Goal: Task Accomplishment & Management: Complete application form

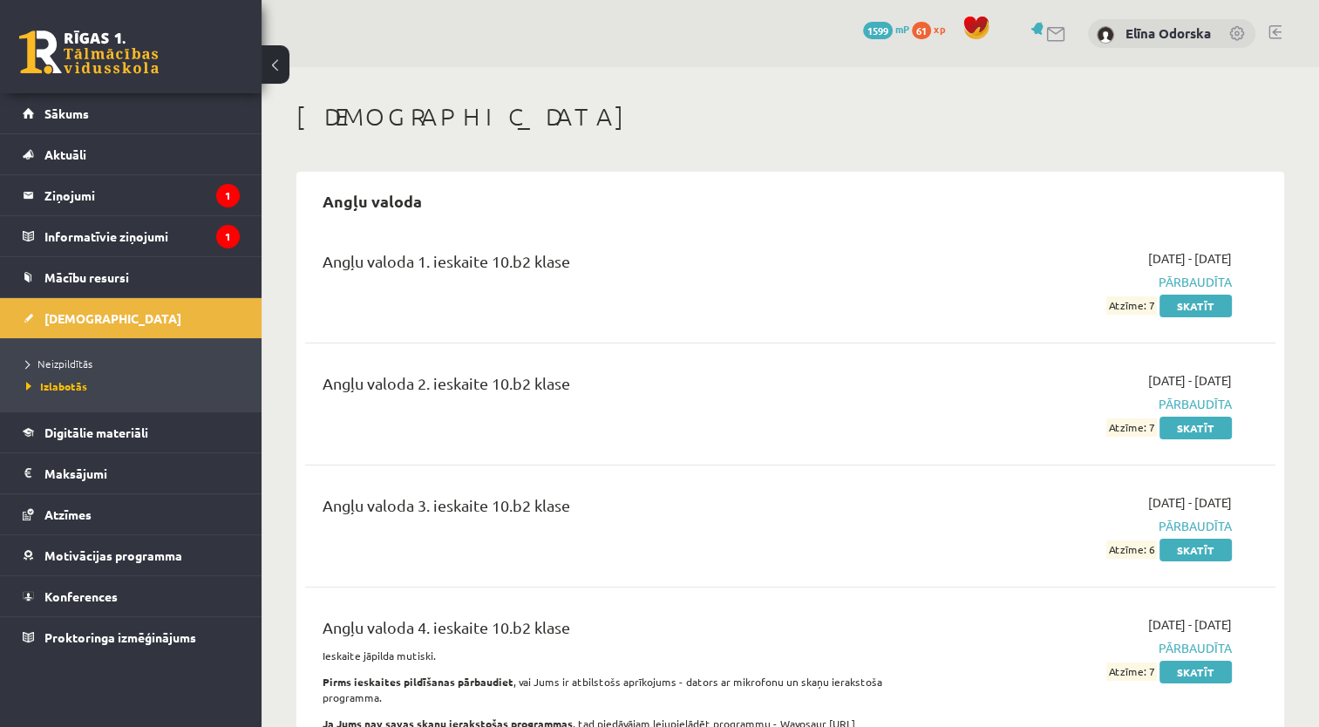
click at [1271, 37] on link at bounding box center [1274, 32] width 13 height 14
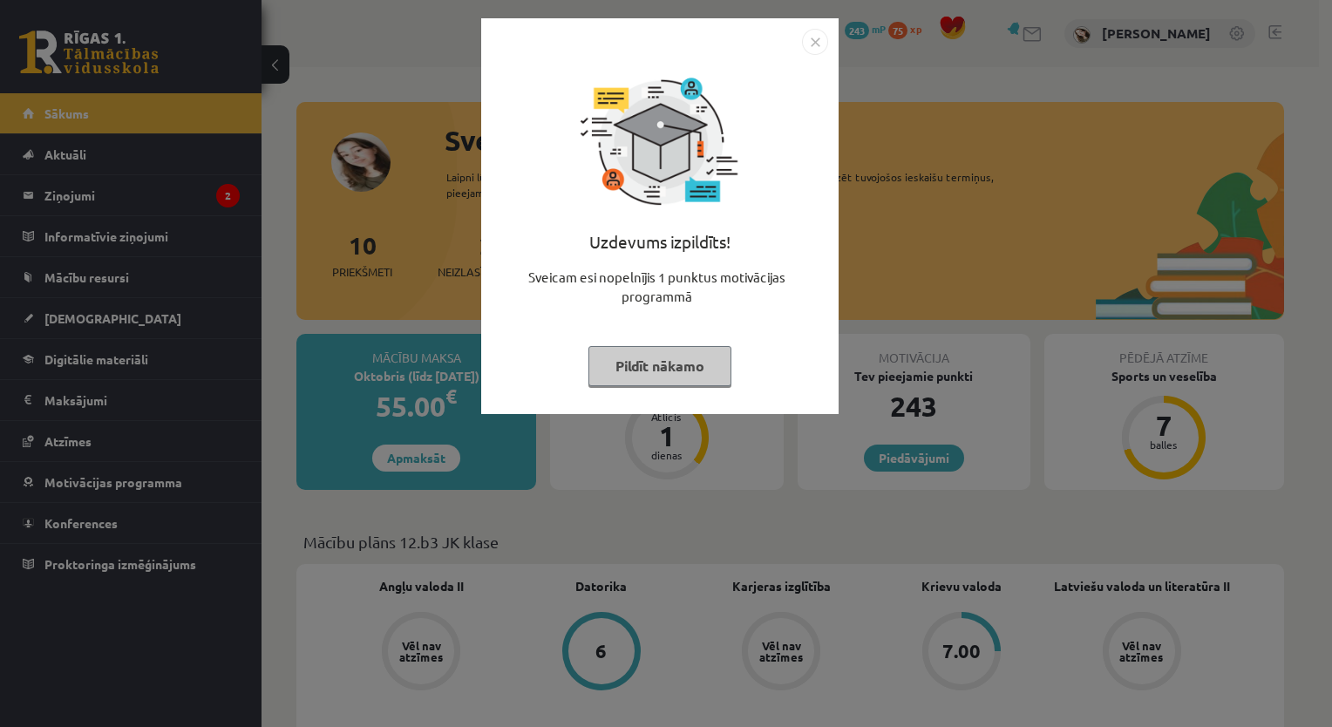
click at [695, 367] on button "Pildīt nākamo" at bounding box center [659, 366] width 143 height 40
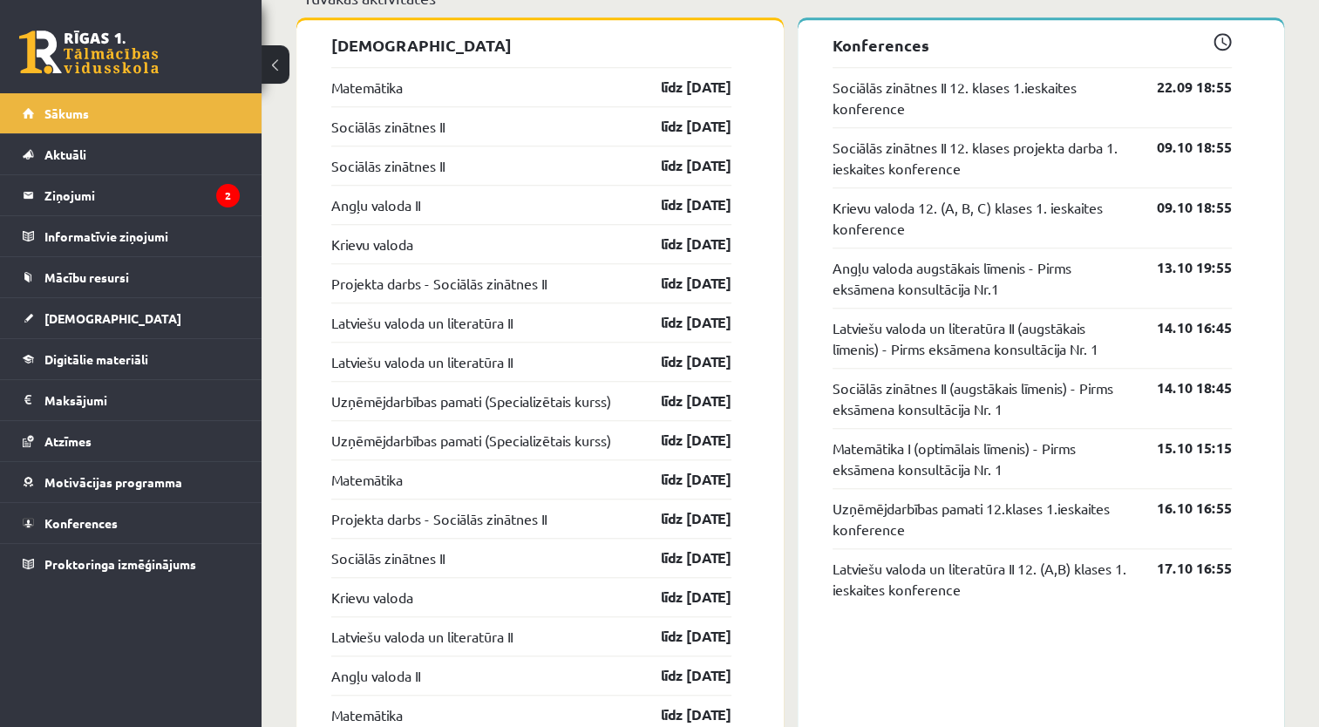
scroll to position [1426, 0]
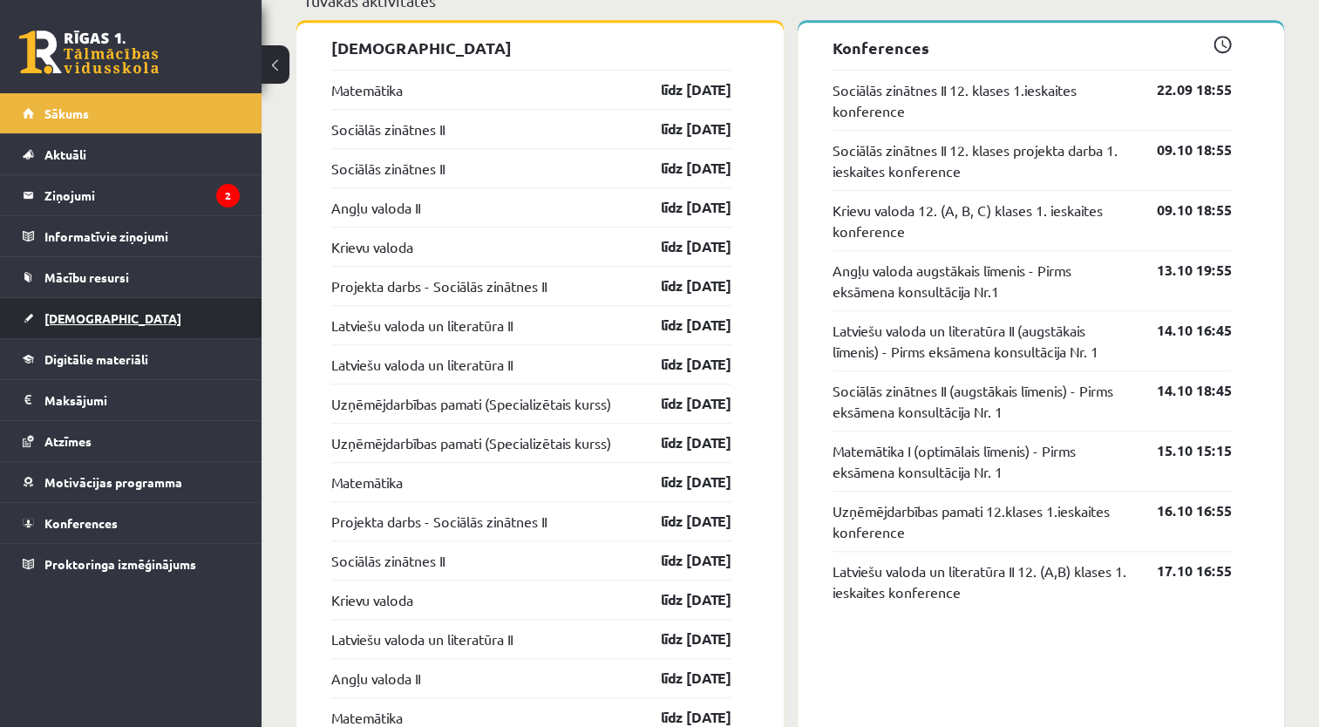
click at [158, 309] on link "[DEMOGRAPHIC_DATA]" at bounding box center [131, 318] width 217 height 40
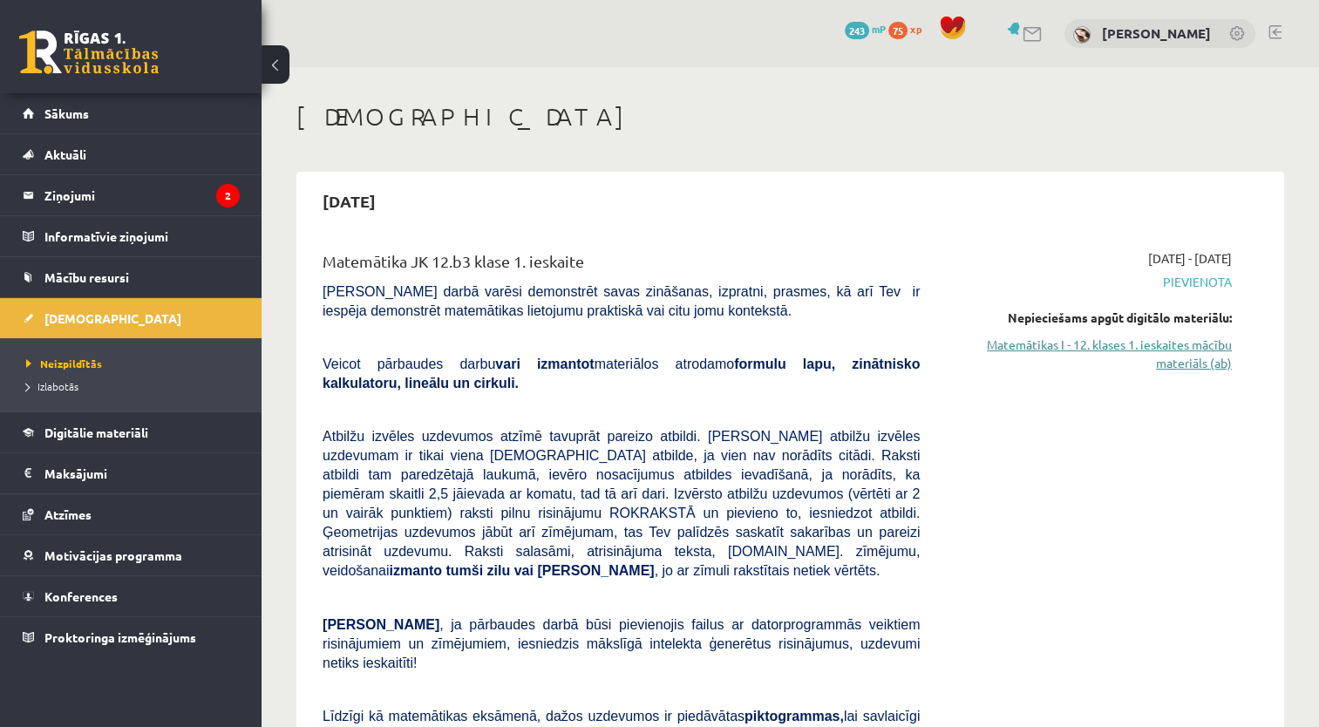
click at [1207, 356] on link "Matemātikas I - 12. klases 1. ieskaites mācību materiāls (ab)" at bounding box center [1089, 354] width 286 height 37
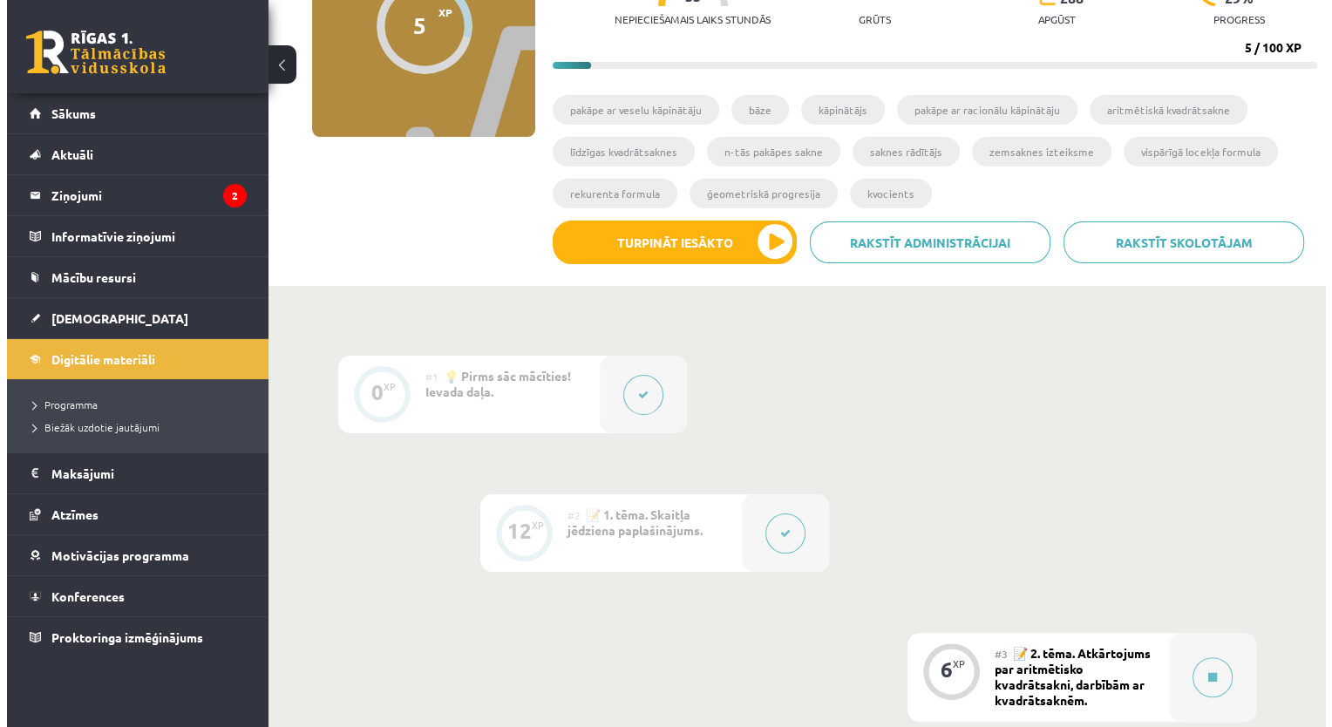
scroll to position [188, 0]
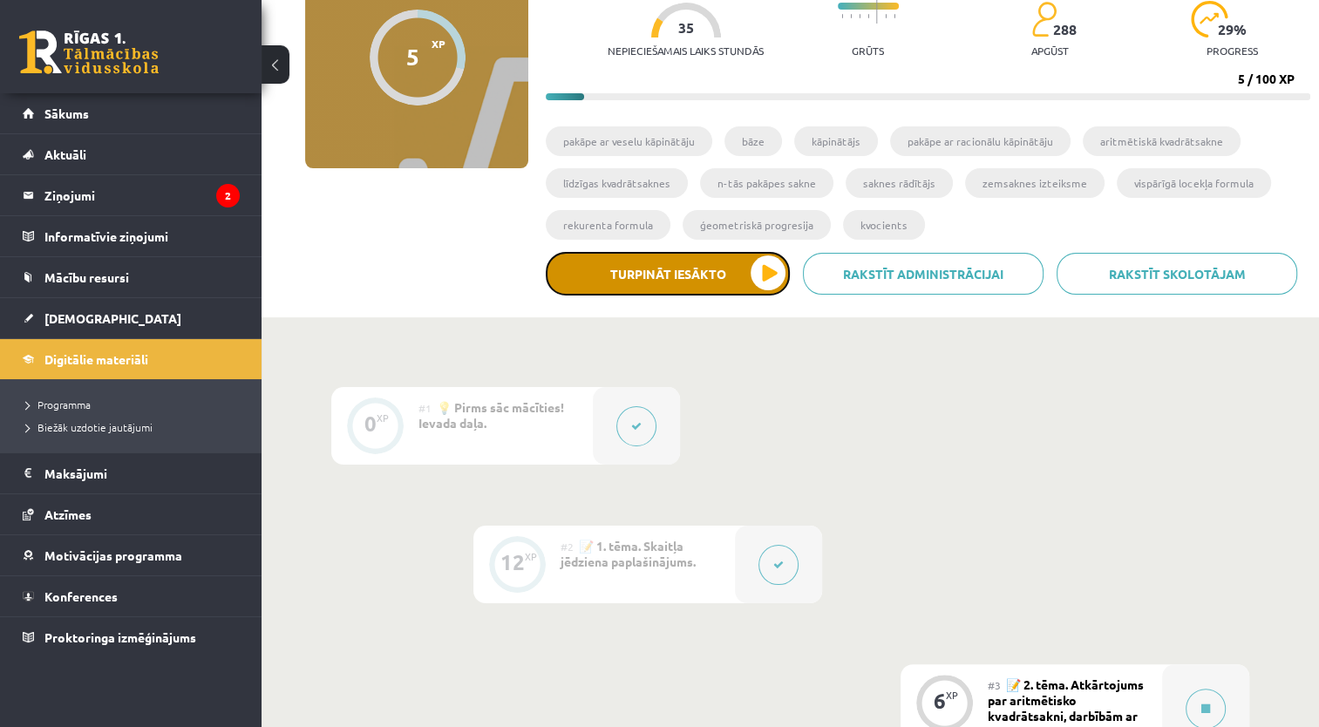
click at [624, 282] on button "Turpināt iesākto" at bounding box center [668, 274] width 244 height 44
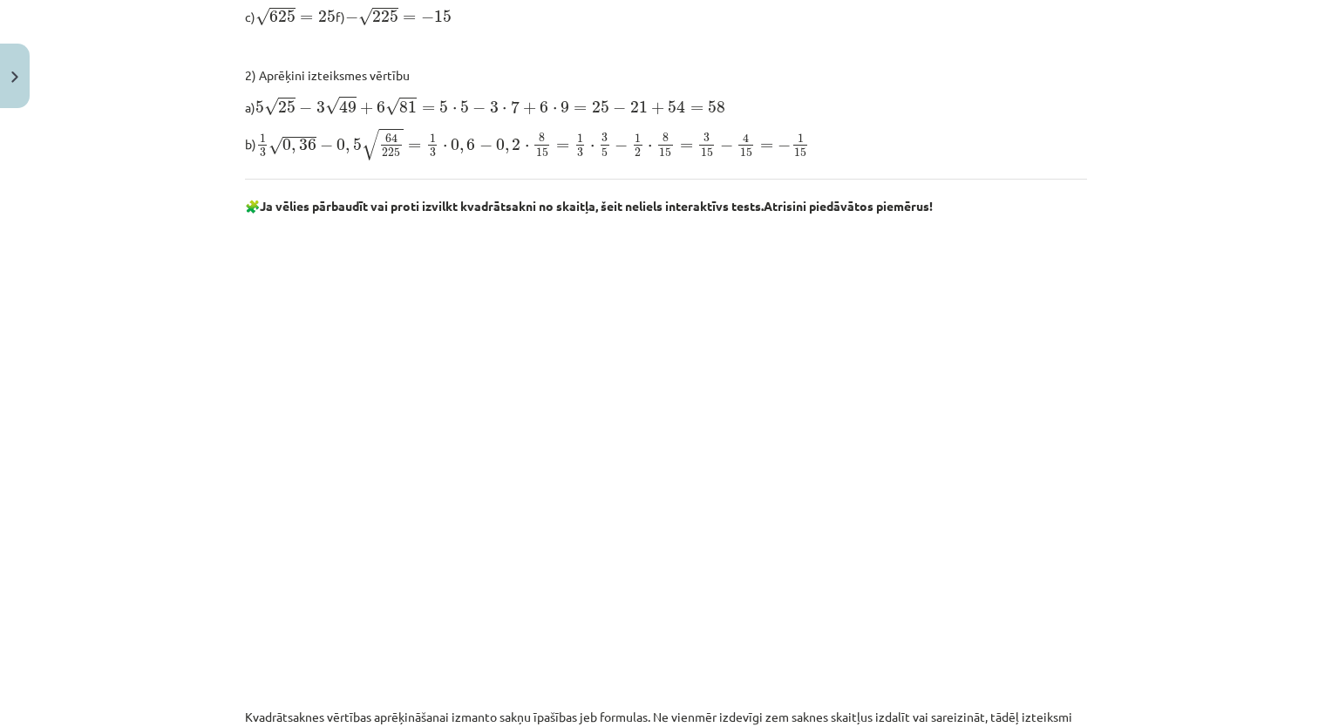
scroll to position [919, 0]
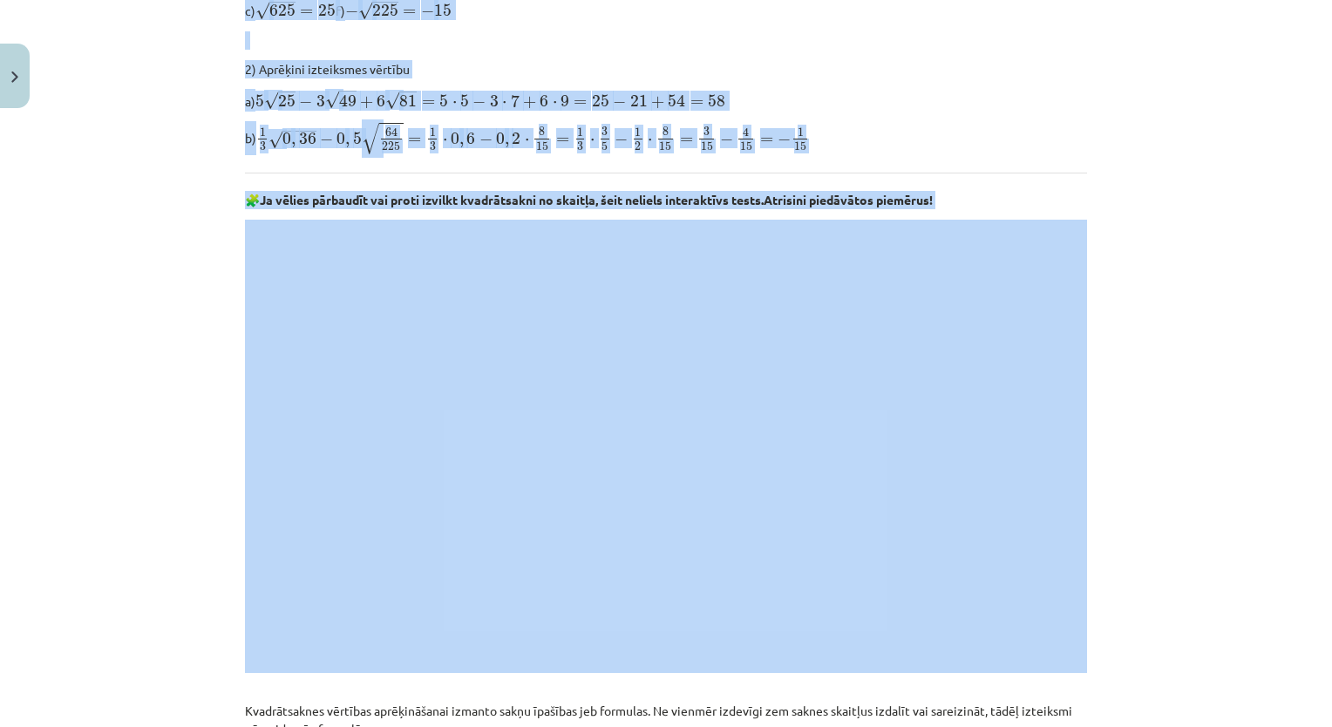
drag, startPoint x: 1206, startPoint y: 388, endPoint x: 1334, endPoint y: 337, distance: 137.7
click at [1331, 337] on html "0 Dāvanas 243 mP 75 xp Kitija Priedoliņa Sākums Aktuāli Kā mācīties eSKOLĀ Kont…" at bounding box center [666, 175] width 1332 height 727
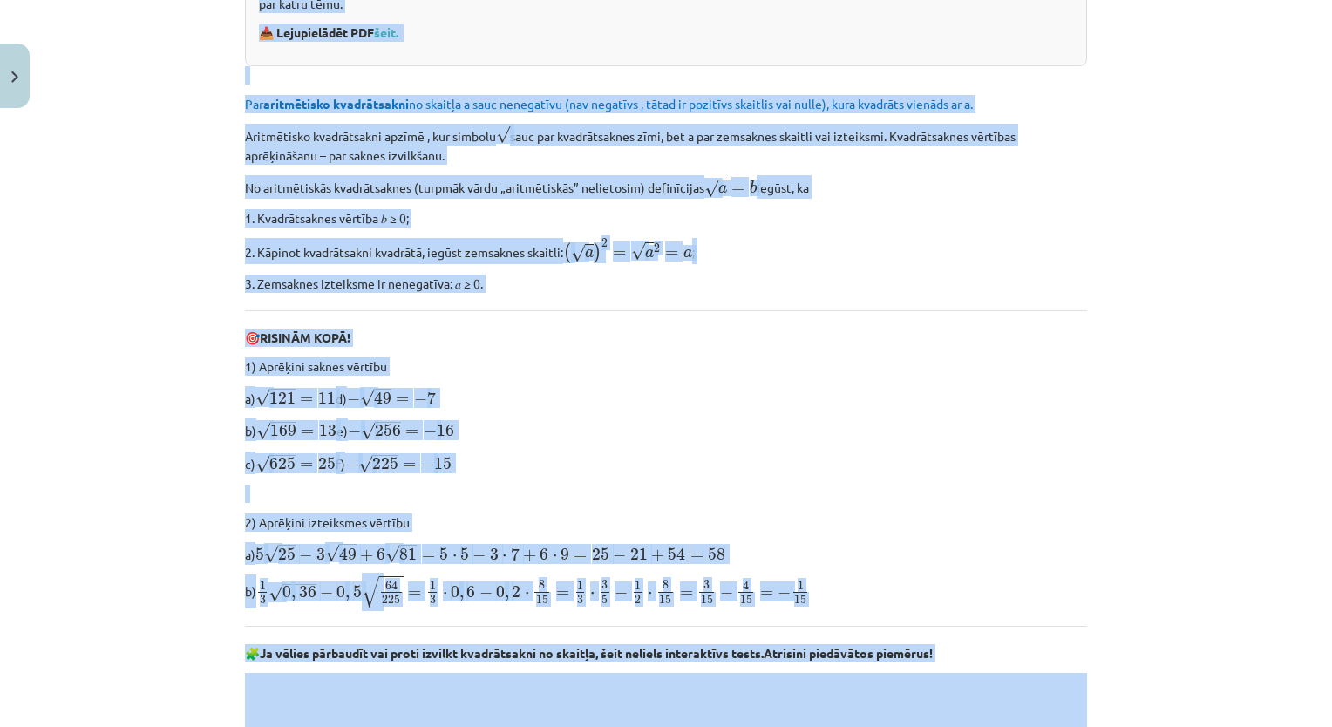
scroll to position [464, 0]
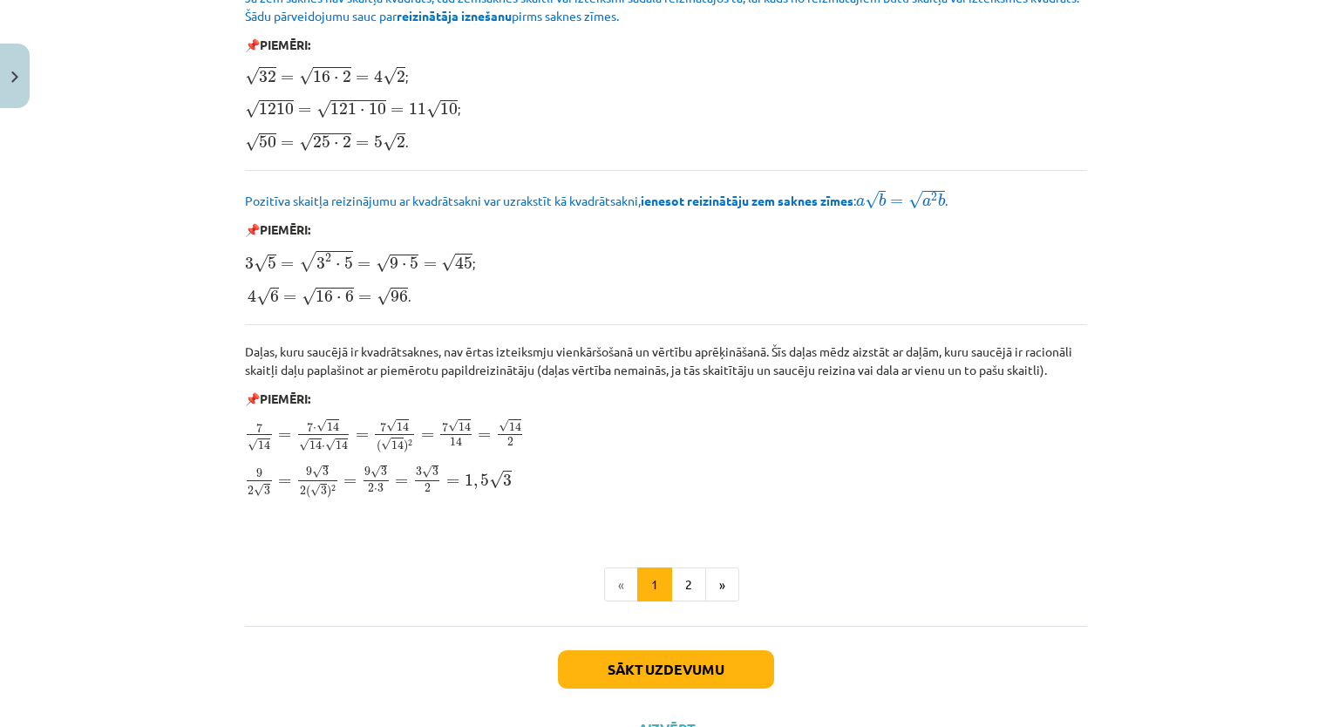
scroll to position [2001, 0]
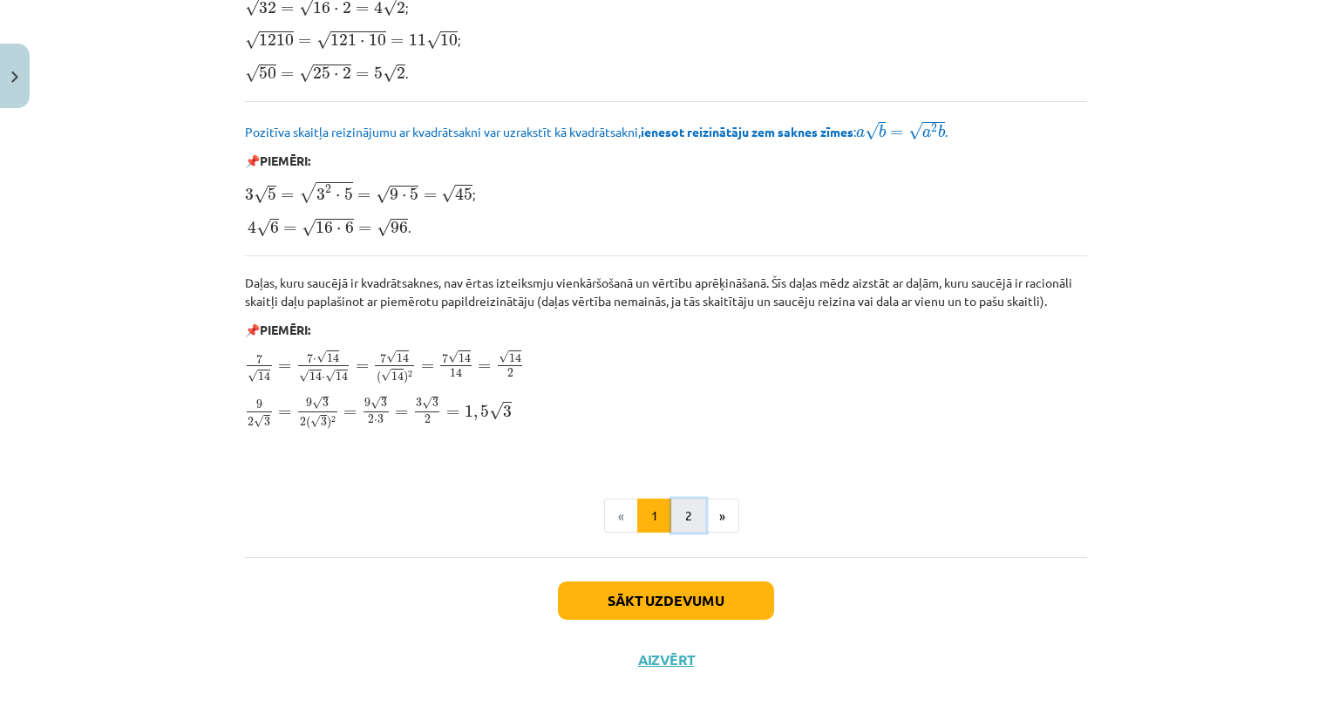
click at [684, 511] on button "2" at bounding box center [688, 516] width 35 height 35
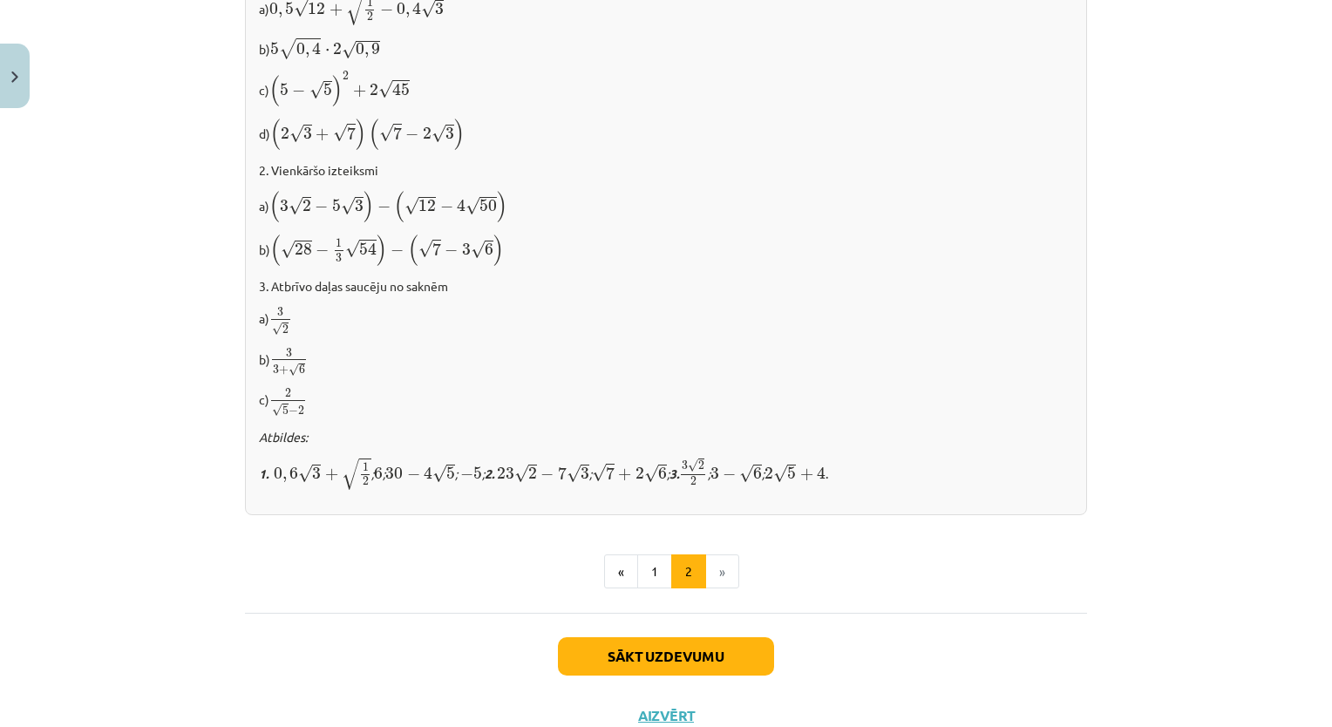
scroll to position [1000, 0]
click at [1282, 528] on div "Mācību tēma: Matemātikas i - 12. klases 1. ieskaites mācību materiāls (ab) #3 📝…" at bounding box center [666, 363] width 1332 height 727
click at [643, 569] on button "1" at bounding box center [654, 573] width 35 height 35
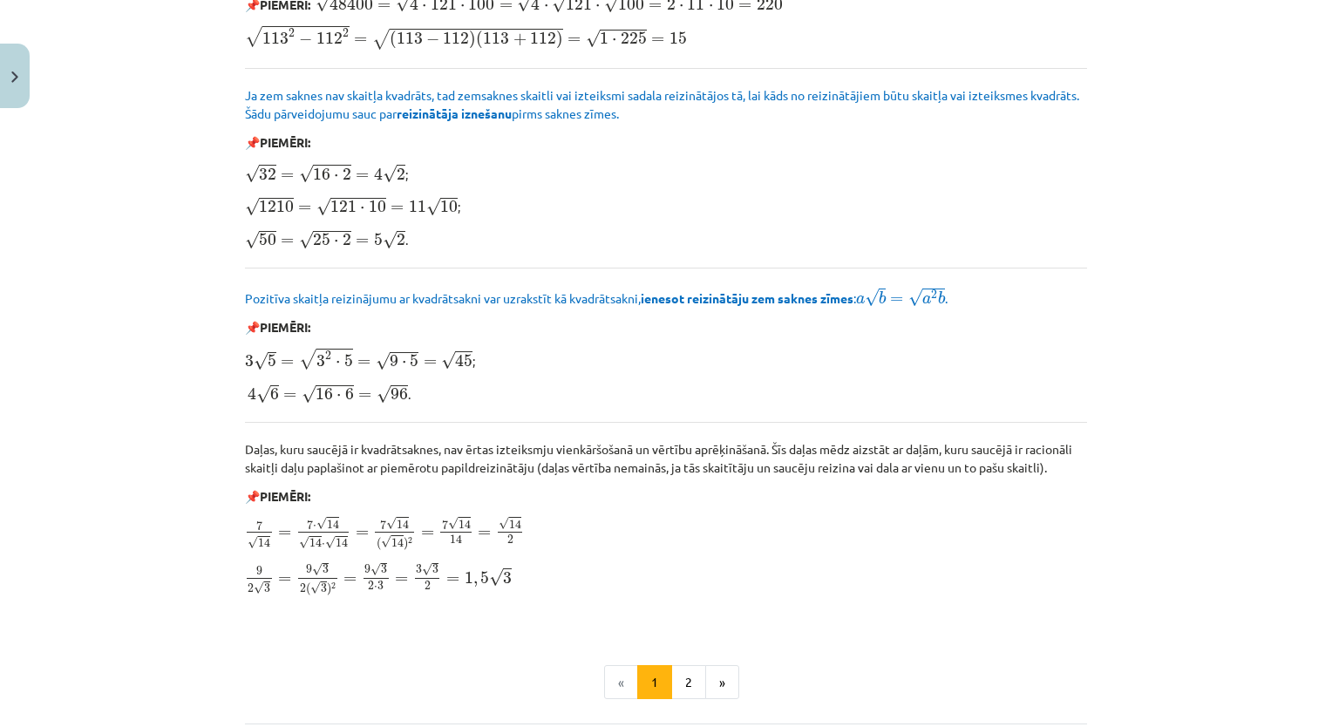
scroll to position [1879, 0]
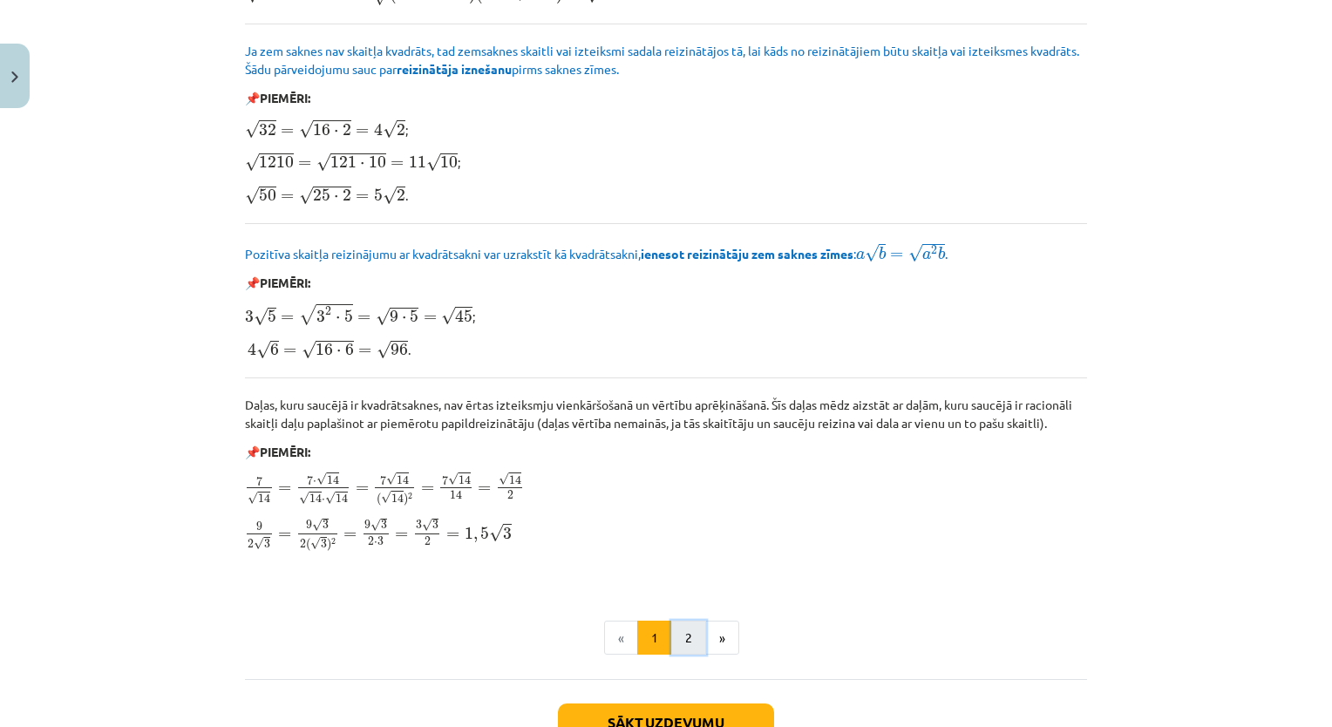
click at [682, 629] on button "2" at bounding box center [688, 638] width 35 height 35
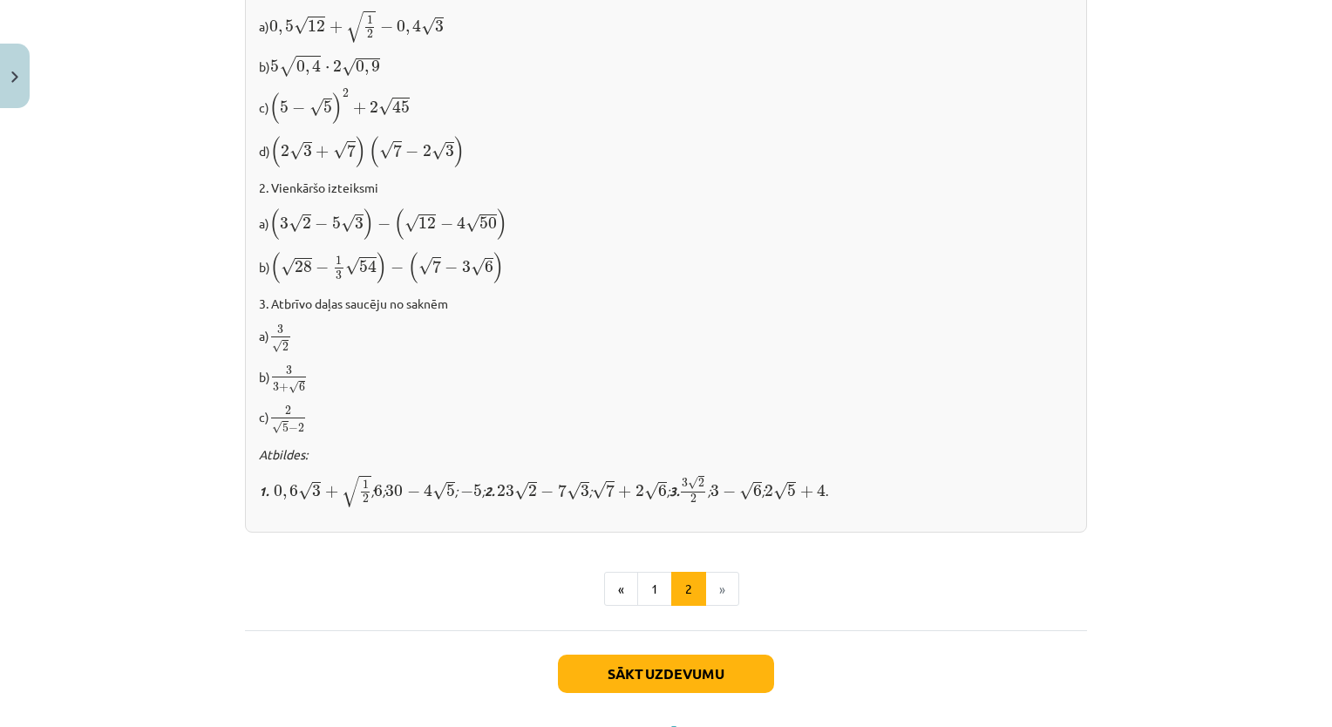
scroll to position [1020, 0]
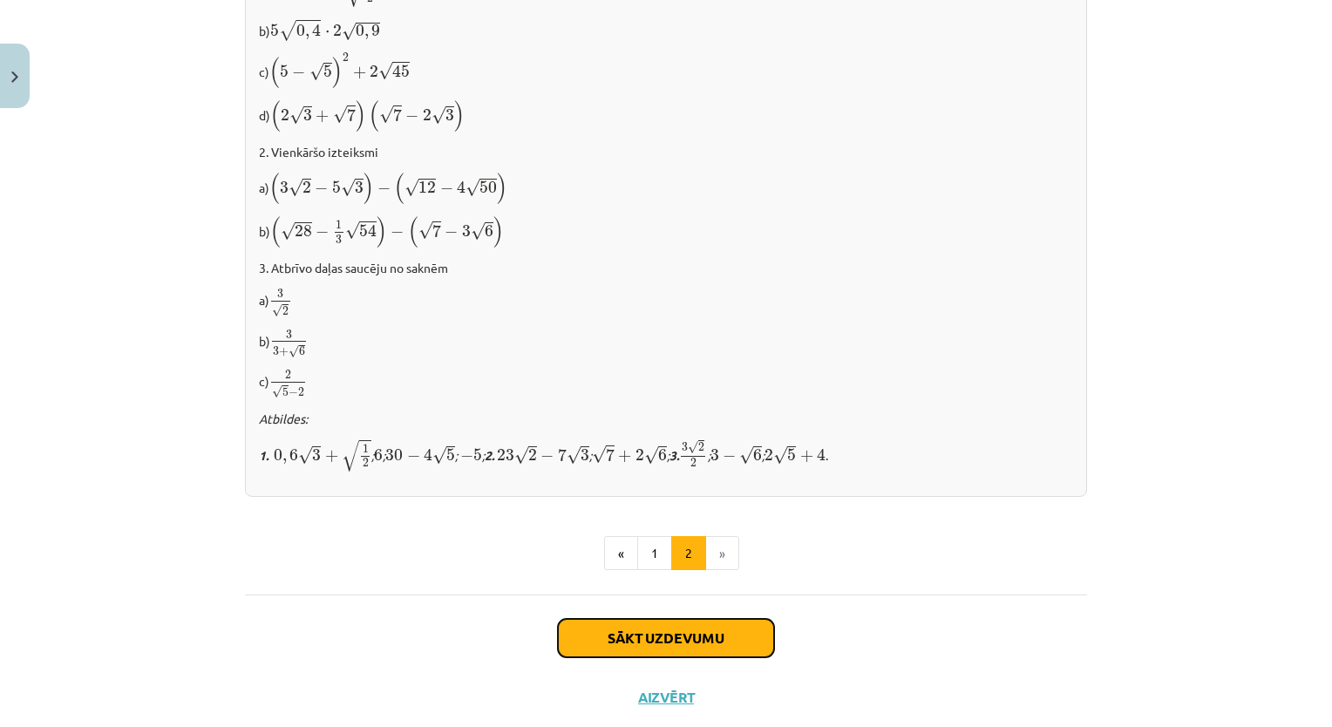
click at [758, 635] on button "Sākt uzdevumu" at bounding box center [666, 638] width 216 height 38
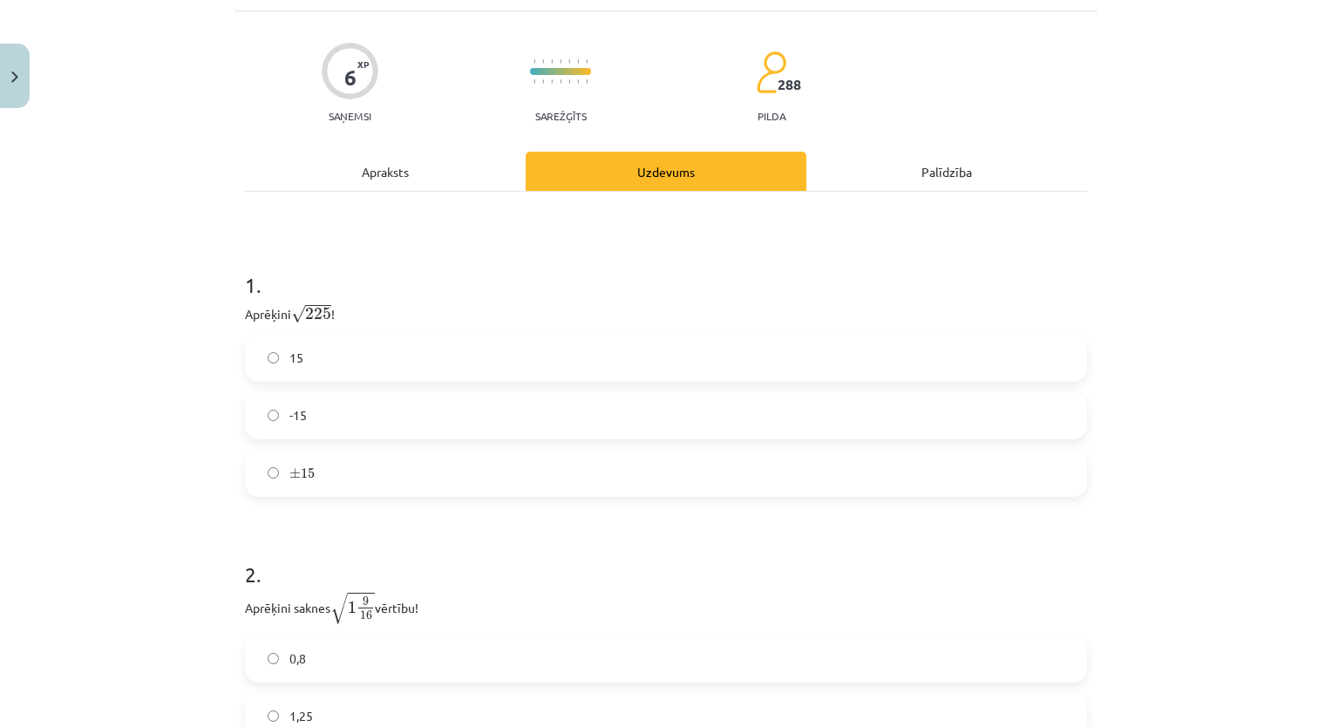
scroll to position [44, 0]
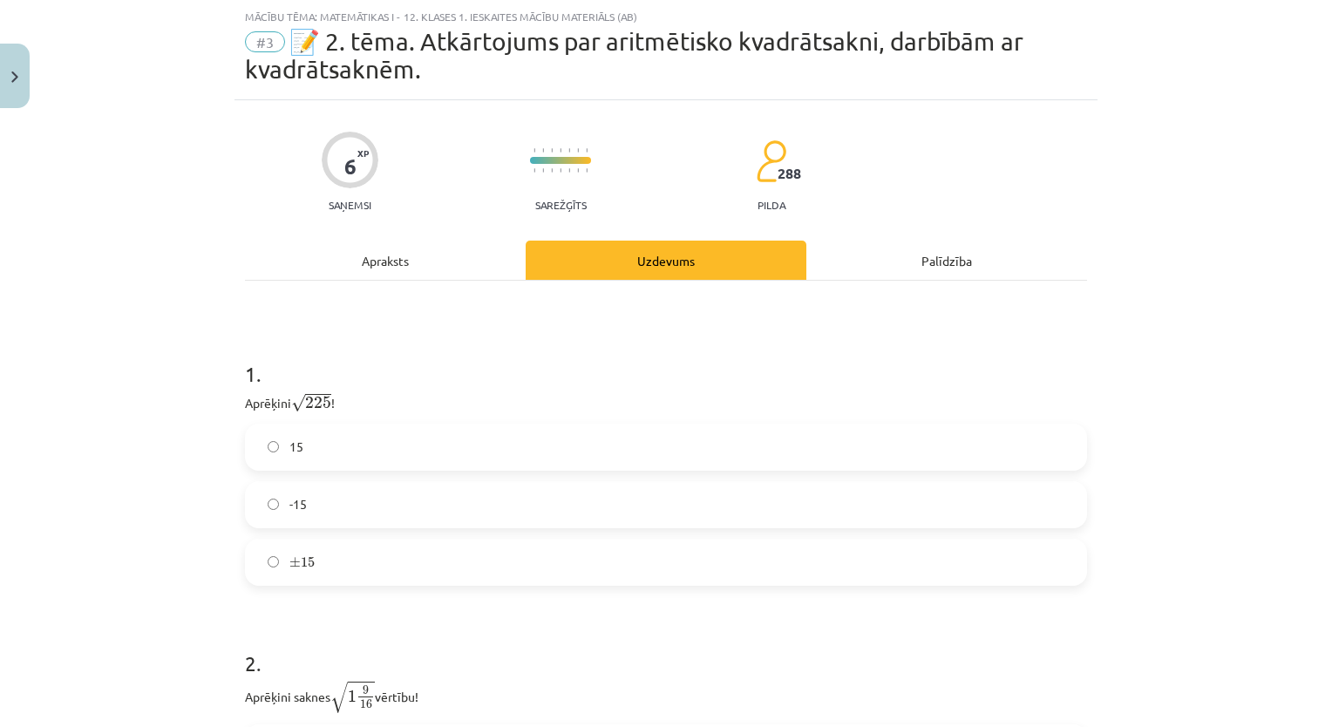
click at [580, 438] on label "15" at bounding box center [666, 447] width 838 height 44
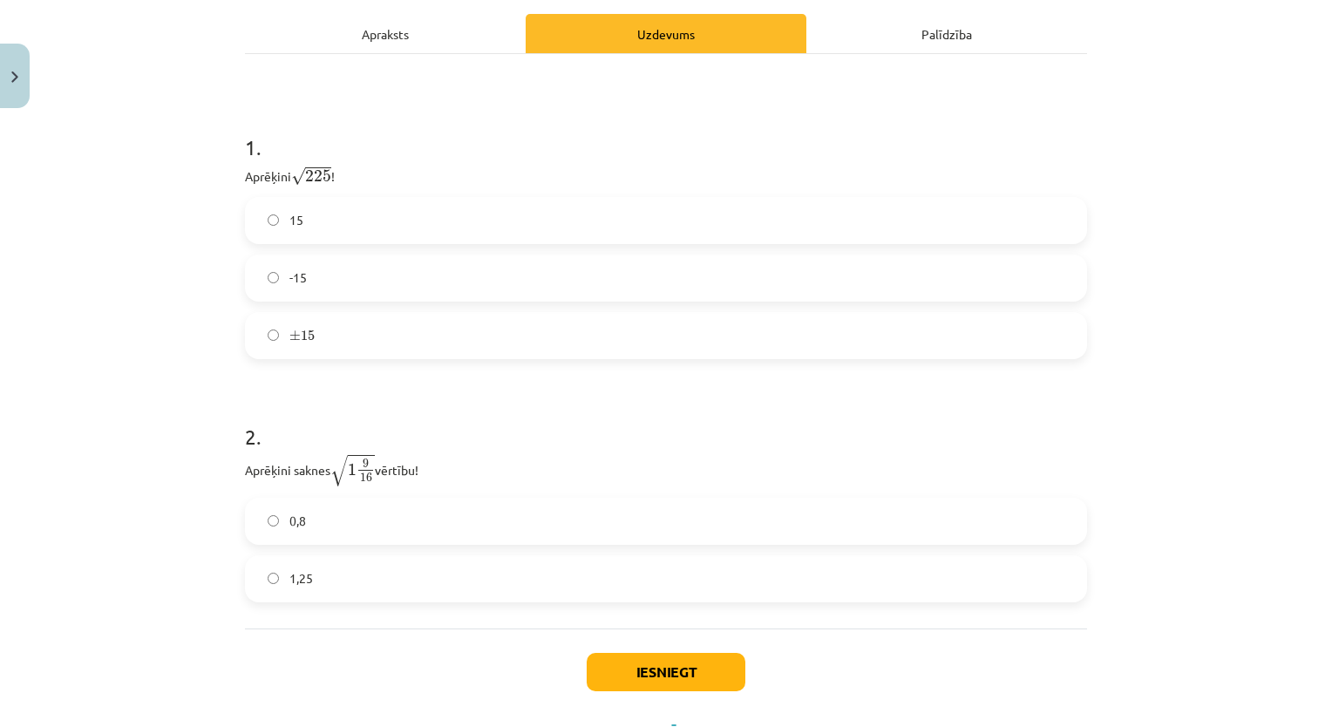
scroll to position [305, 0]
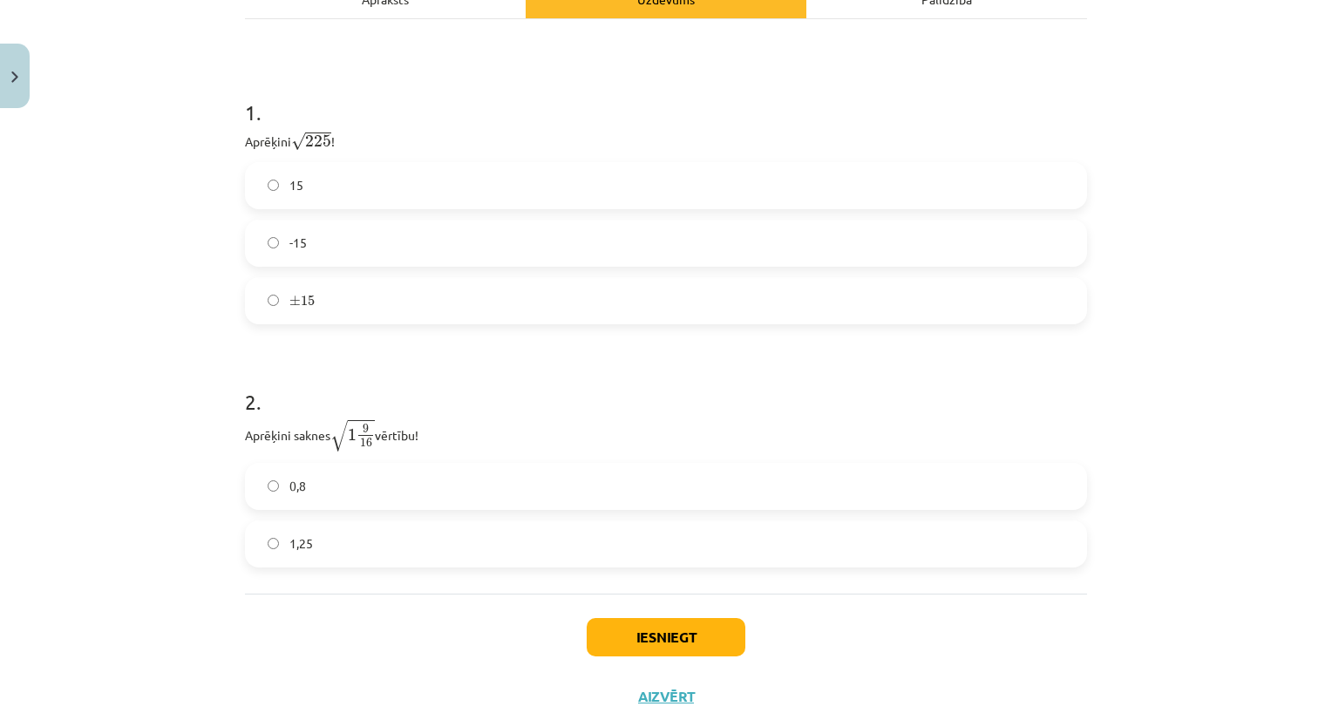
click at [688, 524] on label "1,25" at bounding box center [666, 544] width 838 height 44
click at [661, 641] on button "Iesniegt" at bounding box center [666, 637] width 159 height 38
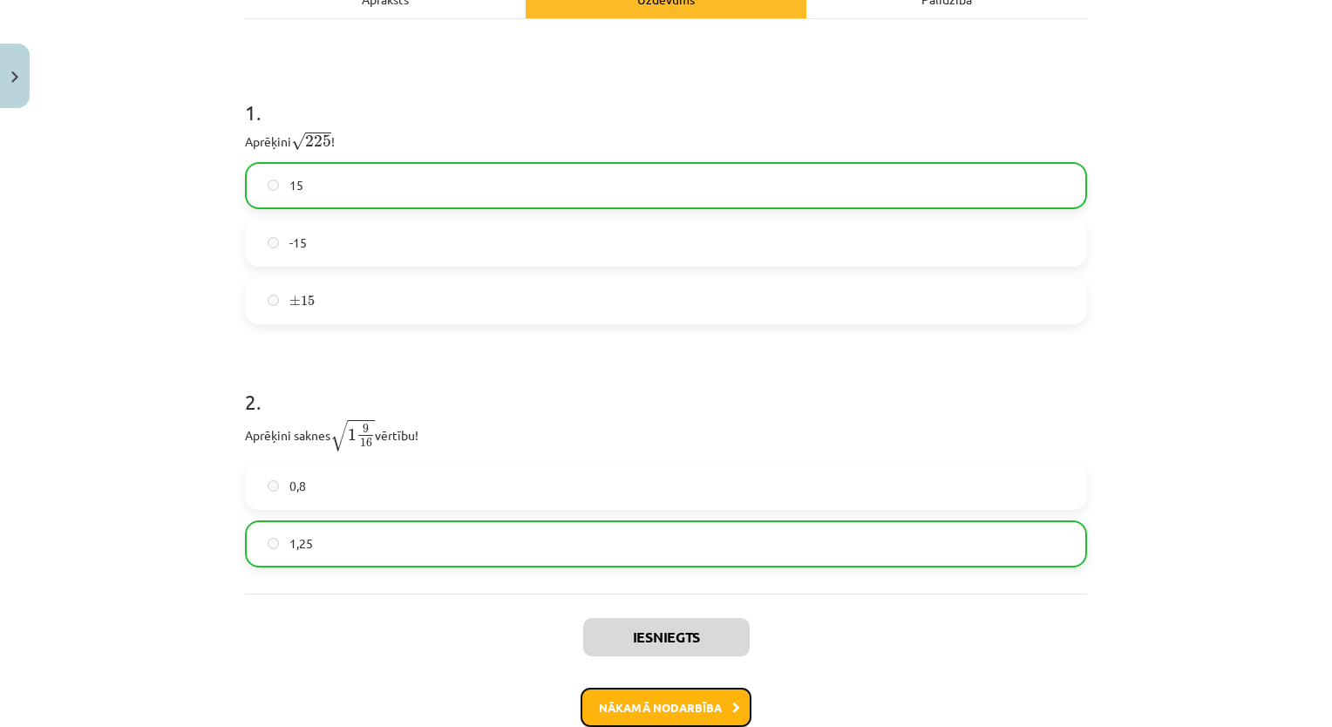
click at [669, 713] on button "Nākamā nodarbība" at bounding box center [665, 708] width 171 height 40
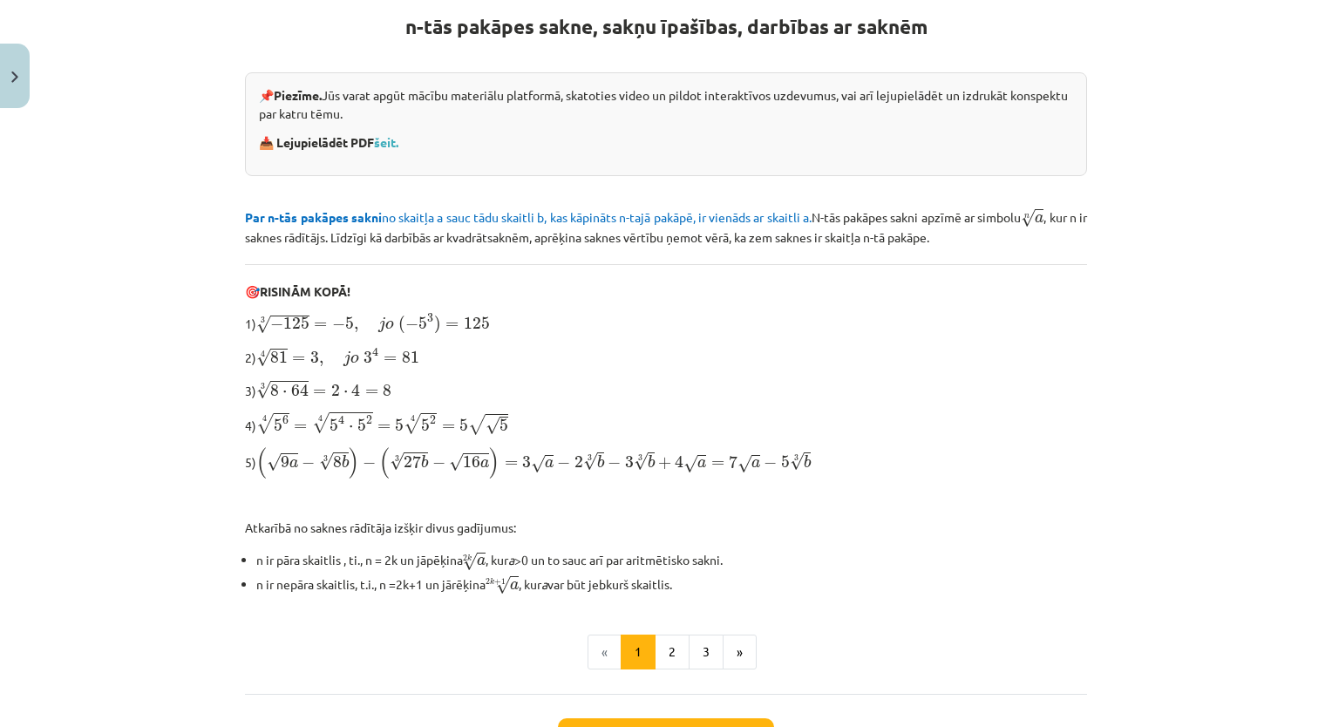
scroll to position [329, 0]
click at [657, 657] on button "2" at bounding box center [672, 651] width 35 height 35
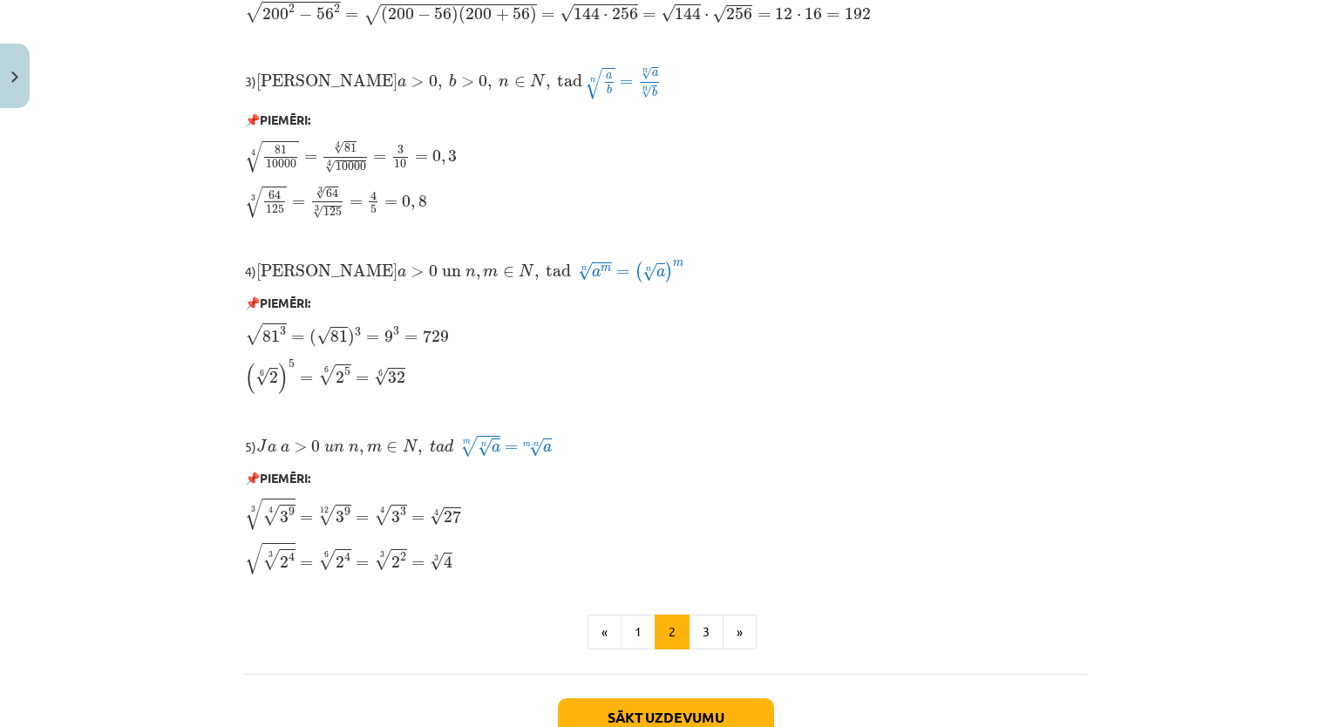
scroll to position [1392, 0]
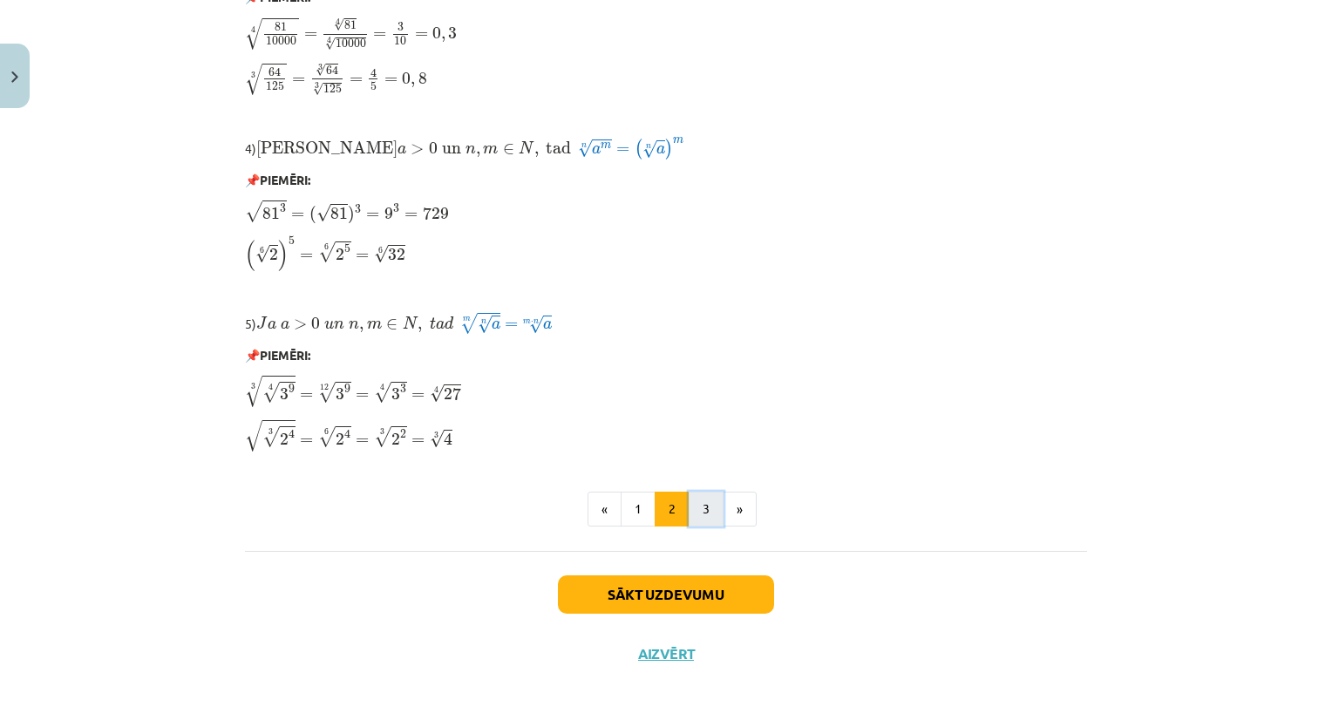
click at [698, 495] on button "3" at bounding box center [706, 509] width 35 height 35
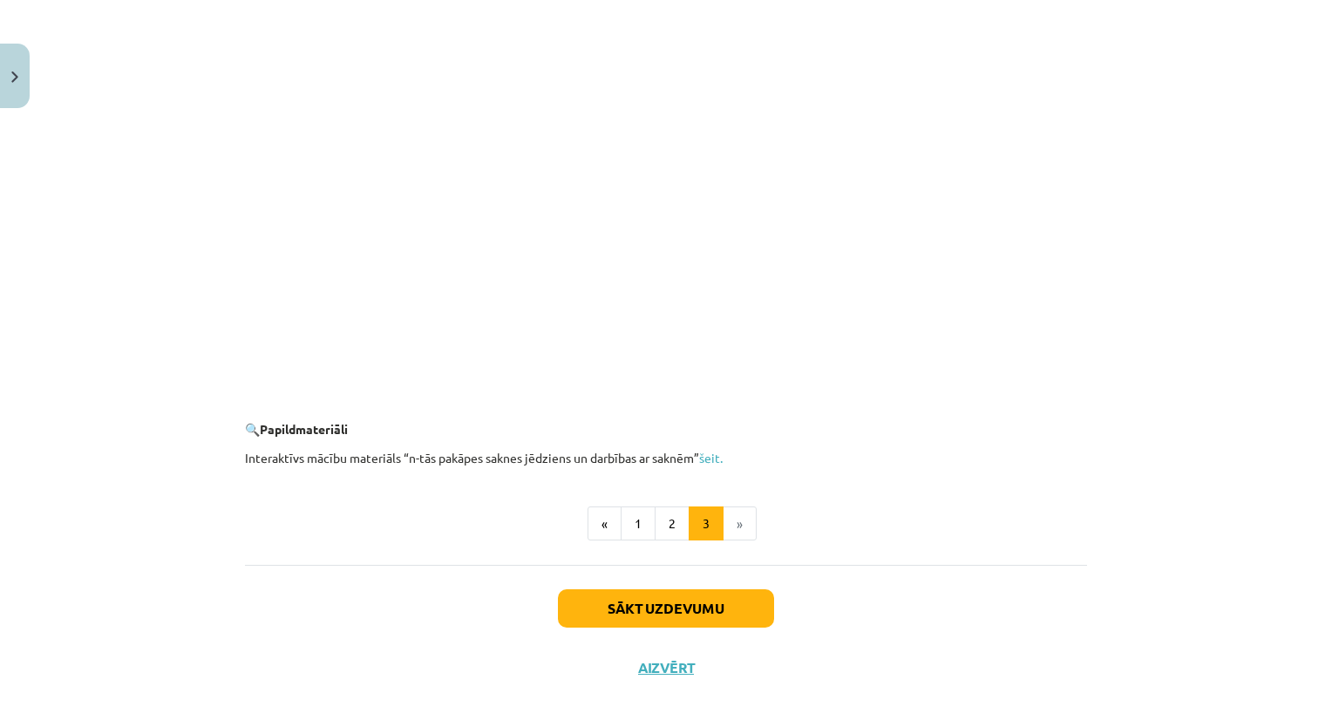
scroll to position [3071, 0]
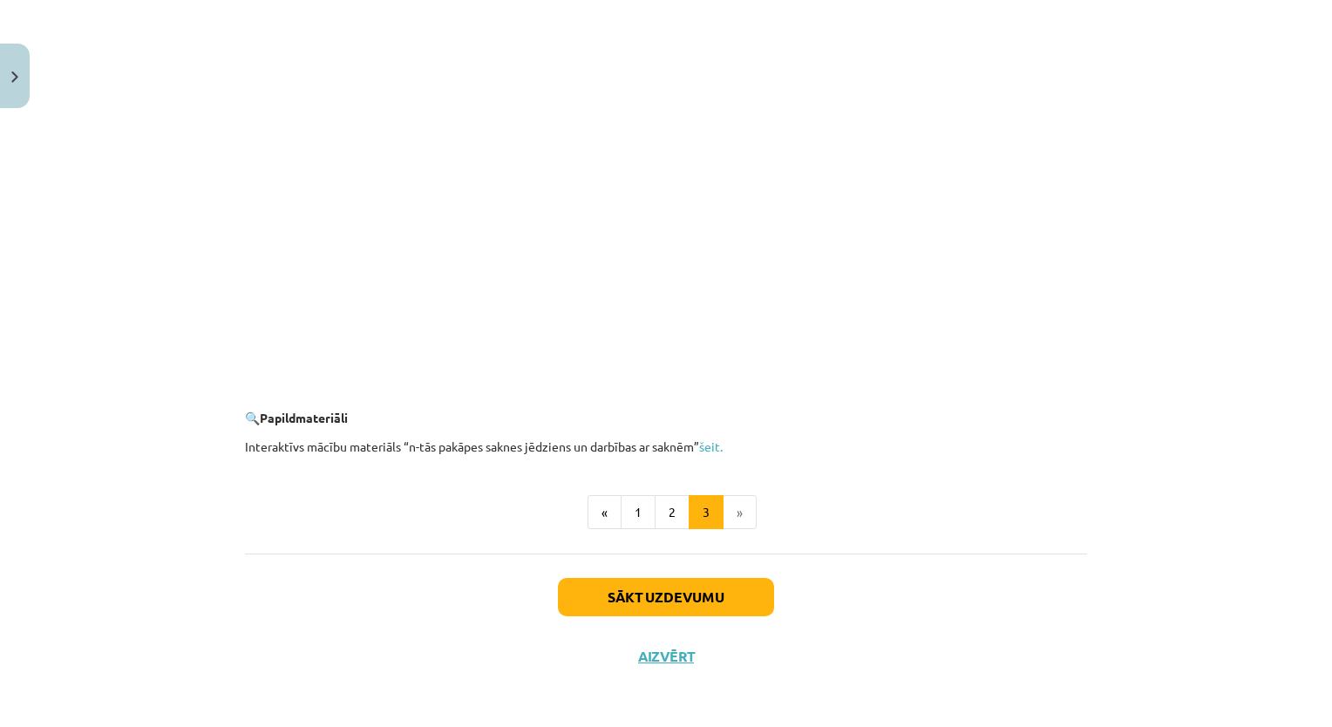
drag, startPoint x: 1279, startPoint y: 681, endPoint x: 1306, endPoint y: 634, distance: 53.1
click at [1306, 634] on div "Mācību tēma: Matemātikas i - 12. klases 1. ieskaites mācību materiāls (ab) #4 📝…" at bounding box center [666, 363] width 1332 height 727
click at [705, 607] on button "Sākt uzdevumu" at bounding box center [666, 597] width 216 height 38
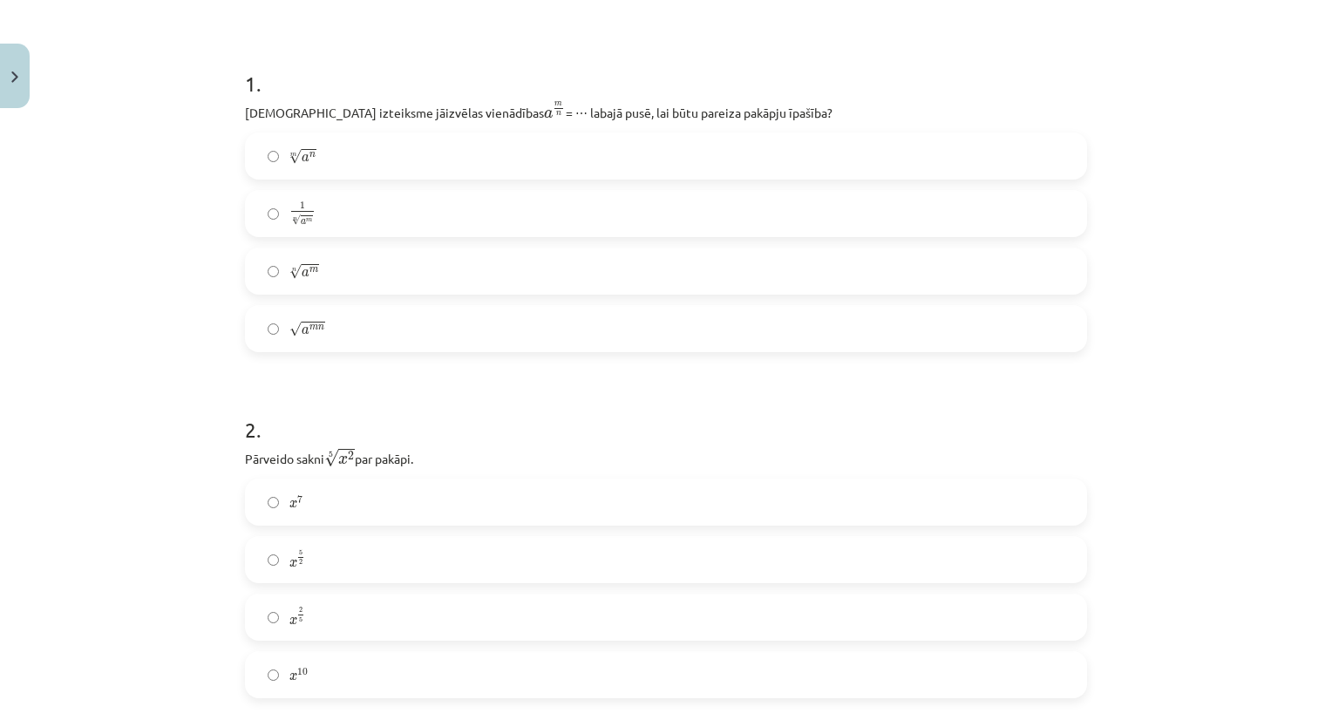
scroll to position [0, 0]
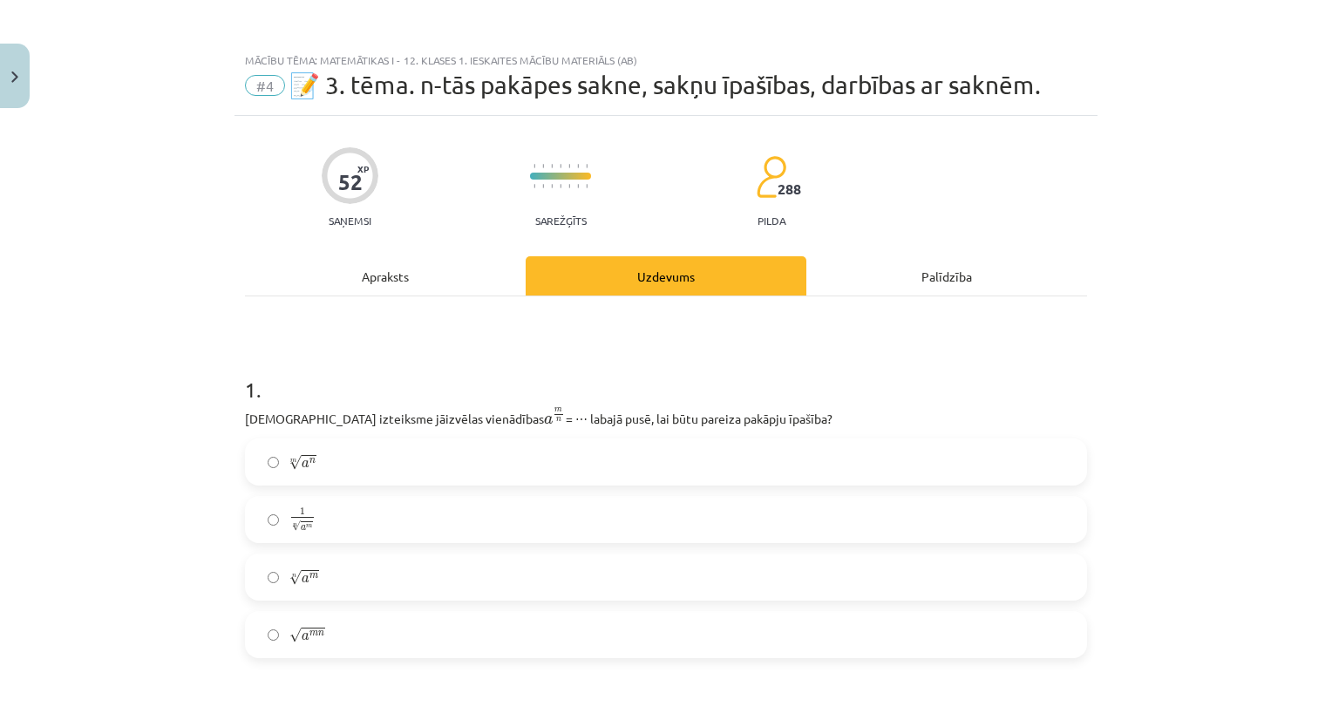
click at [485, 569] on label "n √ a m a m n" at bounding box center [666, 577] width 838 height 44
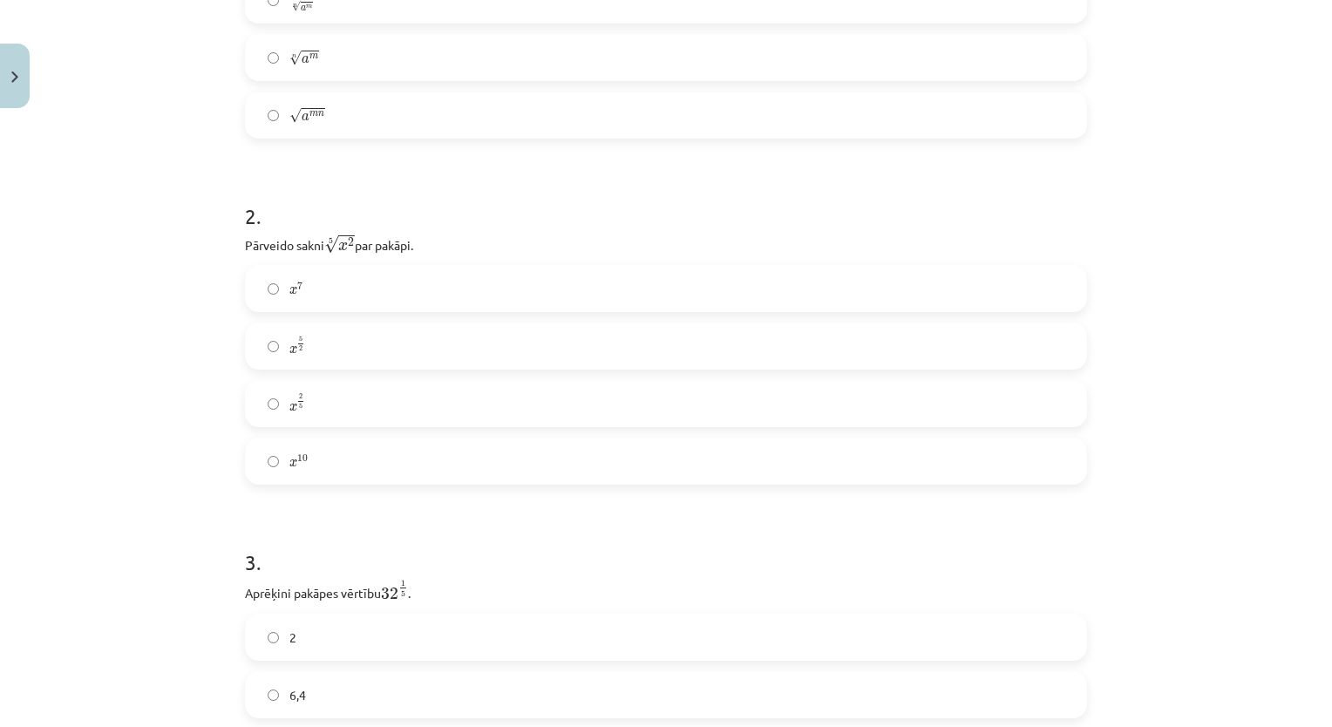
scroll to position [523, 0]
click at [641, 400] on label "x 2 5 x 2 5" at bounding box center [666, 400] width 838 height 44
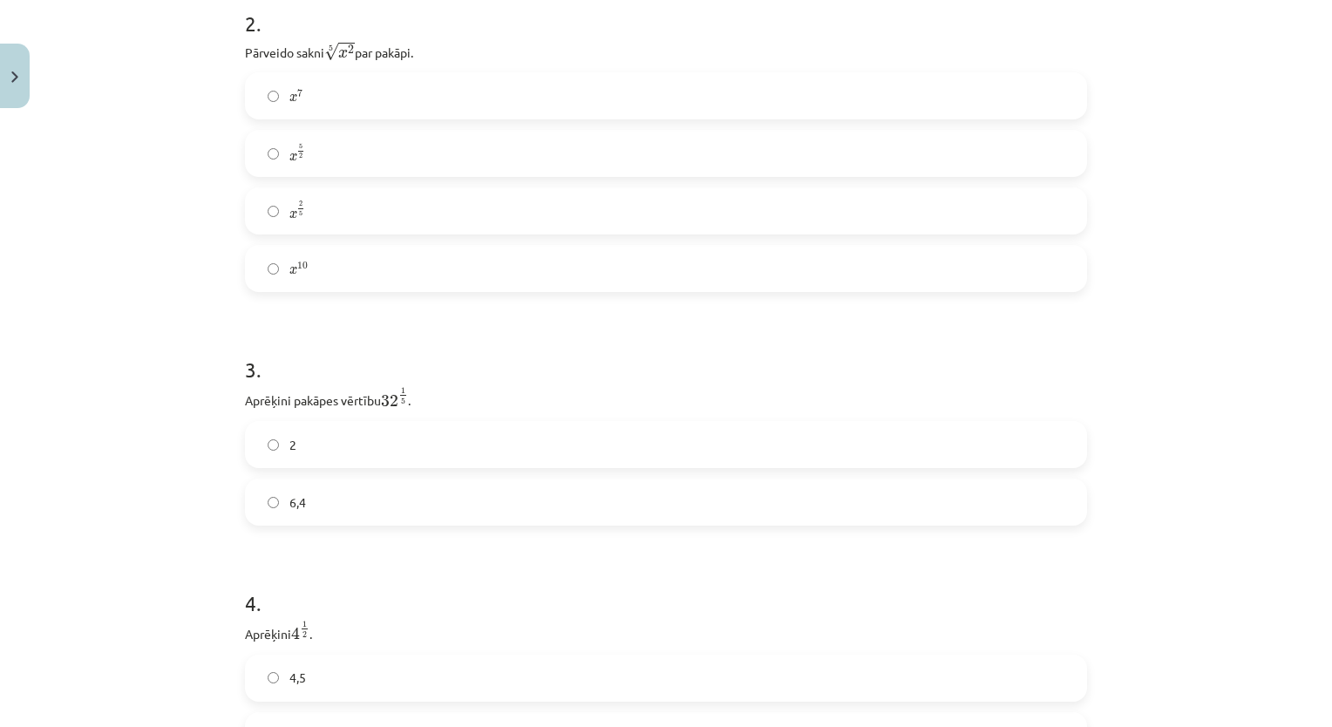
scroll to position [763, 0]
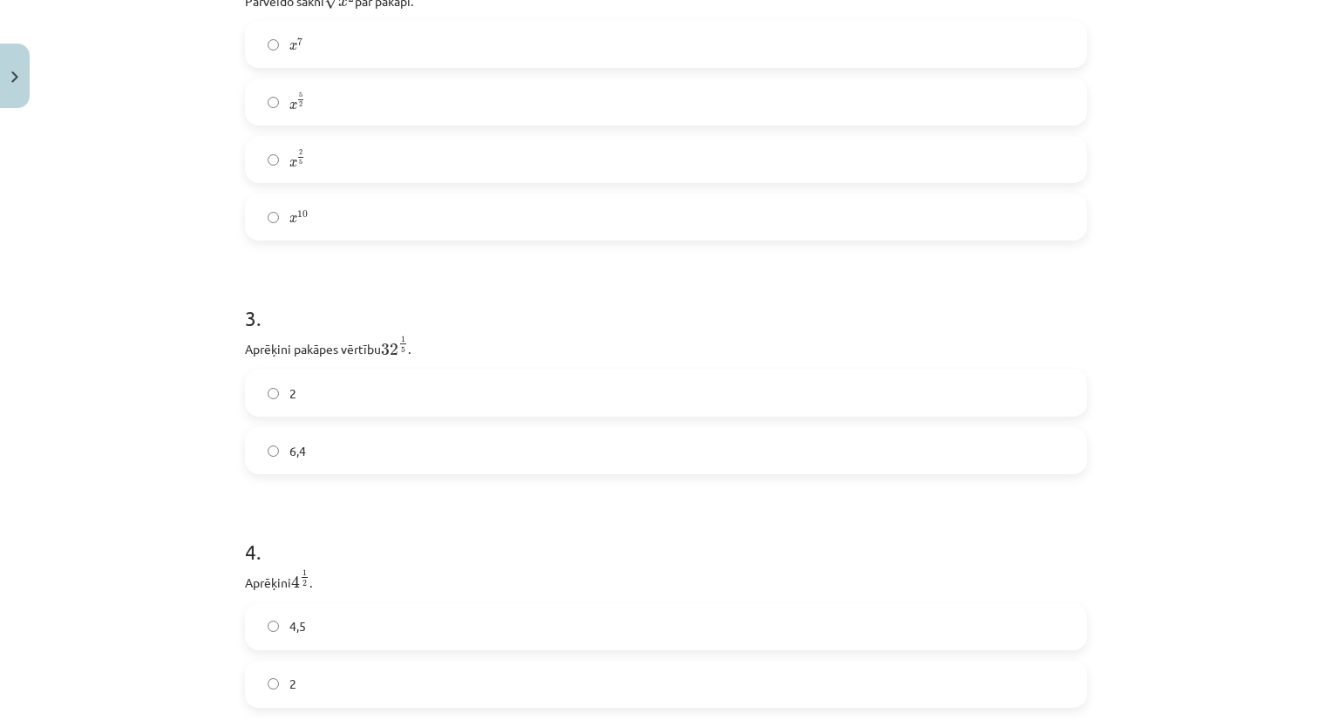
click at [697, 448] on label "6,4" at bounding box center [666, 451] width 838 height 44
click at [943, 358] on label "2" at bounding box center [666, 337] width 838 height 44
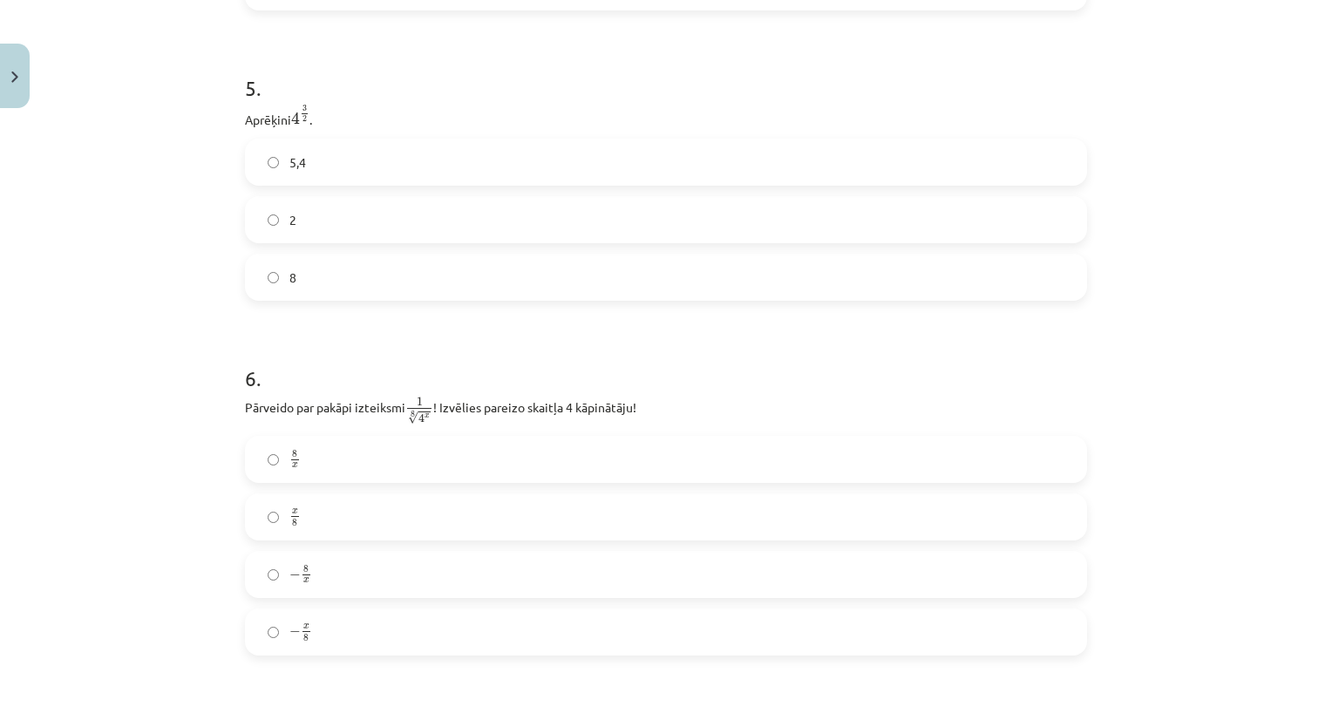
scroll to position [1484, 0]
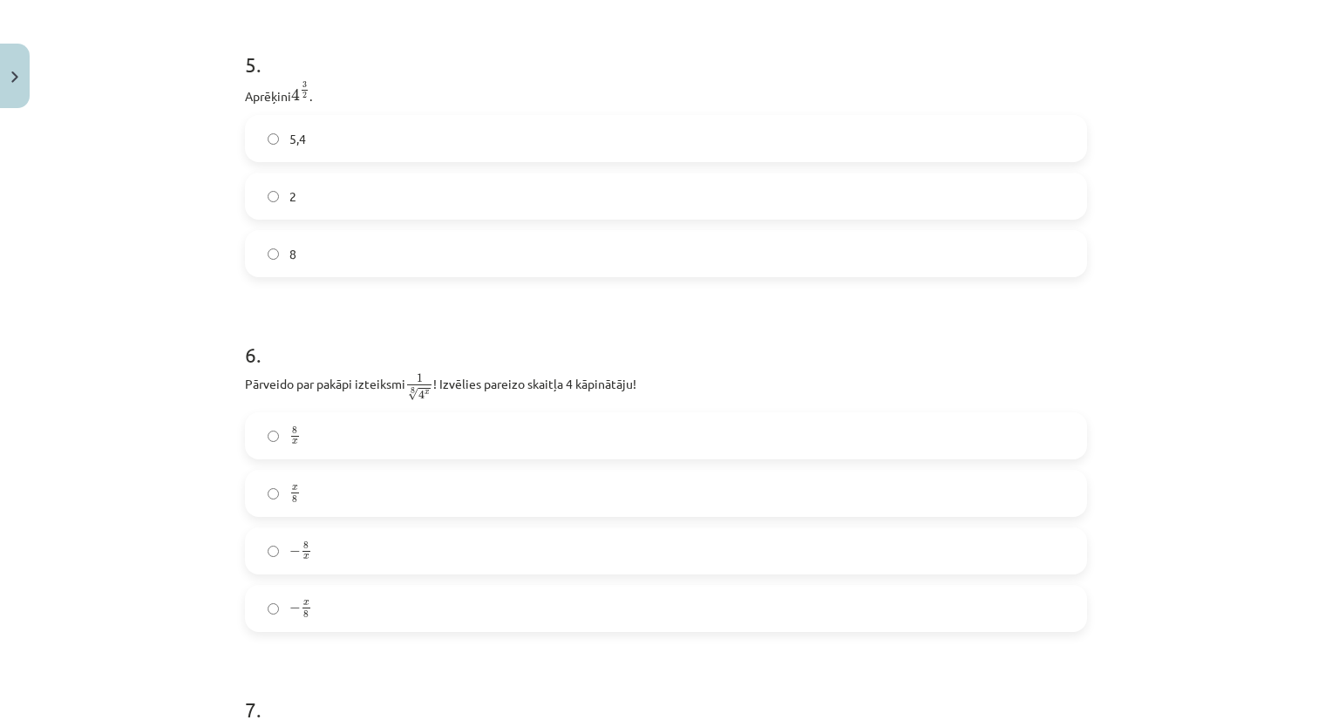
click at [1065, 137] on label "5,4" at bounding box center [666, 139] width 838 height 44
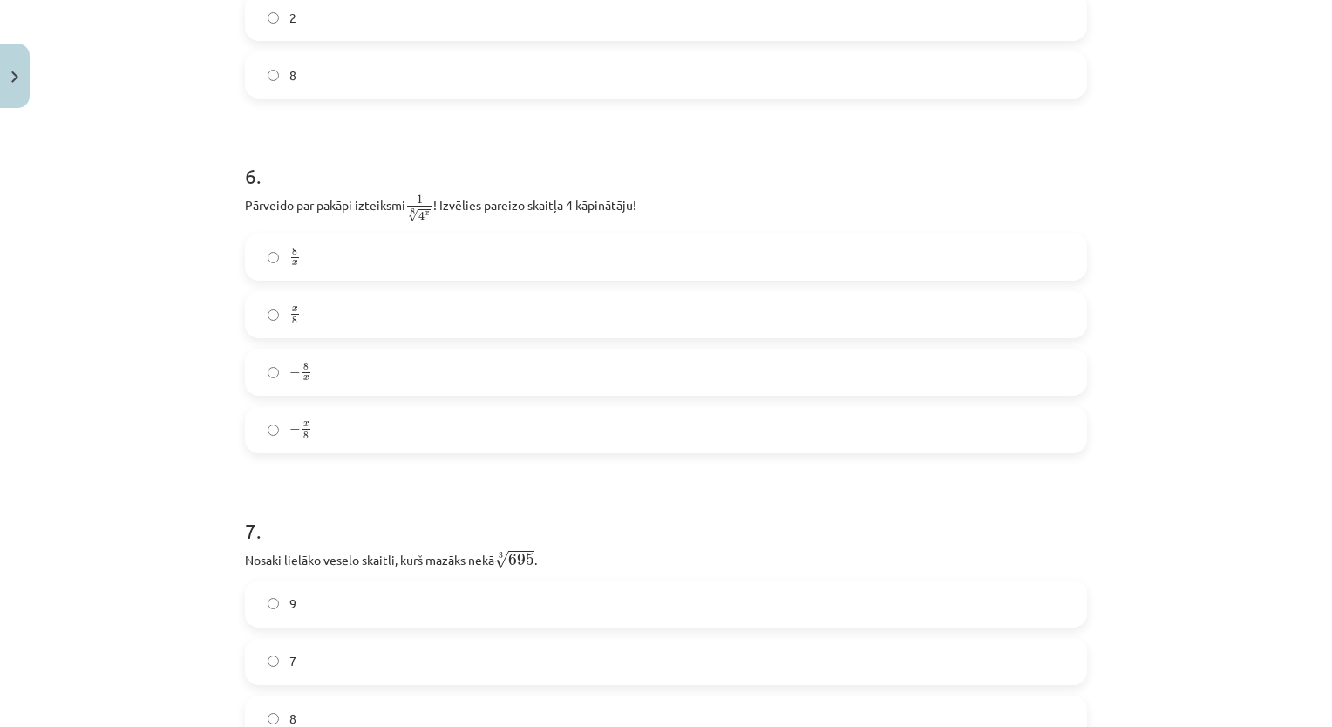
scroll to position [1673, 0]
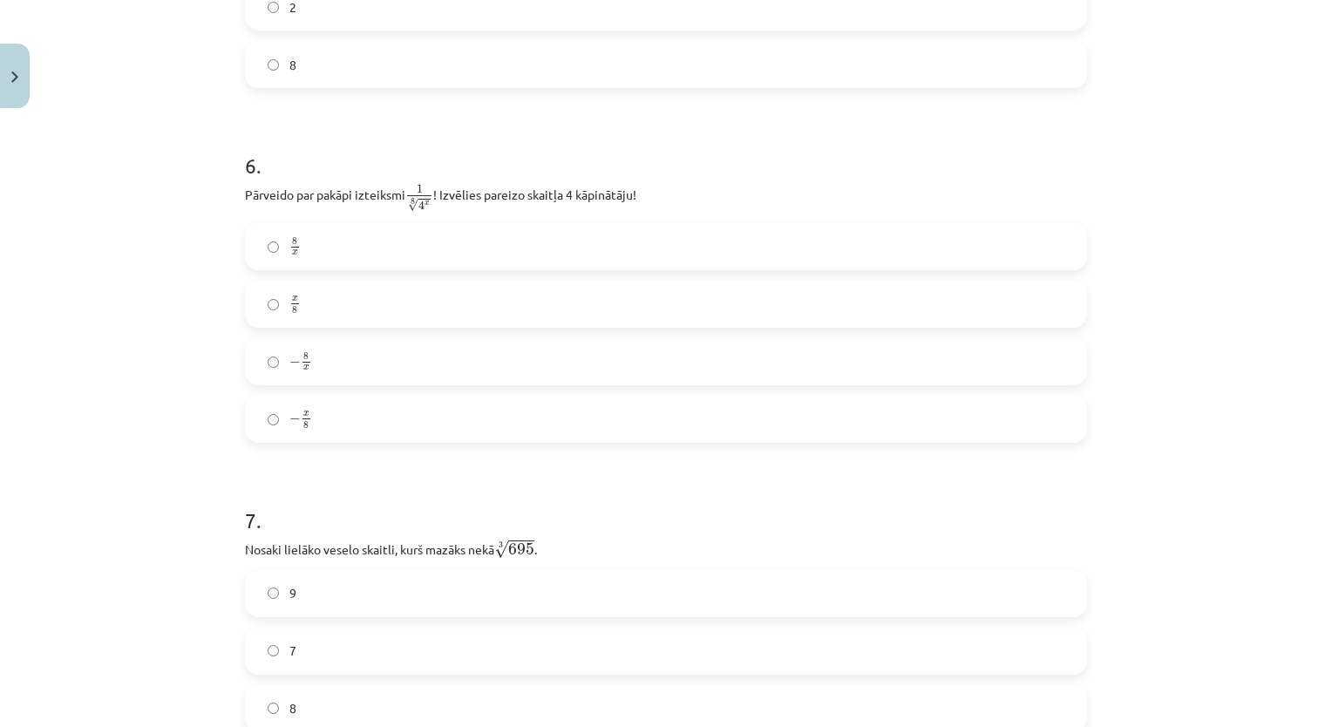
click at [1000, 313] on label "x 8 x 8" at bounding box center [666, 304] width 838 height 44
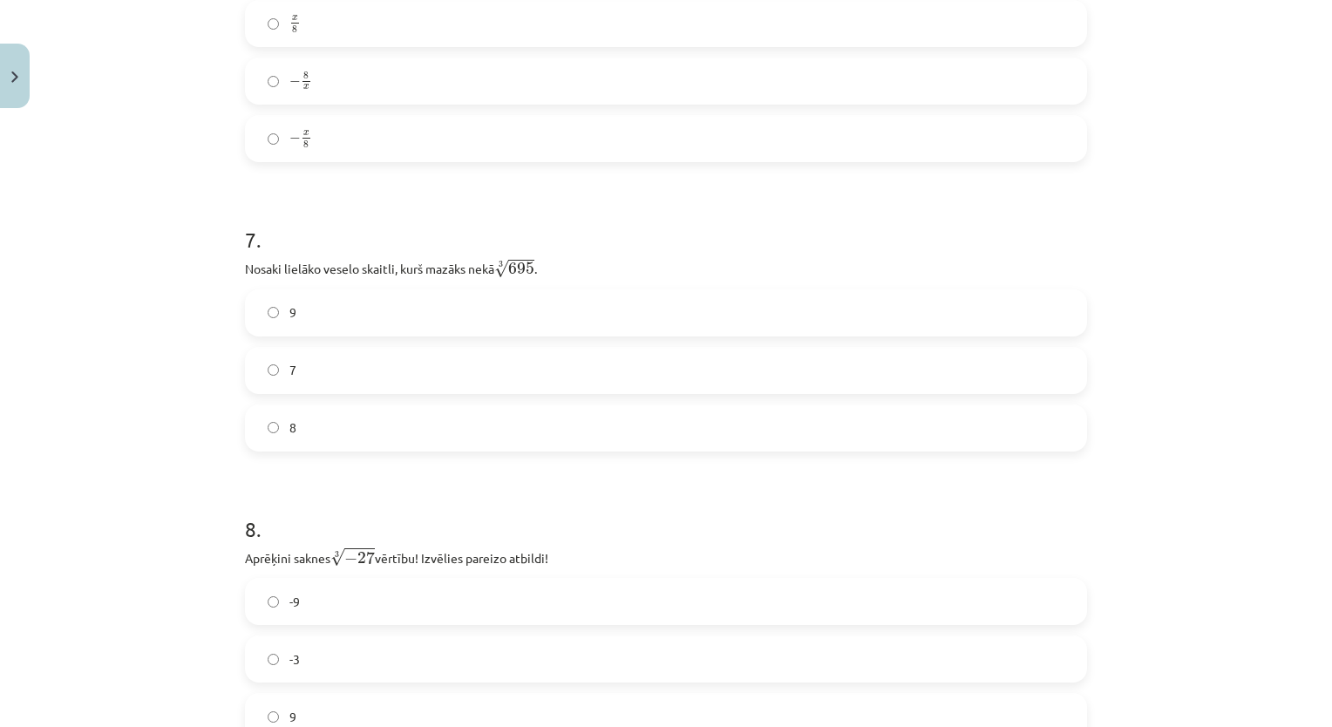
scroll to position [1981, 0]
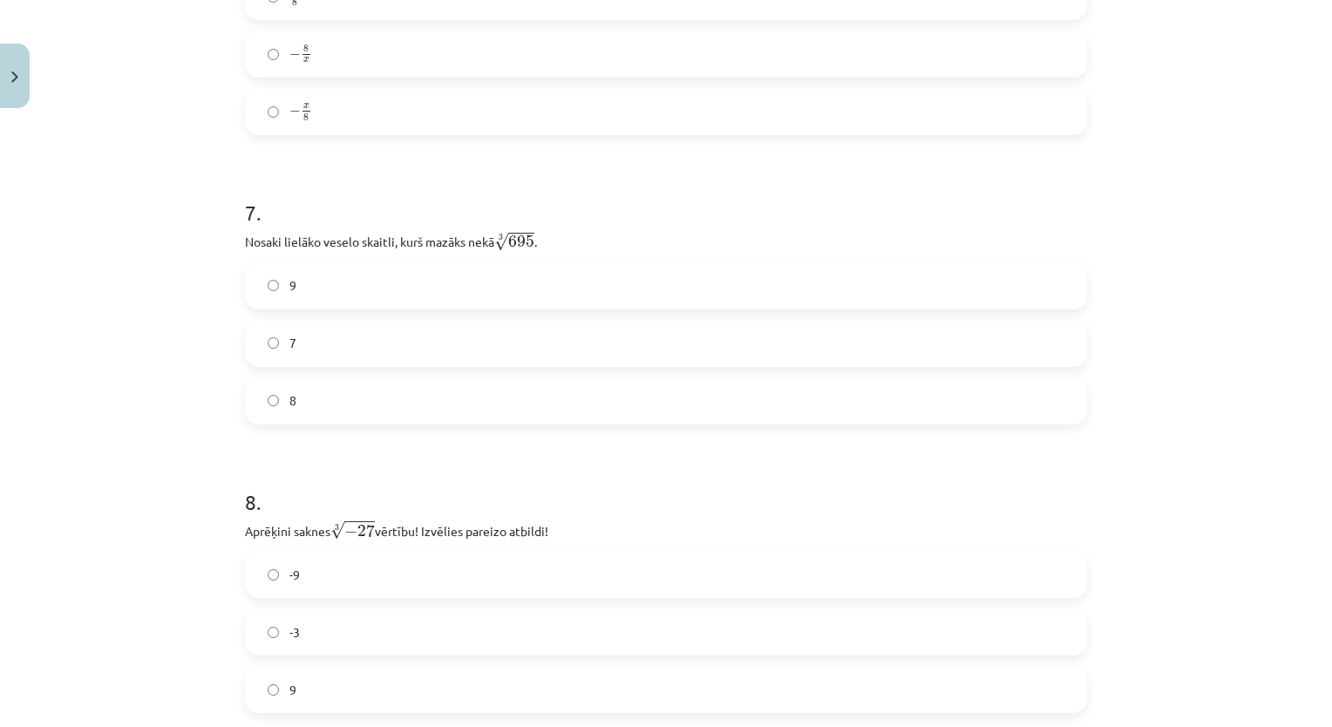
click at [906, 284] on label "9" at bounding box center [666, 286] width 838 height 44
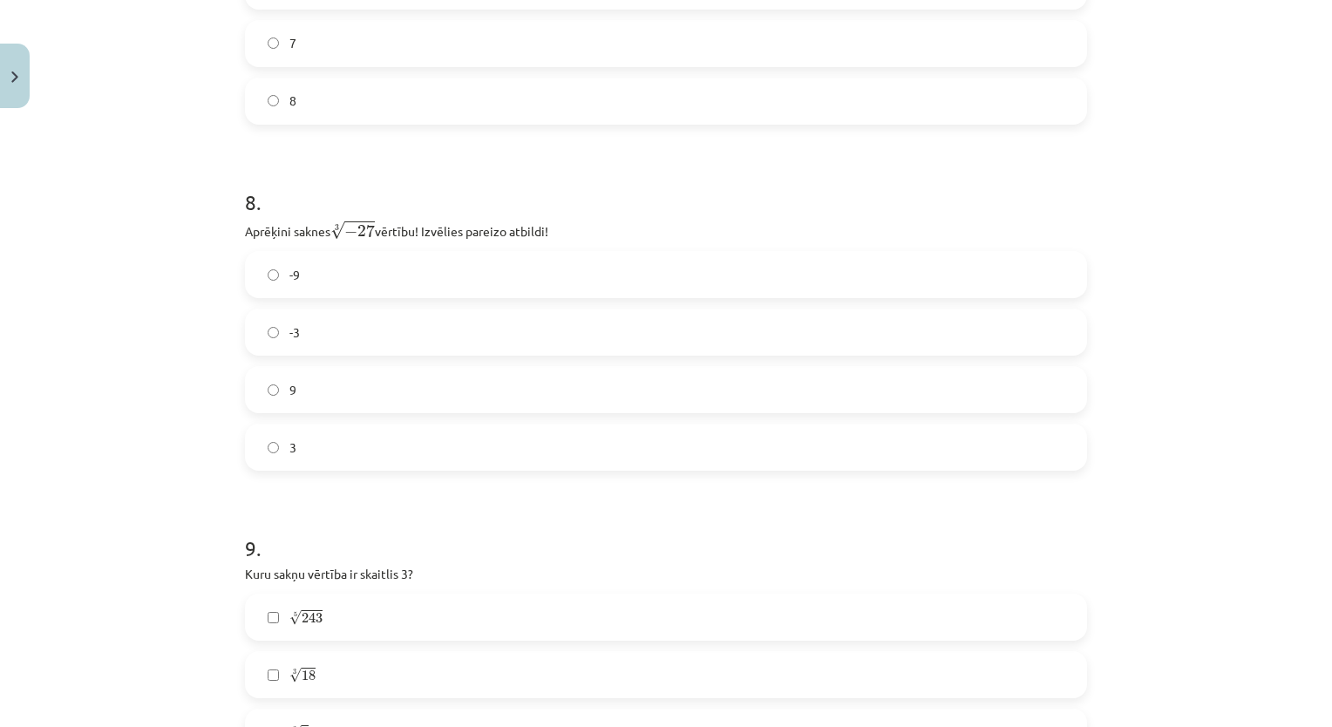
scroll to position [2290, 0]
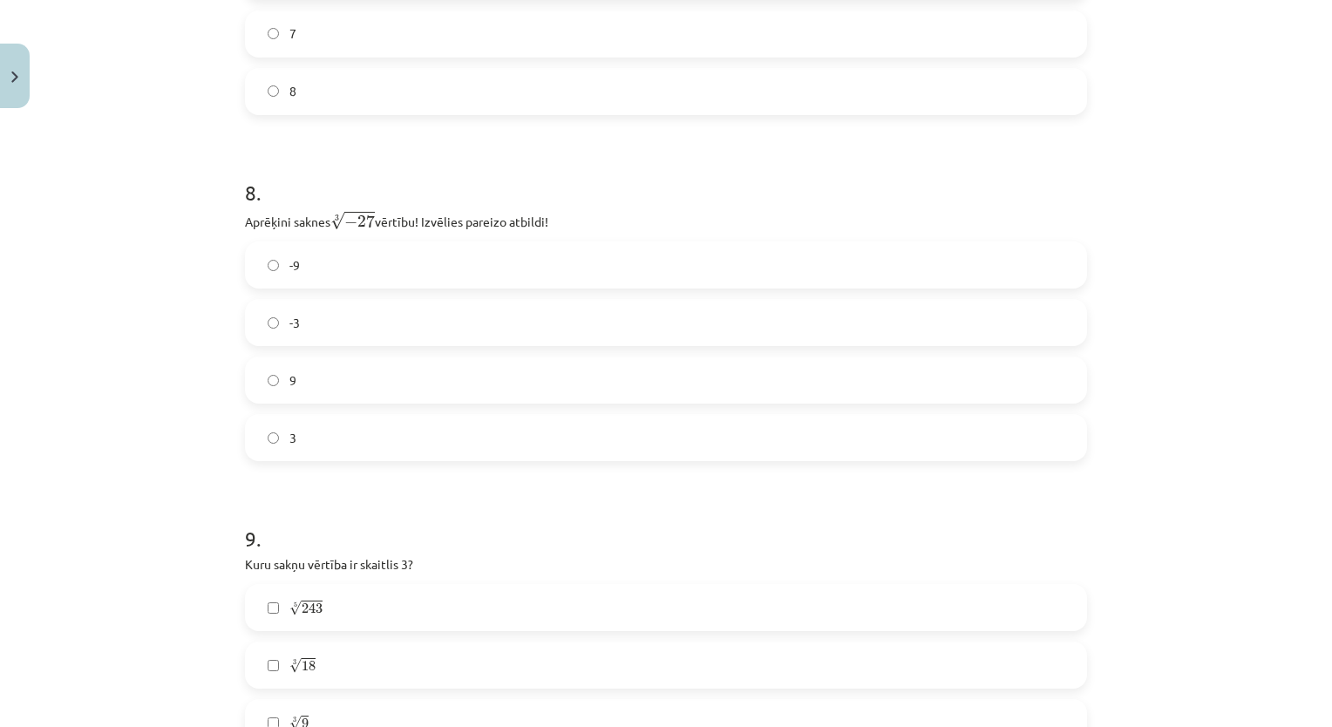
click at [1049, 339] on label "-3" at bounding box center [666, 323] width 838 height 44
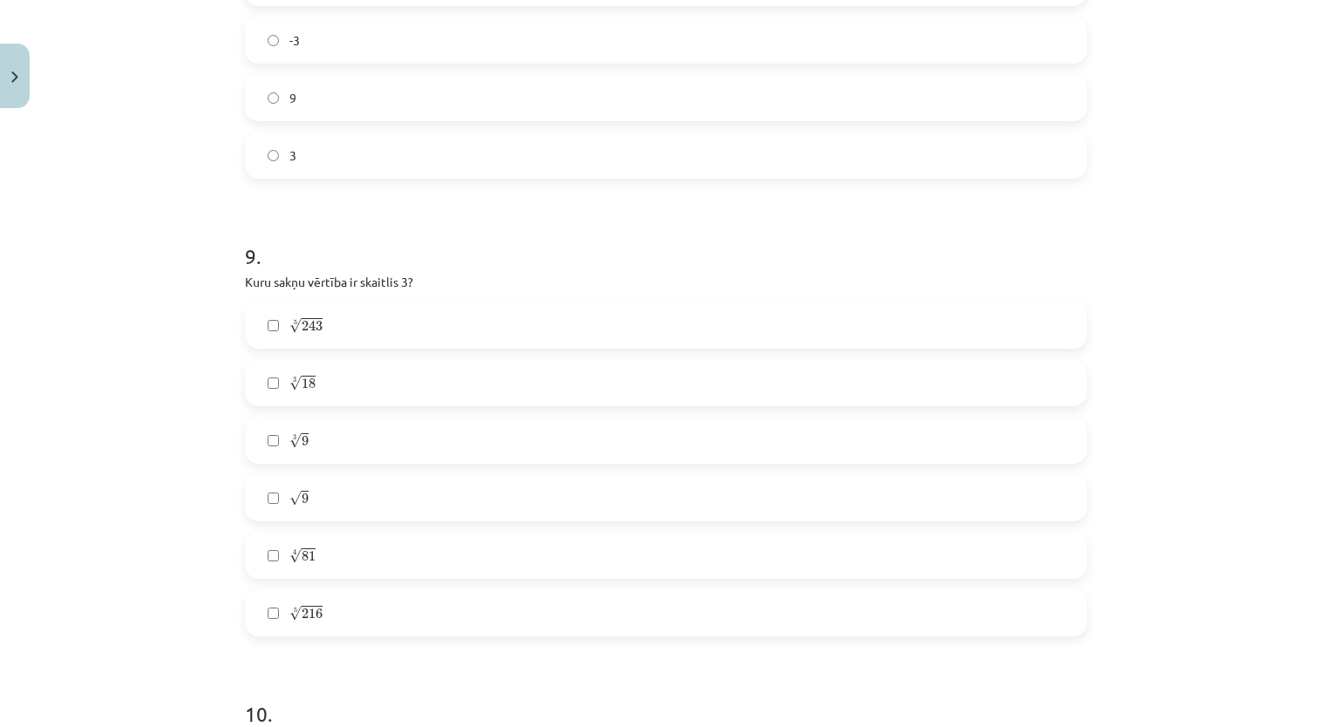
scroll to position [2688, 0]
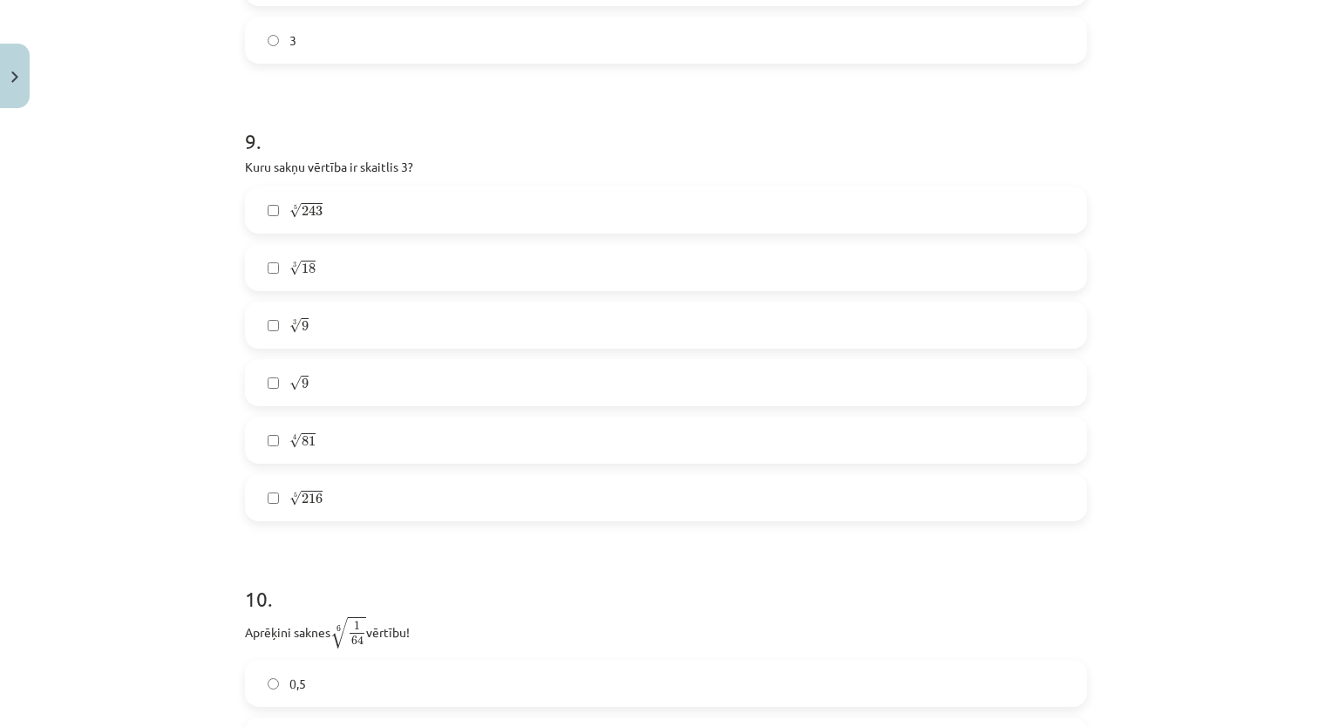
click at [624, 385] on label "√ 9 9" at bounding box center [666, 383] width 838 height 44
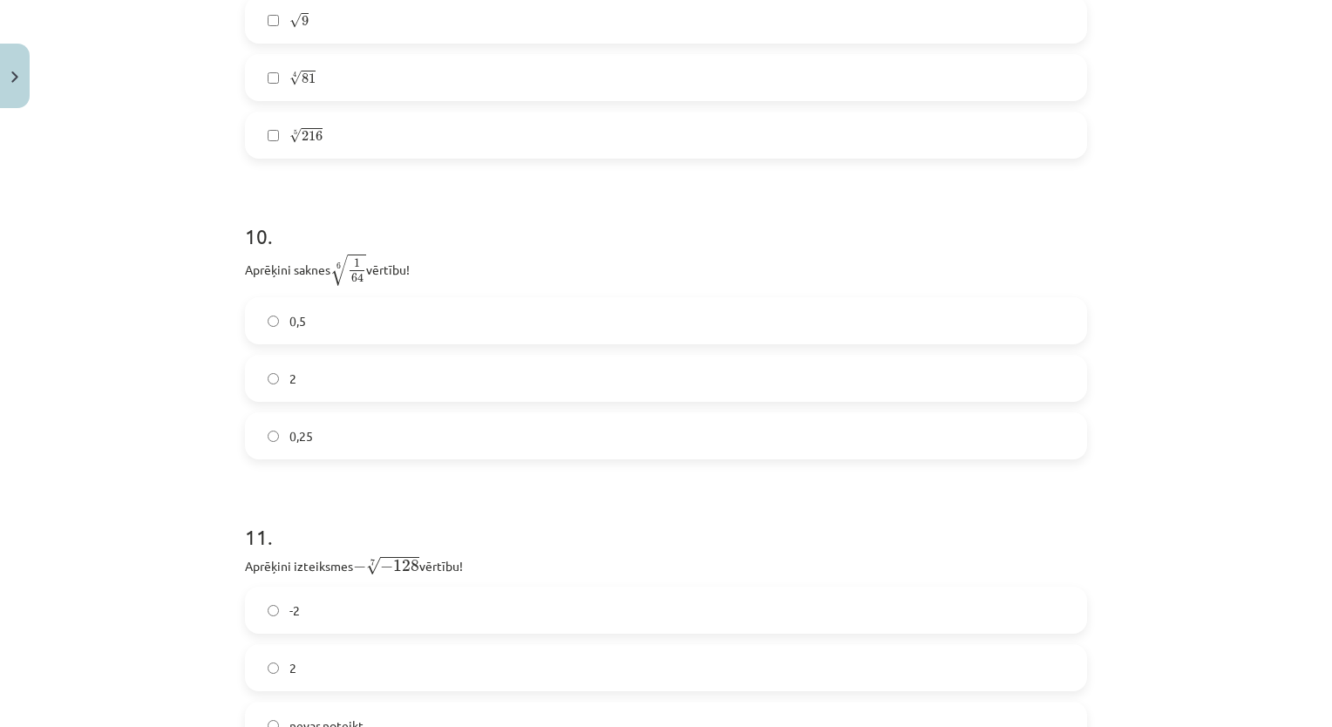
scroll to position [3064, 0]
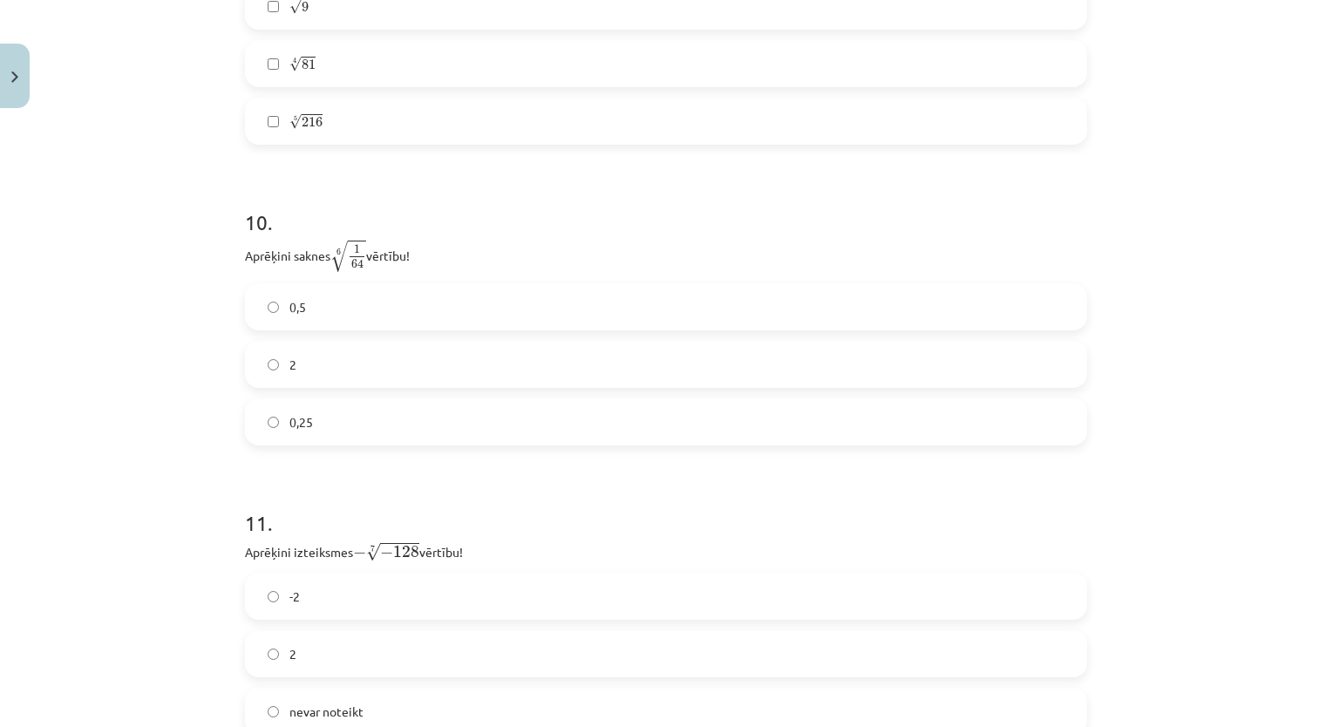
click at [1049, 441] on label "0,25" at bounding box center [666, 422] width 838 height 44
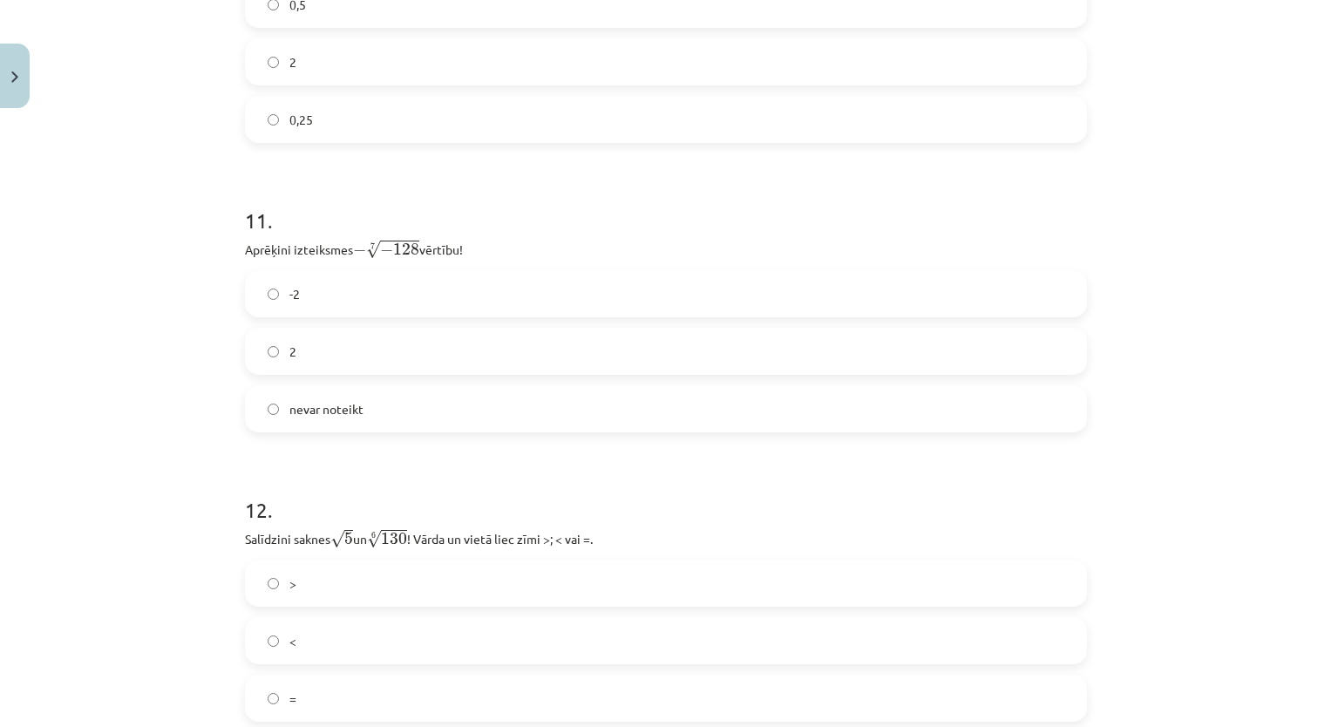
scroll to position [3362, 0]
click at [975, 364] on label "2" at bounding box center [666, 357] width 838 height 44
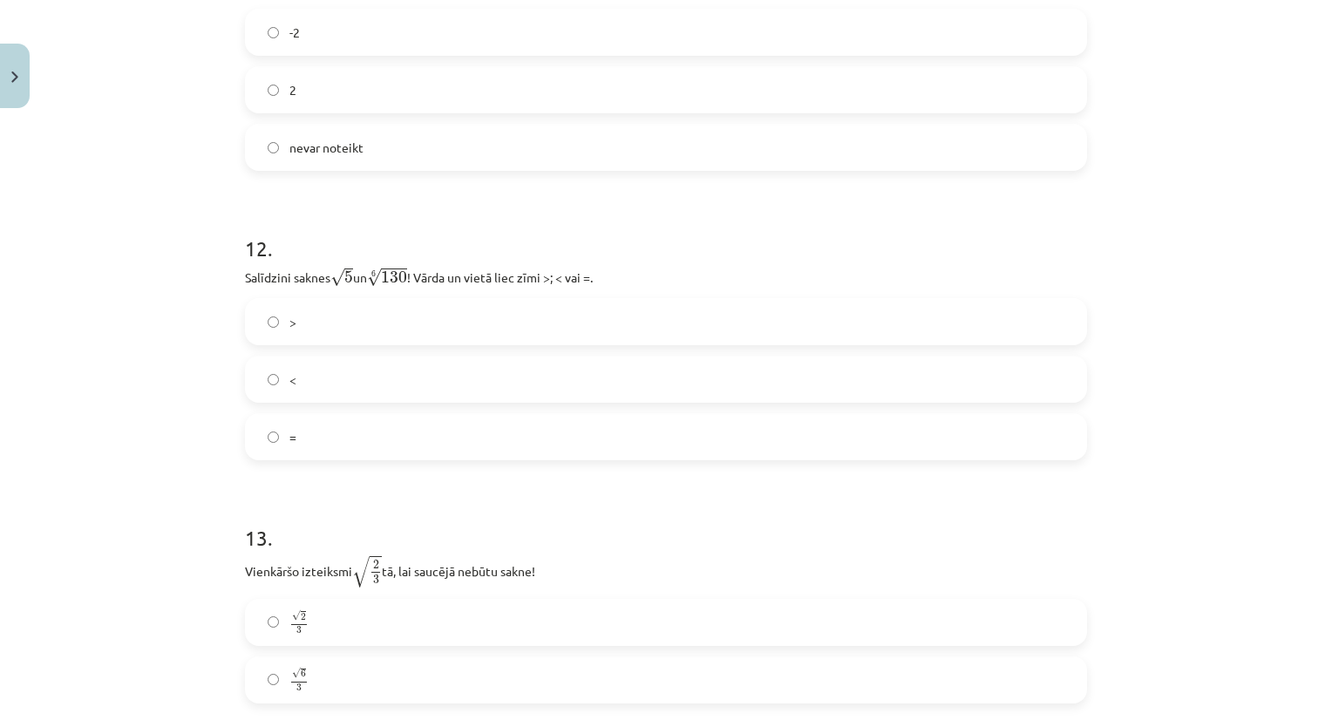
scroll to position [3637, 0]
click at [877, 307] on label ">" at bounding box center [666, 313] width 838 height 44
click at [748, 675] on label "√ 6 3 6 3" at bounding box center [666, 671] width 838 height 44
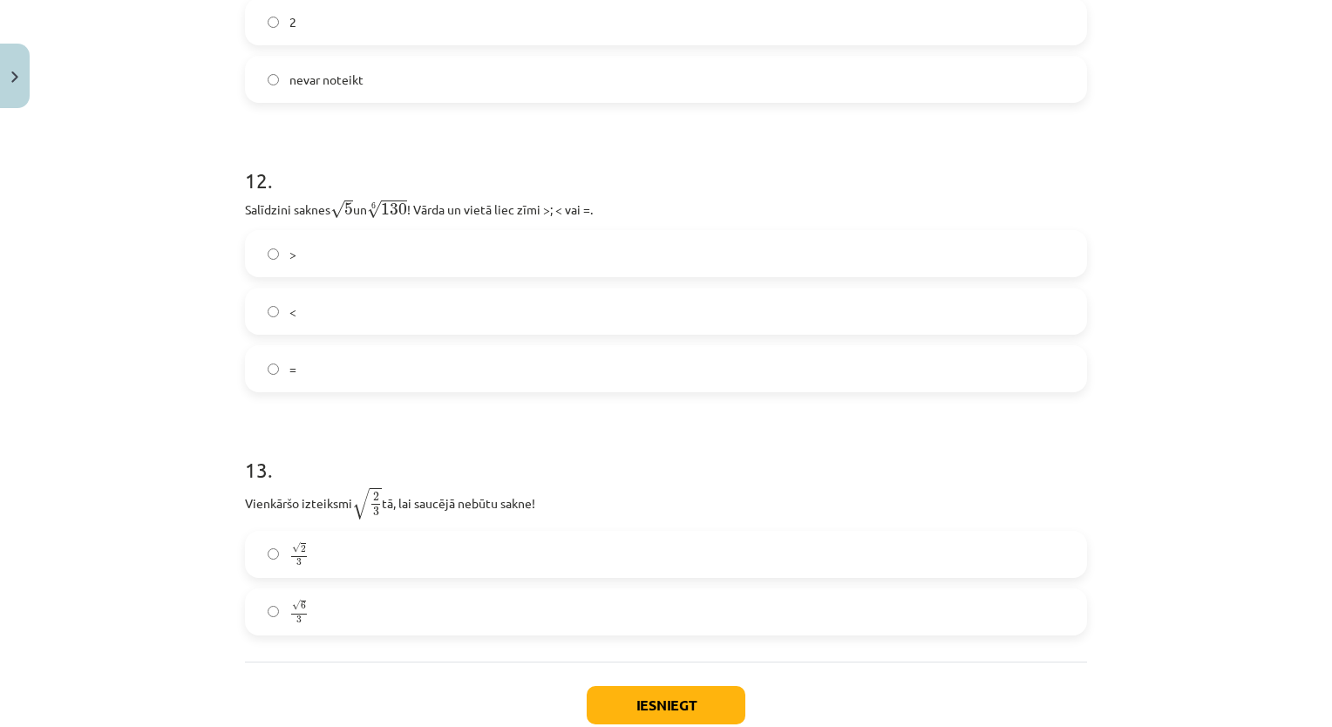
scroll to position [3809, 0]
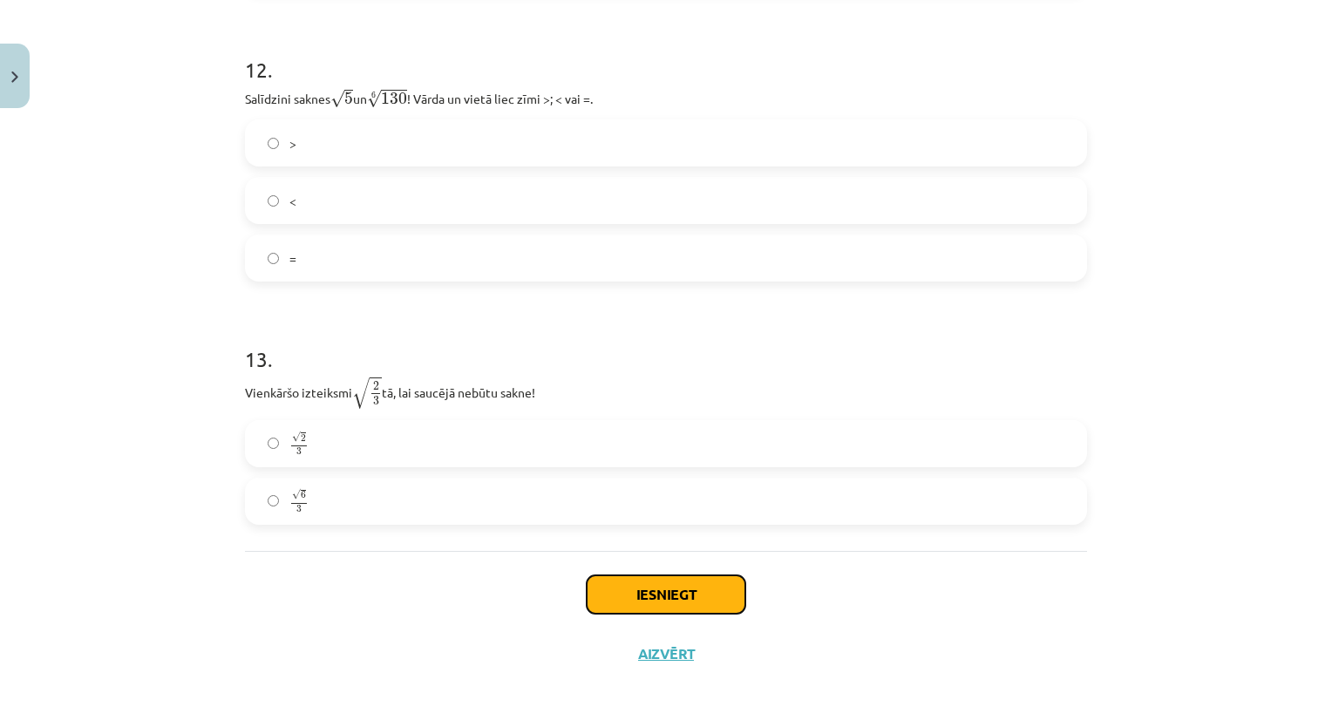
click at [655, 593] on button "Iesniegt" at bounding box center [666, 594] width 159 height 38
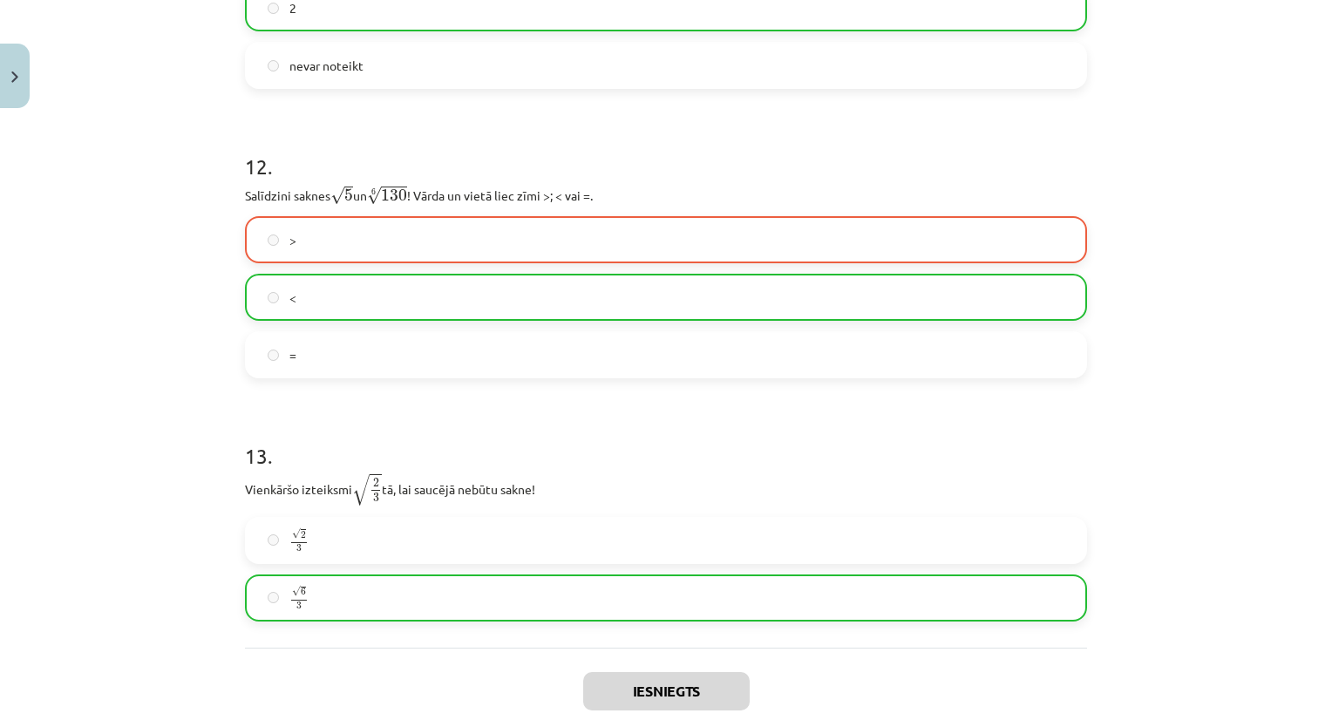
scroll to position [3863, 0]
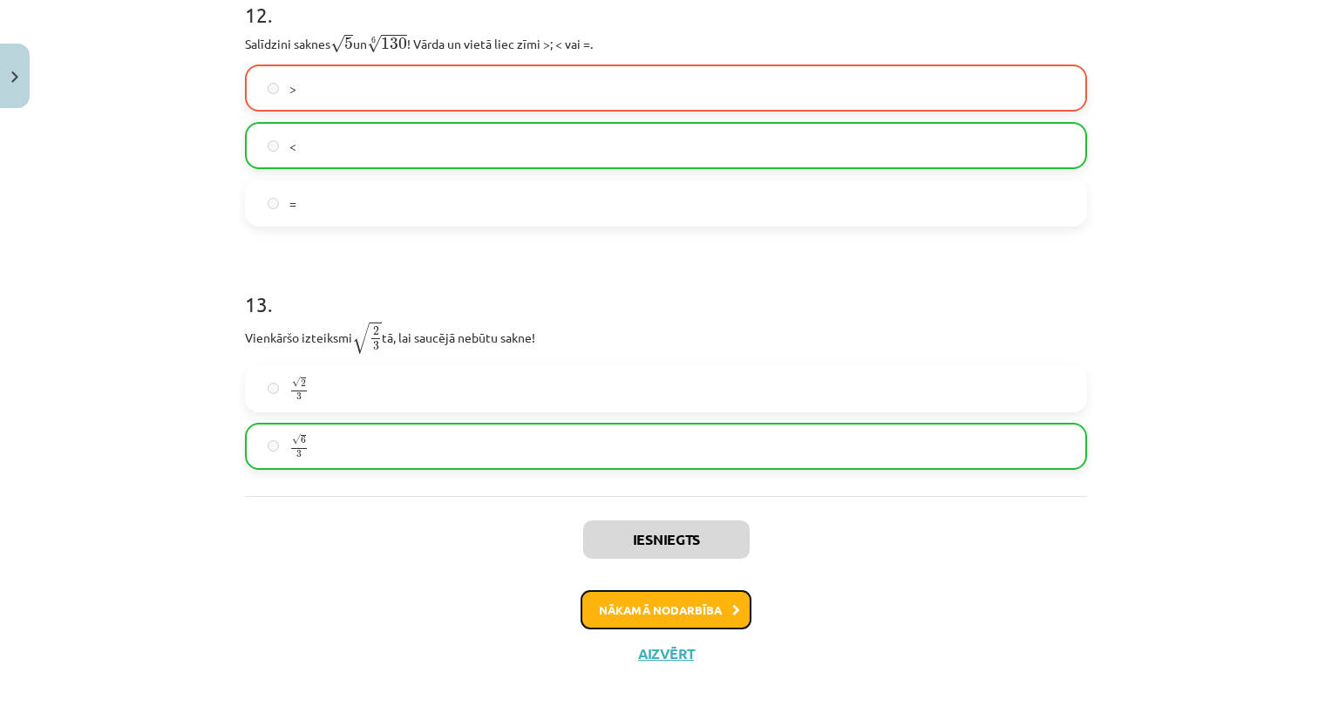
click at [680, 615] on button "Nākamā nodarbība" at bounding box center [665, 610] width 171 height 40
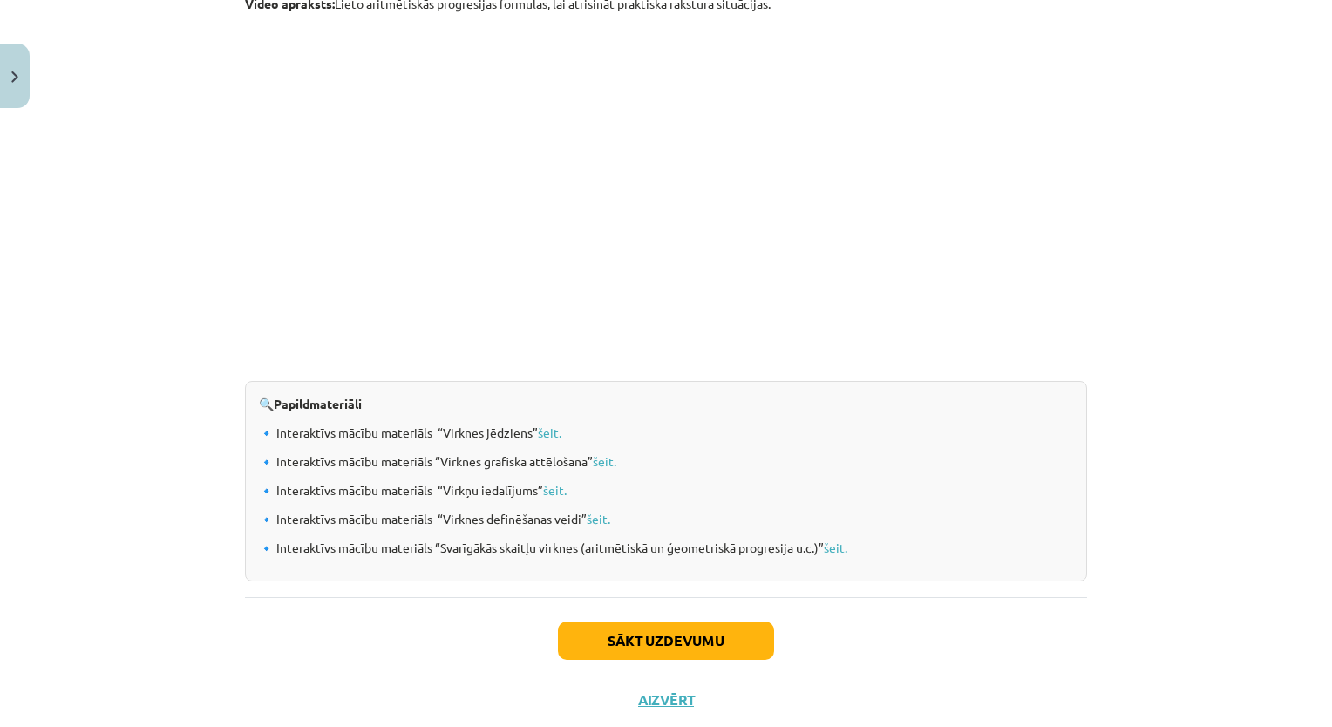
scroll to position [1706, 0]
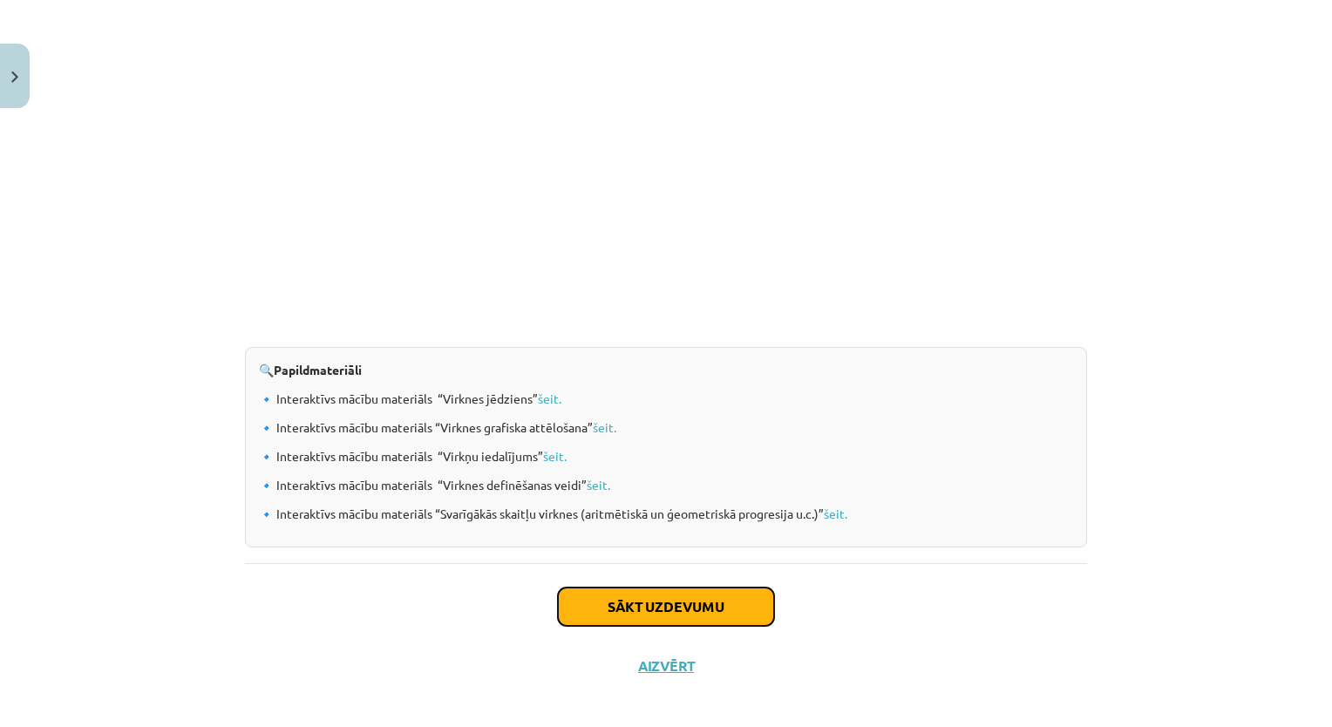
click at [709, 612] on button "Sākt uzdevumu" at bounding box center [666, 606] width 216 height 38
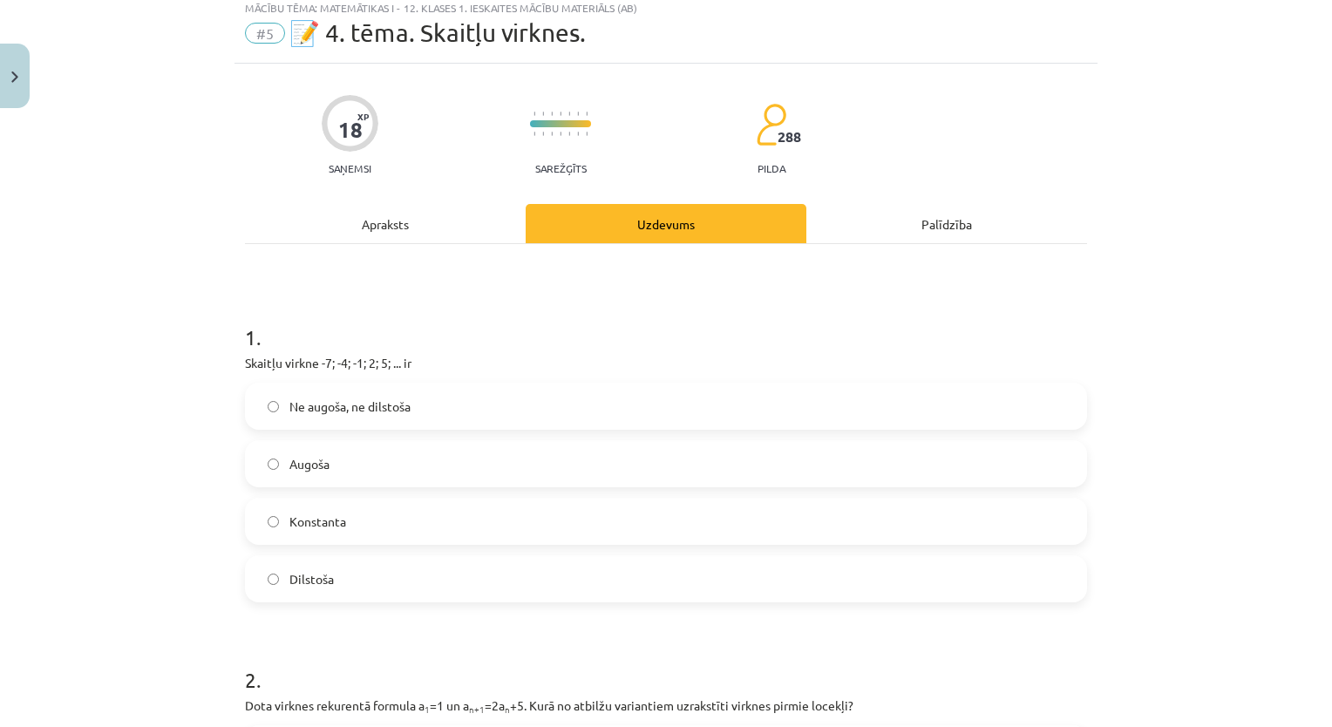
scroll to position [44, 0]
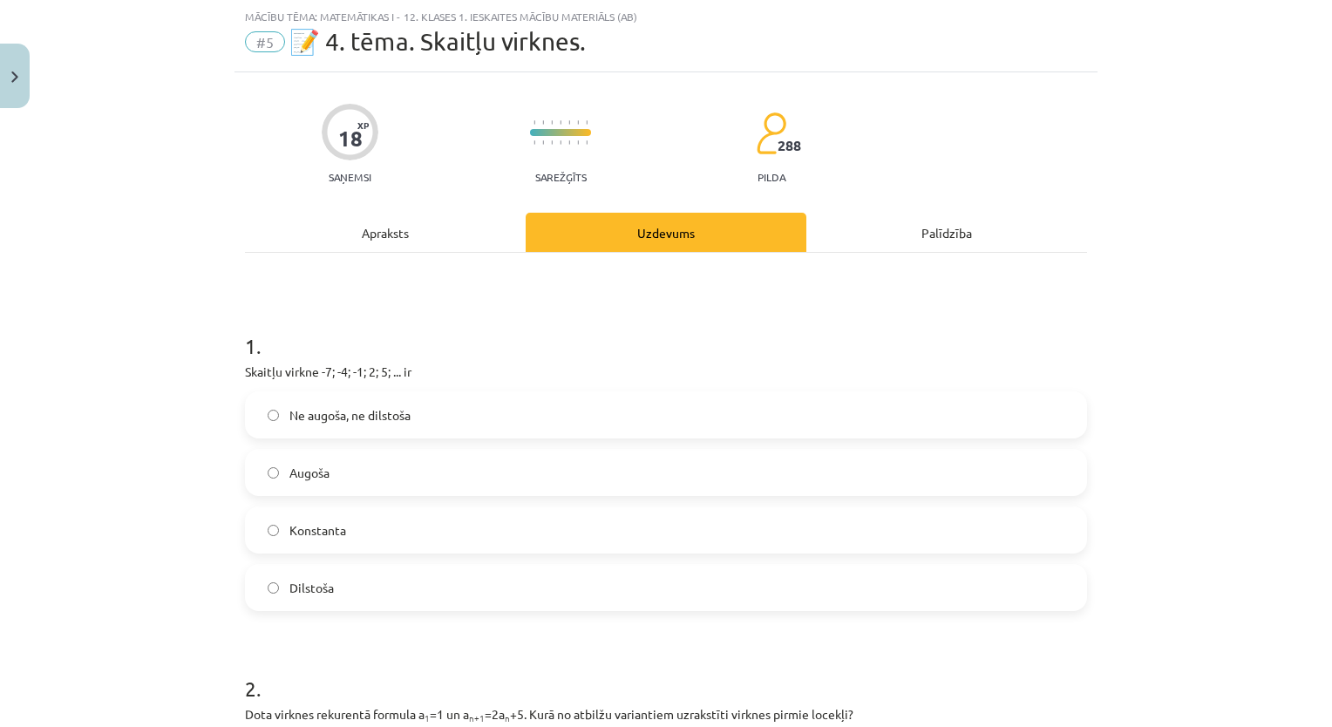
click at [708, 568] on label "Dilstoša" at bounding box center [666, 588] width 838 height 44
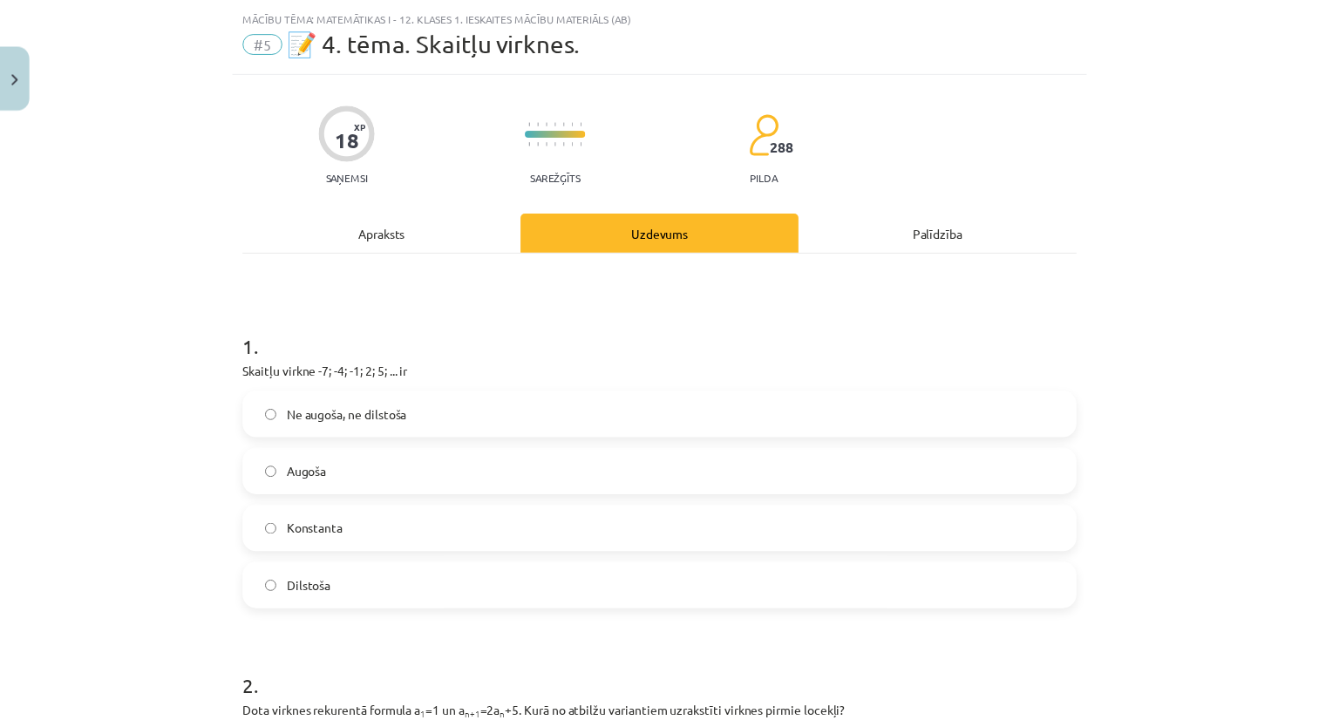
scroll to position [0, 0]
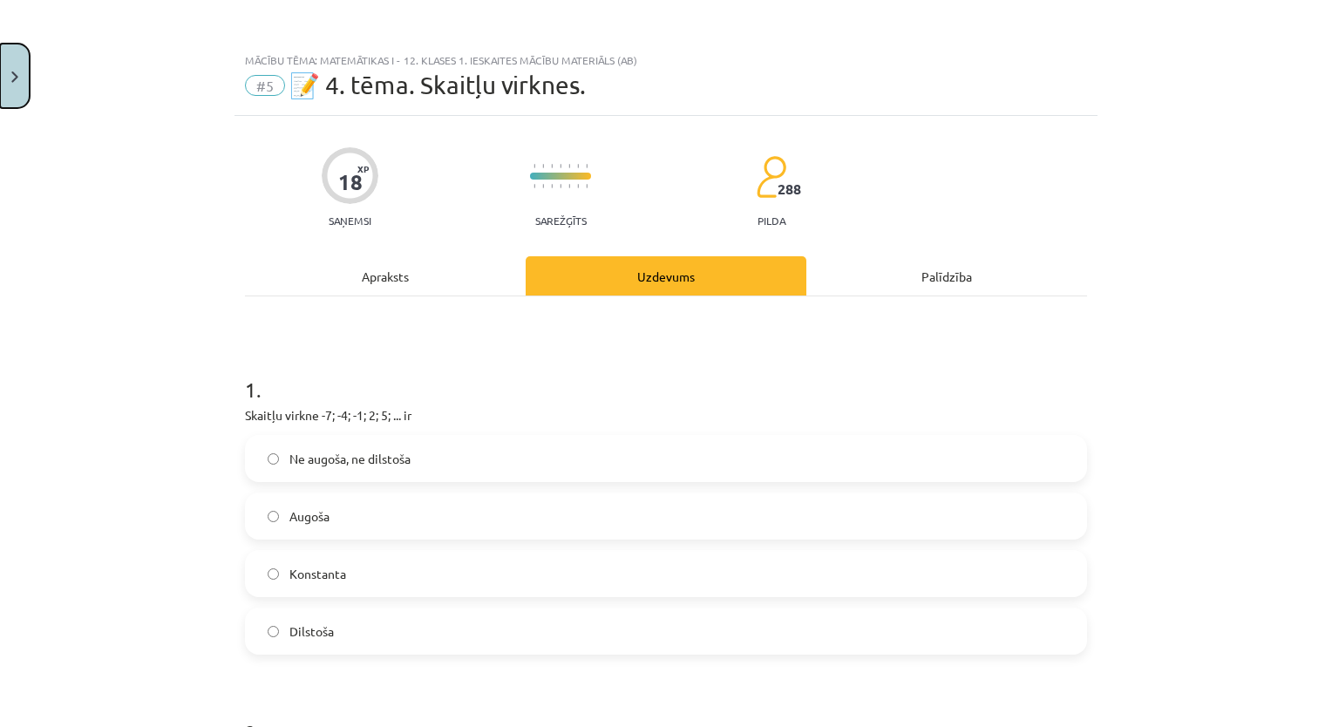
click at [27, 81] on button "Close" at bounding box center [15, 76] width 30 height 64
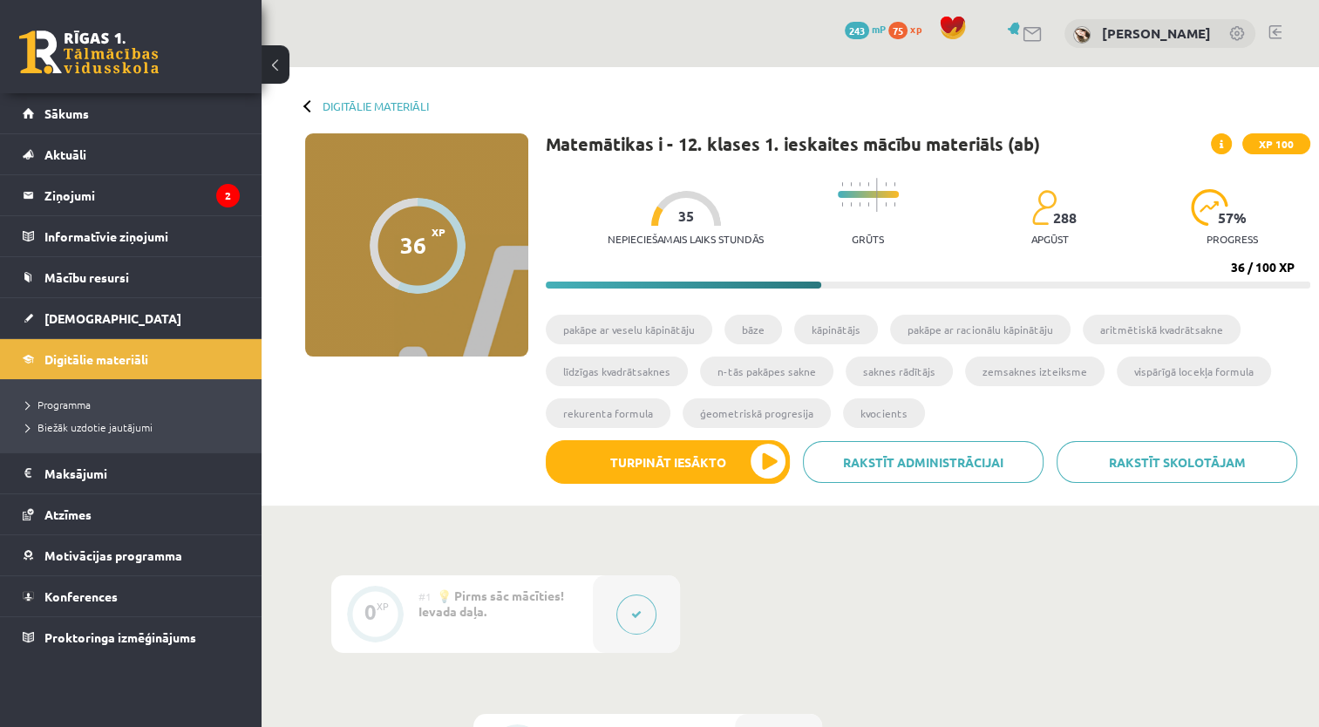
click at [1230, 148] on span at bounding box center [1221, 143] width 21 height 21
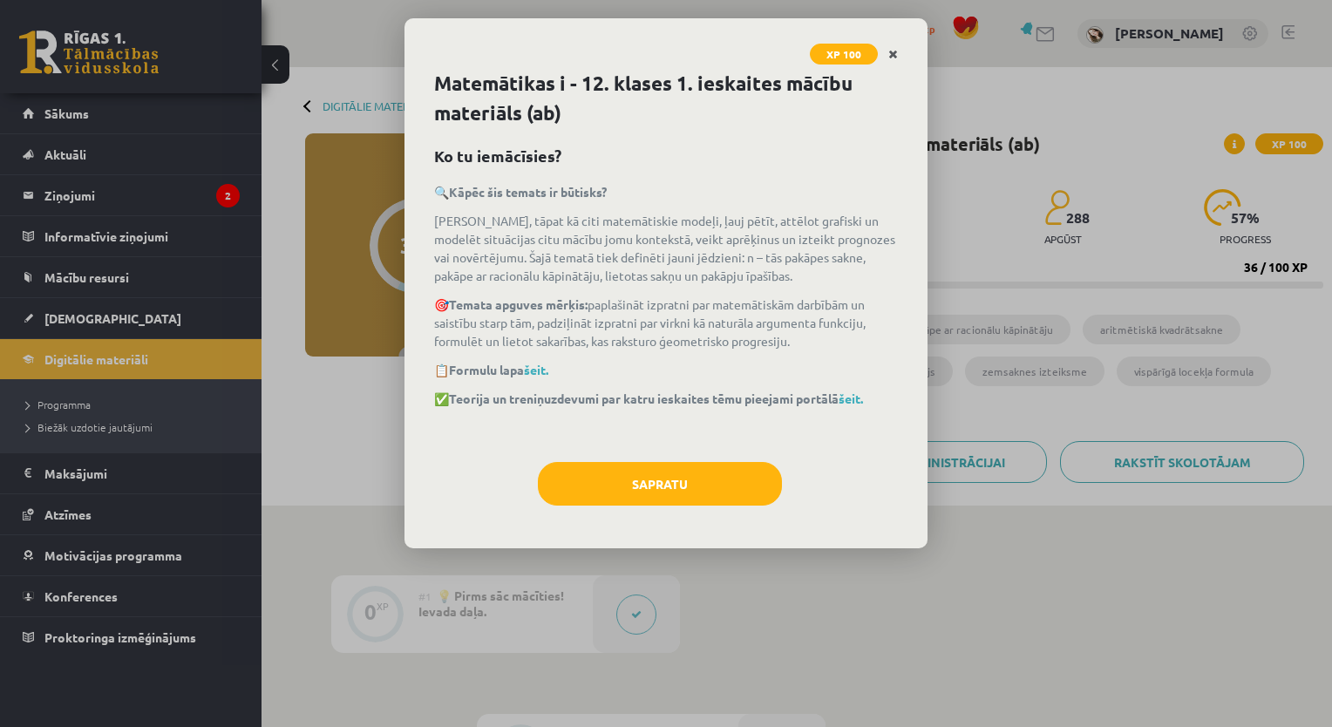
click at [894, 54] on icon "Close" at bounding box center [893, 55] width 10 height 12
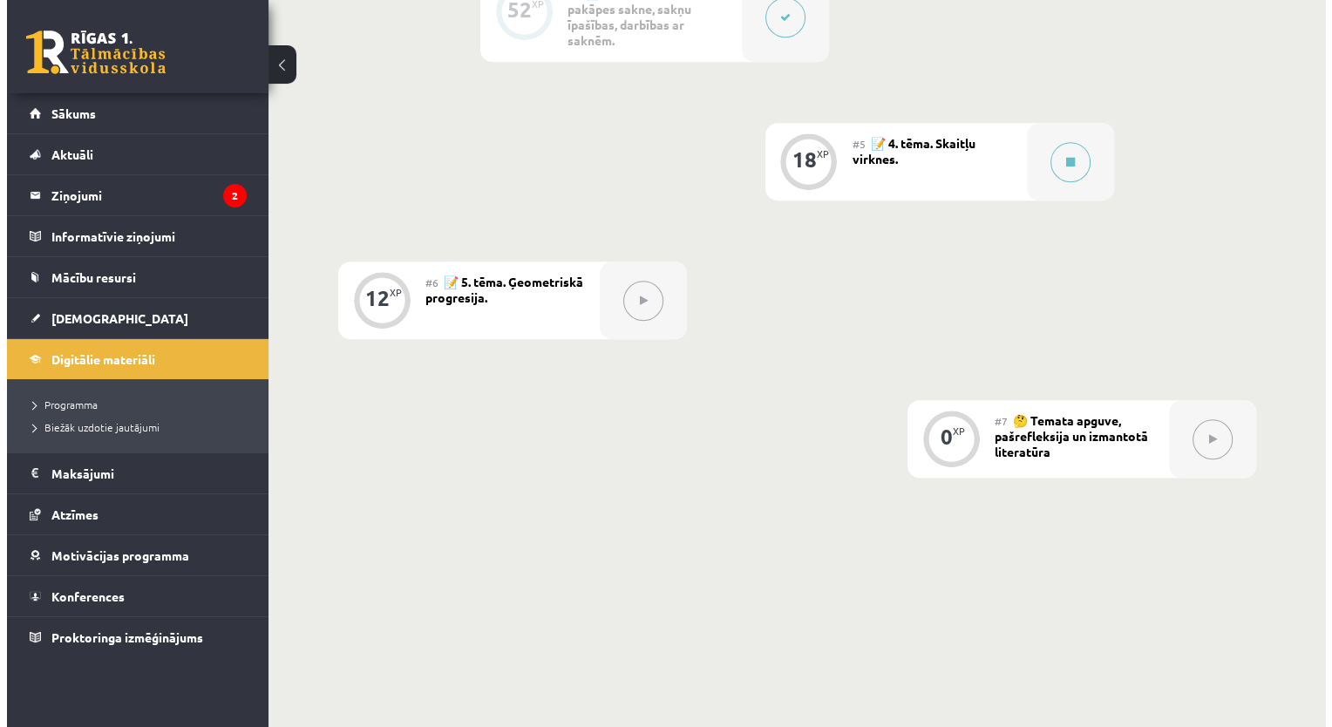
scroll to position [1084, 0]
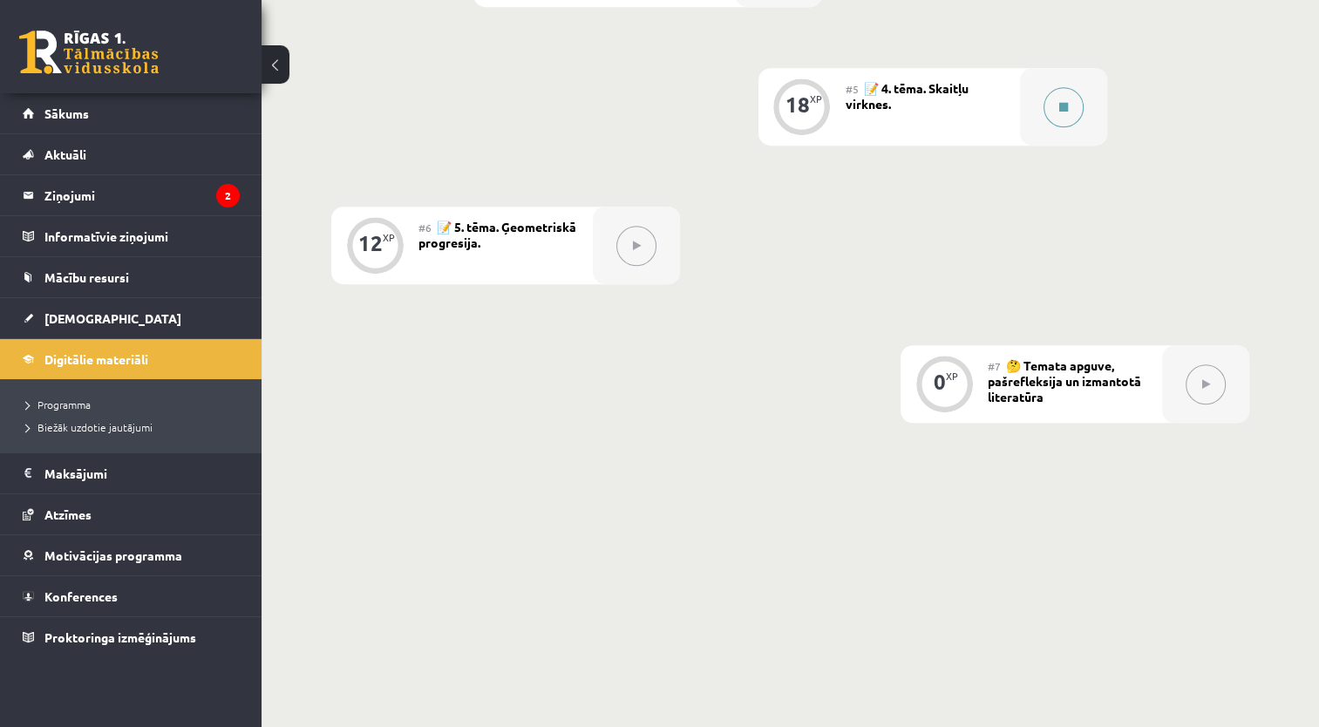
click at [1061, 121] on button at bounding box center [1063, 107] width 40 height 40
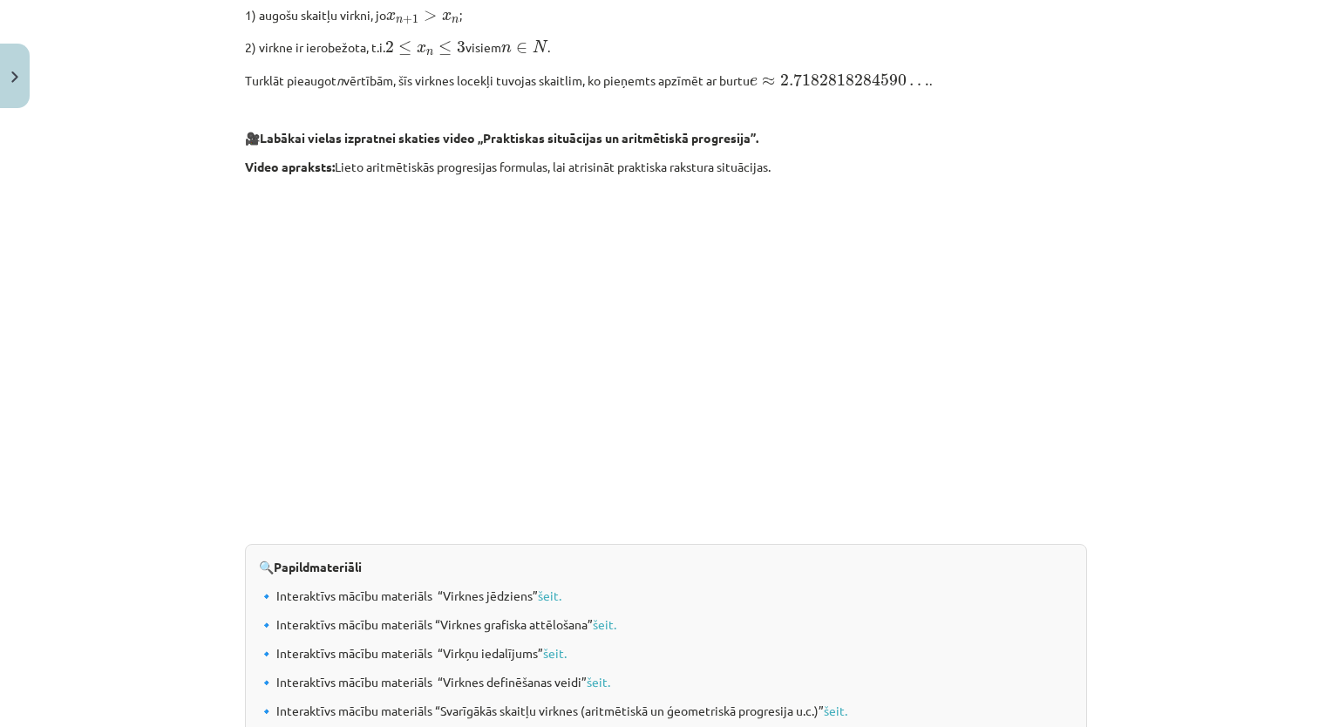
scroll to position [1714, 0]
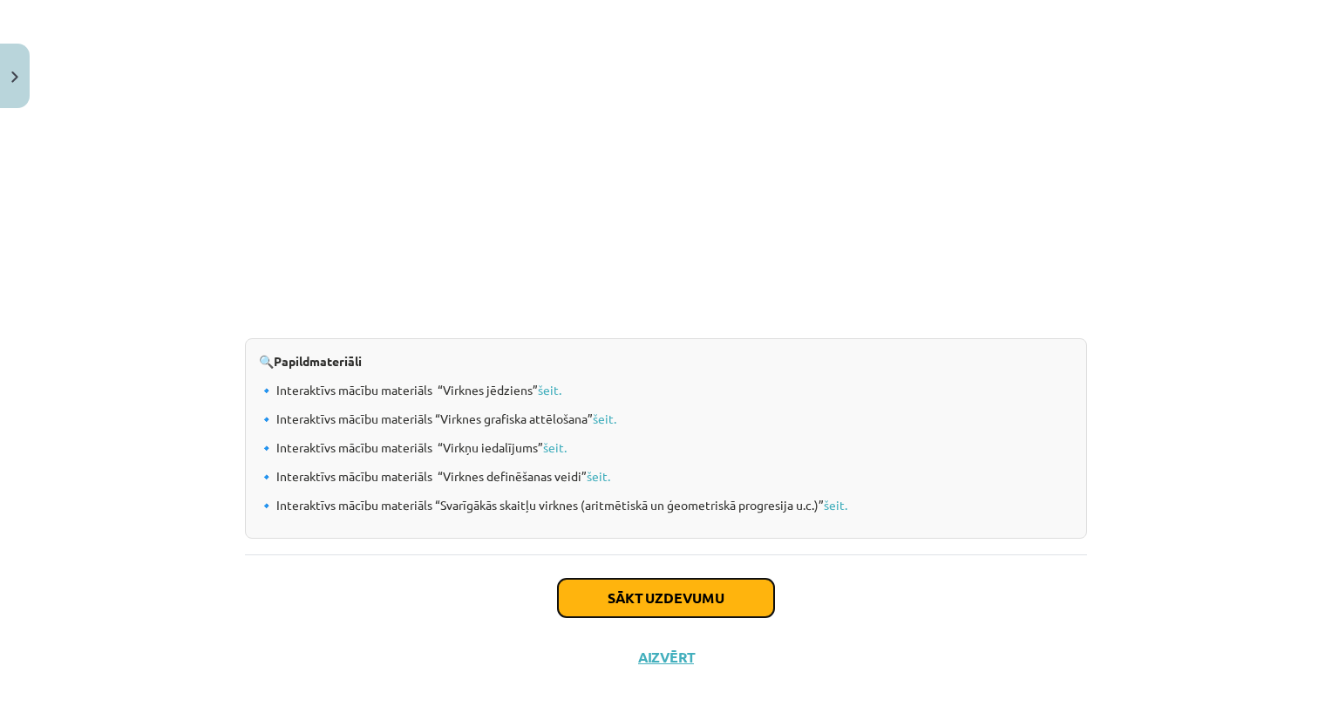
click at [723, 600] on button "Sākt uzdevumu" at bounding box center [666, 598] width 216 height 38
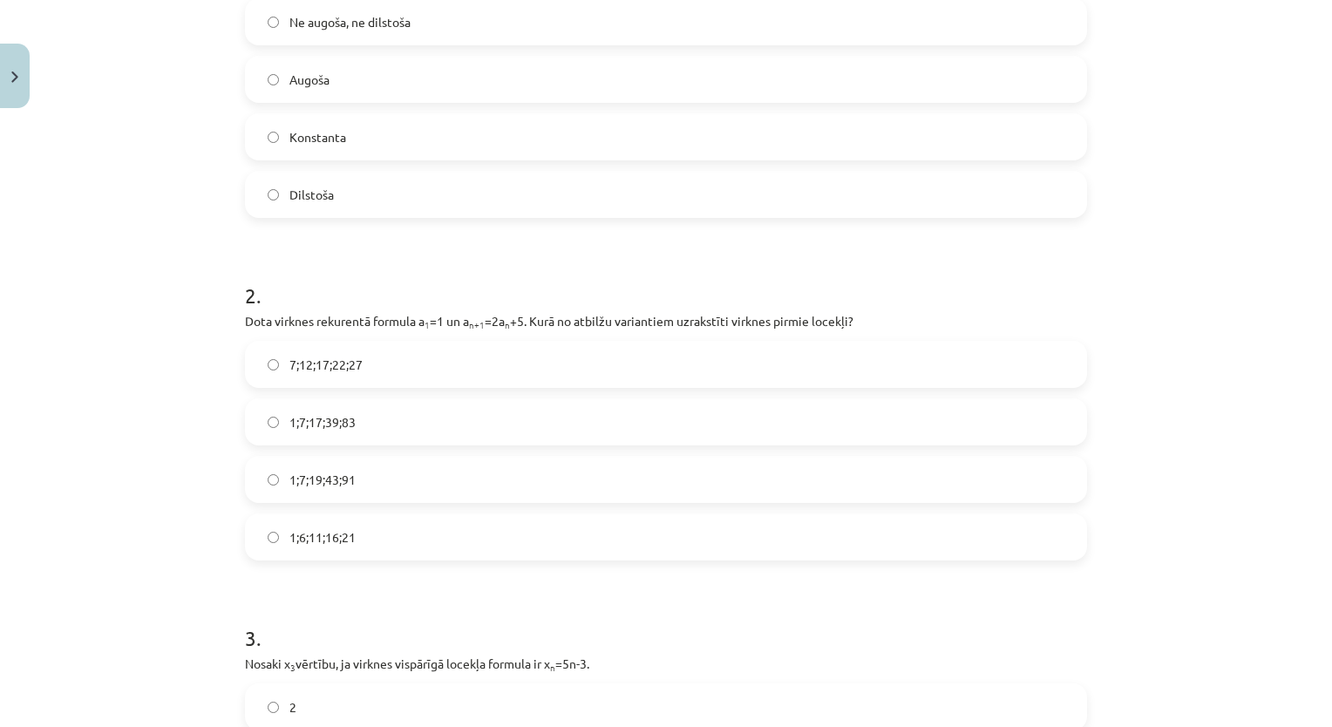
scroll to position [44, 0]
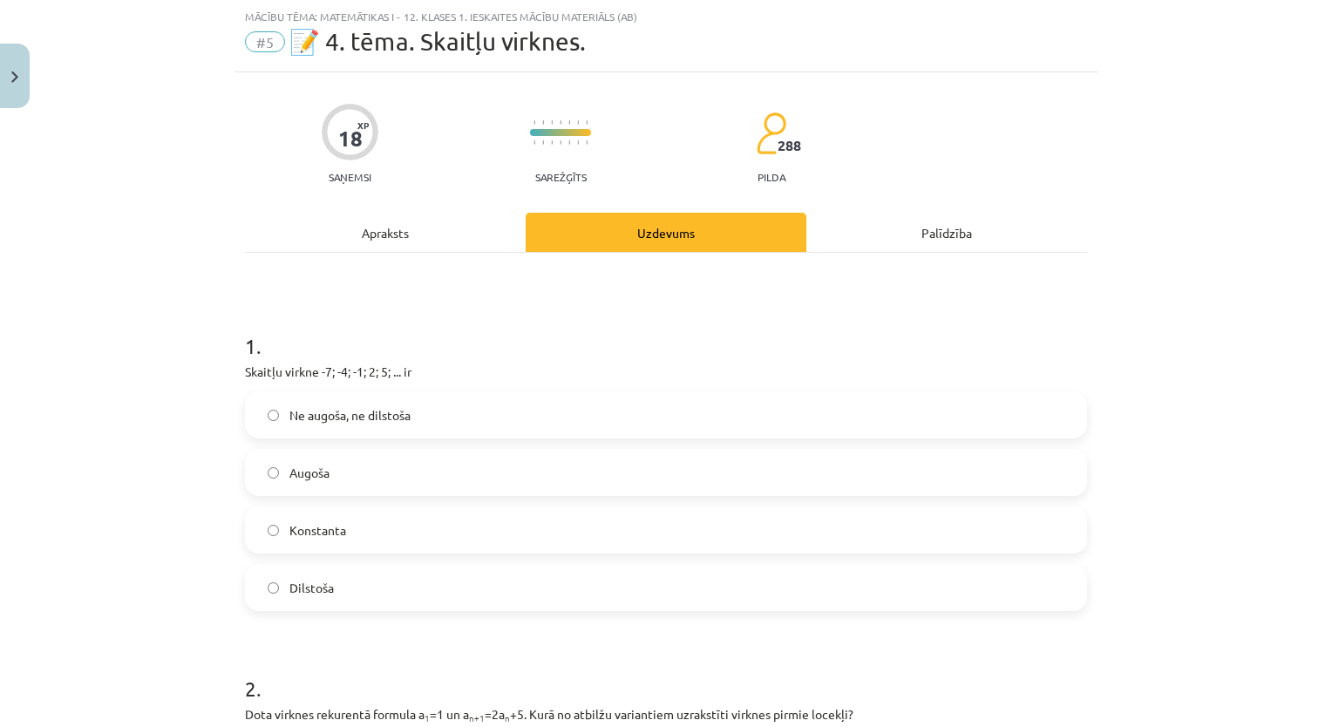
click at [683, 544] on label "Konstanta" at bounding box center [666, 530] width 838 height 44
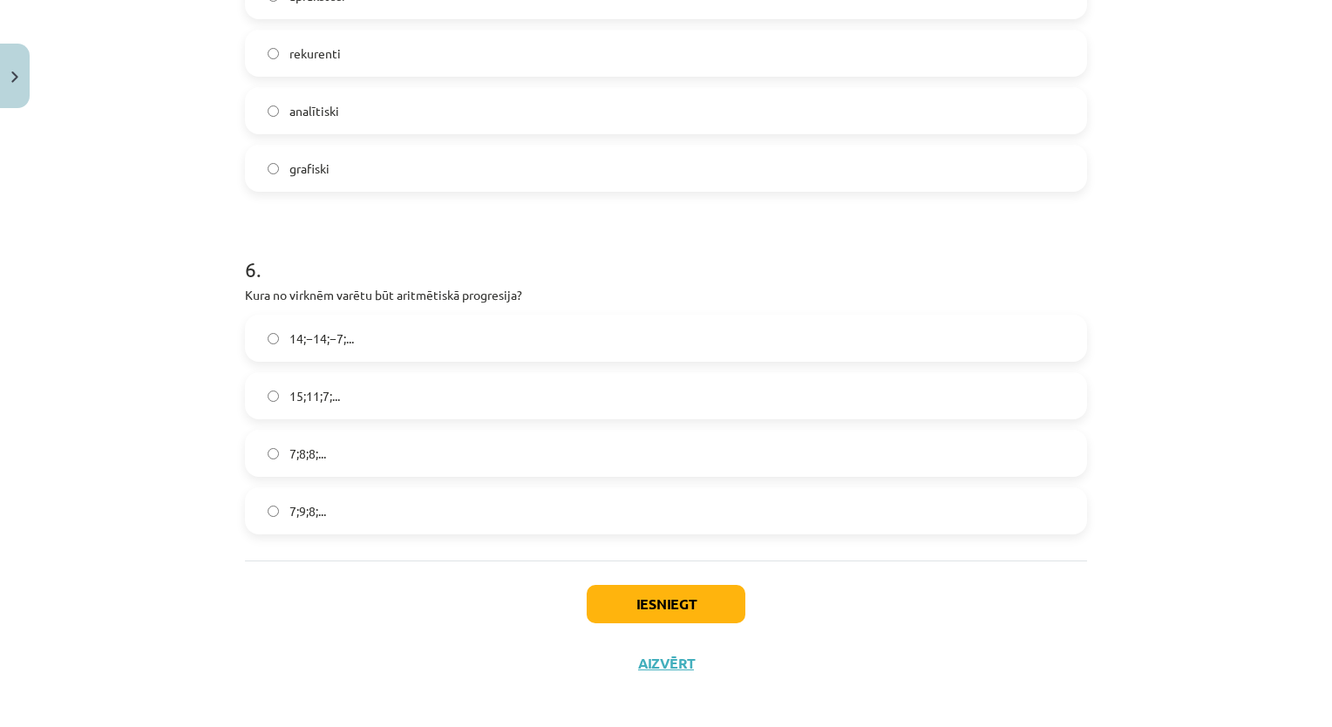
scroll to position [1848, 0]
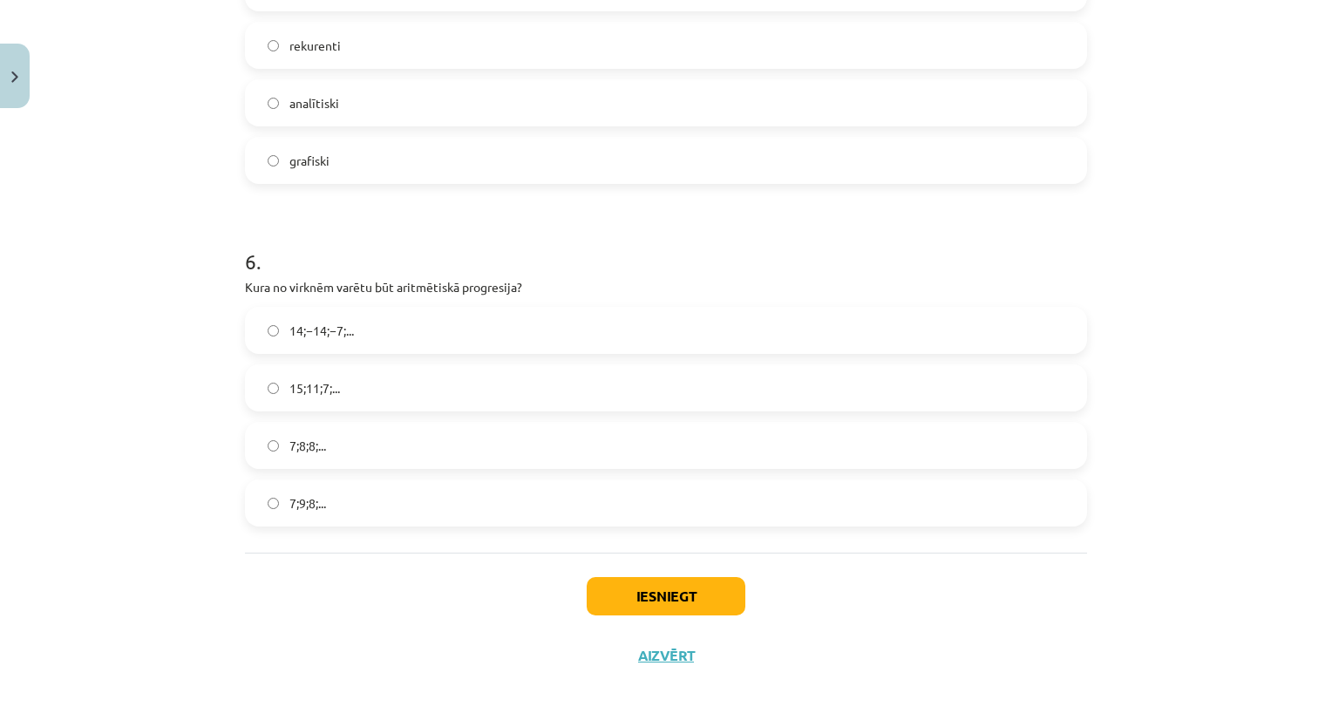
click at [851, 406] on label "15;11;7;..." at bounding box center [666, 388] width 838 height 44
click at [872, 117] on label "analītiski" at bounding box center [666, 103] width 838 height 44
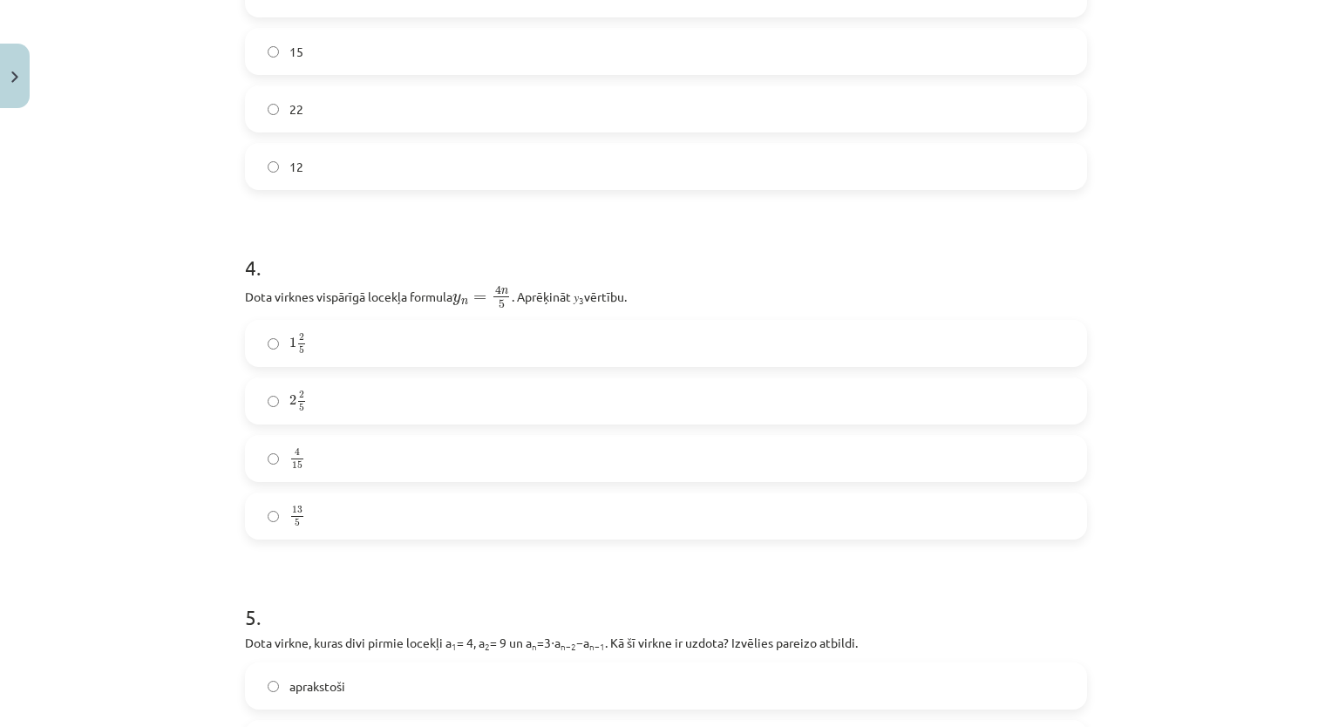
scroll to position [1147, 0]
click at [760, 350] on label "1 2 5 1 2 5" at bounding box center [666, 346] width 838 height 44
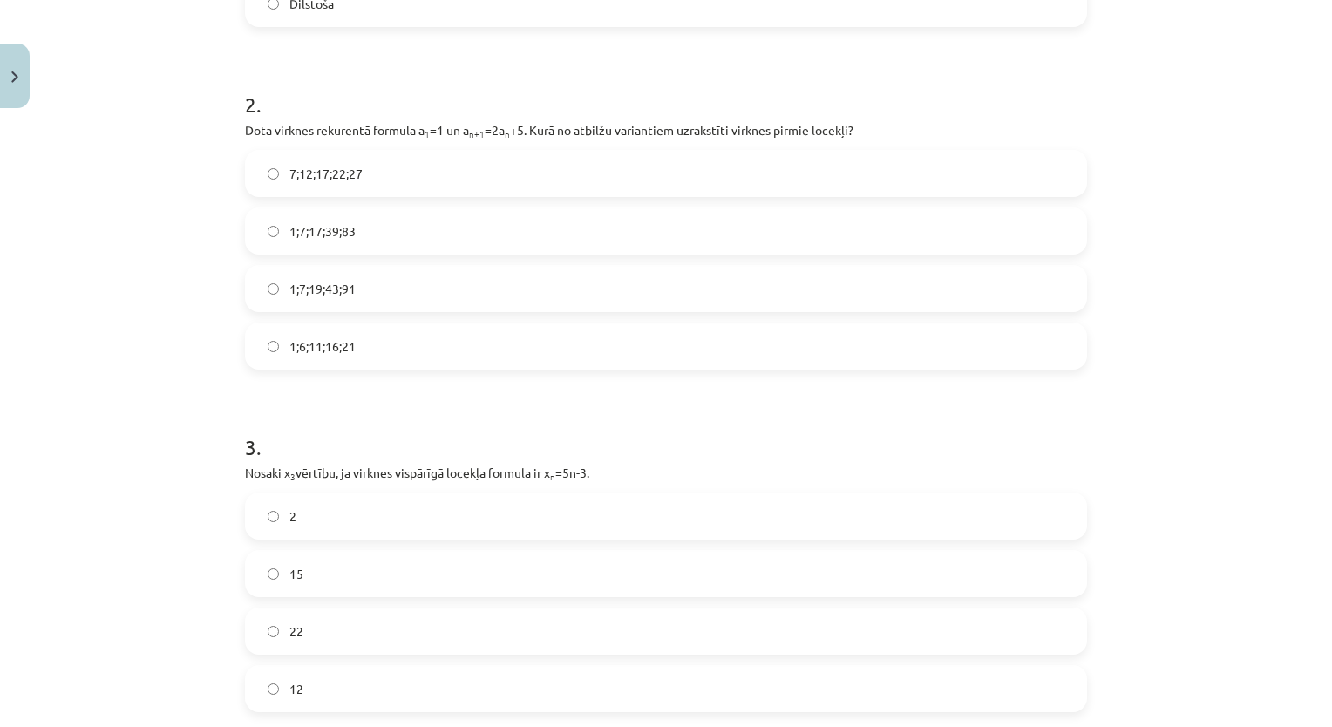
scroll to position [653, 0]
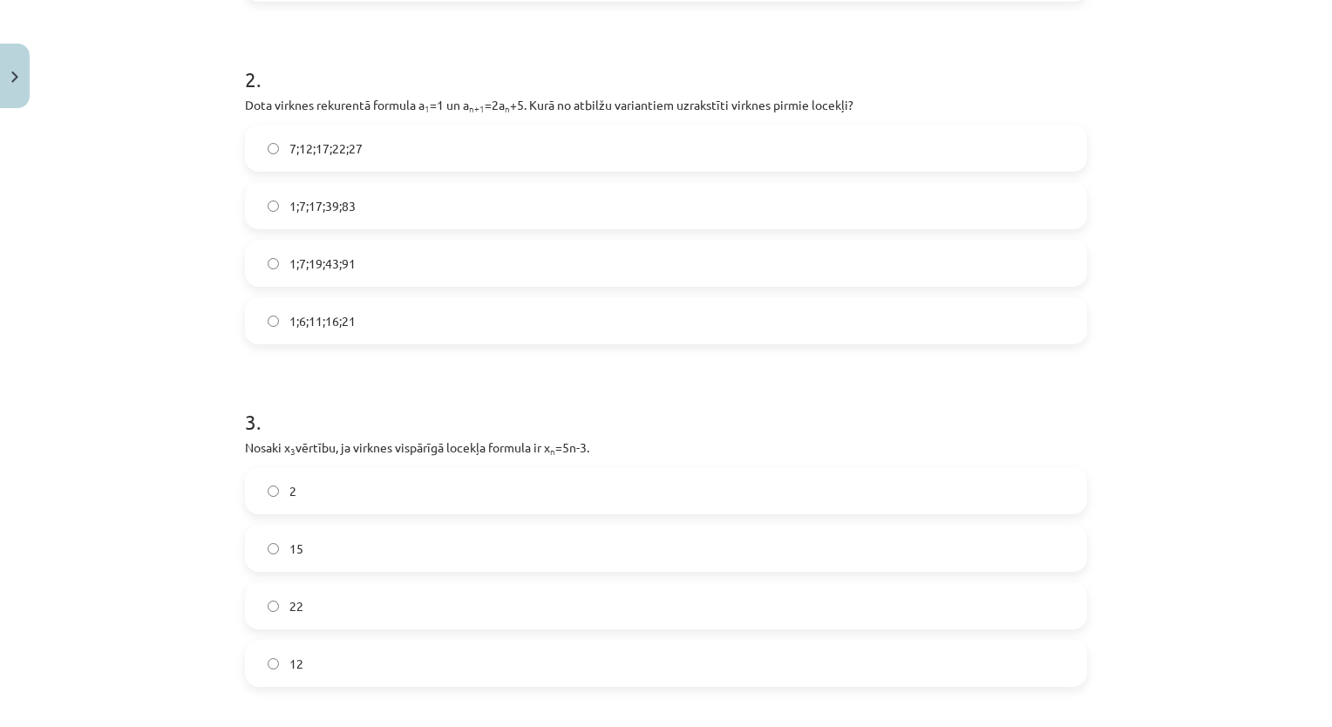
click at [797, 274] on label "1;7;19;43;91" at bounding box center [666, 263] width 838 height 44
click at [662, 613] on label "22" at bounding box center [666, 606] width 838 height 44
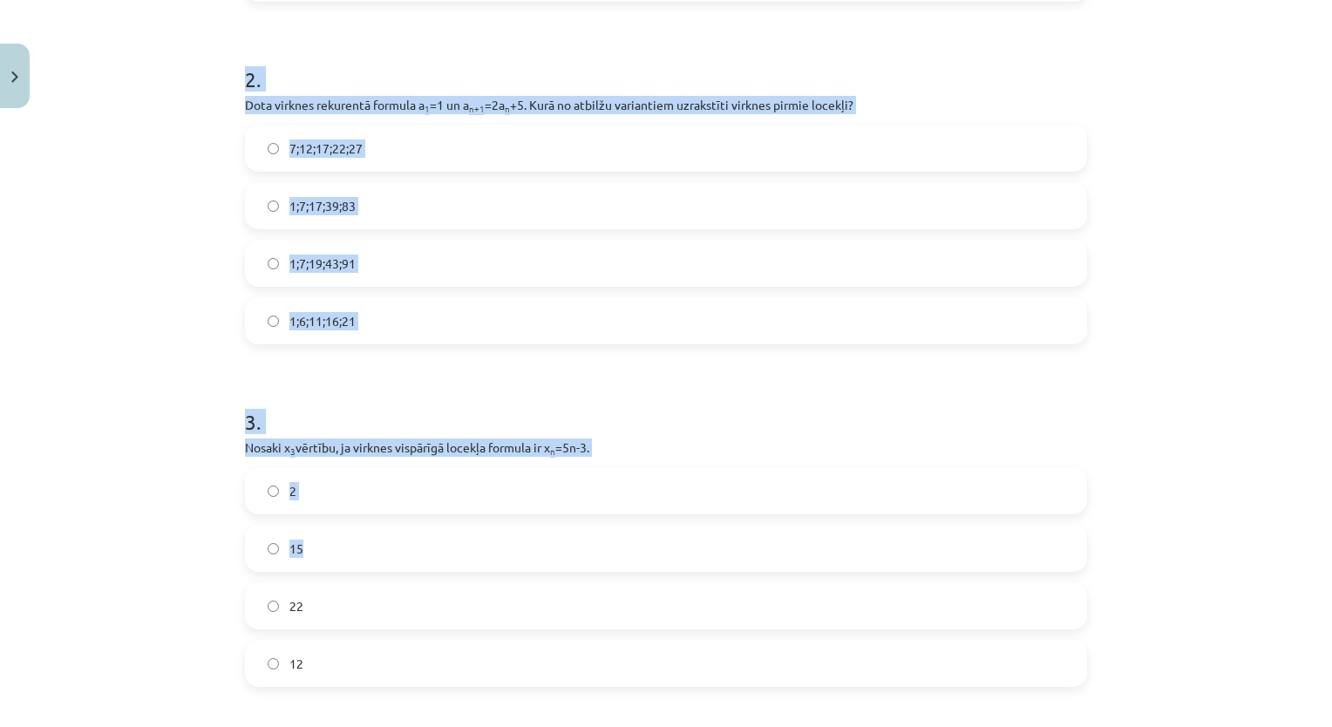
drag, startPoint x: 743, startPoint y: 545, endPoint x: 1334, endPoint y: 545, distance: 591.8
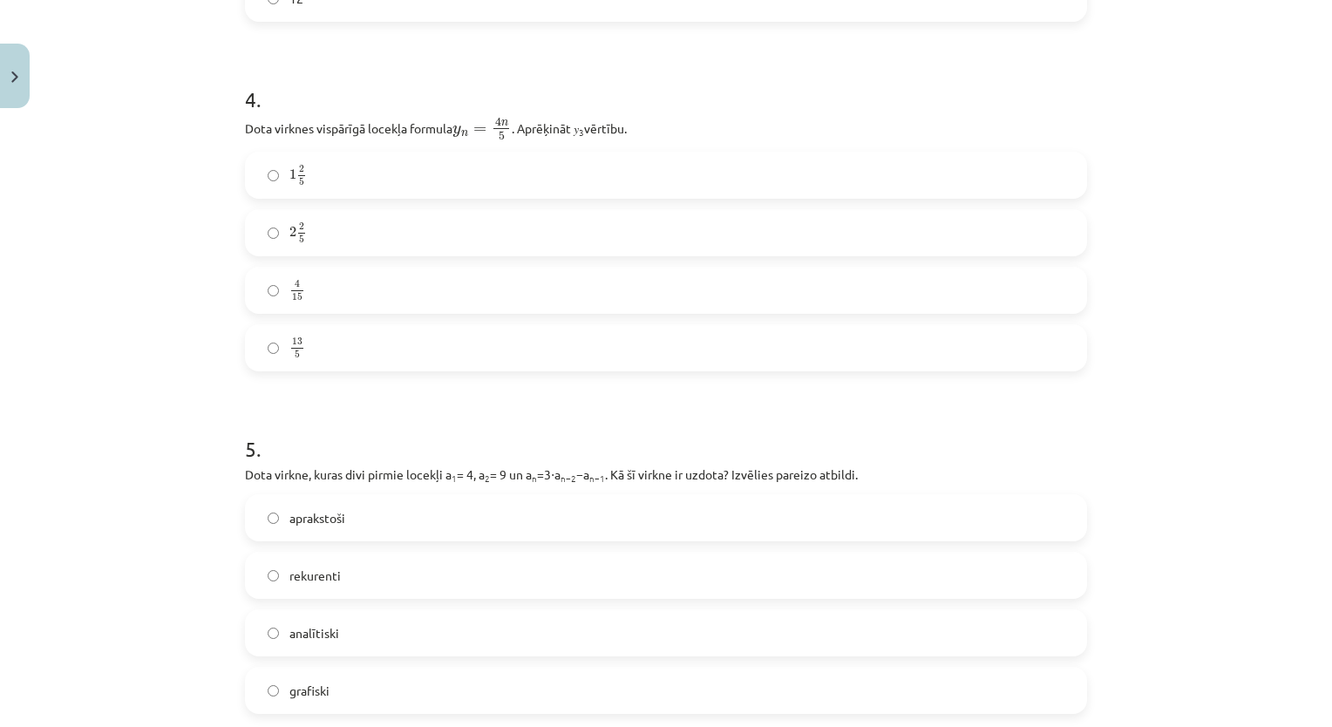
scroll to position [1848, 0]
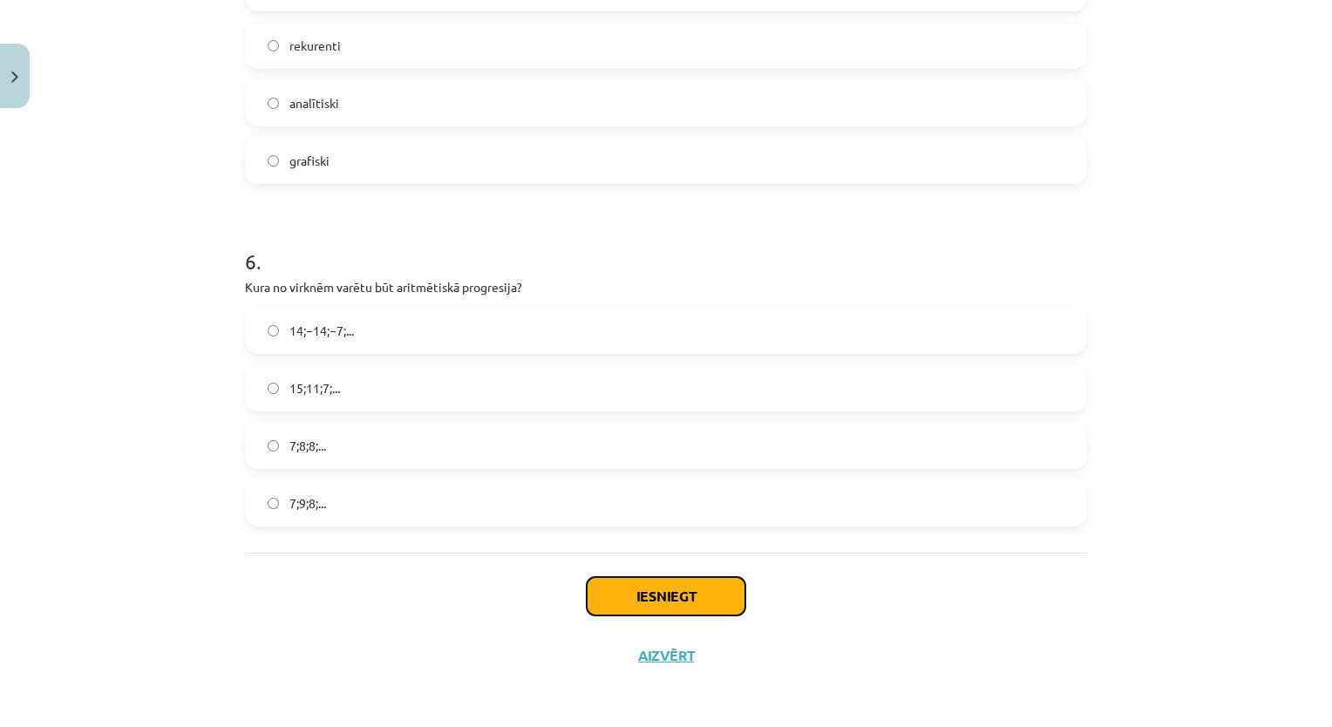
click at [690, 580] on button "Iesniegt" at bounding box center [666, 596] width 159 height 38
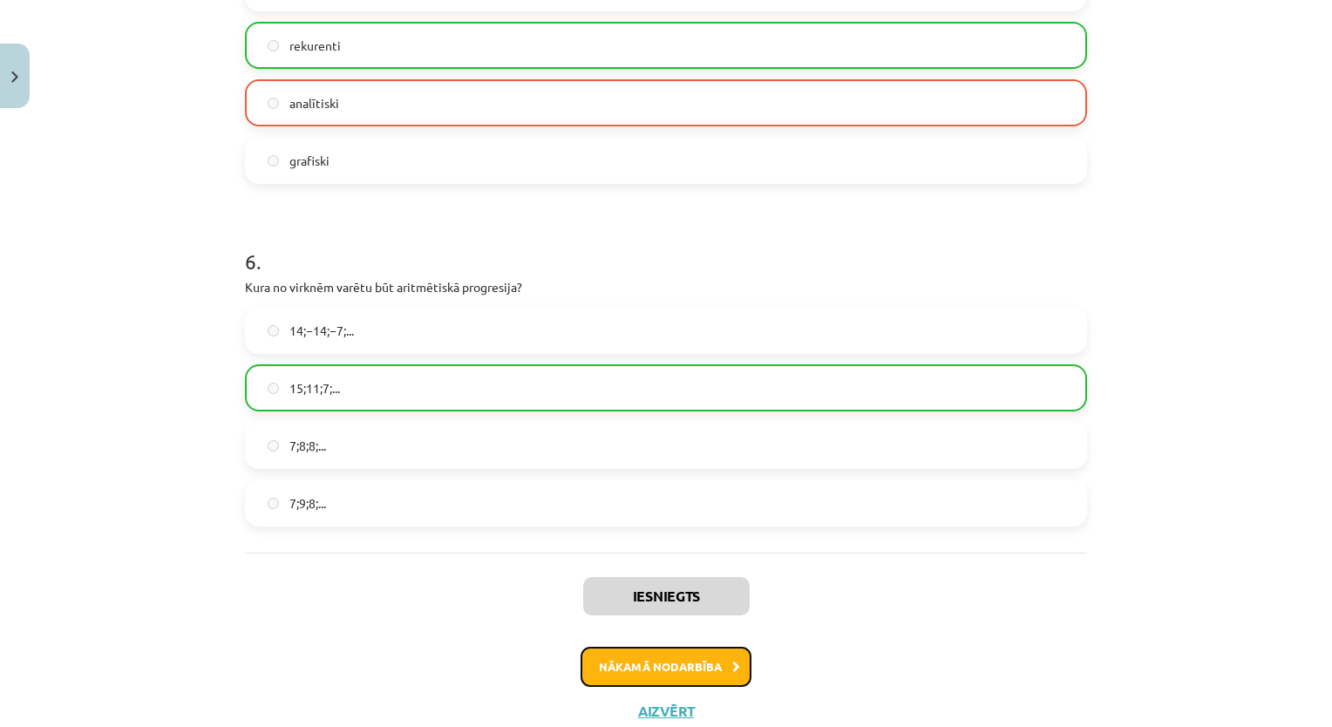
click at [655, 657] on button "Nākamā nodarbība" at bounding box center [665, 667] width 171 height 40
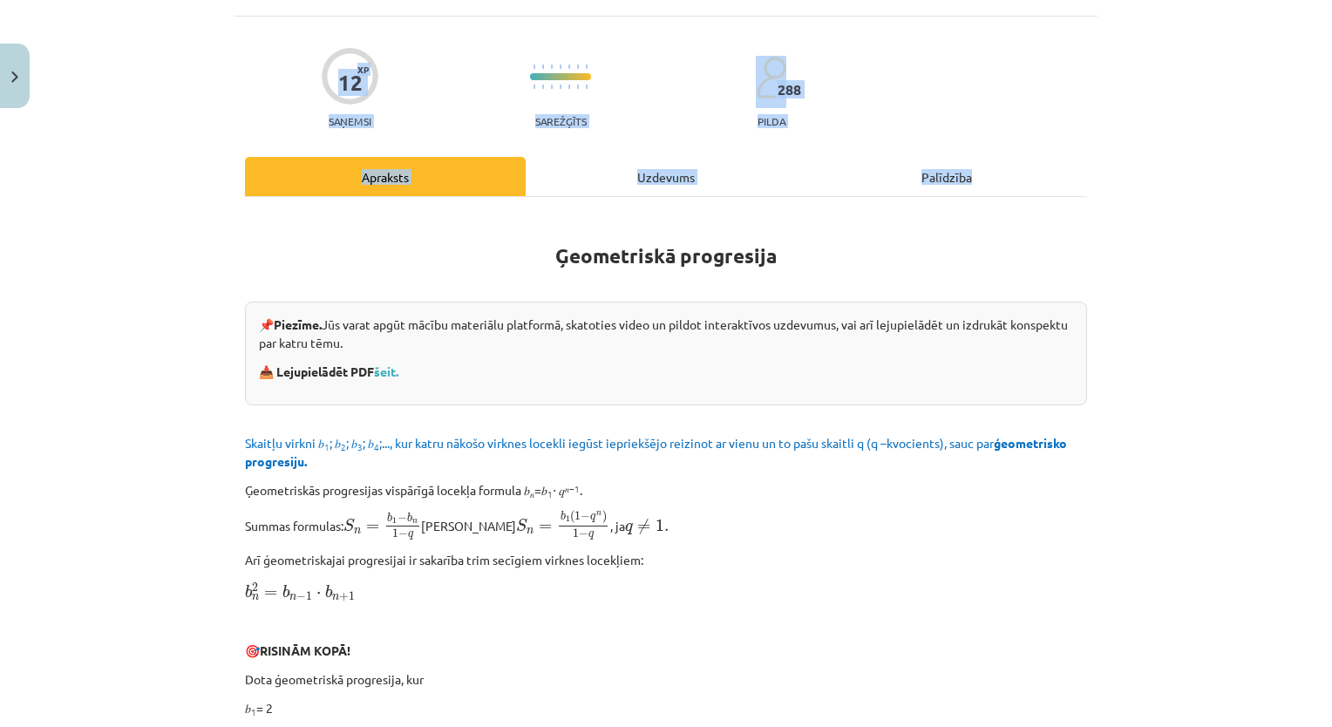
scroll to position [44, 0]
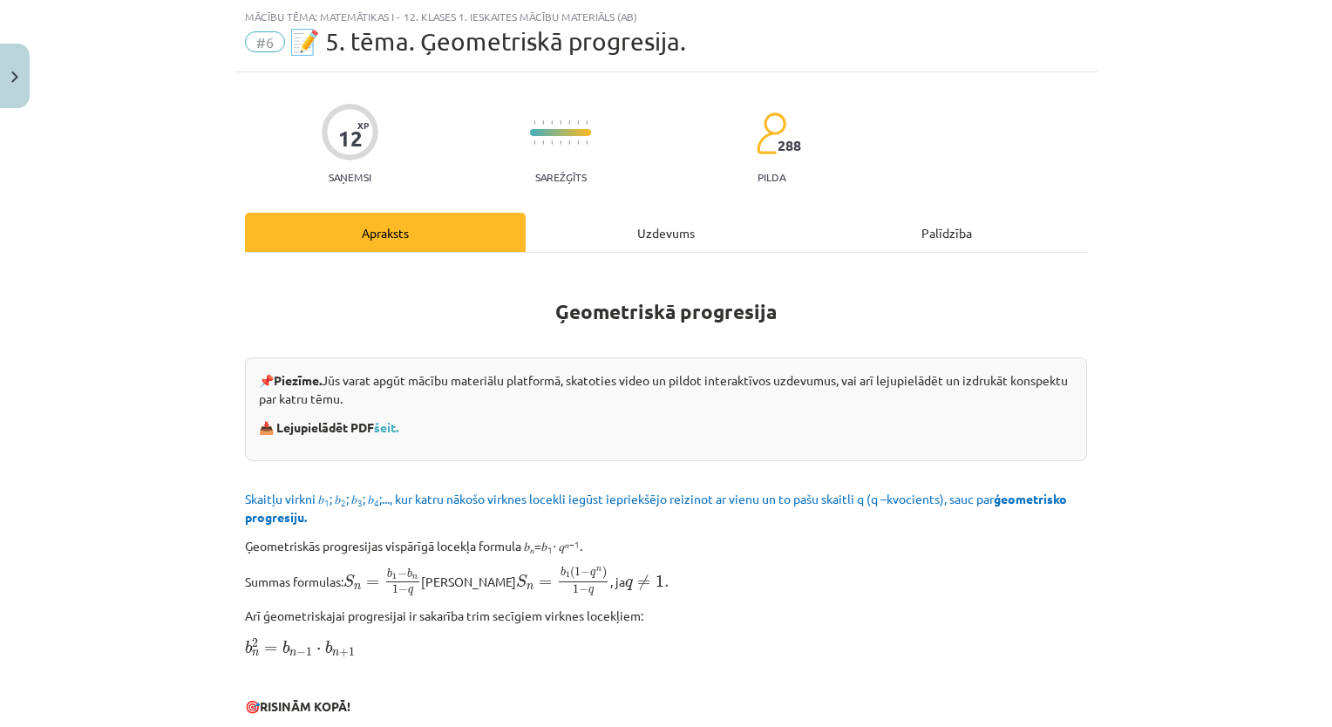
click at [1192, 509] on div "Mācību tēma: Matemātikas i - 12. klases 1. ieskaites mācību materiāls (ab) #6 📝…" at bounding box center [666, 363] width 1332 height 727
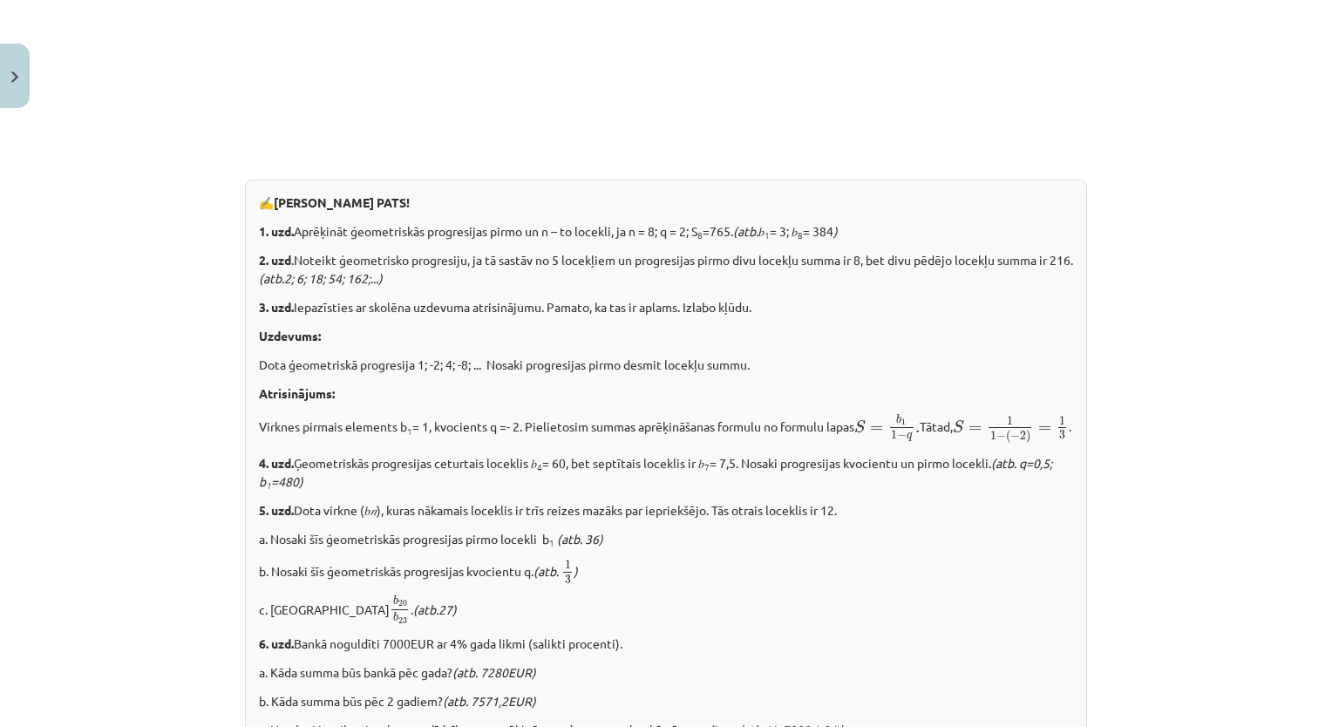
scroll to position [2097, 0]
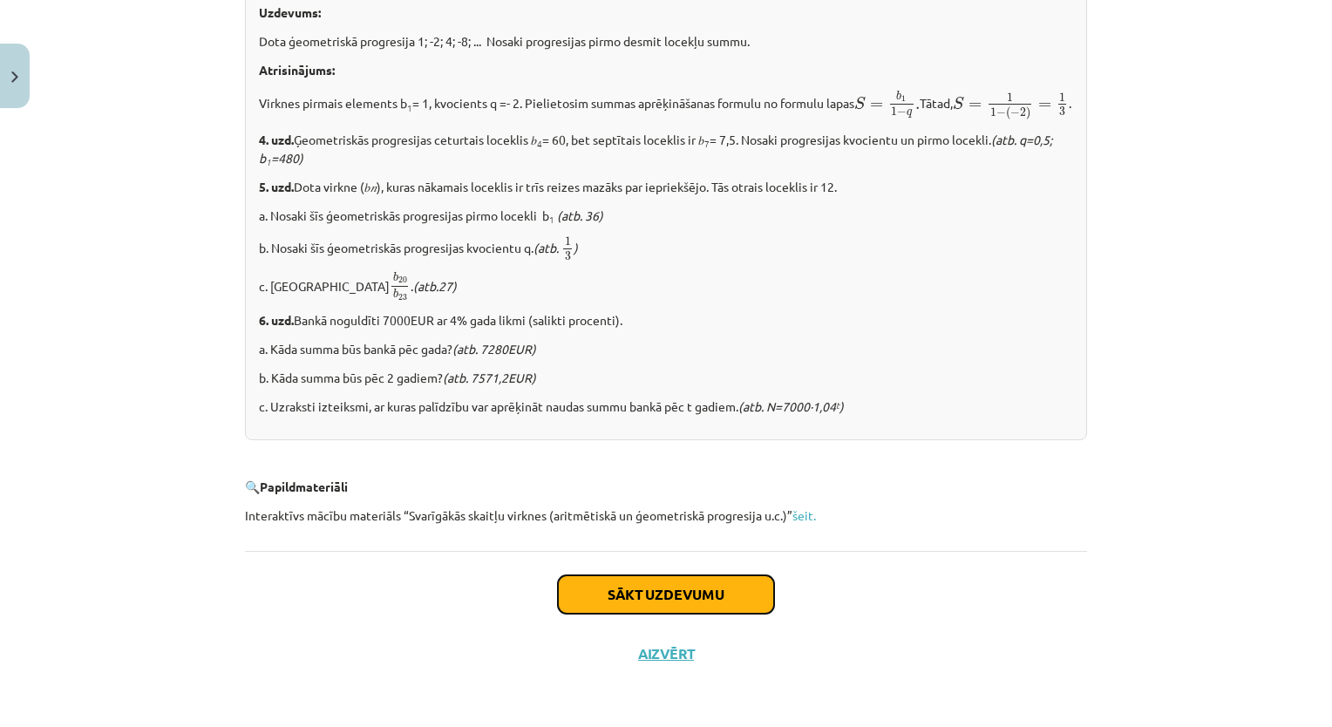
click at [641, 594] on button "Sākt uzdevumu" at bounding box center [666, 594] width 216 height 38
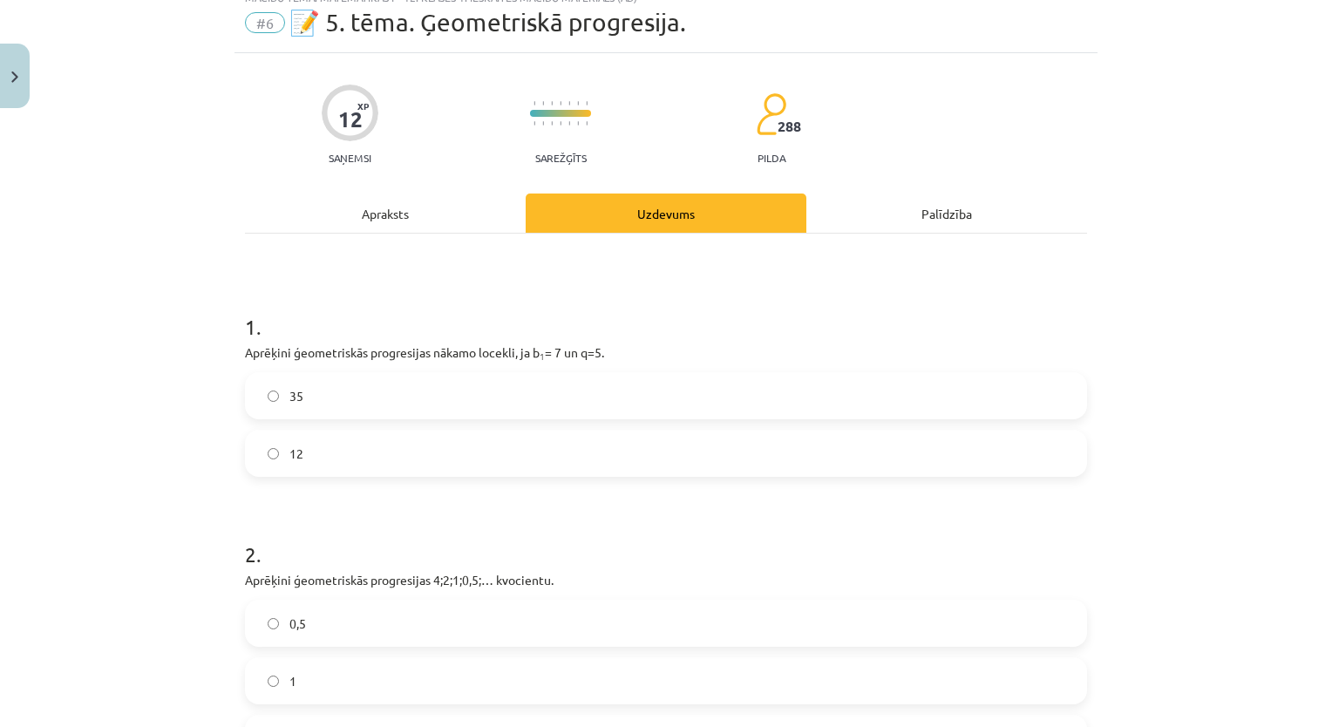
scroll to position [44, 0]
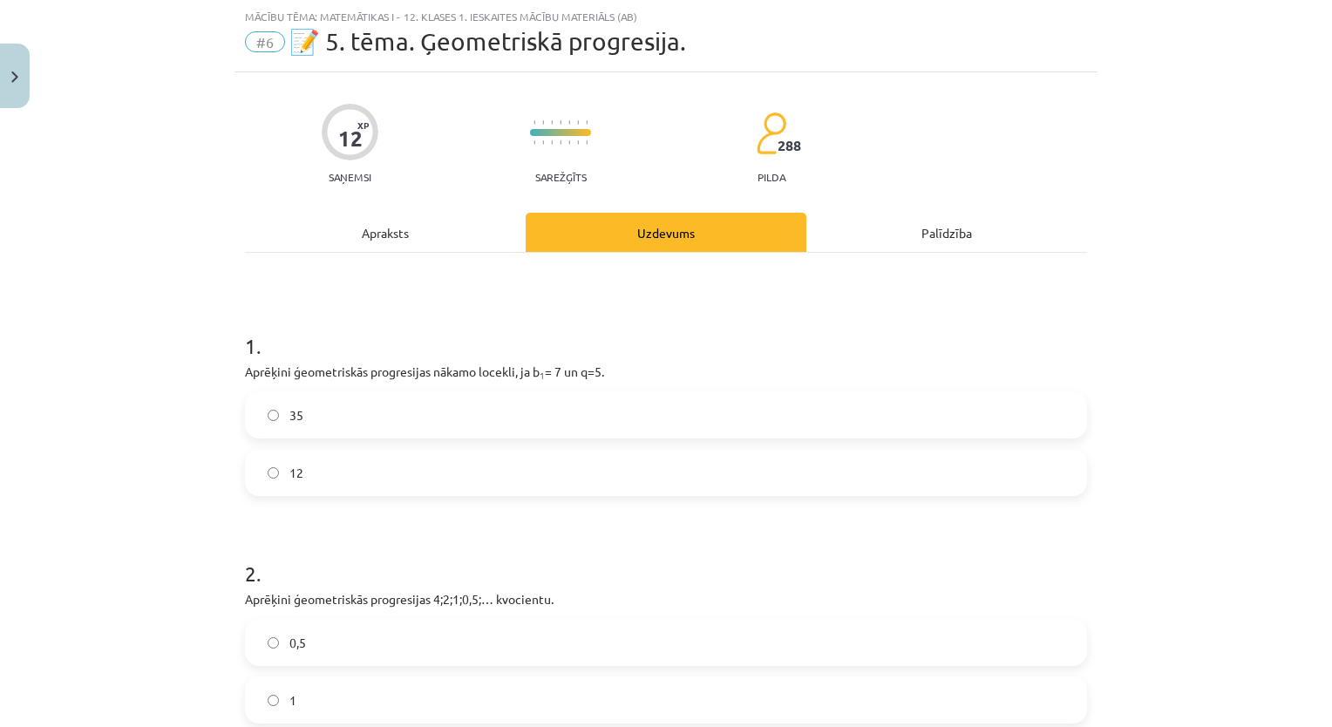
click at [523, 462] on label "12" at bounding box center [666, 473] width 838 height 44
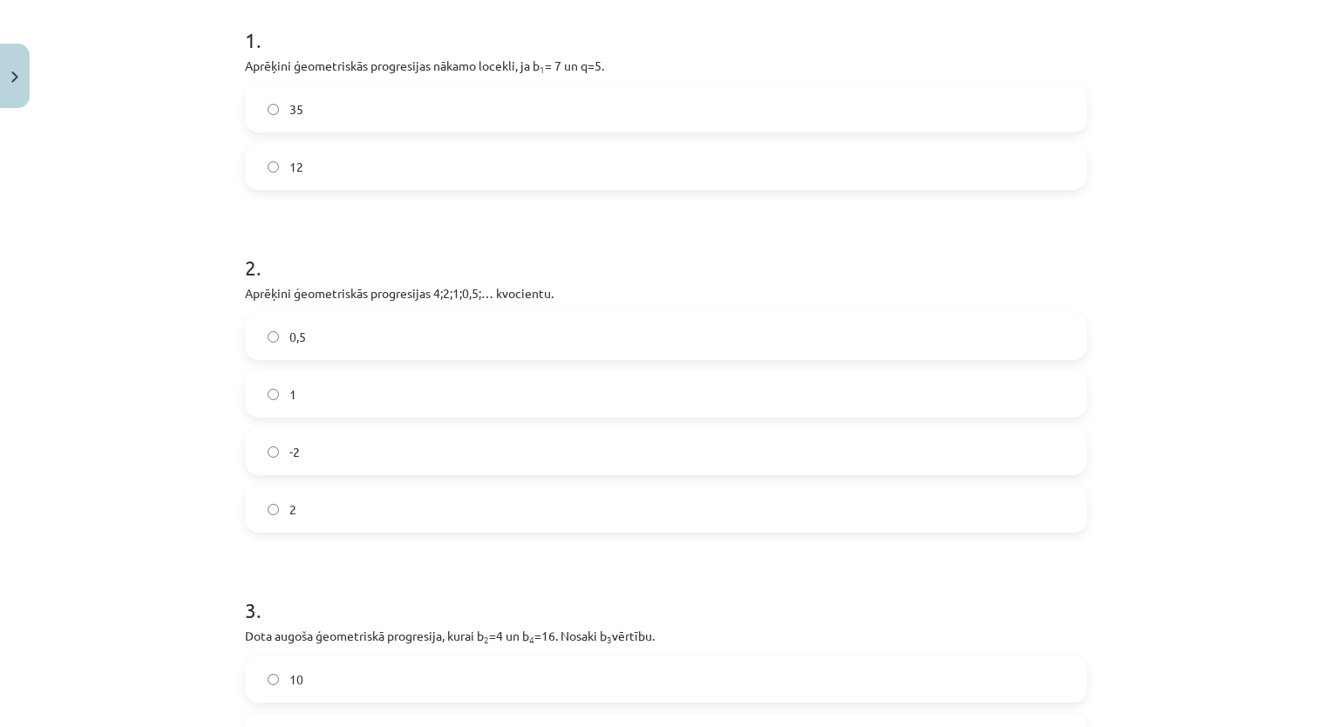
scroll to position [383, 0]
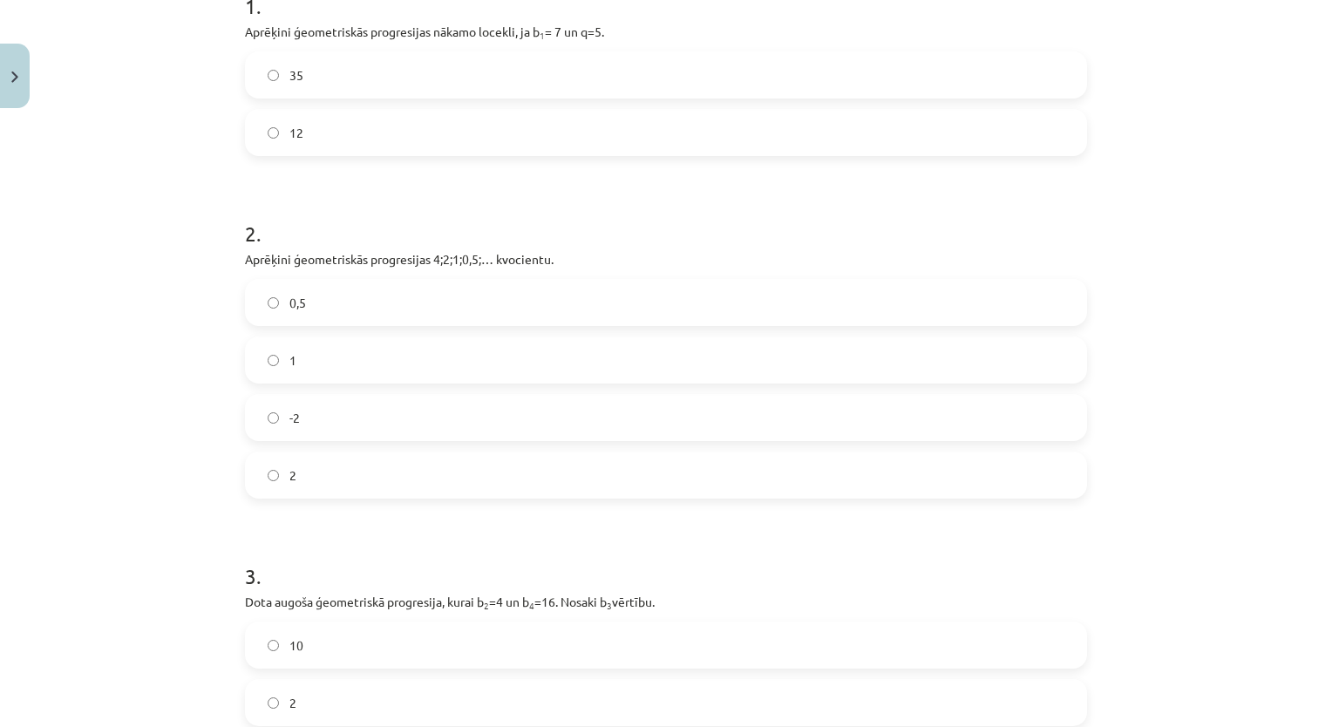
click at [702, 387] on div "0,5 1 -2 2" at bounding box center [666, 389] width 842 height 220
click at [984, 365] on label "1" at bounding box center [666, 360] width 838 height 44
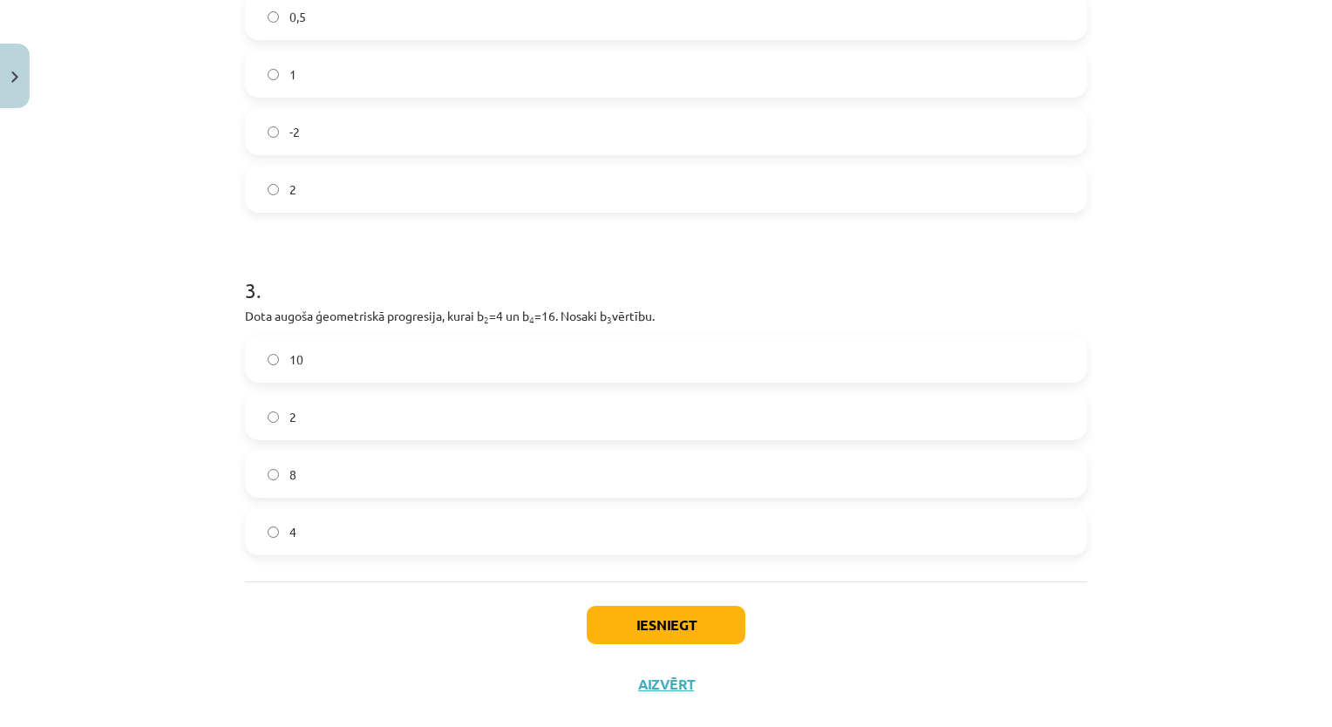
scroll to position [699, 0]
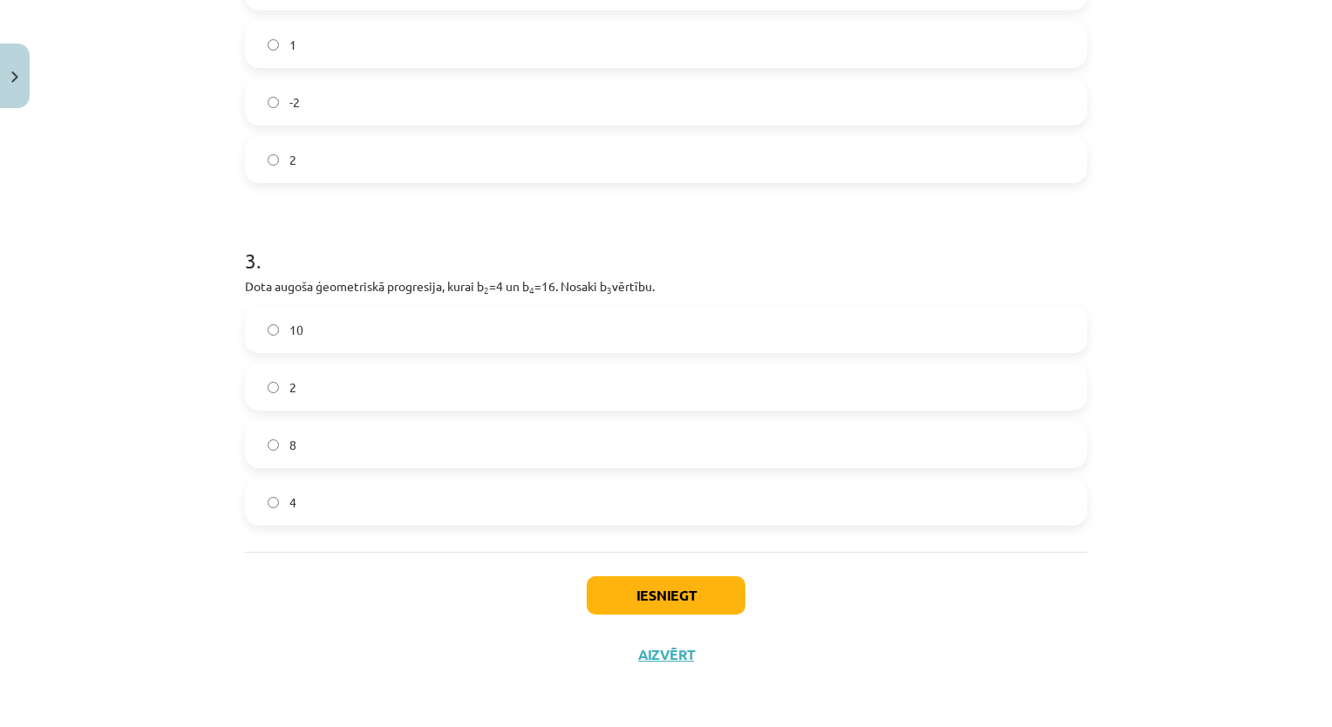
click at [895, 402] on label "2" at bounding box center [666, 387] width 838 height 44
click at [701, 601] on button "Iesniegt" at bounding box center [666, 595] width 159 height 38
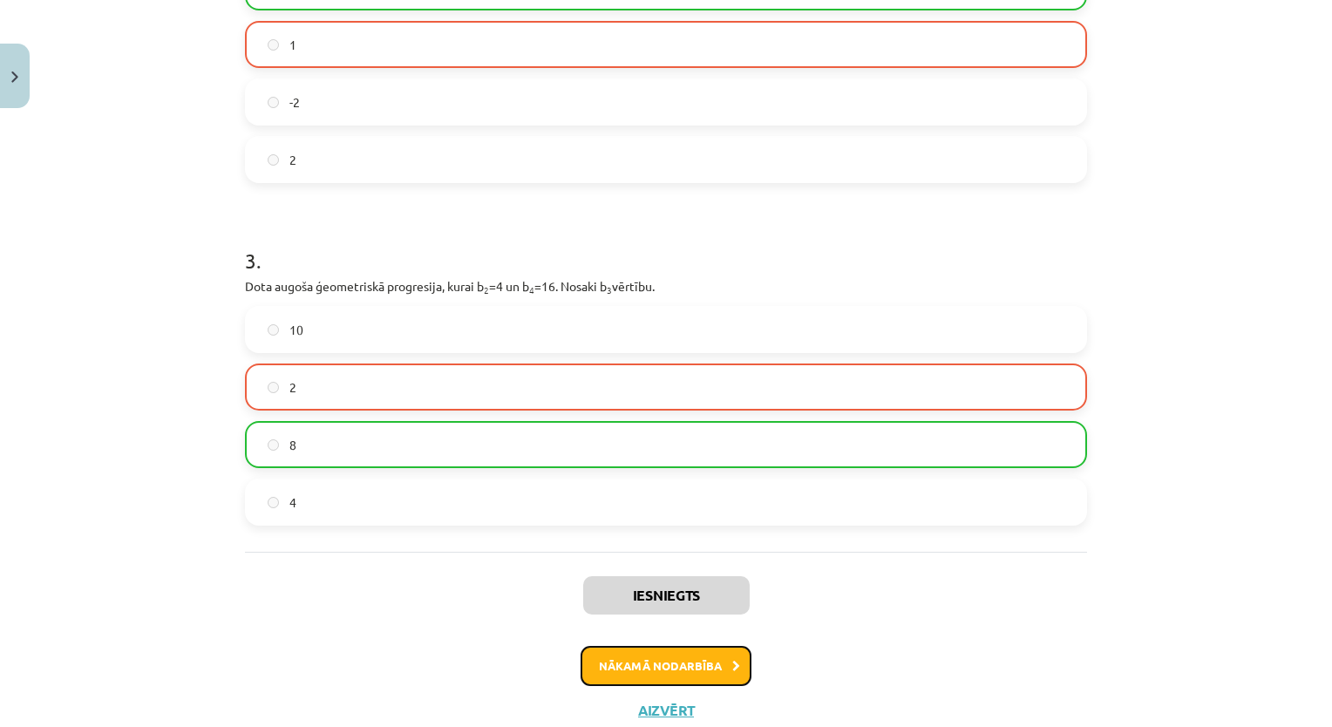
click at [697, 655] on button "Nākamā nodarbība" at bounding box center [665, 666] width 171 height 40
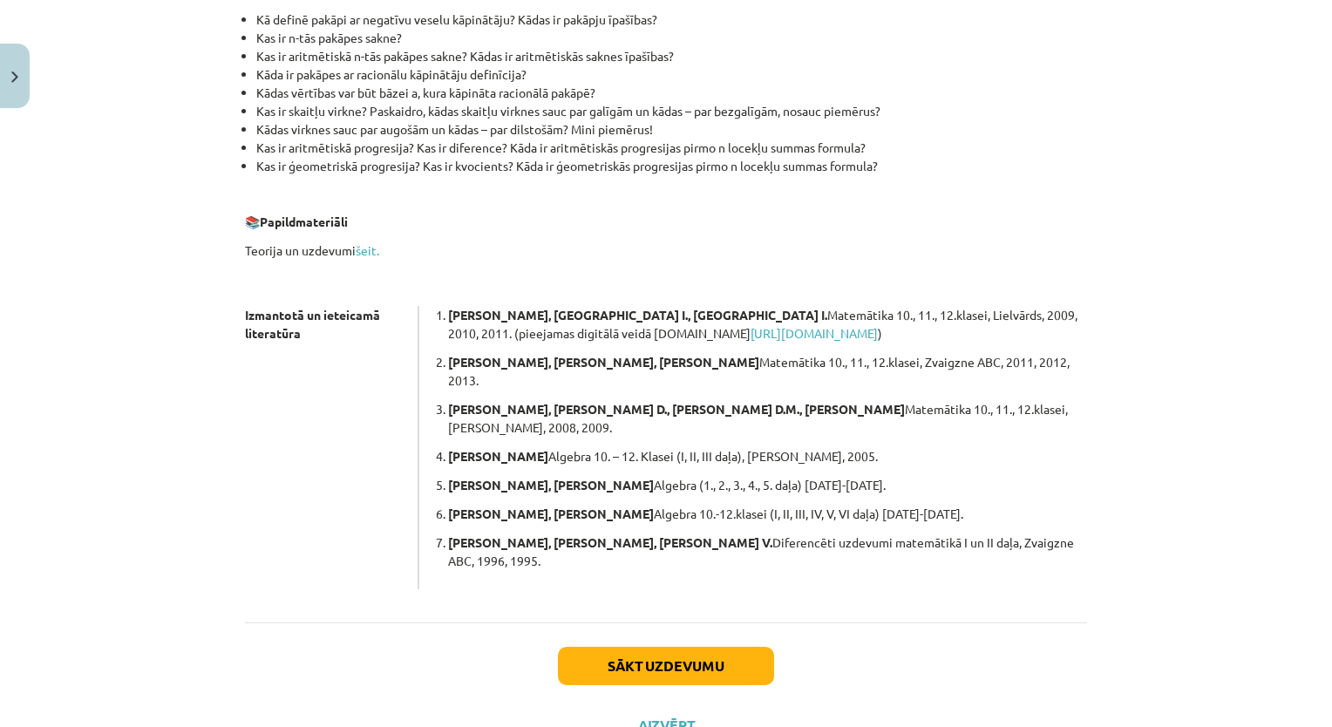
scroll to position [366, 0]
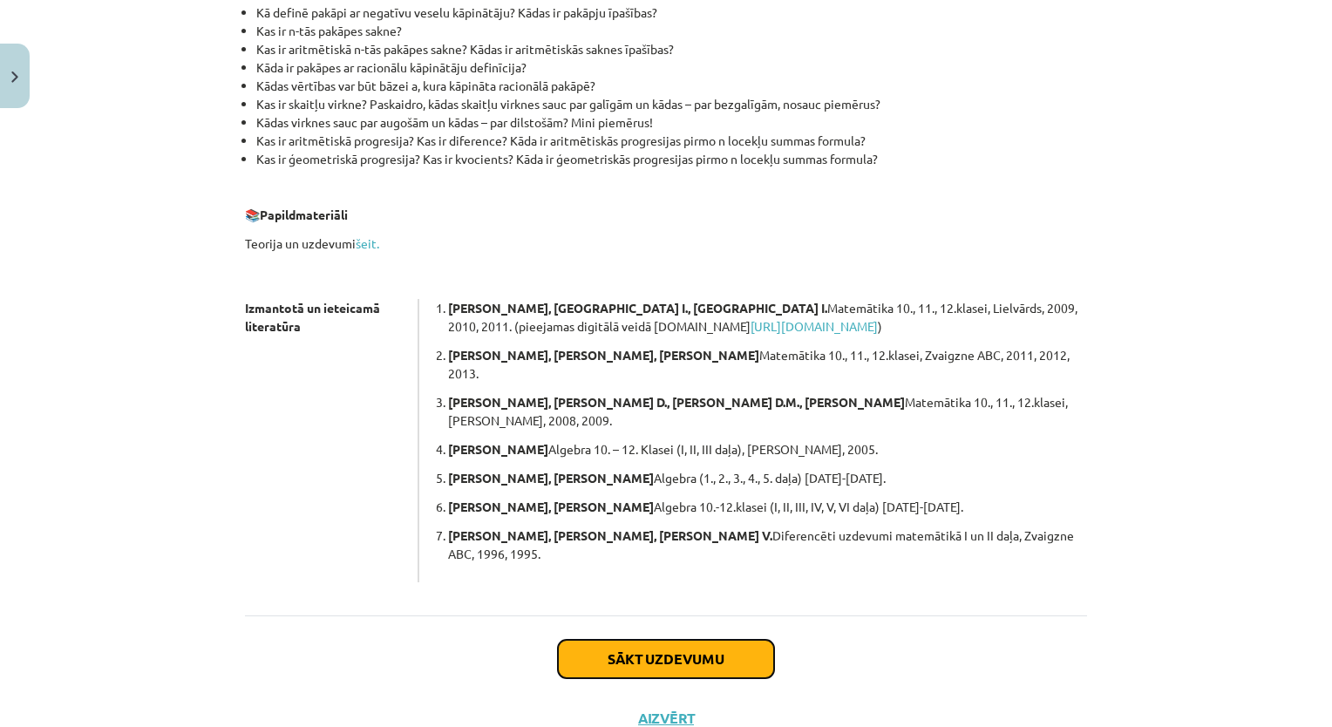
click at [661, 640] on button "Sākt uzdevumu" at bounding box center [666, 659] width 216 height 38
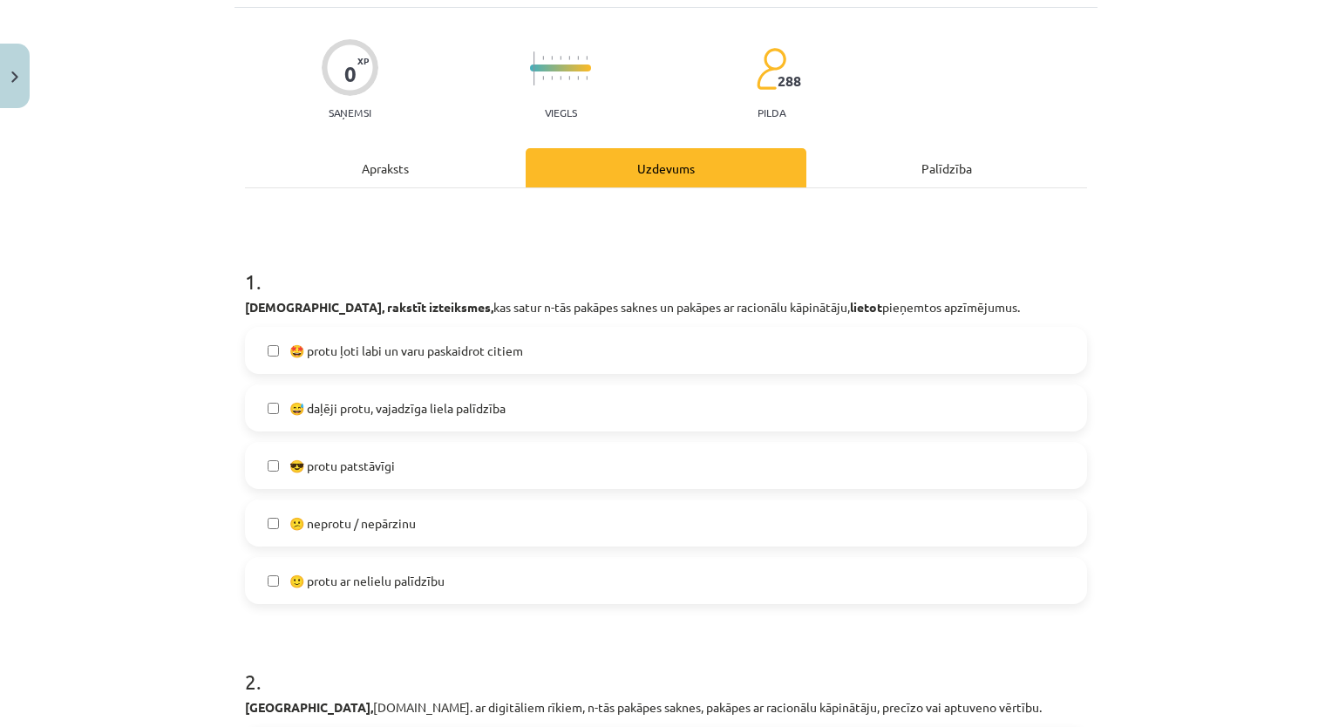
scroll to position [44, 0]
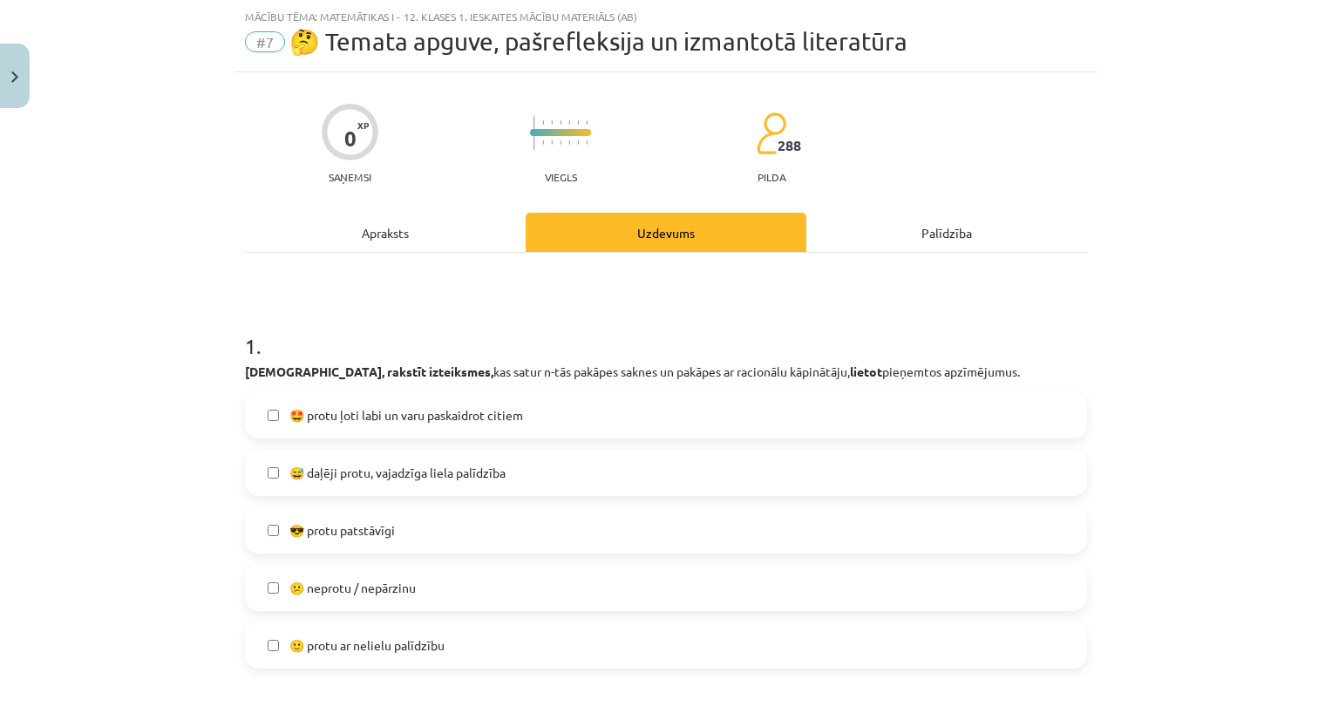
click at [755, 521] on label "😎 protu patstāvīgi" at bounding box center [666, 530] width 838 height 44
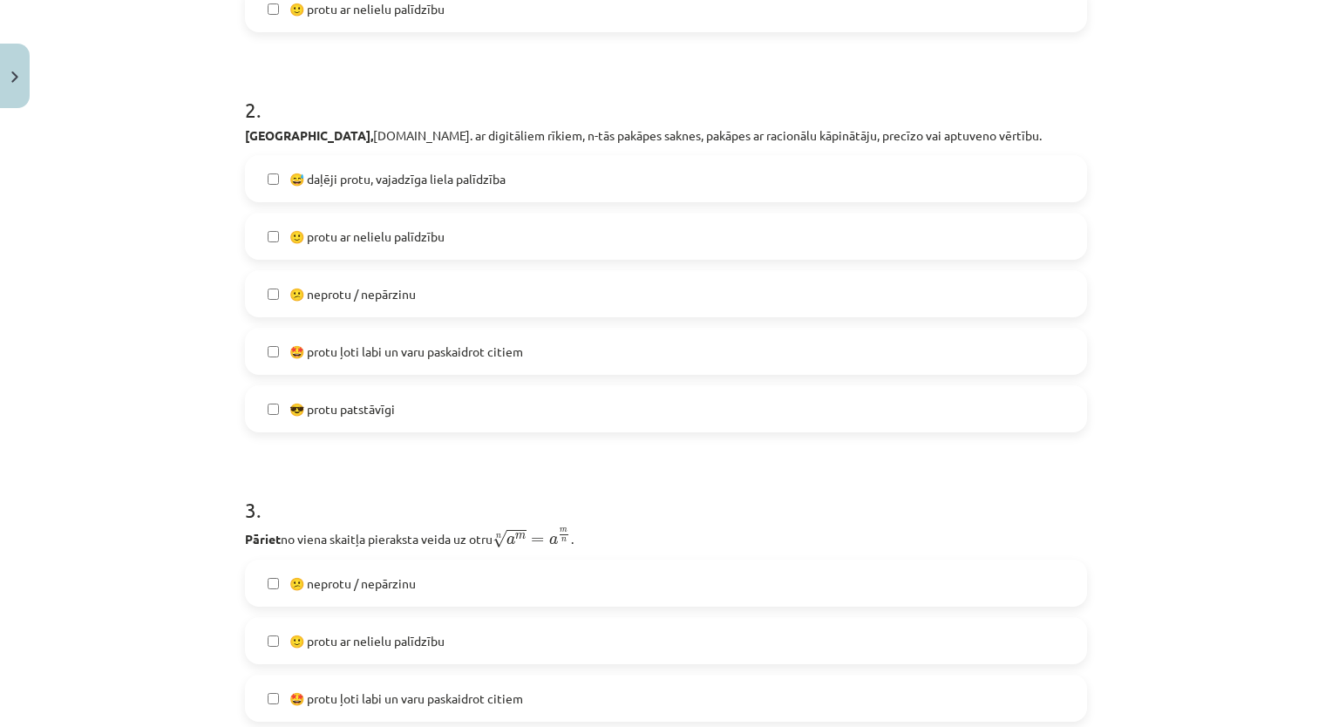
click at [655, 298] on label "😕 neprotu / nepārzinu" at bounding box center [666, 294] width 838 height 44
click at [465, 659] on label "🙂 protu ar nelielu palīdzību" at bounding box center [666, 641] width 838 height 44
click at [1314, 448] on div "Mācību tēma: Matemātikas i - 12. klases 1. ieskaites mācību materiāls (ab) #7 🤔…" at bounding box center [666, 363] width 1332 height 727
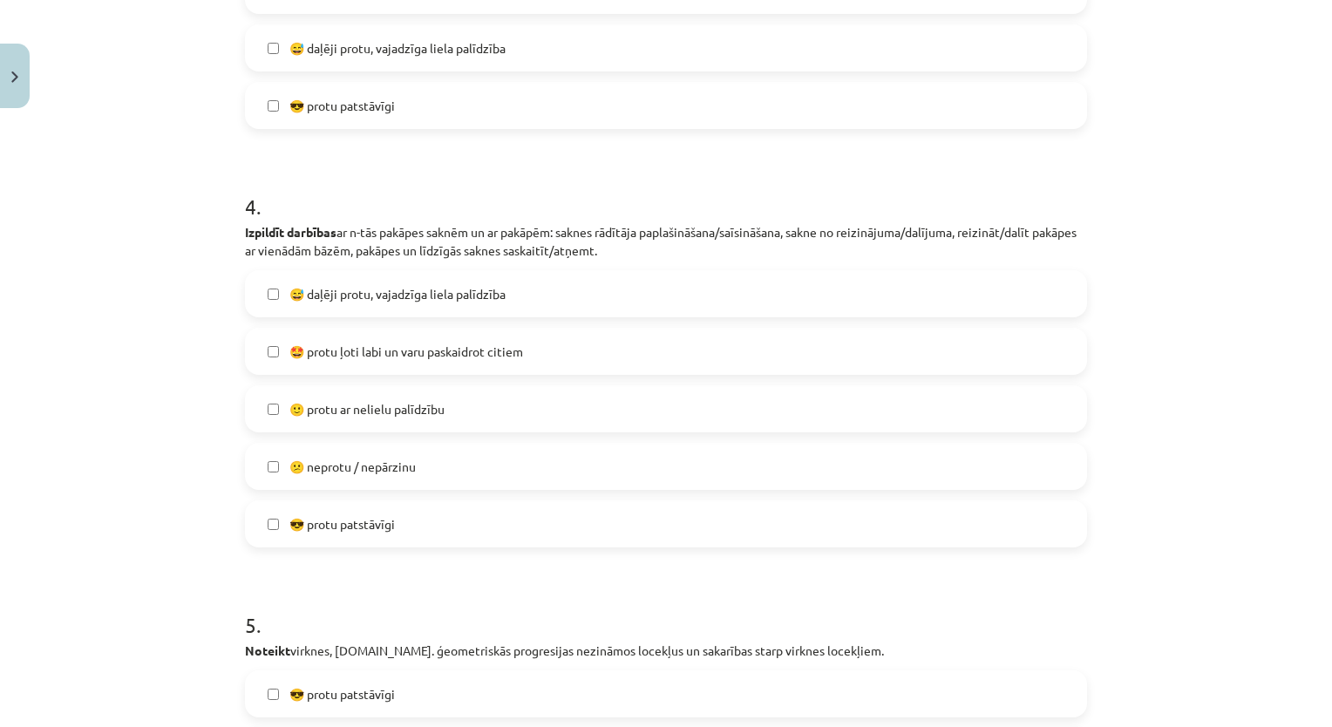
scroll to position [1393, 0]
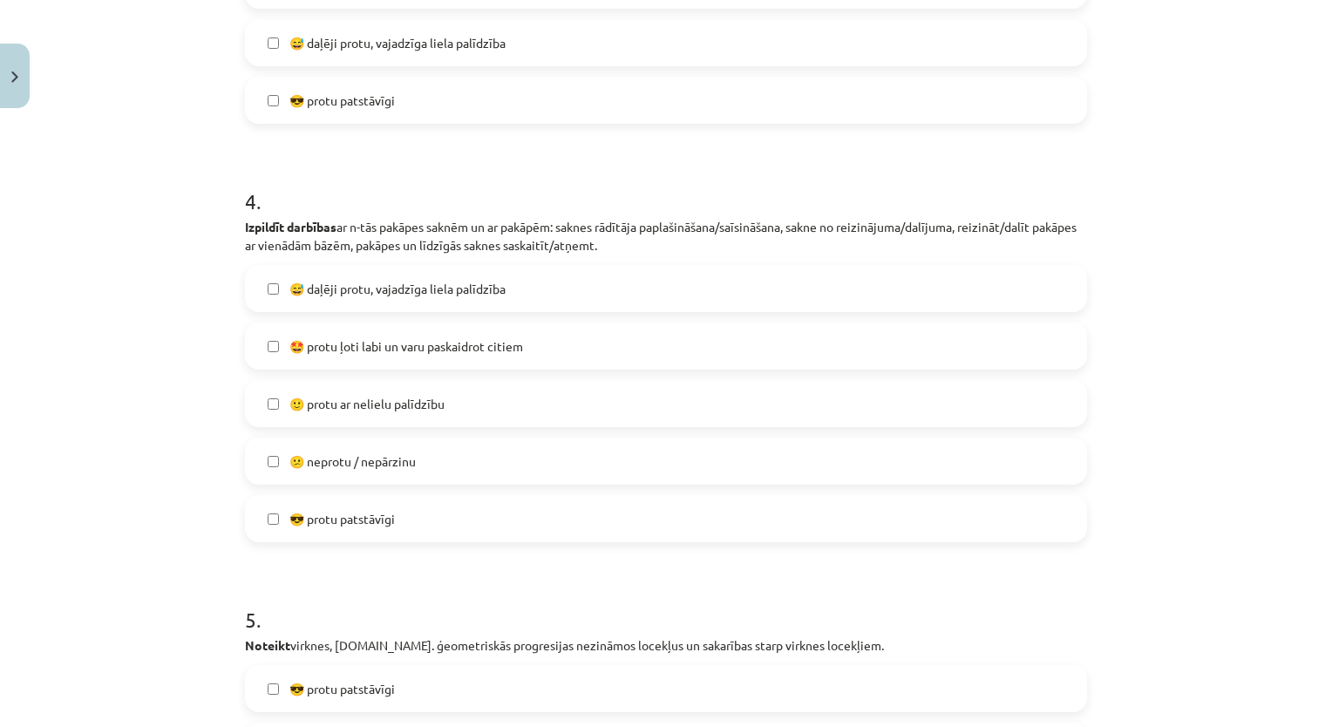
click at [455, 475] on label "😕 neprotu / nepārzinu" at bounding box center [666, 461] width 838 height 44
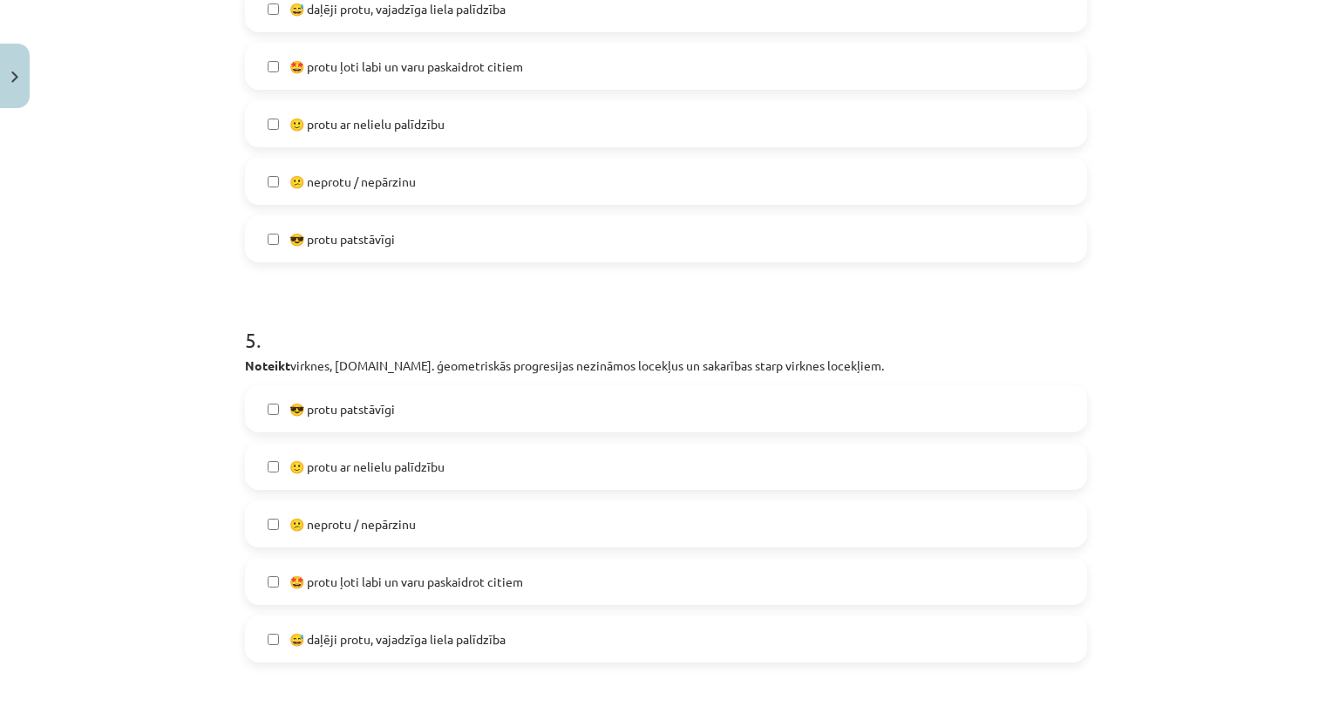
scroll to position [1697, 0]
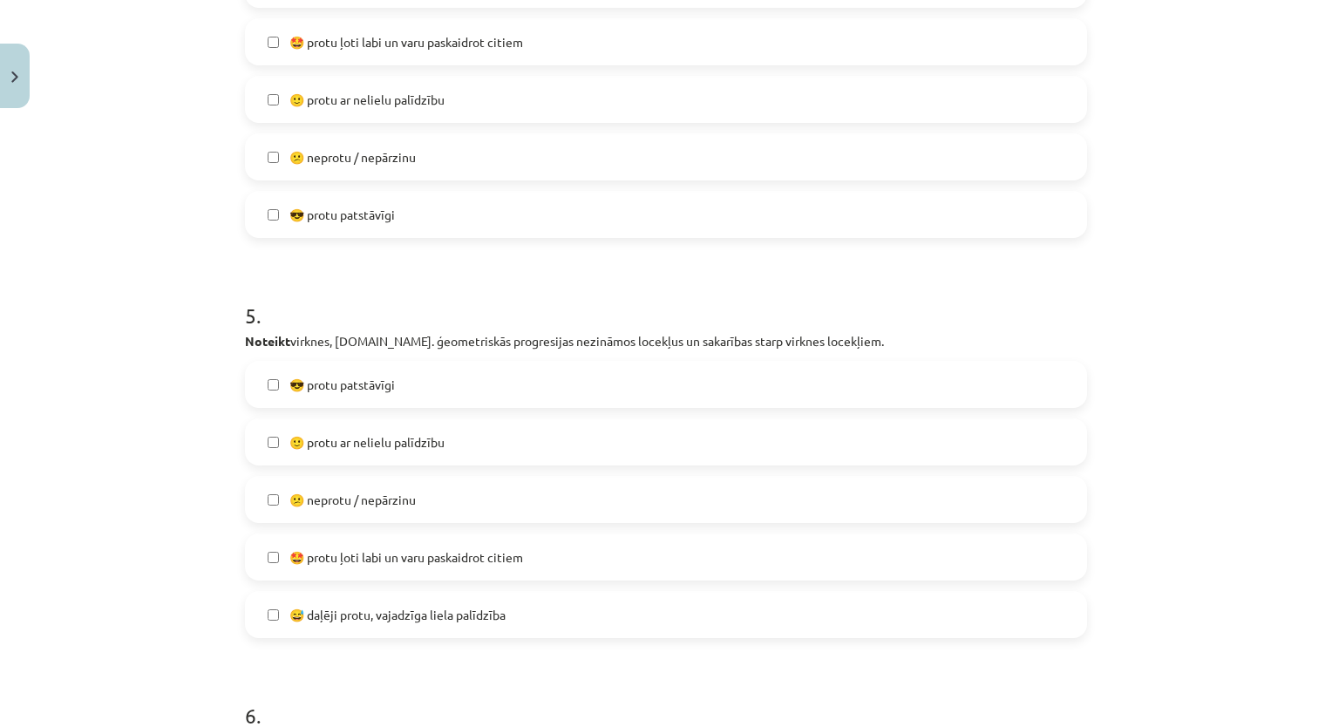
click at [377, 444] on span "🙂 protu ar nelielu palīdzību" at bounding box center [366, 442] width 155 height 18
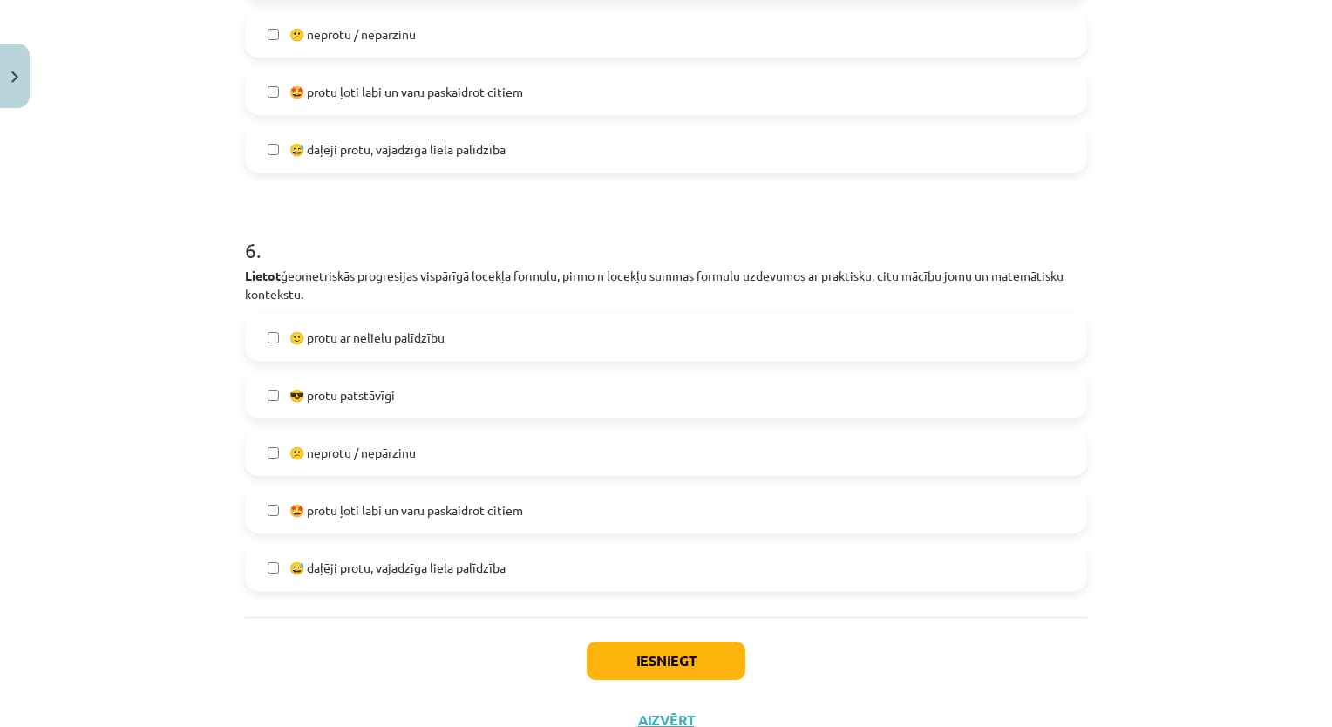
scroll to position [2228, 0]
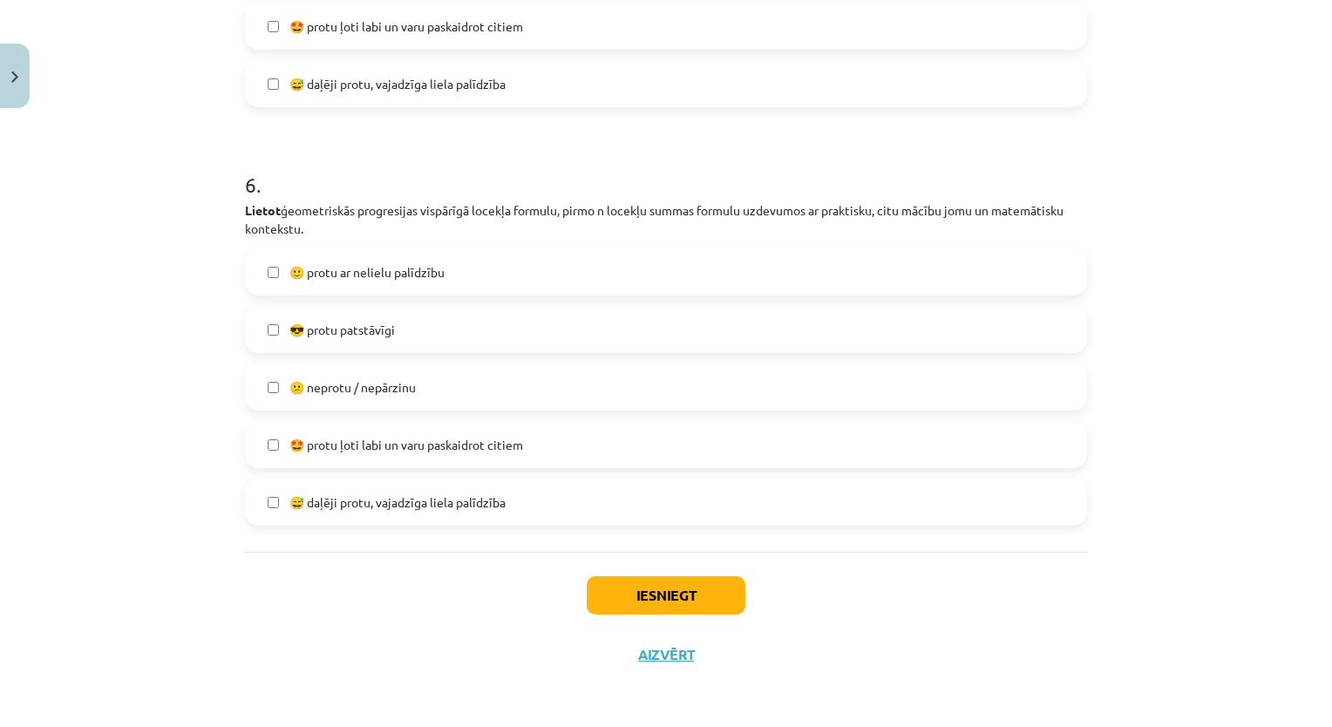
click at [634, 406] on label "😕 neprotu / nepārzinu" at bounding box center [666, 387] width 838 height 44
click at [673, 601] on button "Iesniegt" at bounding box center [666, 595] width 159 height 38
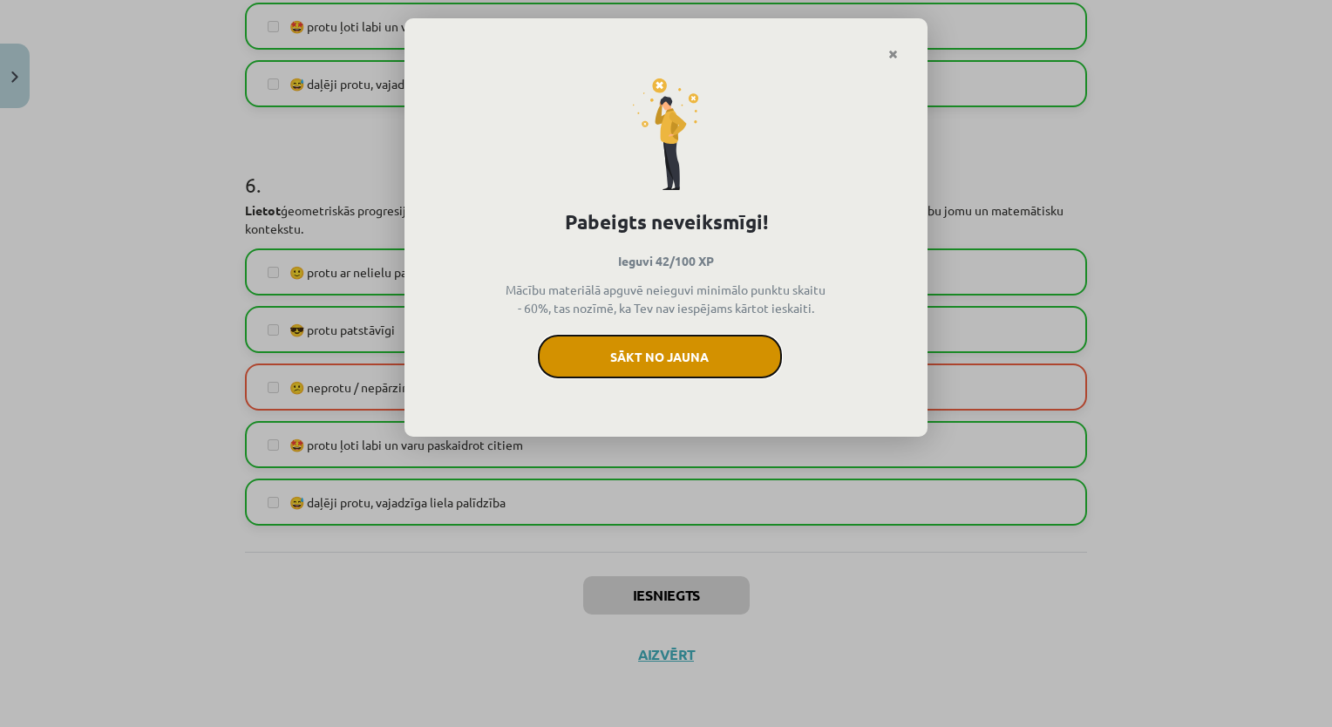
click at [702, 371] on button "Sākt no jauna" at bounding box center [660, 357] width 244 height 44
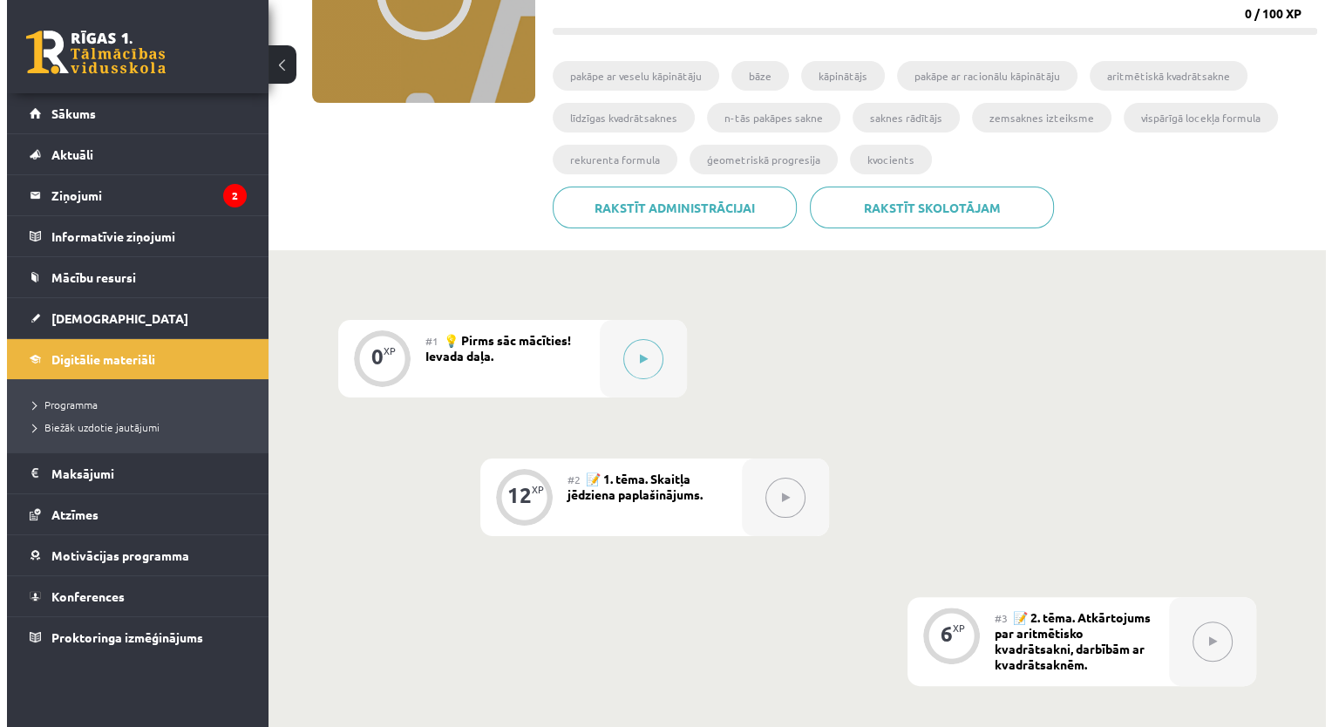
scroll to position [266, 0]
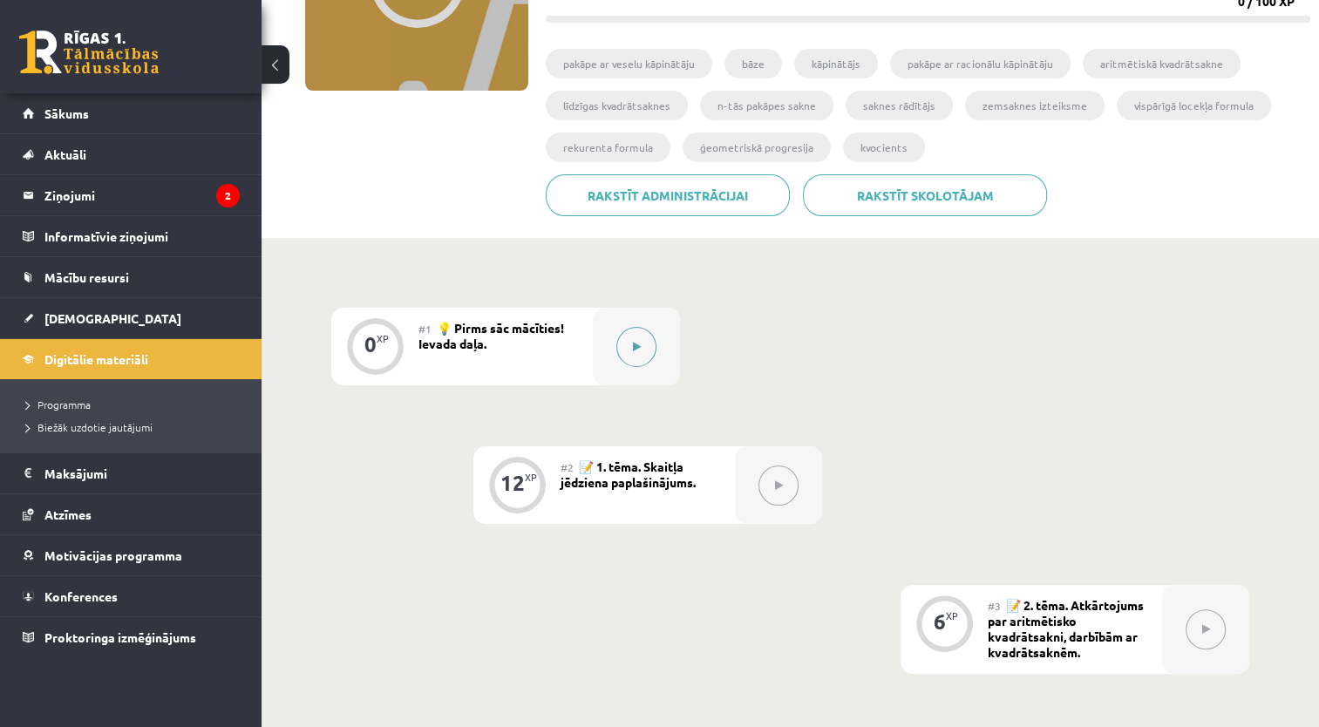
click at [617, 350] on button at bounding box center [636, 347] width 40 height 40
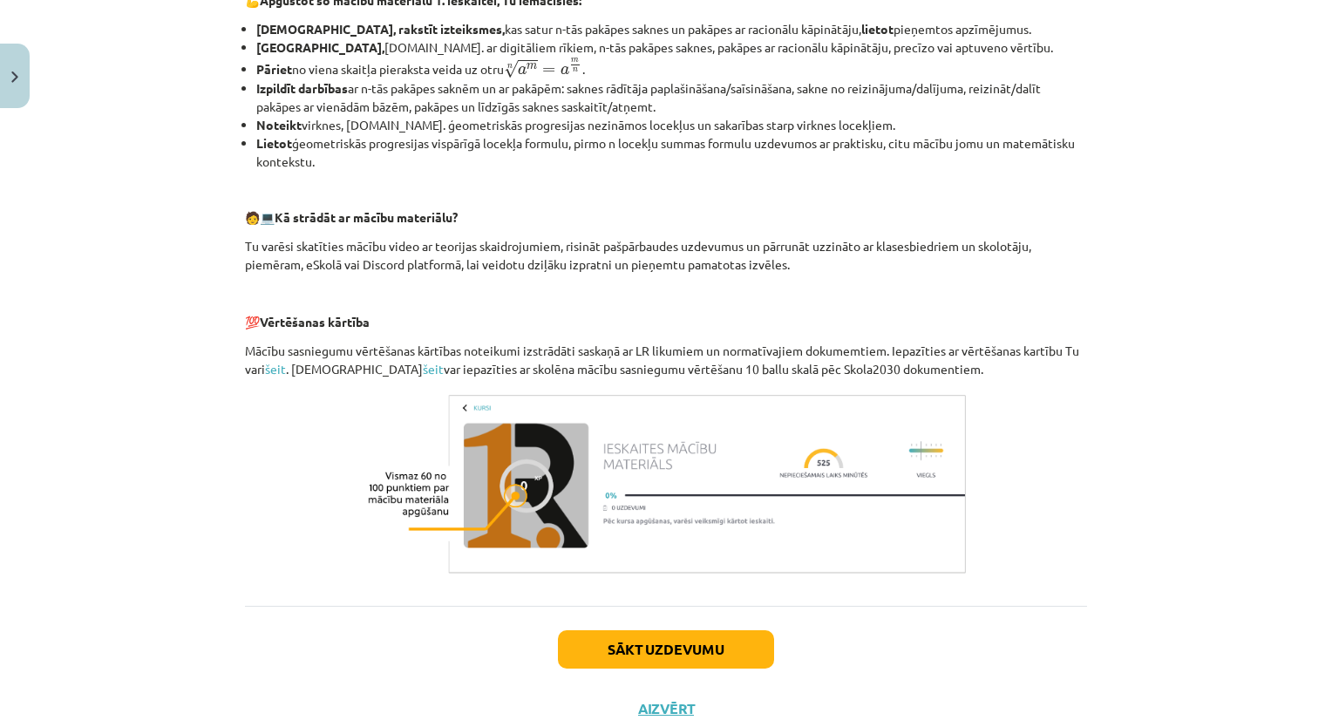
scroll to position [673, 0]
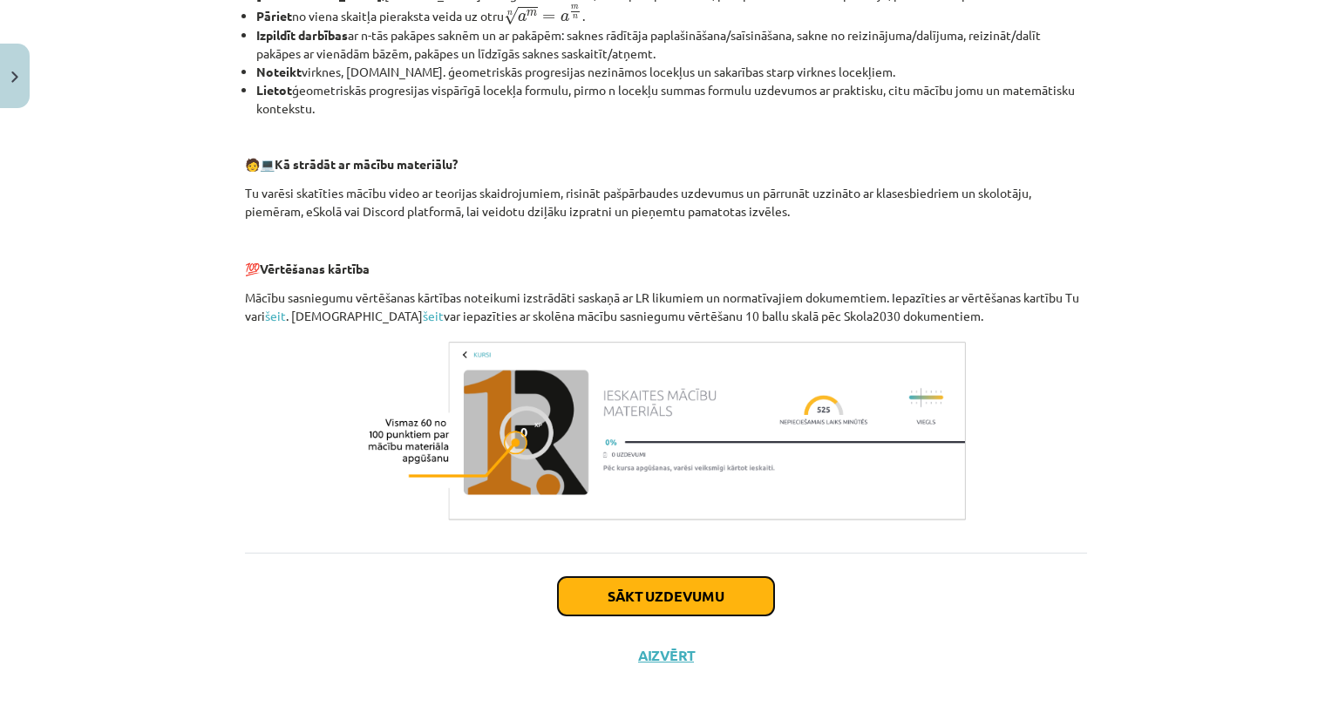
click at [725, 601] on button "Sākt uzdevumu" at bounding box center [666, 596] width 216 height 38
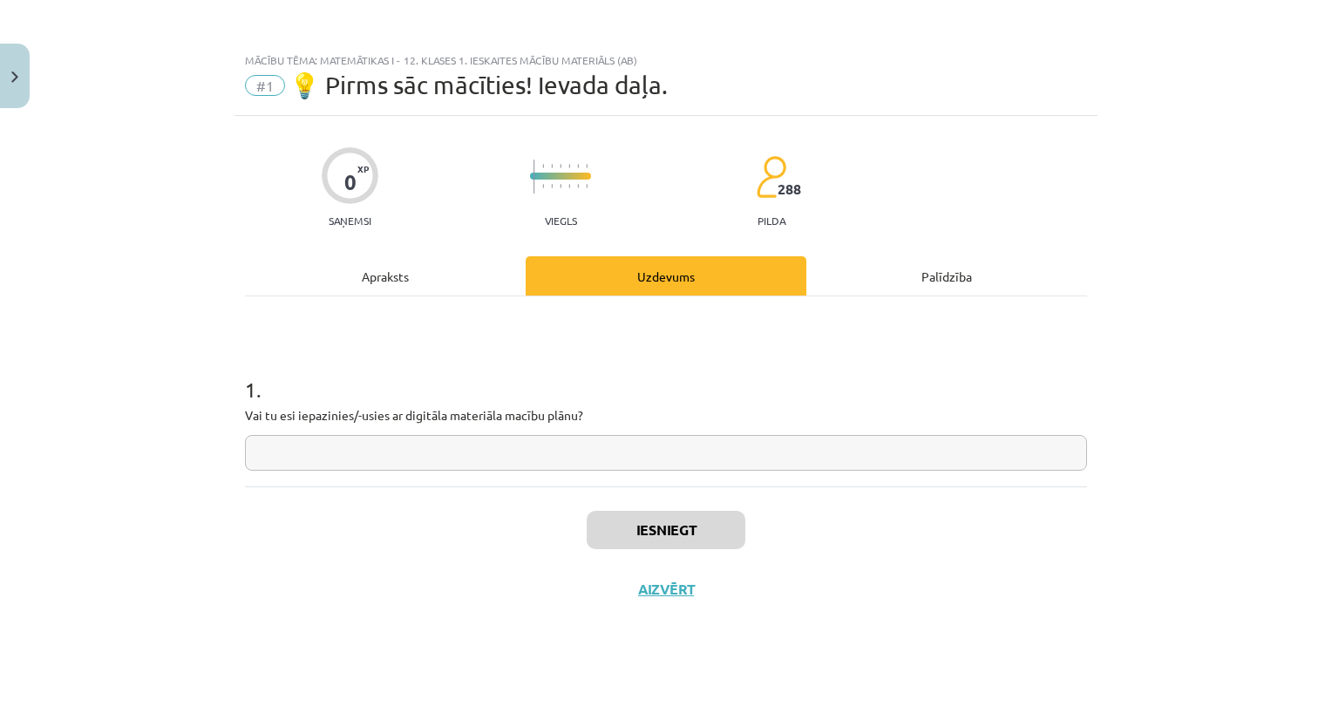
click at [625, 462] on input "text" at bounding box center [666, 453] width 842 height 36
type input "**"
click at [717, 522] on button "Iesniegt" at bounding box center [666, 530] width 159 height 38
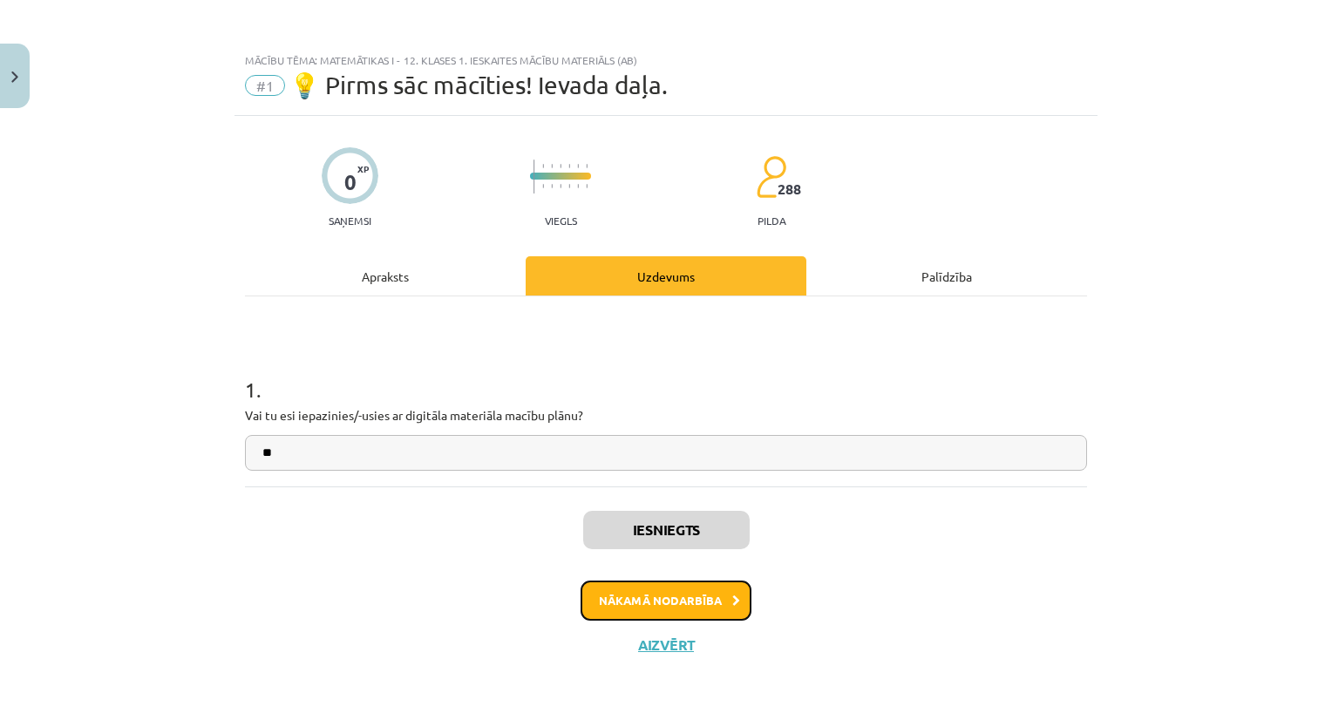
click at [702, 609] on button "Nākamā nodarbība" at bounding box center [665, 600] width 171 height 40
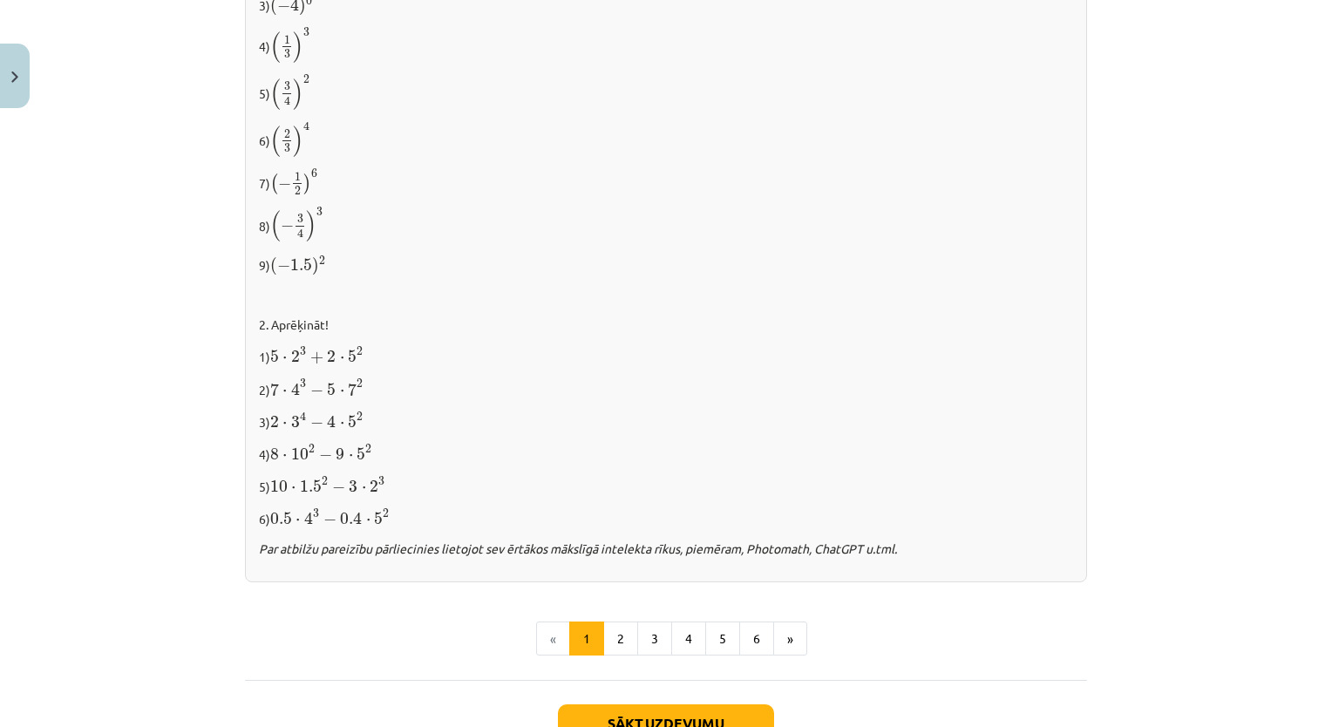
scroll to position [1747, 0]
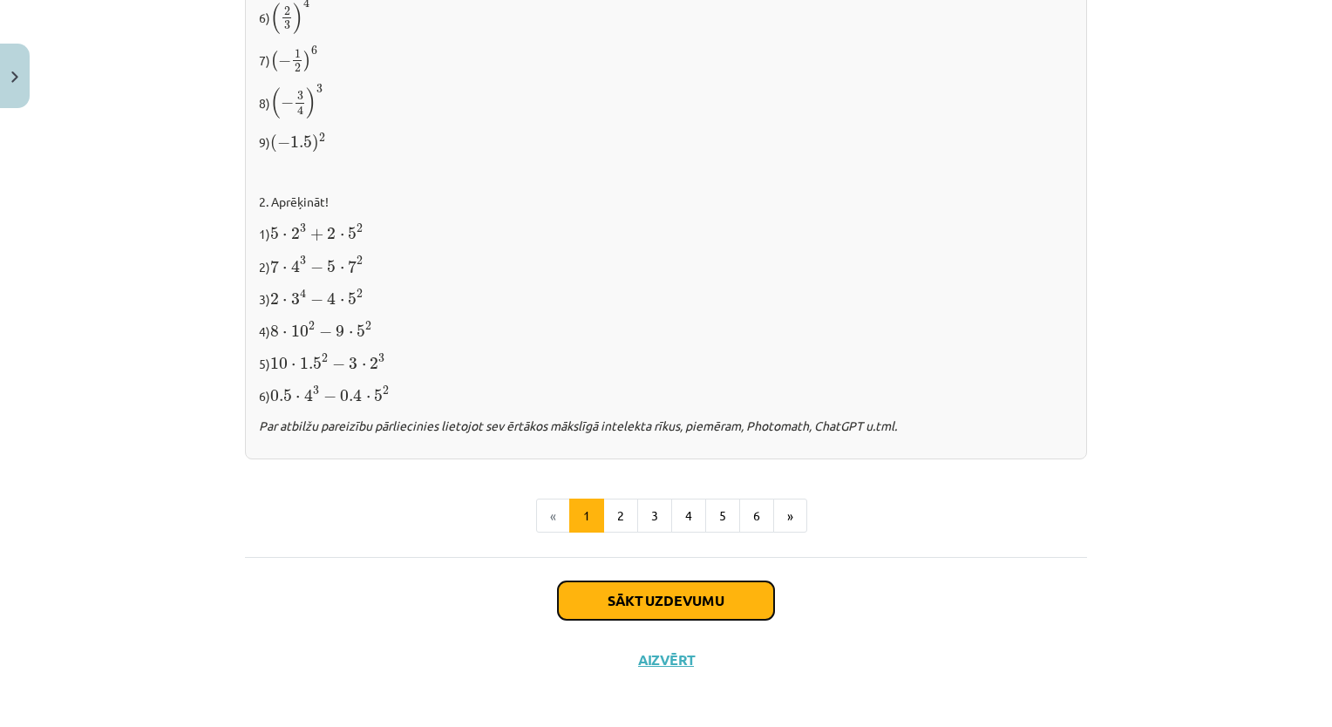
click at [694, 581] on button "Sākt uzdevumu" at bounding box center [666, 600] width 216 height 38
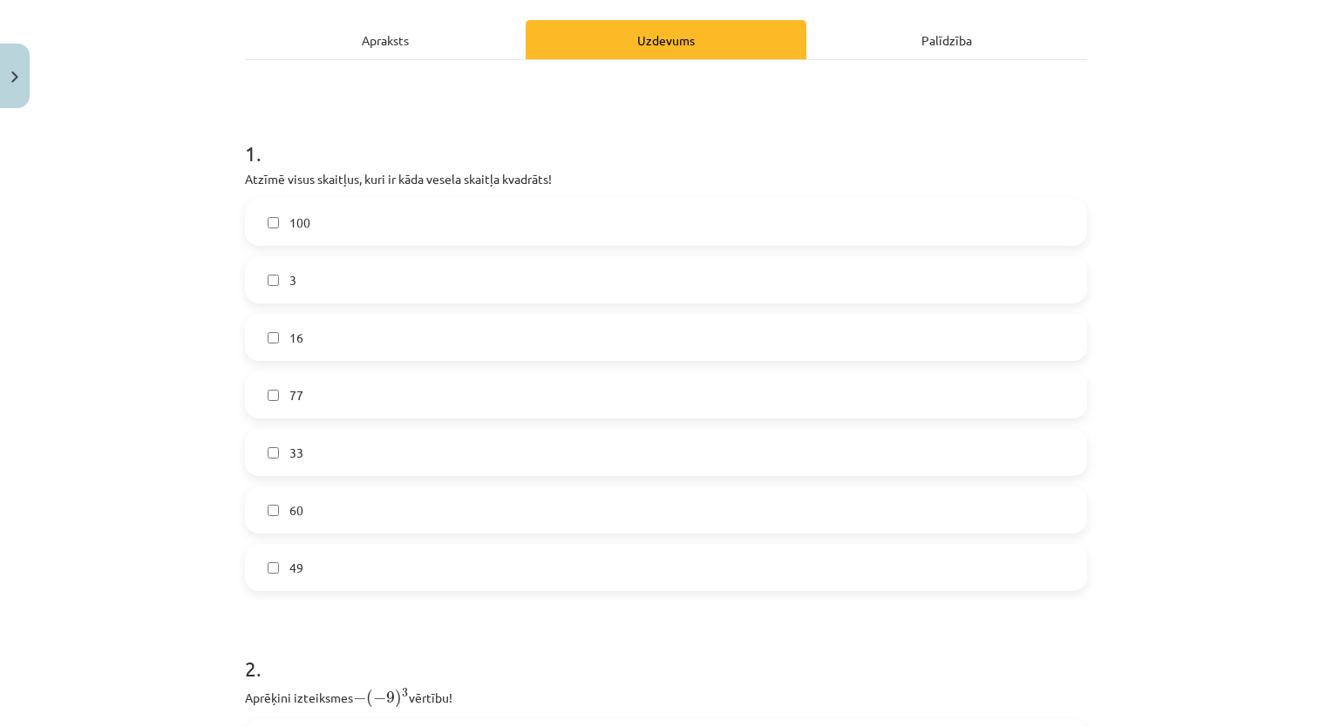
scroll to position [270, 0]
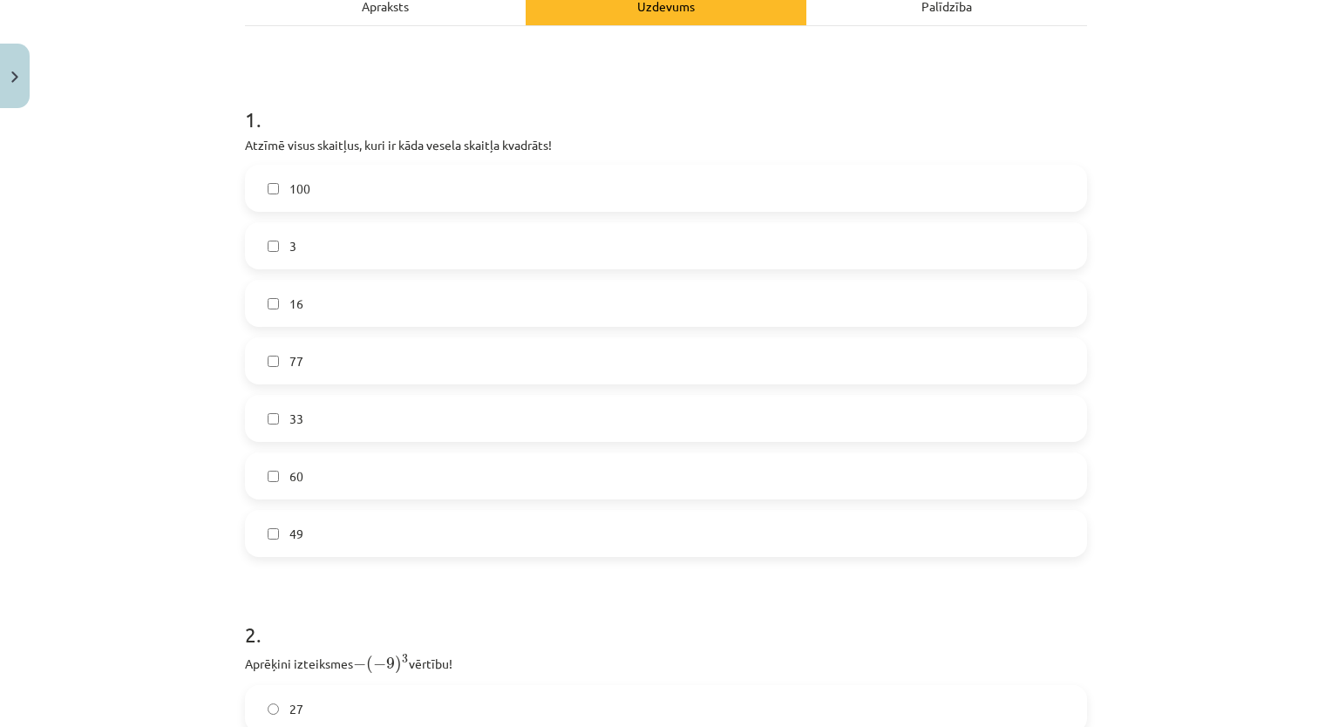
click at [464, 189] on label "100" at bounding box center [666, 188] width 838 height 44
click at [397, 293] on label "16" at bounding box center [666, 304] width 838 height 44
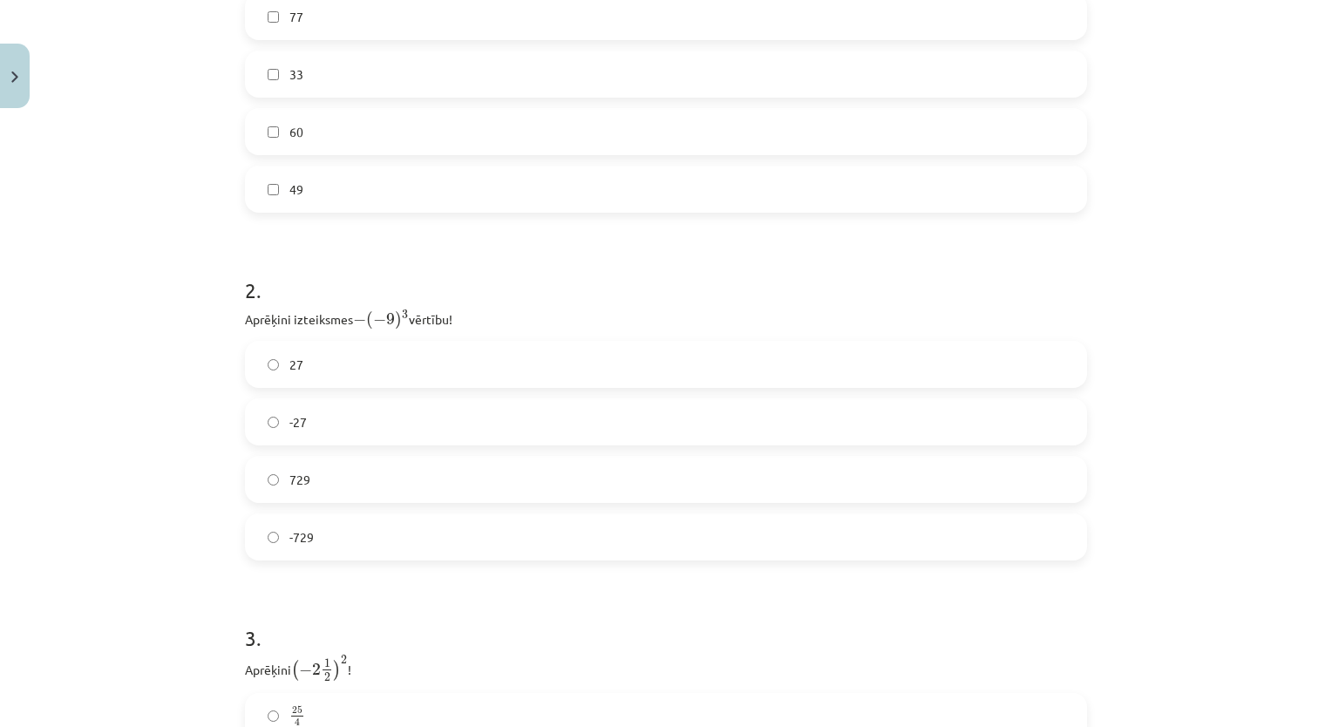
scroll to position [621, 0]
click at [505, 337] on label "27" at bounding box center [666, 358] width 838 height 44
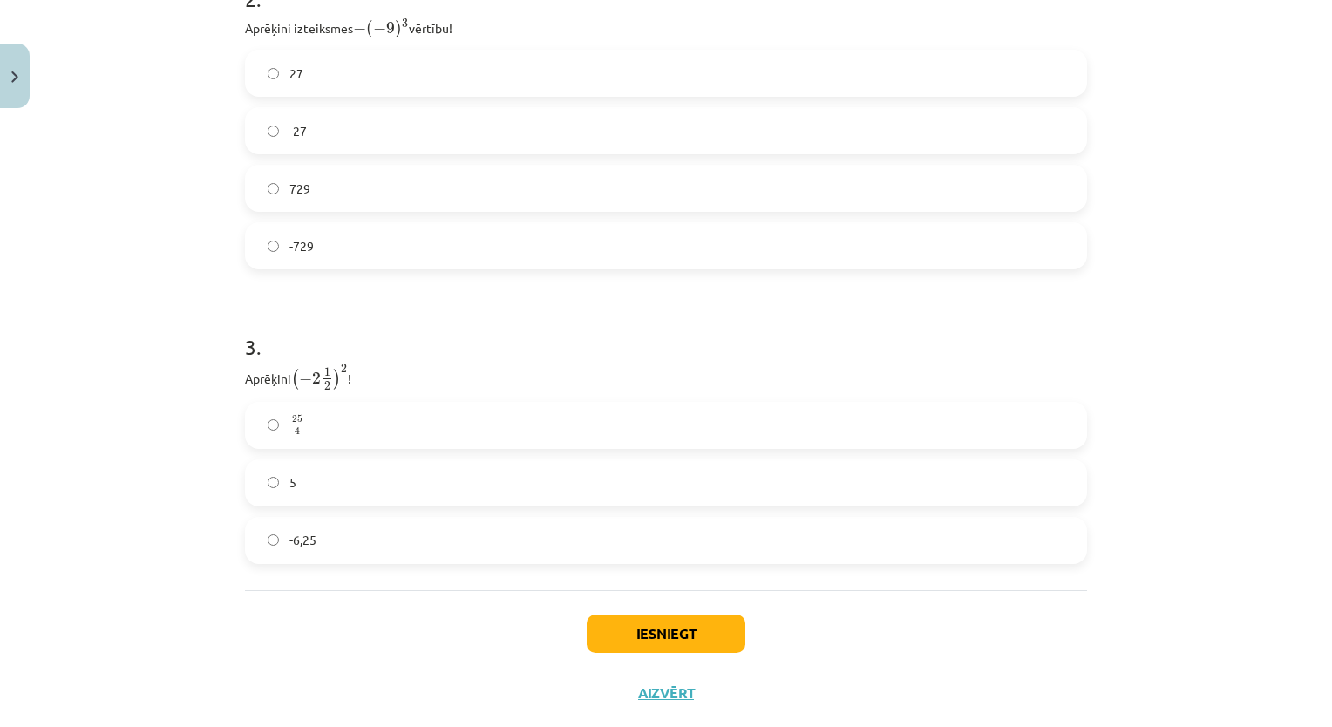
scroll to position [942, 0]
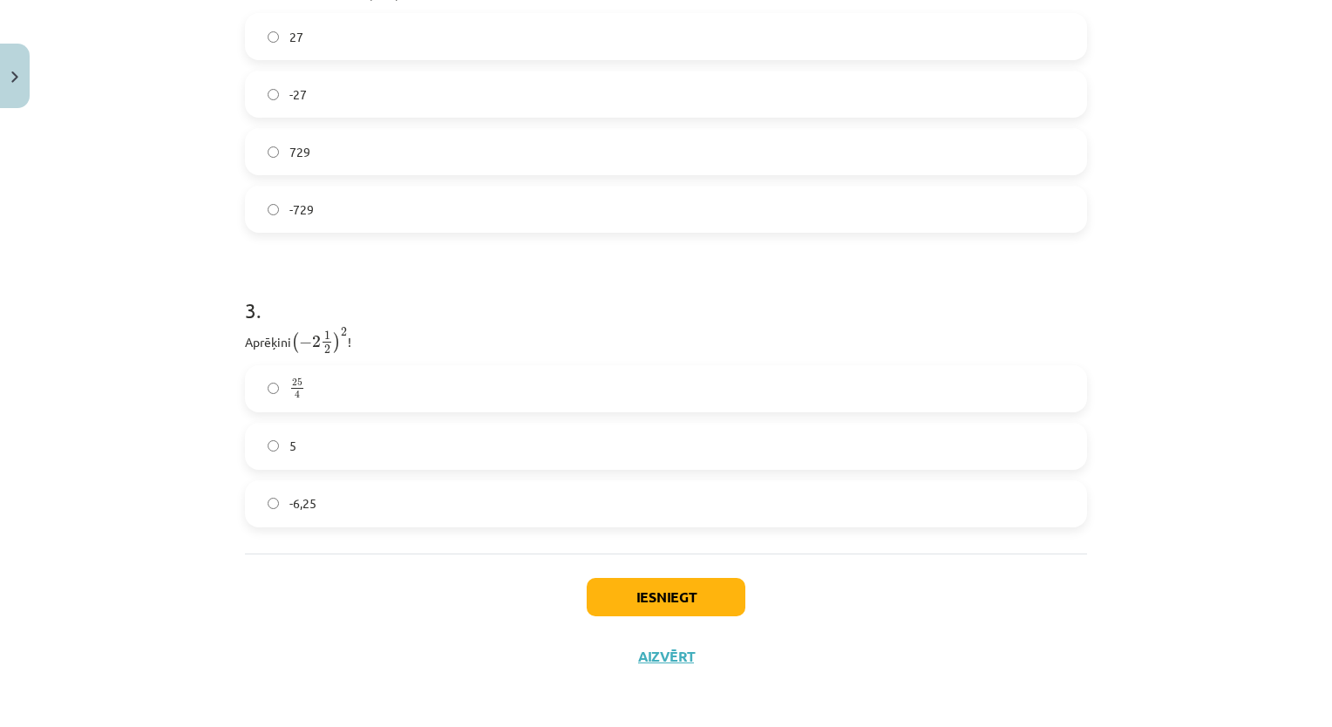
click at [374, 512] on label "-6,25" at bounding box center [666, 504] width 838 height 44
click at [724, 603] on button "Iesniegt" at bounding box center [666, 597] width 159 height 38
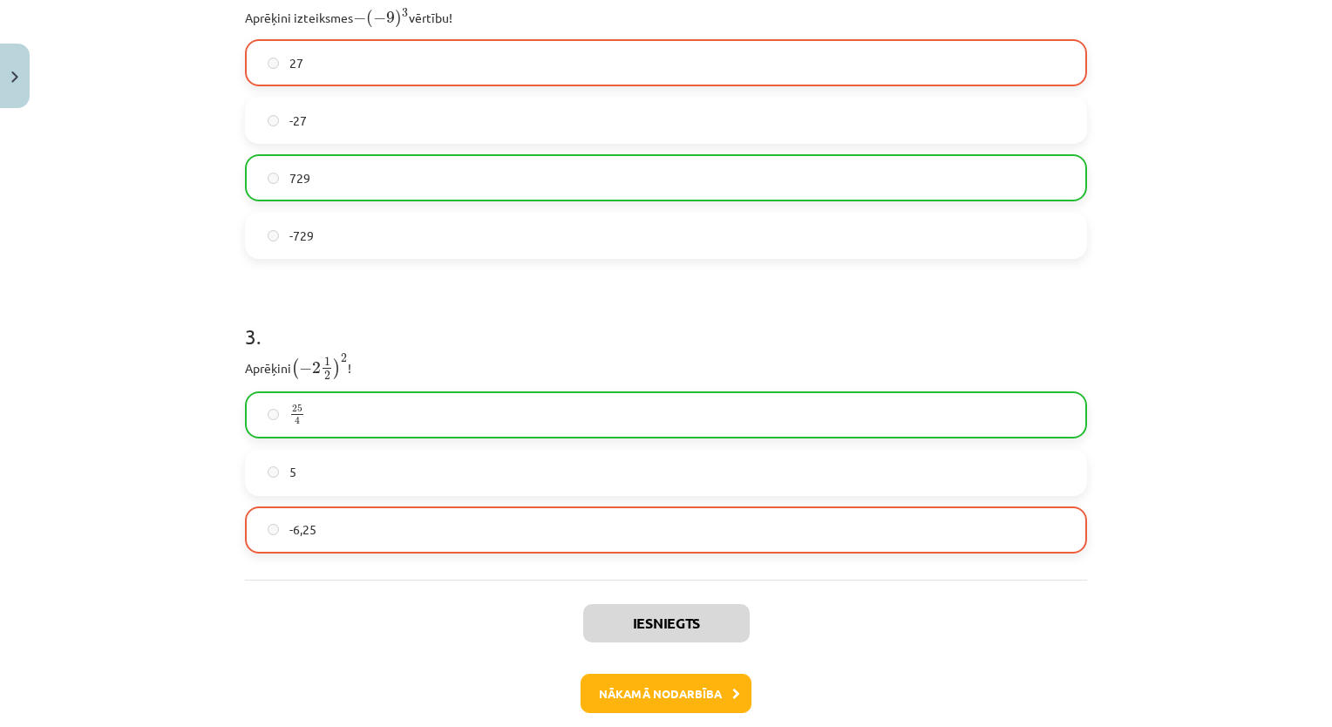
scroll to position [997, 0]
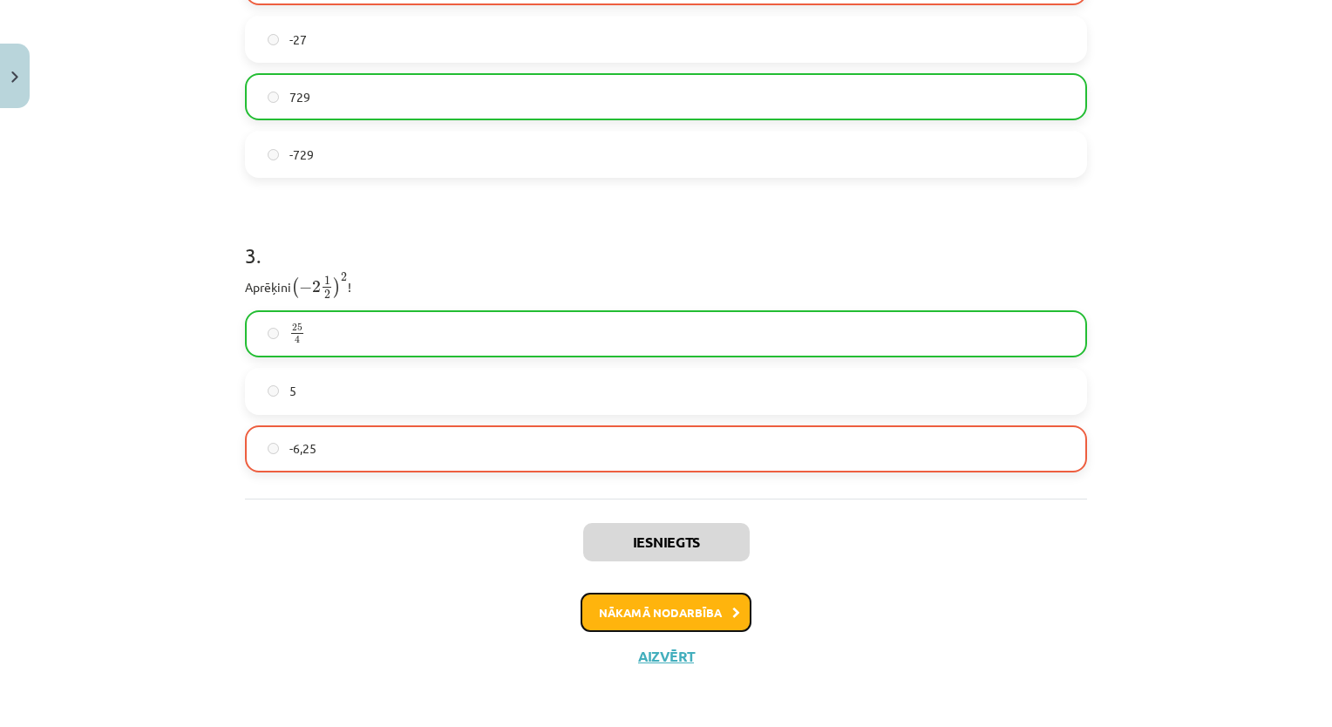
click at [656, 608] on button "Nākamā nodarbība" at bounding box center [665, 613] width 171 height 40
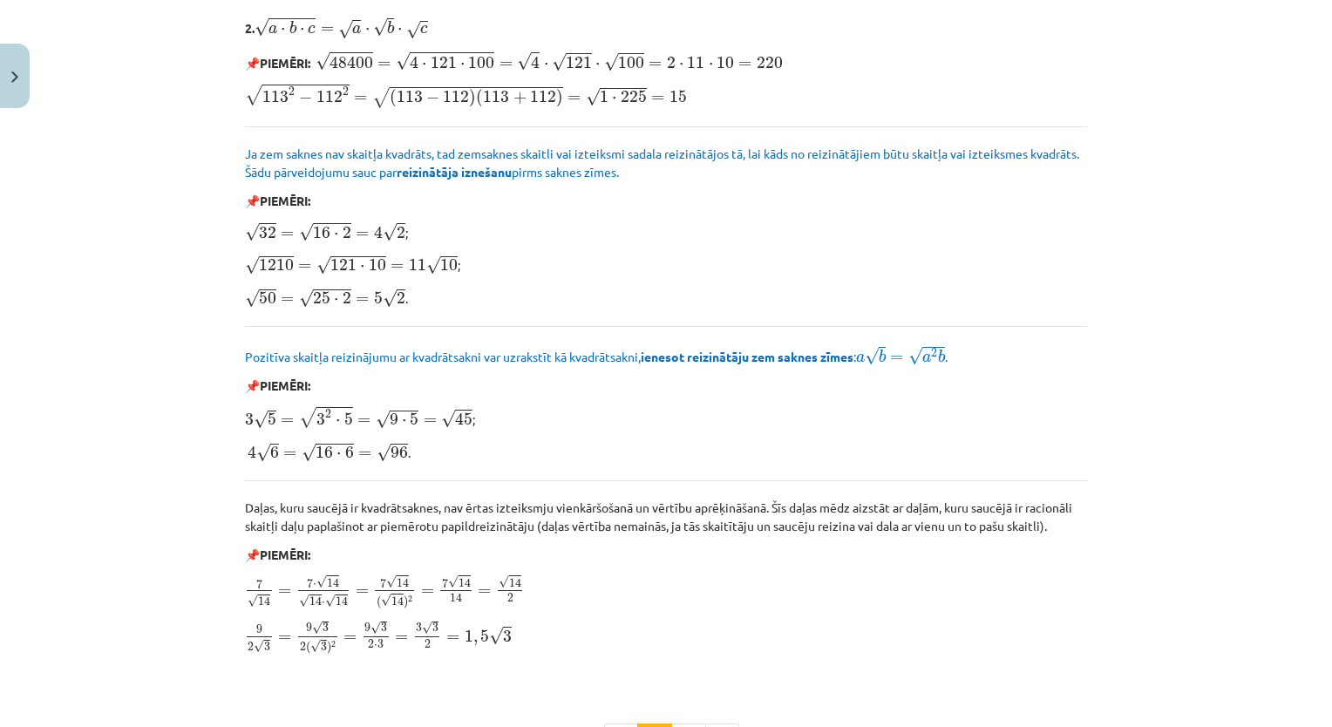
scroll to position [2001, 0]
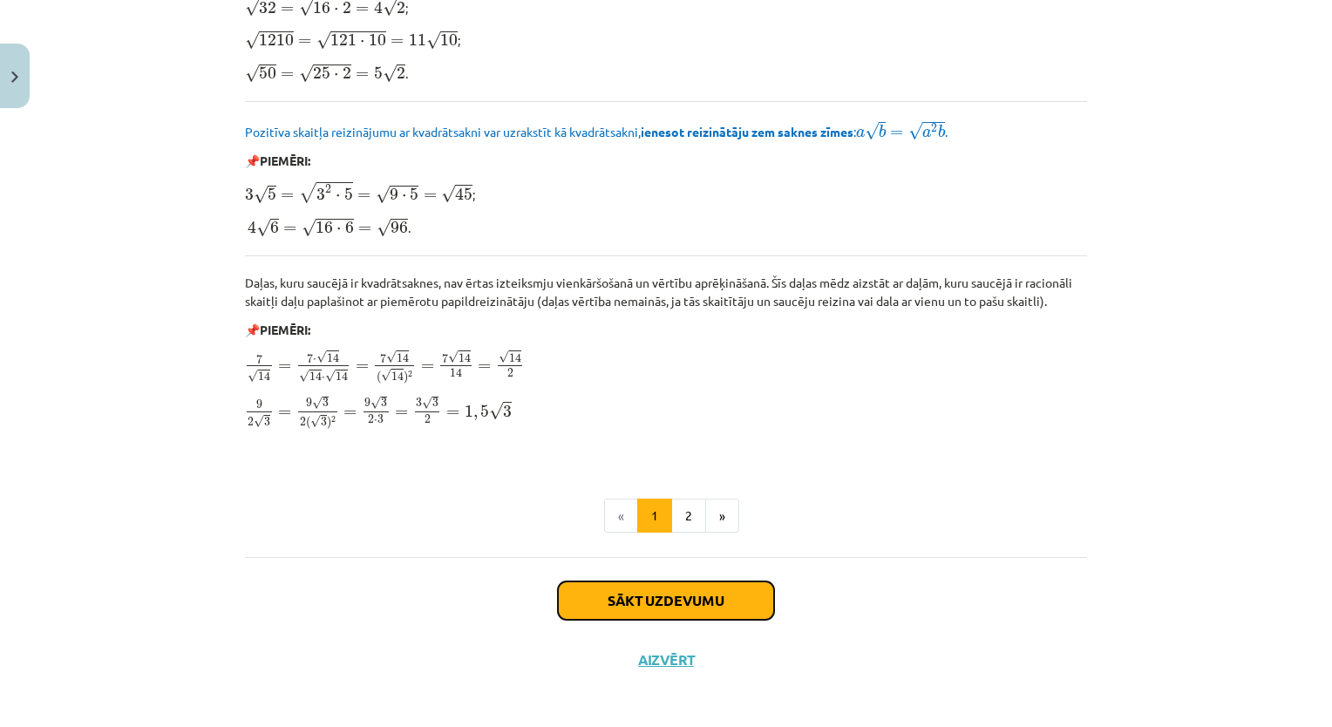
click at [755, 584] on button "Sākt uzdevumu" at bounding box center [666, 600] width 216 height 38
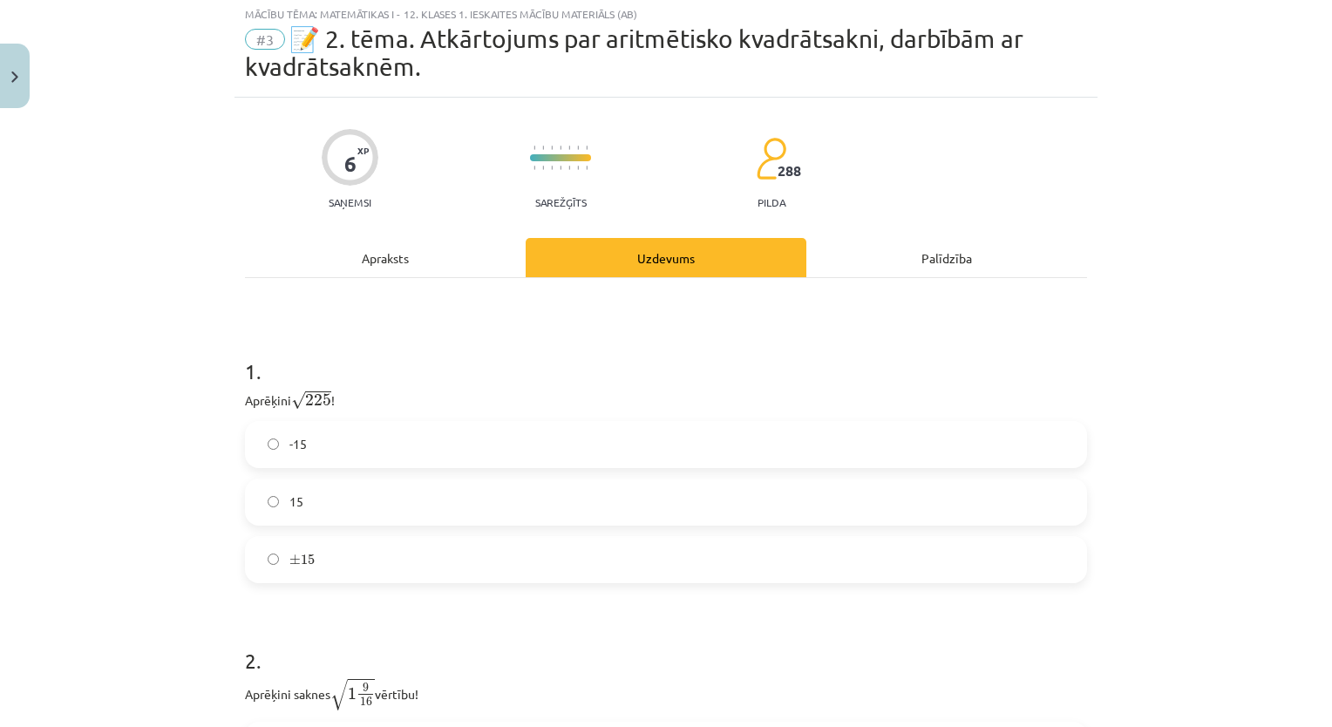
scroll to position [44, 0]
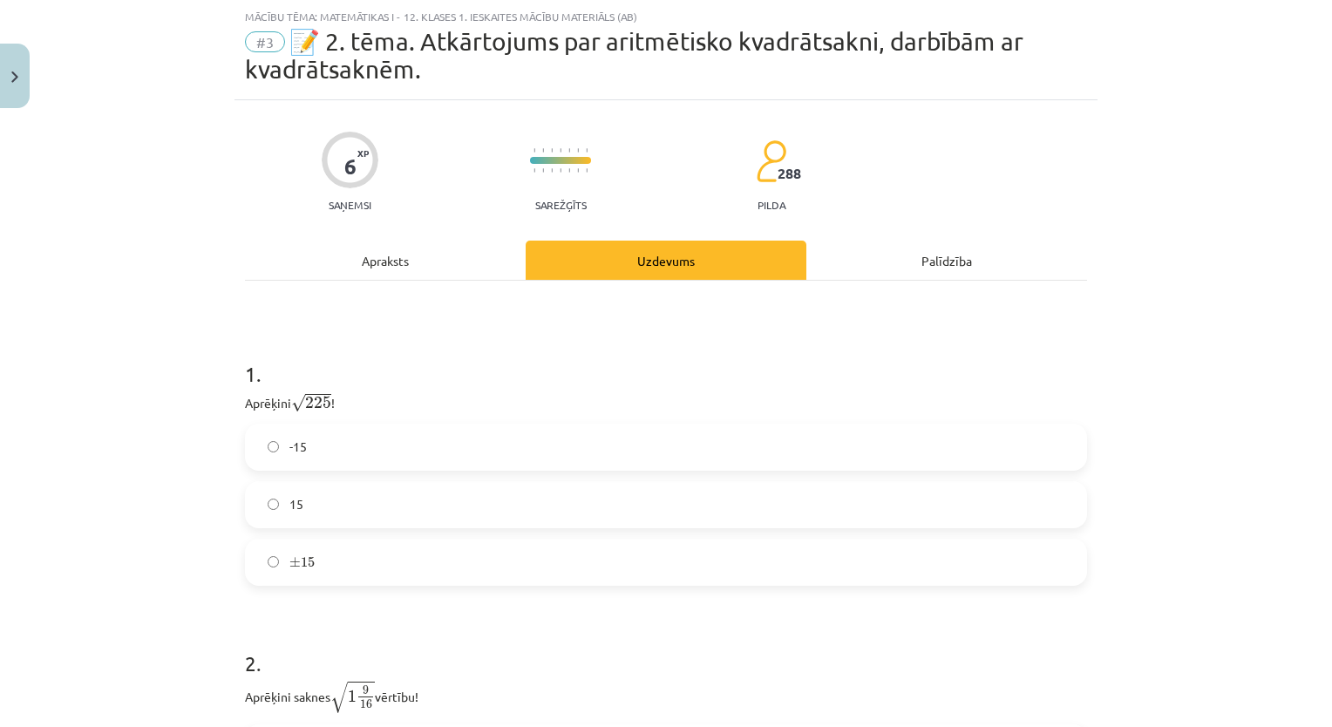
click at [378, 513] on label "15" at bounding box center [666, 505] width 838 height 44
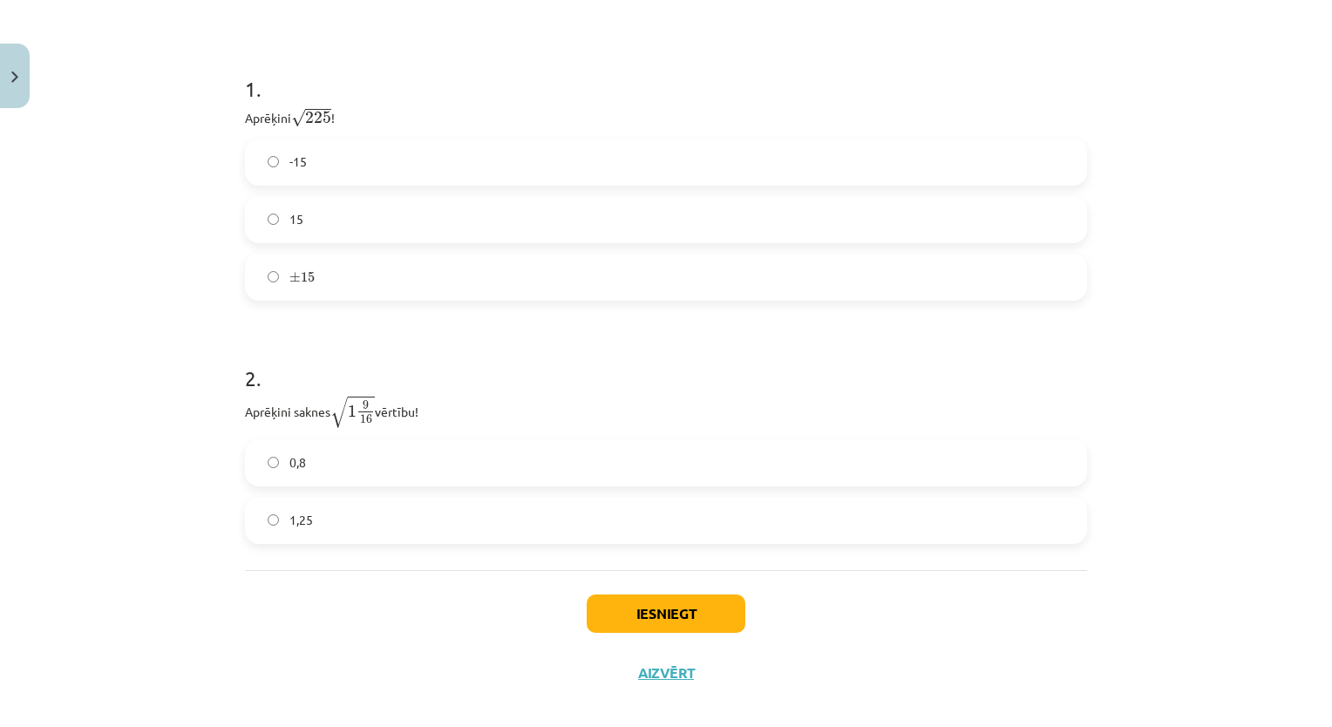
scroll to position [345, 0]
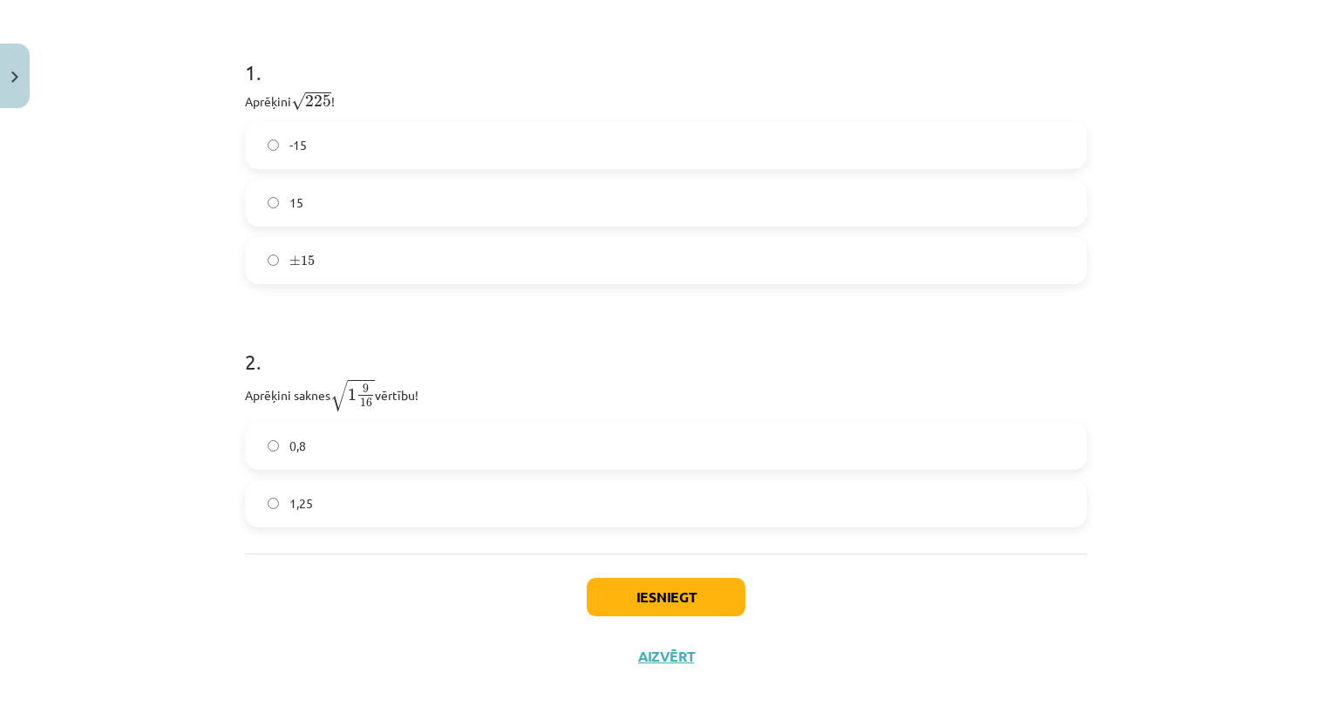
click at [472, 507] on label "1,25" at bounding box center [666, 504] width 838 height 44
click at [708, 597] on button "Iesniegt" at bounding box center [666, 597] width 159 height 38
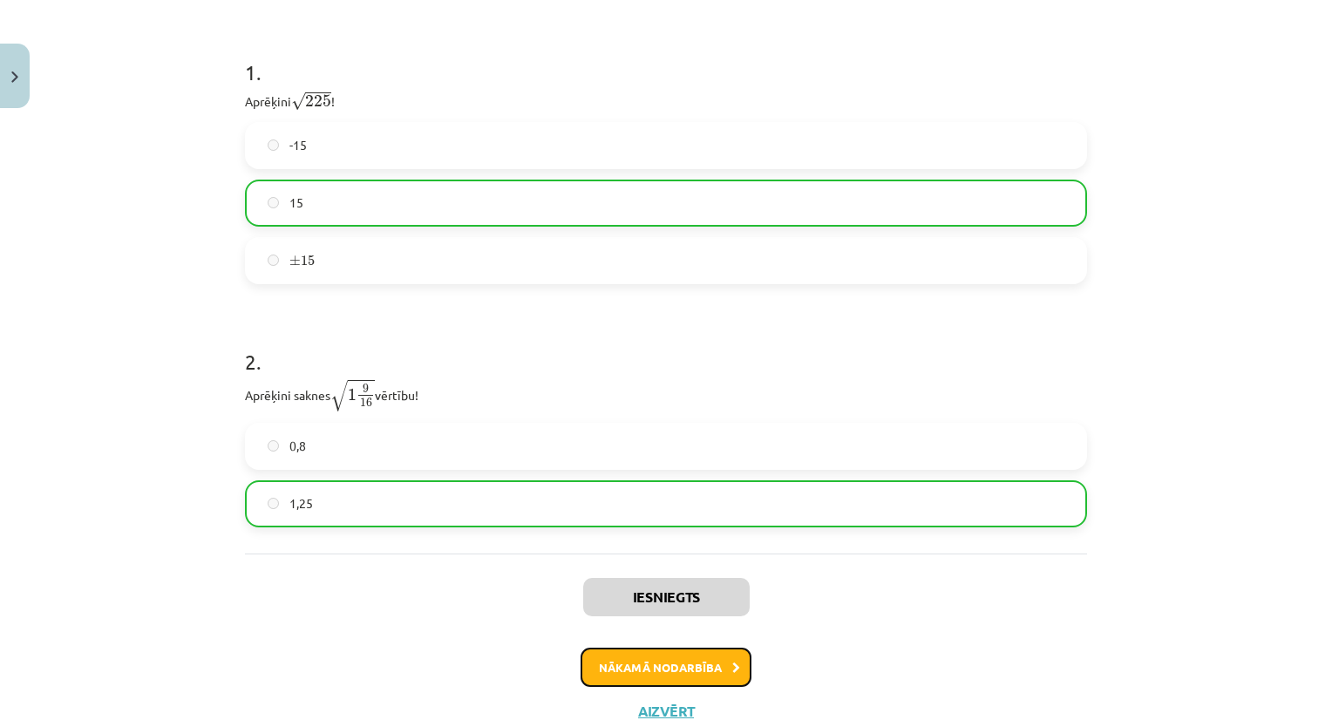
click at [646, 665] on button "Nākamā nodarbība" at bounding box center [665, 668] width 171 height 40
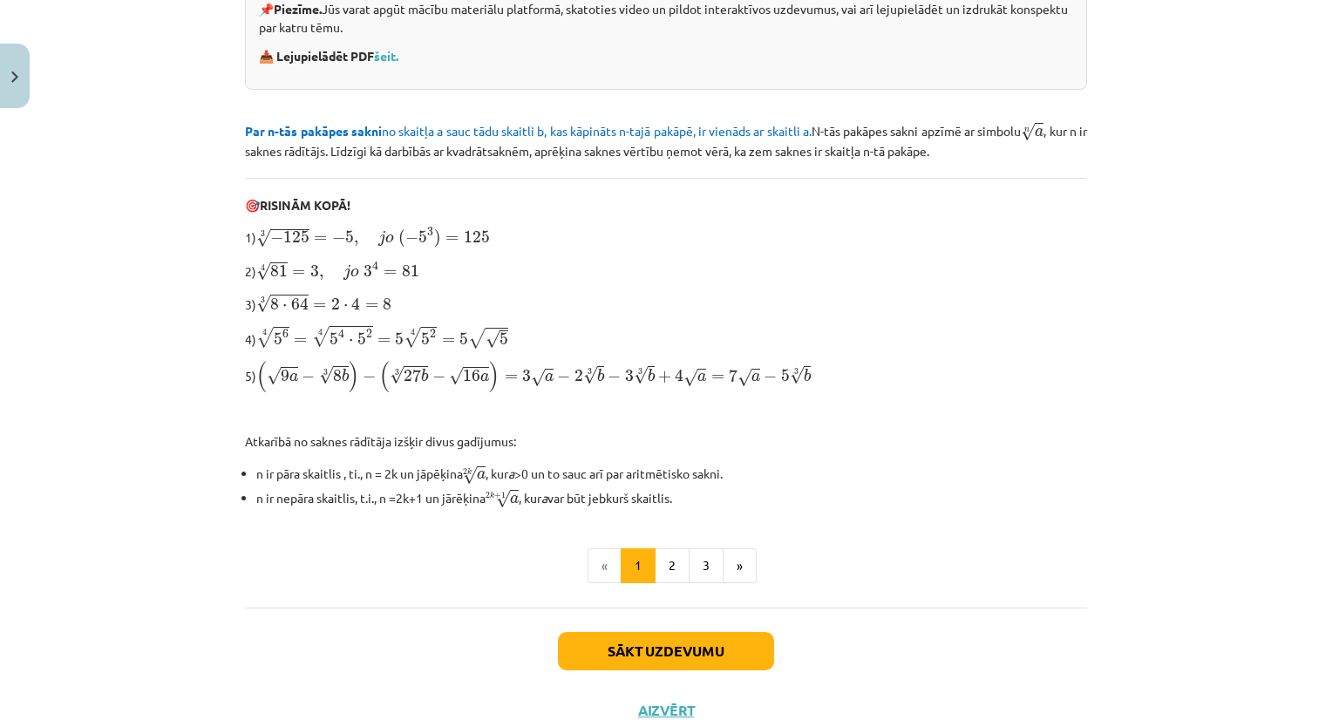
scroll to position [465, 0]
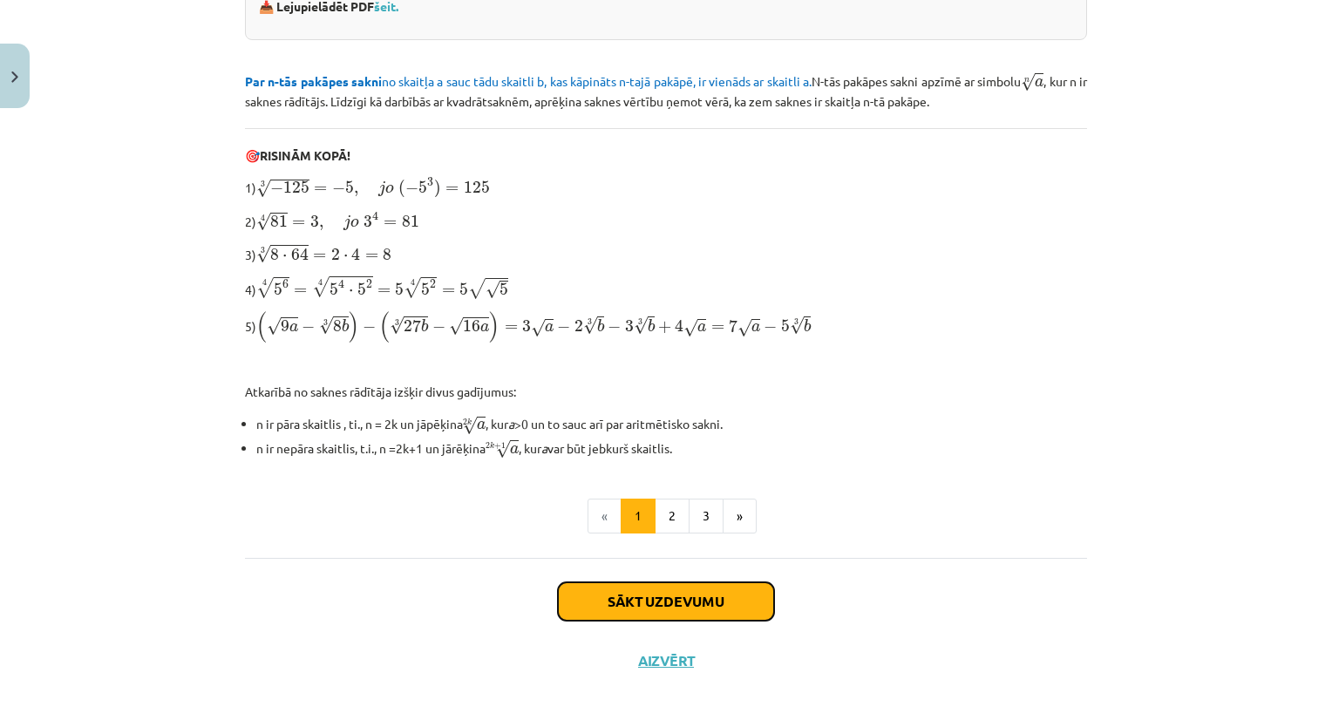
click at [655, 601] on button "Sākt uzdevumu" at bounding box center [666, 601] width 216 height 38
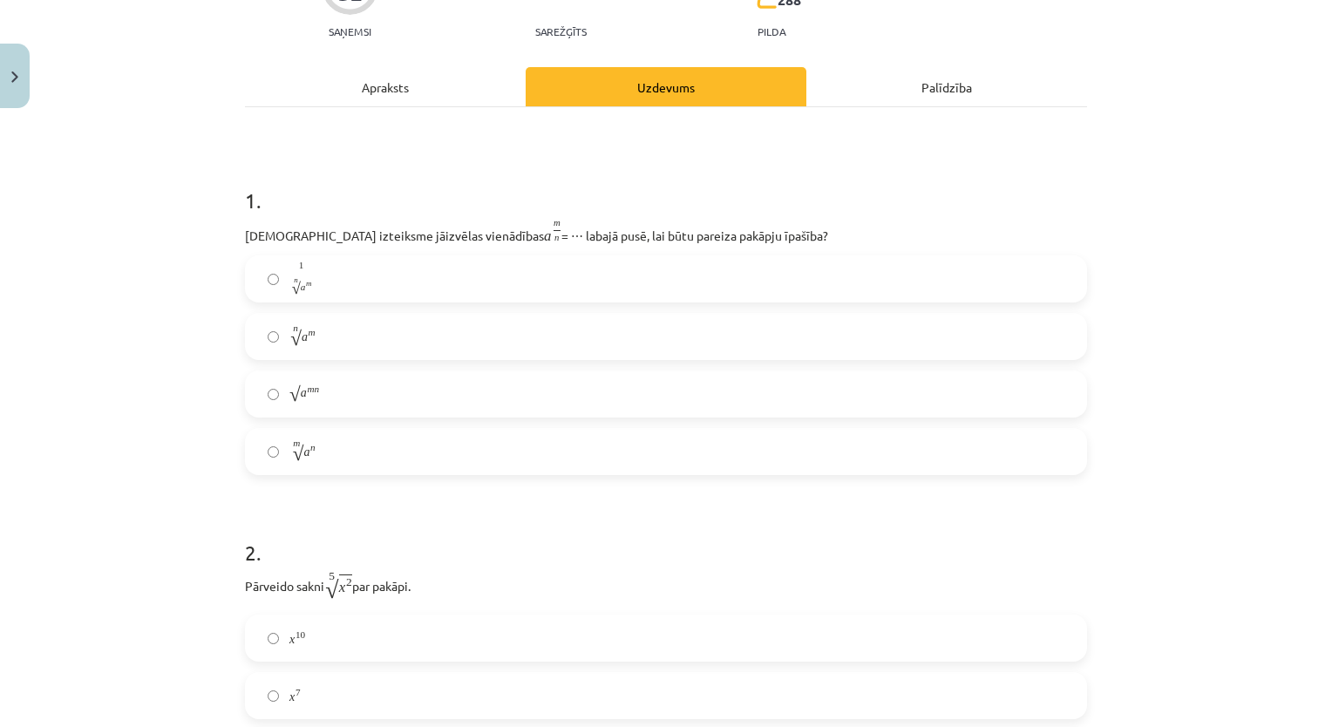
scroll to position [44, 0]
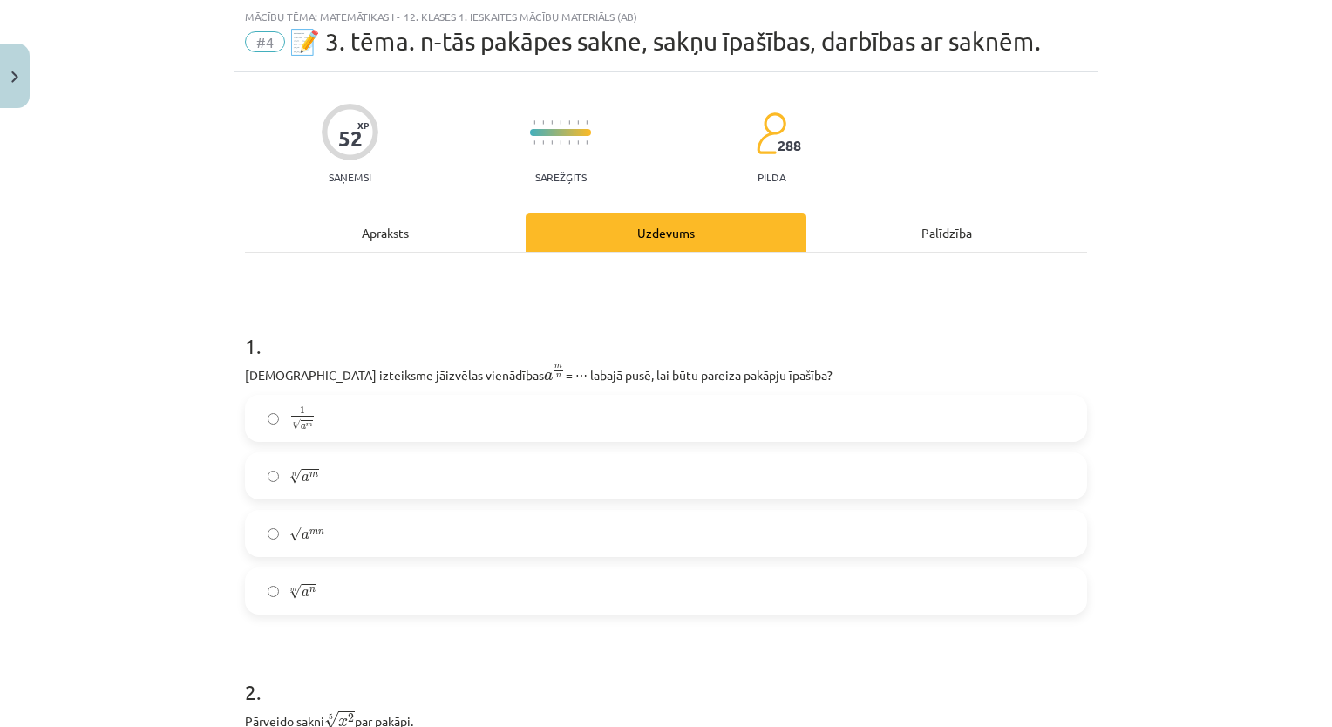
click at [492, 472] on label "n √ a m a m n" at bounding box center [666, 476] width 838 height 44
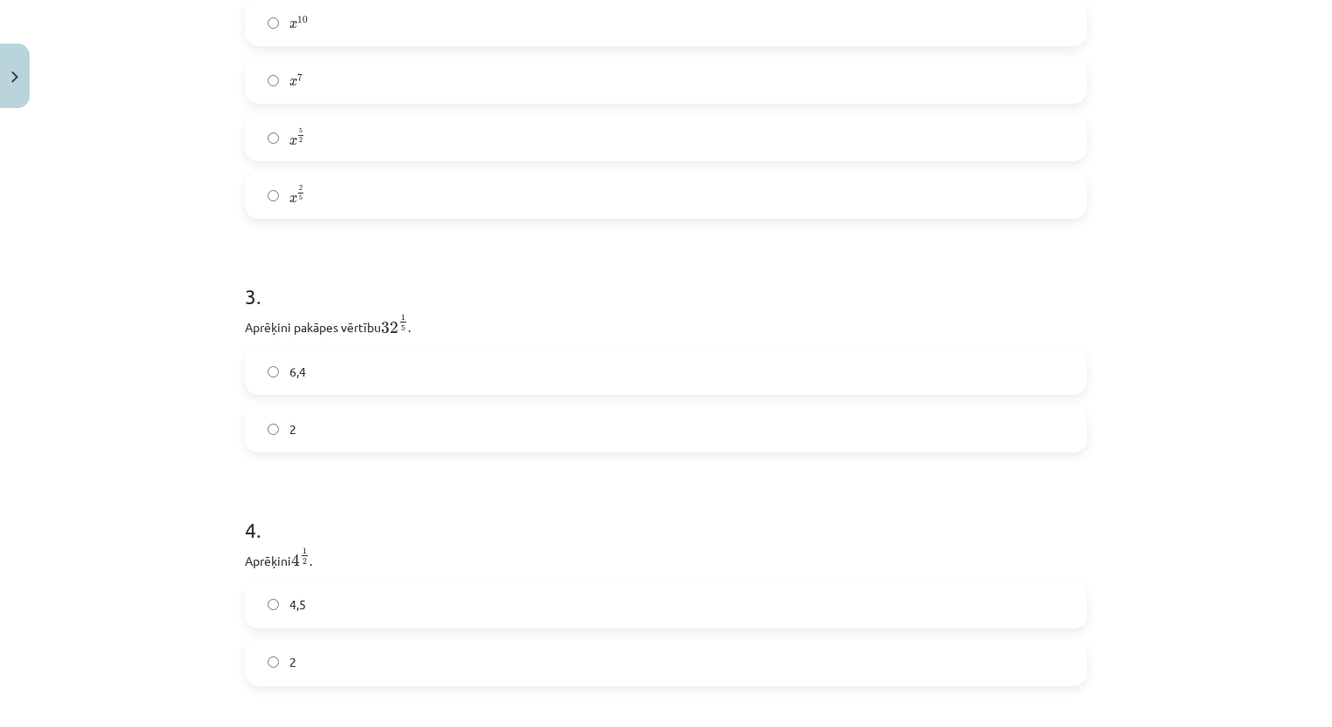
scroll to position [776, 0]
click at [616, 458] on label "2" at bounding box center [666, 439] width 838 height 44
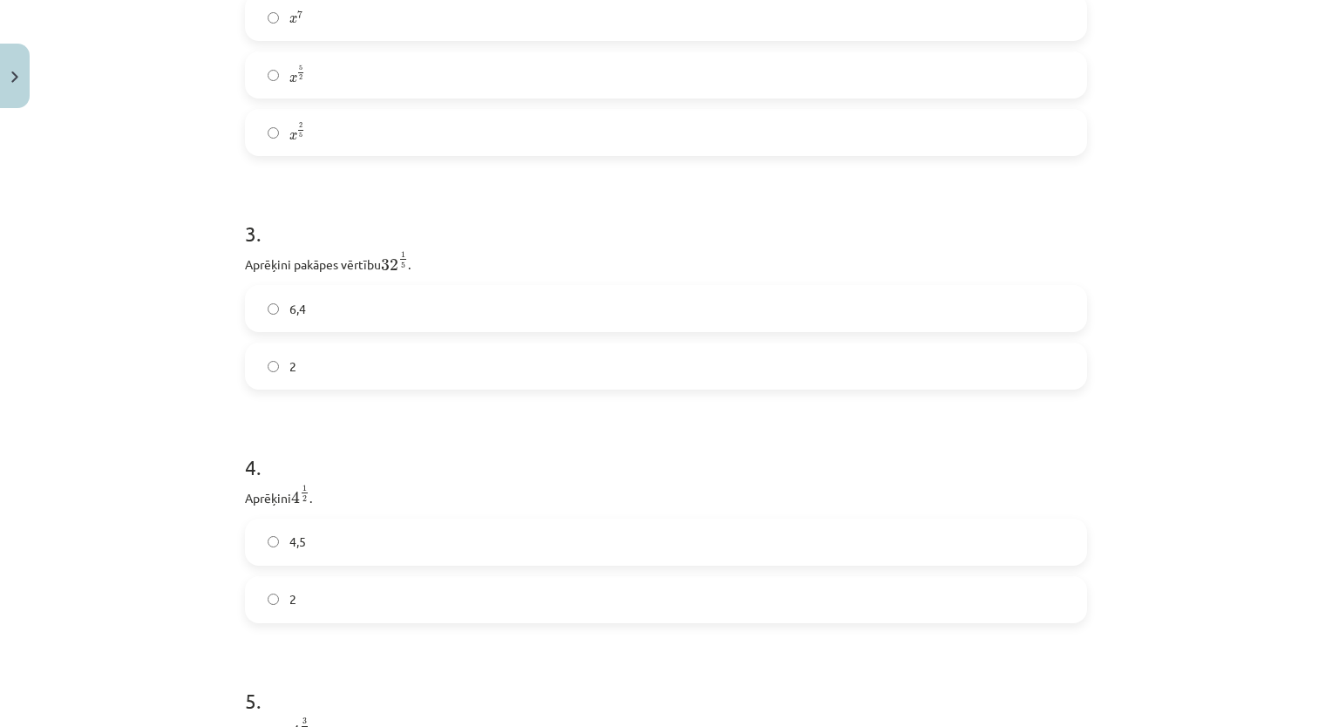
click at [396, 612] on label "2" at bounding box center [666, 600] width 838 height 44
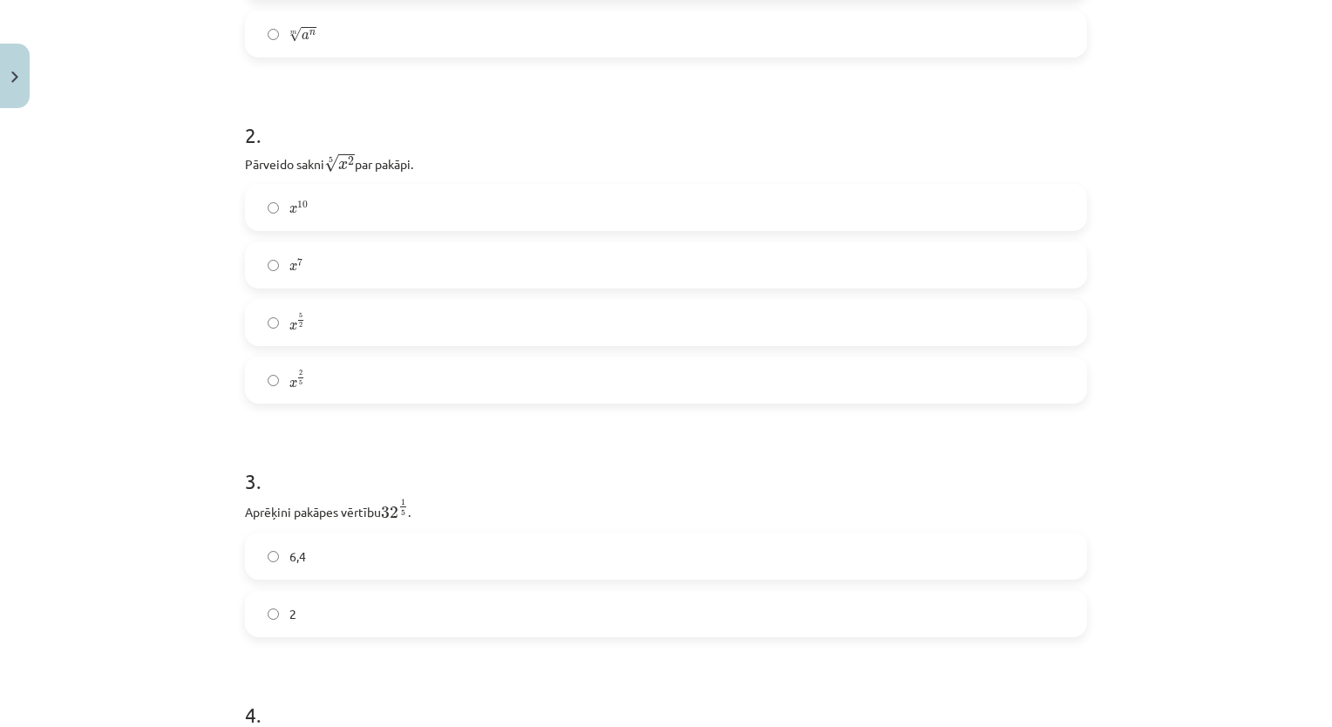
scroll to position [592, 0]
click at [321, 379] on label "x 2 5 x 2 5" at bounding box center [666, 389] width 838 height 44
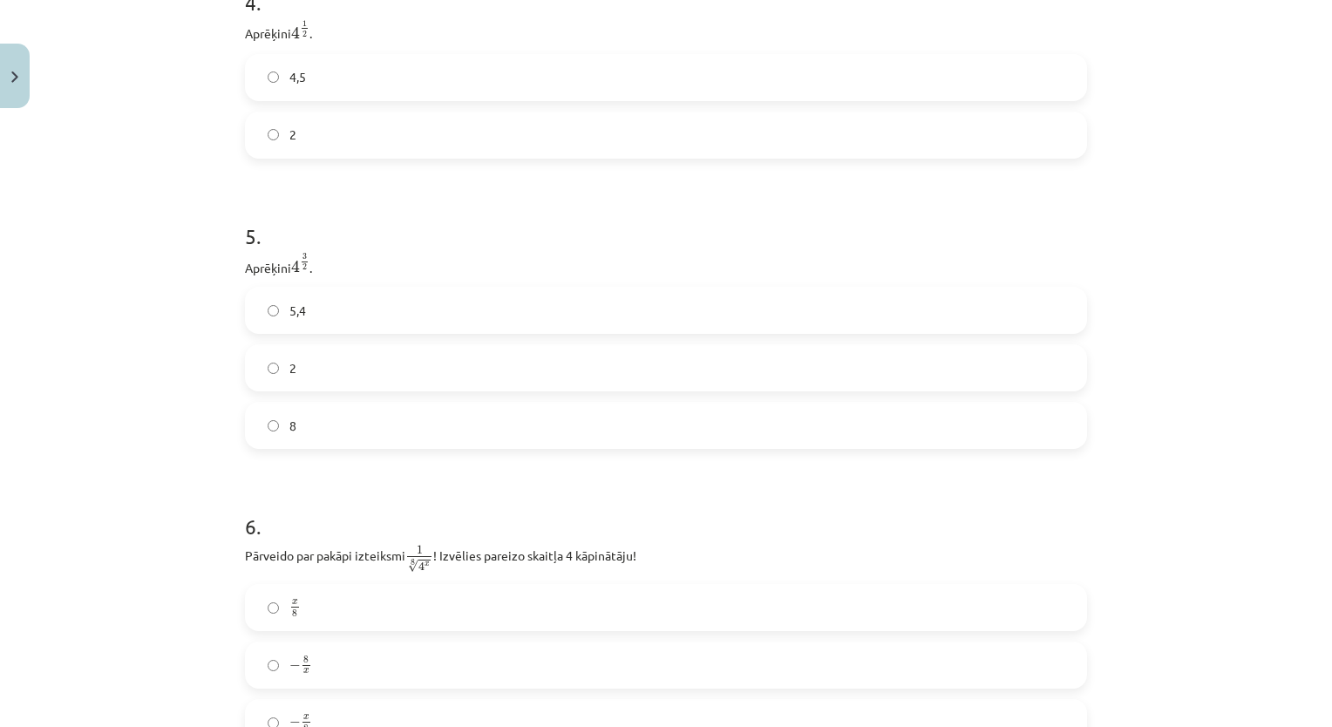
scroll to position [1318, 0]
click at [370, 375] on label "2" at bounding box center [666, 363] width 838 height 44
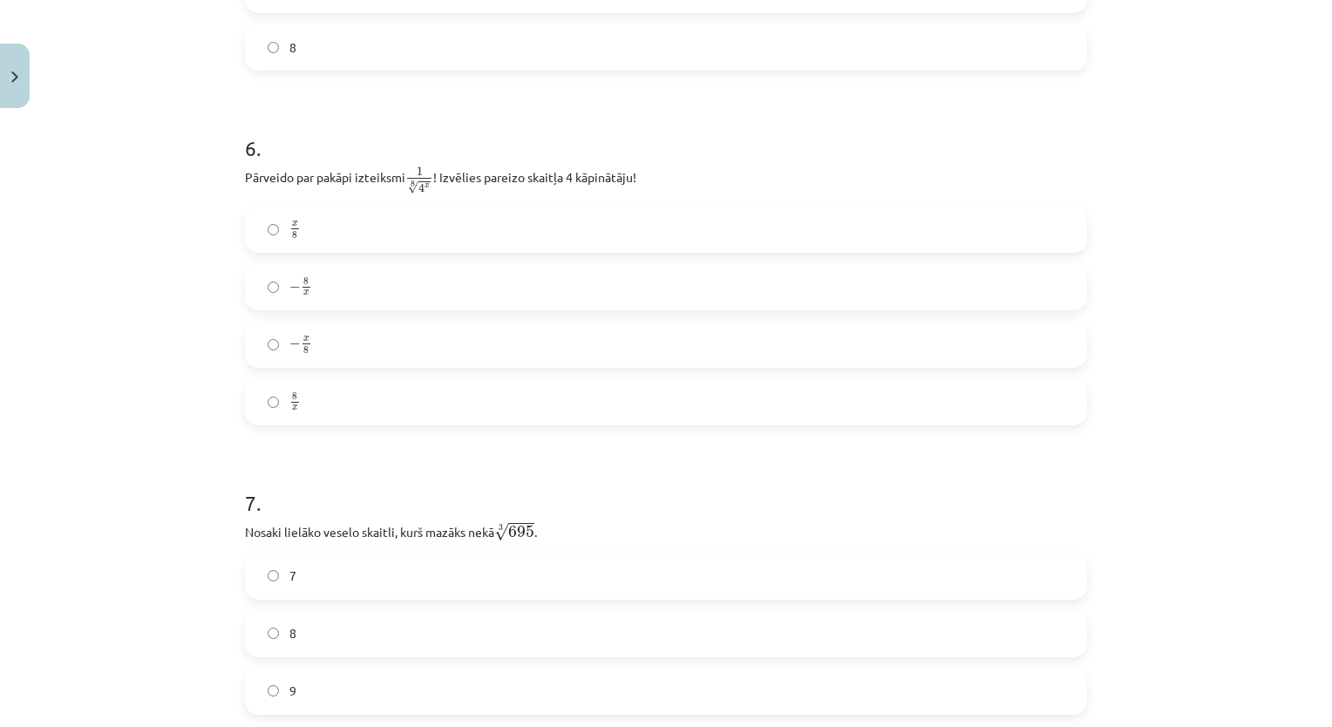
scroll to position [1700, 0]
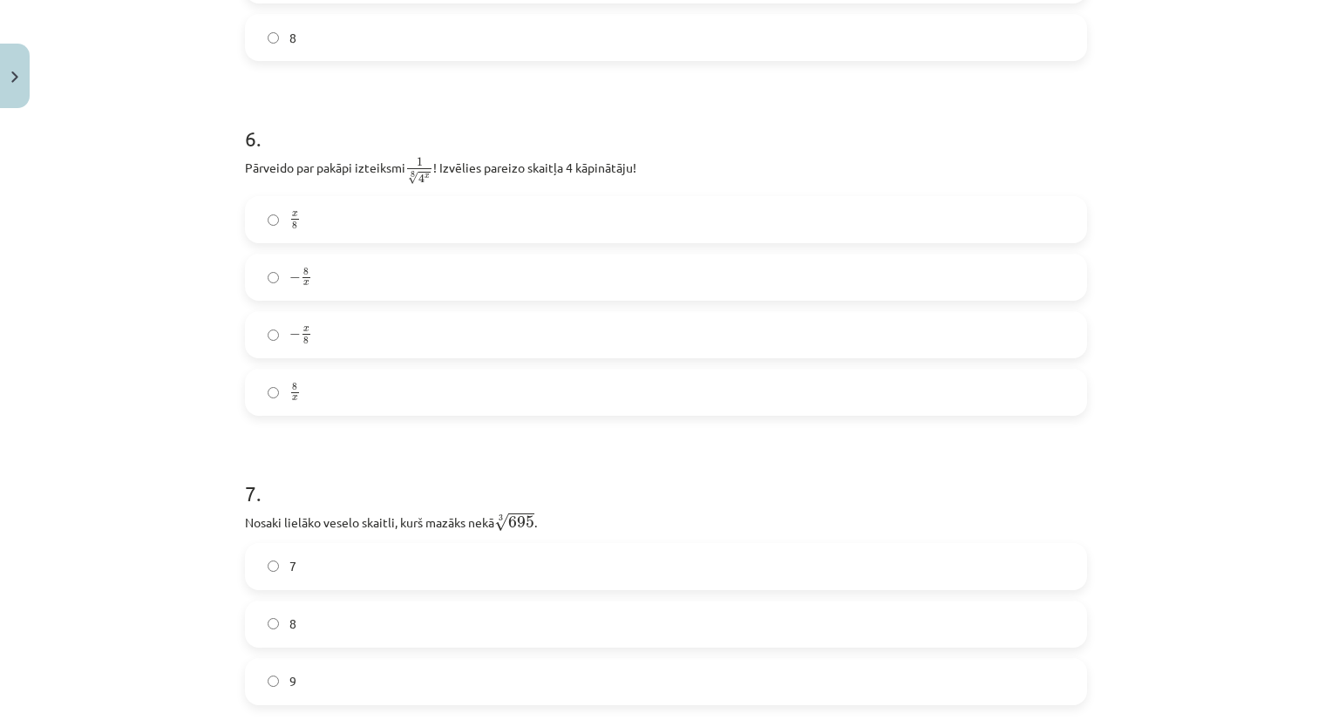
click at [361, 290] on label "− 8 x − 8 x" at bounding box center [666, 277] width 838 height 44
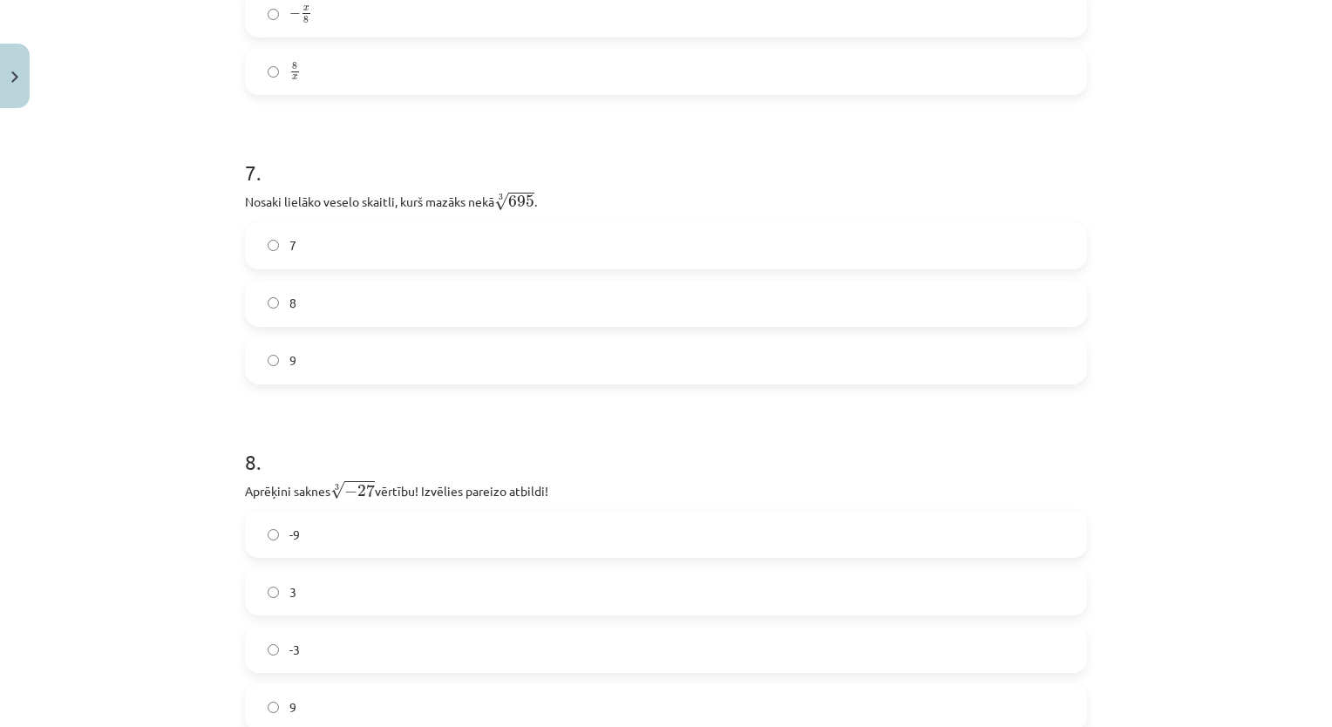
scroll to position [2025, 0]
click at [436, 363] on label "9" at bounding box center [666, 357] width 838 height 44
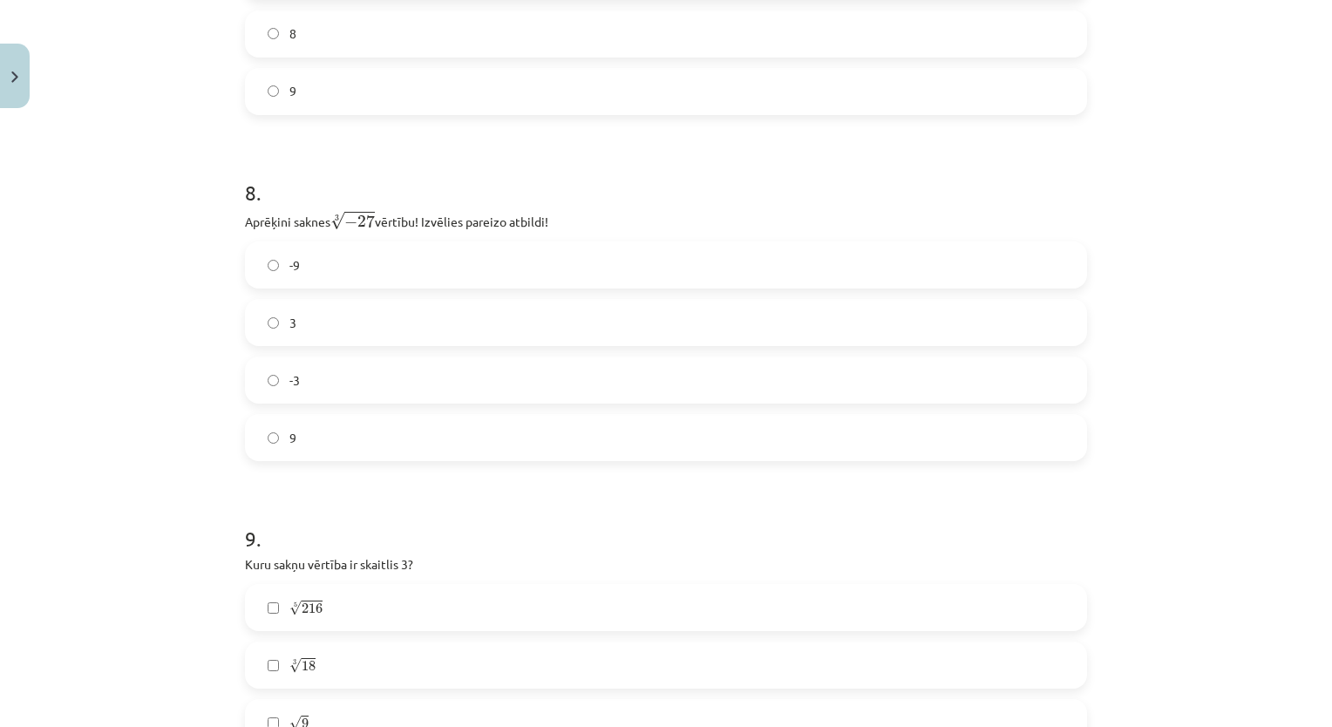
scroll to position [2295, 0]
click at [546, 371] on label "-3" at bounding box center [666, 376] width 838 height 44
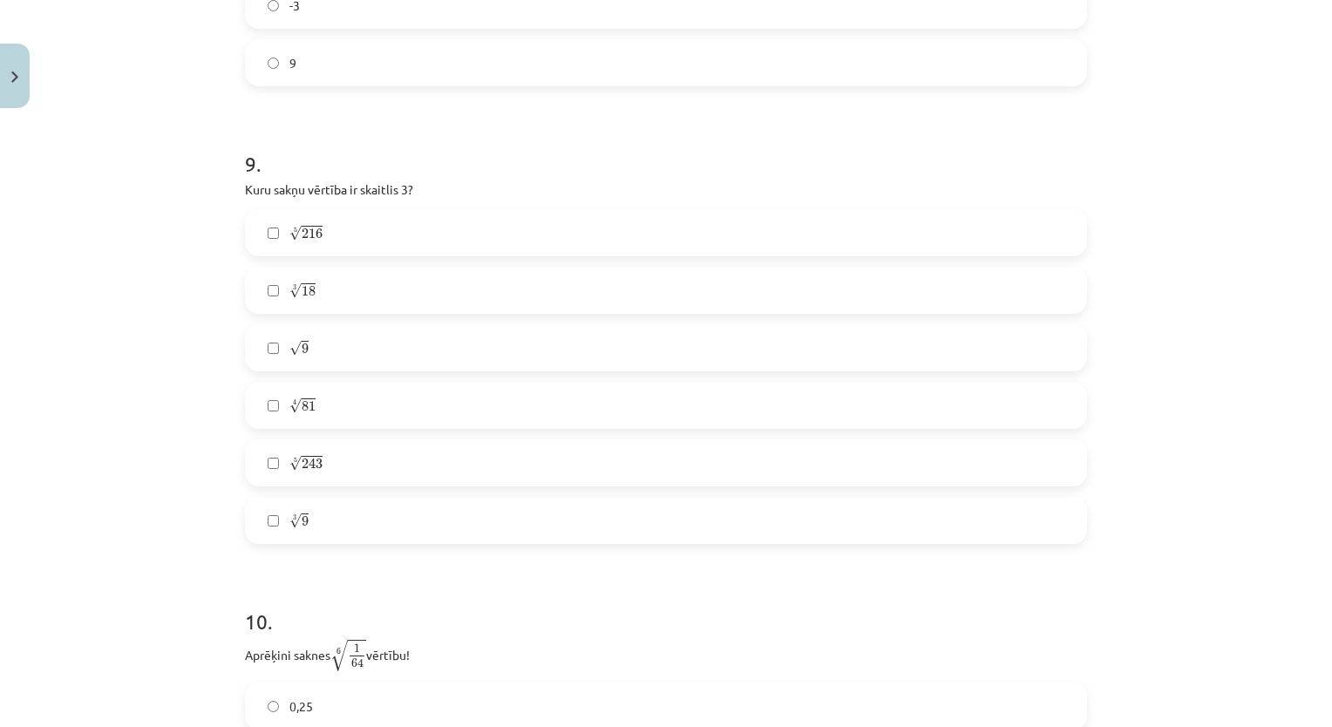
scroll to position [2679, 0]
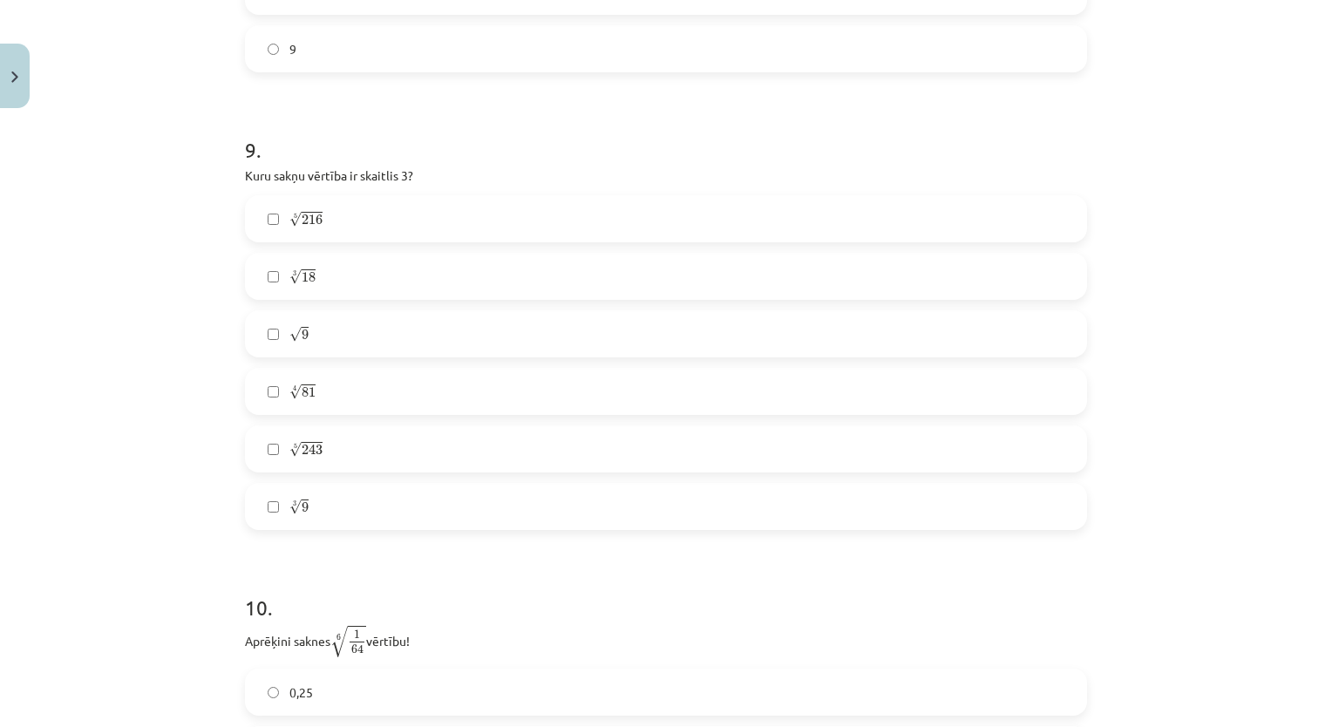
click at [1008, 334] on label "√ 9 9" at bounding box center [666, 334] width 838 height 44
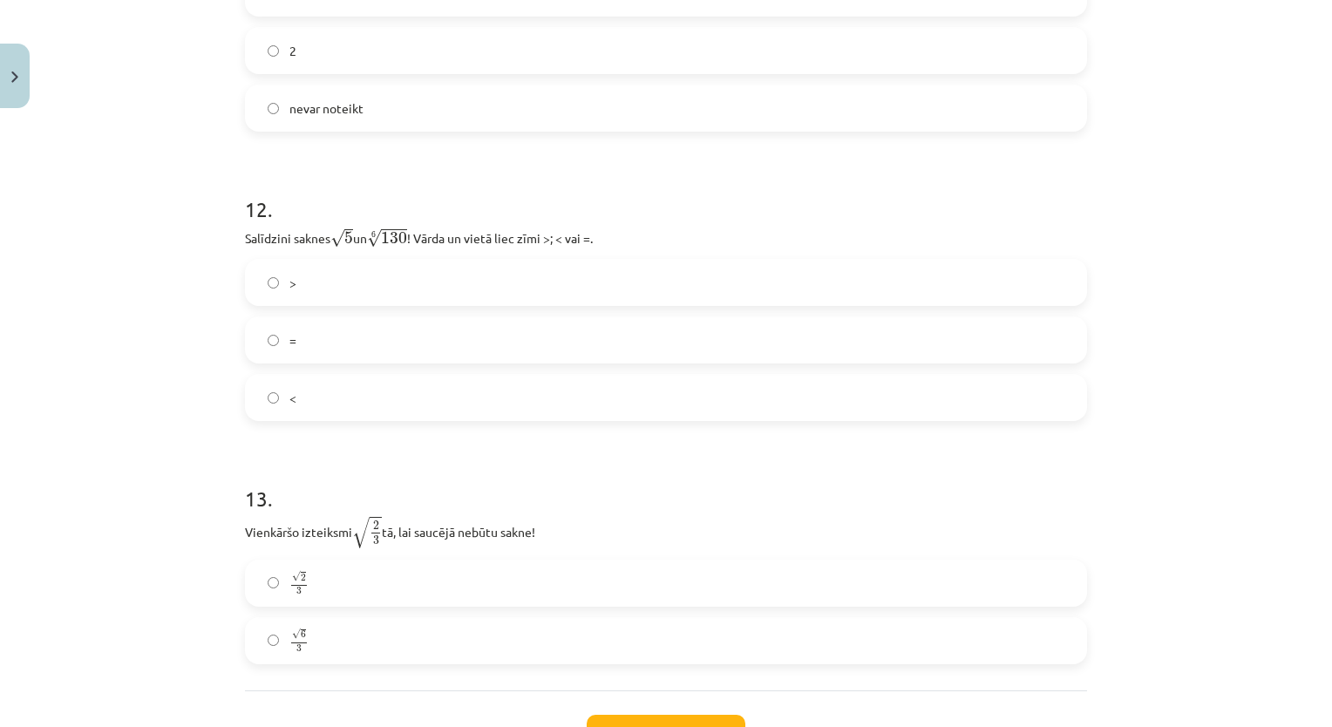
scroll to position [3809, 0]
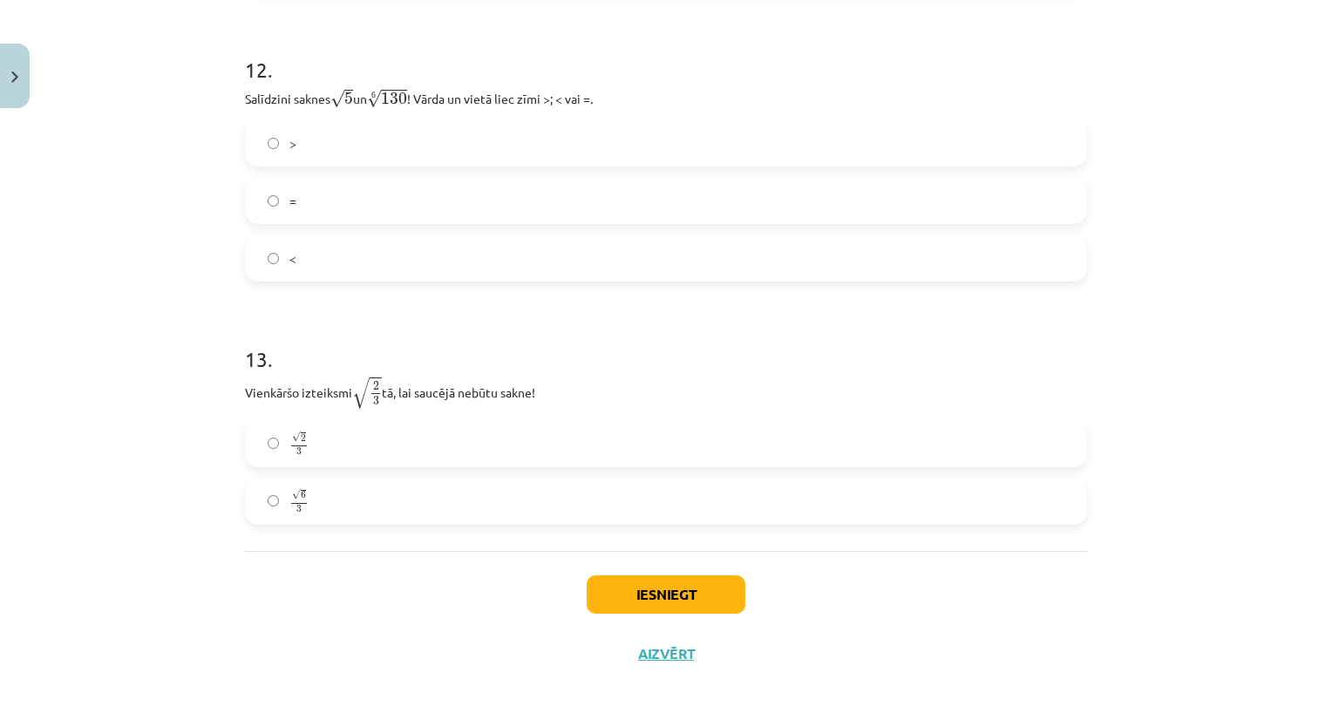
click at [351, 440] on label "√ 2 3 2 3" at bounding box center [666, 444] width 838 height 44
click at [372, 275] on label "<" at bounding box center [666, 258] width 838 height 44
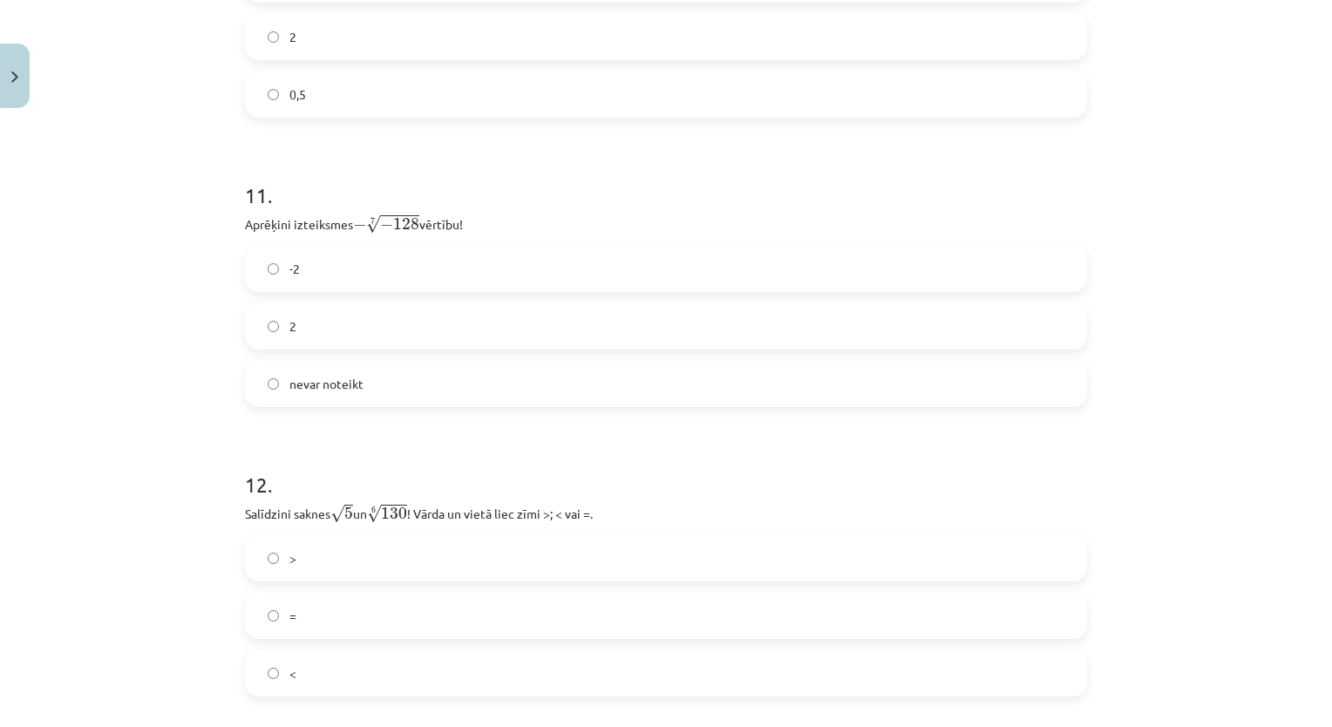
scroll to position [3368, 0]
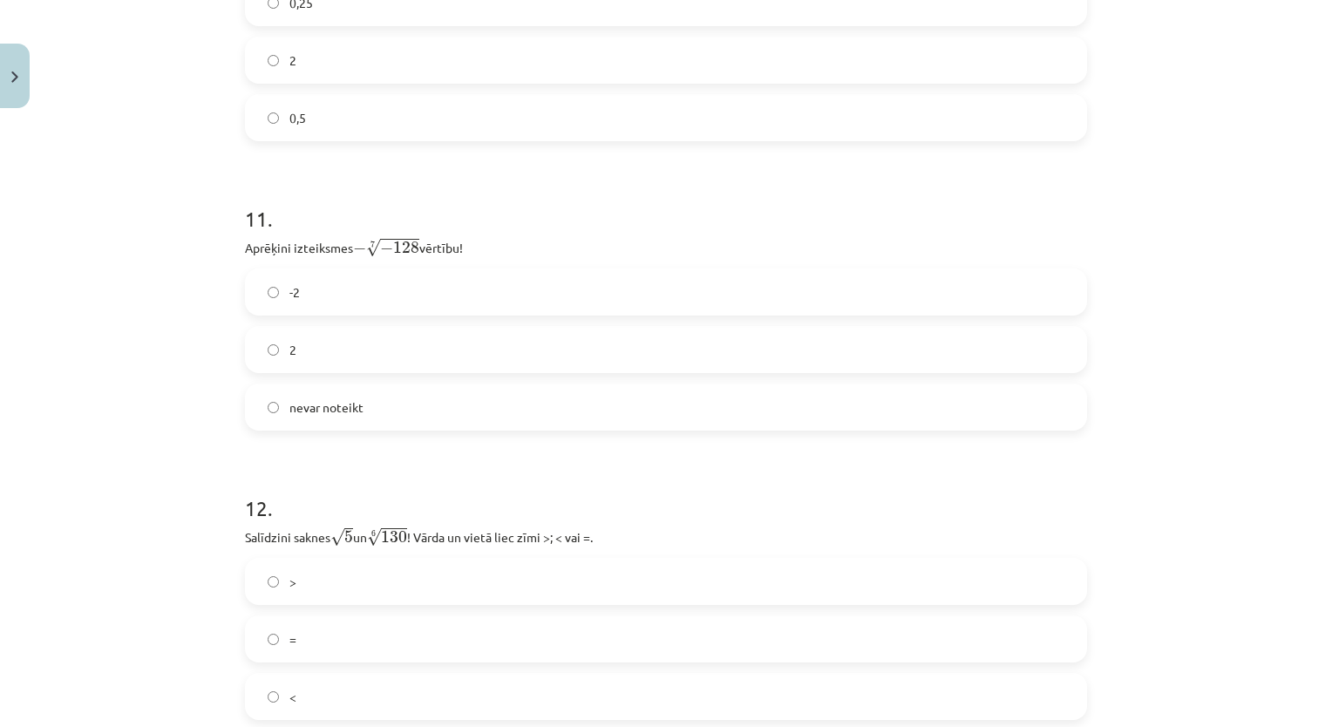
click at [613, 343] on label "2" at bounding box center [666, 350] width 838 height 44
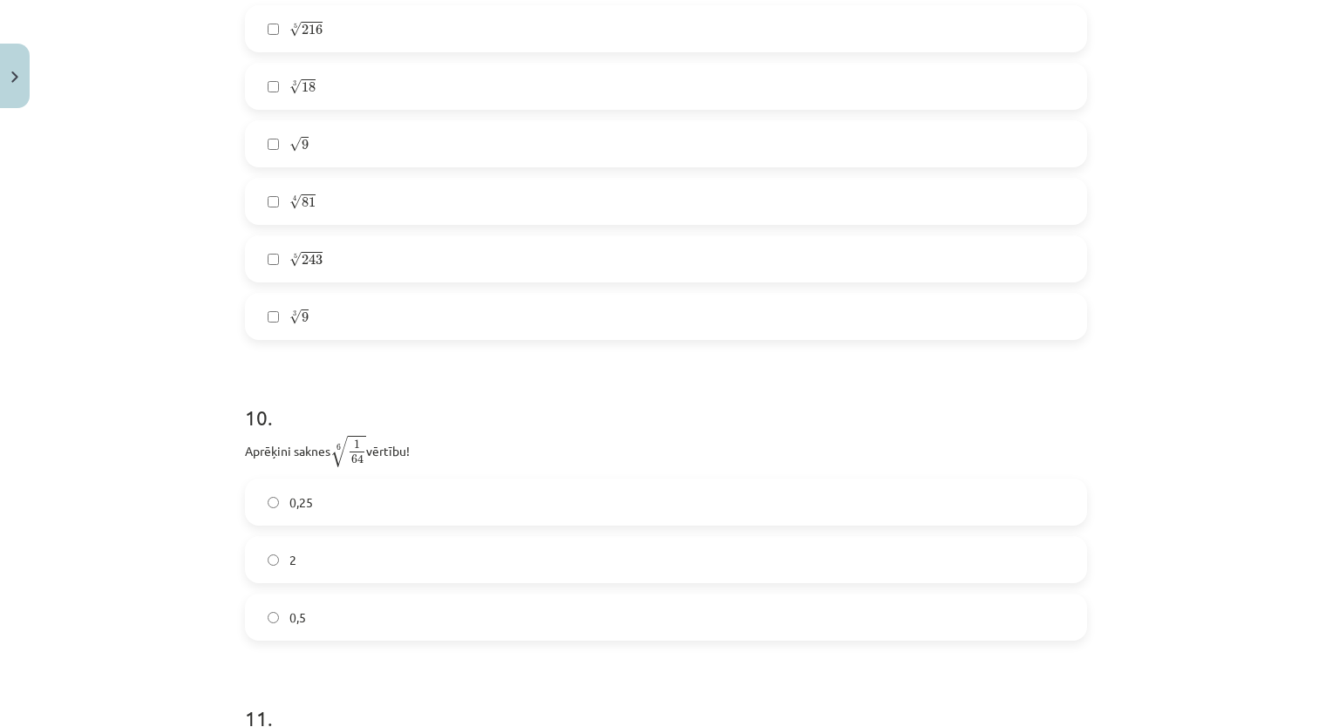
scroll to position [3063, 0]
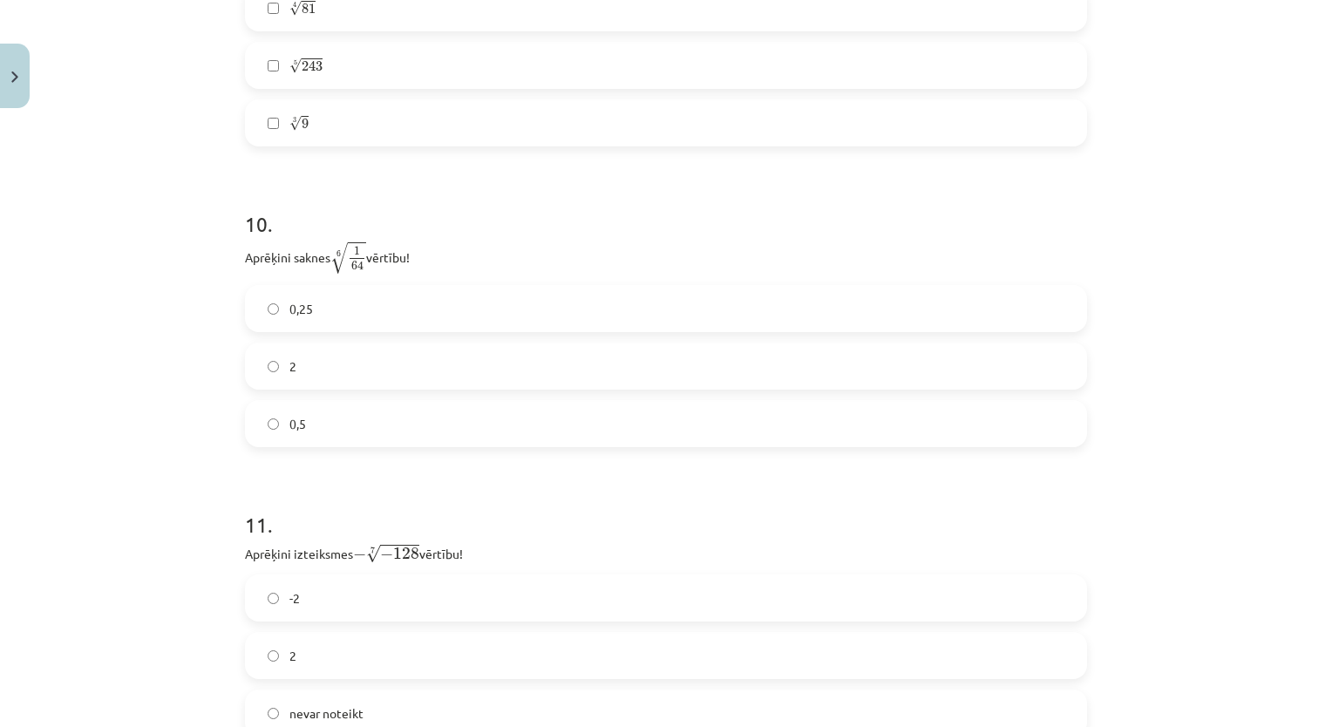
click at [578, 435] on label "0,5" at bounding box center [666, 424] width 838 height 44
click at [638, 387] on label "2" at bounding box center [666, 366] width 838 height 44
click at [638, 414] on label "0,5" at bounding box center [666, 424] width 838 height 44
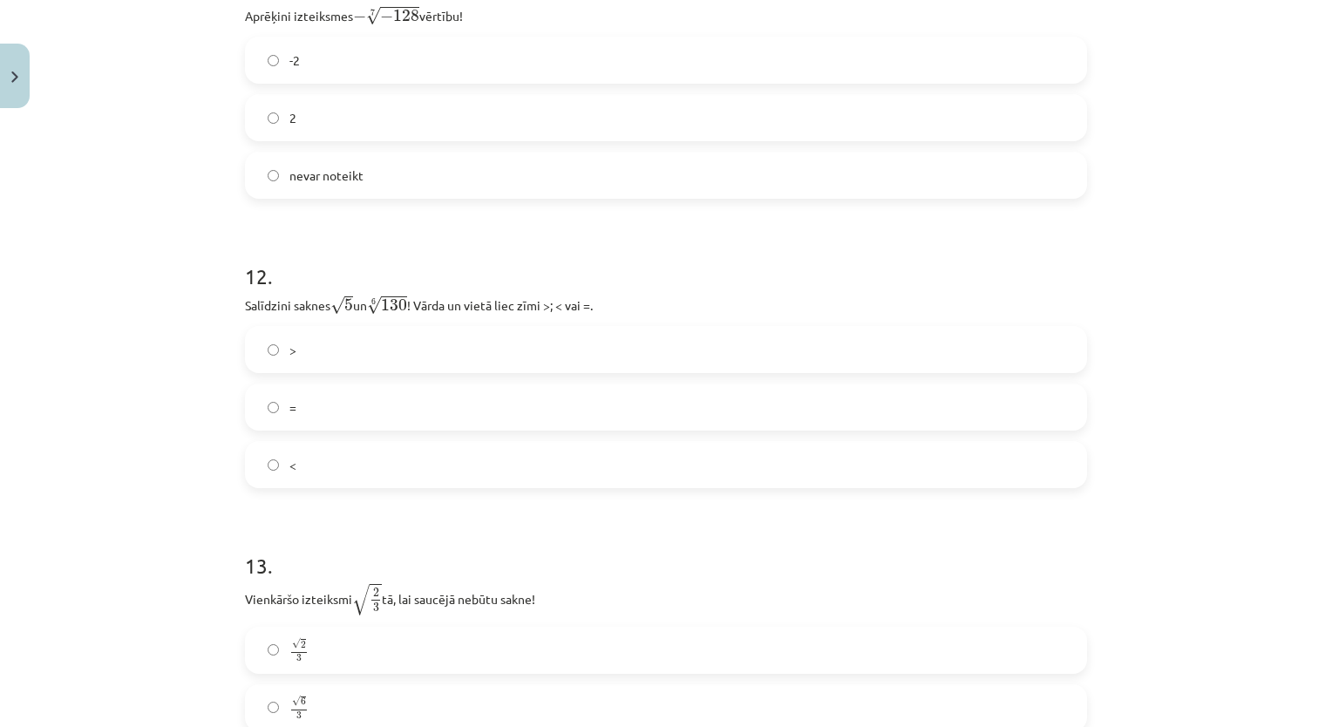
scroll to position [3752, 0]
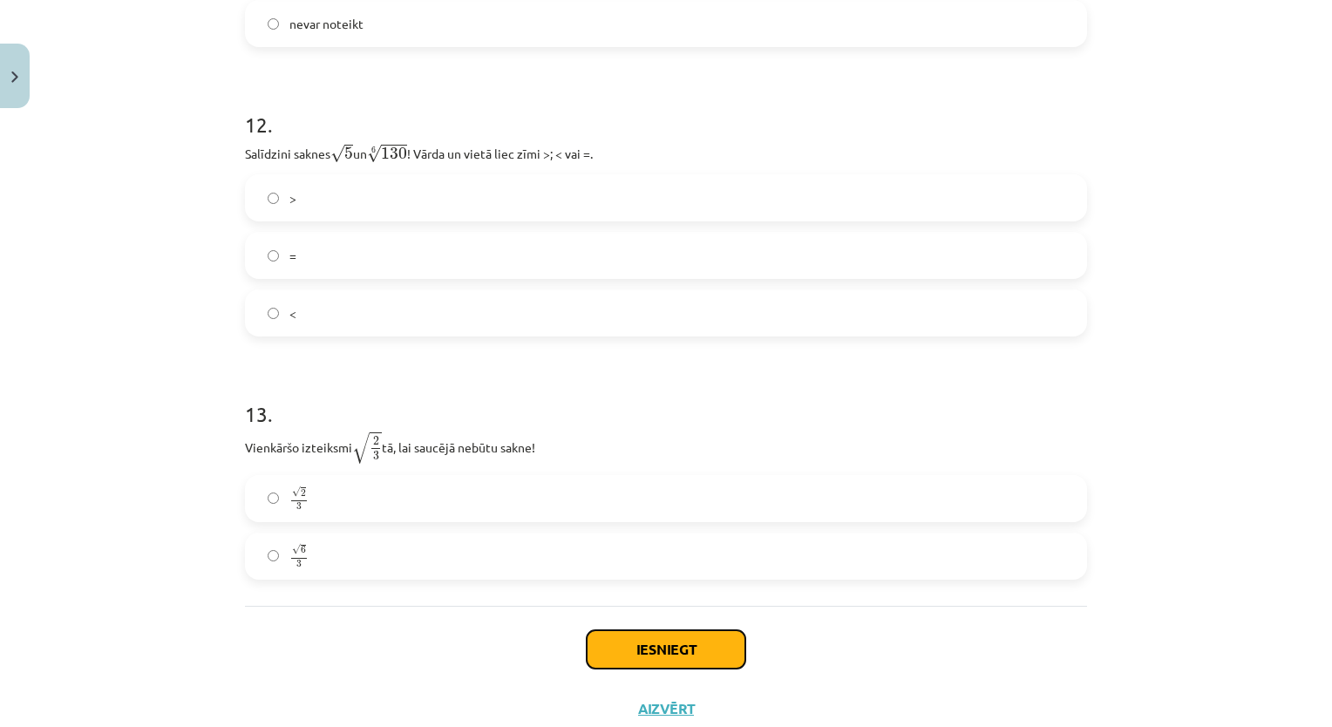
click at [676, 650] on button "Iesniegt" at bounding box center [666, 649] width 159 height 38
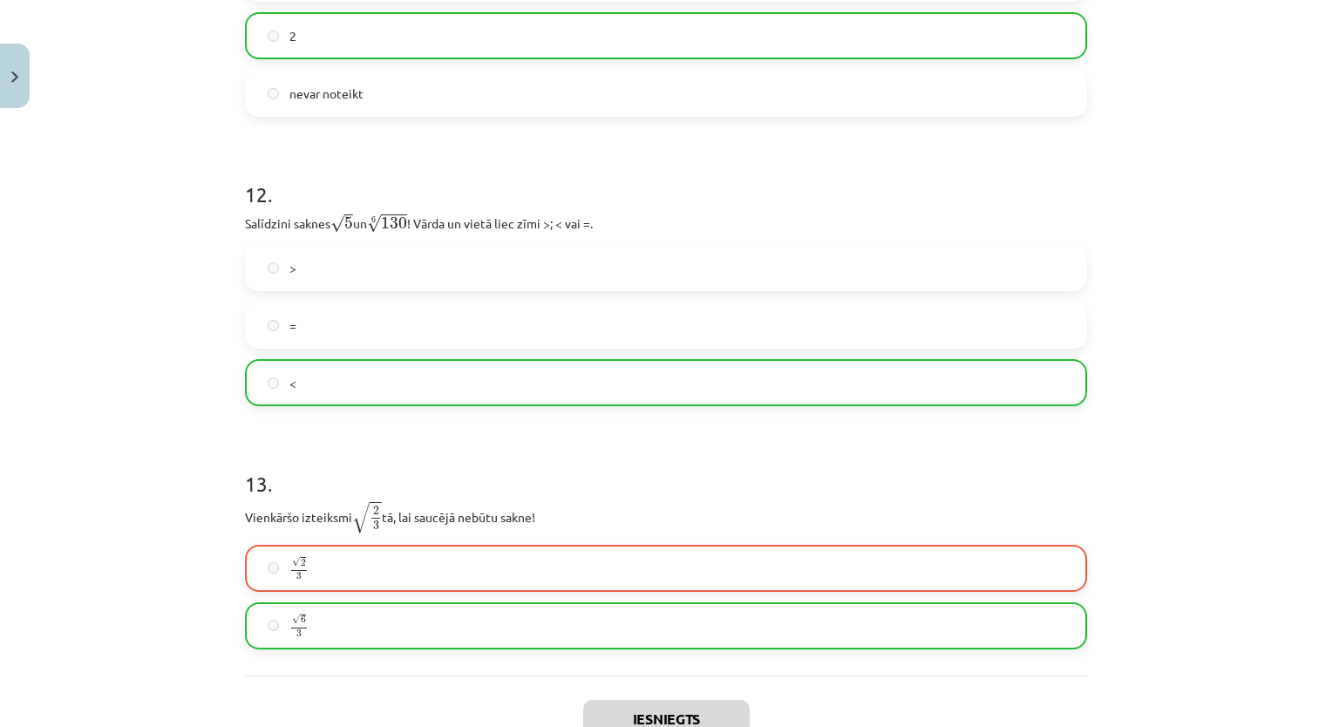
scroll to position [3863, 0]
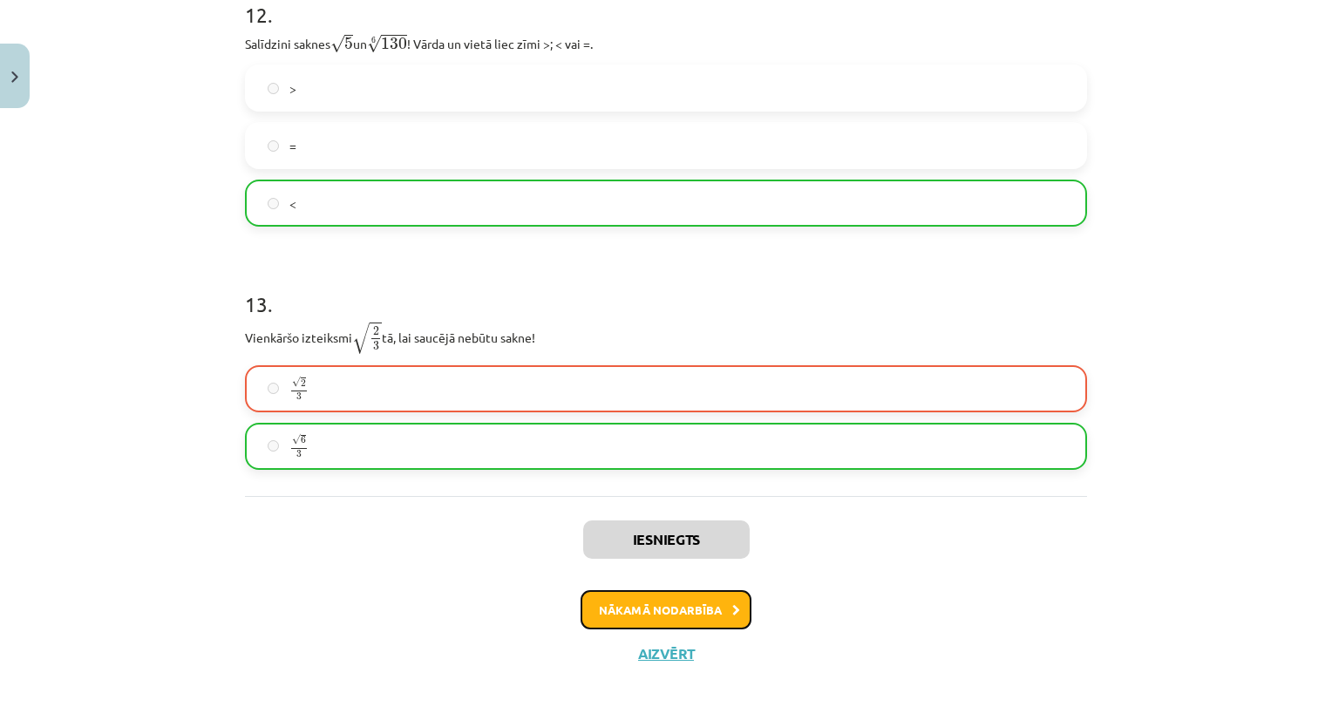
click at [659, 608] on button "Nākamā nodarbība" at bounding box center [665, 610] width 171 height 40
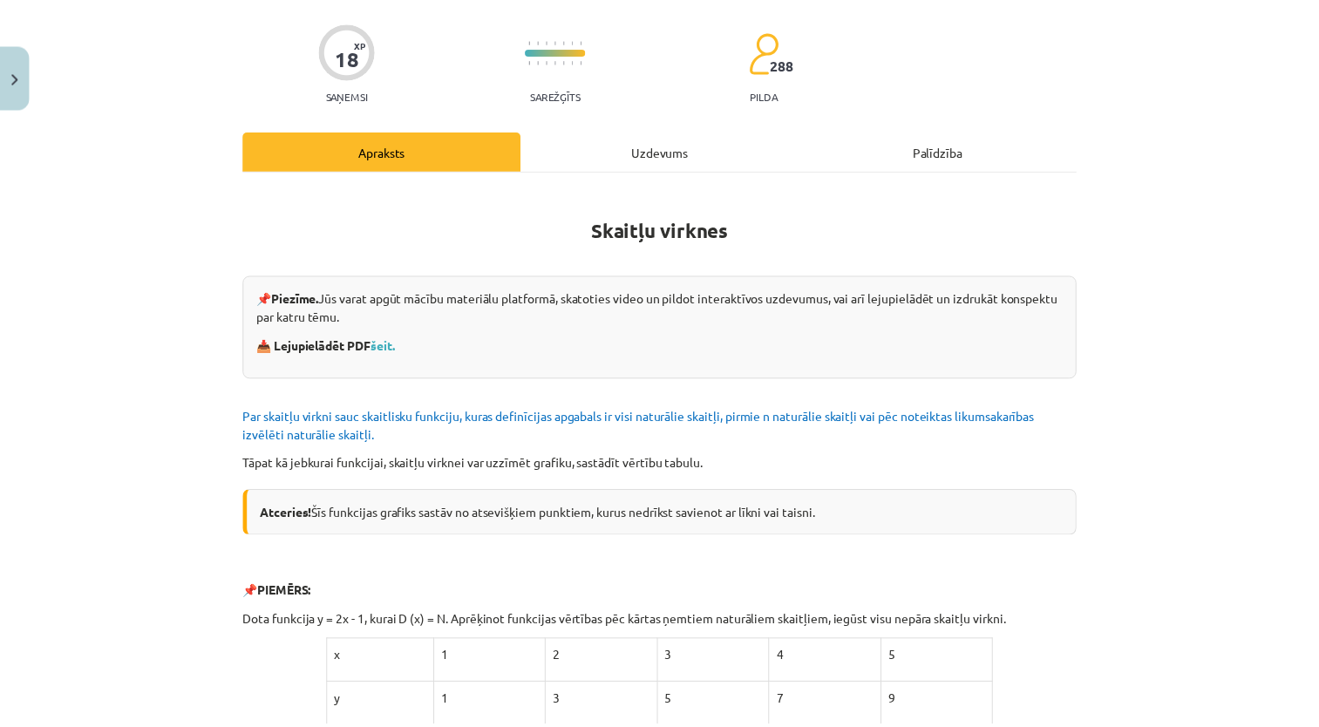
scroll to position [44, 0]
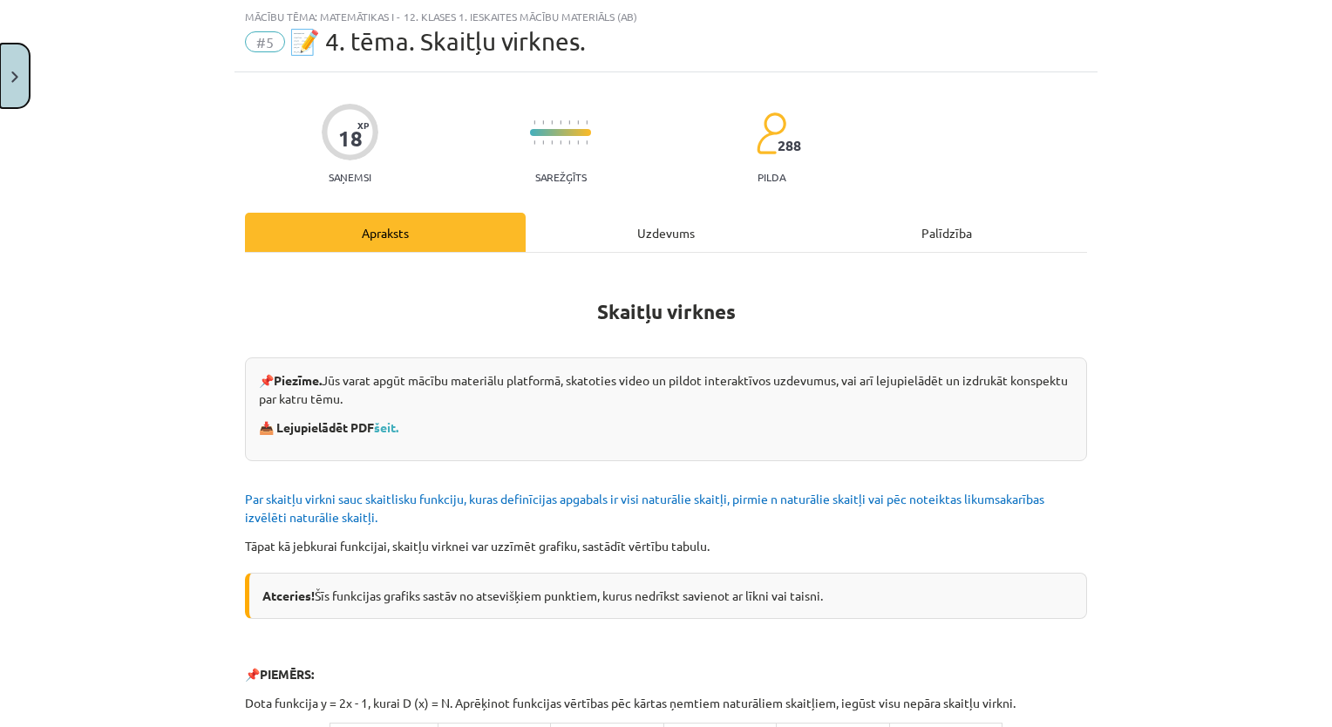
click at [22, 83] on button "Close" at bounding box center [15, 76] width 30 height 64
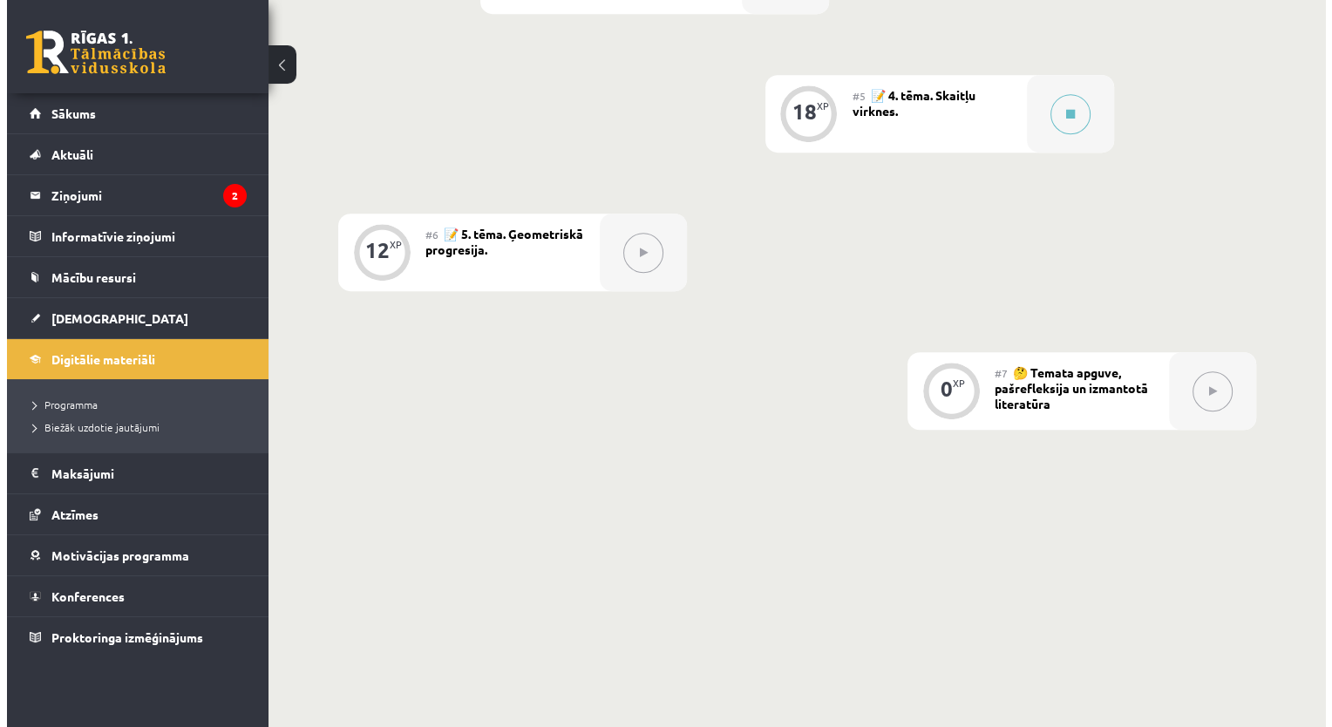
scroll to position [1083, 0]
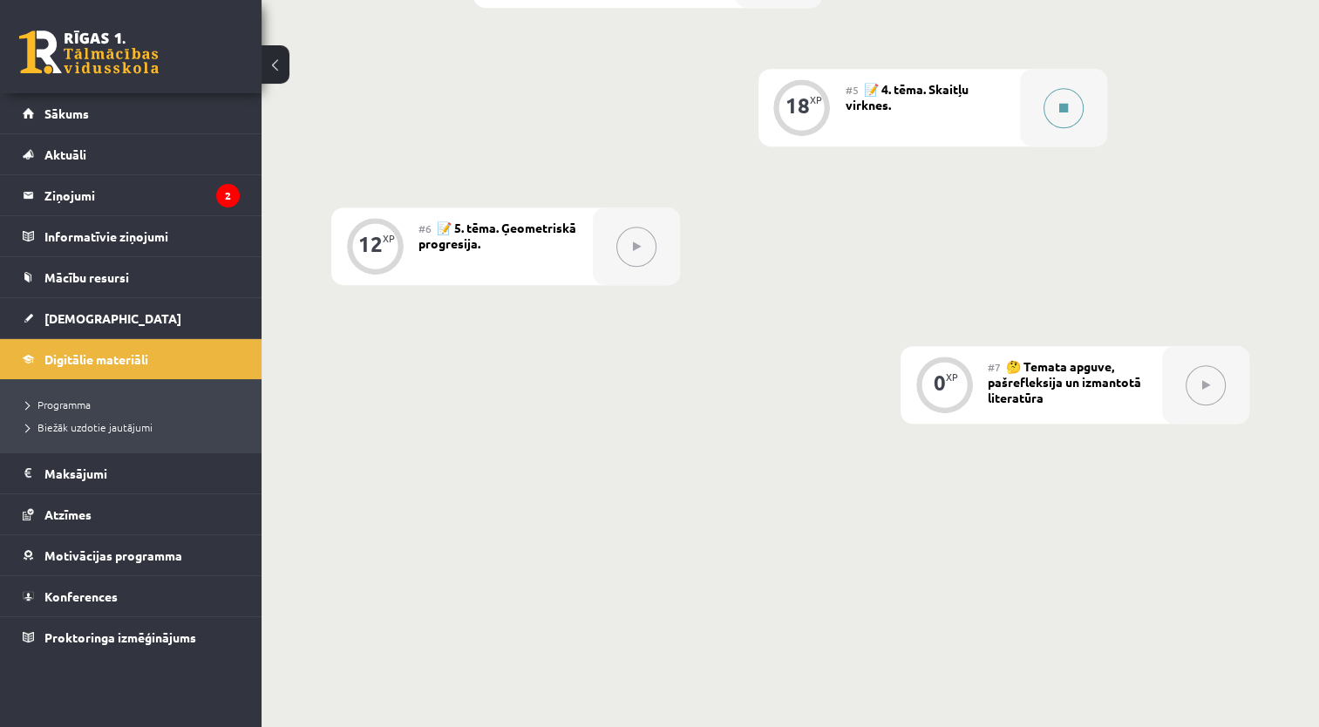
click at [1062, 103] on icon at bounding box center [1063, 108] width 9 height 10
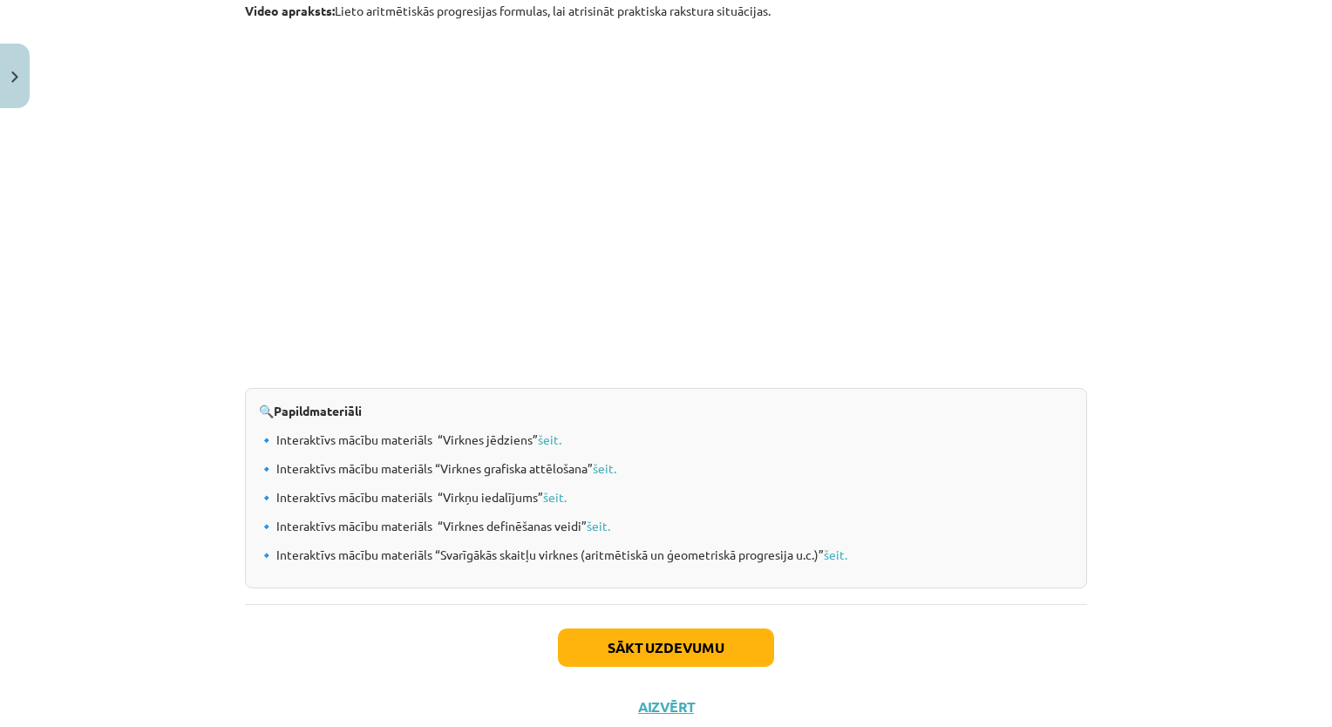
scroll to position [1714, 0]
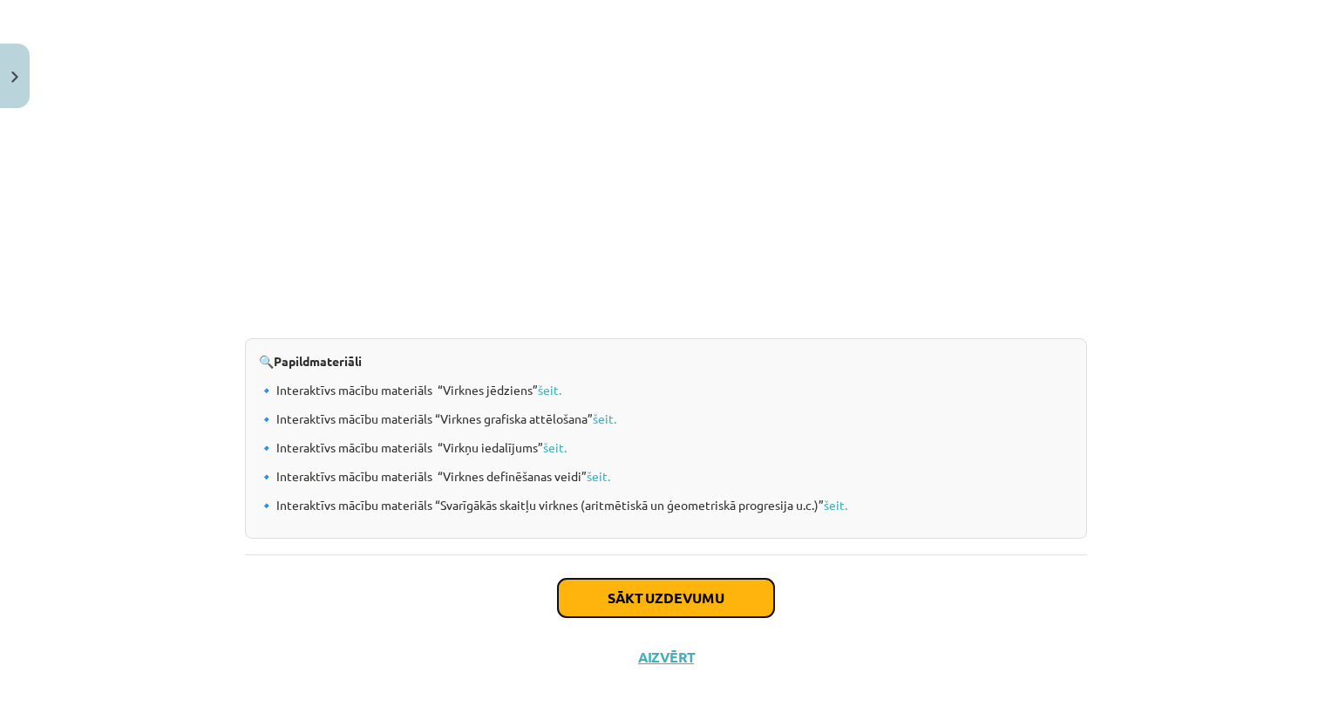
click at [702, 594] on button "Sākt uzdevumu" at bounding box center [666, 598] width 216 height 38
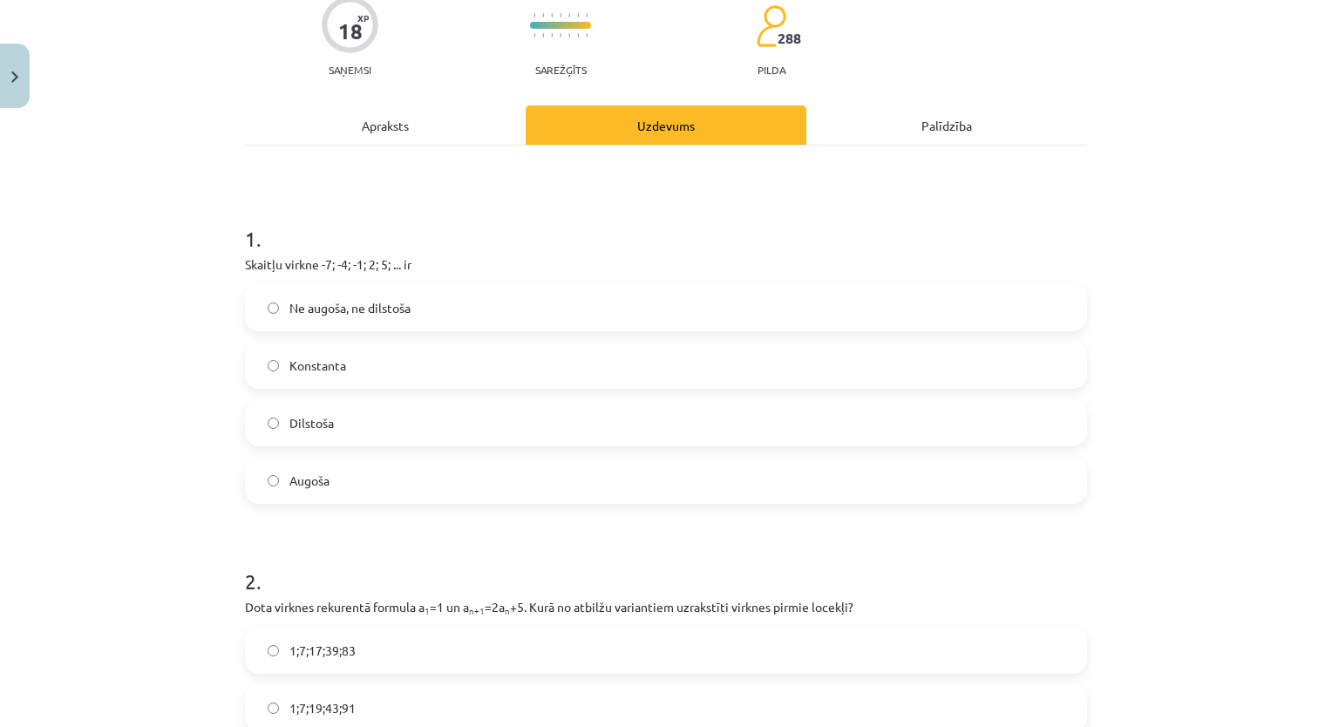
scroll to position [161, 0]
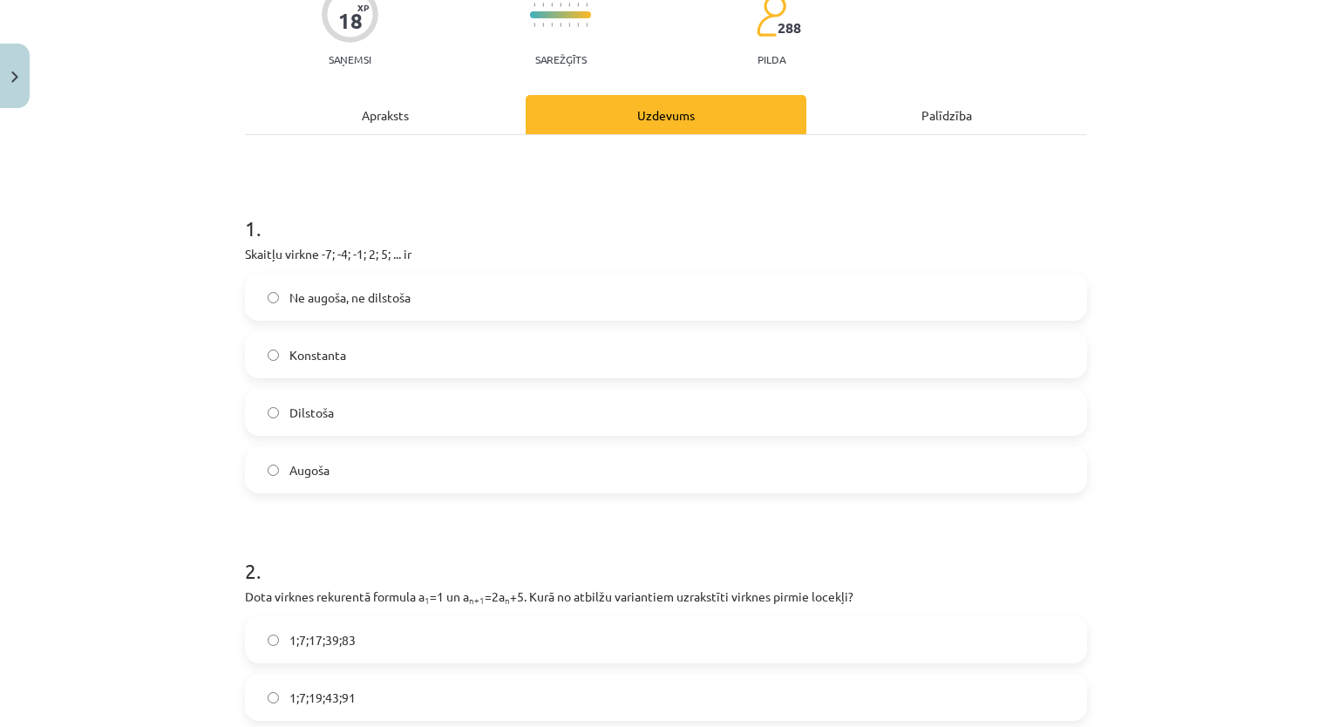
click at [812, 354] on label "Konstanta" at bounding box center [666, 355] width 838 height 44
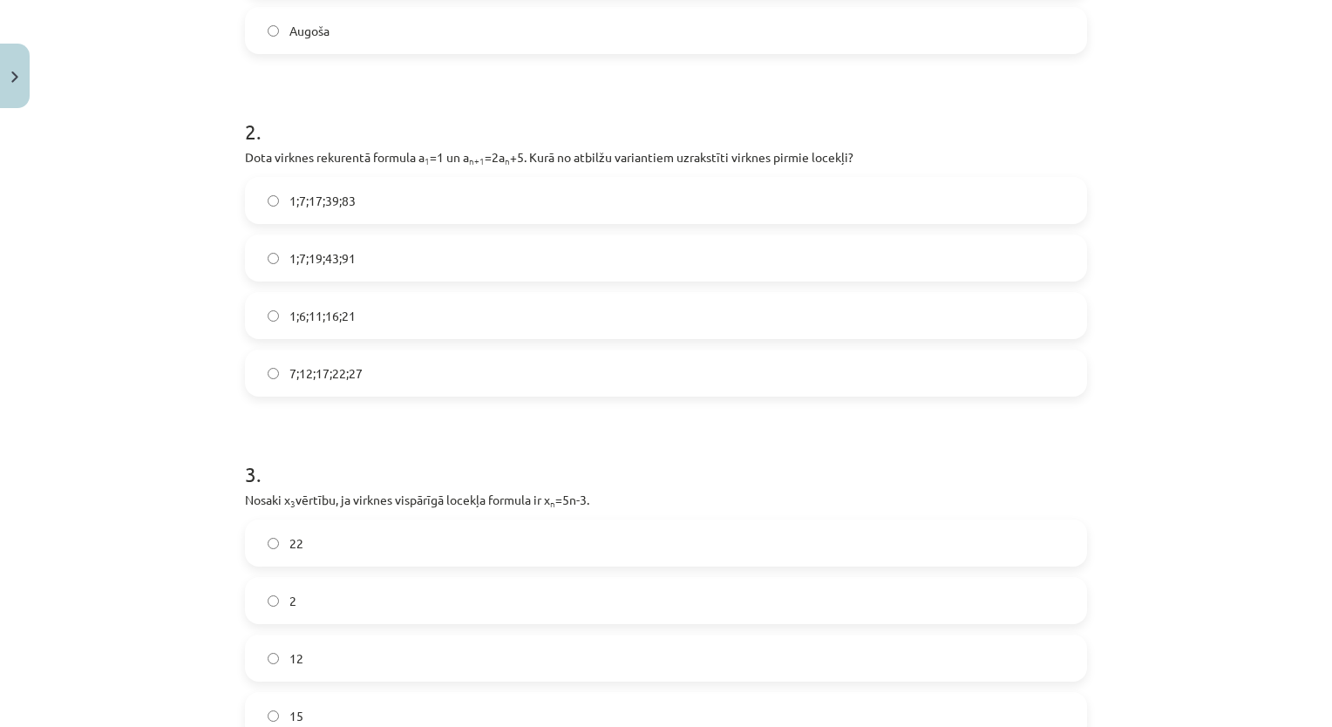
scroll to position [614, 0]
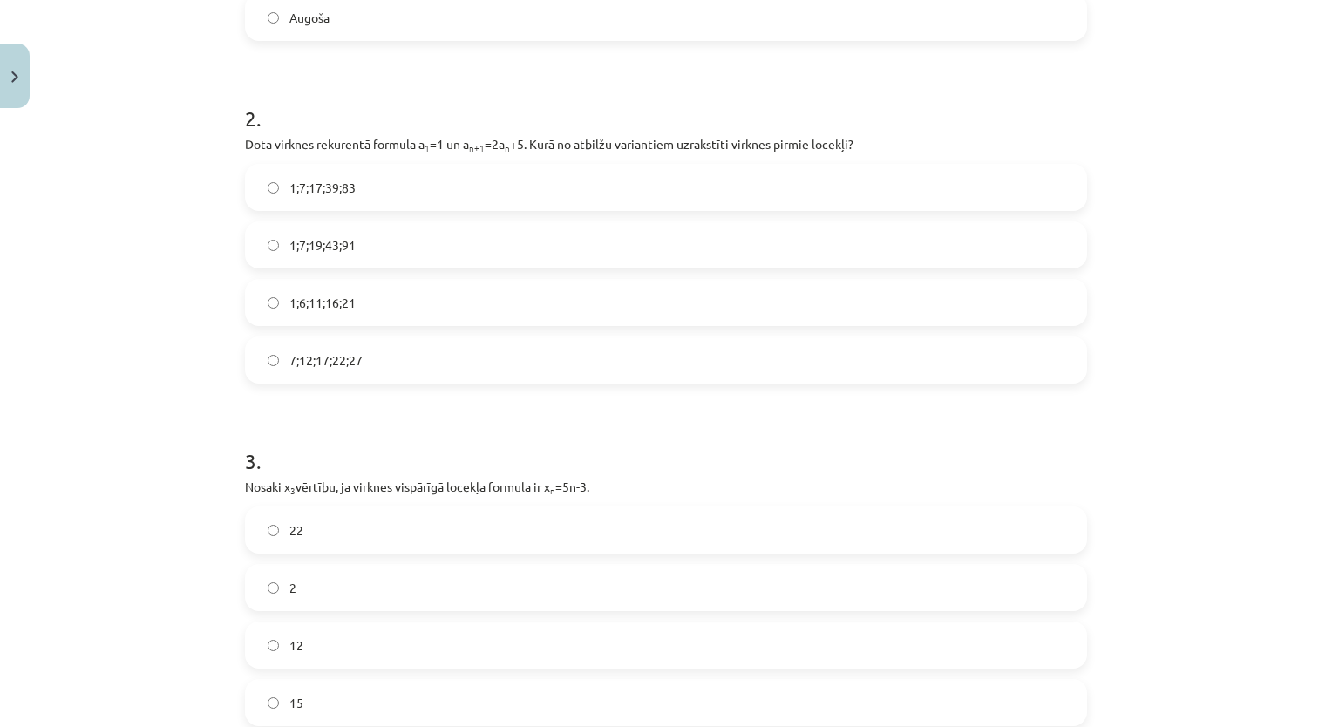
click at [512, 324] on div "1;6;11;16;21" at bounding box center [666, 302] width 842 height 47
click at [530, 295] on label "1;6;11;16;21" at bounding box center [666, 303] width 838 height 44
click at [418, 706] on label "15" at bounding box center [666, 703] width 838 height 44
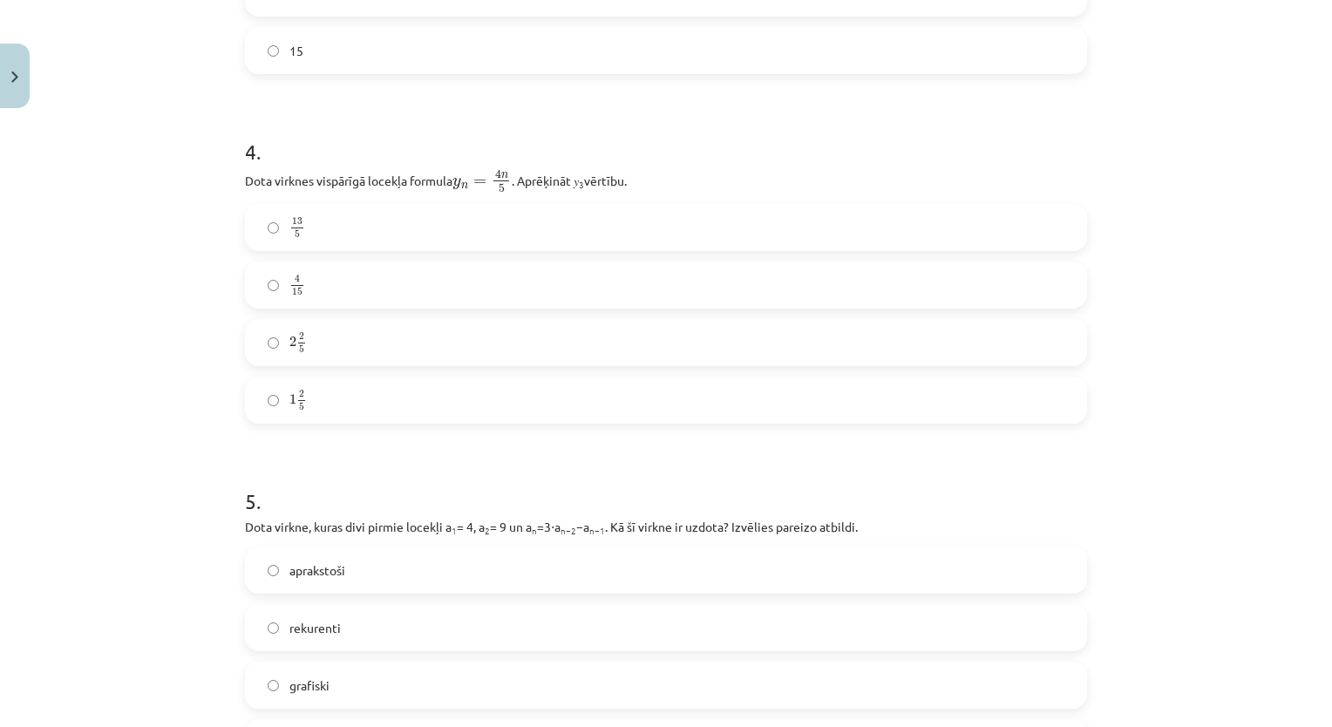
scroll to position [1279, 0]
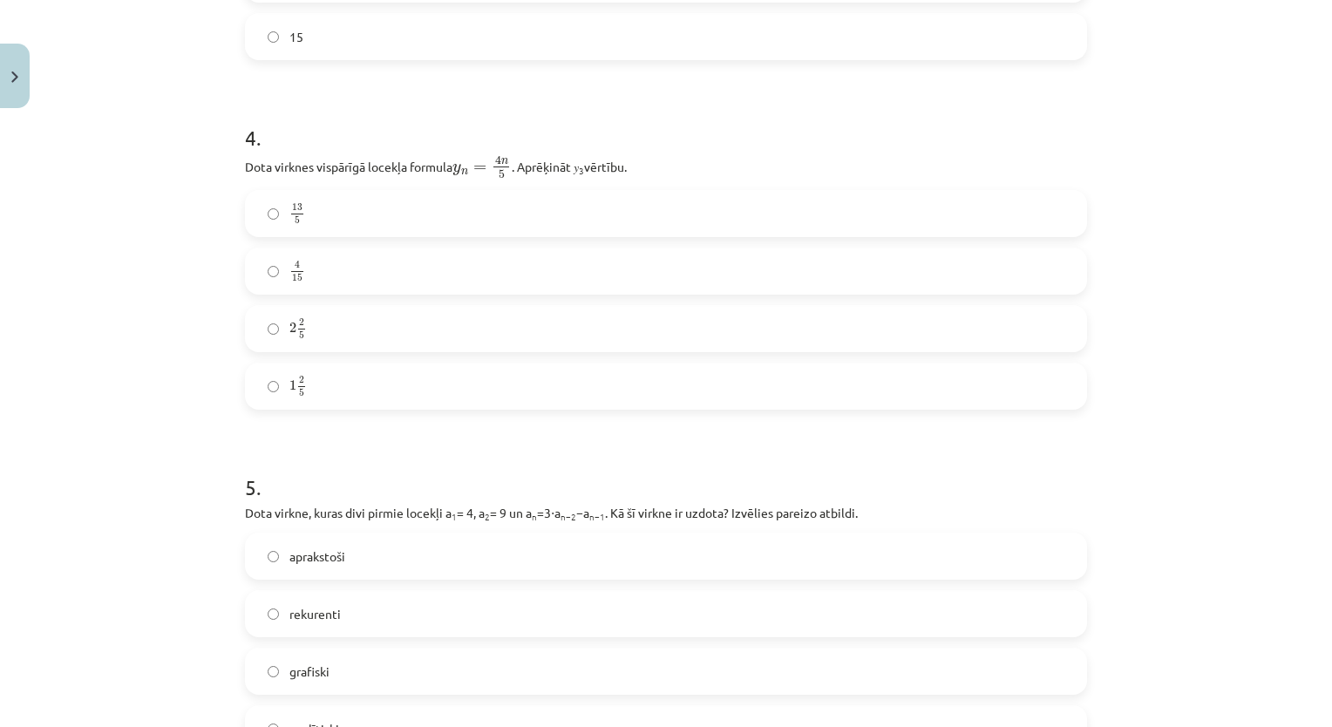
click at [624, 269] on label "4 15 4 15" at bounding box center [666, 271] width 838 height 44
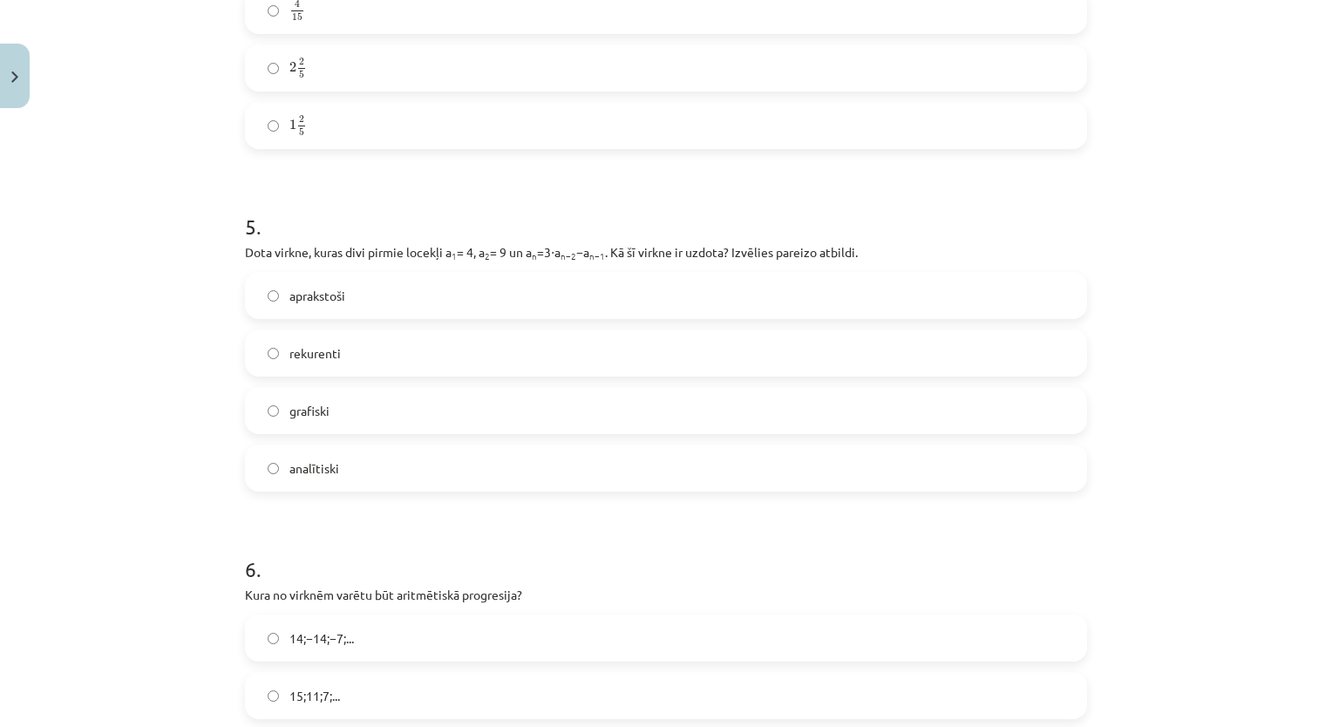
scroll to position [1552, 0]
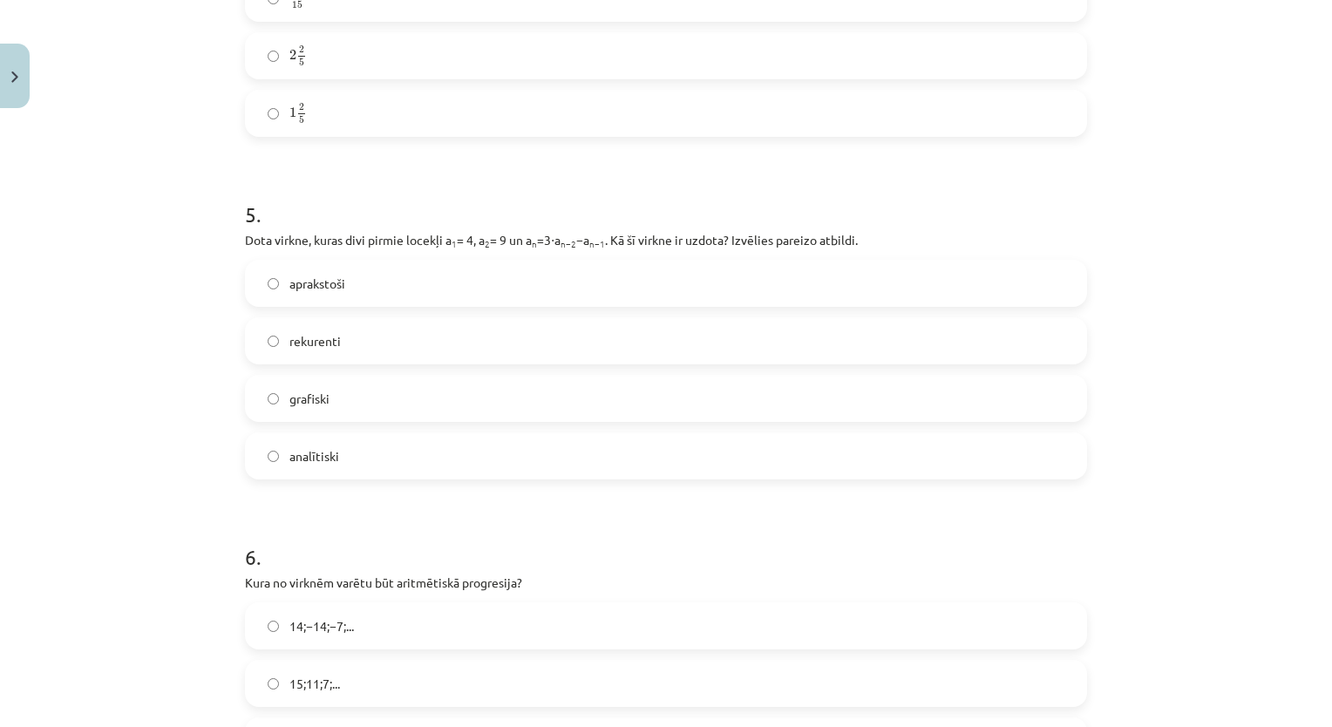
click at [444, 399] on label "grafiski" at bounding box center [666, 399] width 838 height 44
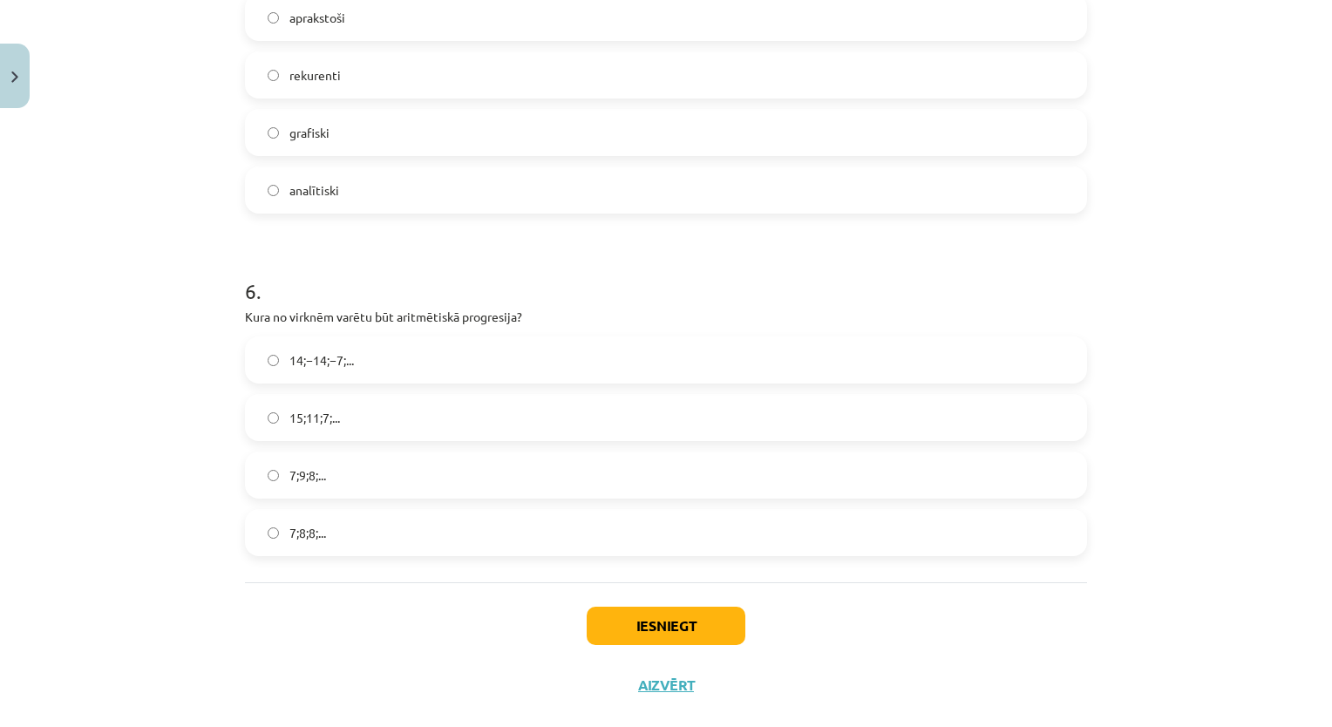
scroll to position [1848, 0]
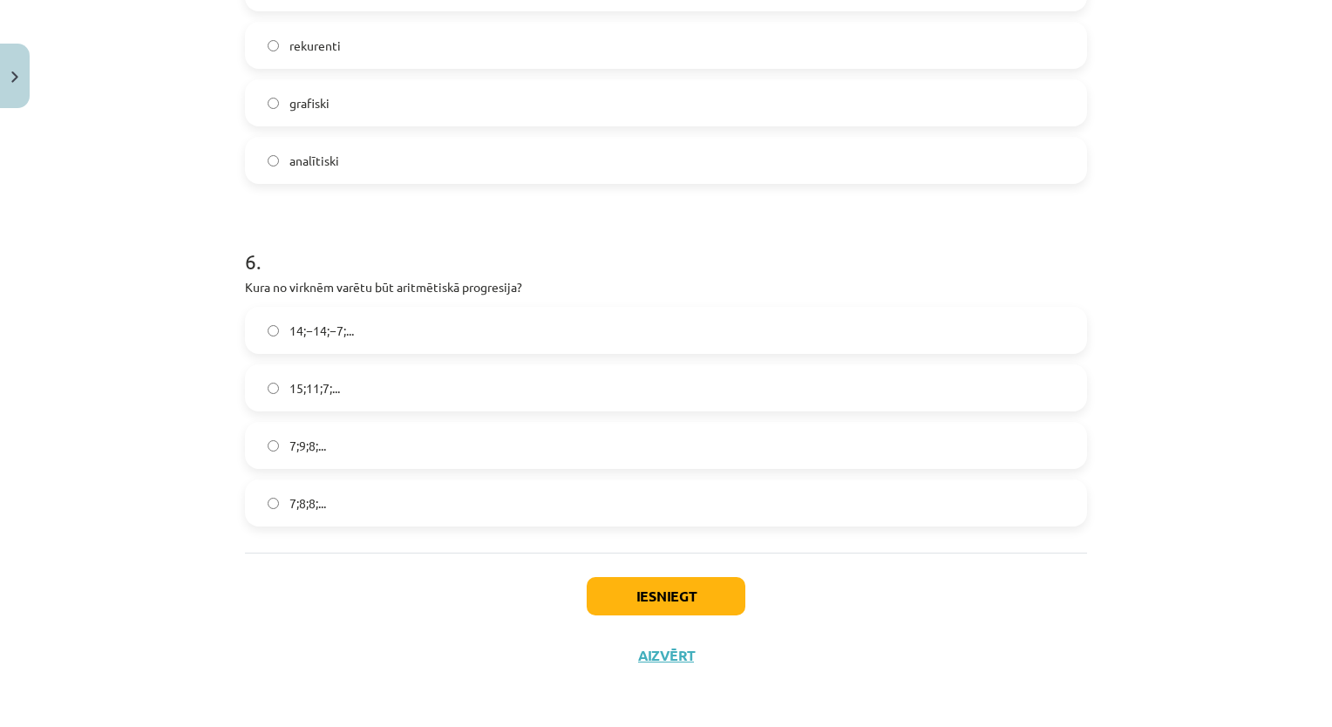
click at [488, 329] on label "14;−14;−7;..." at bounding box center [666, 331] width 838 height 44
click at [659, 587] on button "Iesniegt" at bounding box center [666, 596] width 159 height 38
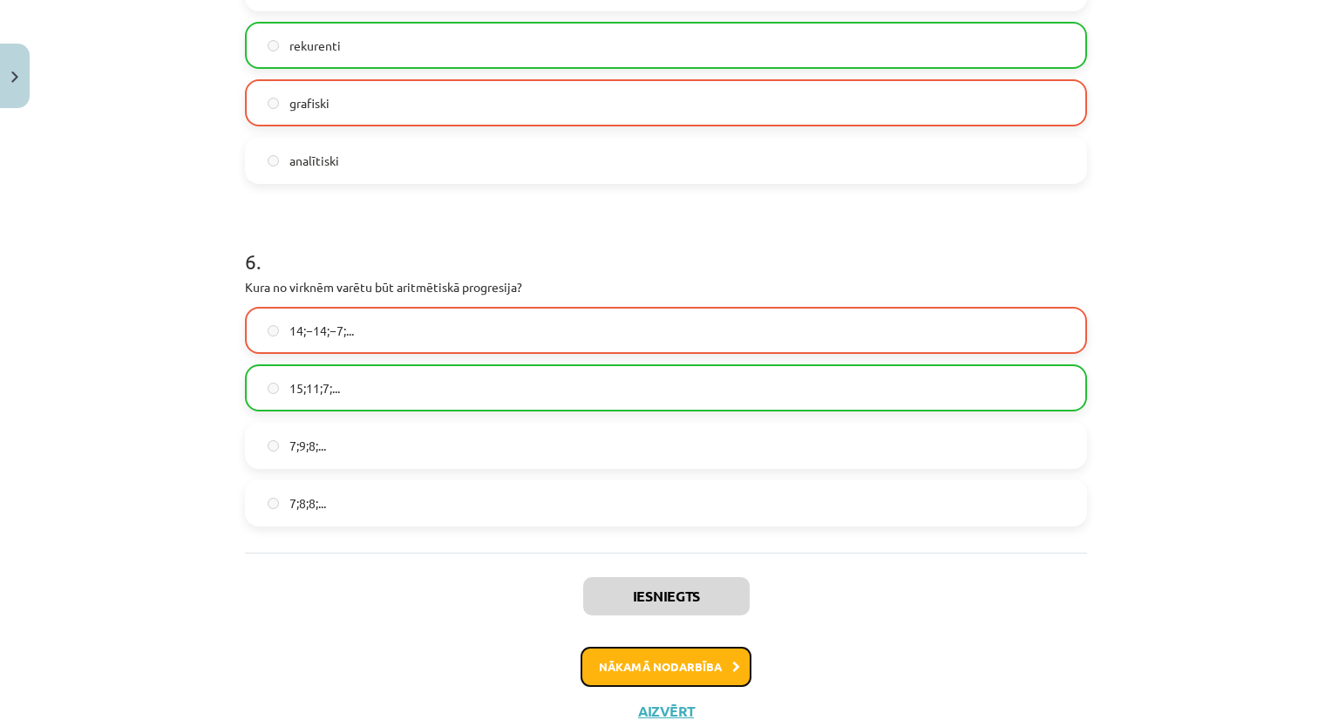
click at [671, 665] on button "Nākamā nodarbība" at bounding box center [665, 667] width 171 height 40
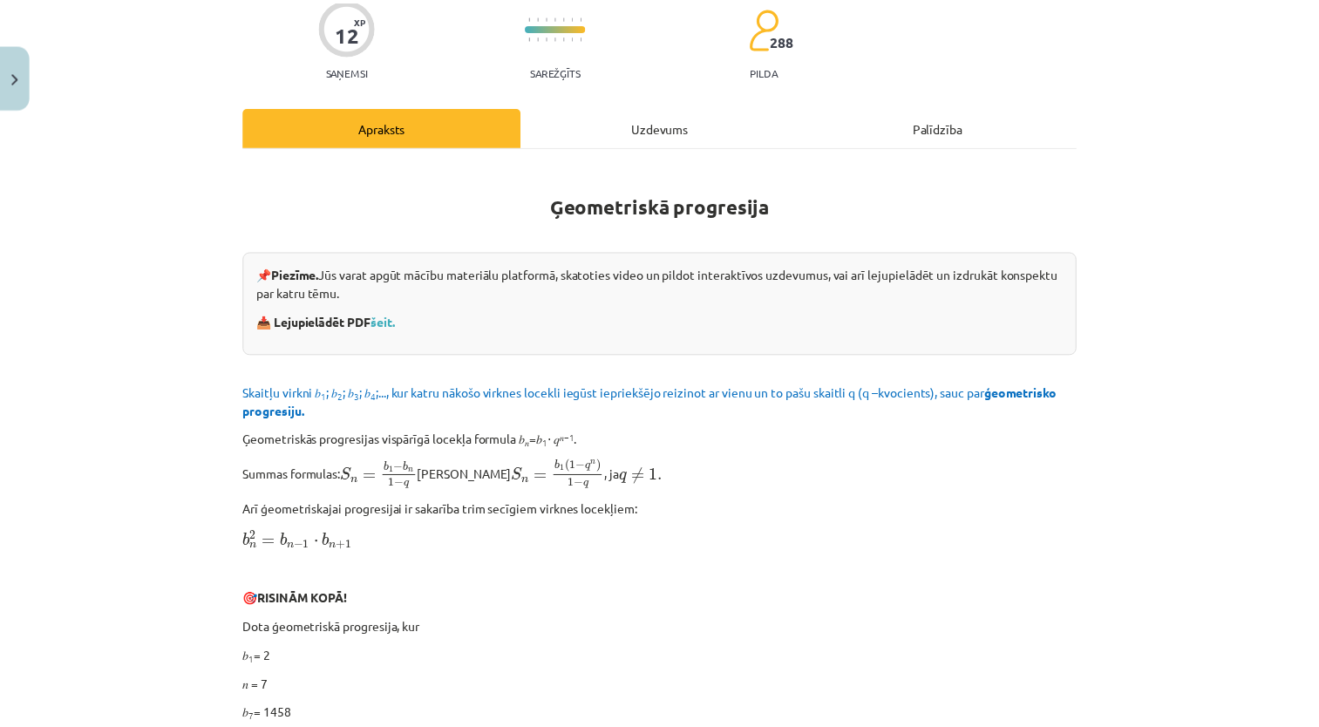
scroll to position [44, 0]
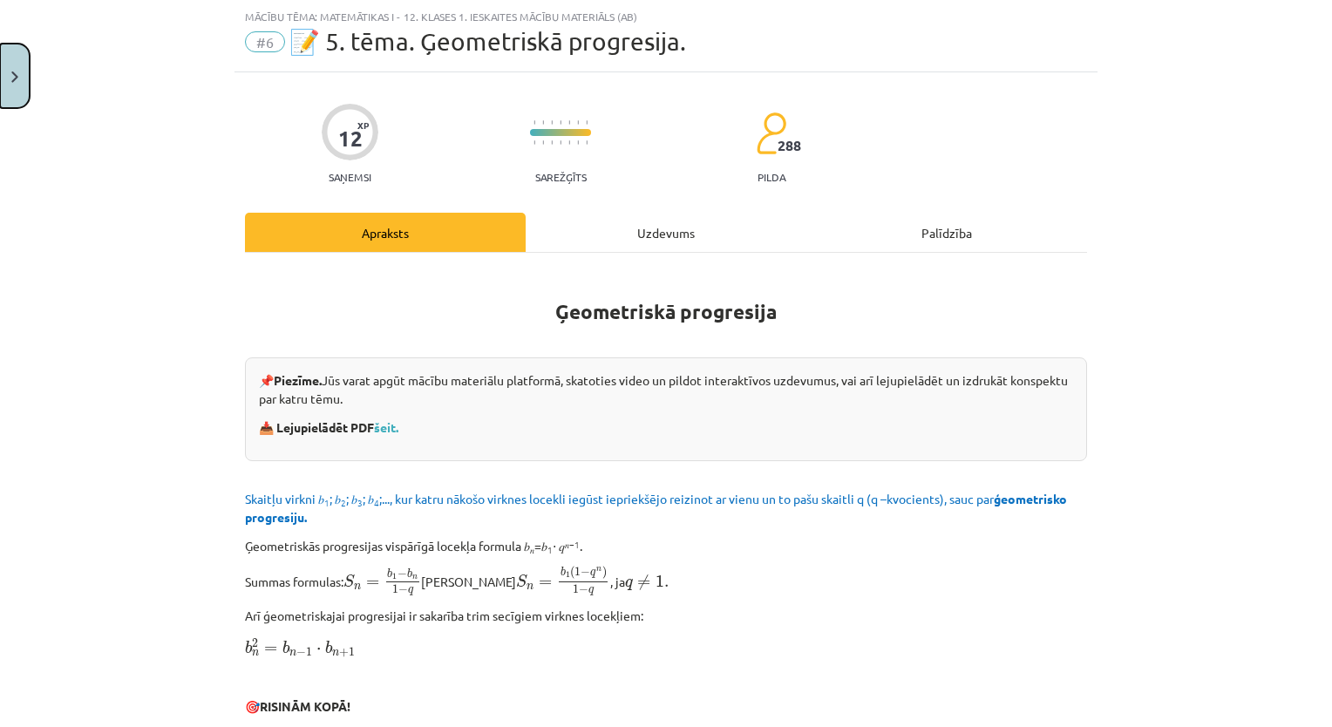
click at [6, 67] on button "Close" at bounding box center [15, 76] width 30 height 64
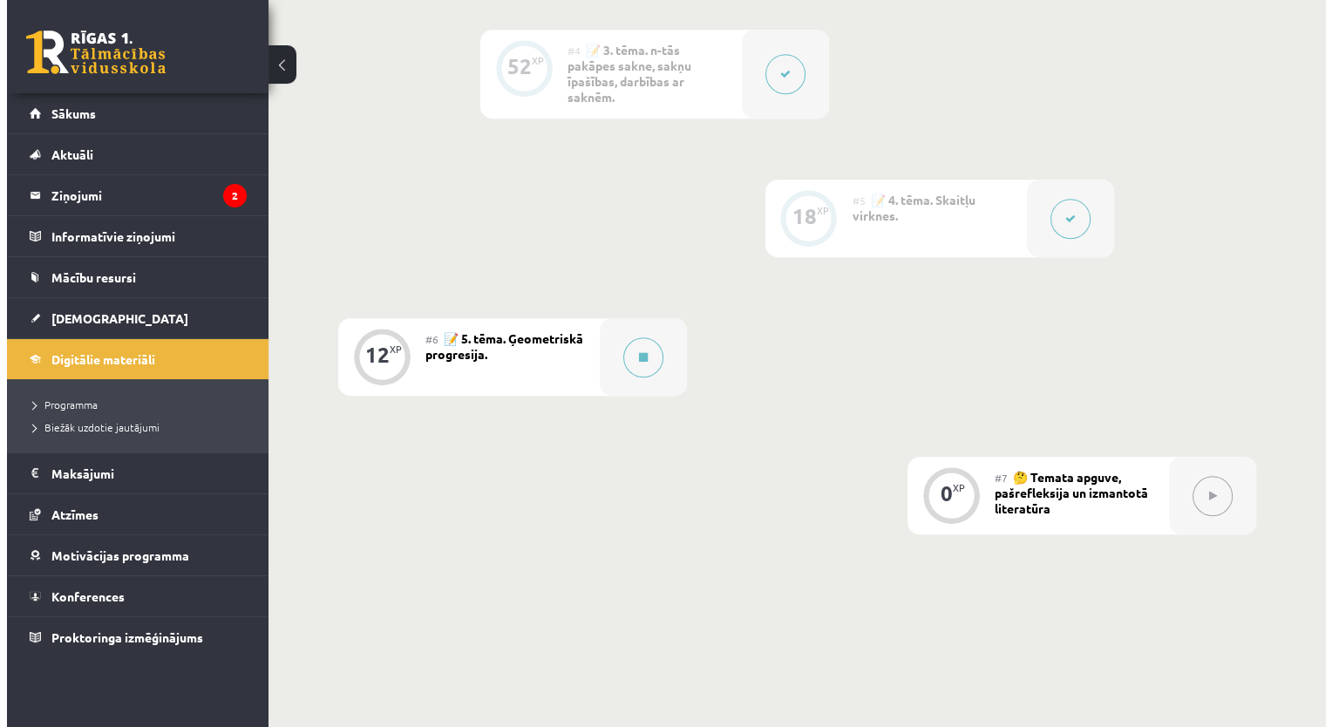
scroll to position [975, 0]
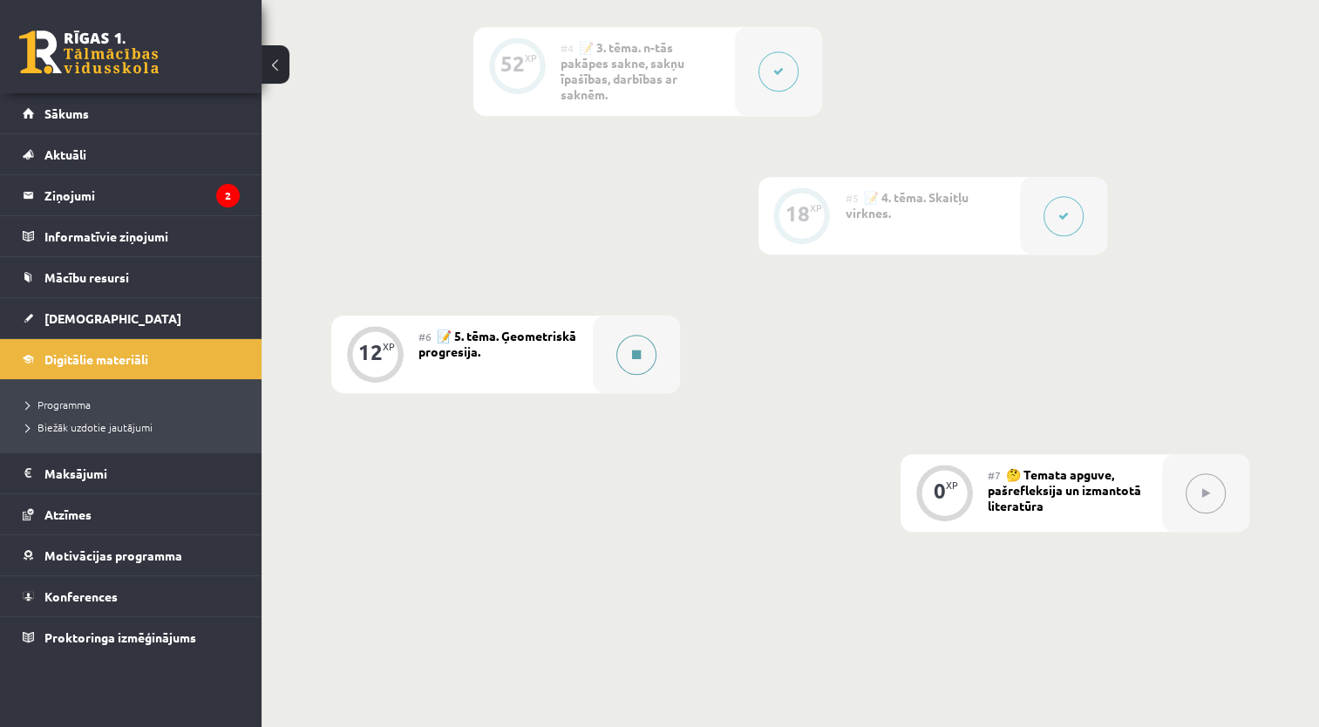
click at [661, 386] on div at bounding box center [636, 354] width 87 height 78
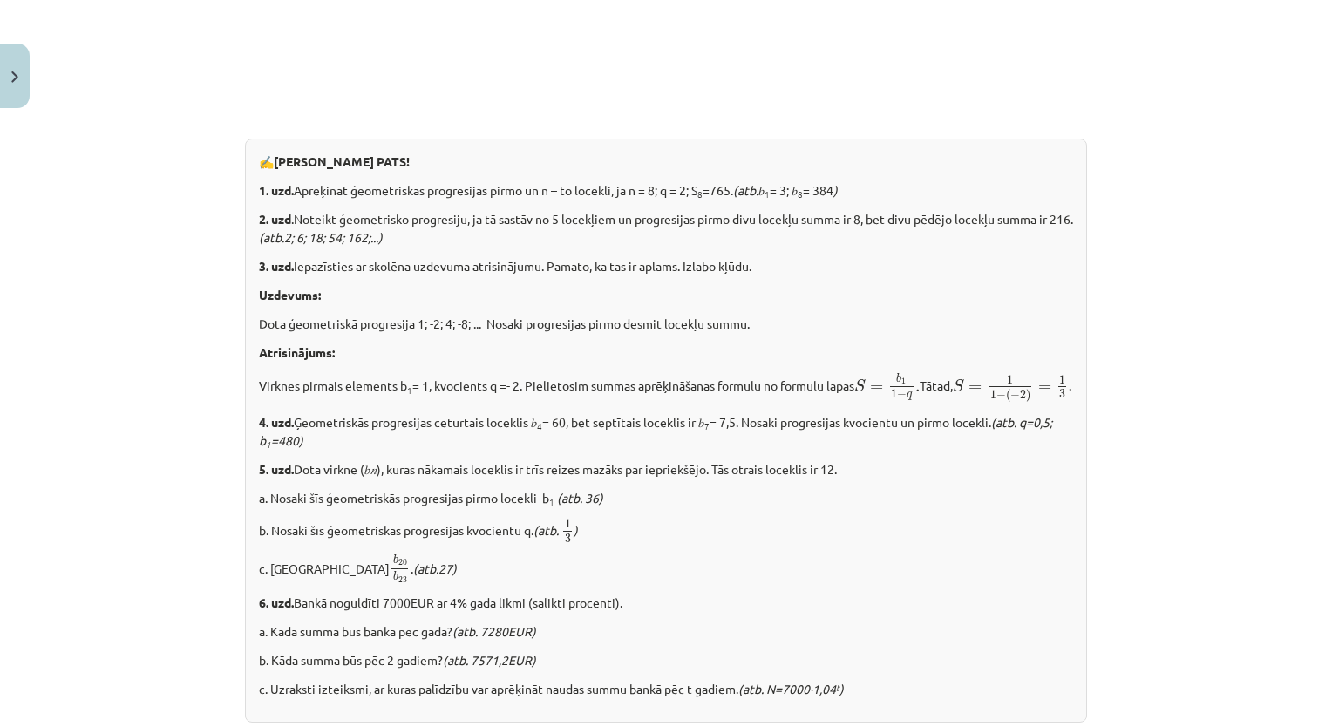
scroll to position [2097, 0]
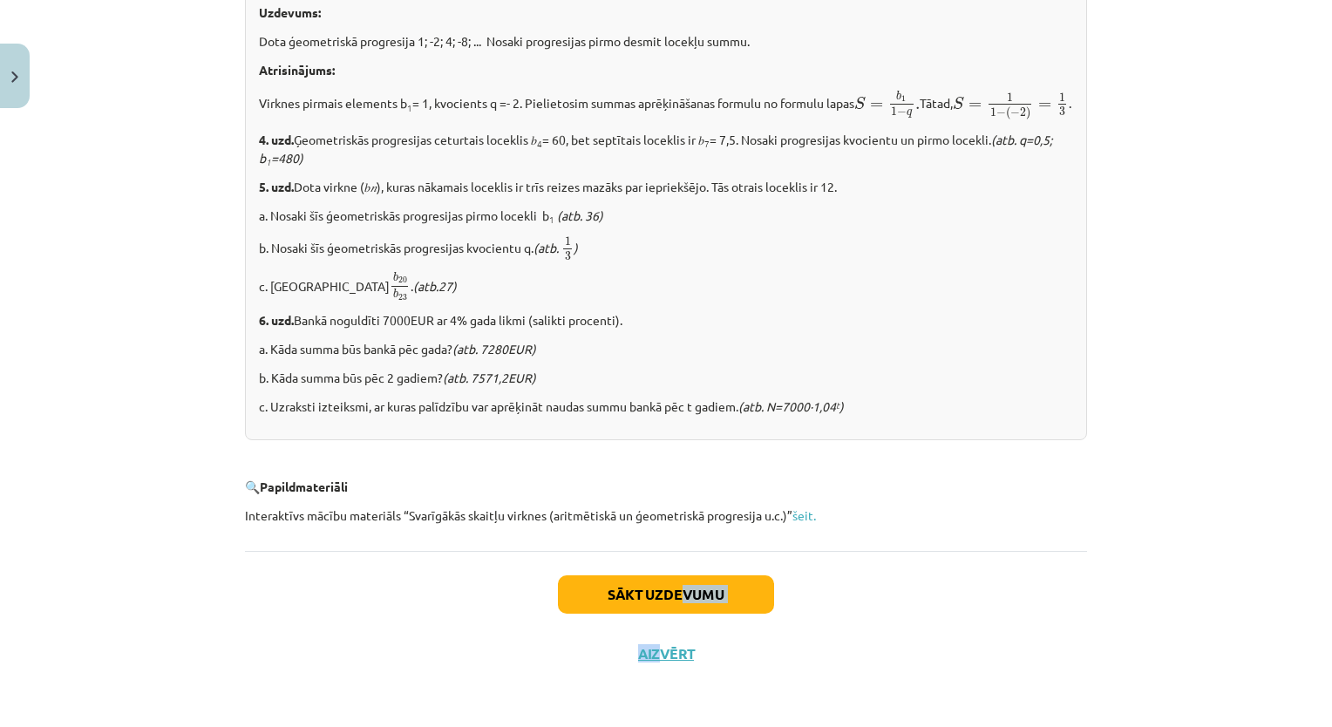
drag, startPoint x: 651, startPoint y: 626, endPoint x: 678, endPoint y: 580, distance: 52.8
click at [678, 580] on div "Sākt uzdevumu Aizvērt" at bounding box center [666, 612] width 842 height 122
click at [678, 580] on button "Sākt uzdevumu" at bounding box center [666, 594] width 216 height 38
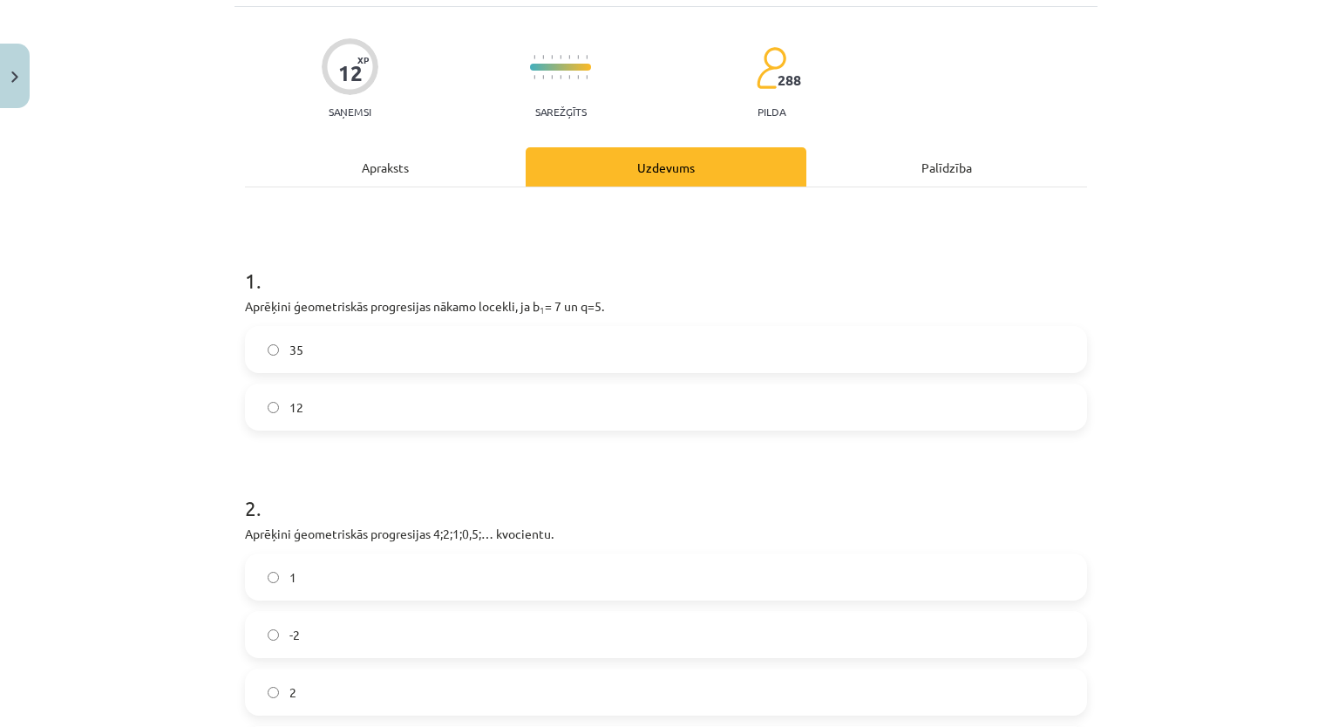
scroll to position [44, 0]
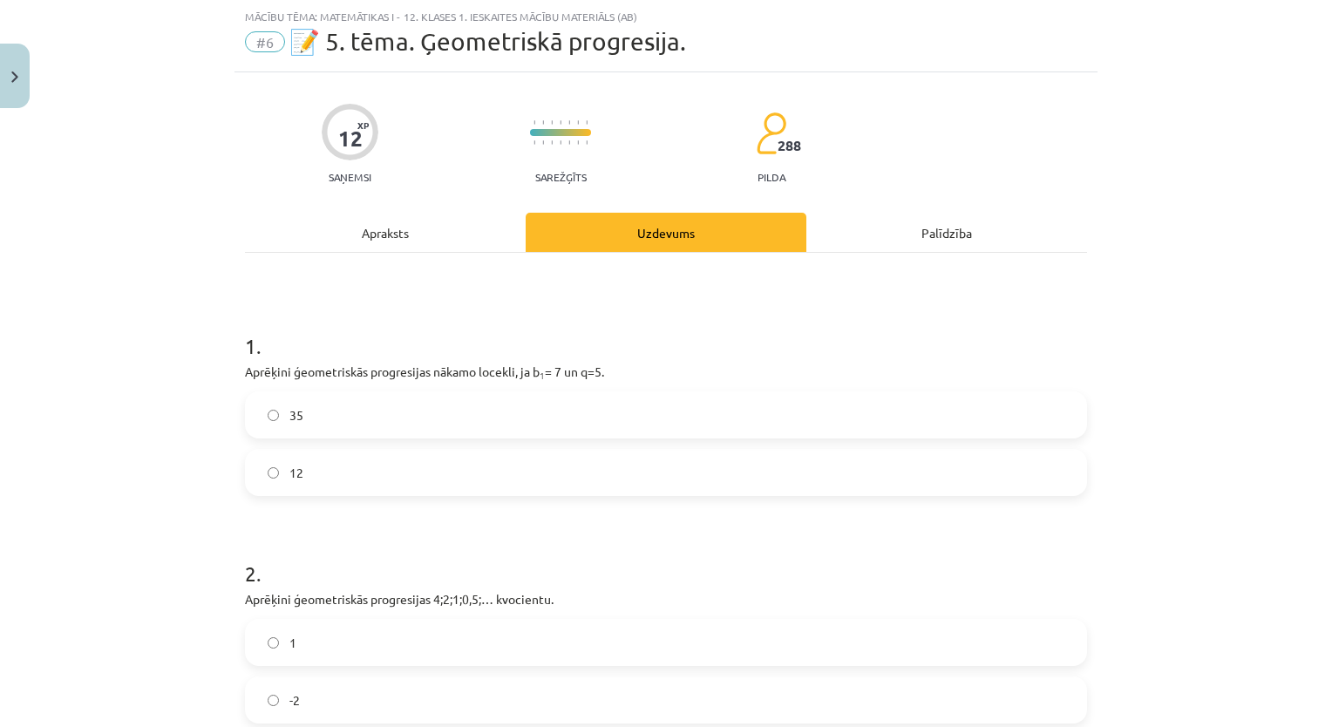
click at [558, 393] on label "35" at bounding box center [666, 415] width 838 height 44
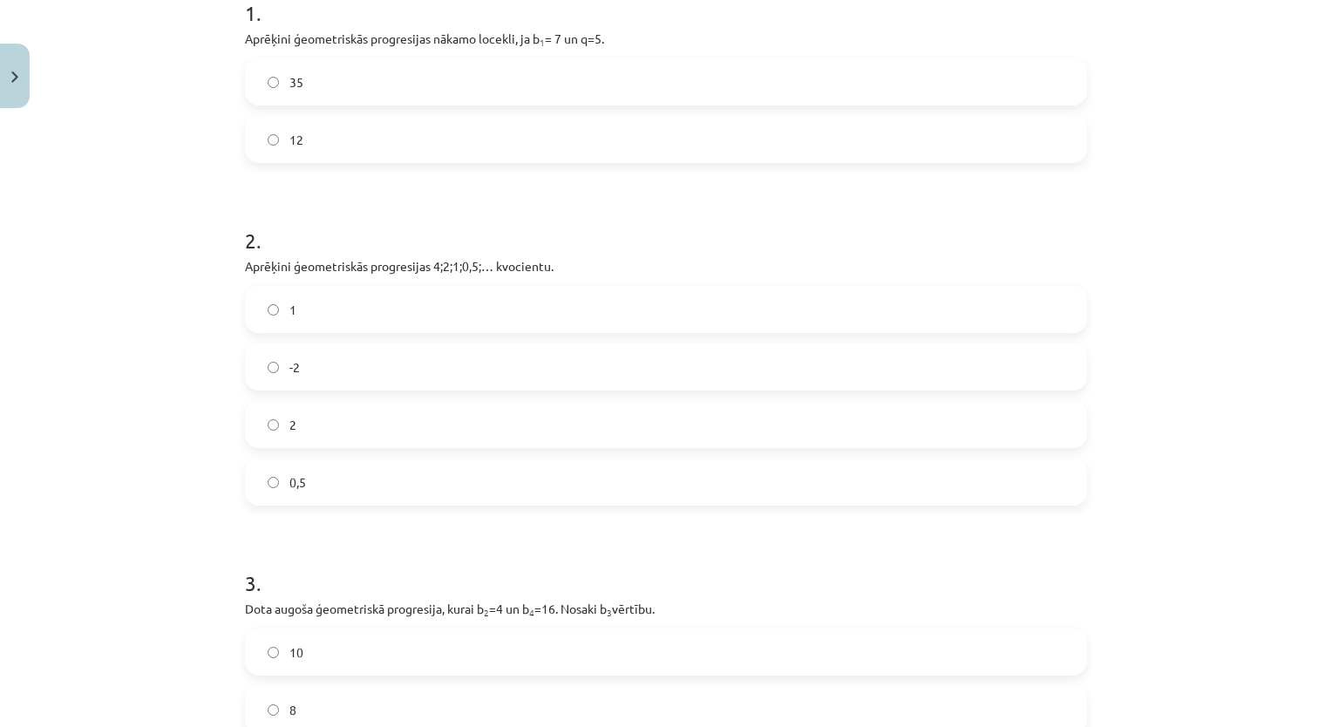
scroll to position [384, 0]
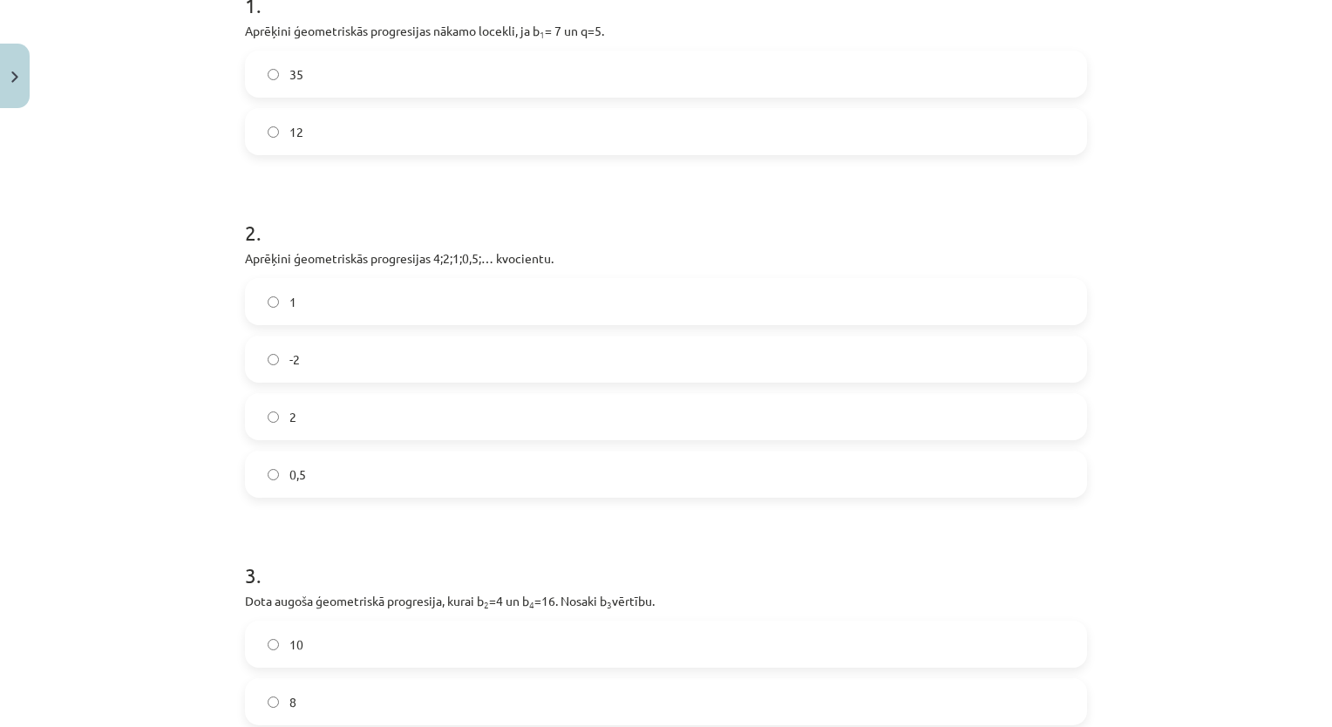
click at [409, 372] on label "-2" at bounding box center [666, 359] width 838 height 44
click at [547, 430] on label "2" at bounding box center [666, 417] width 838 height 44
click at [561, 295] on label "1" at bounding box center [666, 302] width 838 height 44
click at [519, 413] on label "2" at bounding box center [666, 417] width 838 height 44
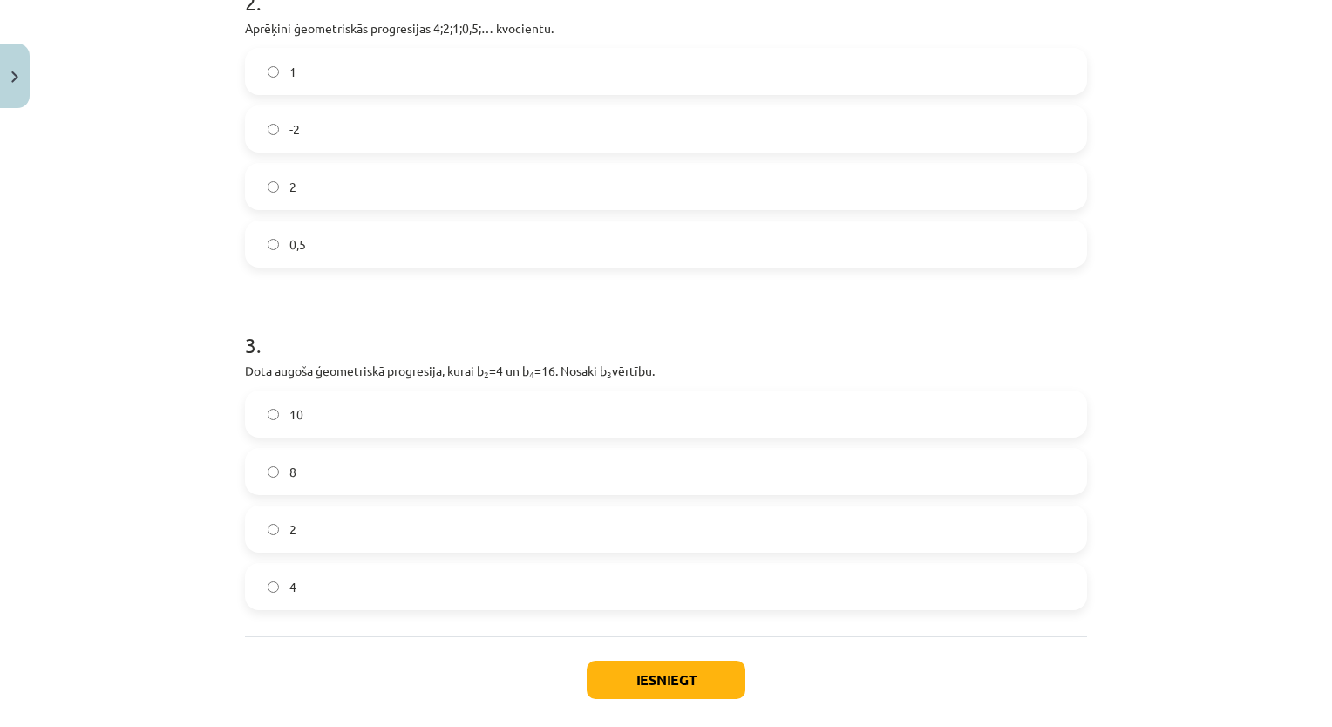
scroll to position [699, 0]
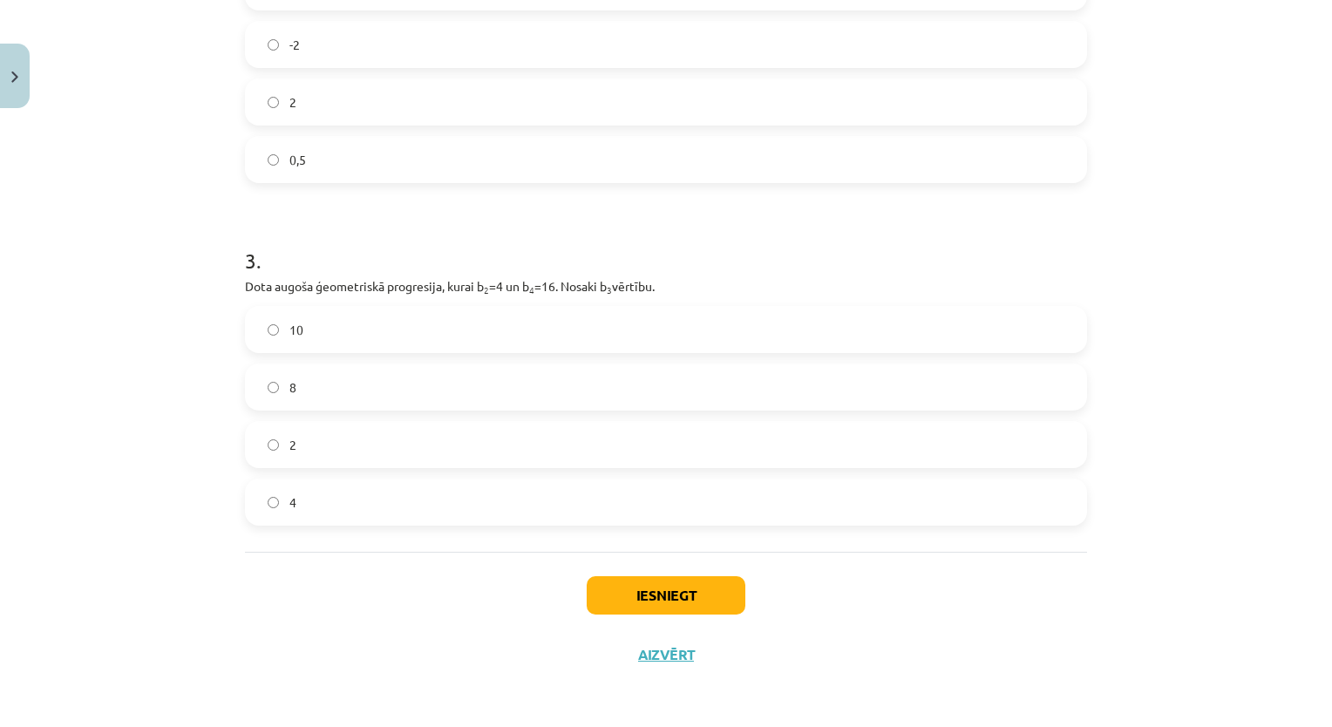
click at [468, 403] on label "8" at bounding box center [666, 387] width 838 height 44
click at [669, 577] on button "Iesniegt" at bounding box center [666, 595] width 159 height 38
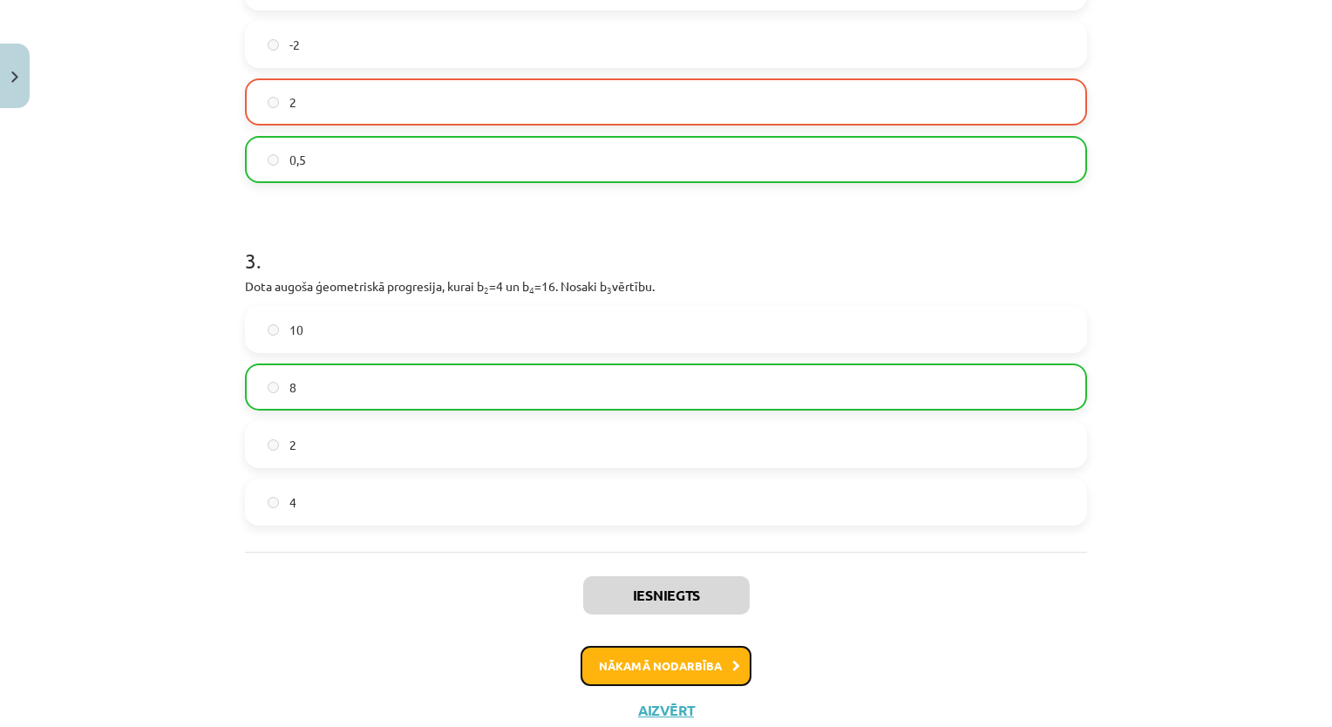
click at [678, 648] on button "Nākamā nodarbība" at bounding box center [665, 666] width 171 height 40
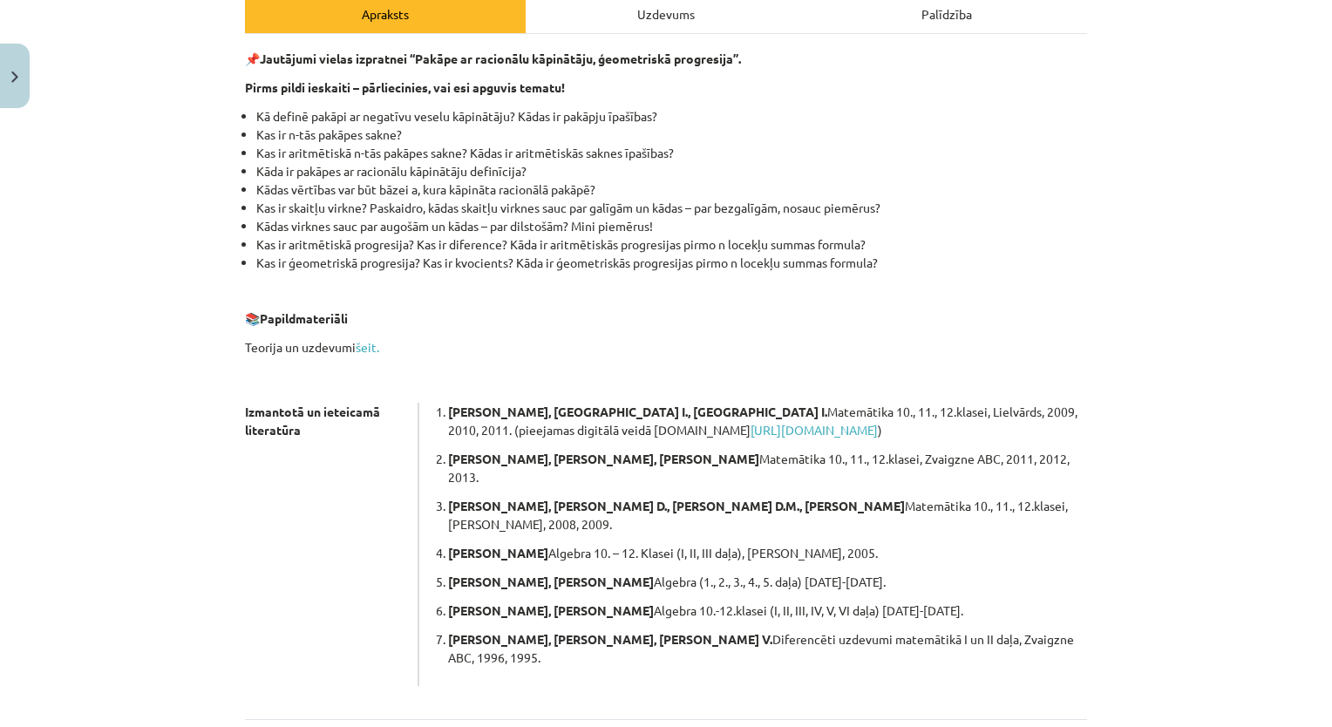
scroll to position [375, 0]
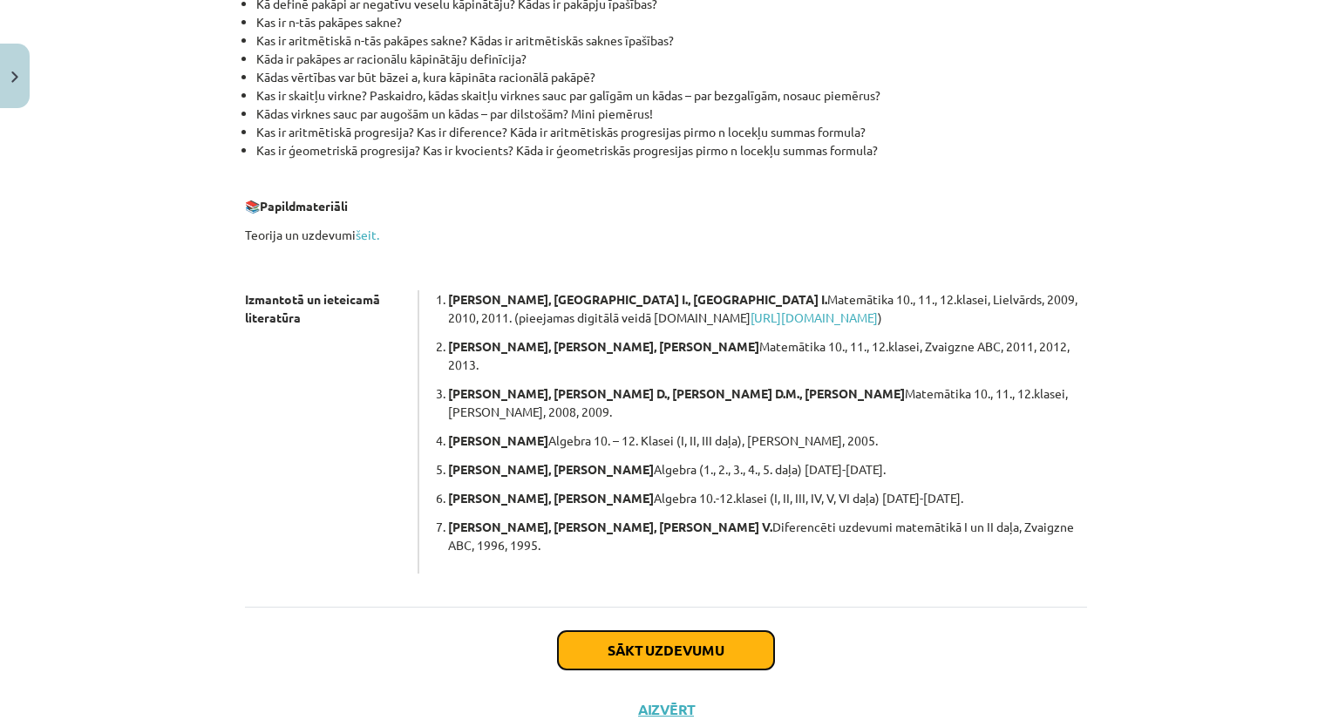
click at [714, 631] on button "Sākt uzdevumu" at bounding box center [666, 650] width 216 height 38
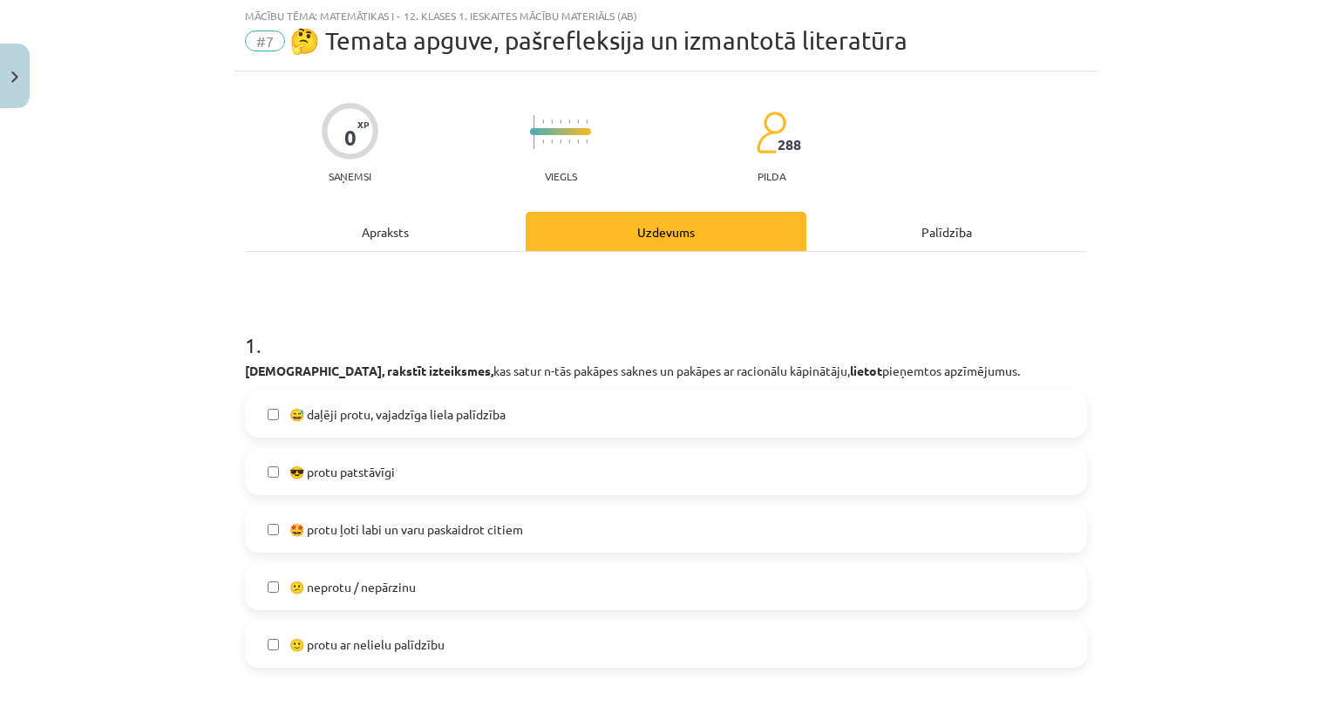
scroll to position [44, 0]
click at [571, 600] on label "😕 neprotu / nepārzinu" at bounding box center [666, 588] width 838 height 44
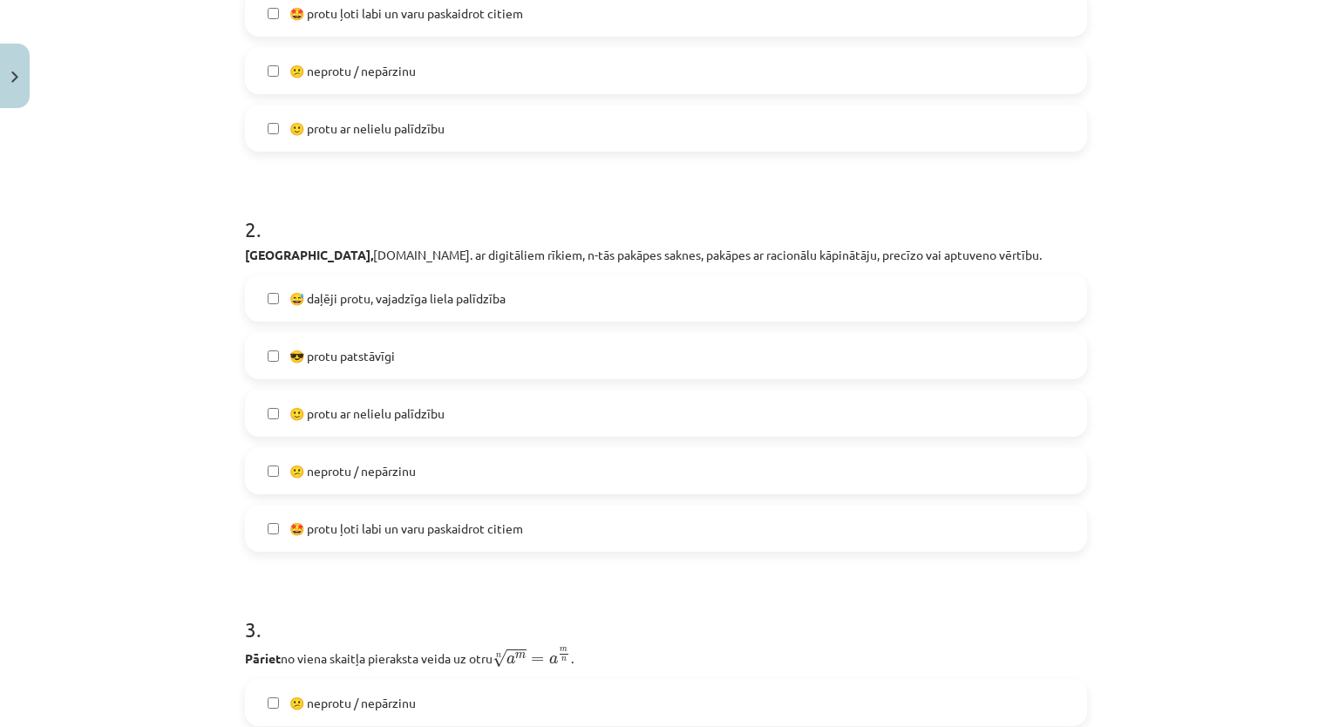
scroll to position [566, 0]
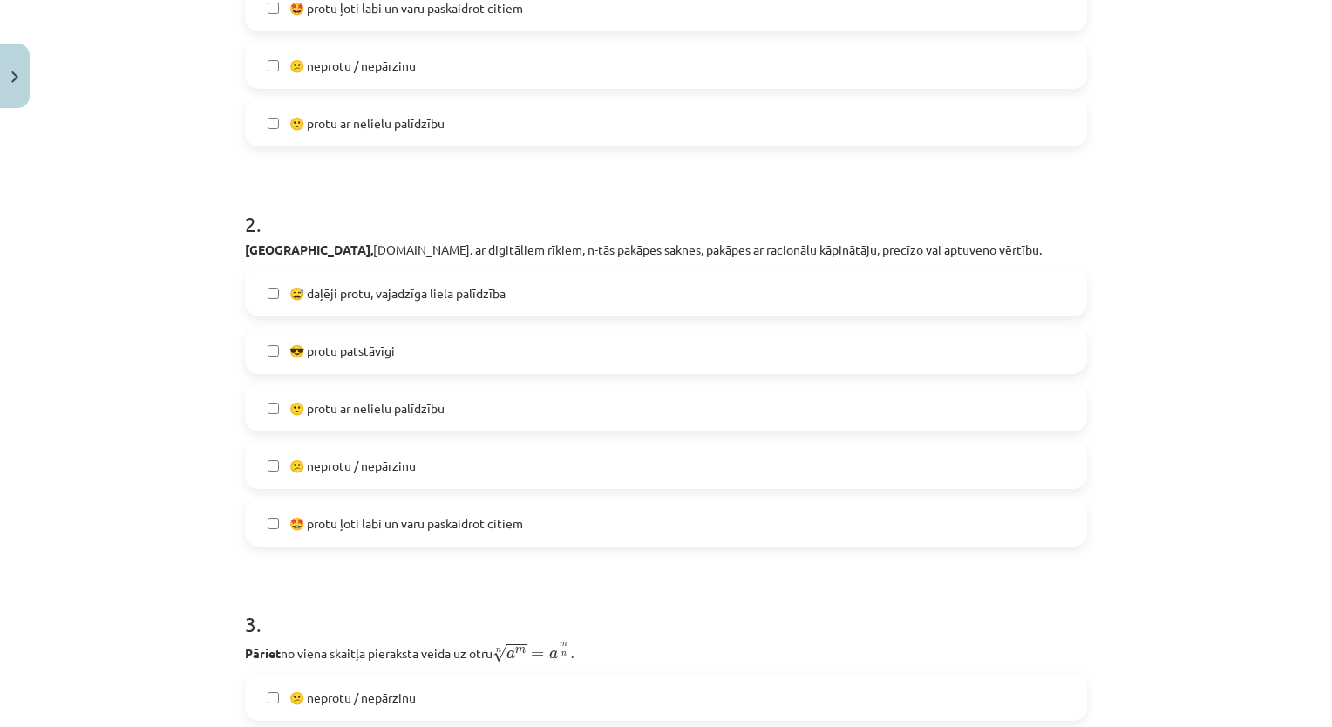
click at [506, 401] on label "🙂 protu ar nelielu palīdzību" at bounding box center [666, 408] width 838 height 44
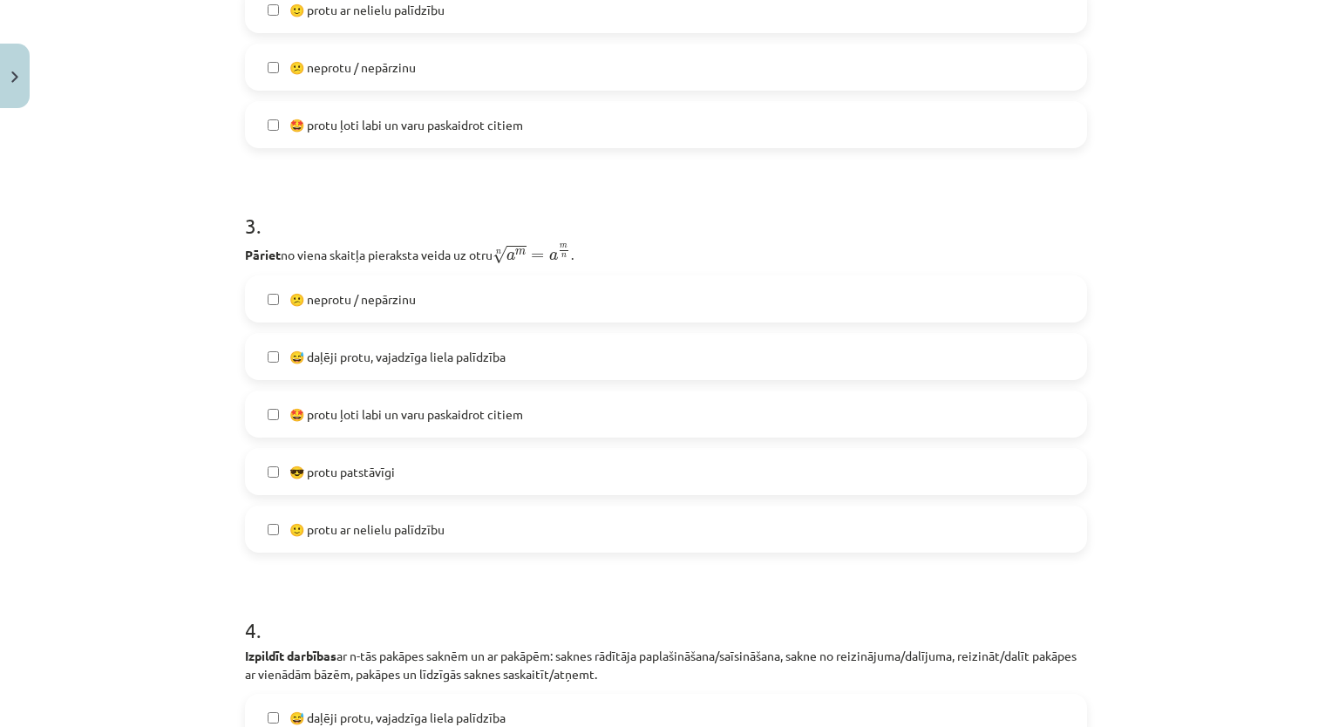
scroll to position [1192, 0]
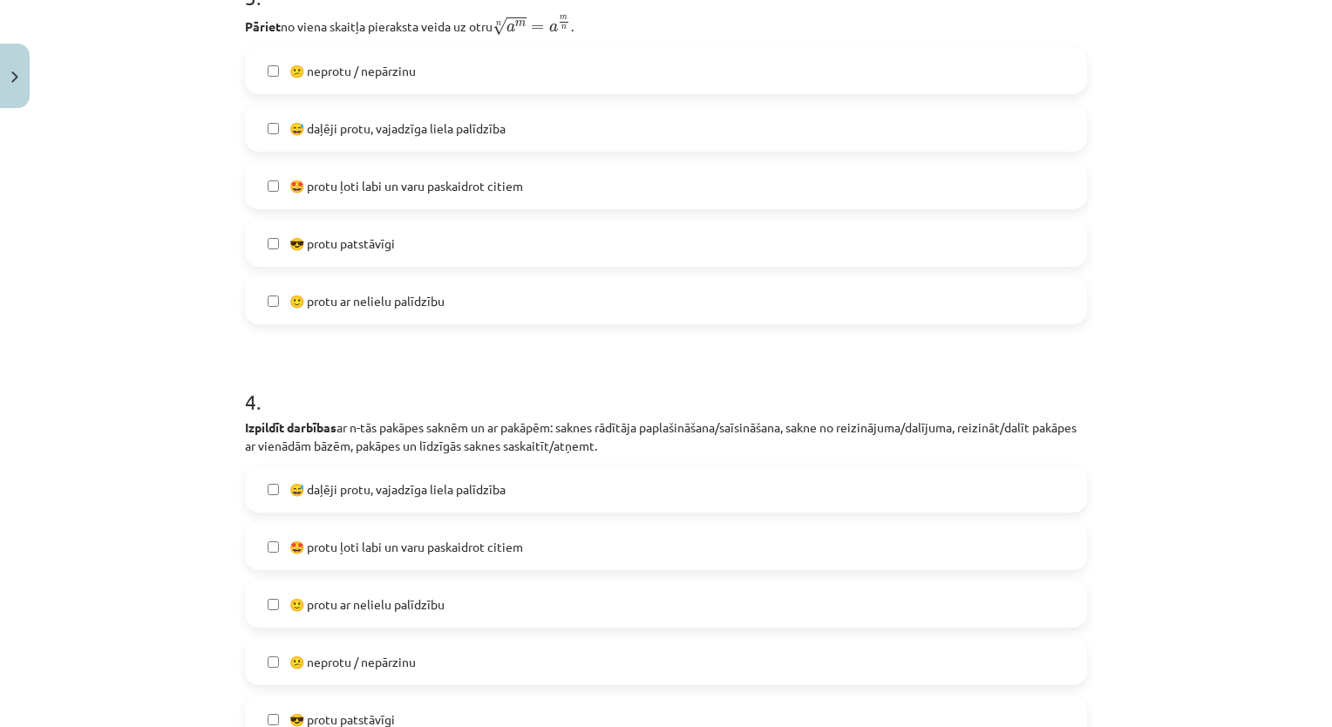
click at [557, 61] on label "😕 neprotu / nepārzinu" at bounding box center [666, 71] width 838 height 44
click at [457, 480] on span "😅 daļēji protu, vajadzīga liela palīdzība" at bounding box center [397, 489] width 216 height 18
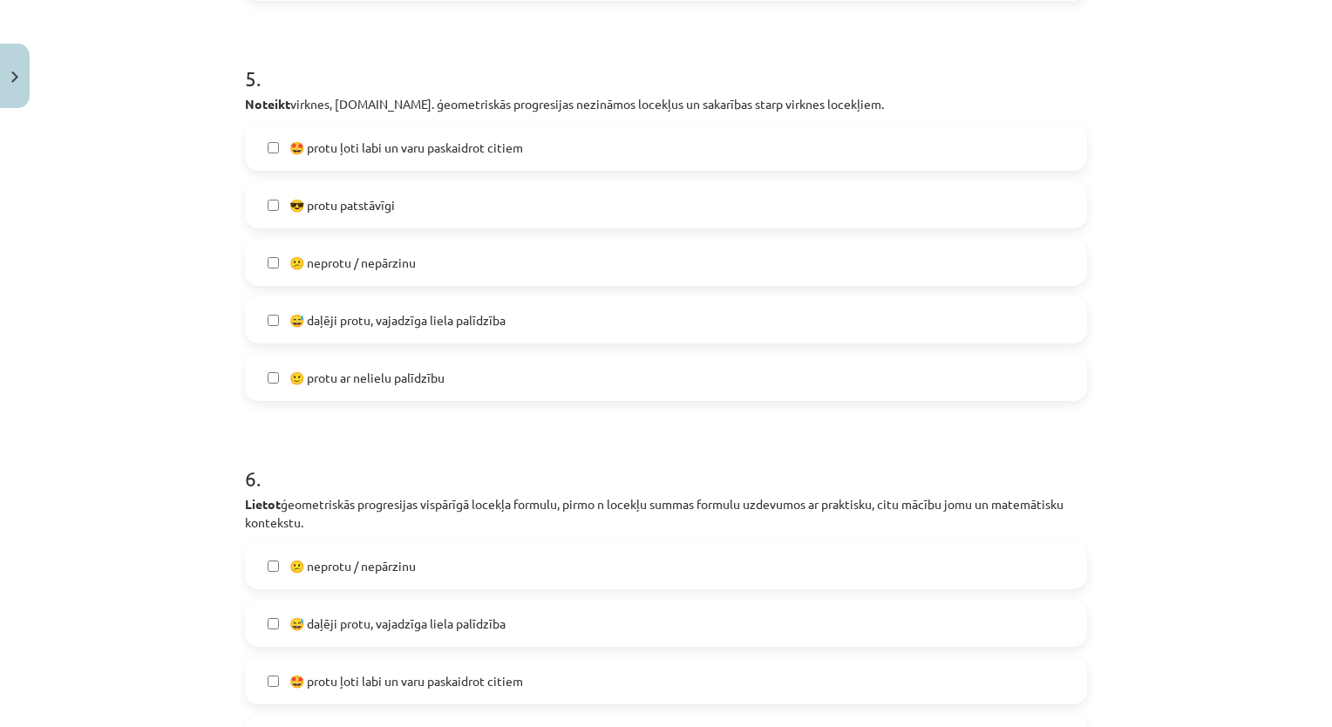
scroll to position [1937, 0]
click at [610, 323] on label "😅 daļēji protu, vajadzīga liela palīdzība" at bounding box center [666, 317] width 838 height 44
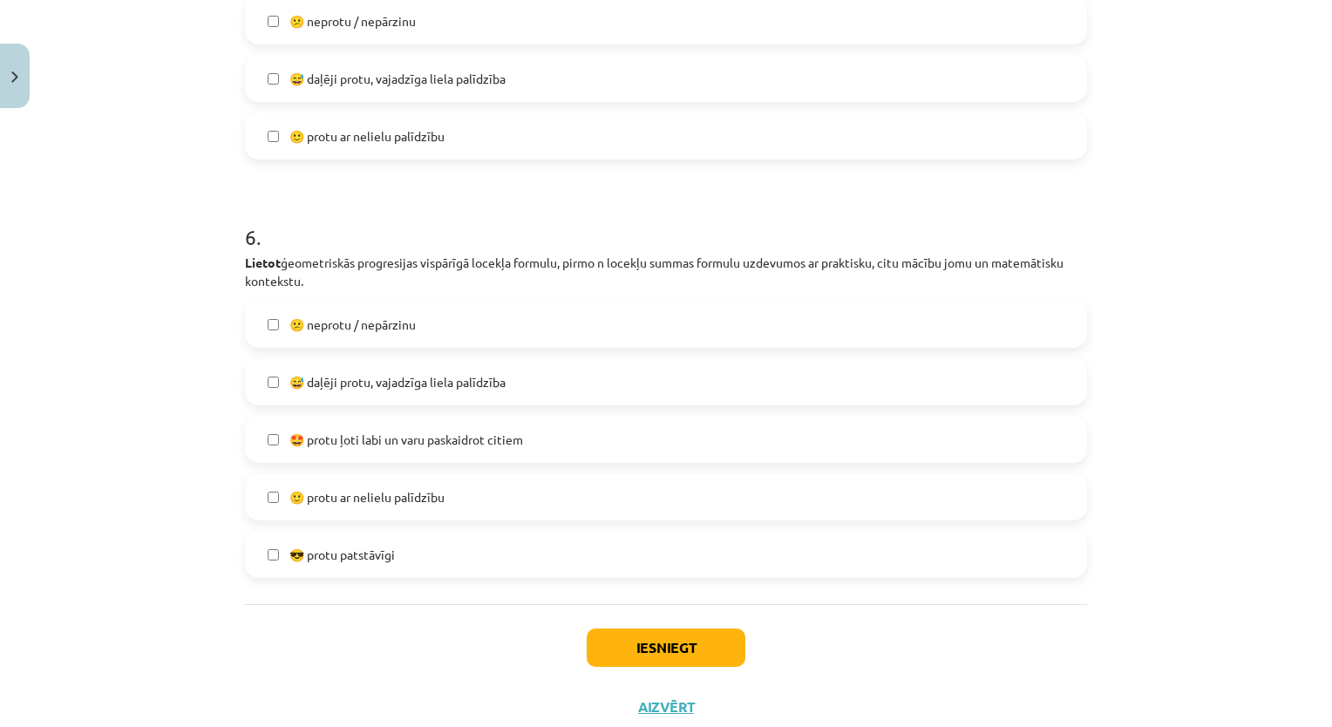
scroll to position [2217, 0]
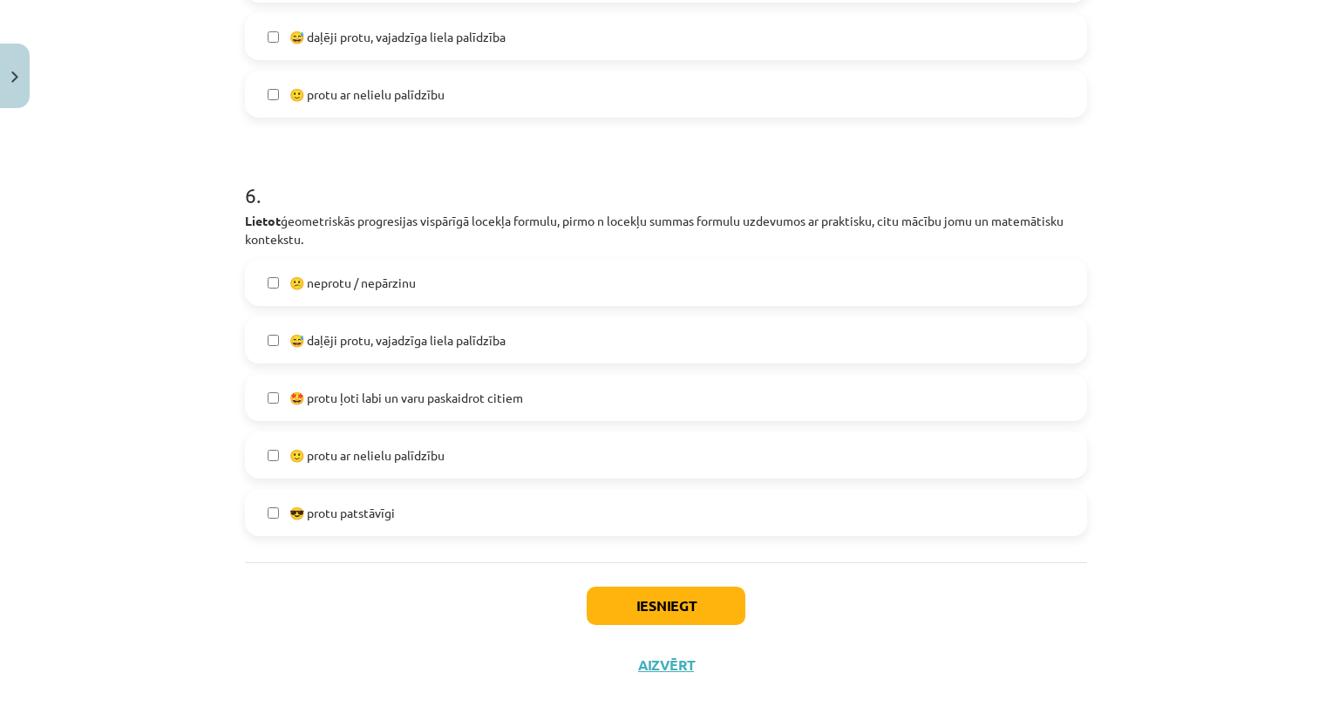
click at [594, 383] on label "🤩 protu ļoti labi un varu paskaidrot citiem" at bounding box center [666, 398] width 838 height 44
click at [592, 288] on label "😕 neprotu / nepārzinu" at bounding box center [666, 283] width 838 height 44
click at [563, 344] on label "😅 daļēji protu, vajadzīga liela palīdzība" at bounding box center [666, 340] width 838 height 44
click at [465, 458] on label "🙂 protu ar nelielu palīdzību" at bounding box center [666, 455] width 838 height 44
click at [409, 383] on label "🤩 protu ļoti labi un varu paskaidrot citiem" at bounding box center [666, 398] width 838 height 44
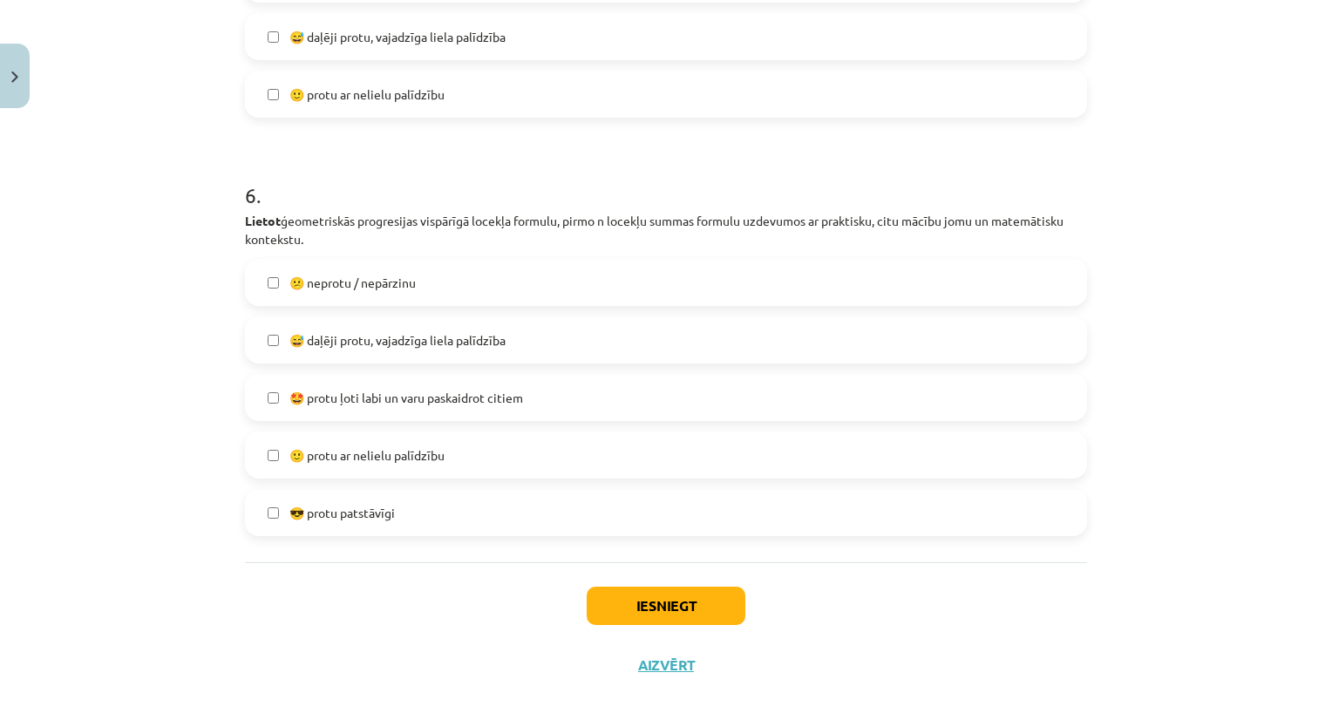
click at [420, 343] on span "😅 daļēji protu, vajadzīga liela palīdzība" at bounding box center [397, 340] width 216 height 18
click at [683, 608] on button "Iesniegt" at bounding box center [666, 606] width 159 height 38
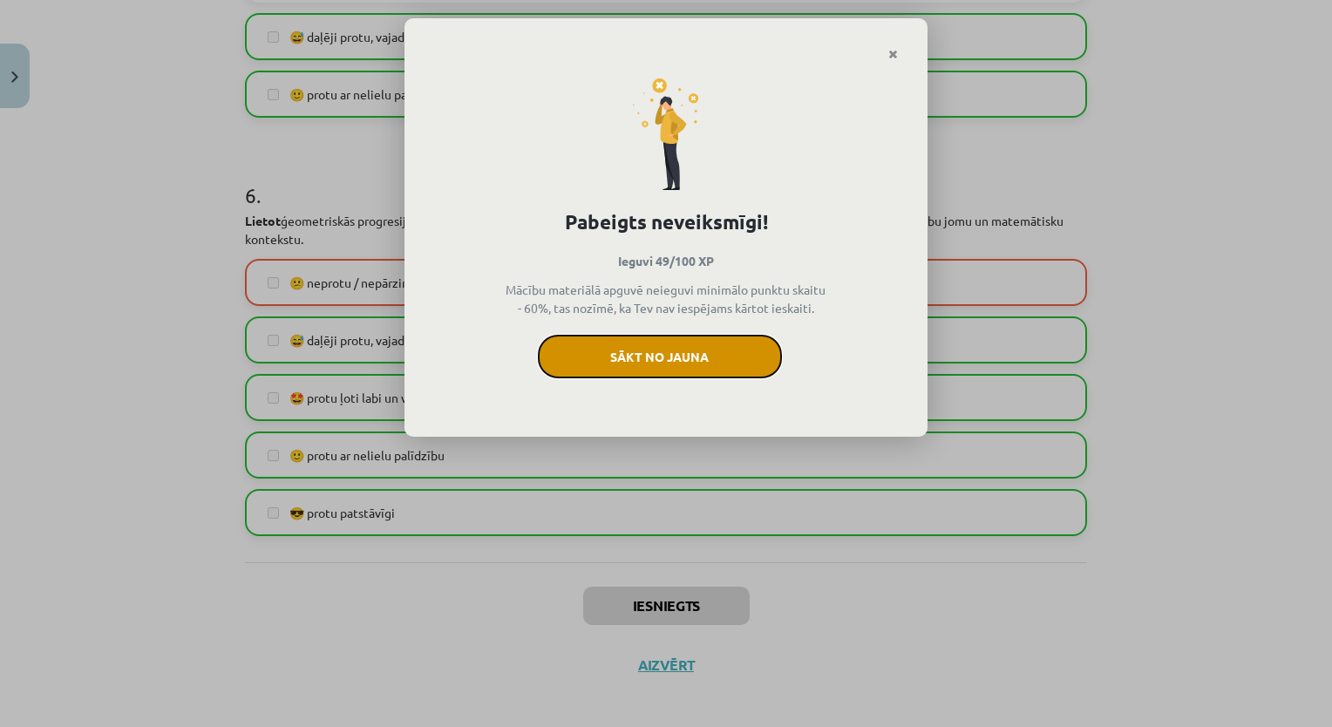
click at [760, 371] on button "Sākt no jauna" at bounding box center [660, 357] width 244 height 44
click at [718, 354] on button "Sākt no jauna" at bounding box center [660, 357] width 244 height 44
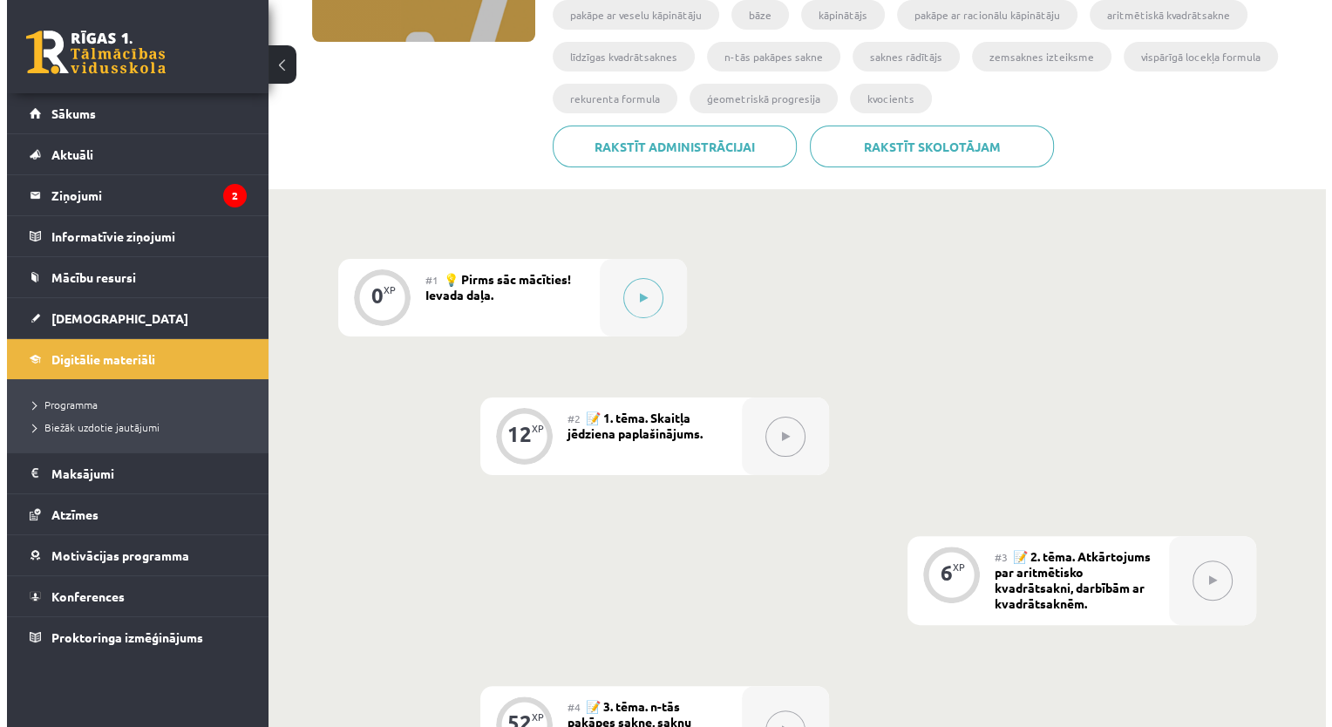
scroll to position [296, 0]
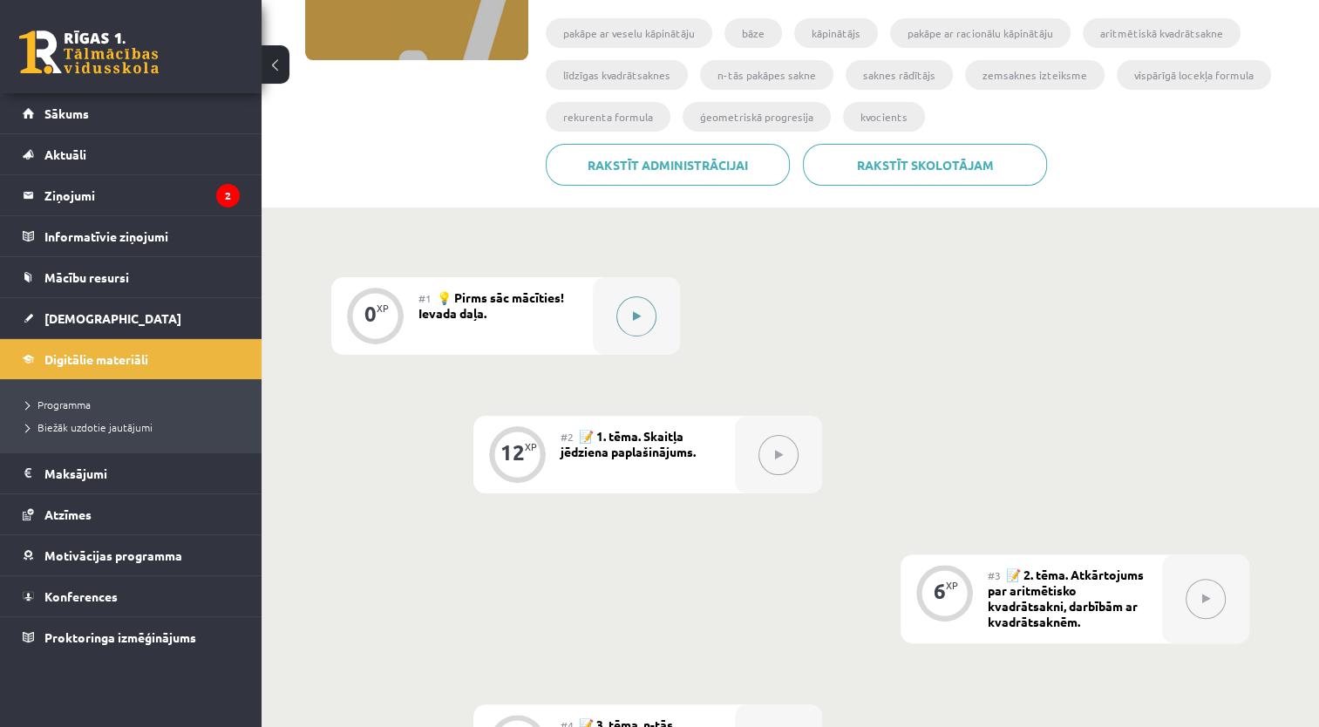
click at [655, 307] on div at bounding box center [636, 316] width 87 height 78
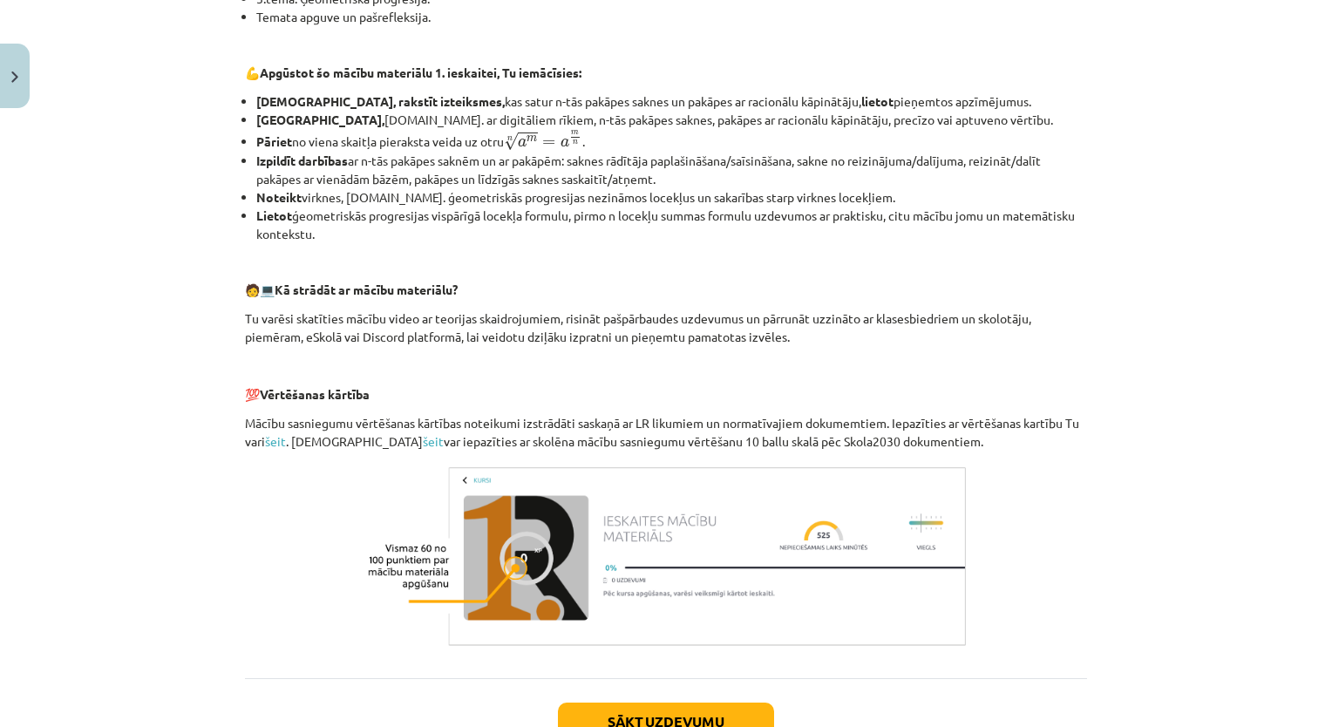
scroll to position [673, 0]
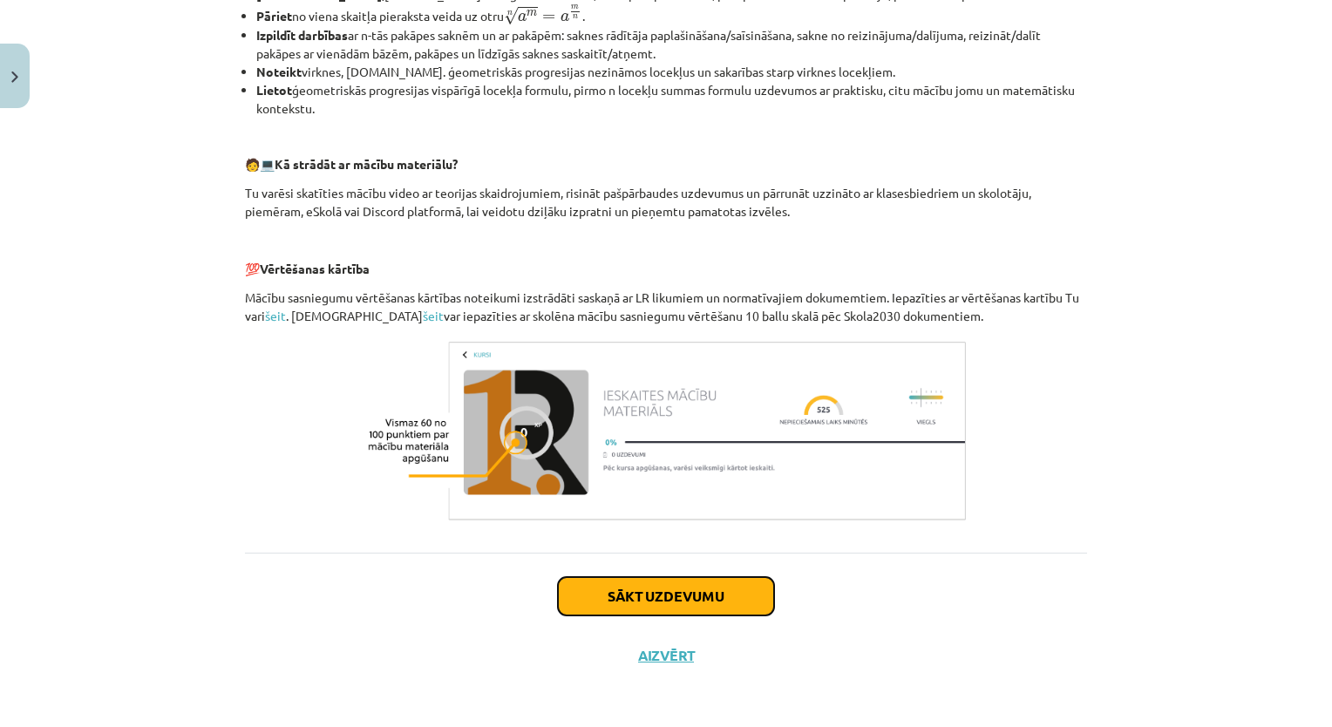
click at [599, 578] on button "Sākt uzdevumu" at bounding box center [666, 596] width 216 height 38
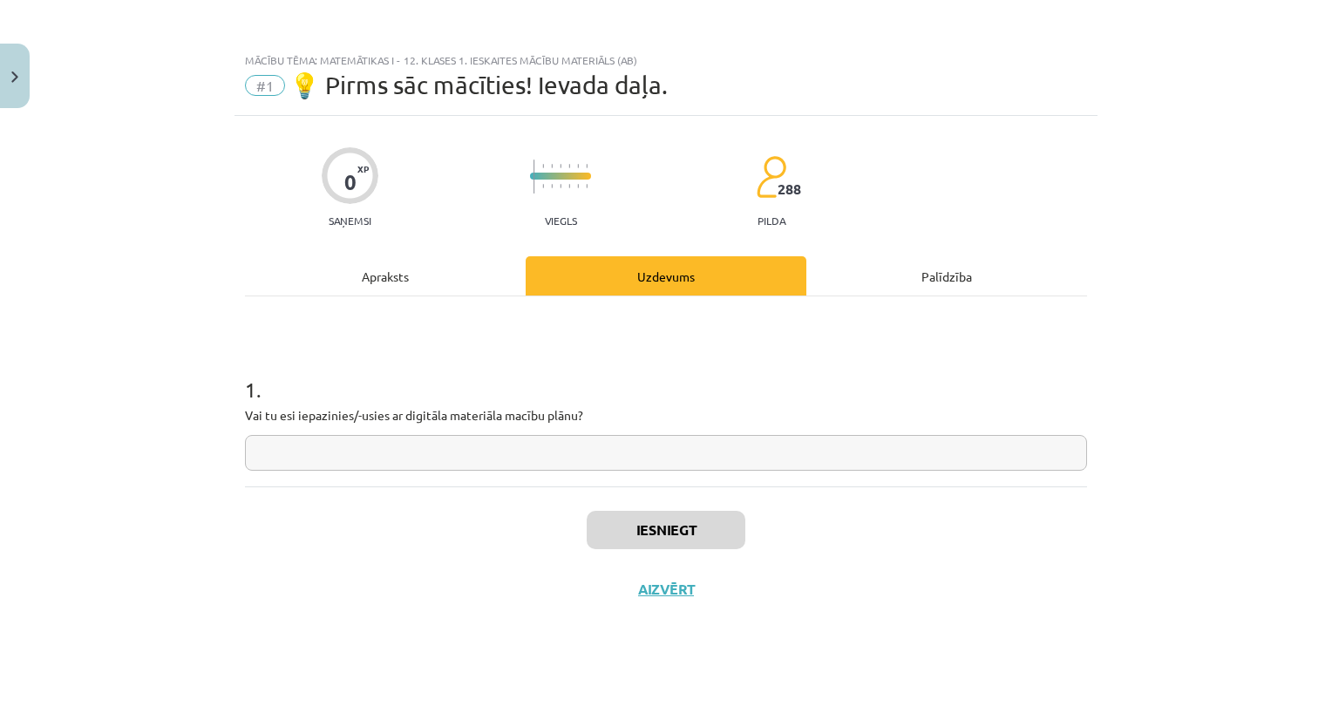
click at [581, 451] on input "text" at bounding box center [666, 453] width 842 height 36
type input "**"
click at [666, 539] on button "Iesniegt" at bounding box center [666, 530] width 159 height 38
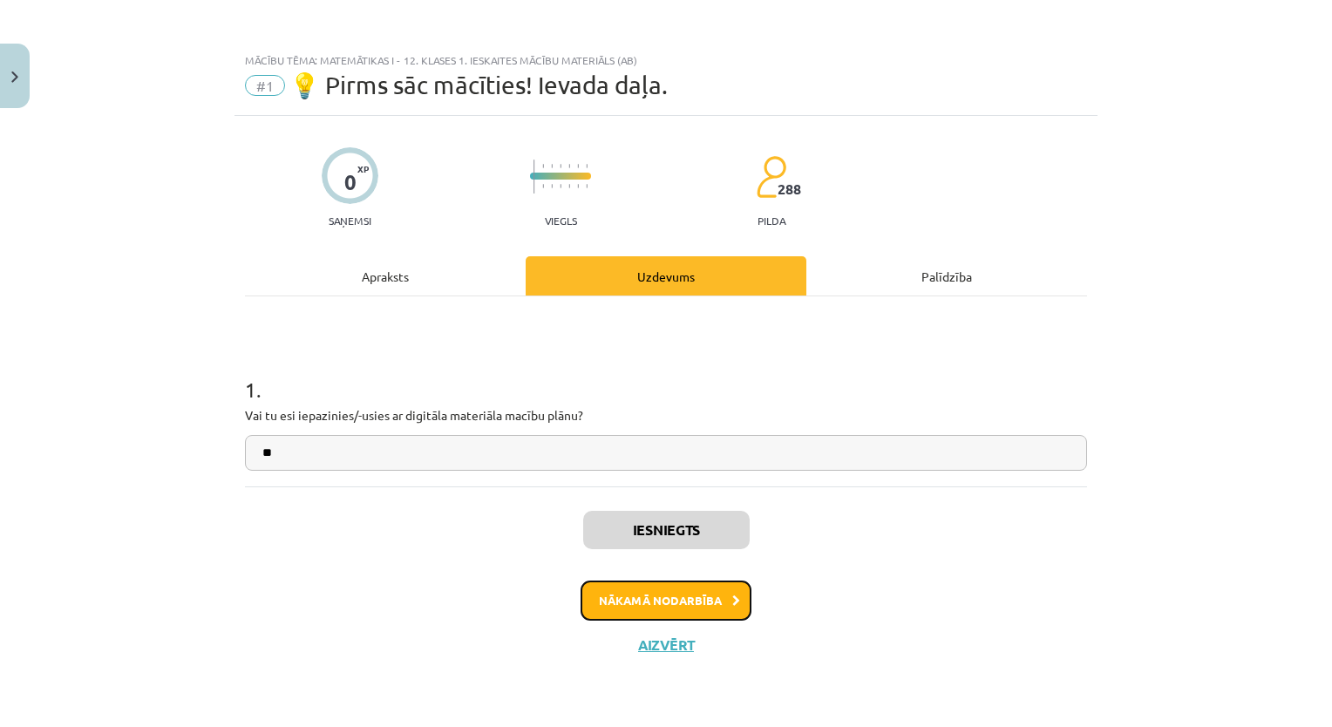
click at [682, 601] on button "Nākamā nodarbība" at bounding box center [665, 600] width 171 height 40
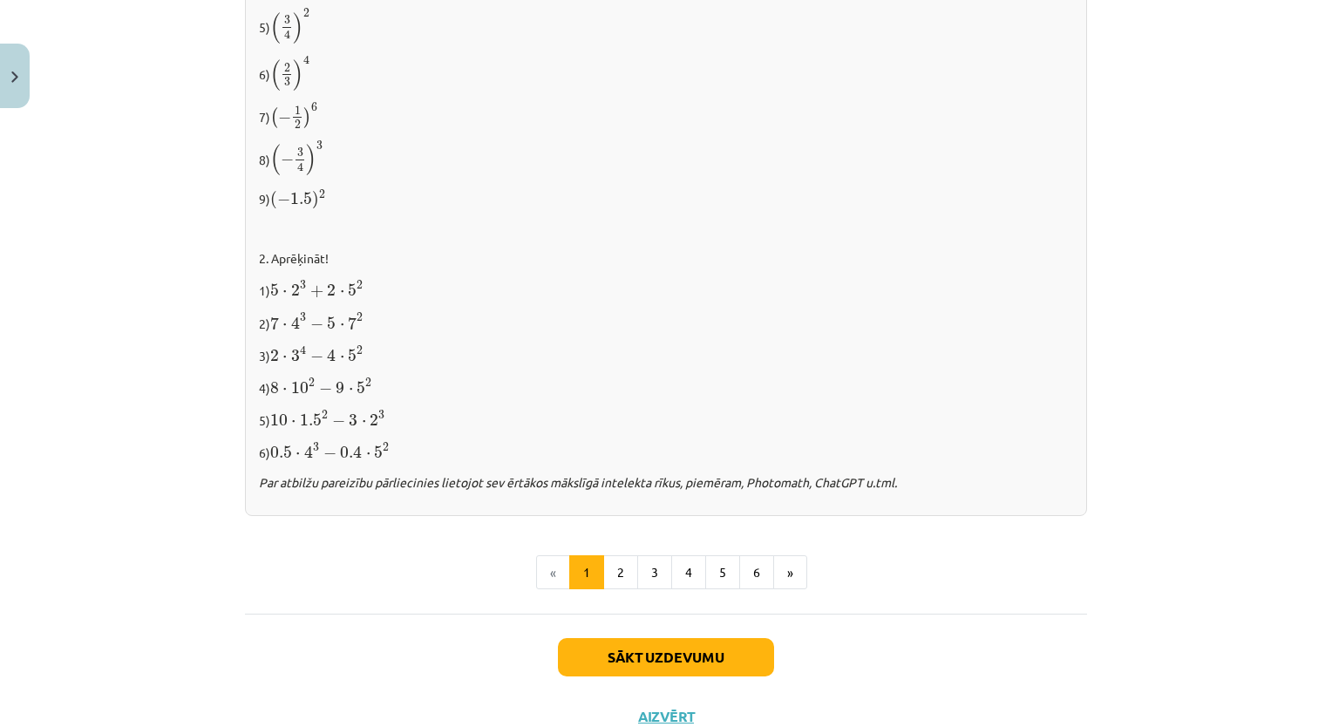
scroll to position [1747, 0]
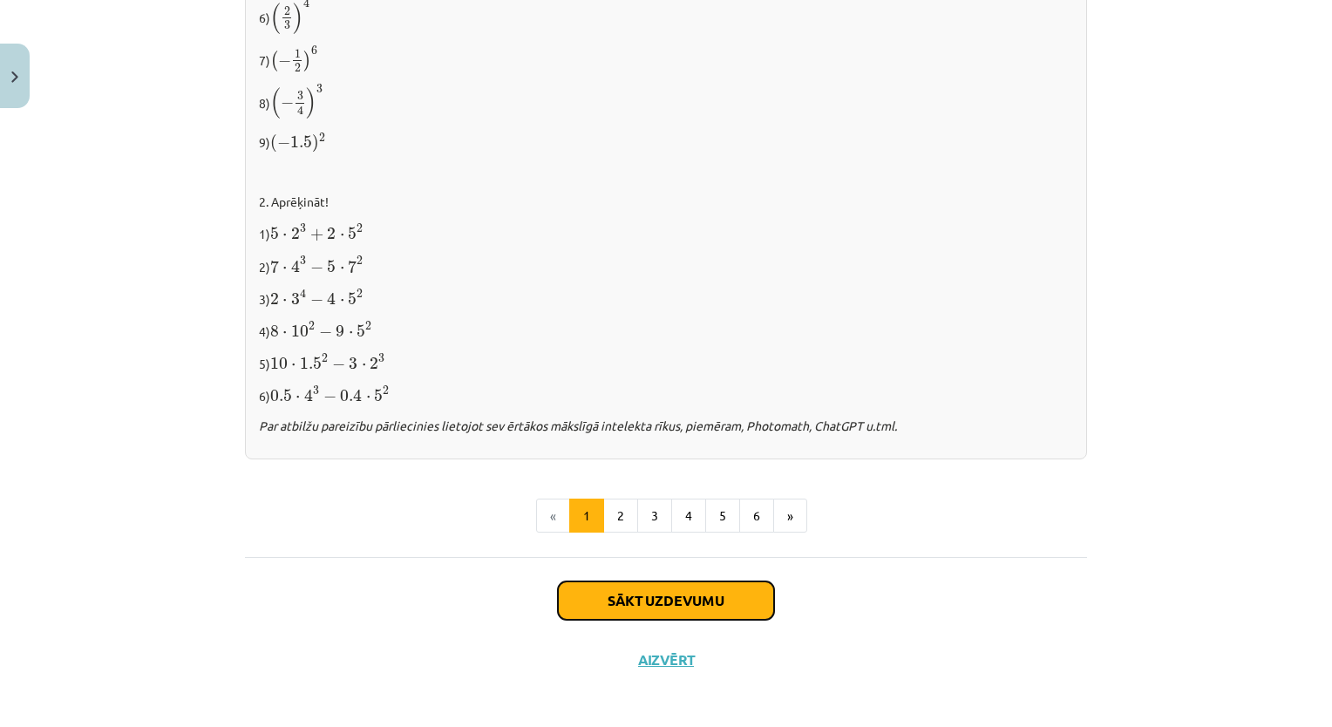
click at [729, 584] on button "Sākt uzdevumu" at bounding box center [666, 600] width 216 height 38
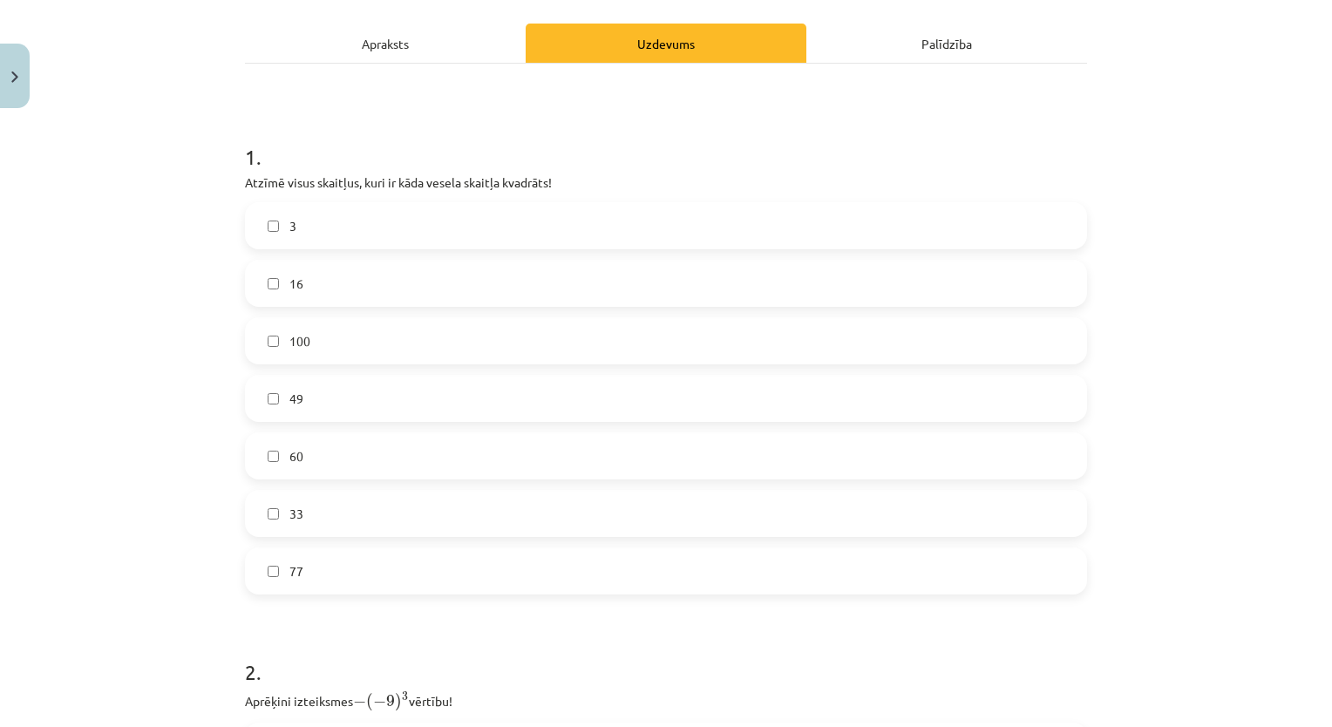
scroll to position [268, 0]
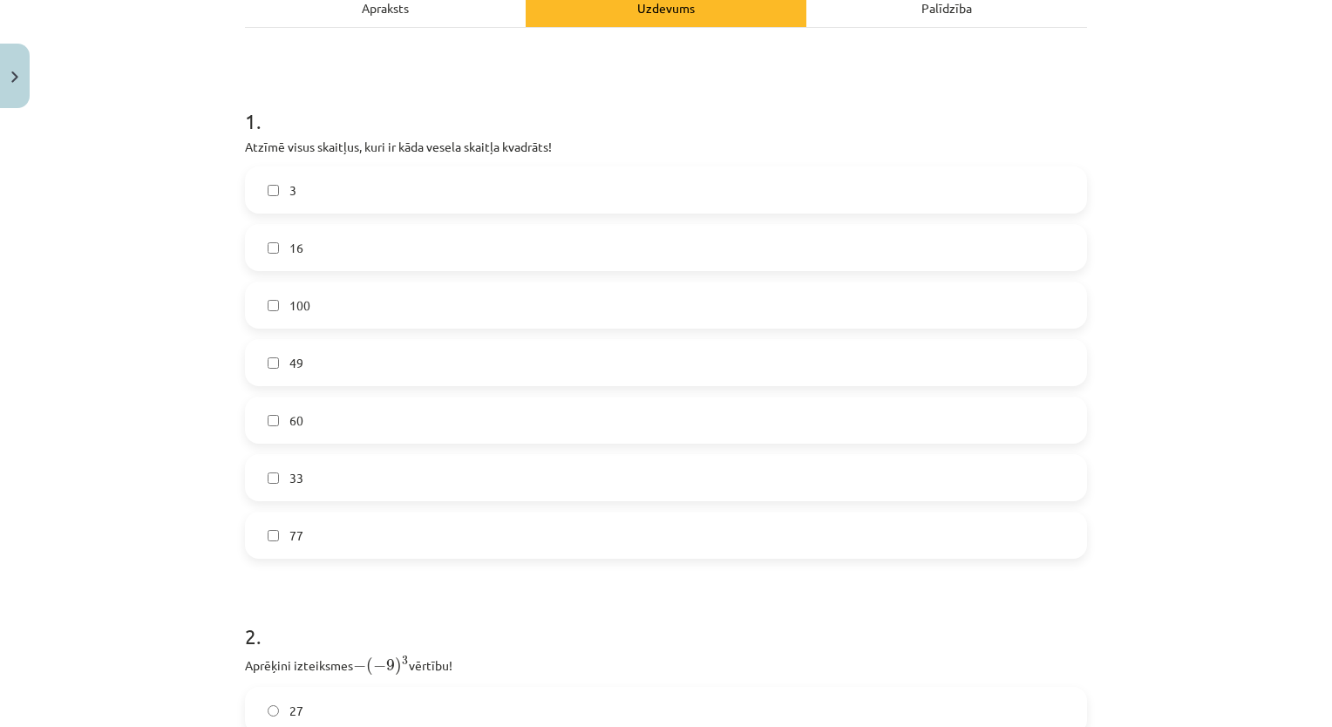
click at [695, 260] on label "16" at bounding box center [666, 248] width 838 height 44
click at [678, 292] on label "100" at bounding box center [666, 305] width 838 height 44
click at [558, 357] on label "49" at bounding box center [666, 363] width 838 height 44
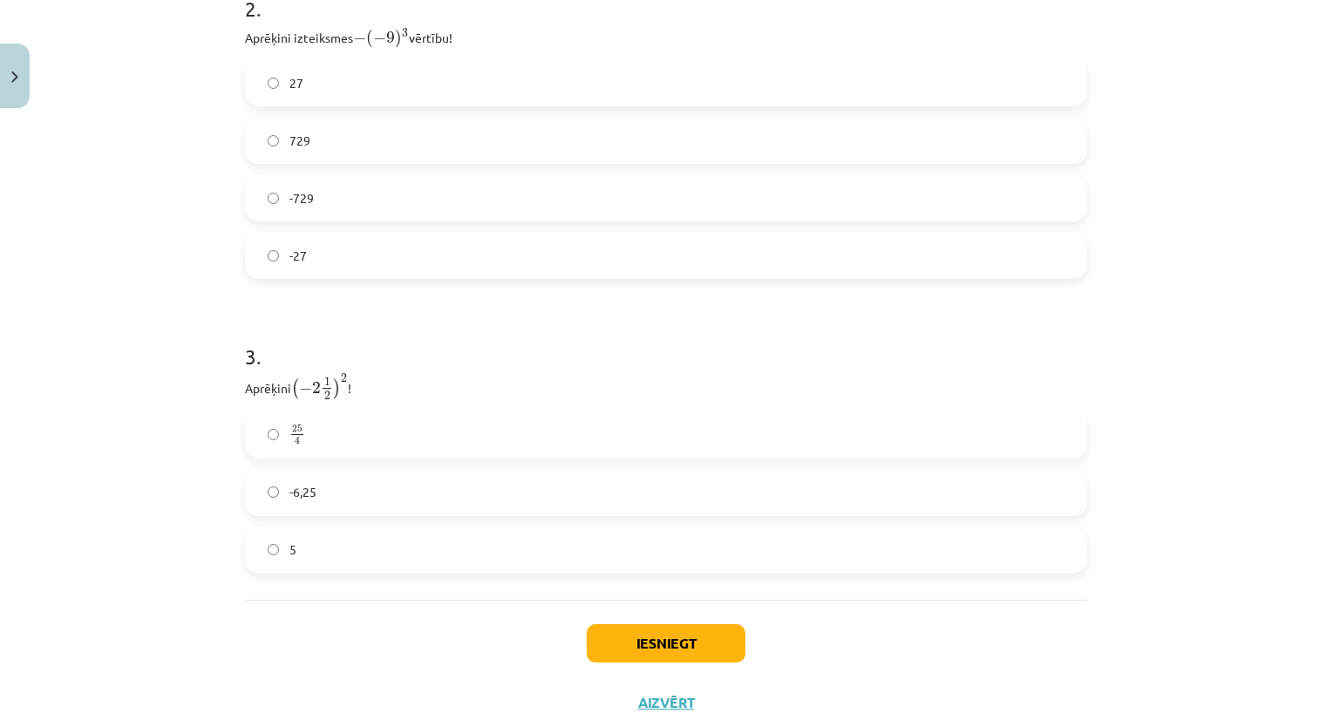
scroll to position [898, 0]
click at [897, 432] on label "25 4 25 4" at bounding box center [666, 433] width 838 height 44
click at [519, 147] on label "729" at bounding box center [666, 139] width 838 height 44
click at [634, 639] on button "Iesniegt" at bounding box center [666, 641] width 159 height 38
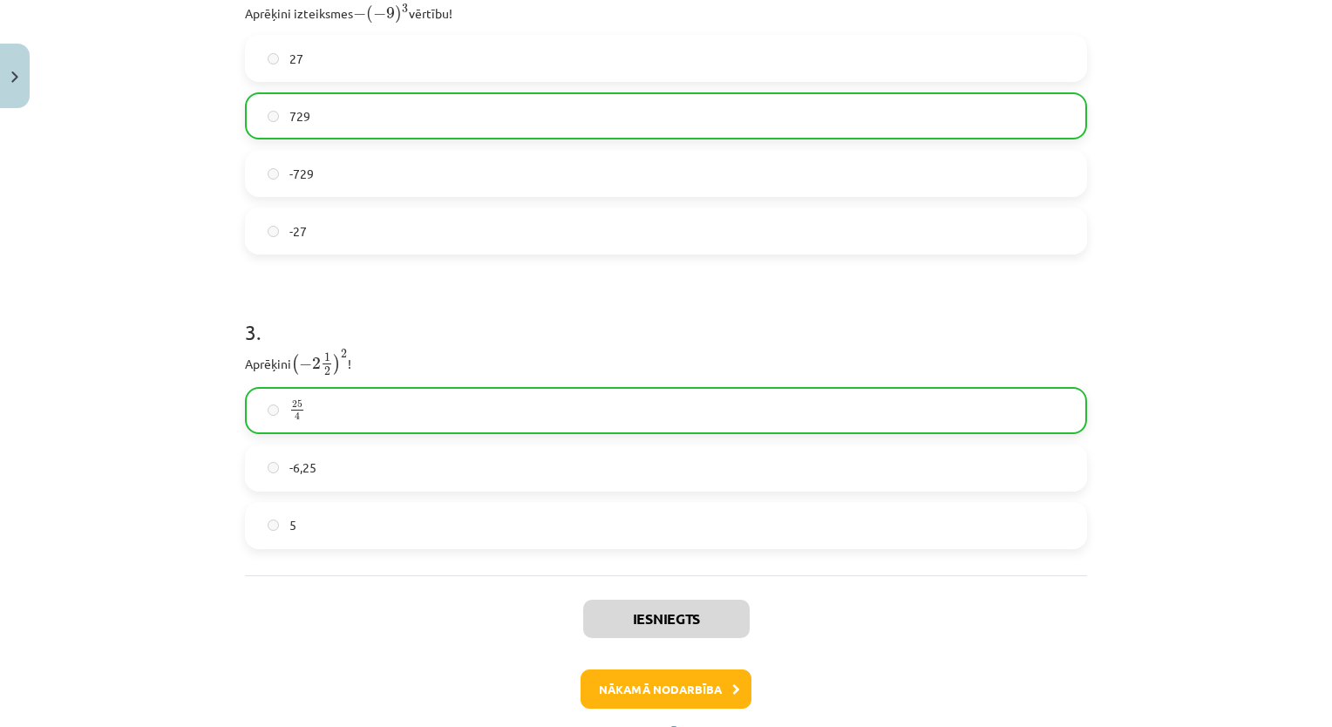
scroll to position [997, 0]
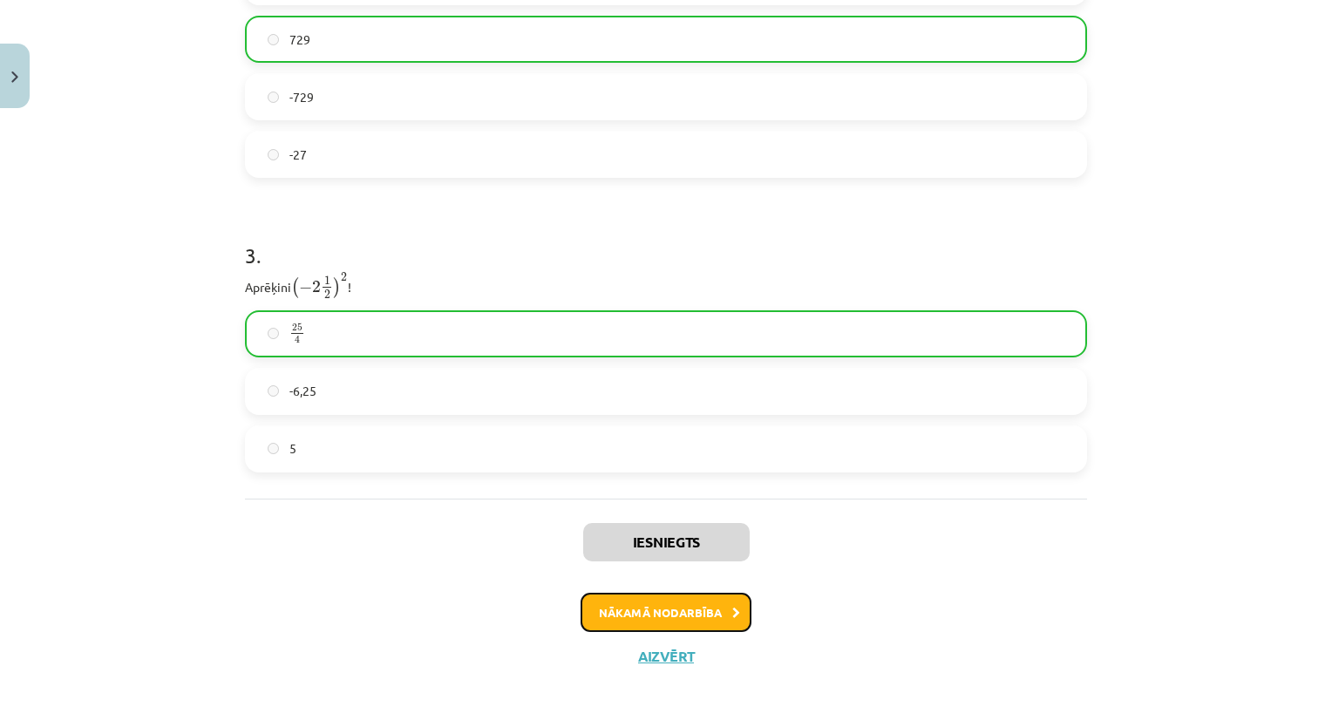
click at [677, 621] on button "Nākamā nodarbība" at bounding box center [665, 613] width 171 height 40
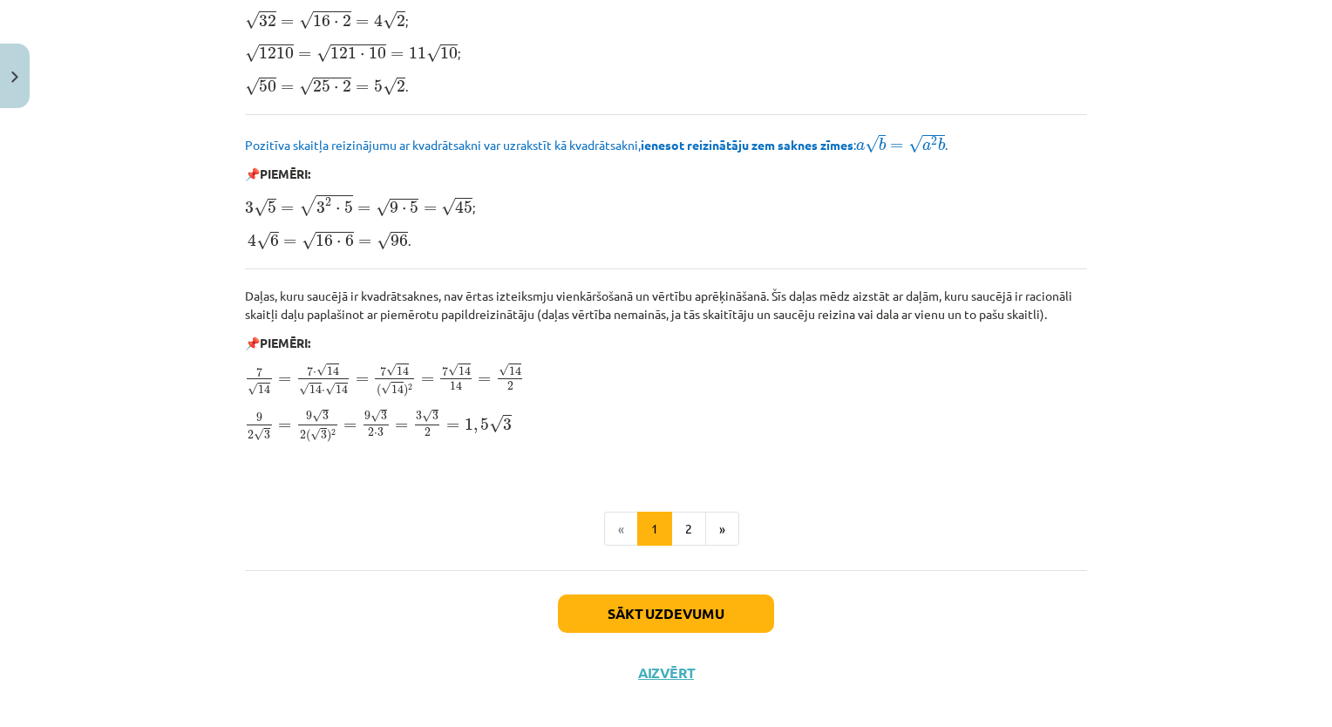
scroll to position [2001, 0]
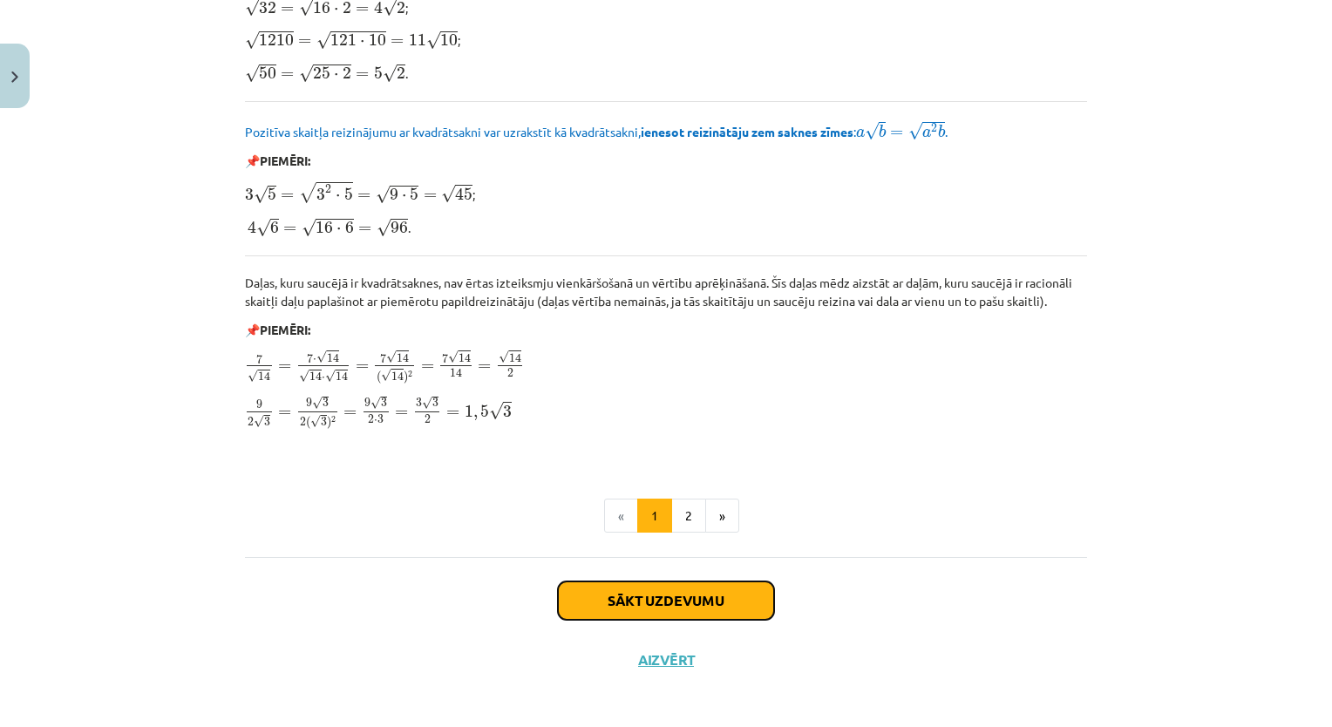
click at [691, 593] on button "Sākt uzdevumu" at bounding box center [666, 600] width 216 height 38
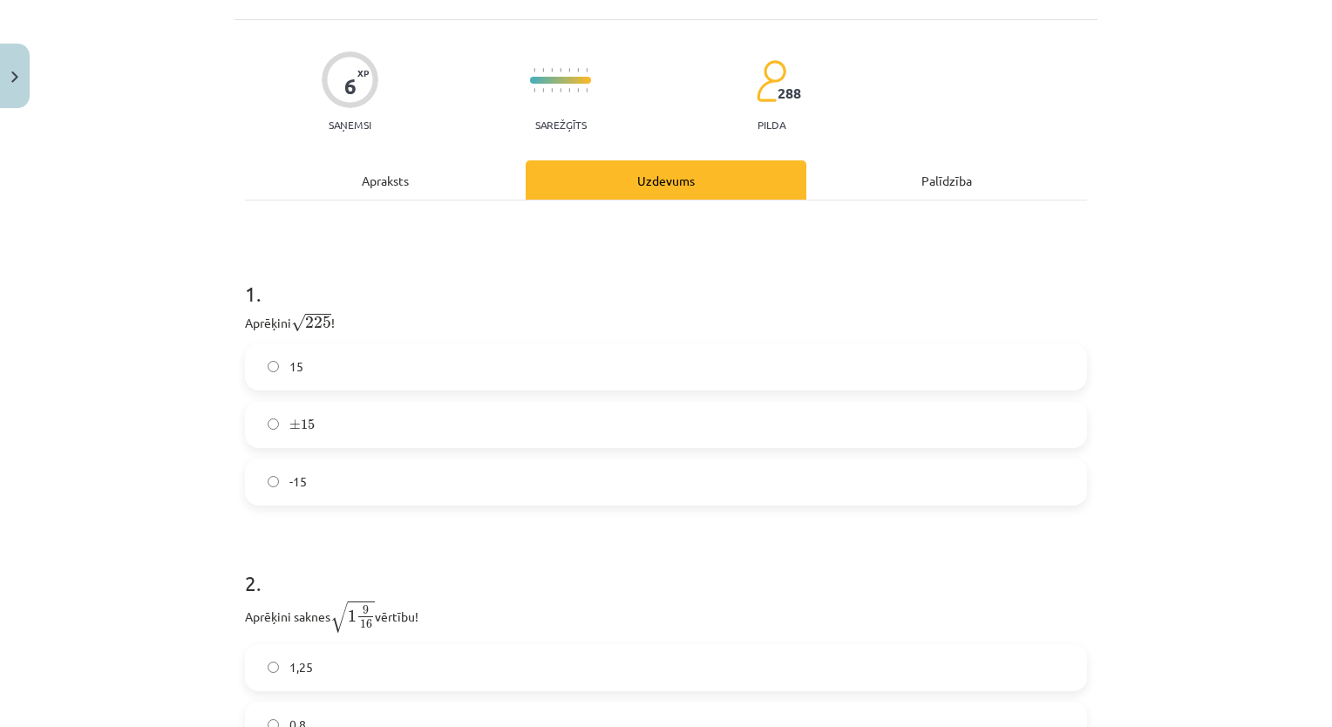
scroll to position [44, 0]
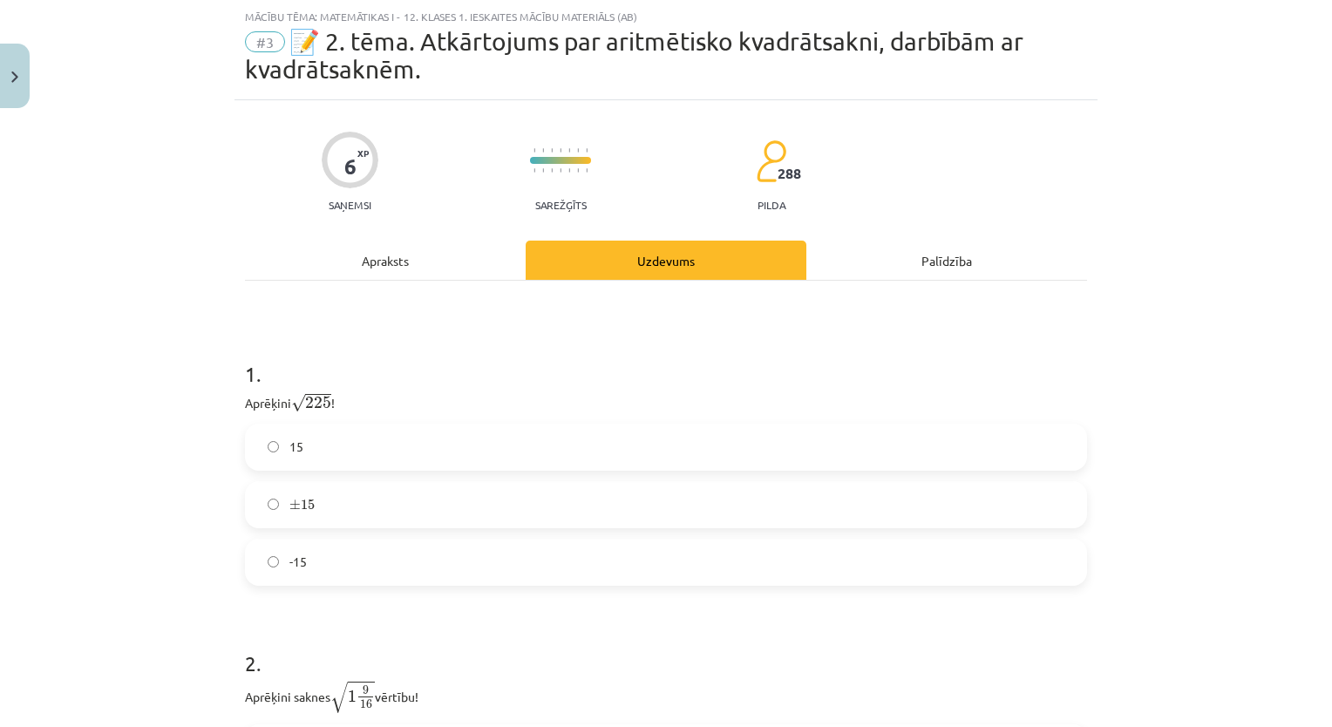
click at [669, 435] on label "15" at bounding box center [666, 447] width 838 height 44
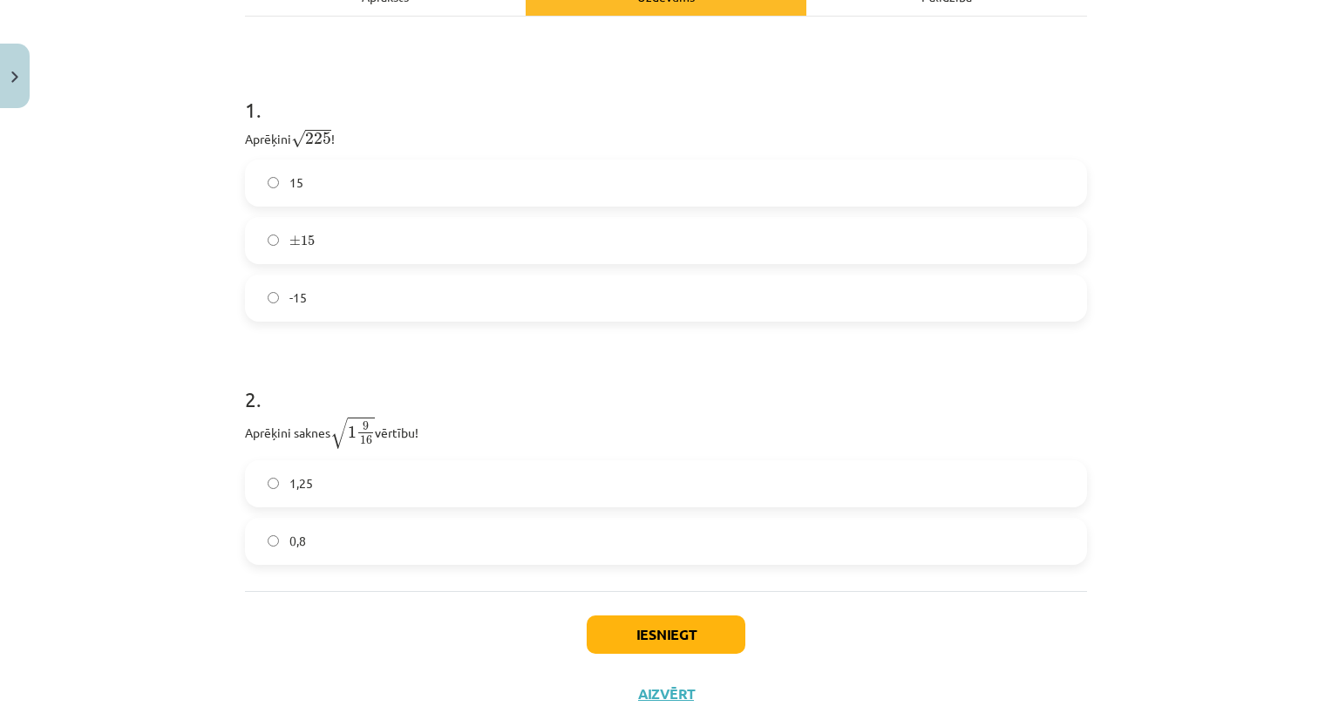
scroll to position [315, 0]
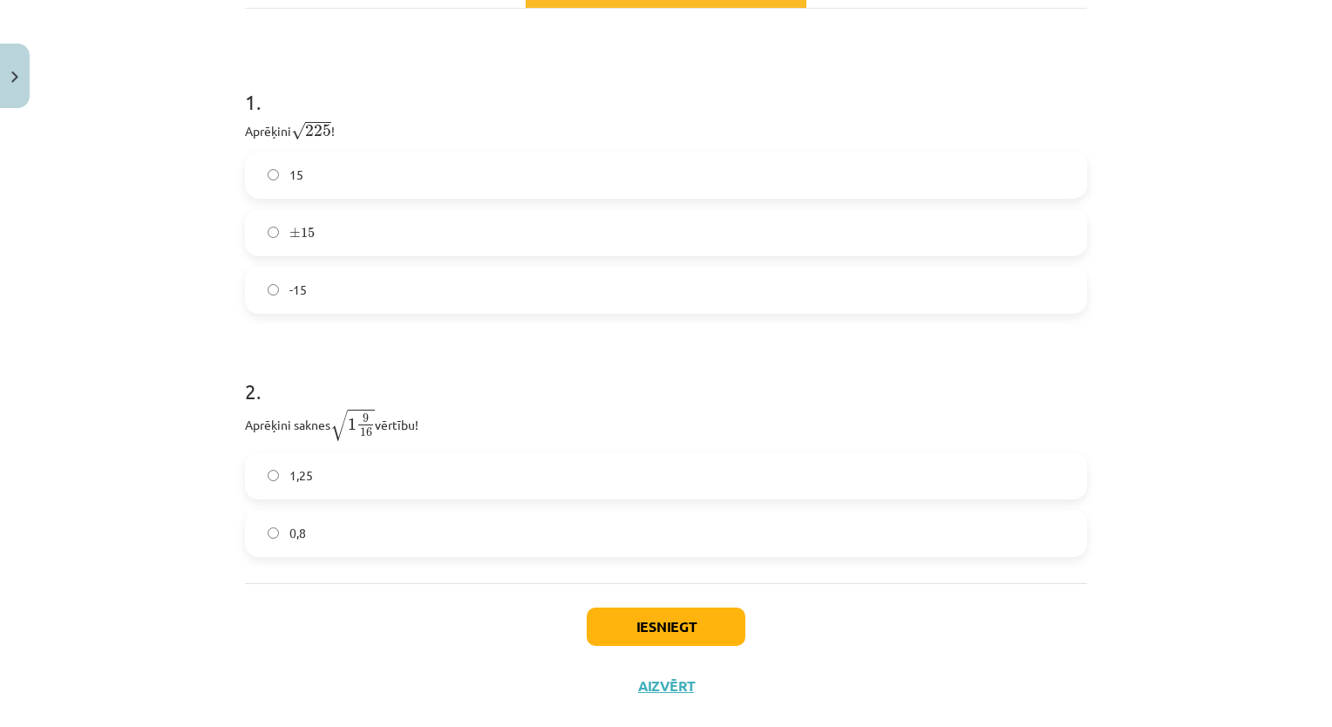
click at [481, 469] on label "1,25" at bounding box center [666, 476] width 838 height 44
click at [661, 628] on button "Iesniegt" at bounding box center [666, 626] width 159 height 38
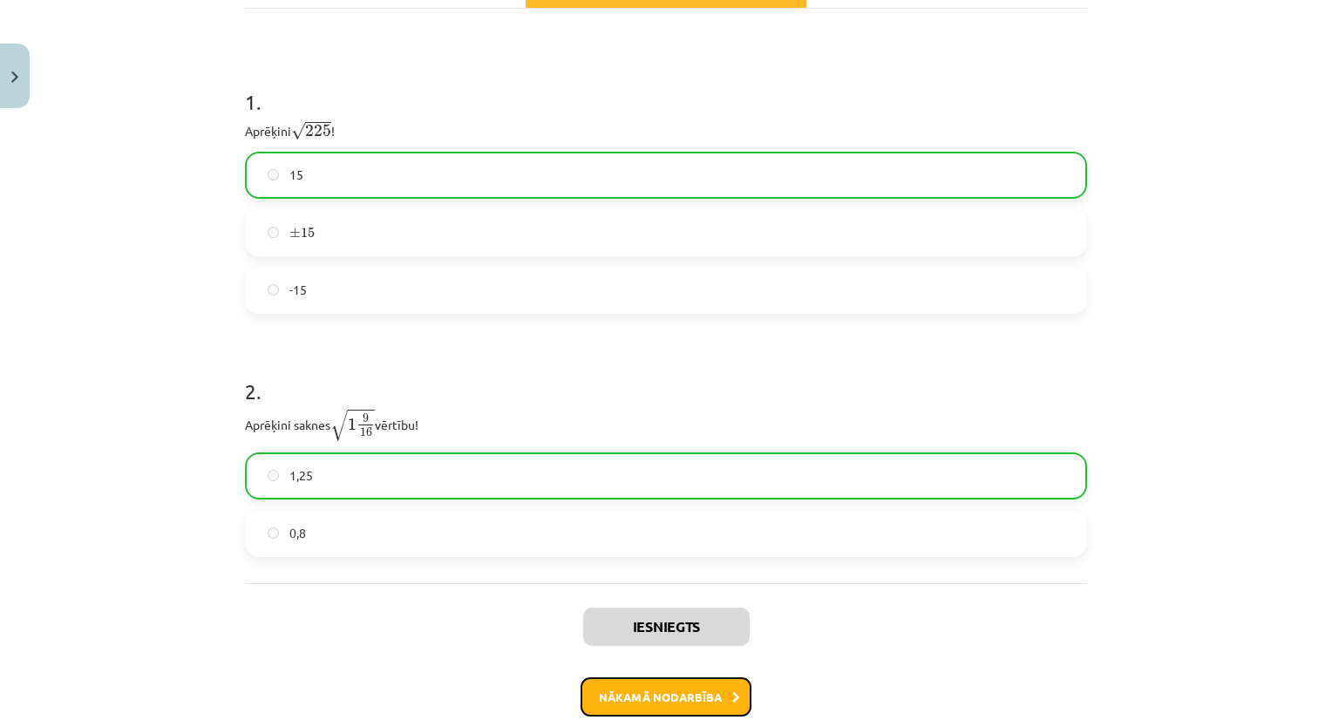
click at [676, 701] on button "Nākamā nodarbība" at bounding box center [665, 697] width 171 height 40
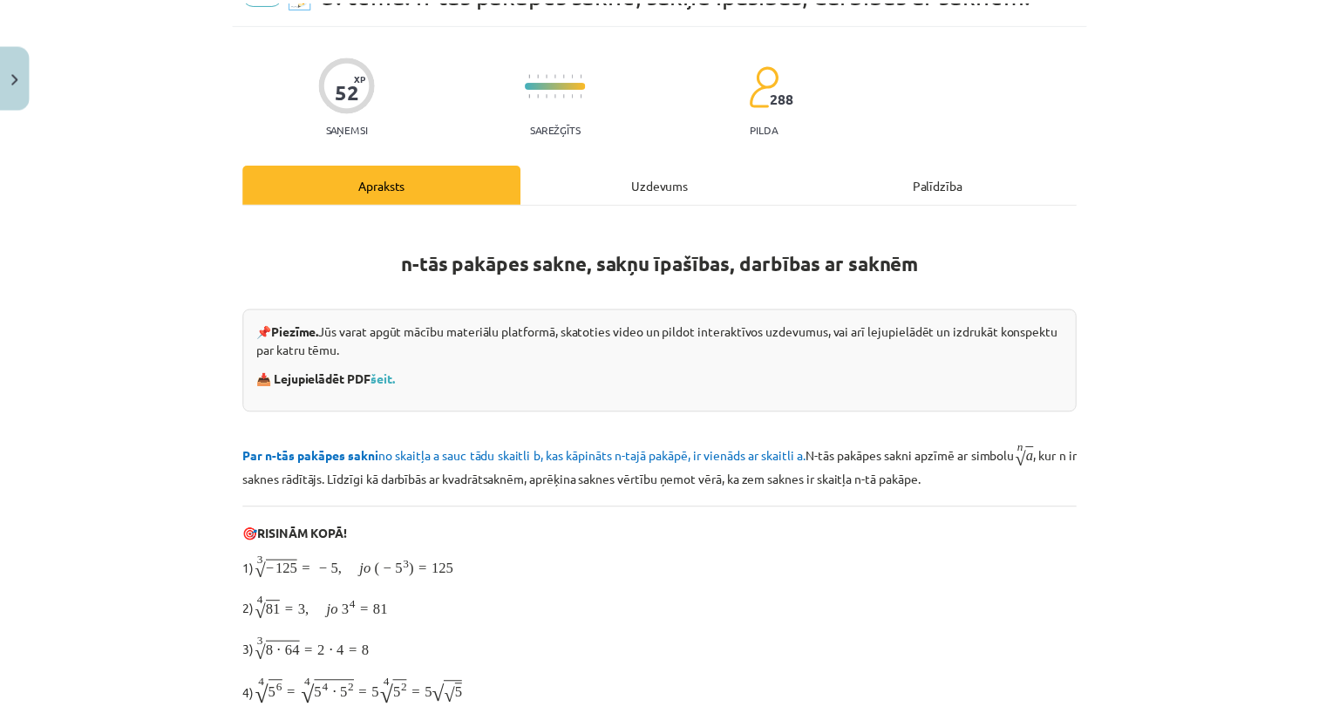
scroll to position [44, 0]
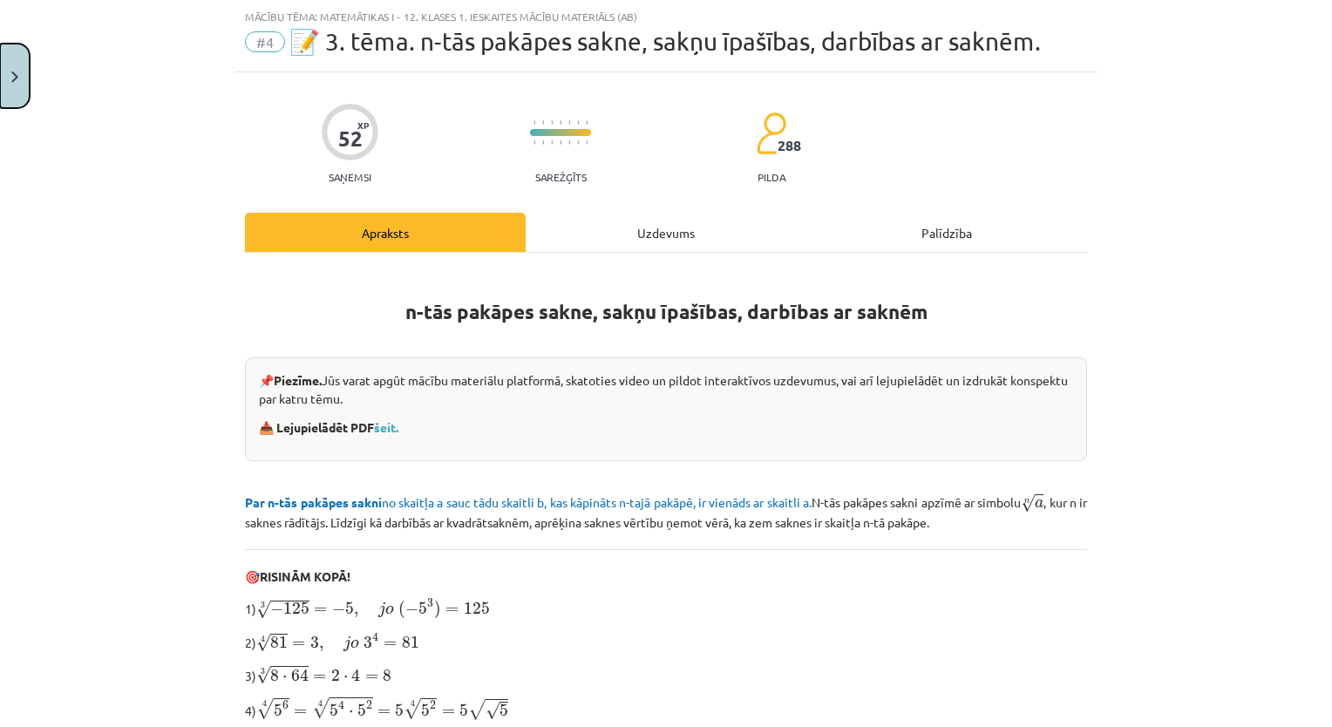
click at [7, 60] on button "Close" at bounding box center [15, 76] width 30 height 64
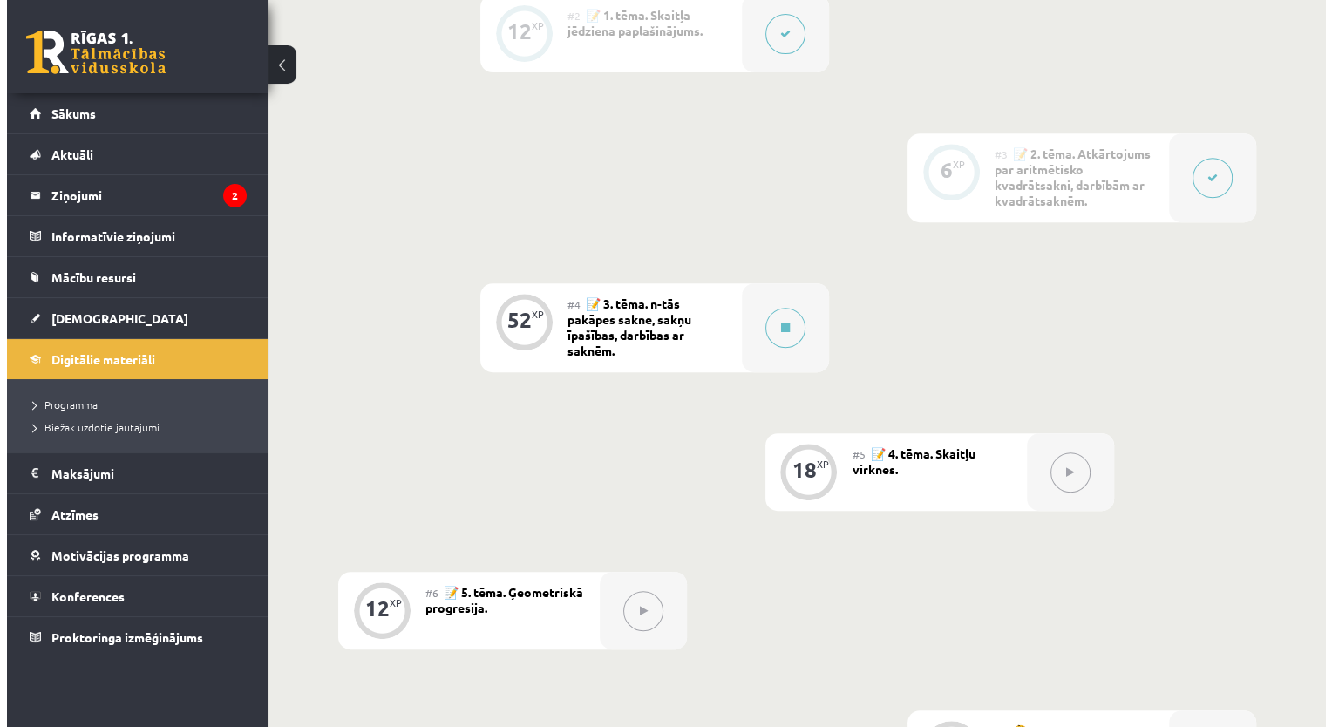
scroll to position [722, 0]
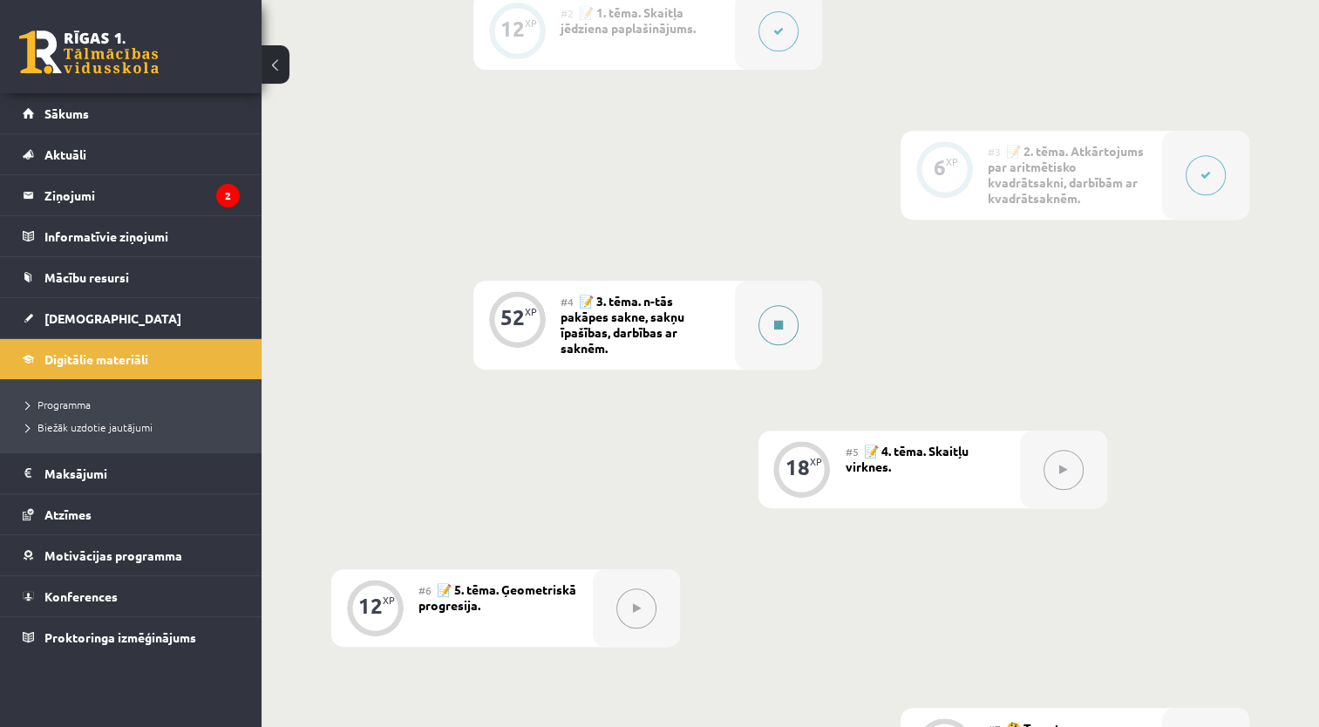
click at [784, 316] on button at bounding box center [778, 325] width 40 height 40
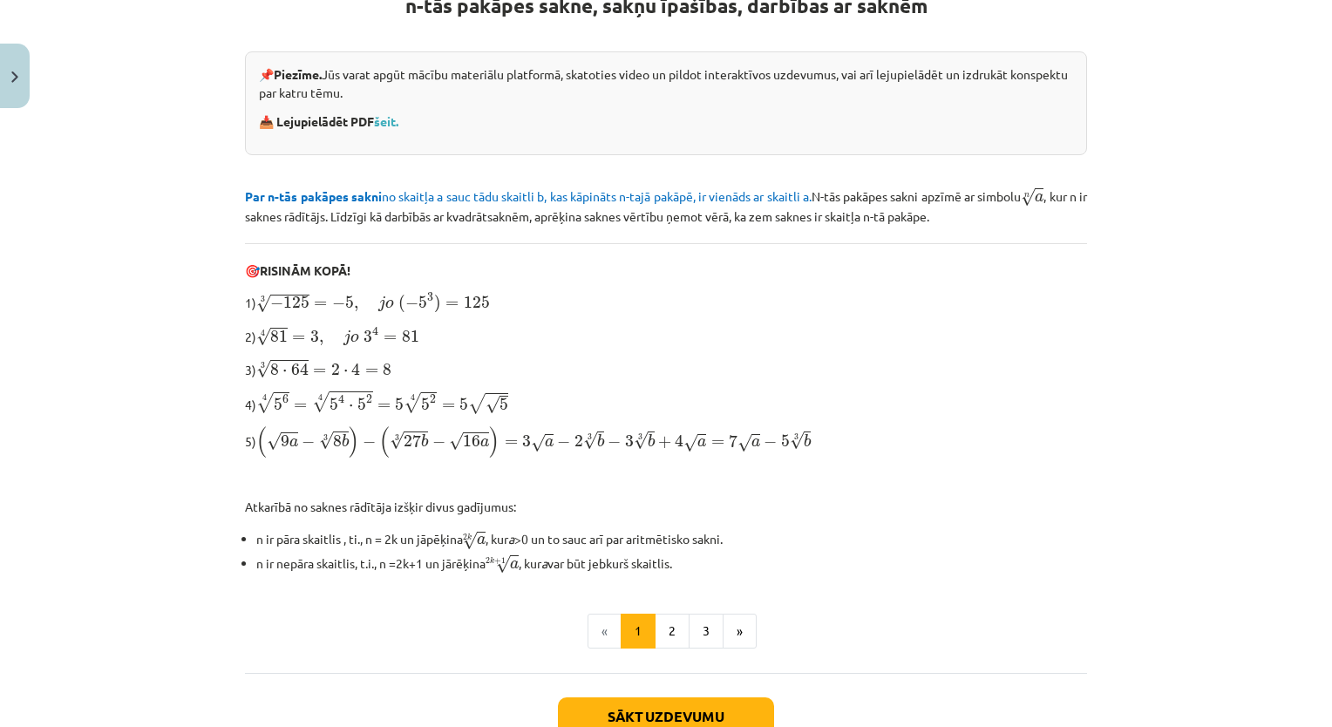
scroll to position [465, 0]
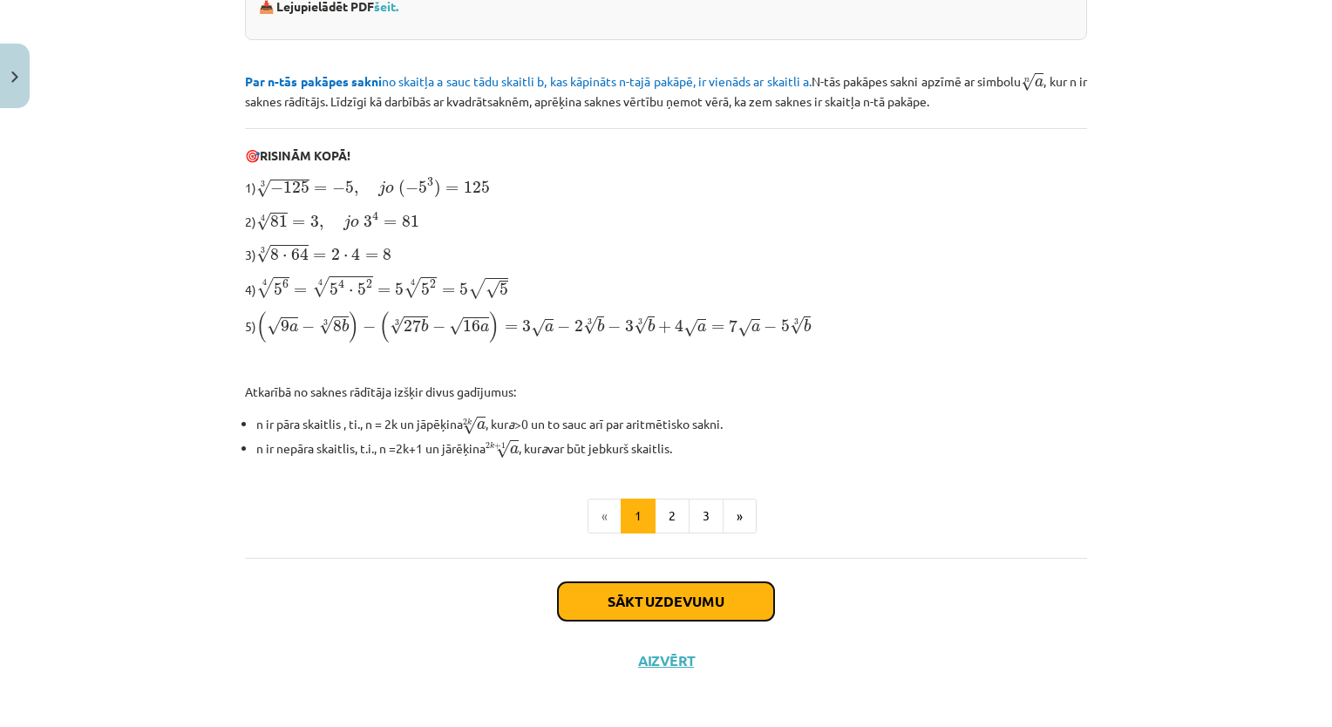
click at [646, 586] on button "Sākt uzdevumu" at bounding box center [666, 601] width 216 height 38
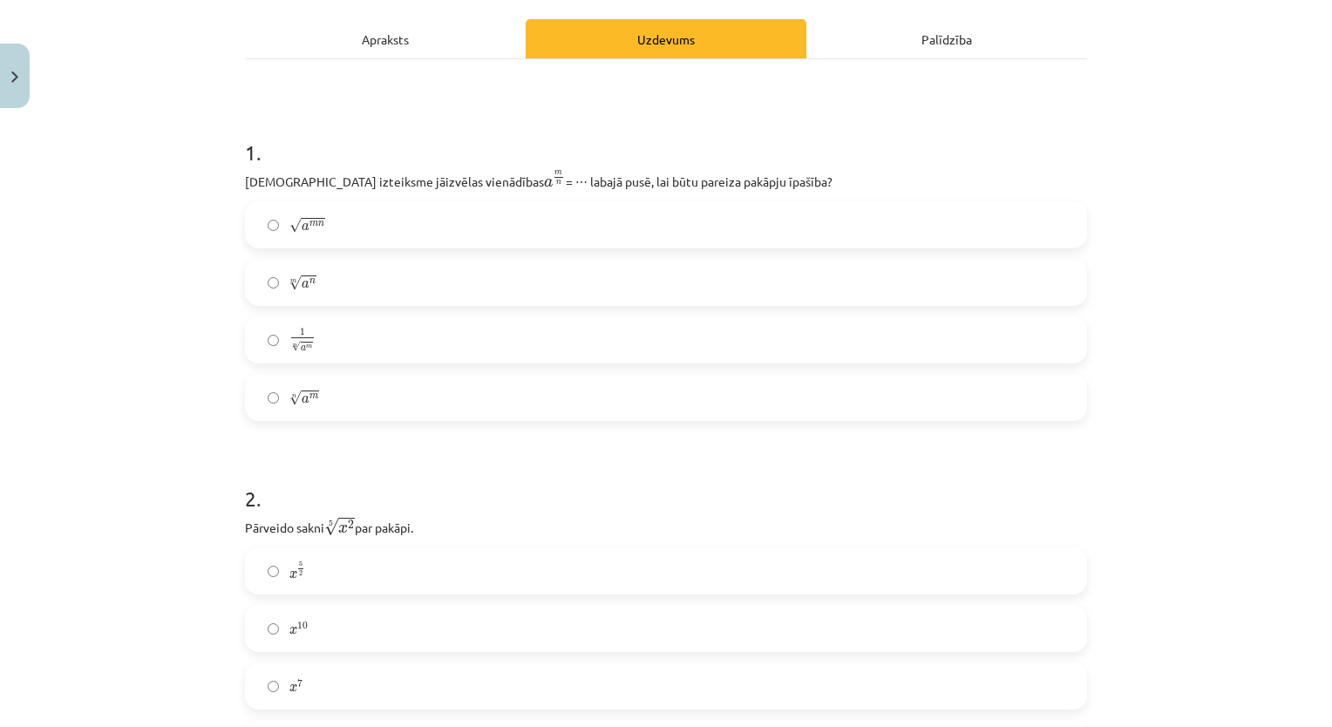
scroll to position [44, 0]
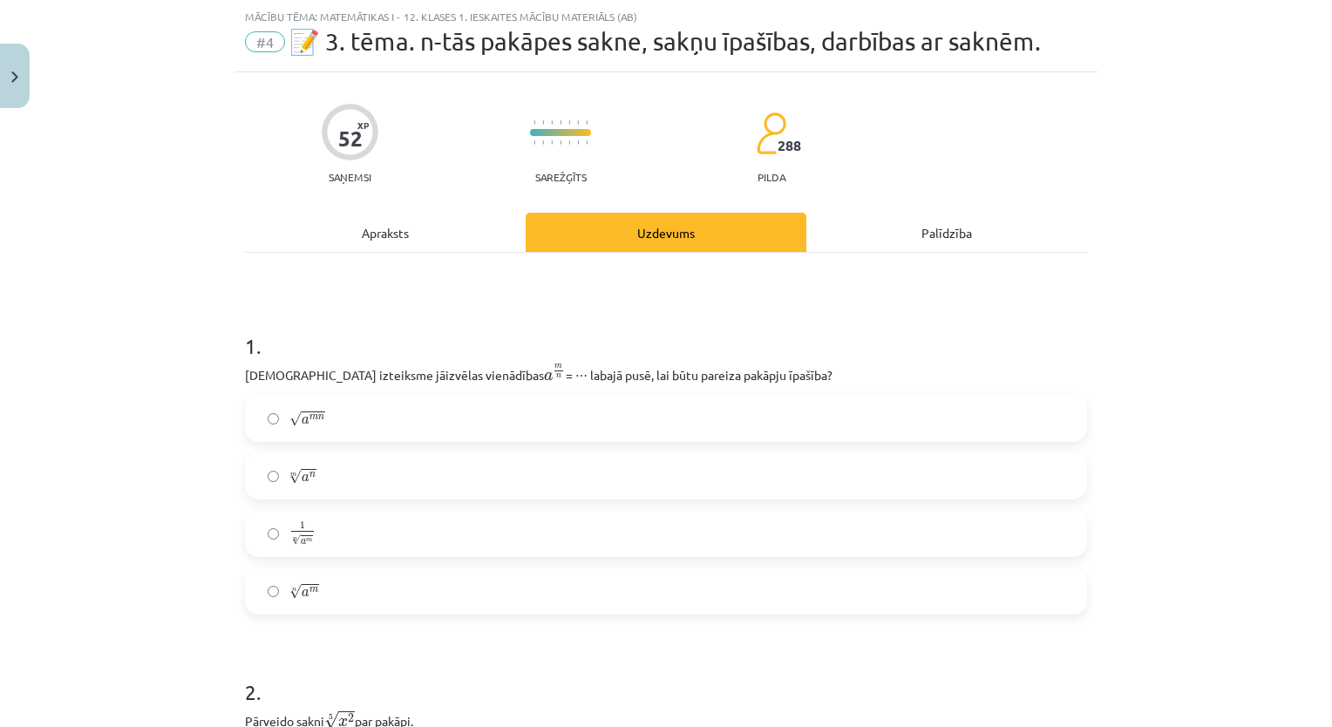
click at [424, 590] on label "n √ a m a m n" at bounding box center [666, 591] width 838 height 44
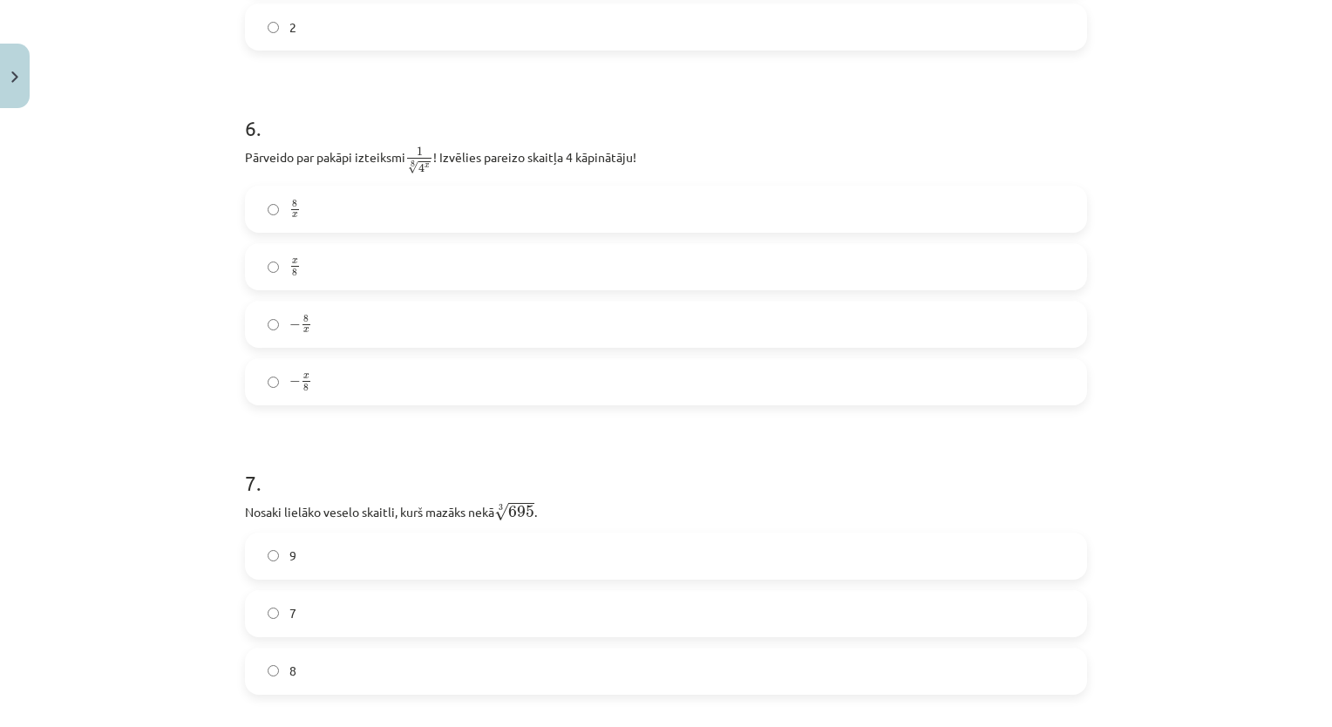
scroll to position [1715, 0]
click at [336, 382] on label "− x 8 − x 8" at bounding box center [666, 378] width 838 height 44
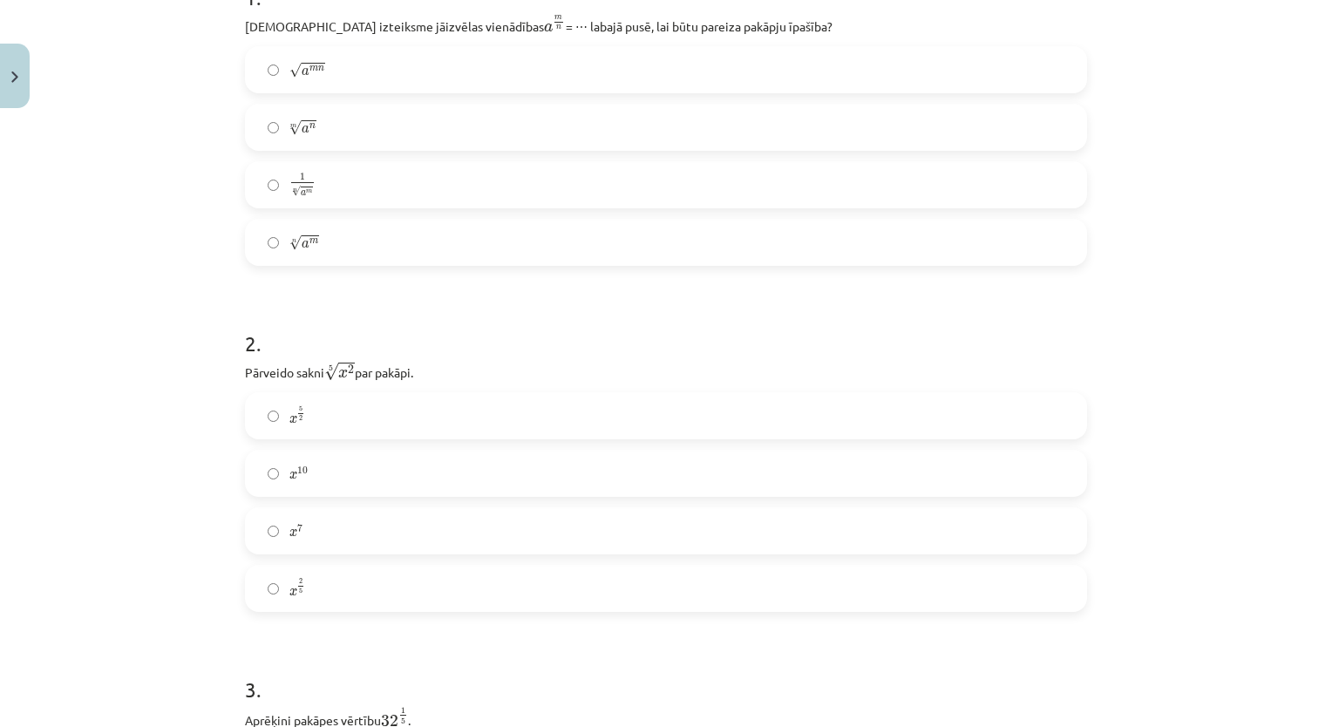
scroll to position [406, 0]
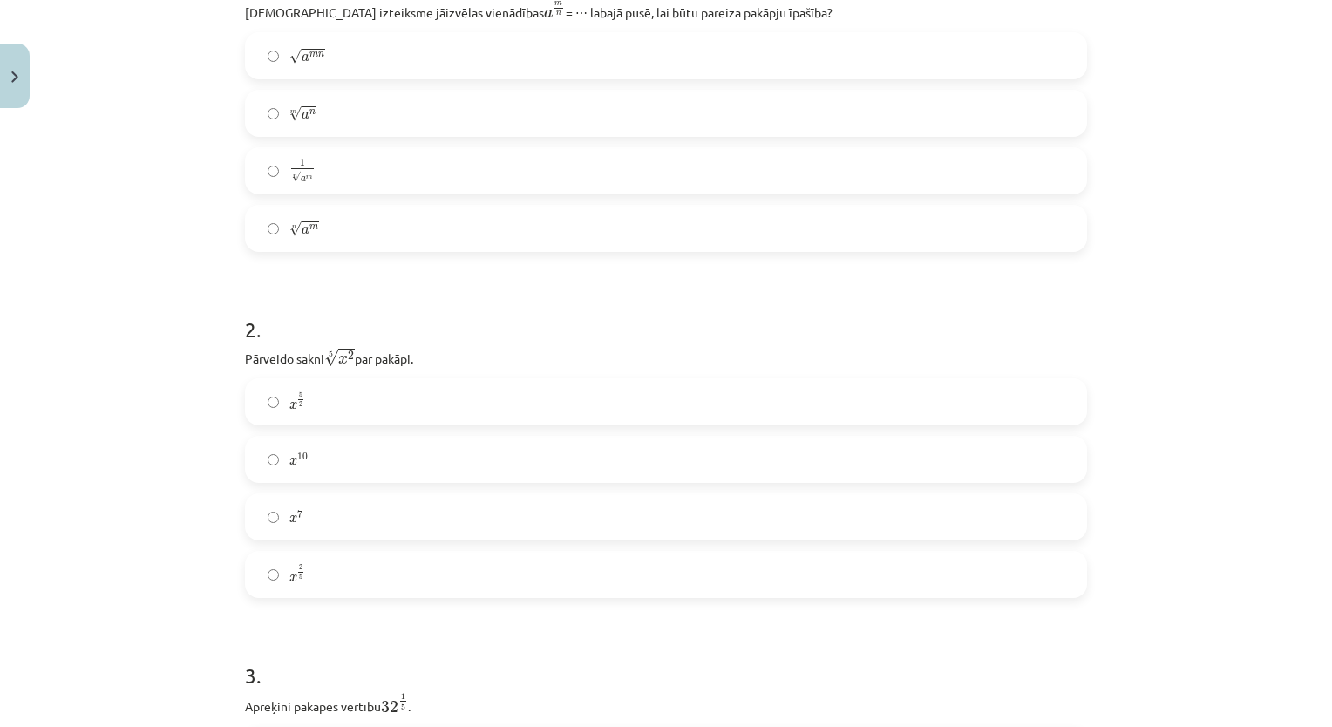
click at [442, 573] on label "x 2 5 x 2 5" at bounding box center [666, 575] width 838 height 44
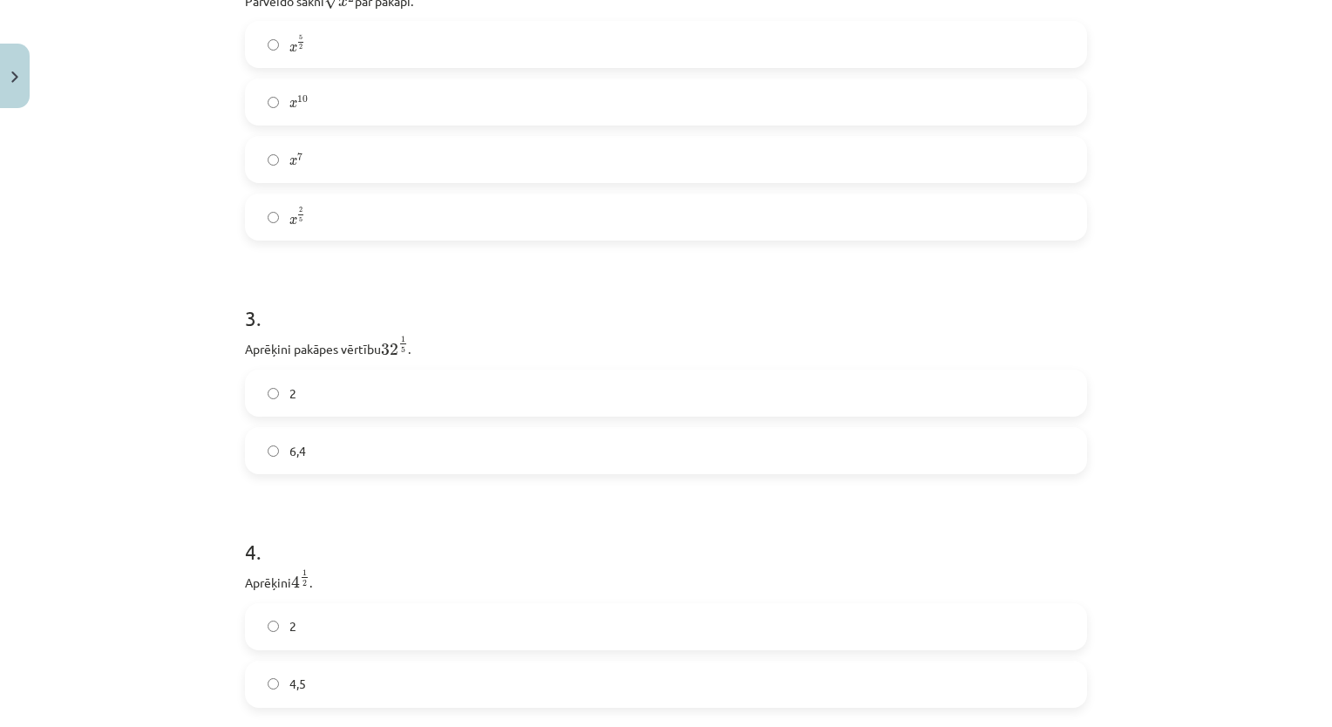
scroll to position [768, 0]
click at [516, 393] on label "2" at bounding box center [666, 389] width 838 height 44
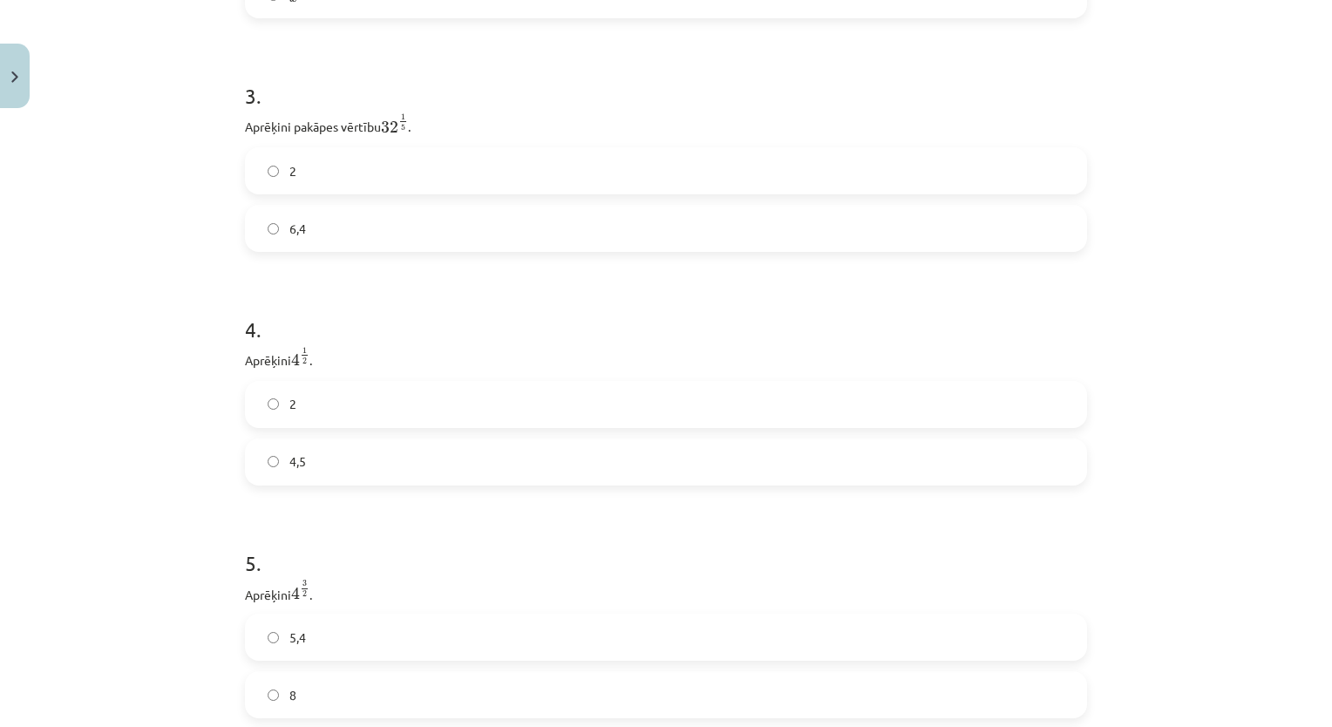
scroll to position [994, 0]
click at [736, 394] on label "2" at bounding box center [666, 396] width 838 height 44
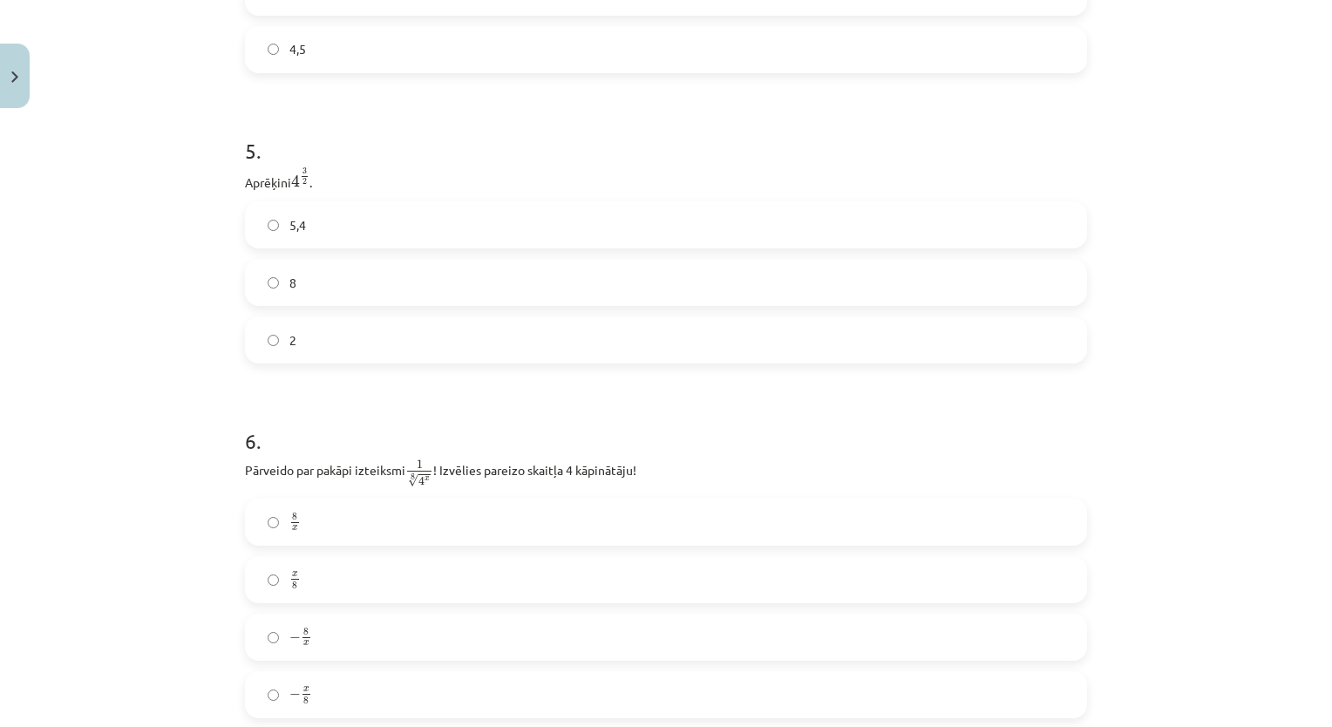
scroll to position [1402, 0]
click at [610, 288] on label "8" at bounding box center [666, 278] width 838 height 44
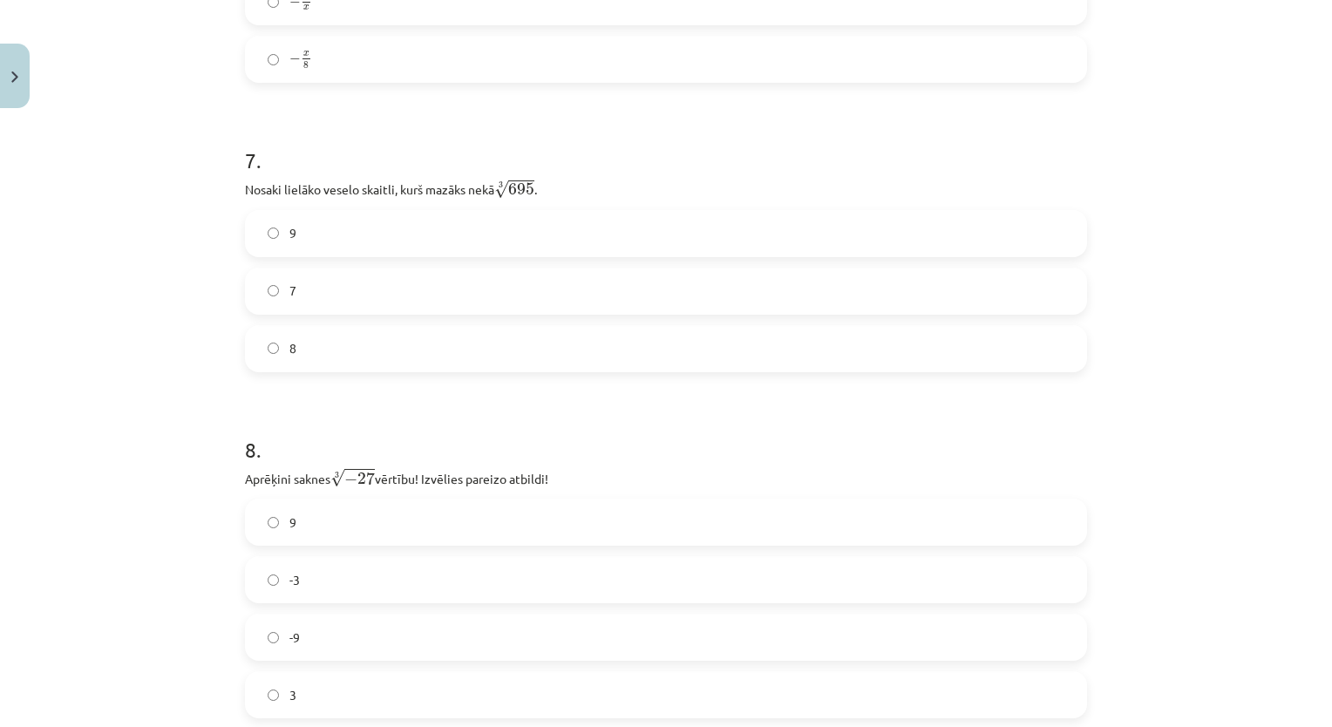
scroll to position [2038, 0]
click at [899, 228] on label "9" at bounding box center [666, 229] width 838 height 44
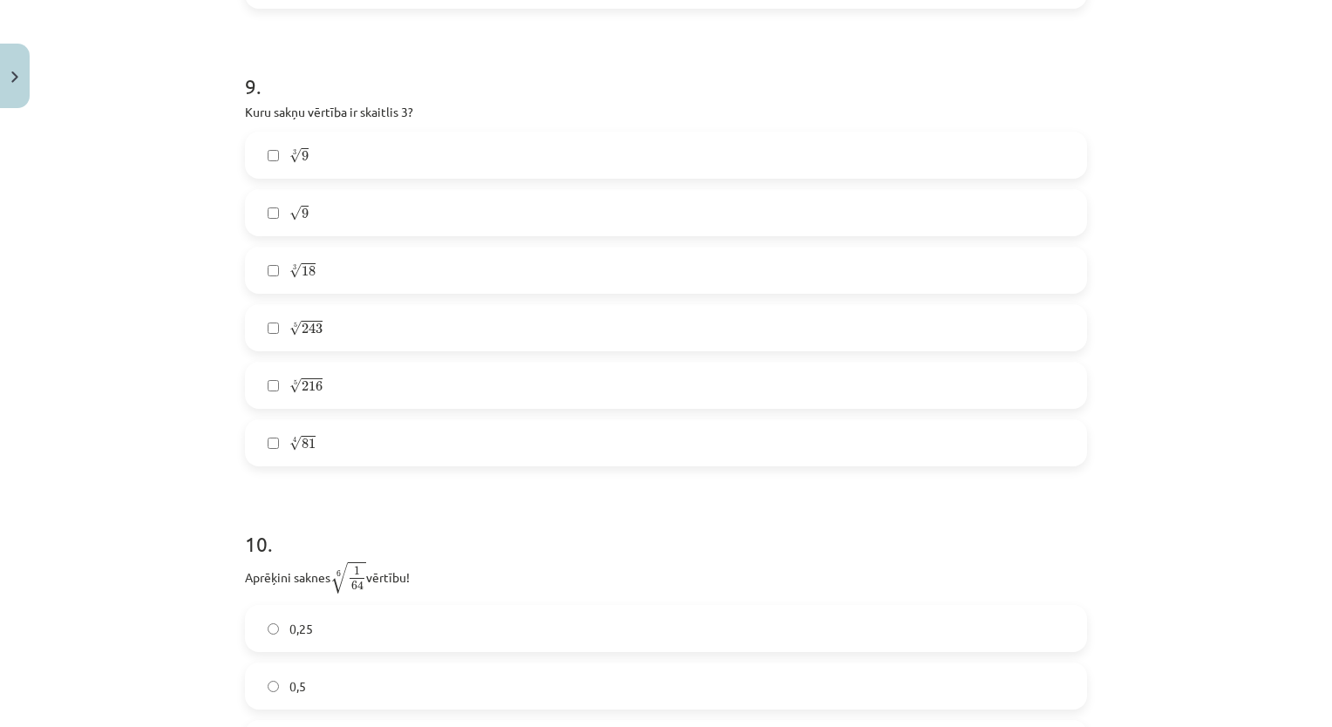
scroll to position [2736, 0]
click at [1031, 225] on label "√ 9 9" at bounding box center [666, 220] width 838 height 44
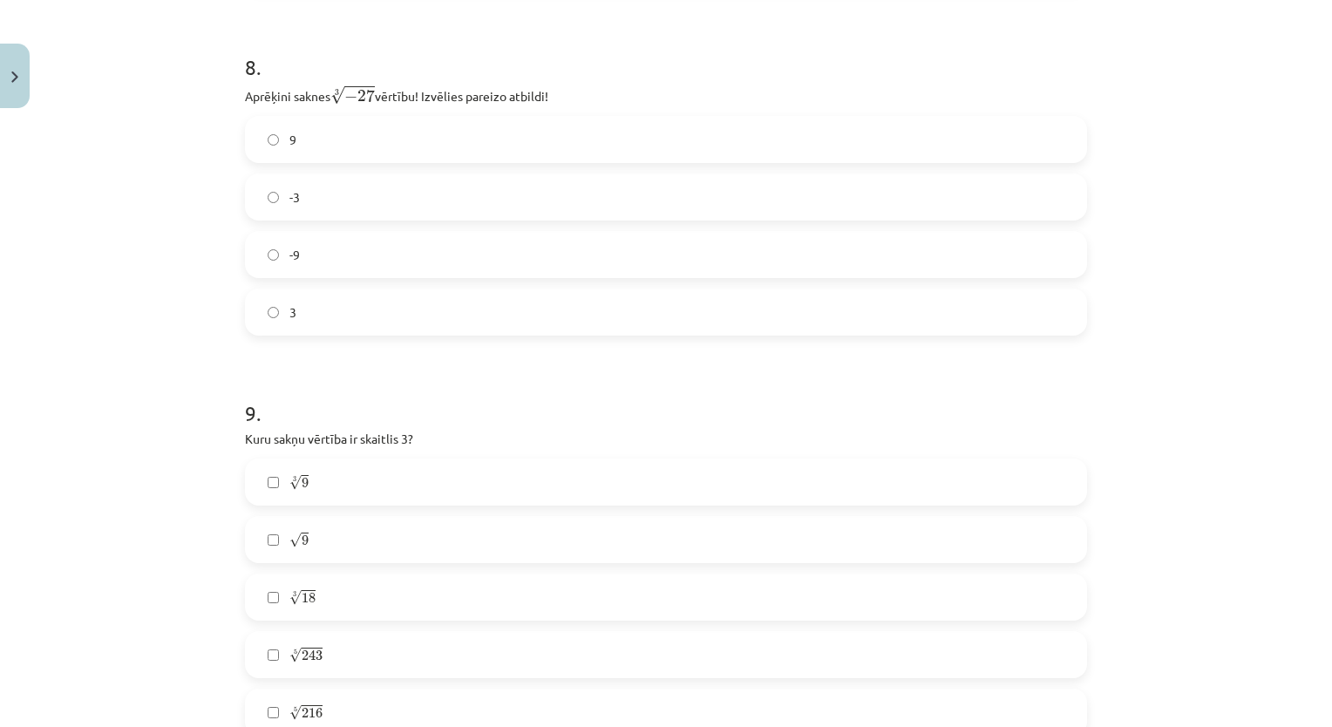
scroll to position [2420, 0]
click at [746, 248] on label "-9" at bounding box center [666, 250] width 838 height 44
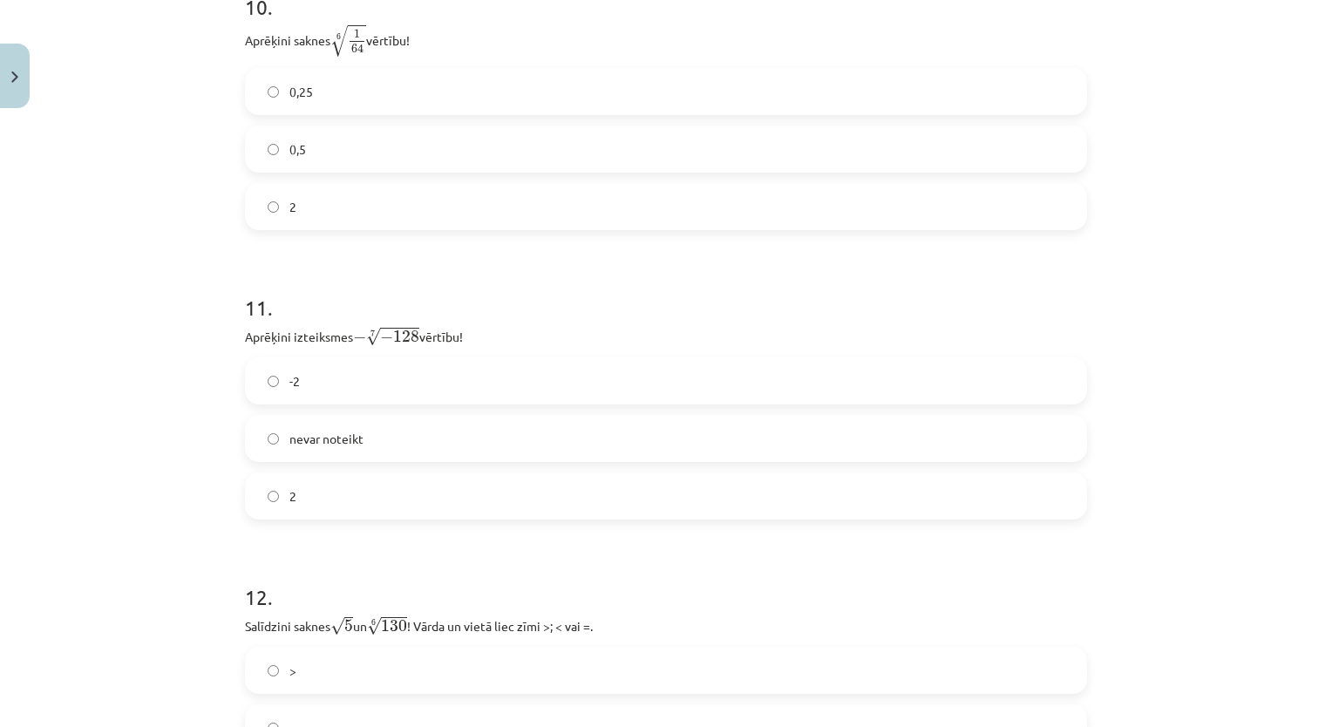
scroll to position [3326, 0]
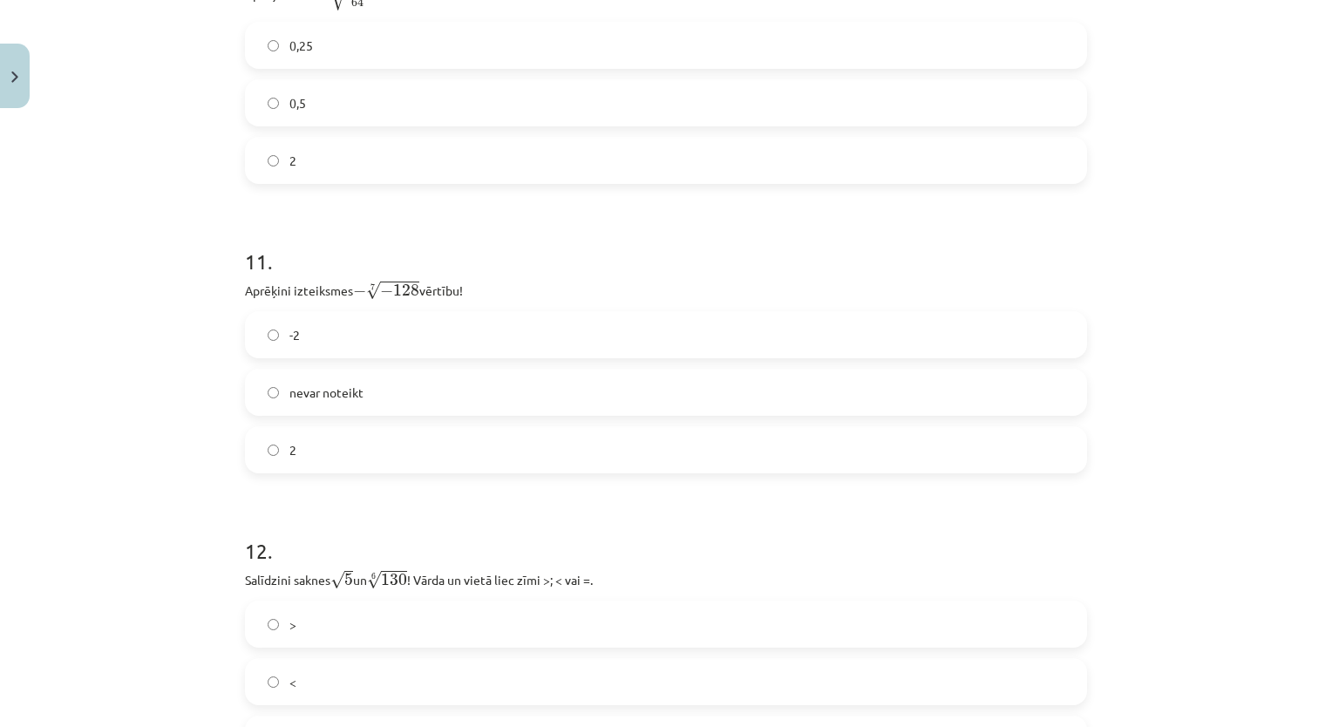
drag, startPoint x: 1304, startPoint y: 546, endPoint x: 1313, endPoint y: 524, distance: 23.8
click at [1313, 524] on div "Mācību tēma: Matemātikas i - 12. klases 1. ieskaites mācību materiāls (ab) #4 📝…" at bounding box center [666, 363] width 1332 height 727
drag, startPoint x: 1313, startPoint y: 524, endPoint x: 1324, endPoint y: 492, distance: 33.1
click at [1318, 492] on div "Mācību tēma: Matemātikas i - 12. klases 1. ieskaites mācību materiāls (ab) #4 📝…" at bounding box center [666, 363] width 1332 height 727
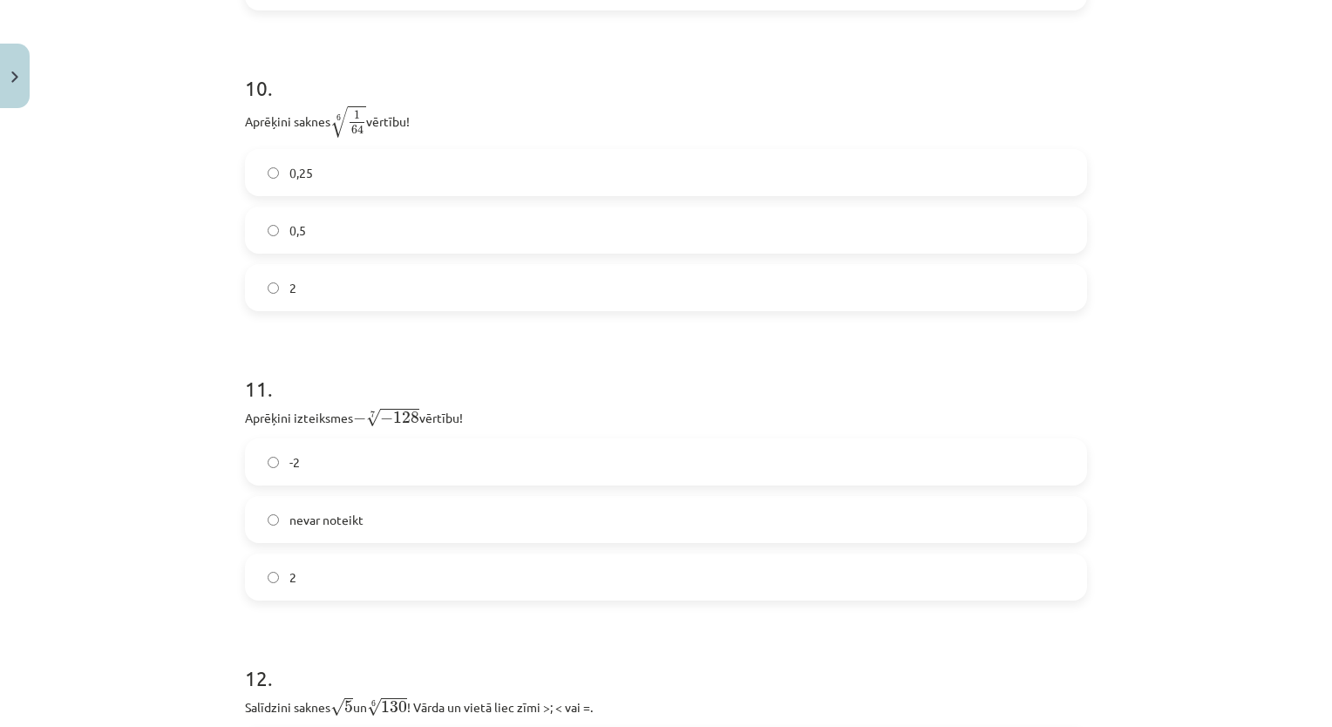
scroll to position [3193, 0]
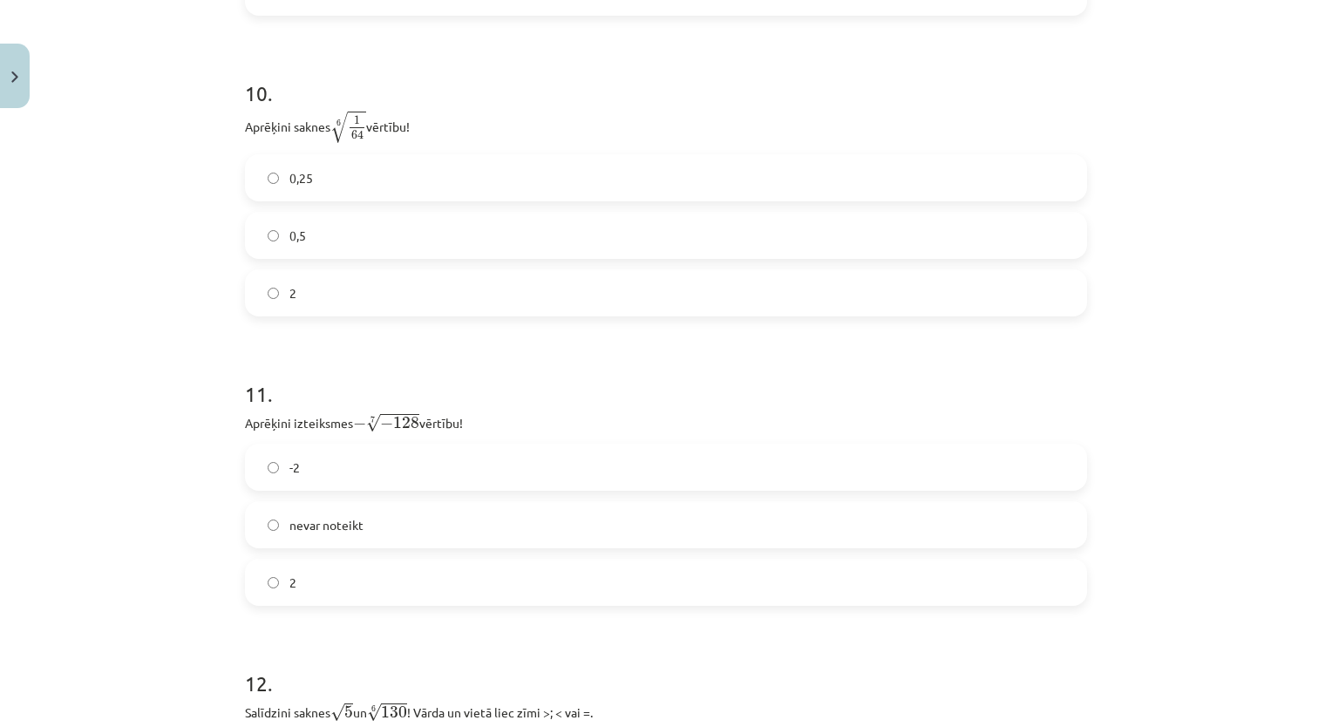
click at [798, 294] on label "2" at bounding box center [666, 293] width 838 height 44
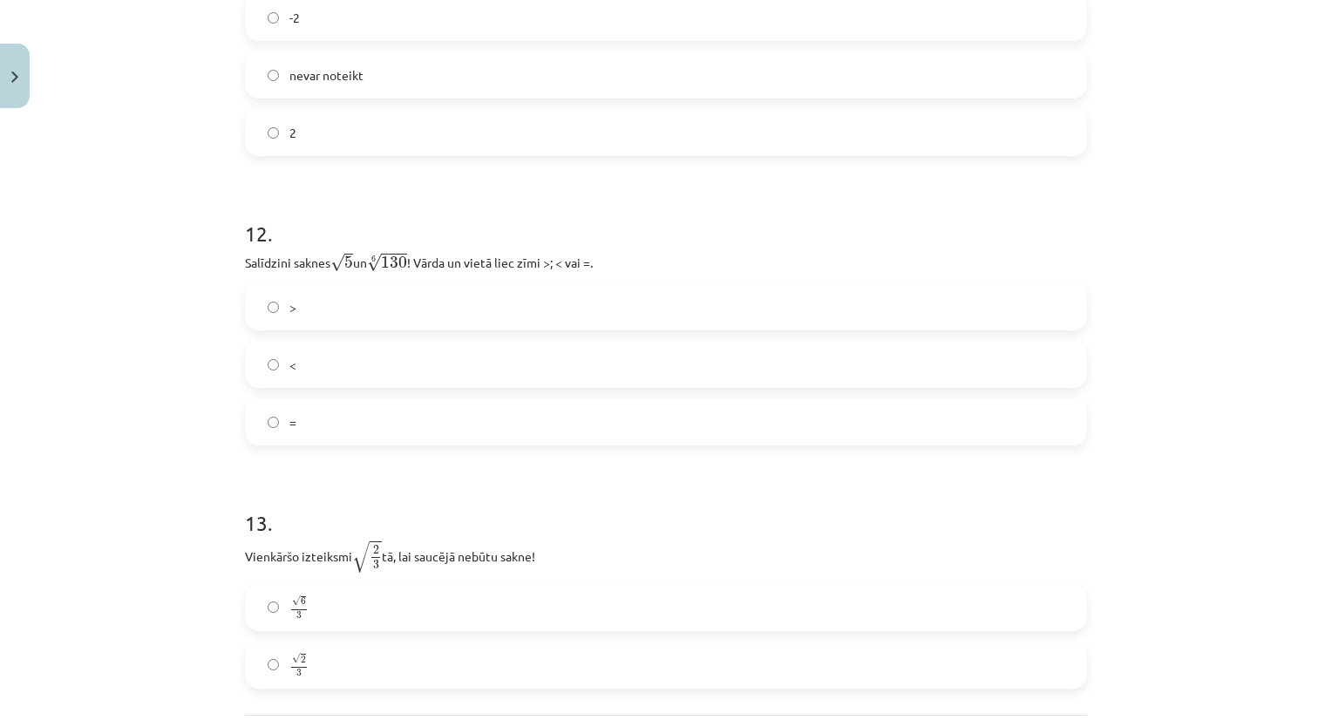
scroll to position [3809, 0]
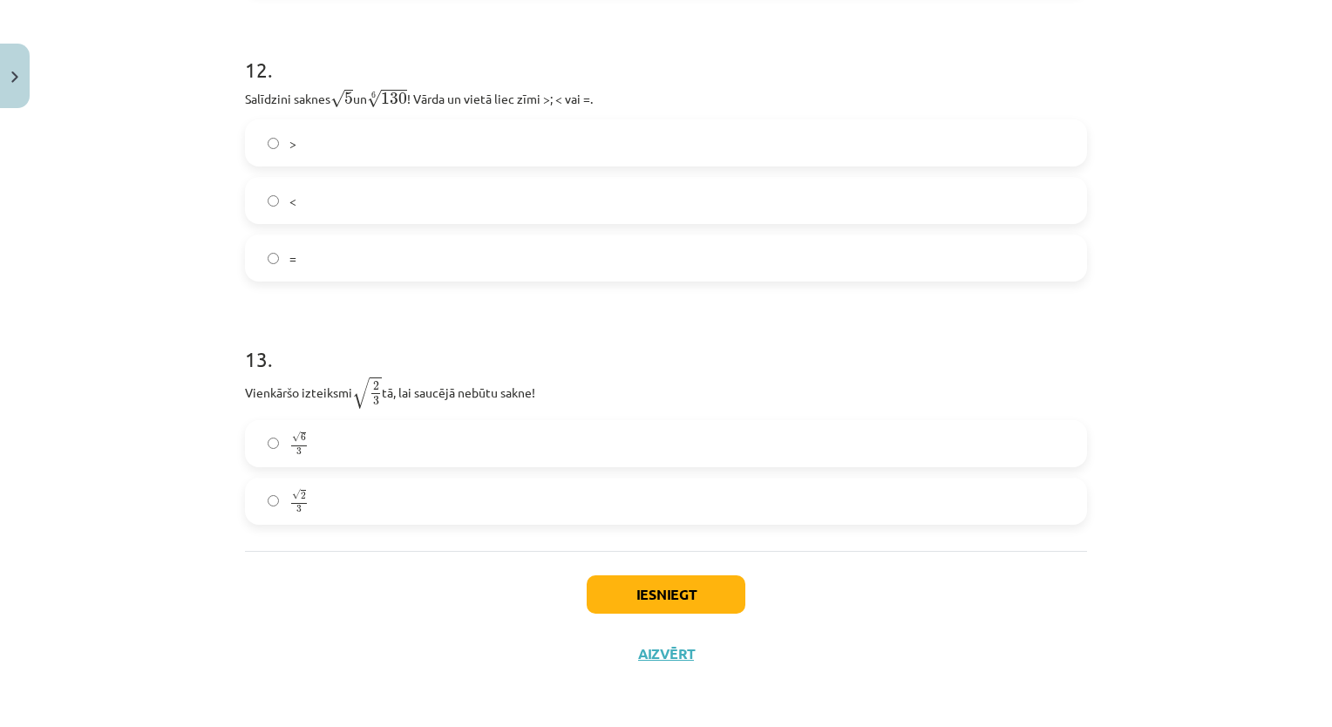
click at [445, 444] on label "√ 6 3 6 3" at bounding box center [666, 444] width 838 height 44
click at [405, 494] on label "√ 2 3 2 3" at bounding box center [666, 501] width 838 height 44
click at [469, 200] on label "<" at bounding box center [666, 201] width 838 height 44
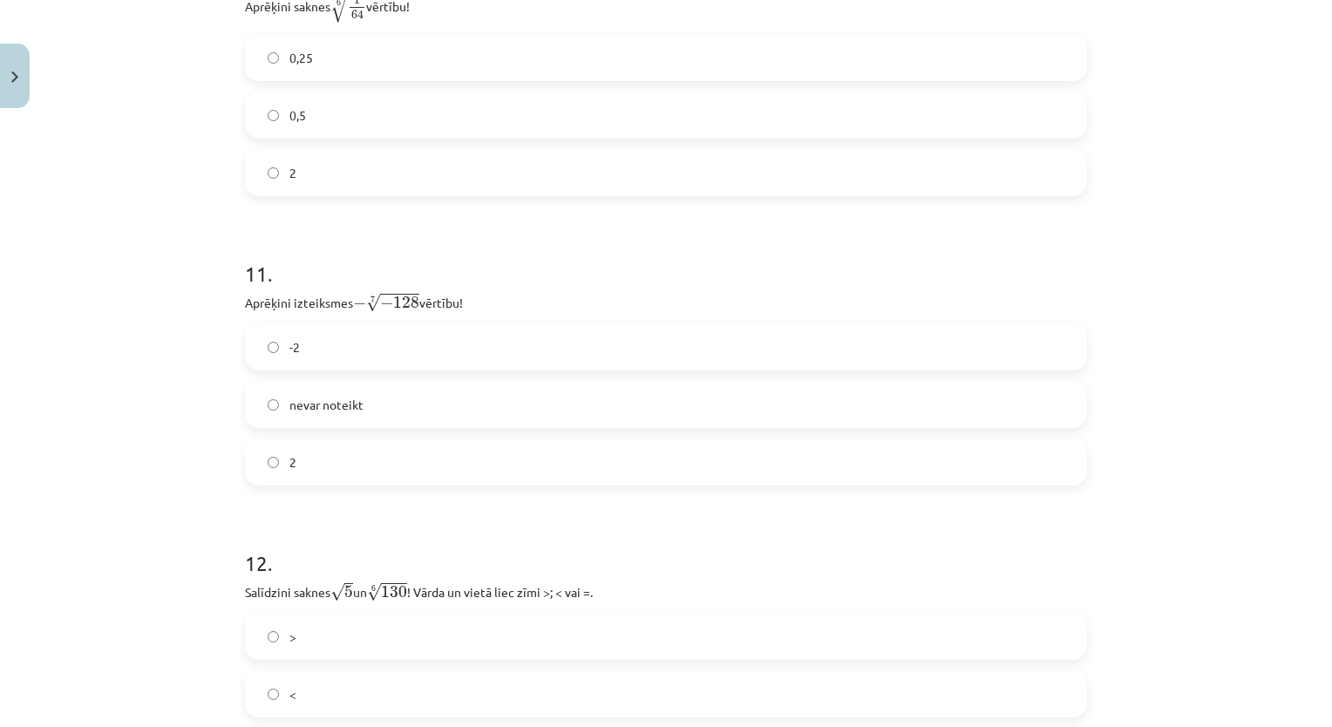
scroll to position [3267, 0]
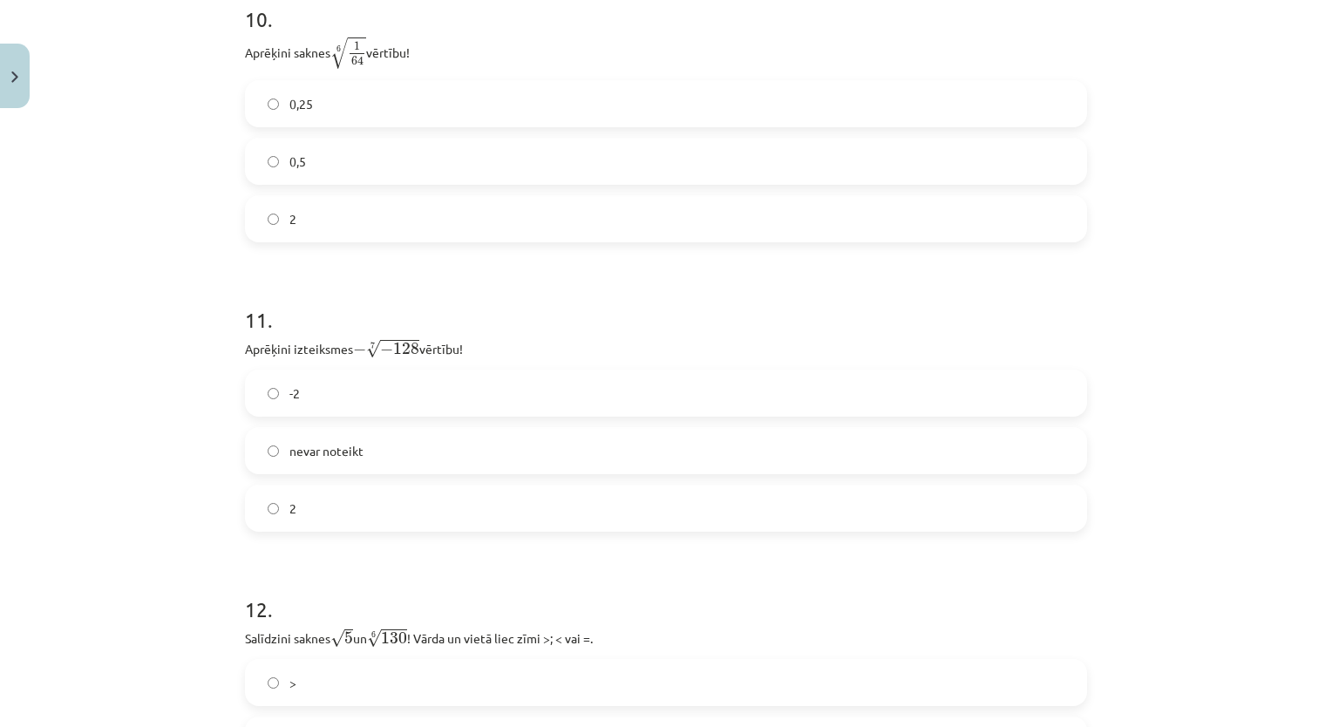
click at [607, 419] on div "-2 nevar noteikt 2" at bounding box center [666, 451] width 842 height 162
click at [615, 397] on label "-2" at bounding box center [666, 393] width 838 height 44
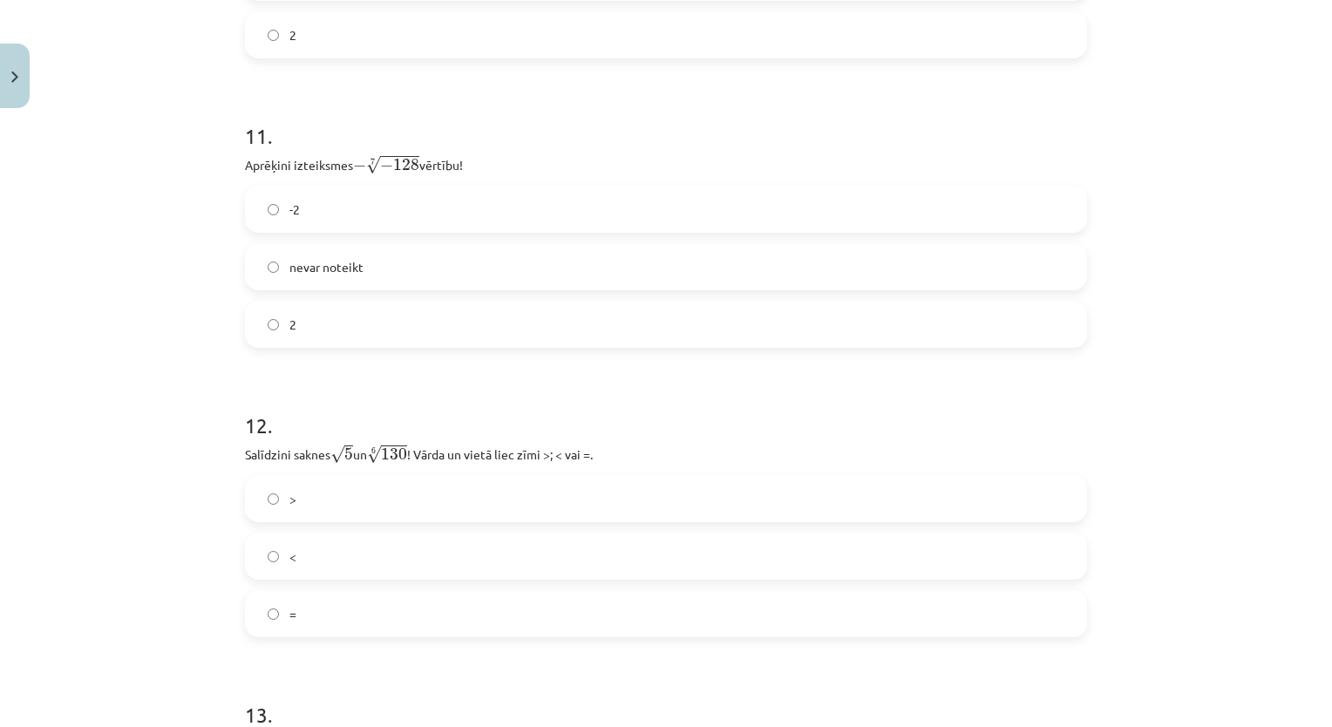
scroll to position [3809, 0]
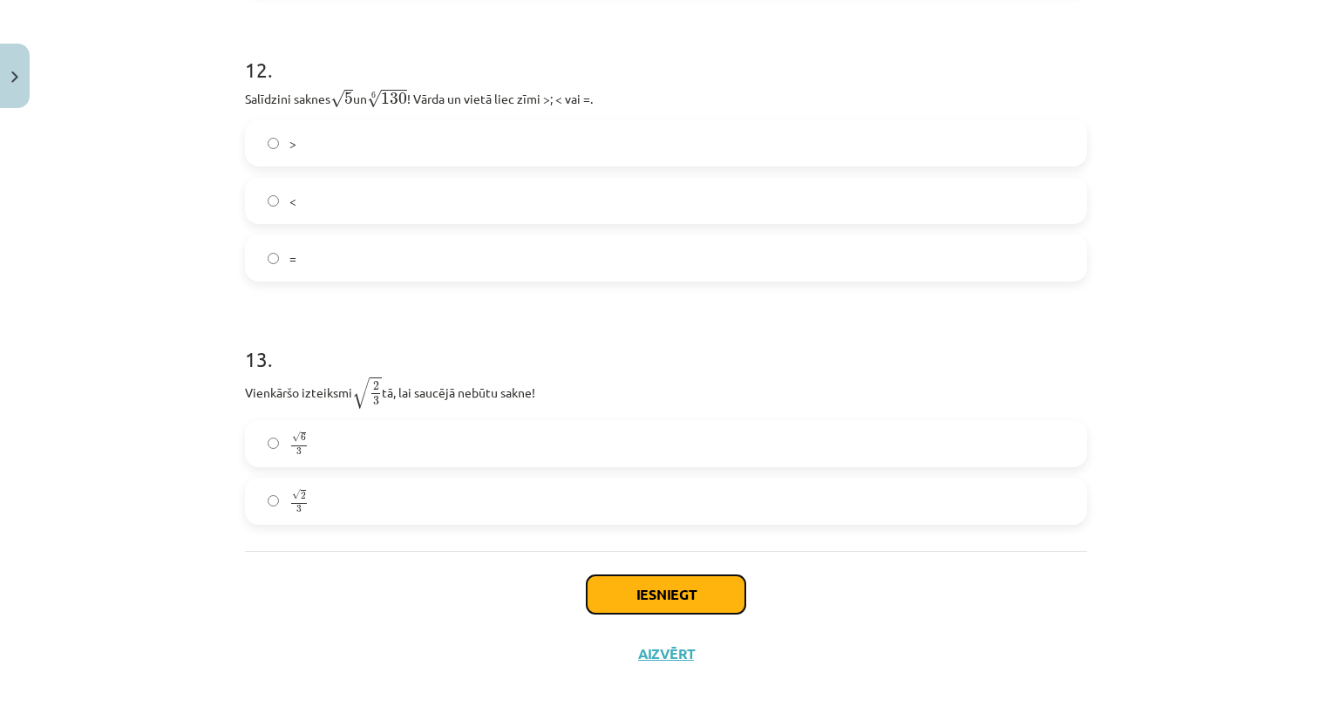
click at [668, 608] on button "Iesniegt" at bounding box center [666, 594] width 159 height 38
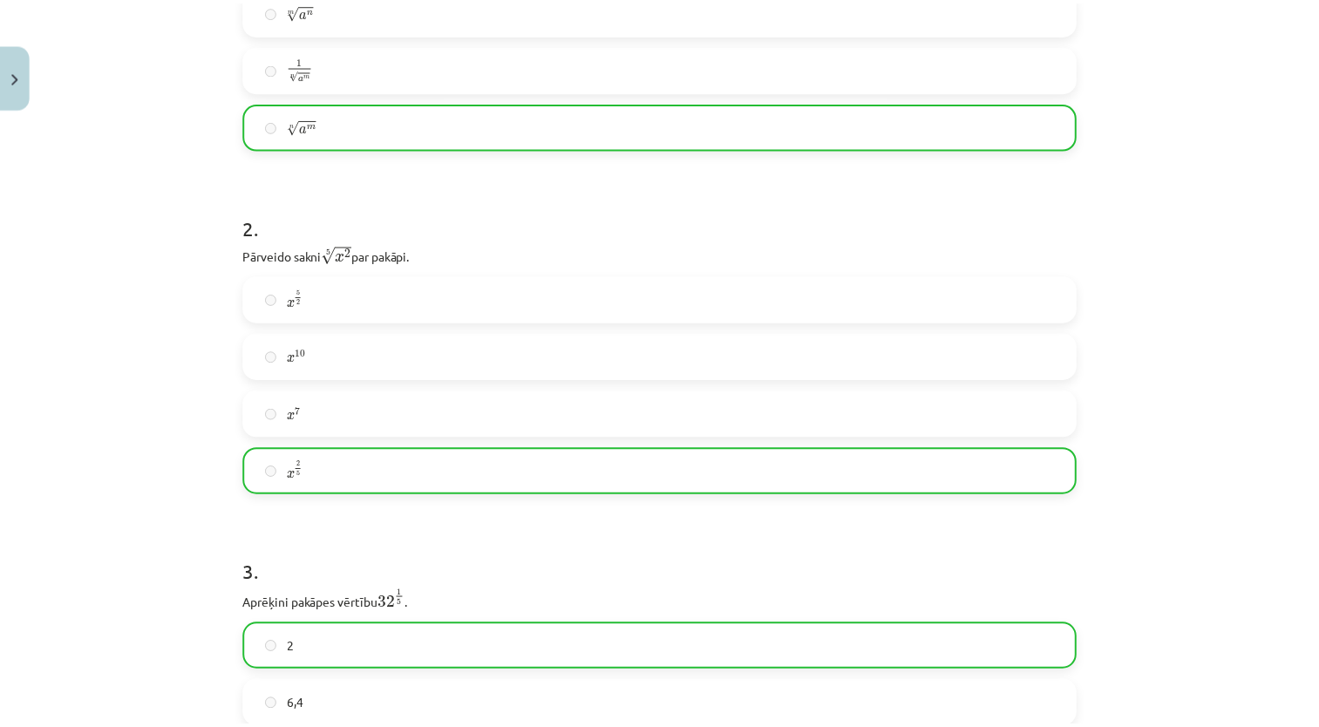
scroll to position [495, 0]
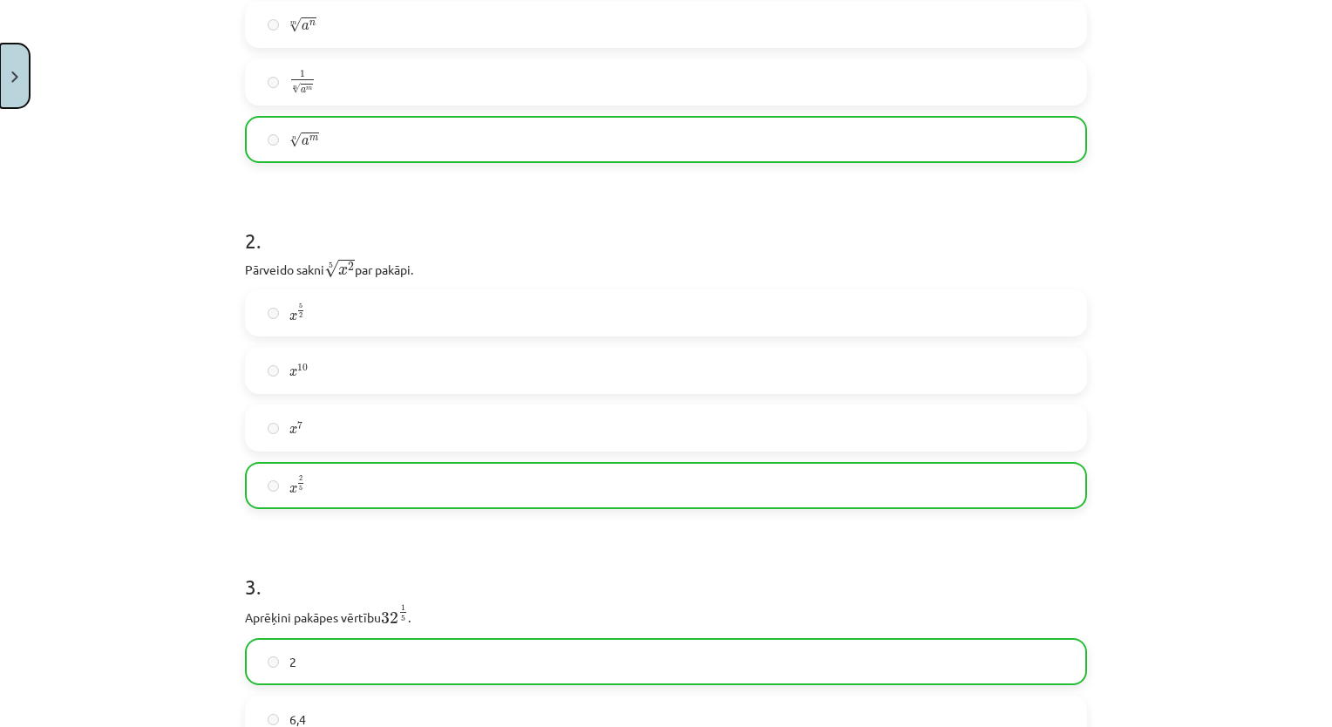
click at [29, 83] on button "Close" at bounding box center [15, 76] width 30 height 64
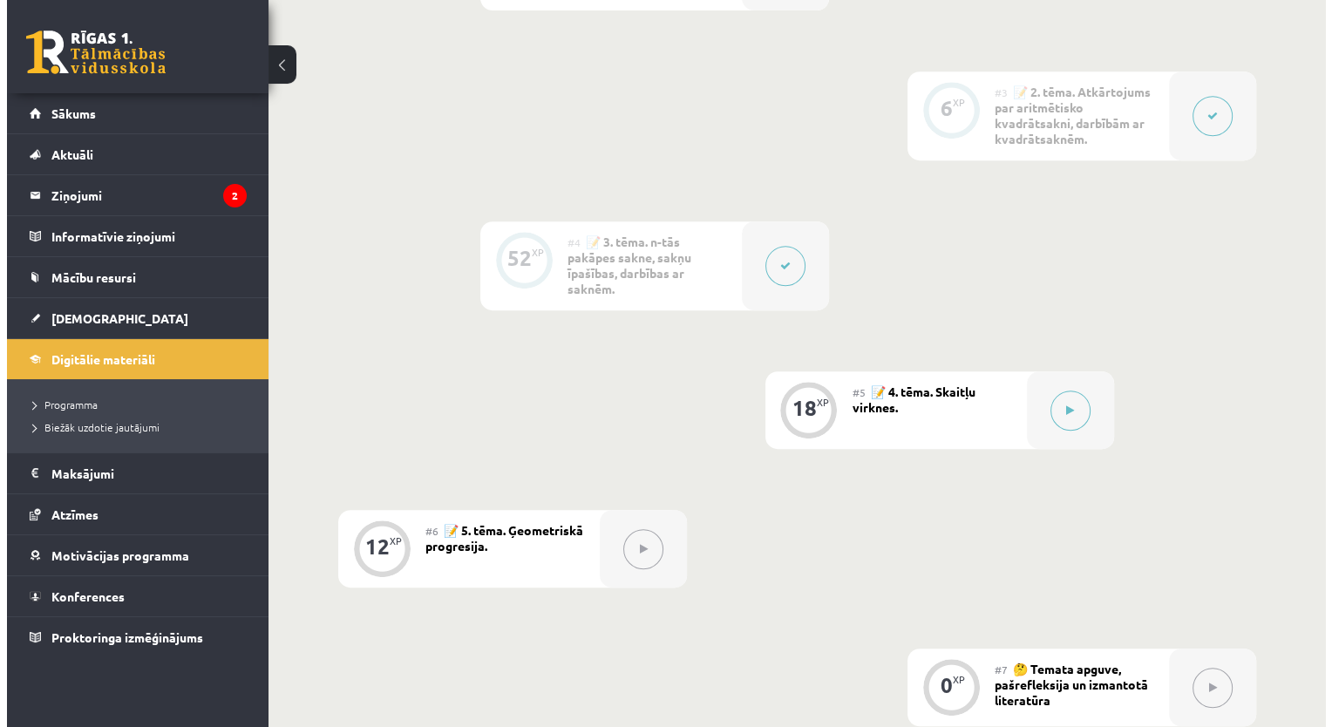
scroll to position [783, 0]
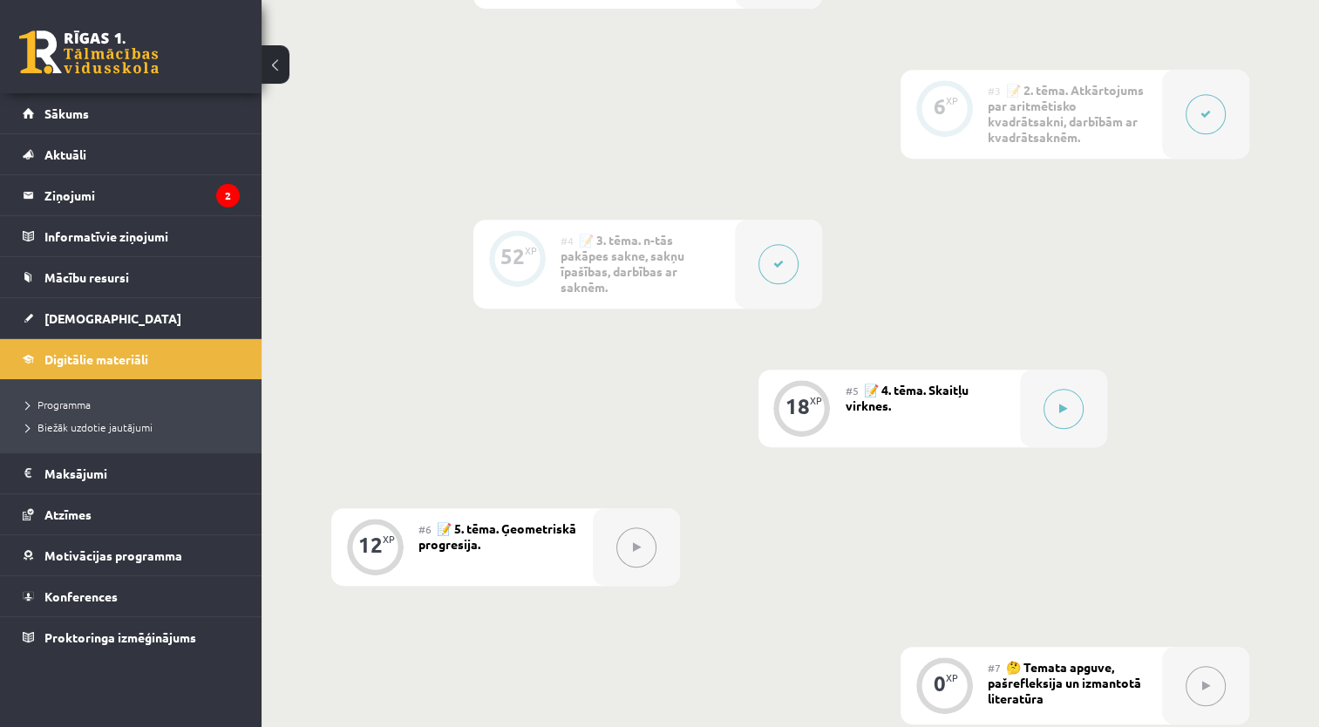
drag, startPoint x: 1305, startPoint y: 332, endPoint x: 1293, endPoint y: 396, distance: 64.6
click at [1293, 396] on div "0 XP #1 💡 Pirms sāc mācīties! Ievada daļa. 12 XP #2 📝 1. tēma. Skaitļa jēdziena…" at bounding box center [789, 289] width 1057 height 1132
click at [791, 257] on button at bounding box center [778, 264] width 40 height 40
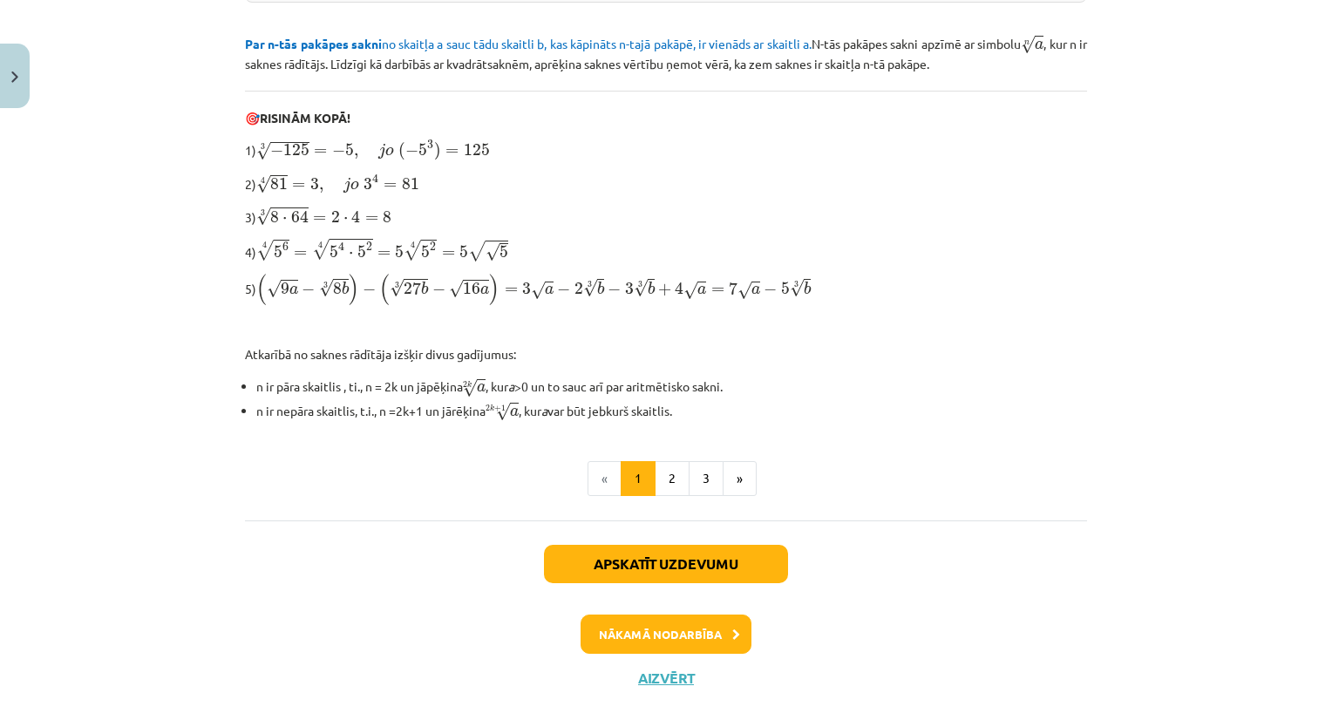
scroll to position [519, 0]
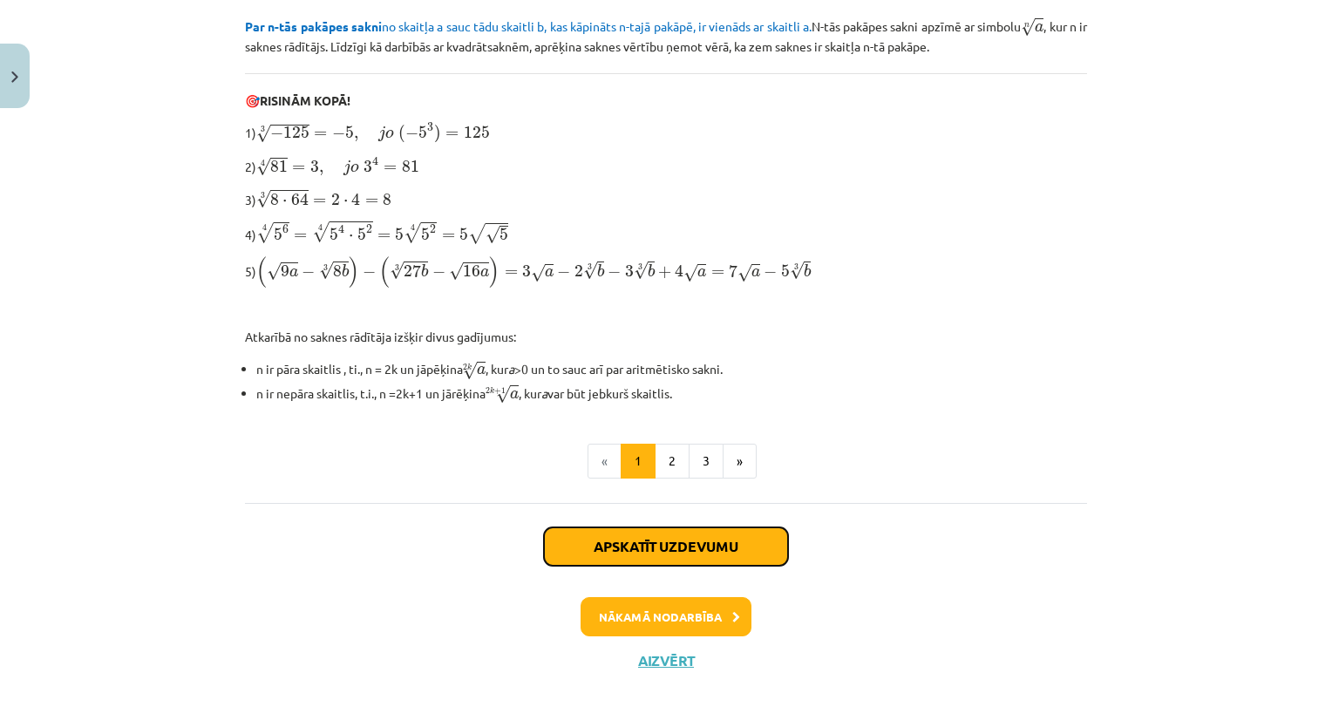
click at [689, 546] on button "Apskatīt uzdevumu" at bounding box center [666, 546] width 244 height 38
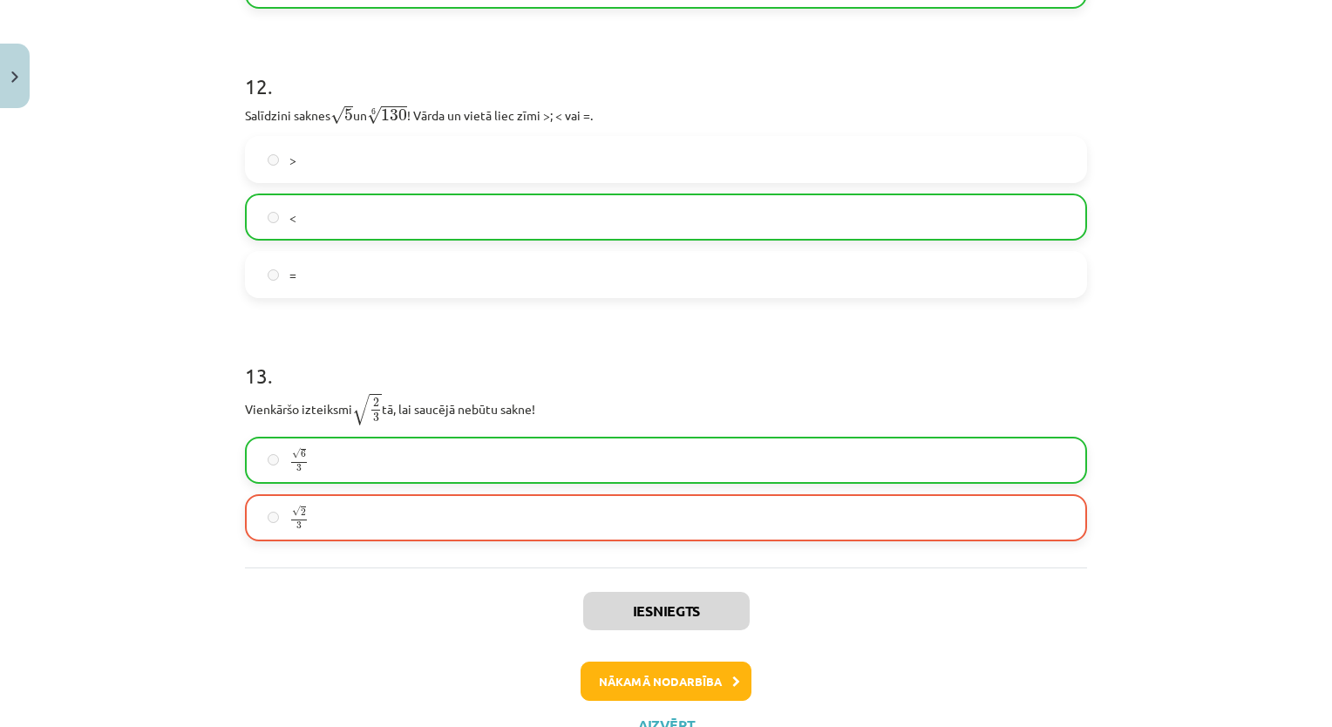
scroll to position [3828, 0]
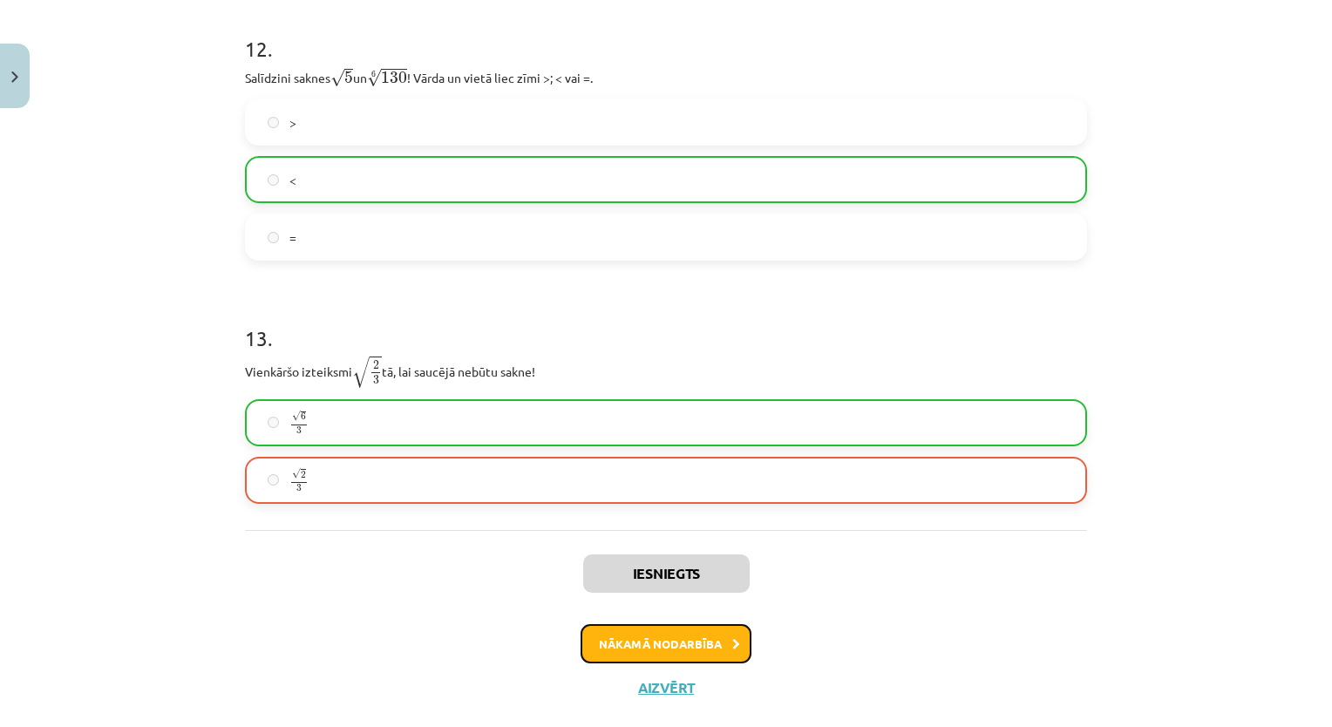
click at [676, 636] on button "Nākamā nodarbība" at bounding box center [665, 644] width 171 height 40
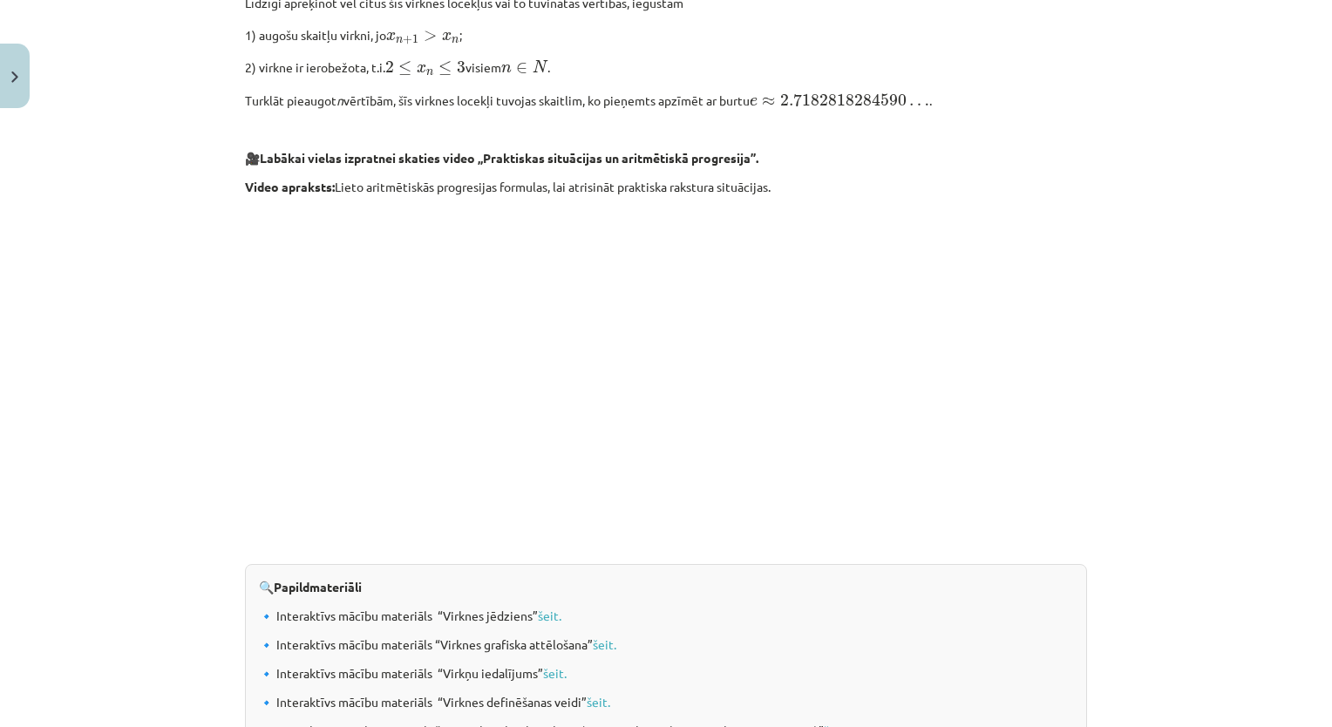
scroll to position [1619, 0]
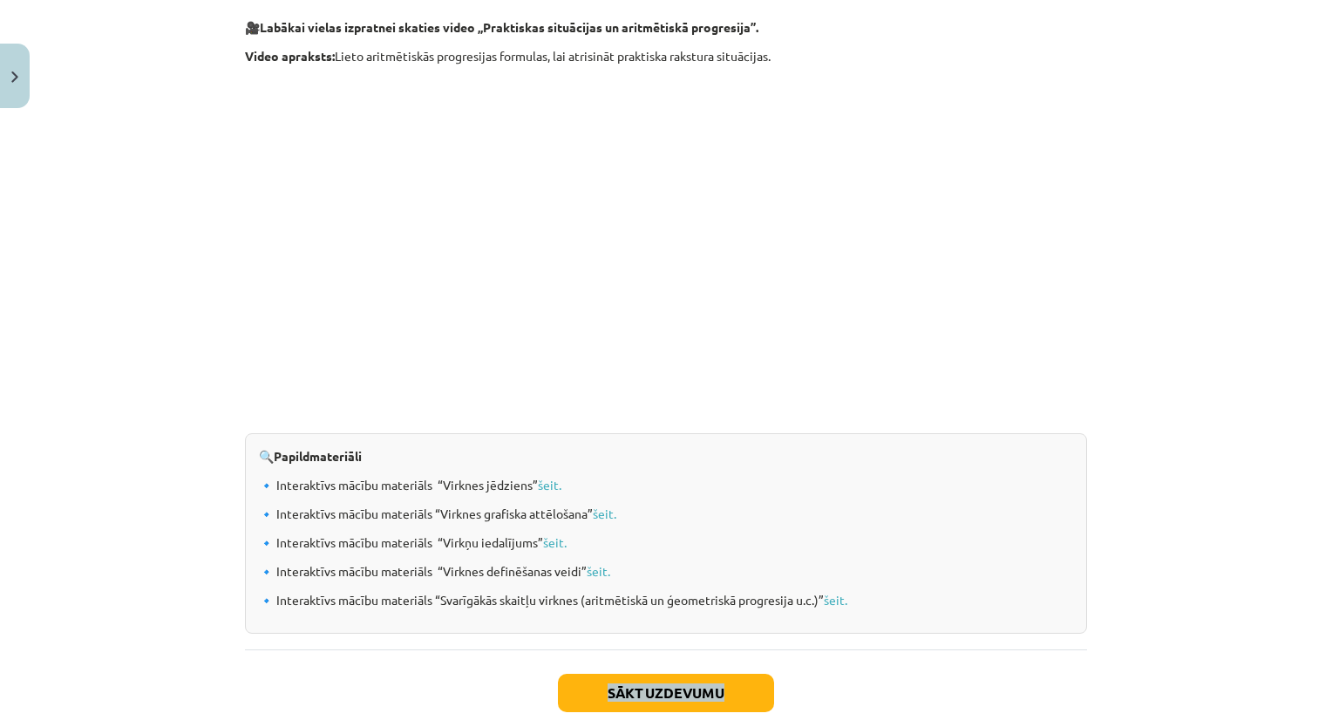
drag, startPoint x: 1306, startPoint y: 591, endPoint x: 1297, endPoint y: 648, distance: 58.3
click at [1297, 648] on div "Mācību tēma: Matemātikas i - 12. klases 1. ieskaites mācību materiāls (ab) #5 📝…" at bounding box center [666, 363] width 1332 height 727
click at [495, 689] on div "Sākt uzdevumu Aizvērt" at bounding box center [666, 710] width 842 height 122
click at [3, 86] on button "Close" at bounding box center [15, 76] width 30 height 64
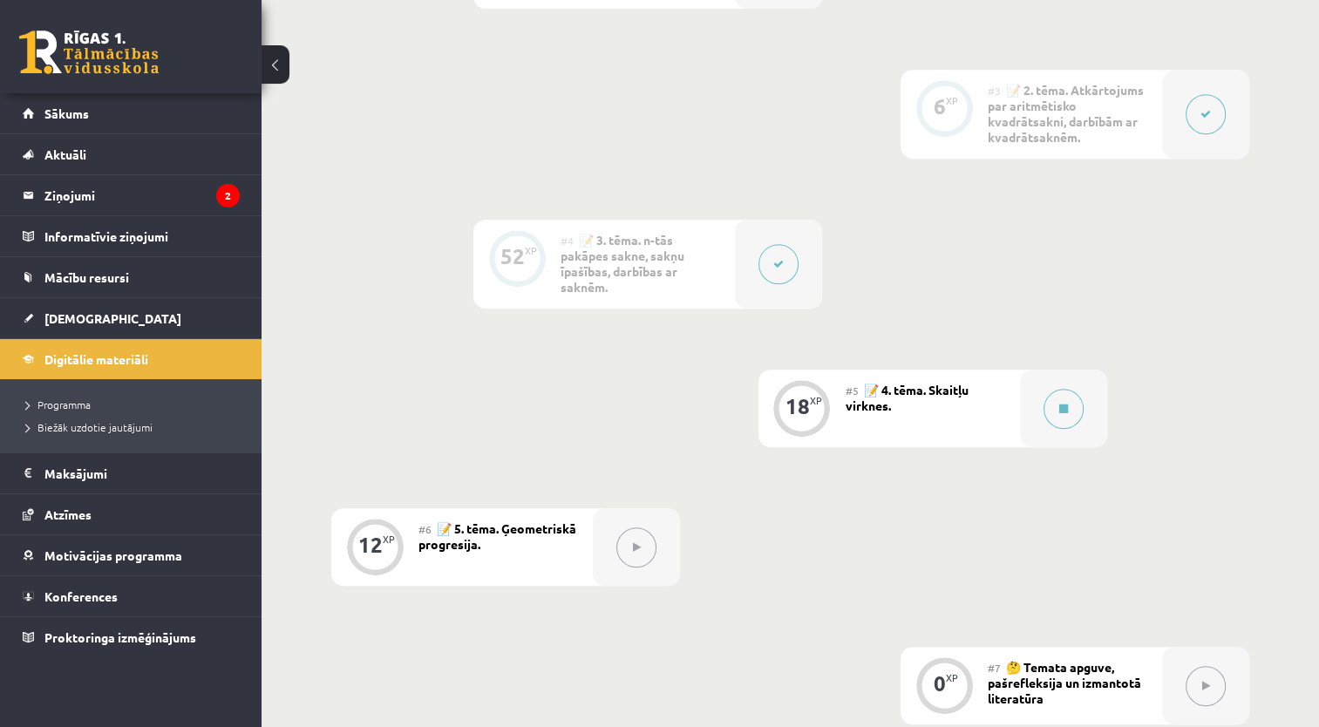
click at [782, 267] on icon at bounding box center [778, 264] width 10 height 10
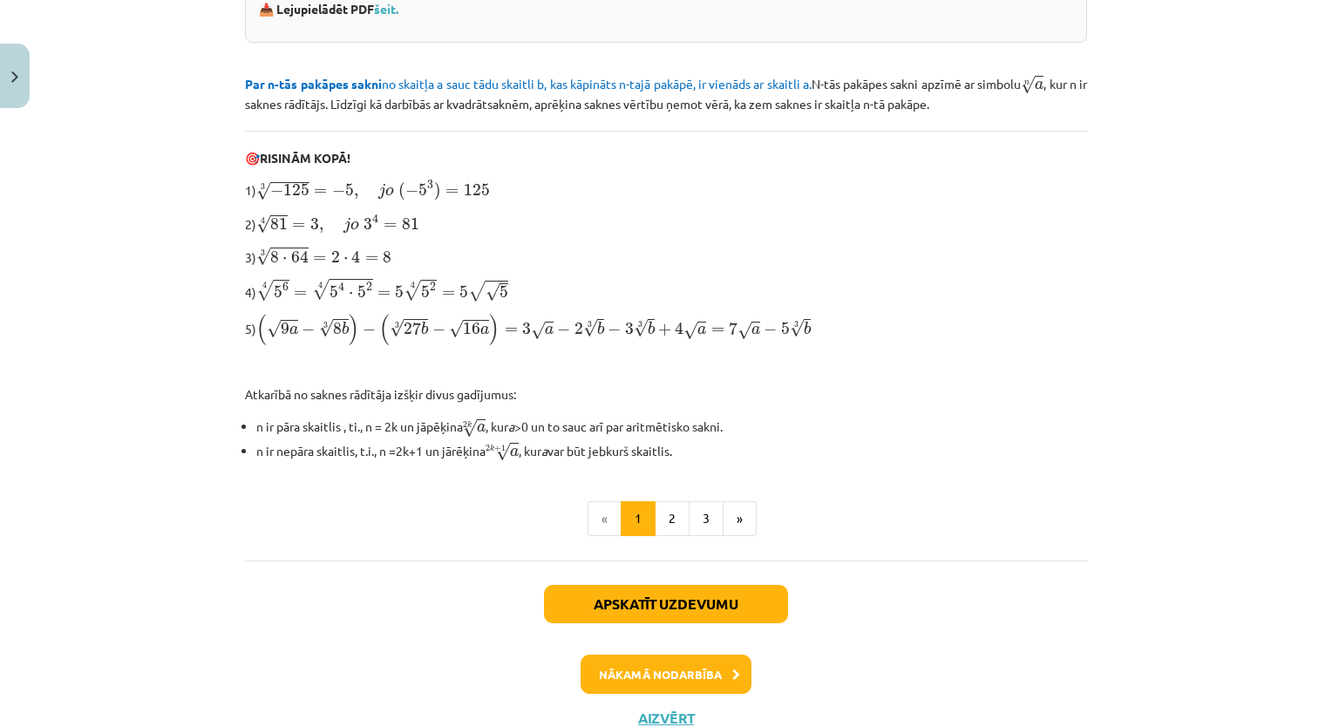
scroll to position [519, 0]
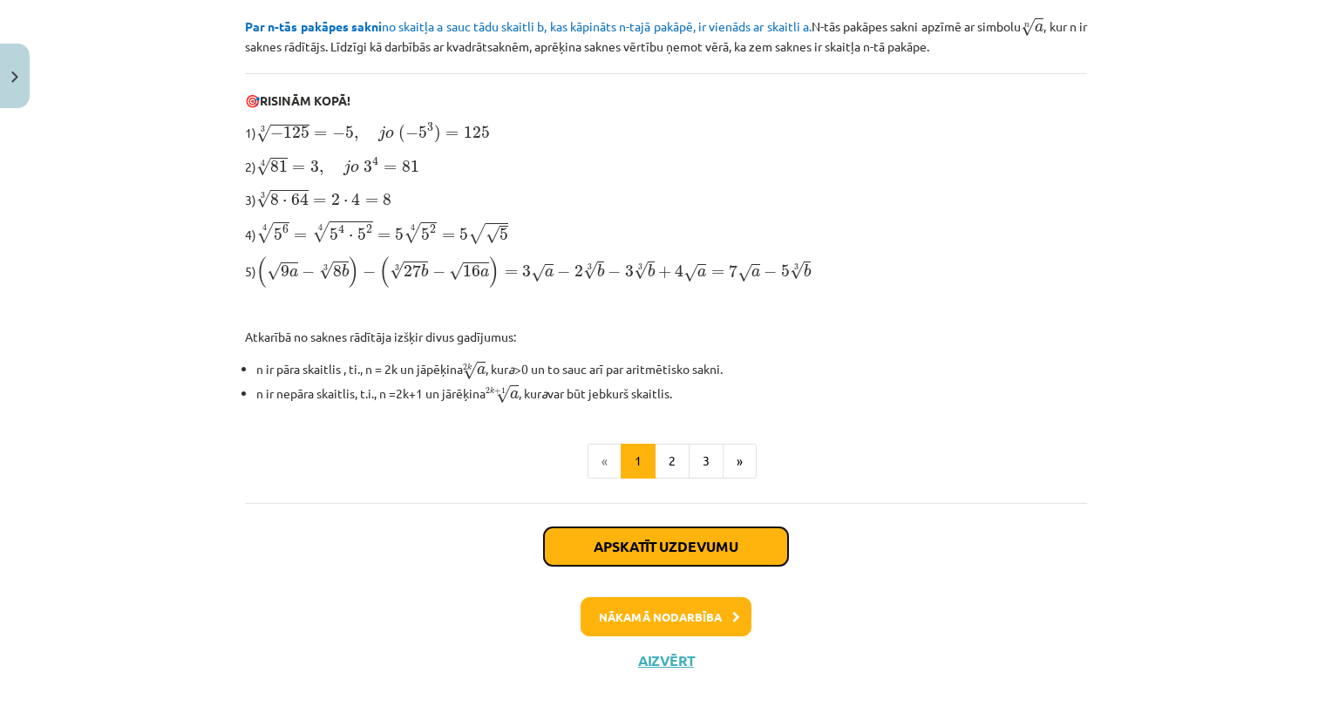
click at [669, 527] on button "Apskatīt uzdevumu" at bounding box center [666, 546] width 244 height 38
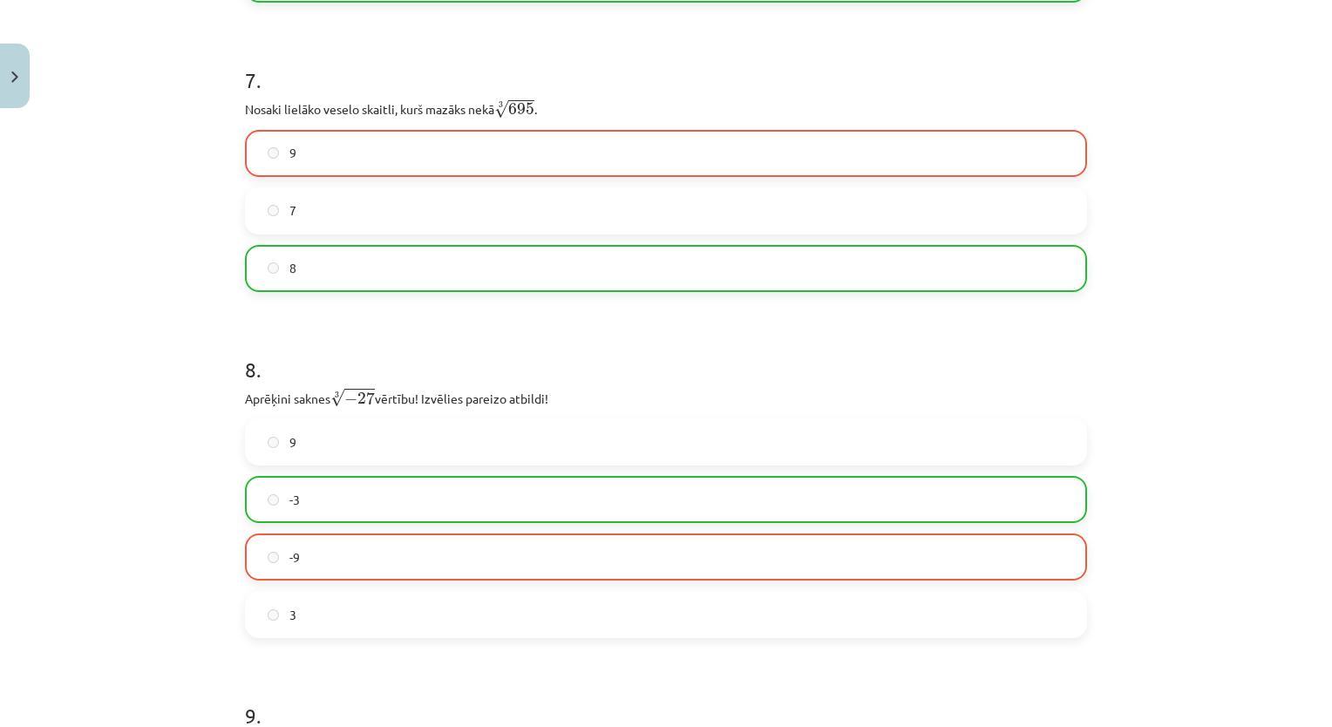
scroll to position [2119, 0]
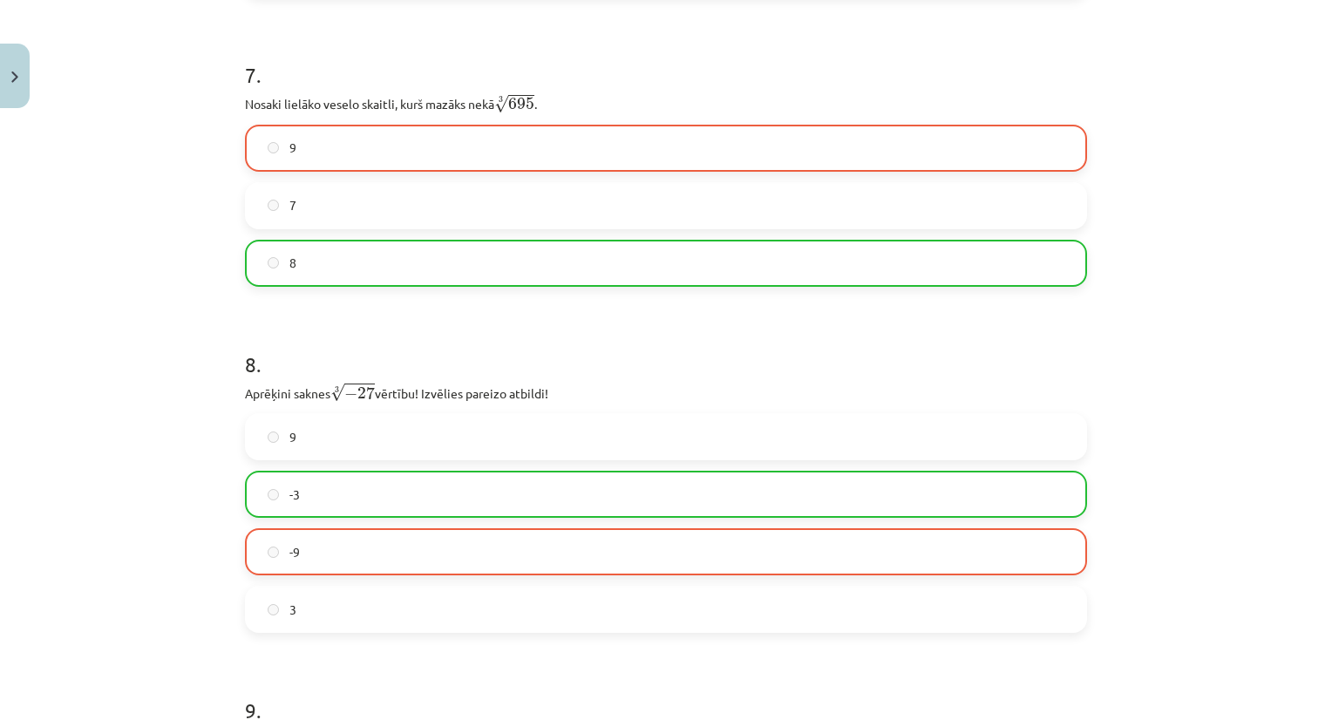
click at [481, 281] on label "8" at bounding box center [666, 263] width 838 height 44
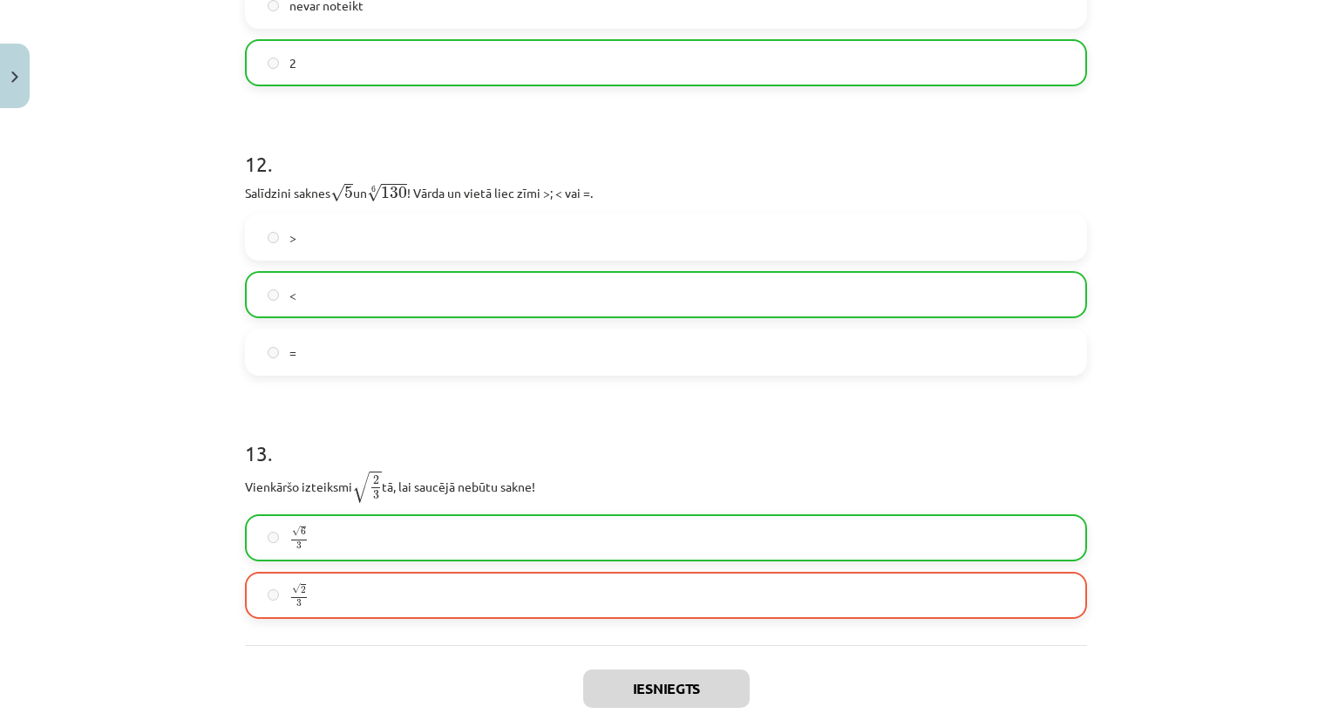
scroll to position [3863, 0]
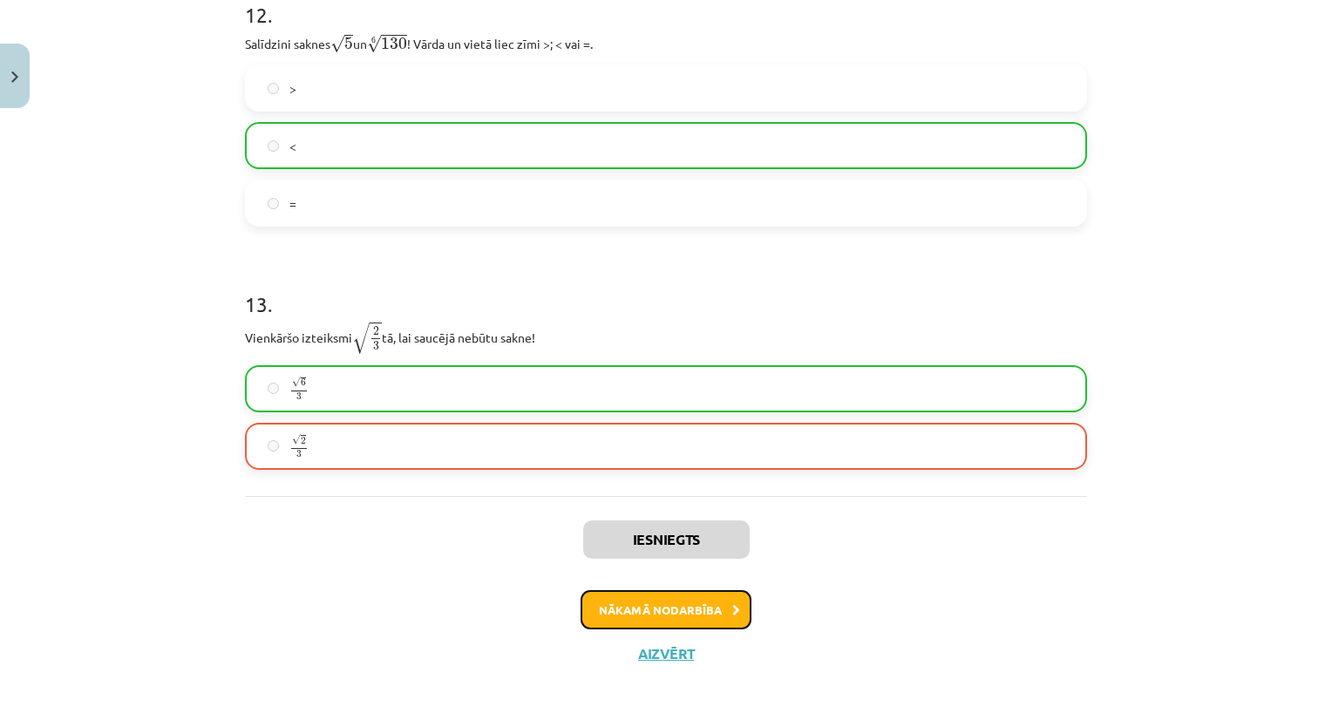
click at [666, 607] on button "Nākamā nodarbība" at bounding box center [665, 610] width 171 height 40
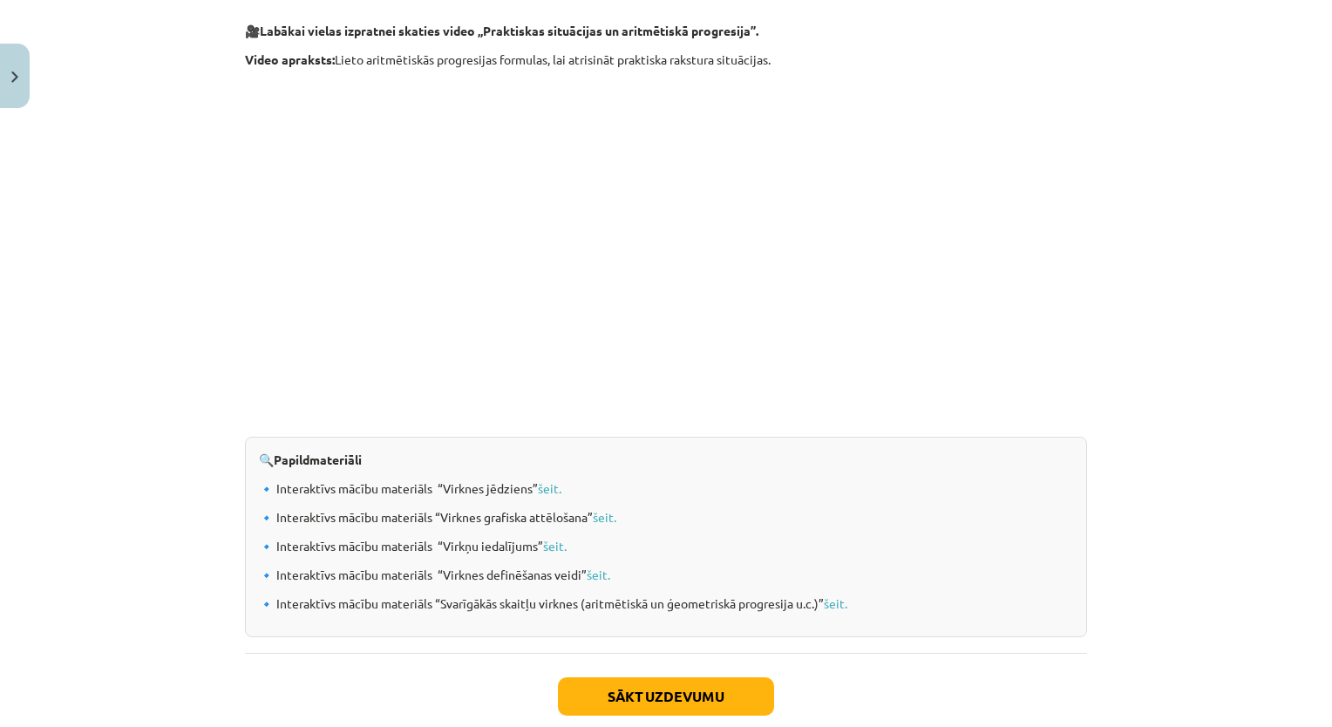
scroll to position [1714, 0]
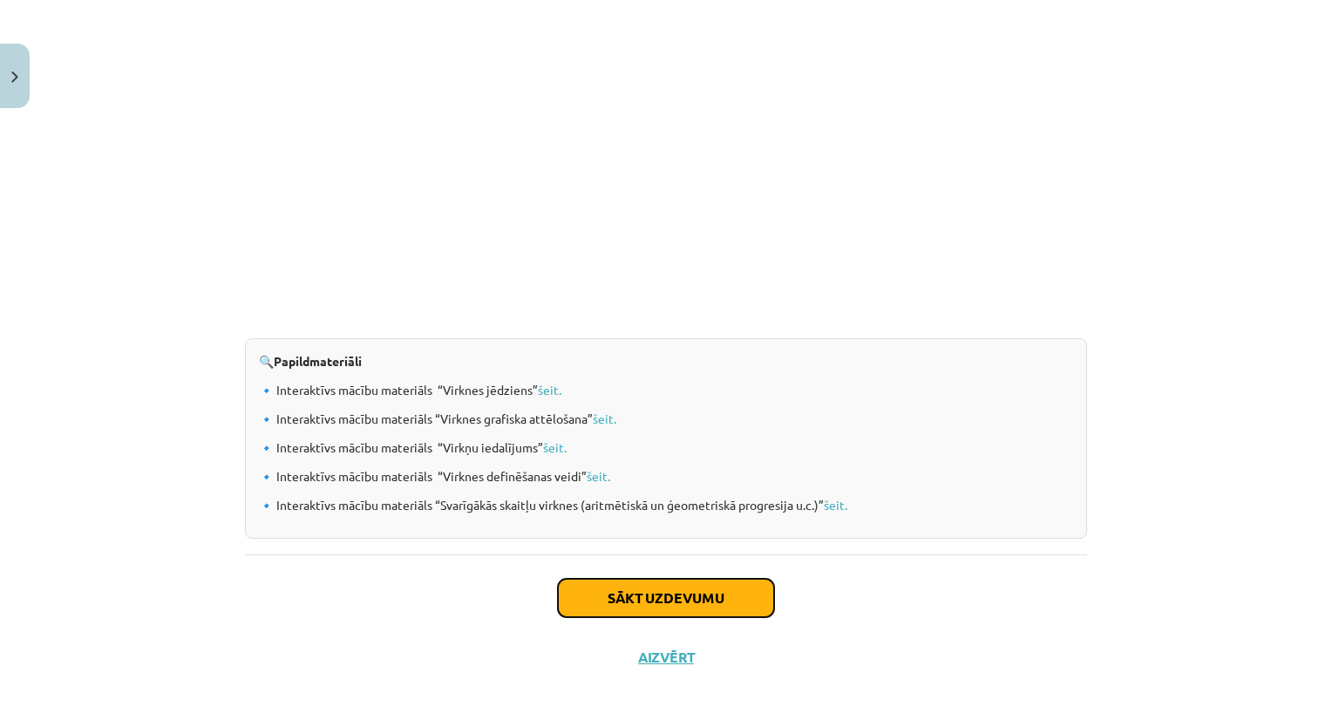
click at [608, 583] on button "Sākt uzdevumu" at bounding box center [666, 598] width 216 height 38
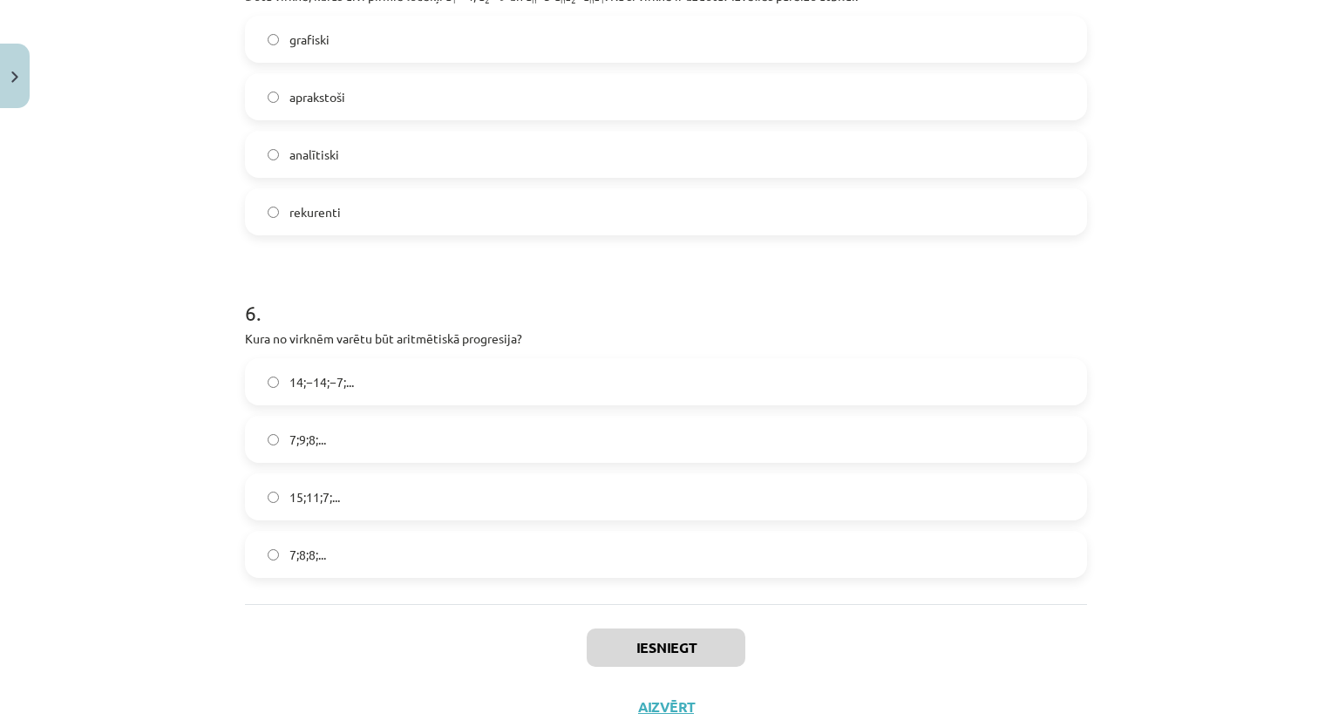
scroll to position [1848, 0]
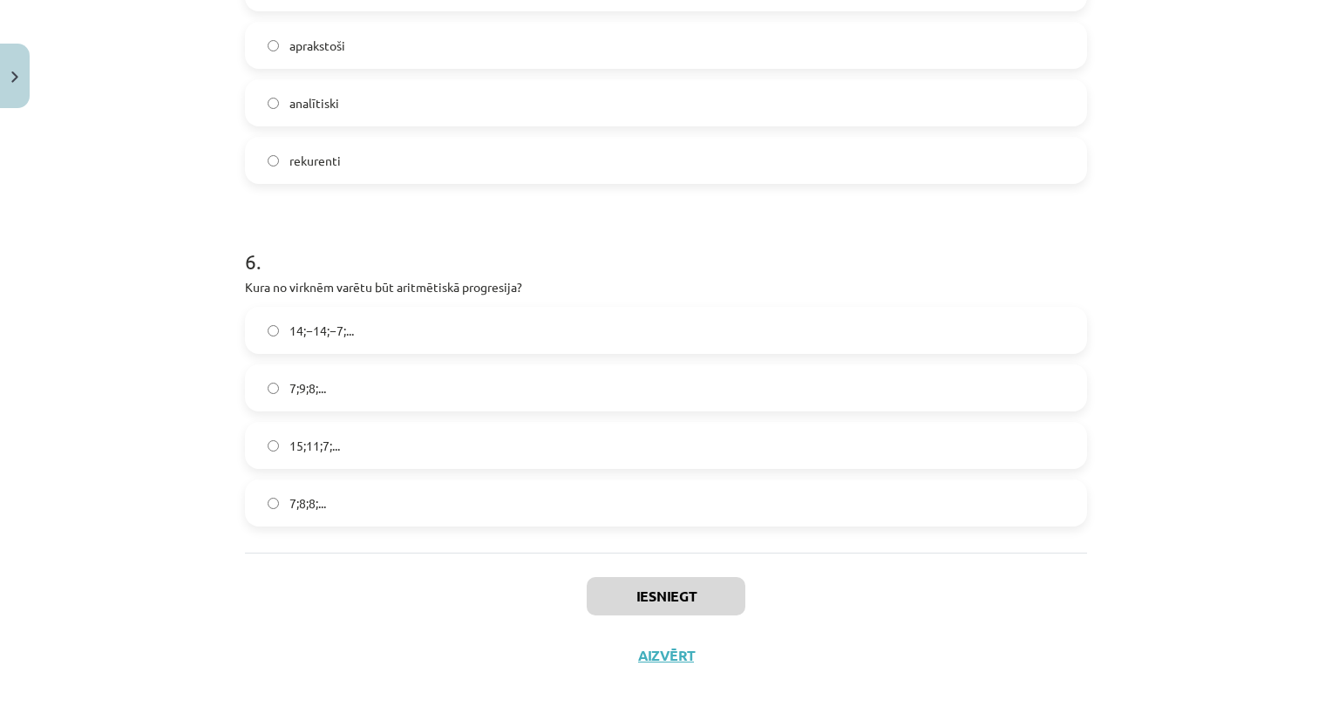
click at [353, 444] on label "15;11;7;..." at bounding box center [666, 446] width 838 height 44
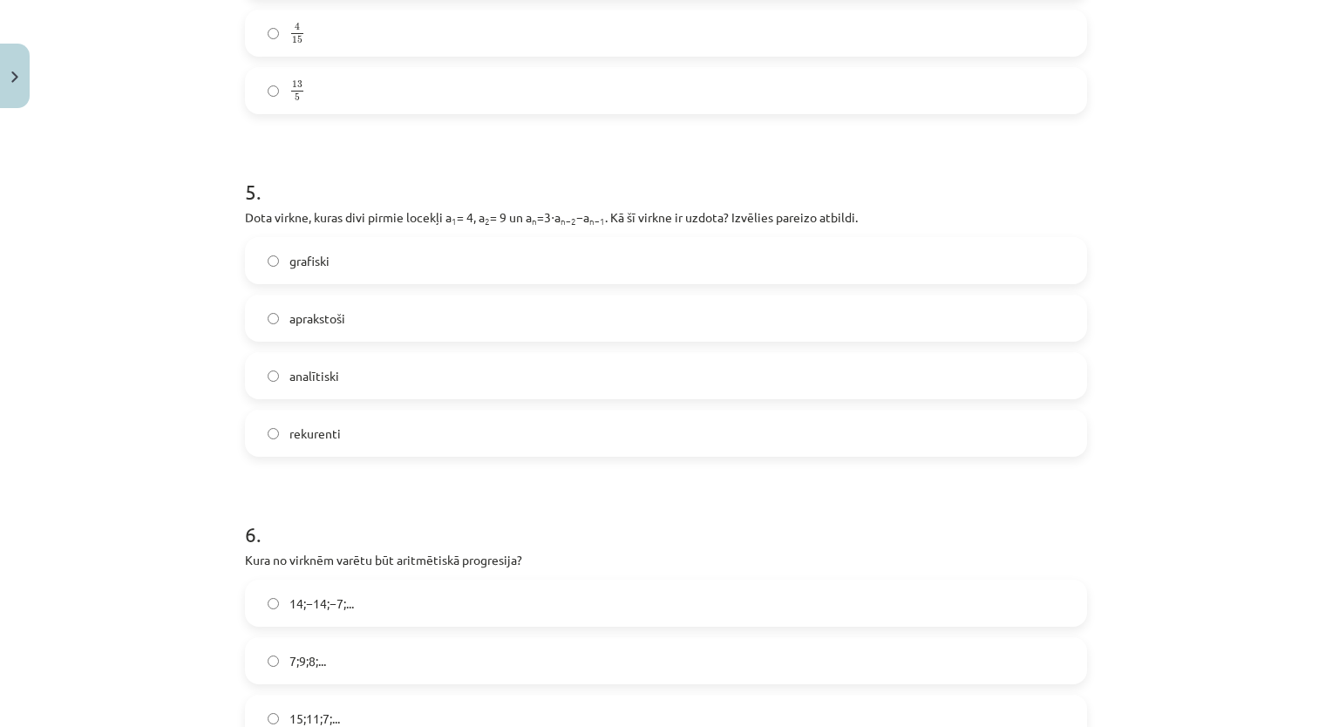
scroll to position [1572, 0]
click at [729, 336] on label "aprakstoši" at bounding box center [666, 321] width 838 height 44
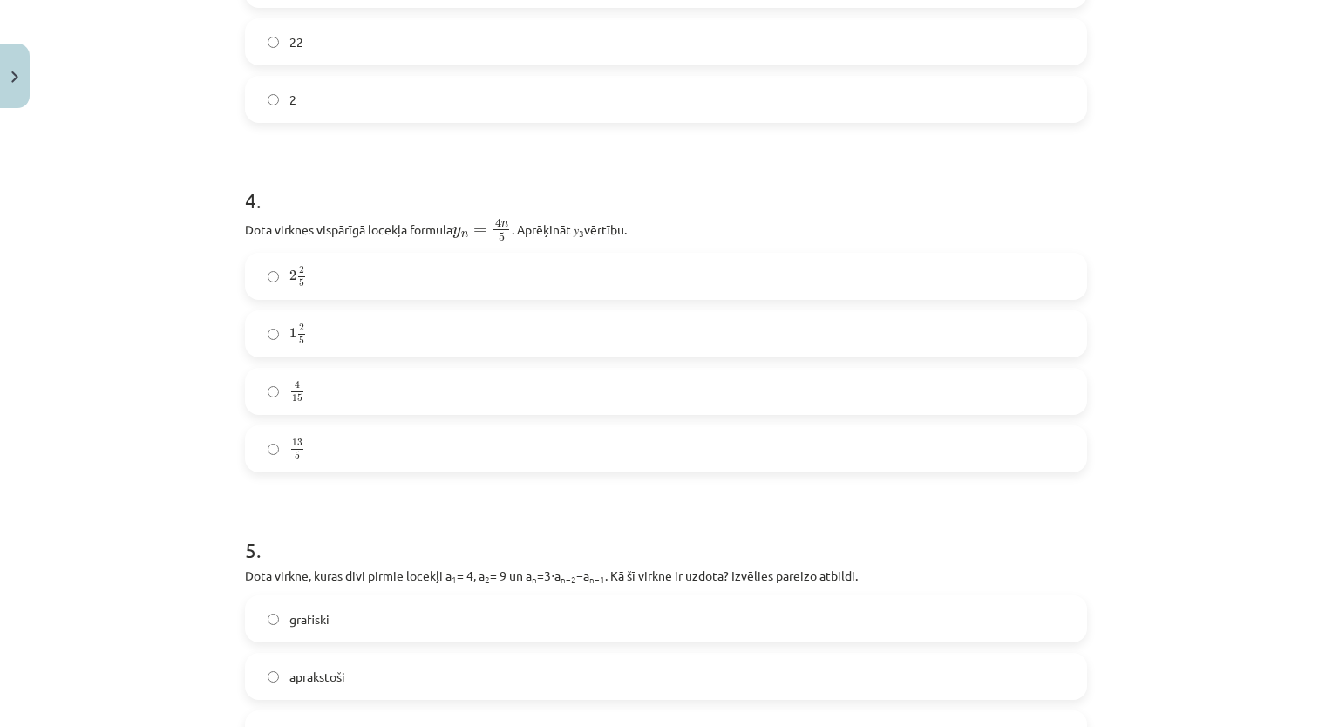
scroll to position [1214, 0]
click at [349, 397] on label "4 15 4 15" at bounding box center [666, 394] width 838 height 44
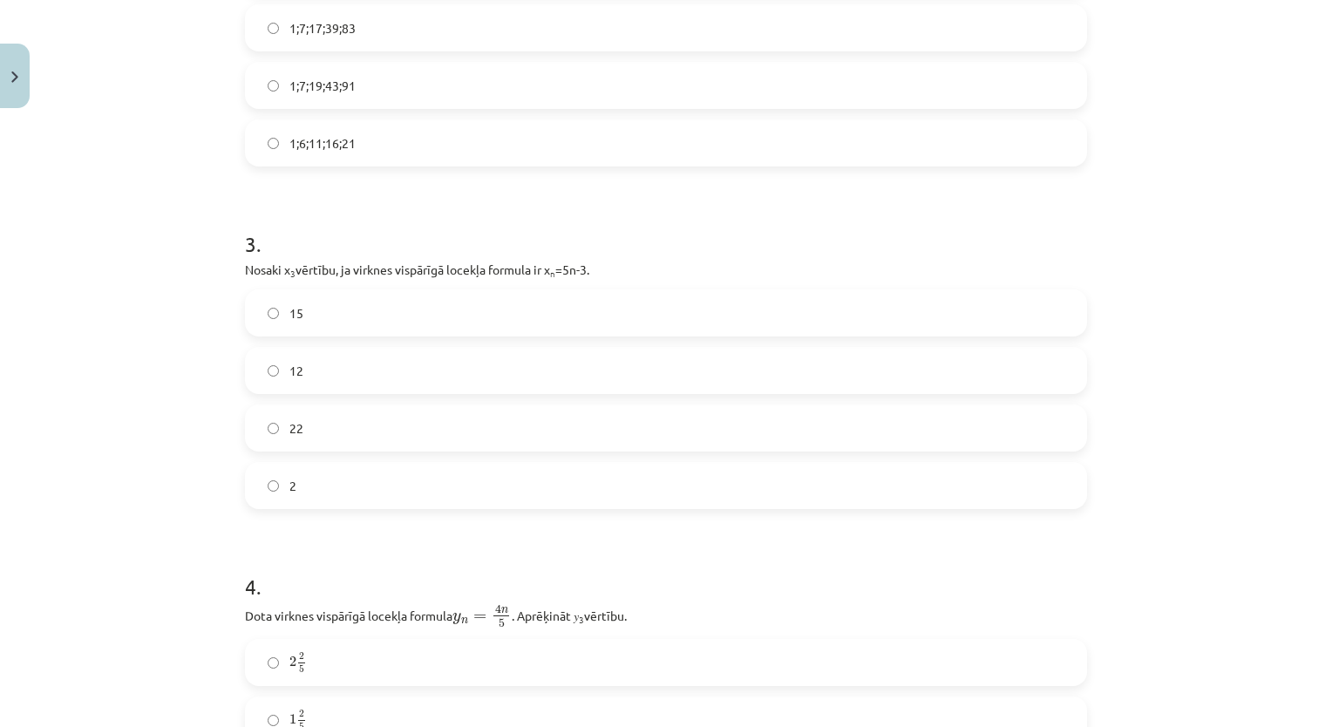
scroll to position [829, 0]
click at [625, 382] on label "12" at bounding box center [666, 372] width 838 height 44
click at [586, 33] on label "1;7;17;39;83" at bounding box center [666, 30] width 838 height 44
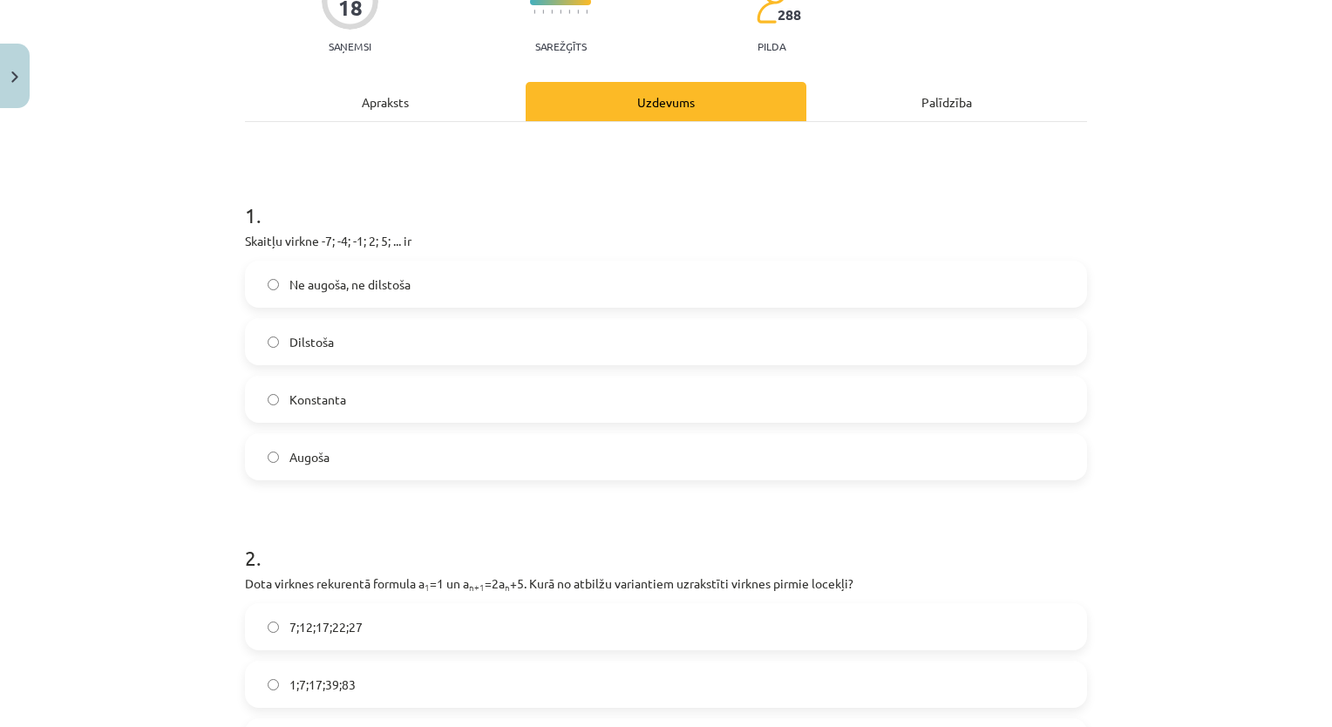
scroll to position [126, 0]
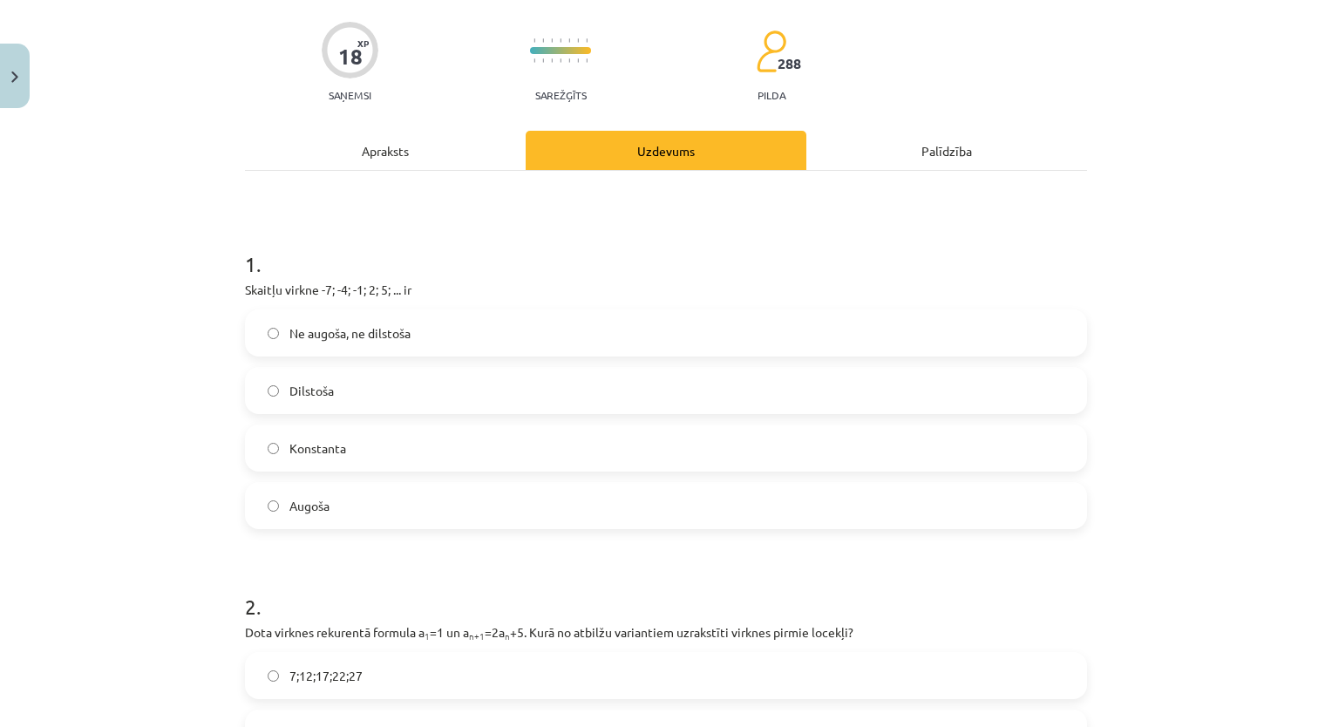
click at [396, 444] on label "Konstanta" at bounding box center [666, 448] width 838 height 44
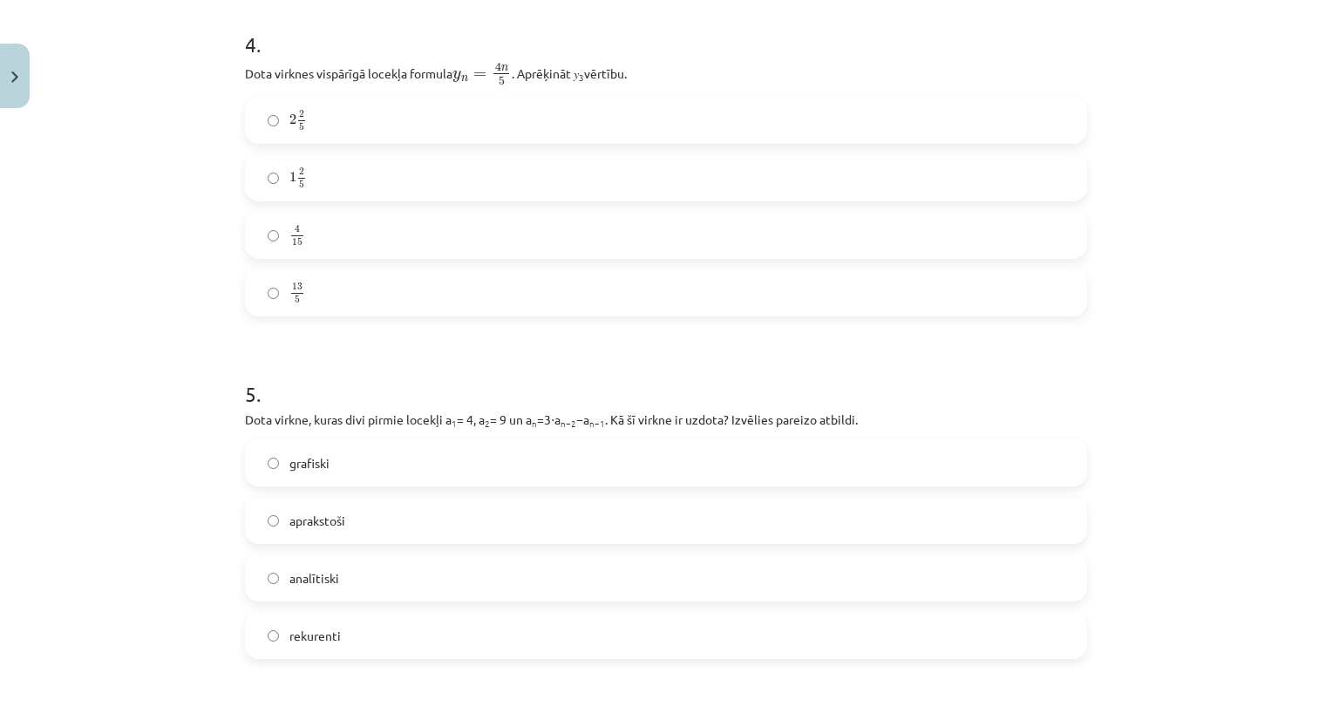
scroll to position [1848, 0]
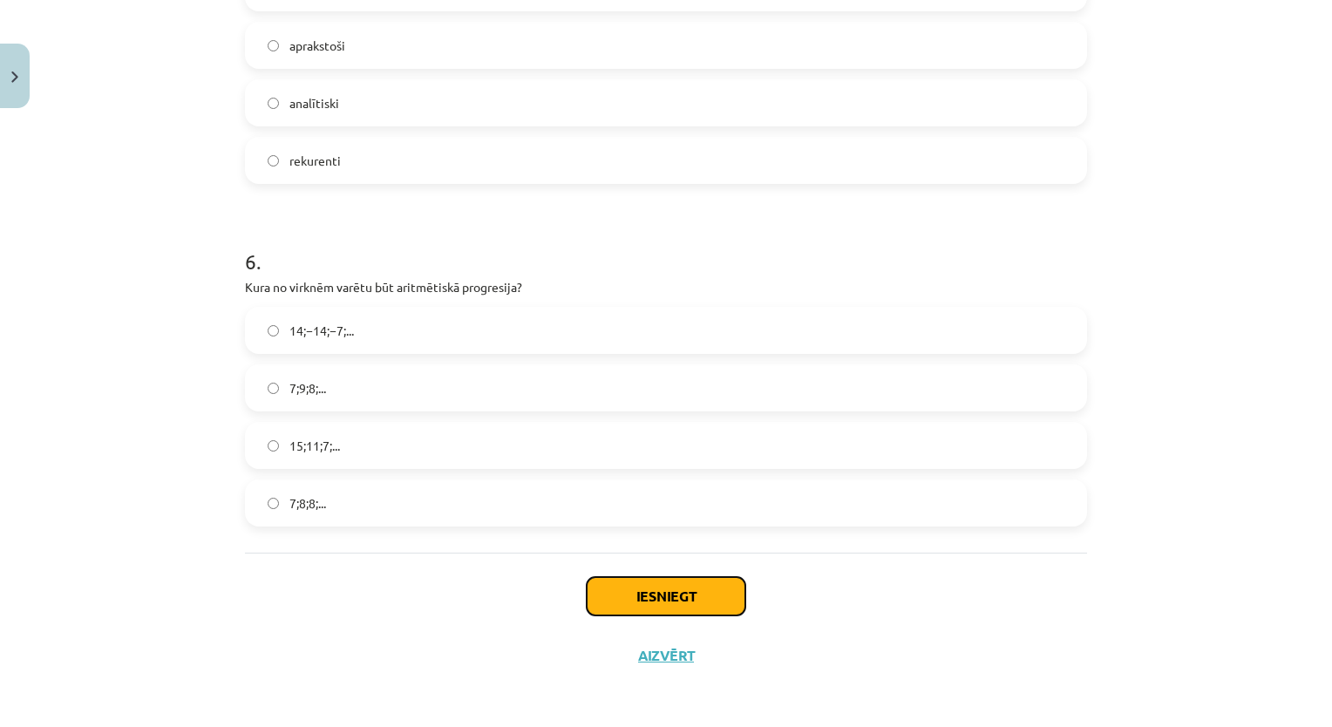
click at [686, 605] on button "Iesniegt" at bounding box center [666, 596] width 159 height 38
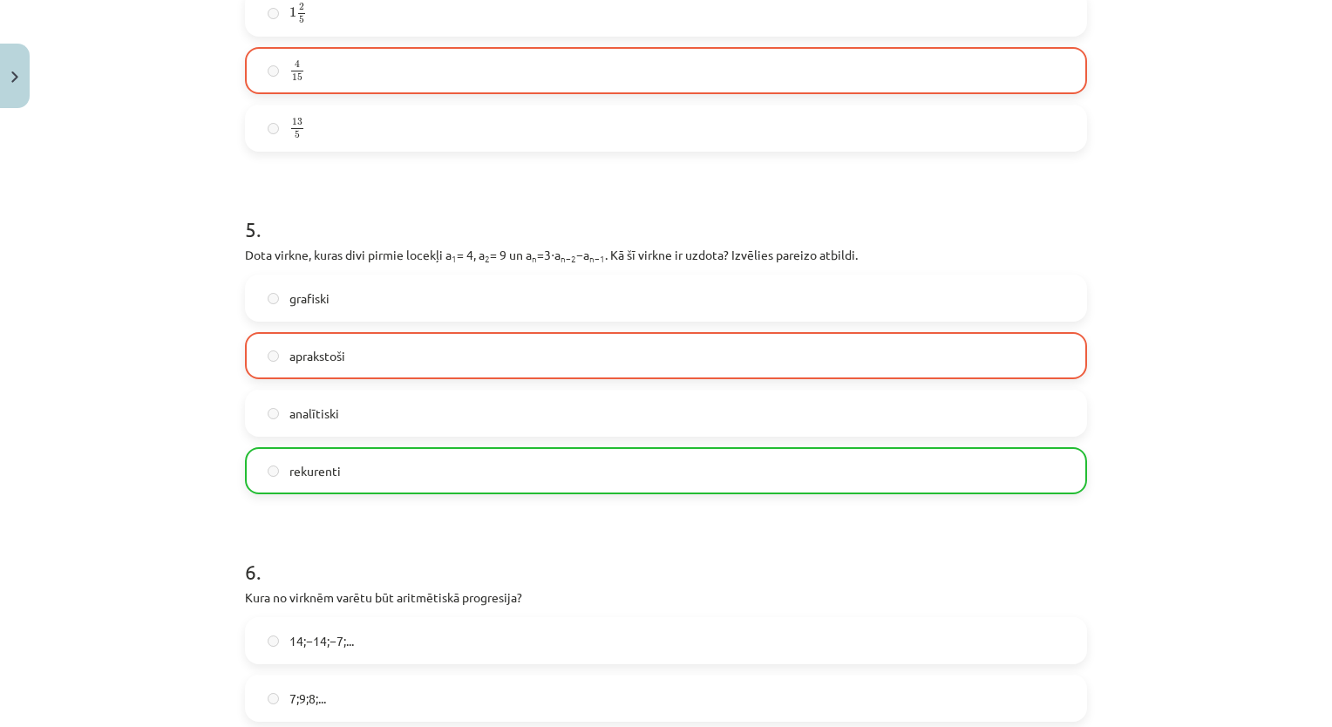
scroll to position [1903, 0]
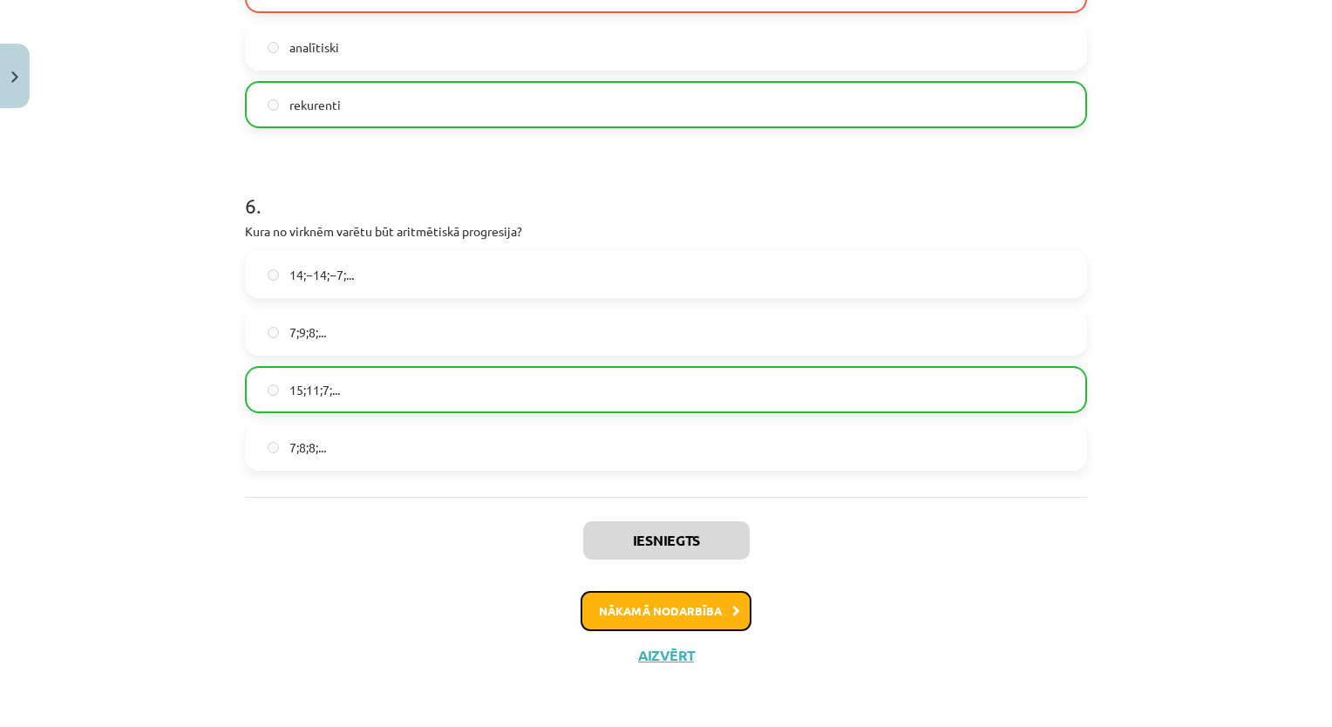
click at [652, 614] on button "Nākamā nodarbība" at bounding box center [665, 611] width 171 height 40
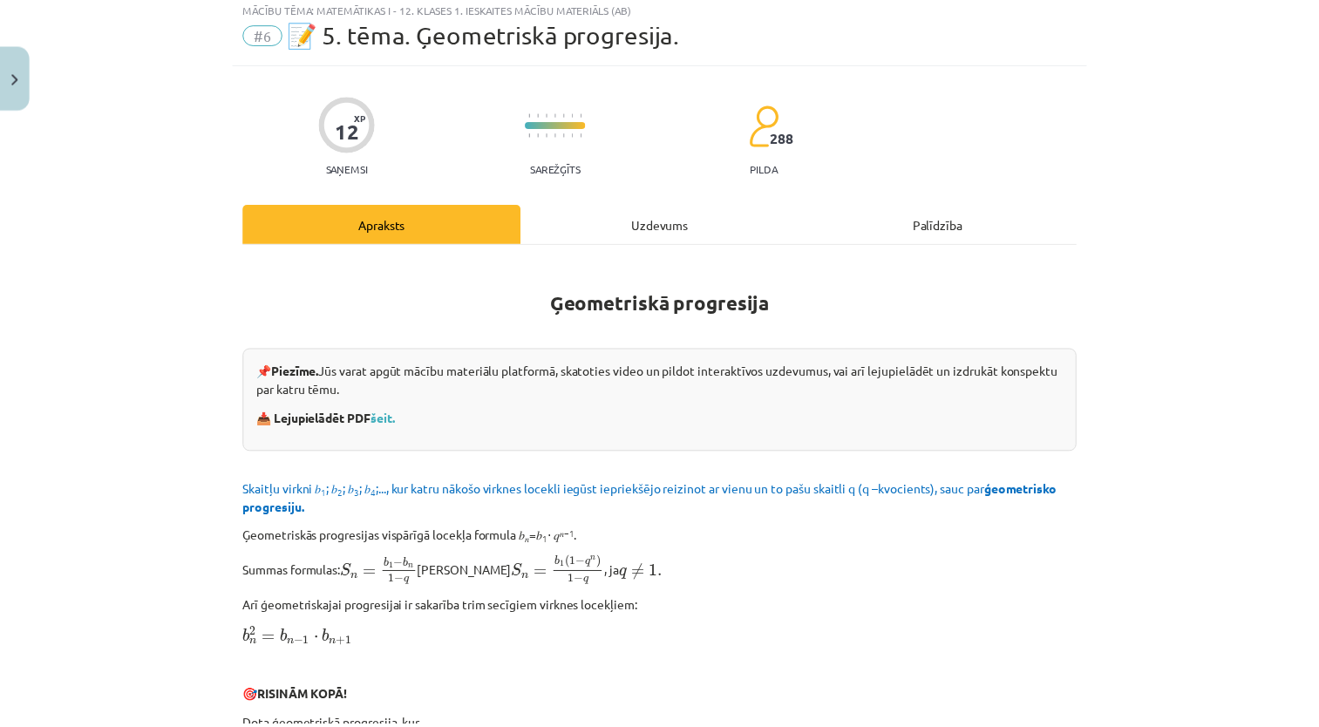
scroll to position [44, 0]
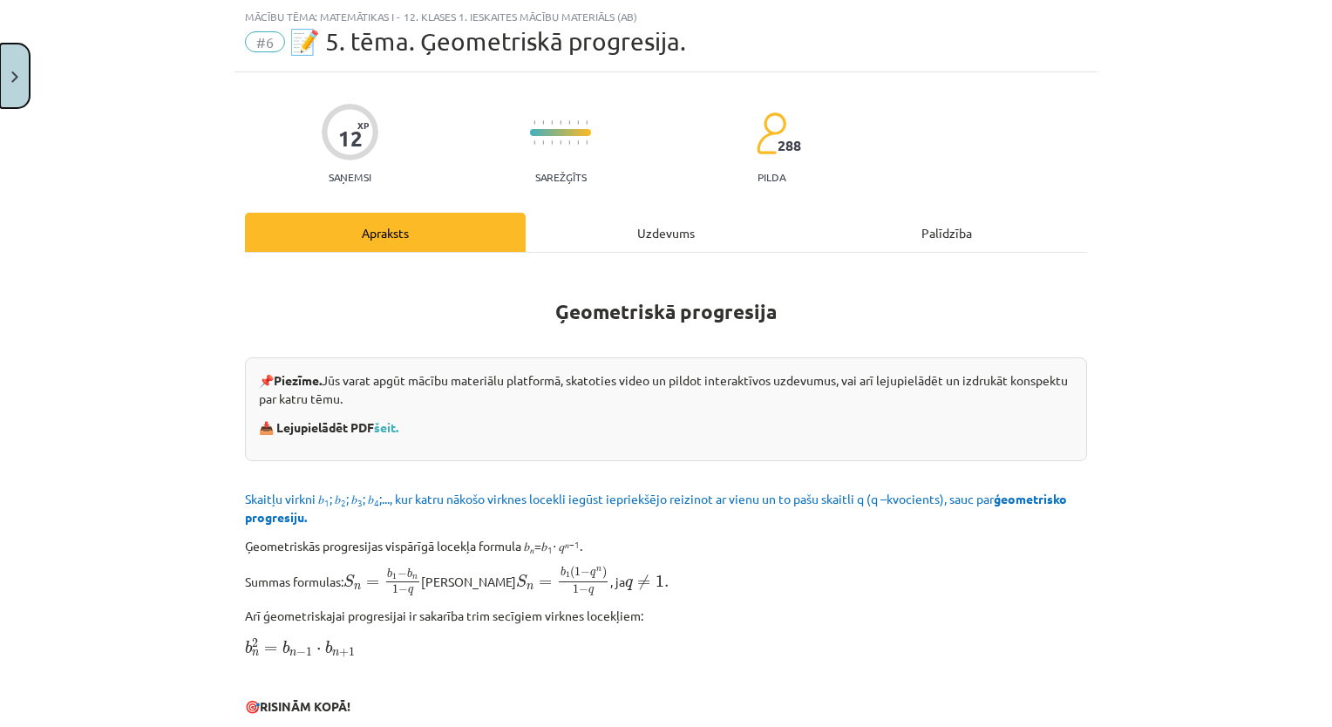
click at [17, 80] on img "Close" at bounding box center [14, 76] width 7 height 11
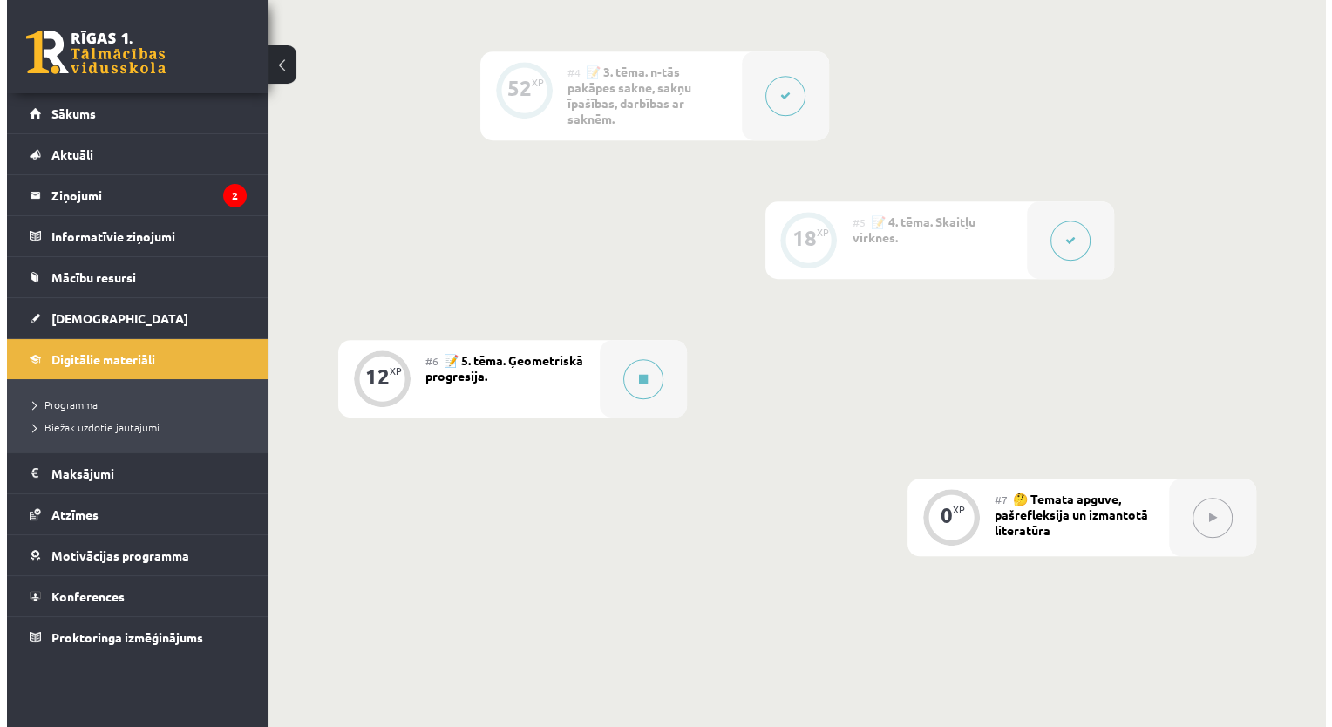
scroll to position [1084, 0]
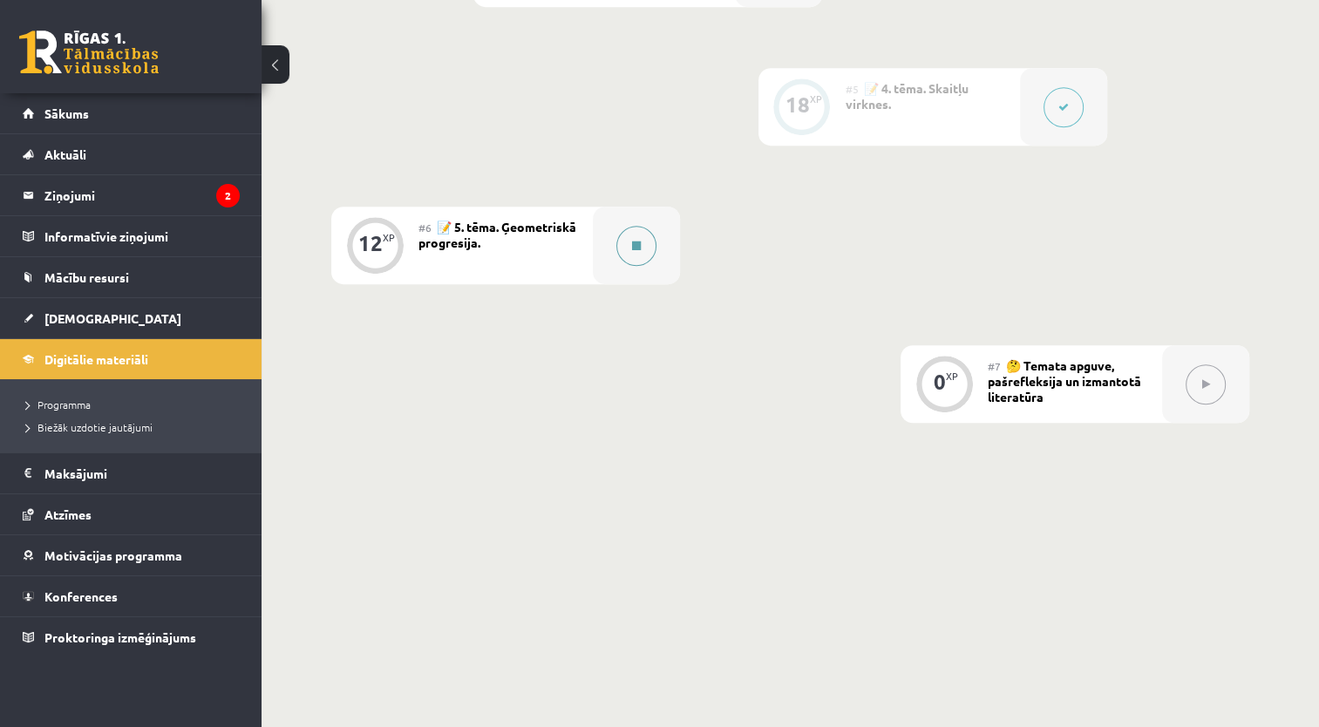
click at [642, 250] on button at bounding box center [636, 246] width 40 height 40
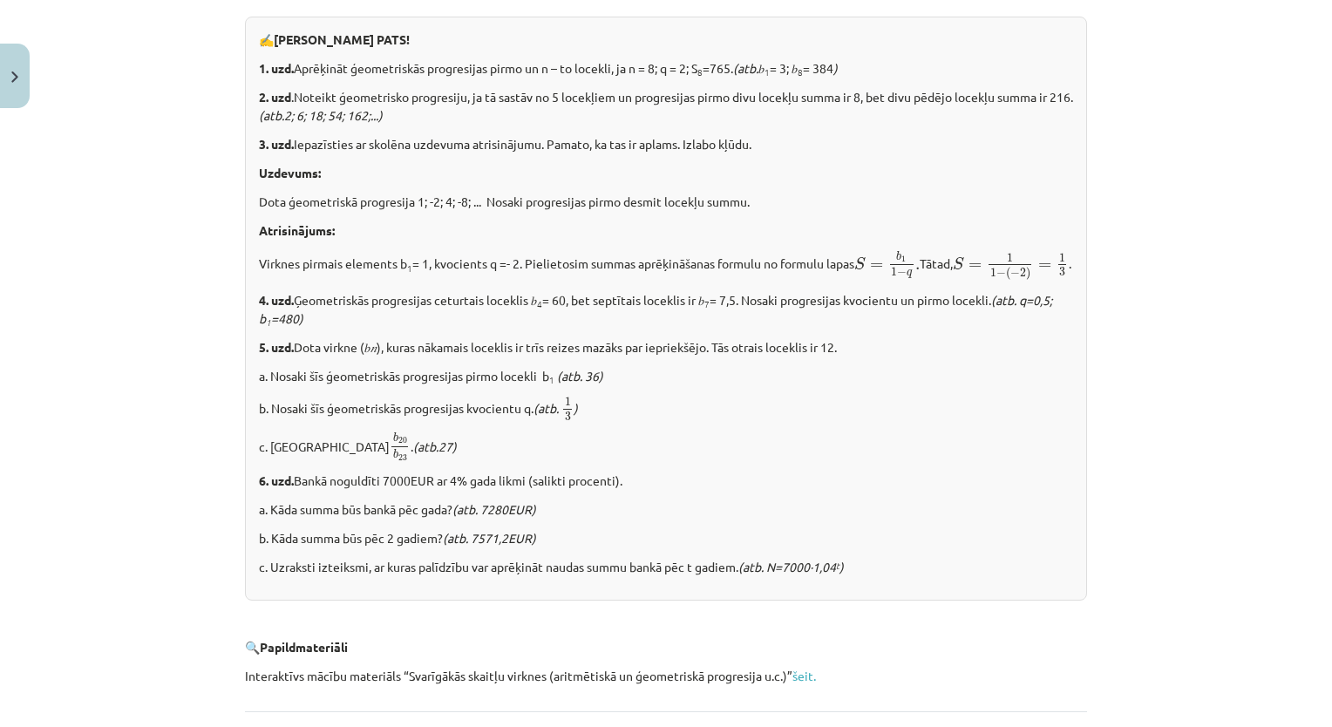
scroll to position [2097, 0]
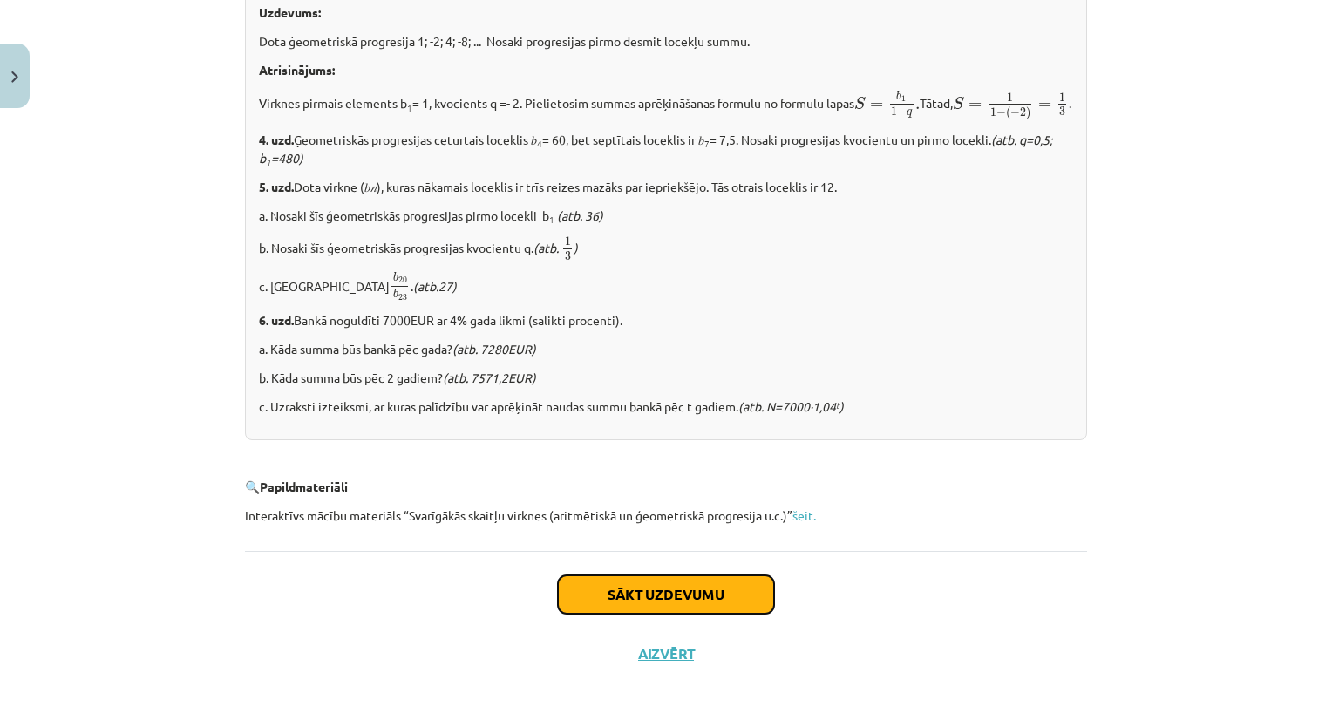
click at [657, 594] on button "Sākt uzdevumu" at bounding box center [666, 594] width 216 height 38
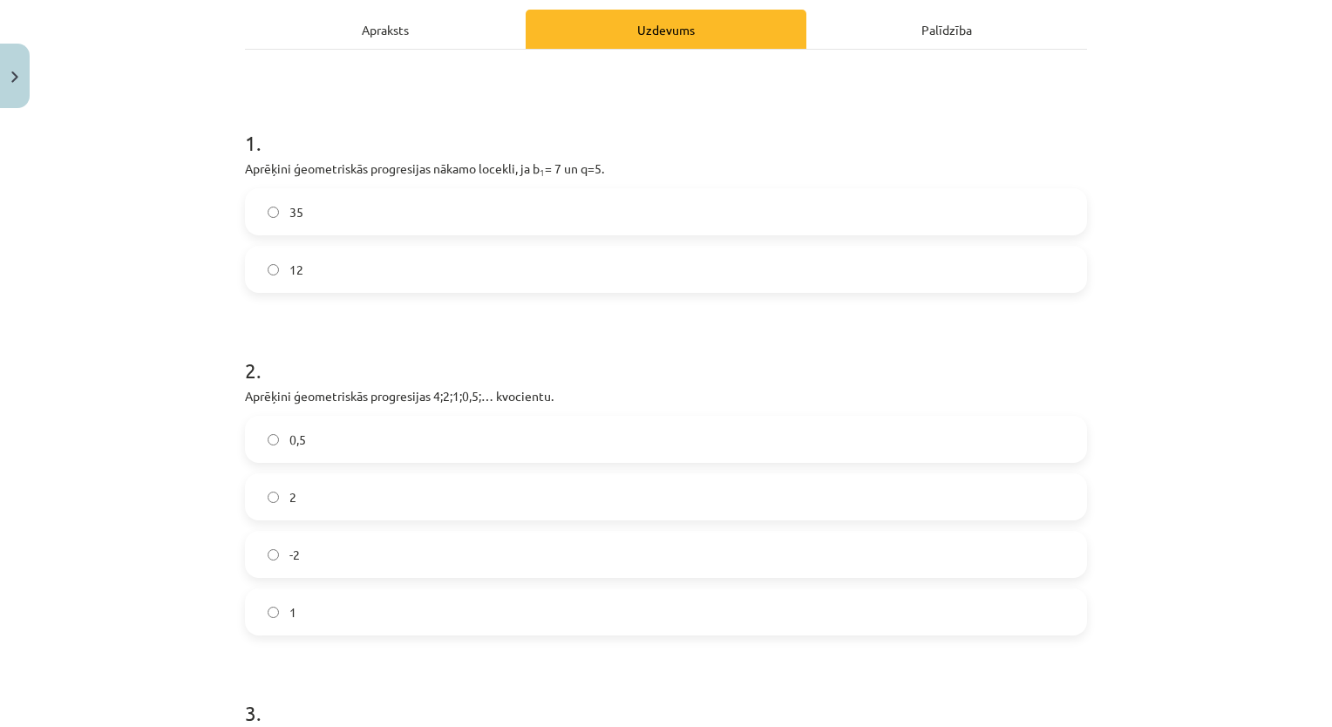
scroll to position [245, 0]
click at [920, 205] on label "35" at bounding box center [666, 214] width 838 height 44
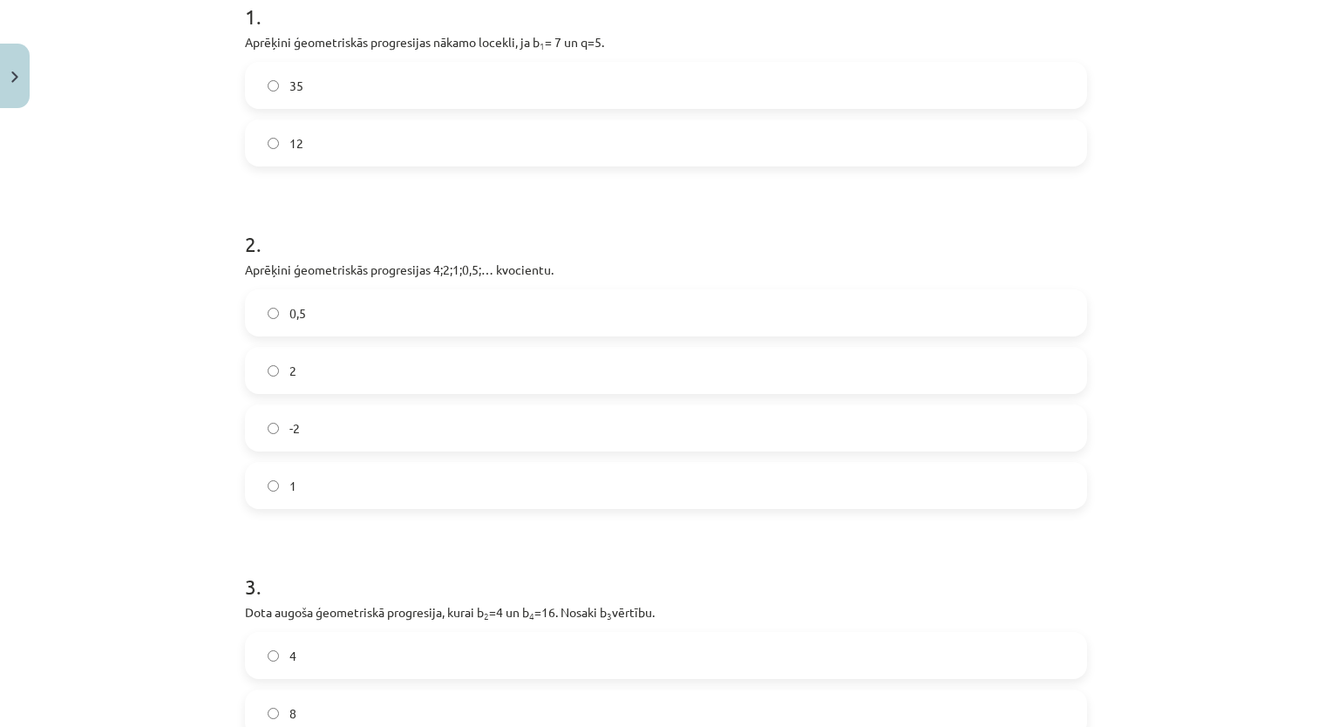
scroll to position [378, 0]
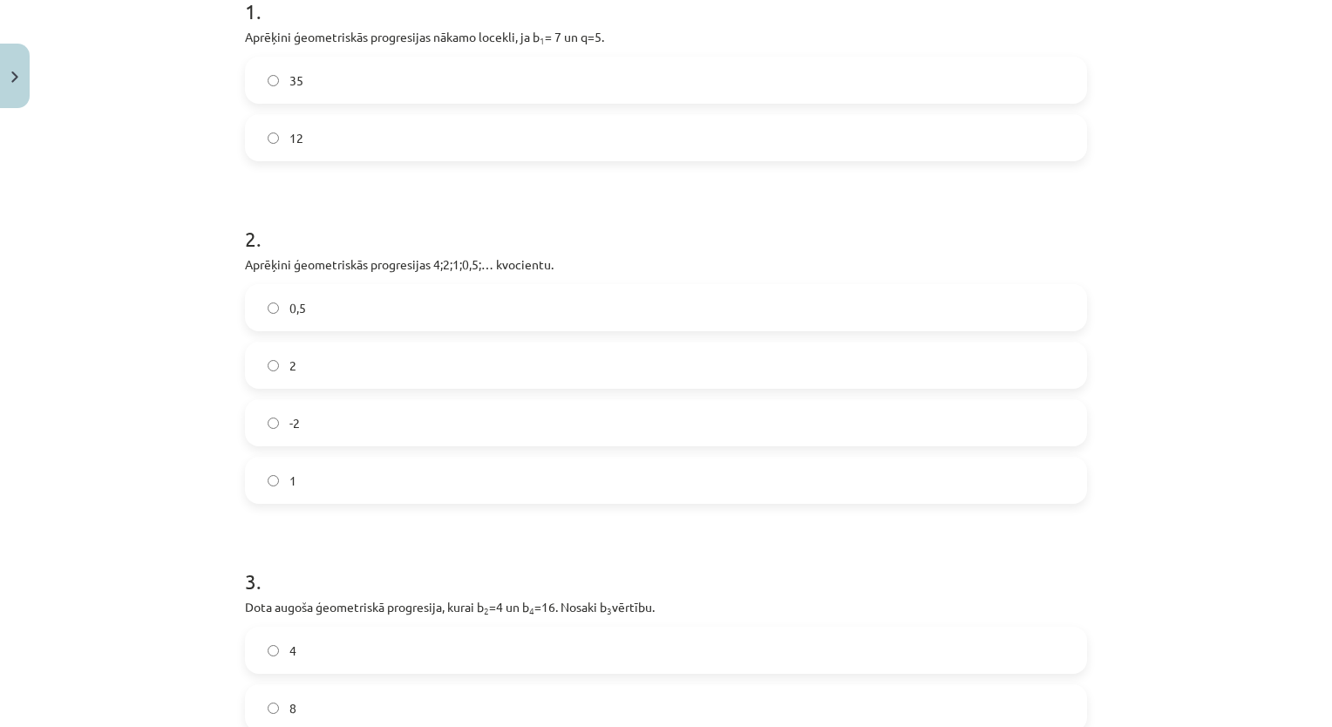
click at [609, 305] on label "0,5" at bounding box center [666, 308] width 838 height 44
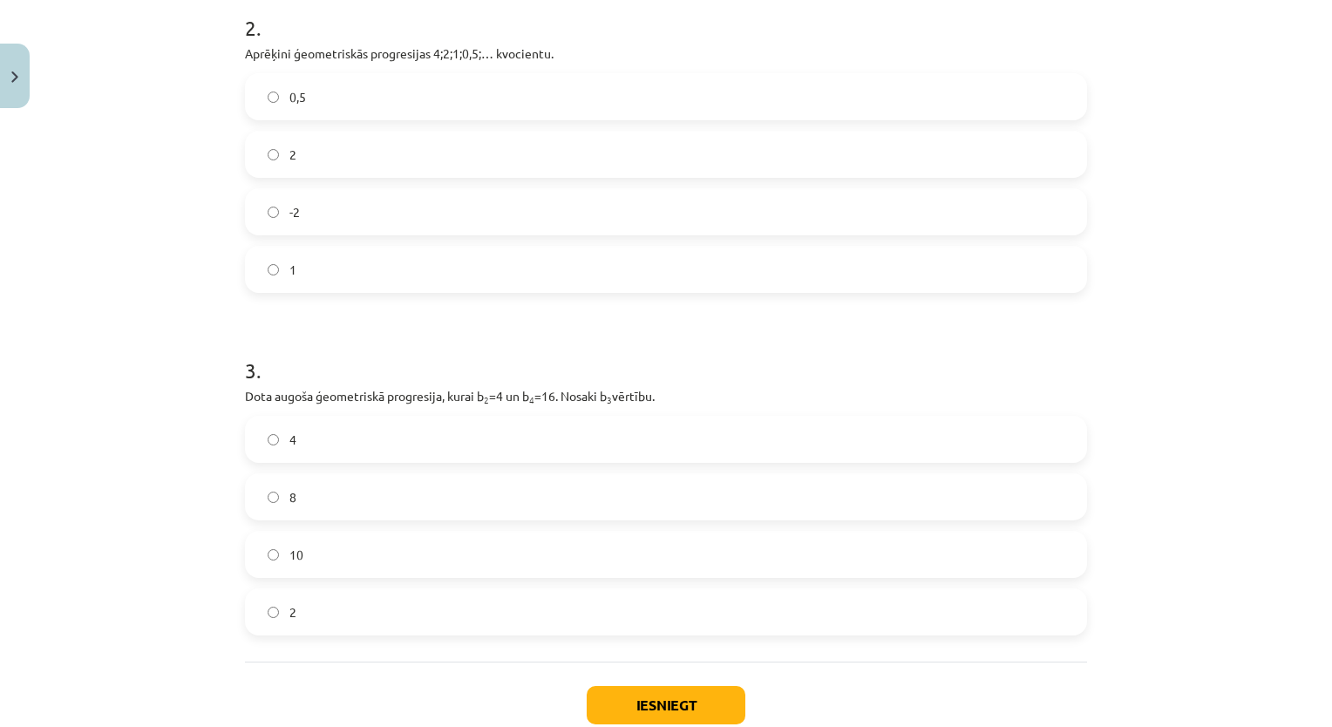
scroll to position [592, 0]
click at [627, 525] on div "4 8 10 2" at bounding box center [666, 523] width 842 height 220
click at [648, 482] on label "8" at bounding box center [666, 494] width 838 height 44
click at [625, 691] on button "Iesniegt" at bounding box center [666, 702] width 159 height 38
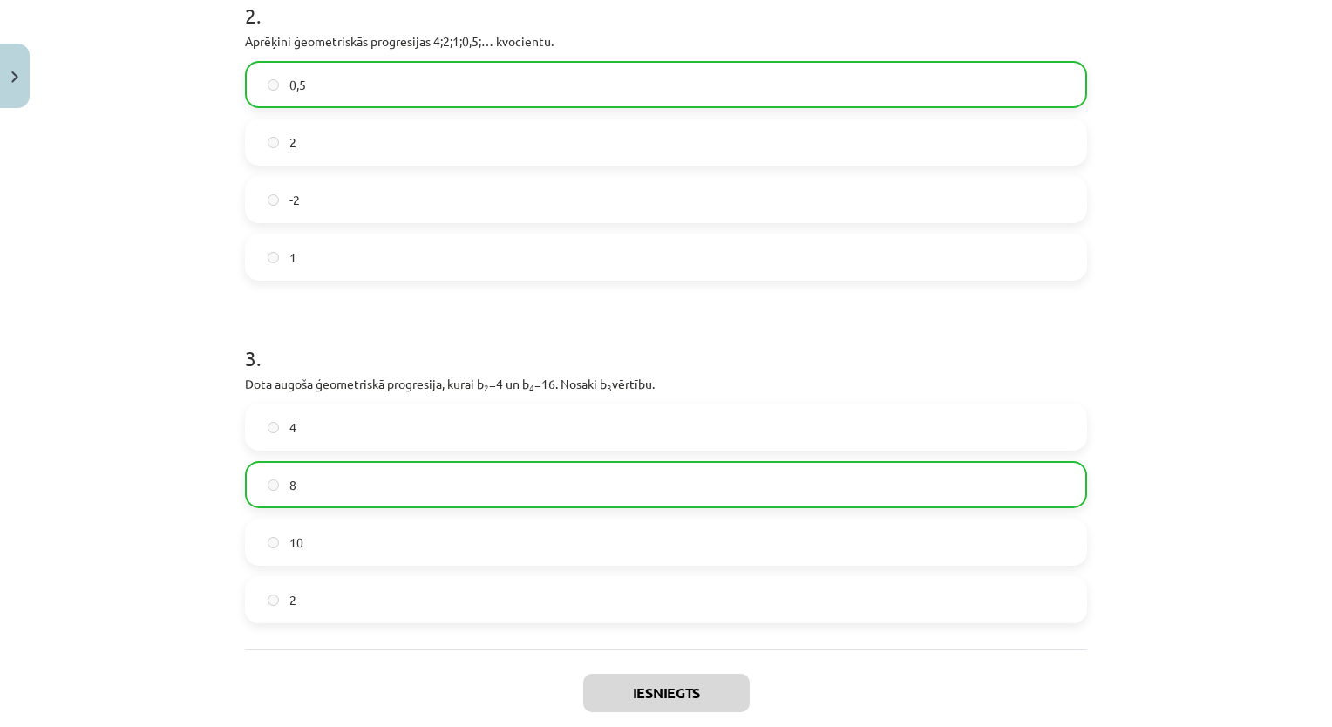
scroll to position [753, 0]
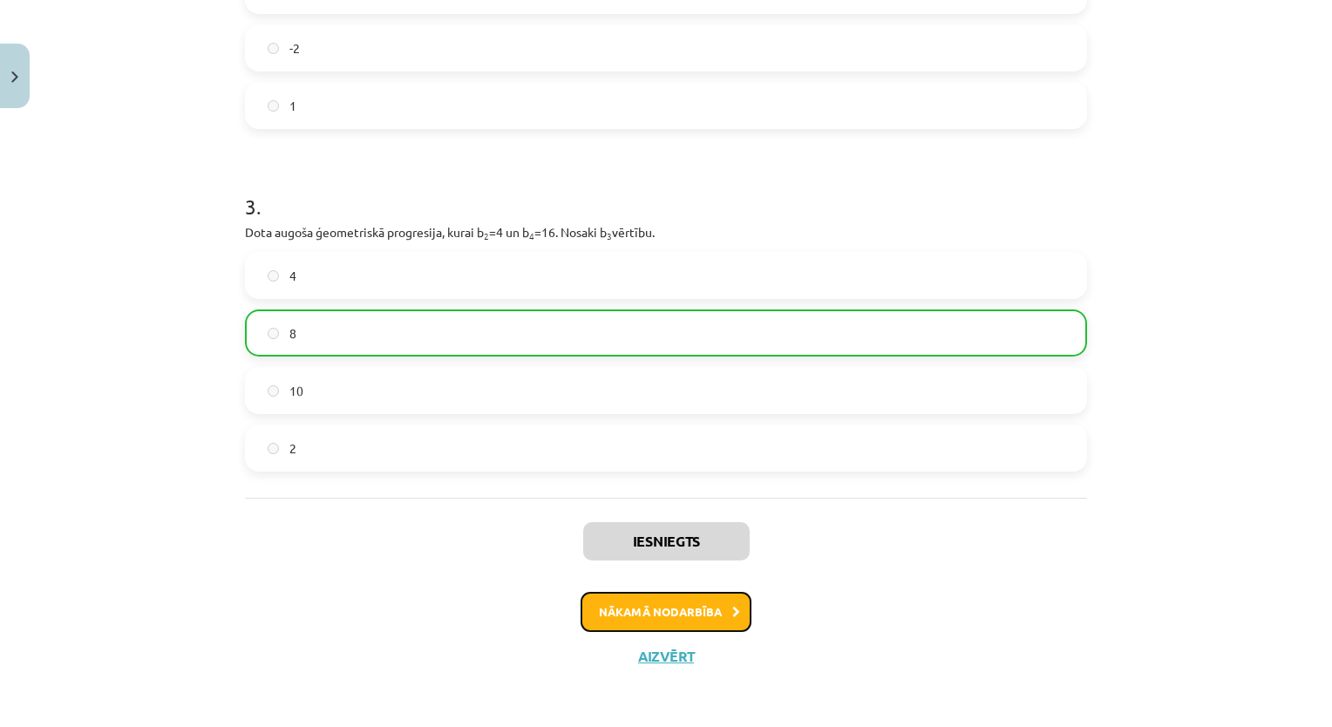
click at [671, 618] on button "Nākamā nodarbība" at bounding box center [665, 612] width 171 height 40
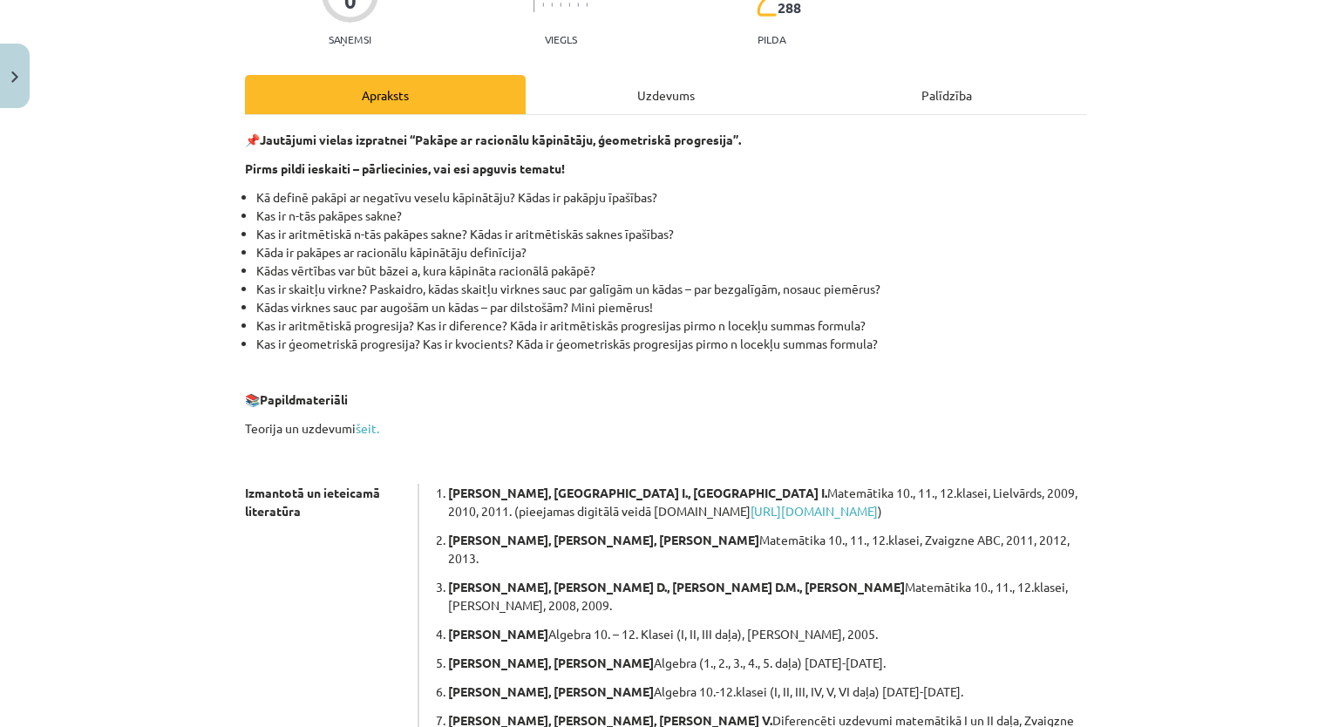
scroll to position [44, 0]
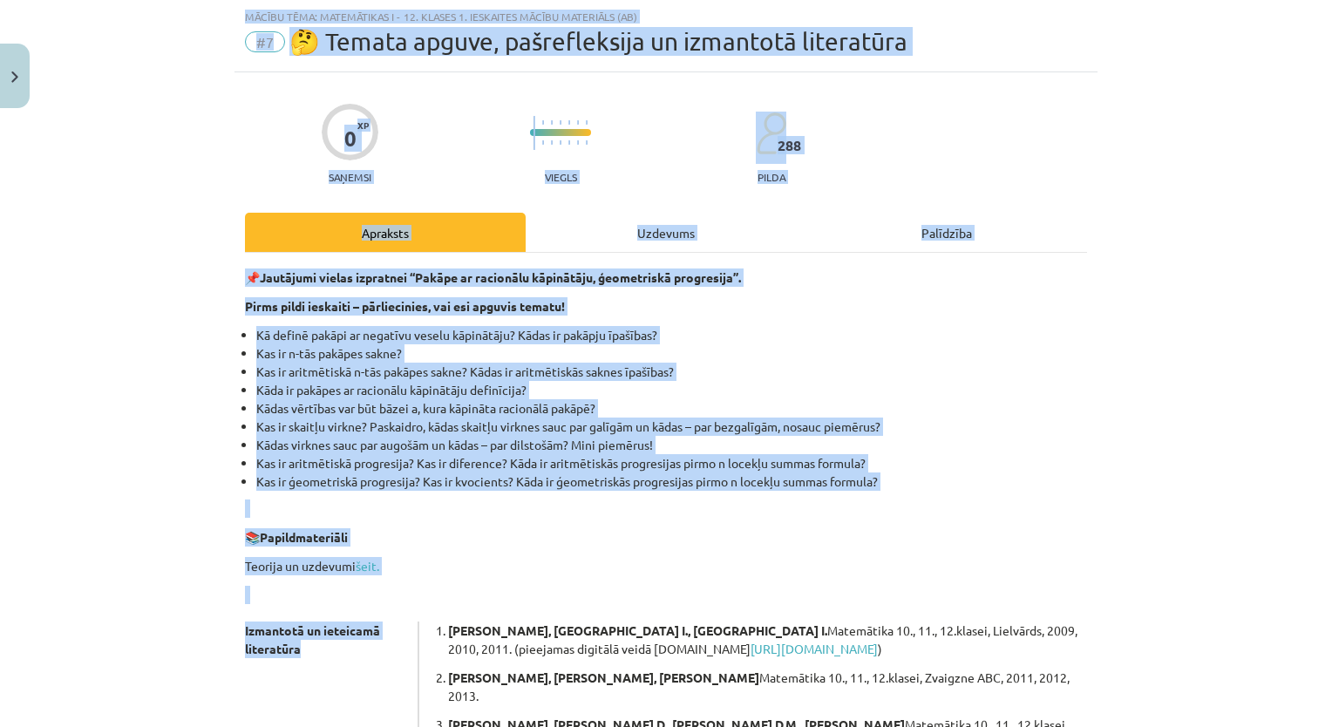
drag, startPoint x: 671, startPoint y: 618, endPoint x: 1334, endPoint y: 309, distance: 731.9
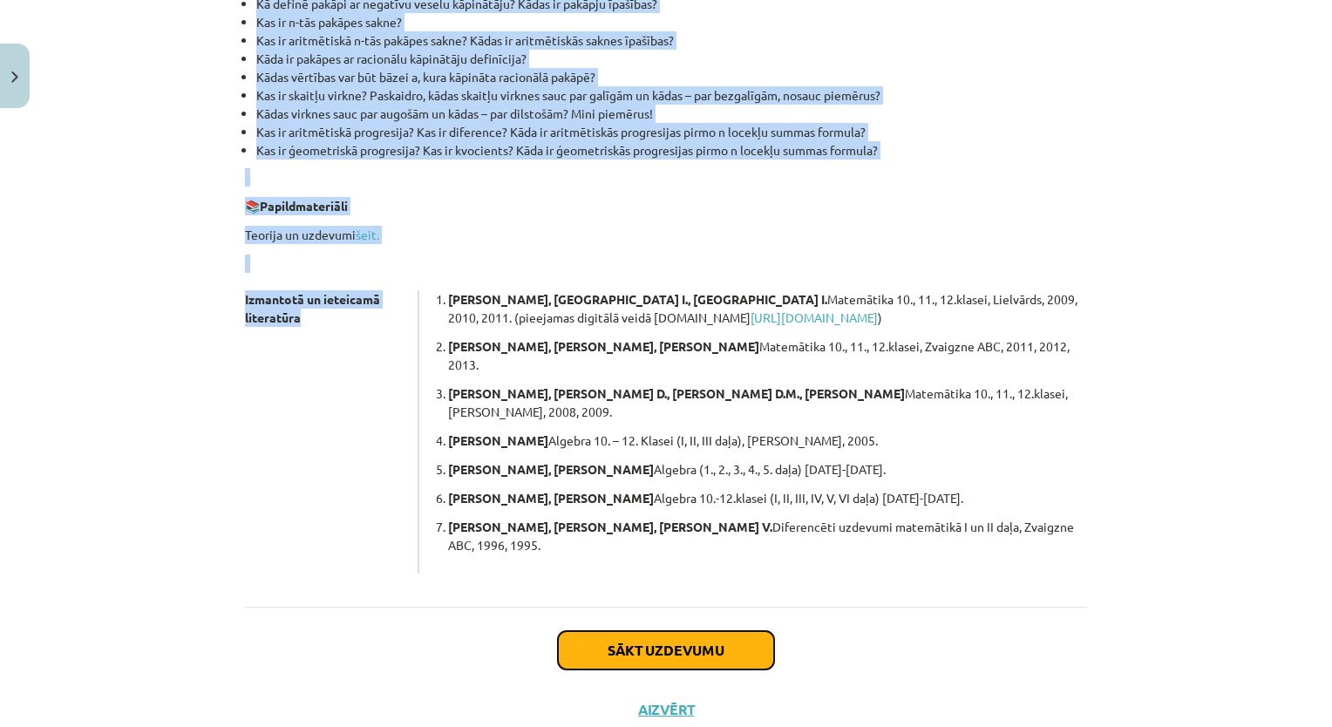
click at [726, 631] on button "Sākt uzdevumu" at bounding box center [666, 650] width 216 height 38
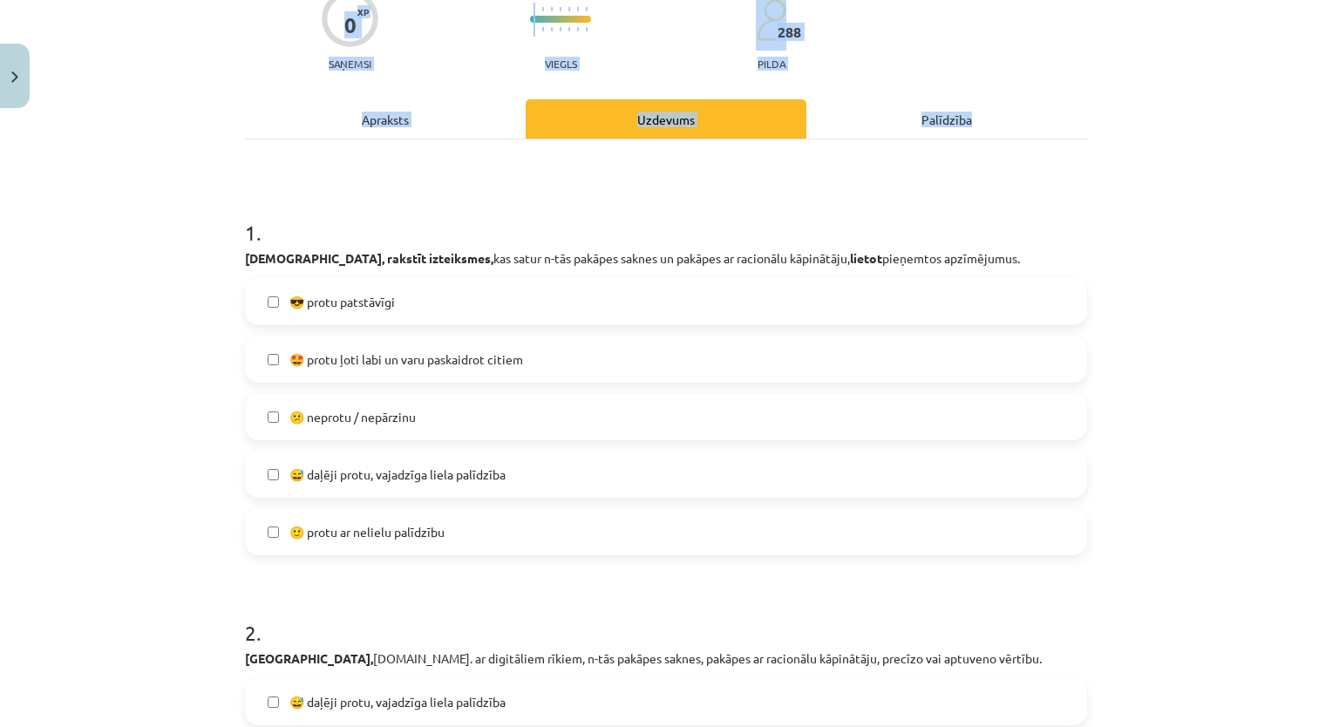
scroll to position [44, 0]
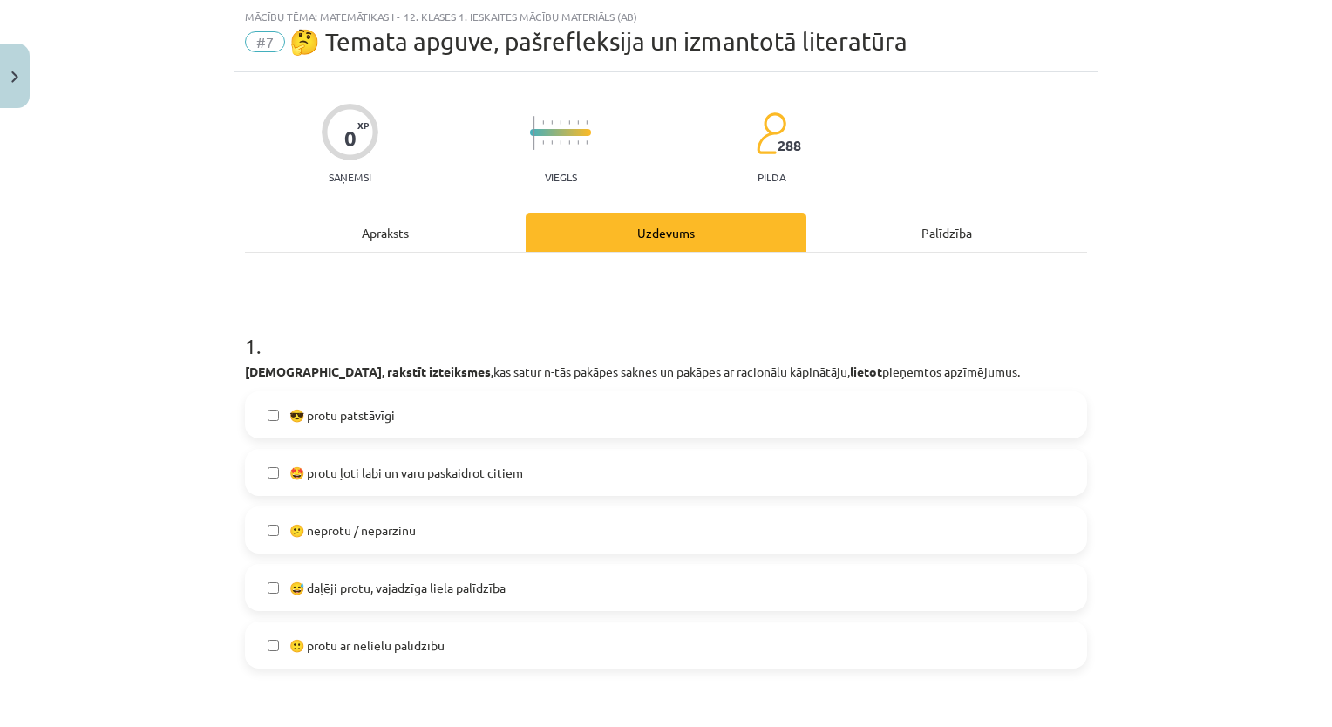
click at [526, 564] on div "😅 daļēji protu, vajadzīga liela palīdzība" at bounding box center [666, 587] width 842 height 47
click at [522, 580] on label "😅 daļēji protu, vajadzīga liela palīdzība" at bounding box center [666, 588] width 838 height 44
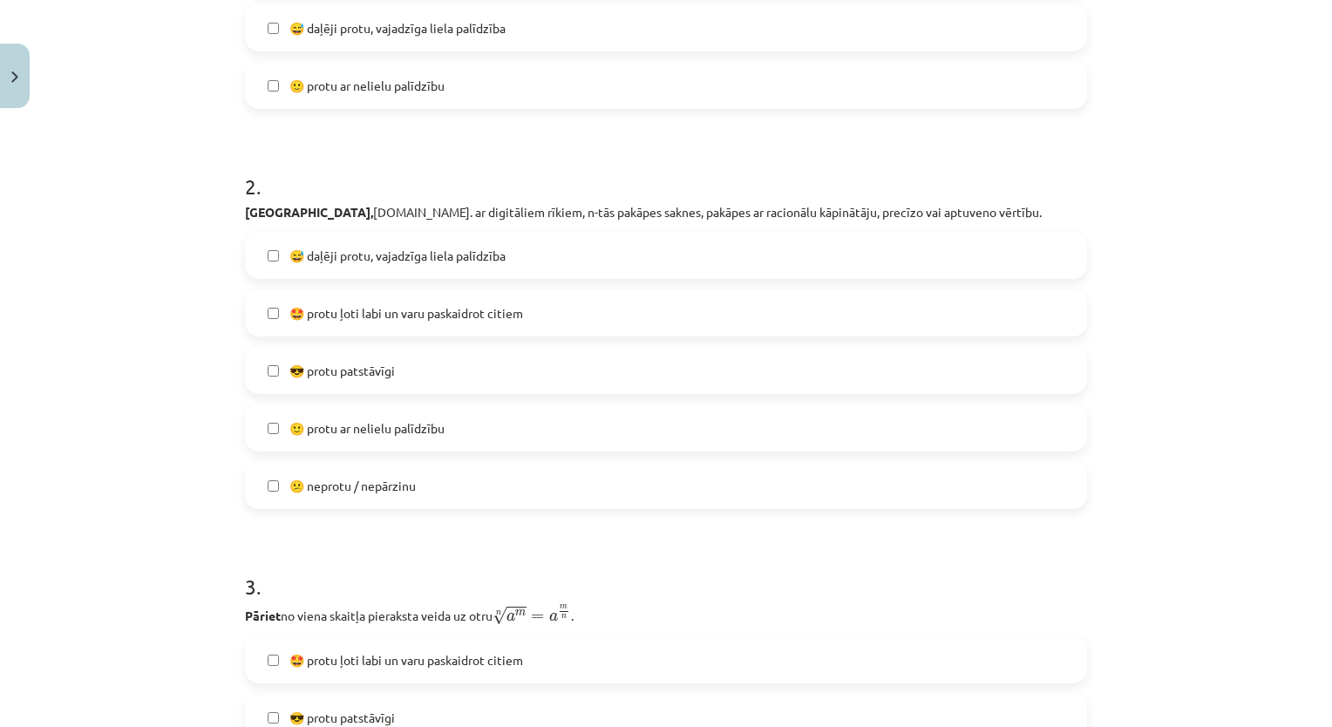
scroll to position [606, 0]
click at [519, 364] on label "😎 protu patstāvīgi" at bounding box center [666, 368] width 838 height 44
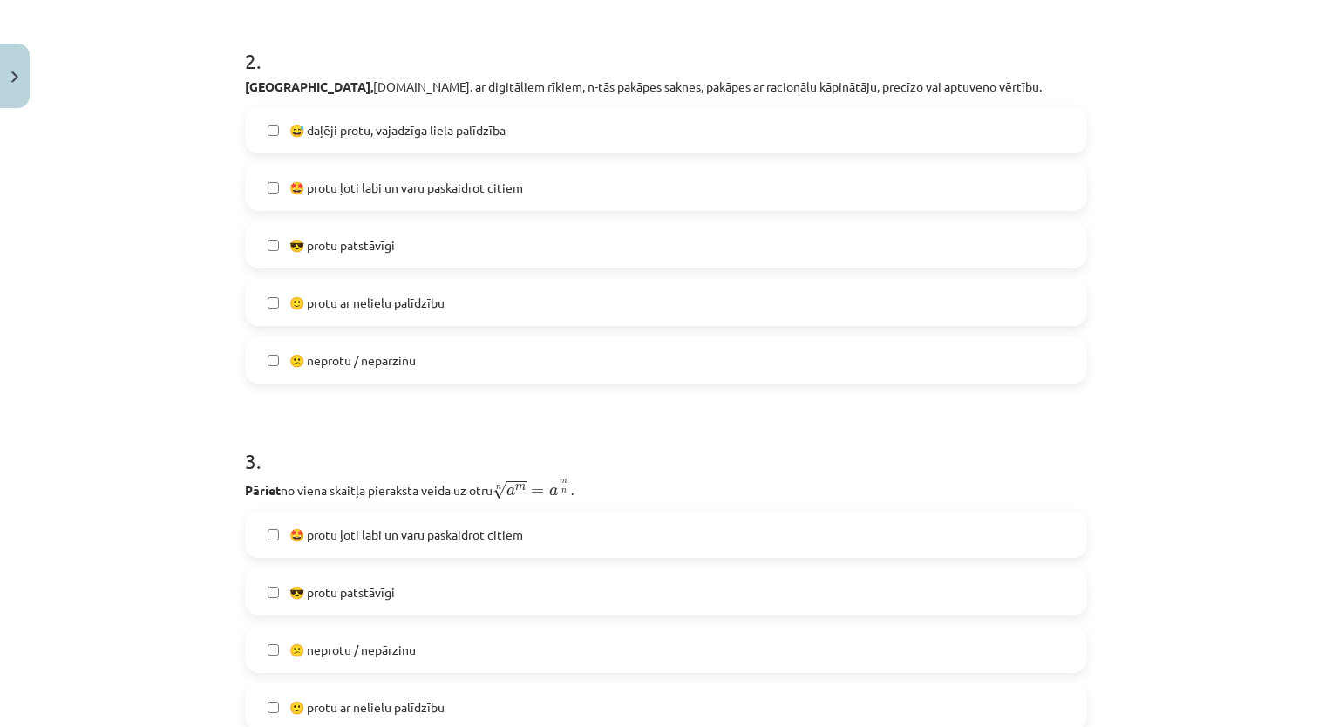
scroll to position [722, 0]
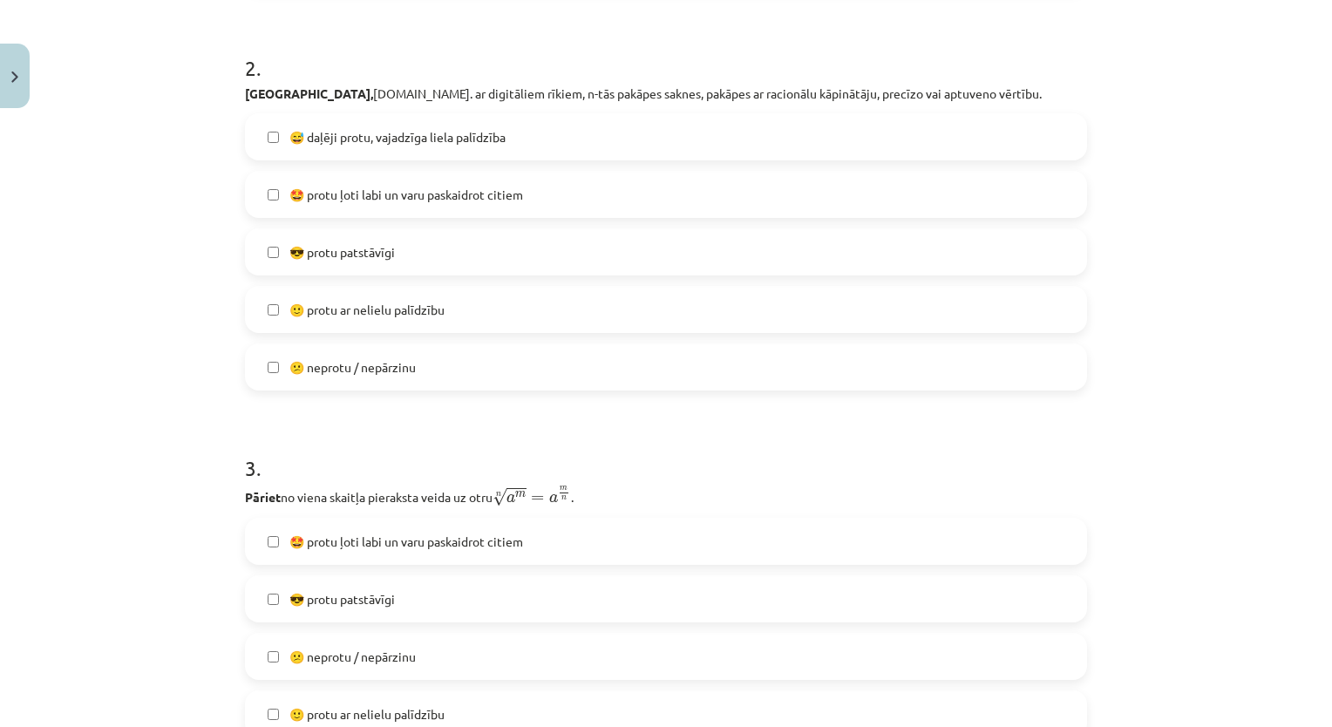
click at [495, 614] on label "😎 protu patstāvīgi" at bounding box center [666, 599] width 838 height 44
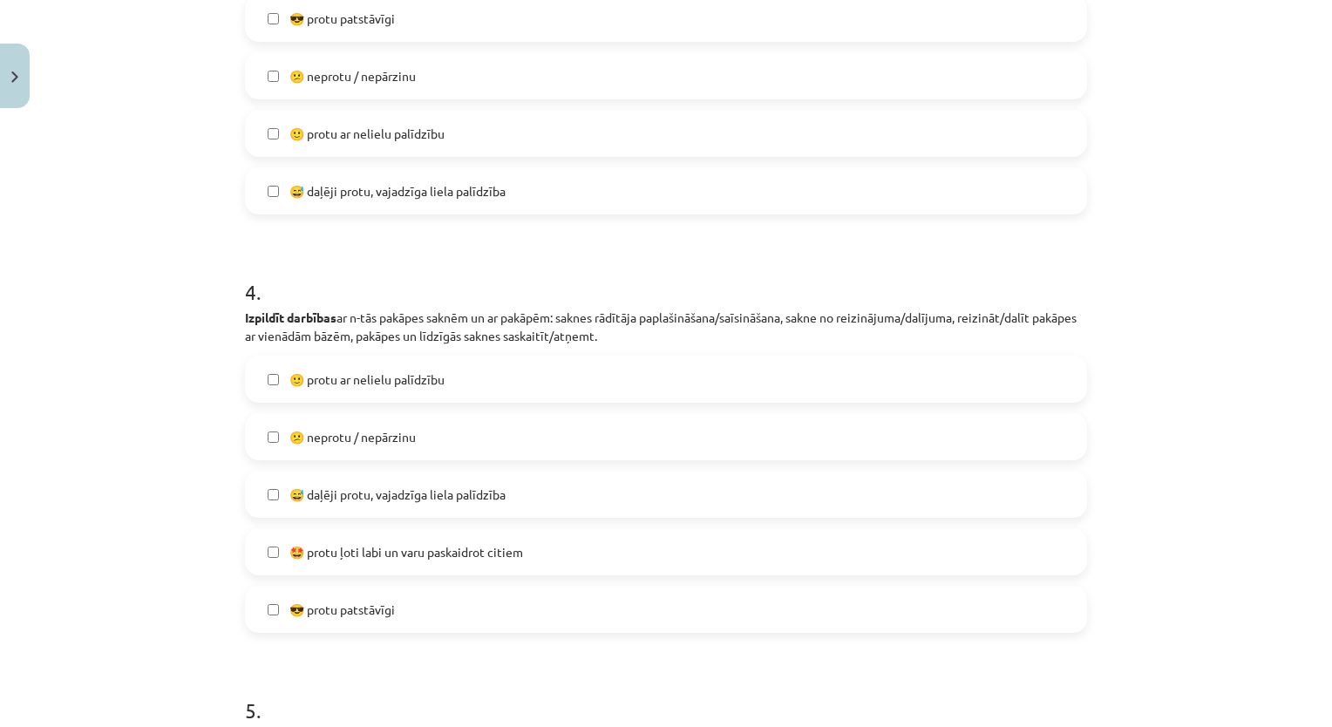
scroll to position [1332, 0]
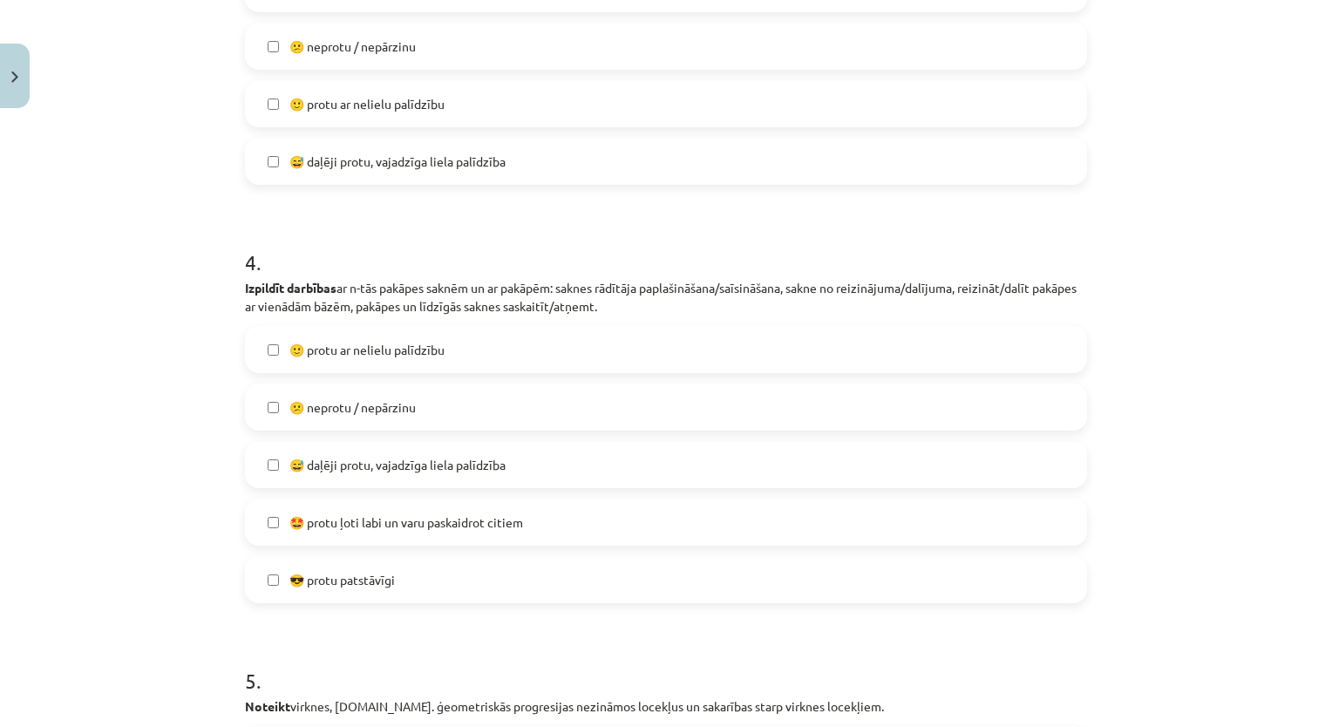
click at [549, 471] on label "😅 daļēji protu, vajadzīga liela palīdzība" at bounding box center [666, 465] width 838 height 44
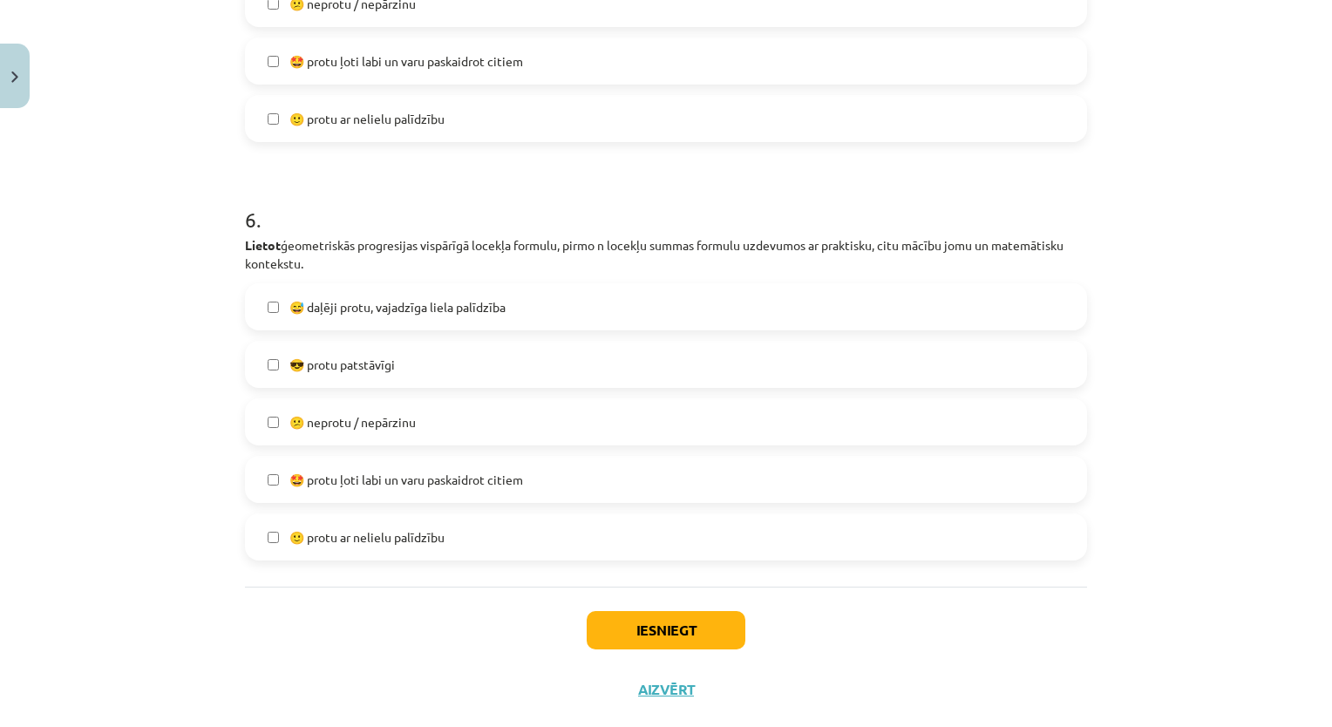
scroll to position [2202, 0]
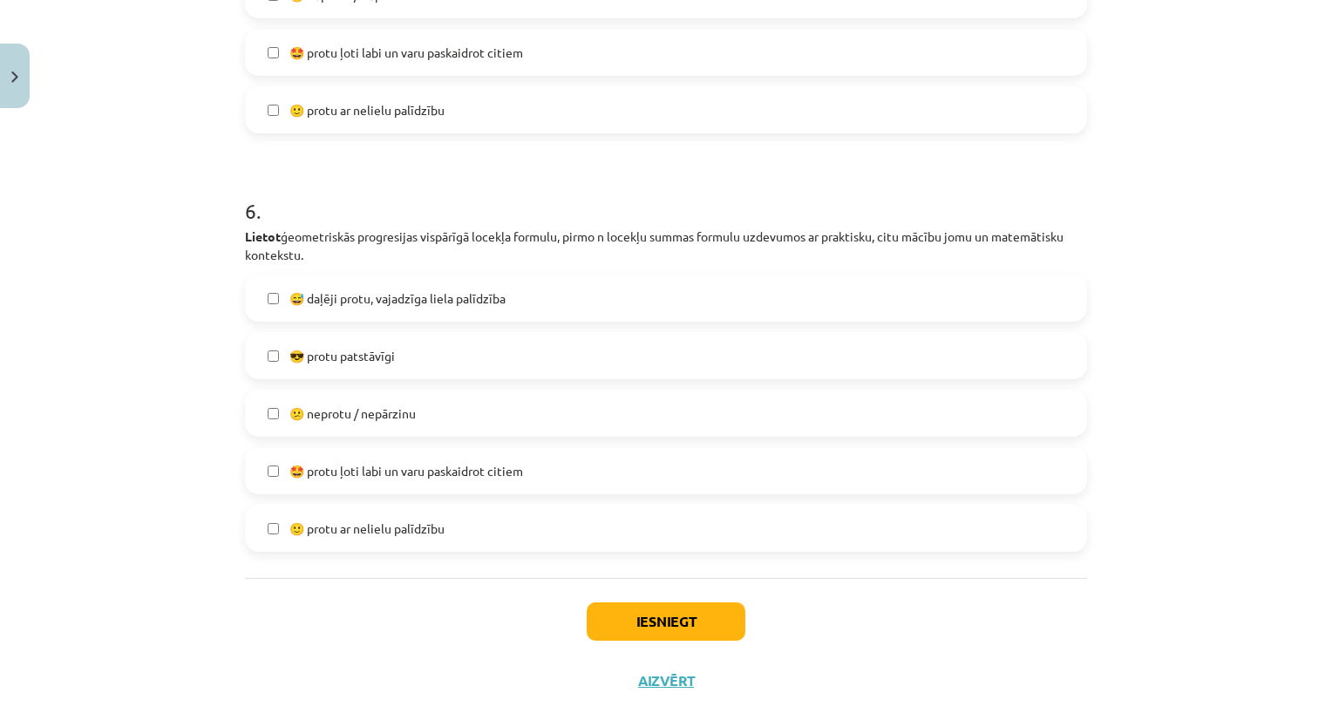
click at [401, 396] on label "😕 neprotu / nepārzinu" at bounding box center [666, 413] width 838 height 44
click at [460, 106] on label "🙂 protu ar nelielu palīdzību" at bounding box center [666, 110] width 838 height 44
click at [597, 647] on div "Iesniegt Aizvērt" at bounding box center [666, 639] width 842 height 122
click at [619, 626] on button "Iesniegt" at bounding box center [666, 621] width 159 height 38
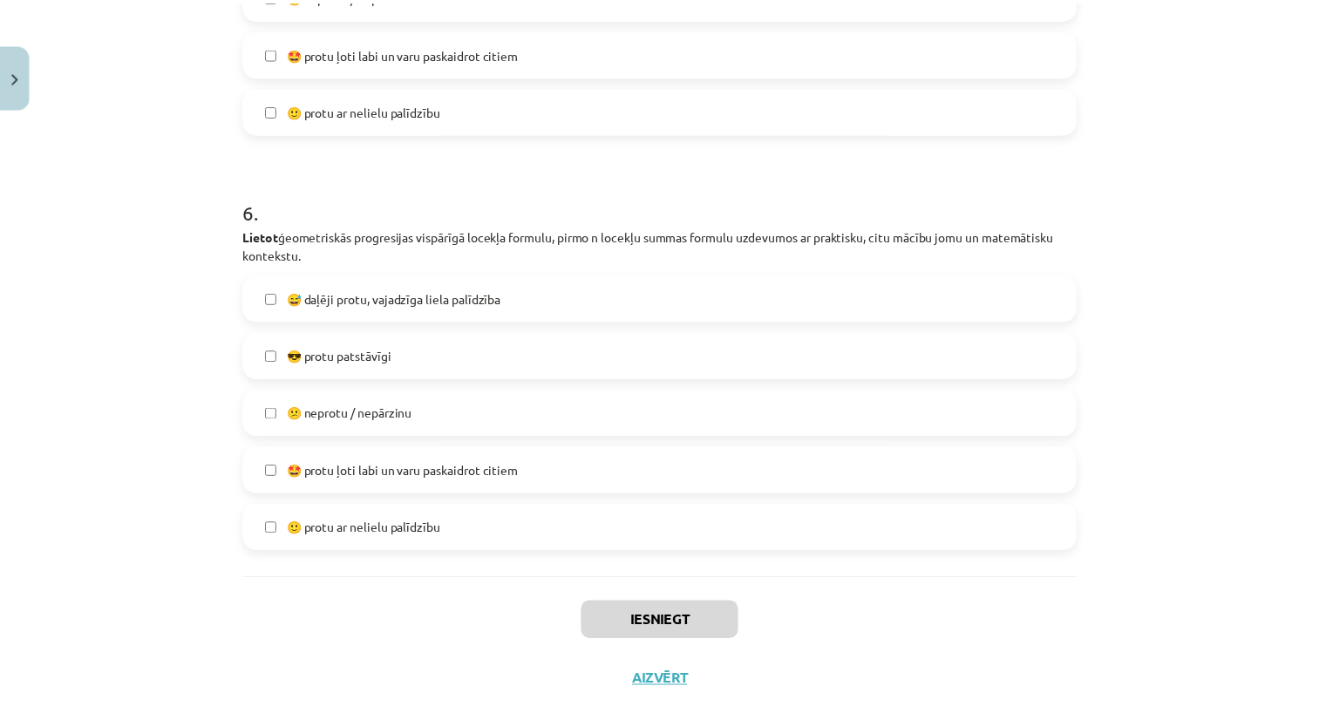
scroll to position [1082, 0]
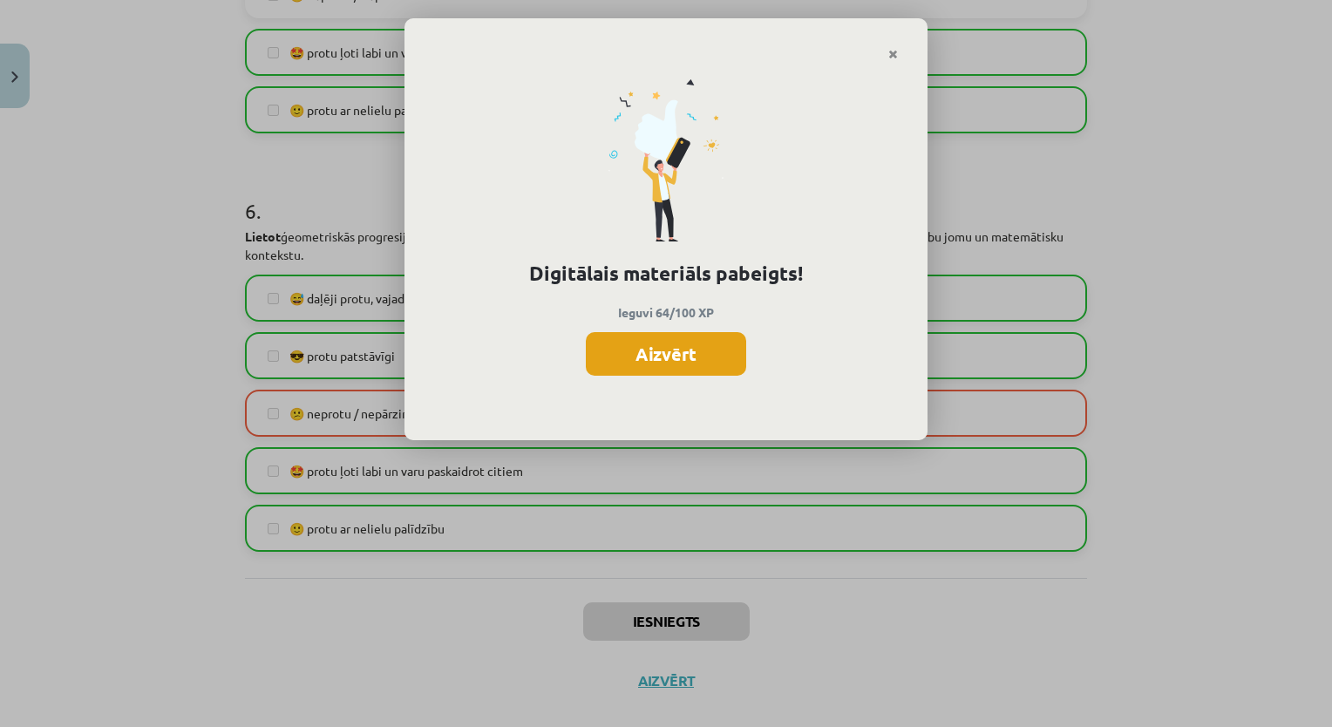
click at [718, 346] on button "Aizvērt" at bounding box center [666, 354] width 160 height 44
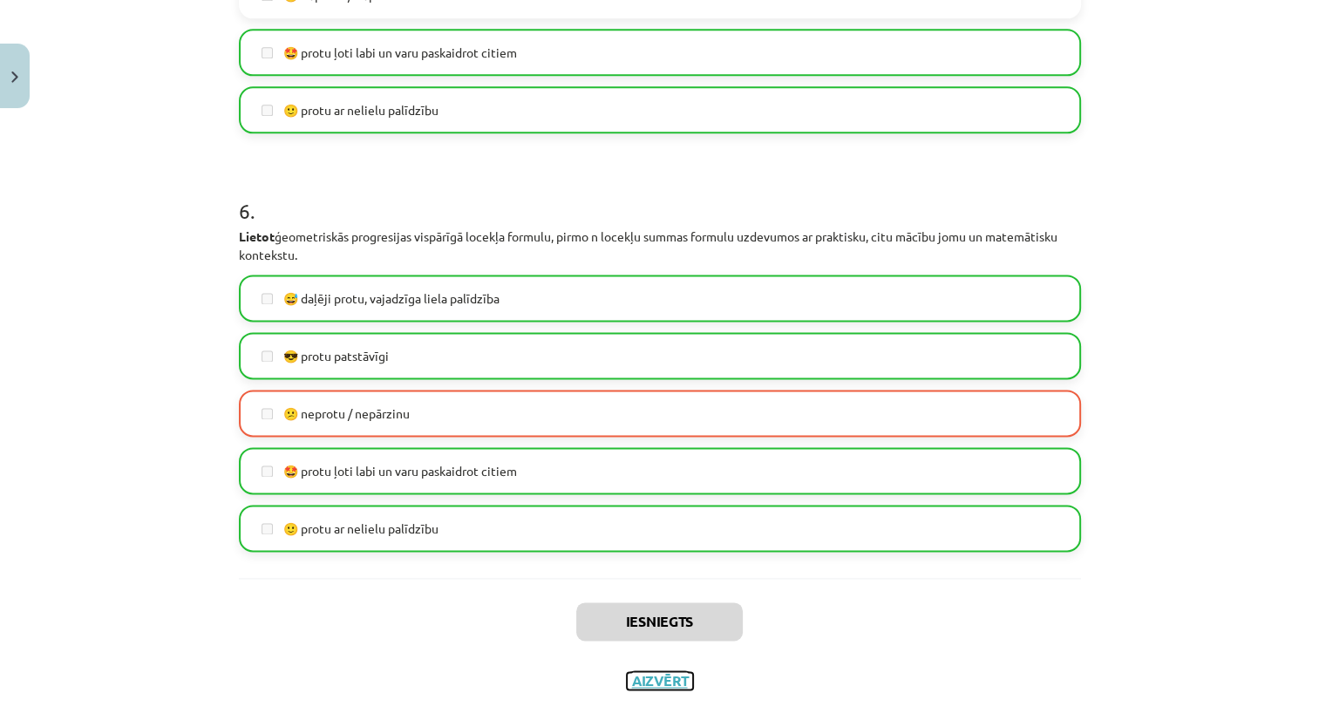
click at [669, 678] on button "Aizvērt" at bounding box center [660, 680] width 66 height 17
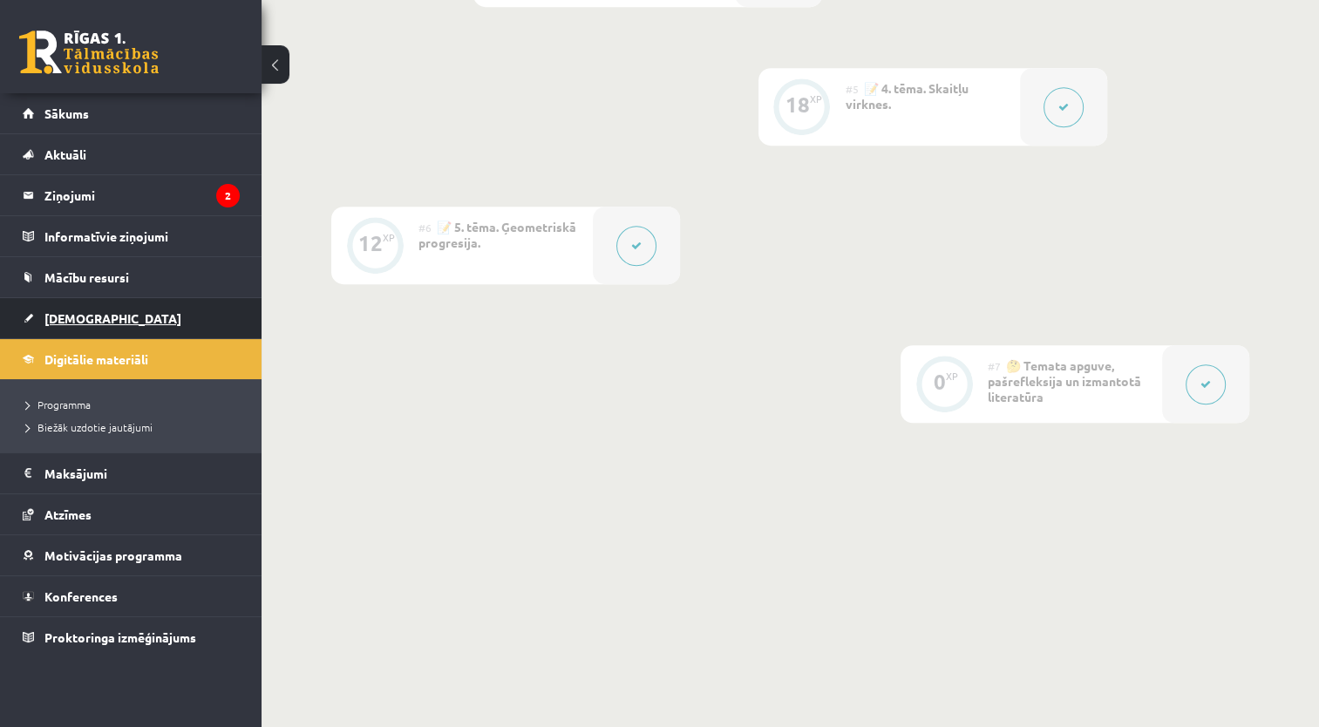
click at [73, 306] on link "[DEMOGRAPHIC_DATA]" at bounding box center [131, 318] width 217 height 40
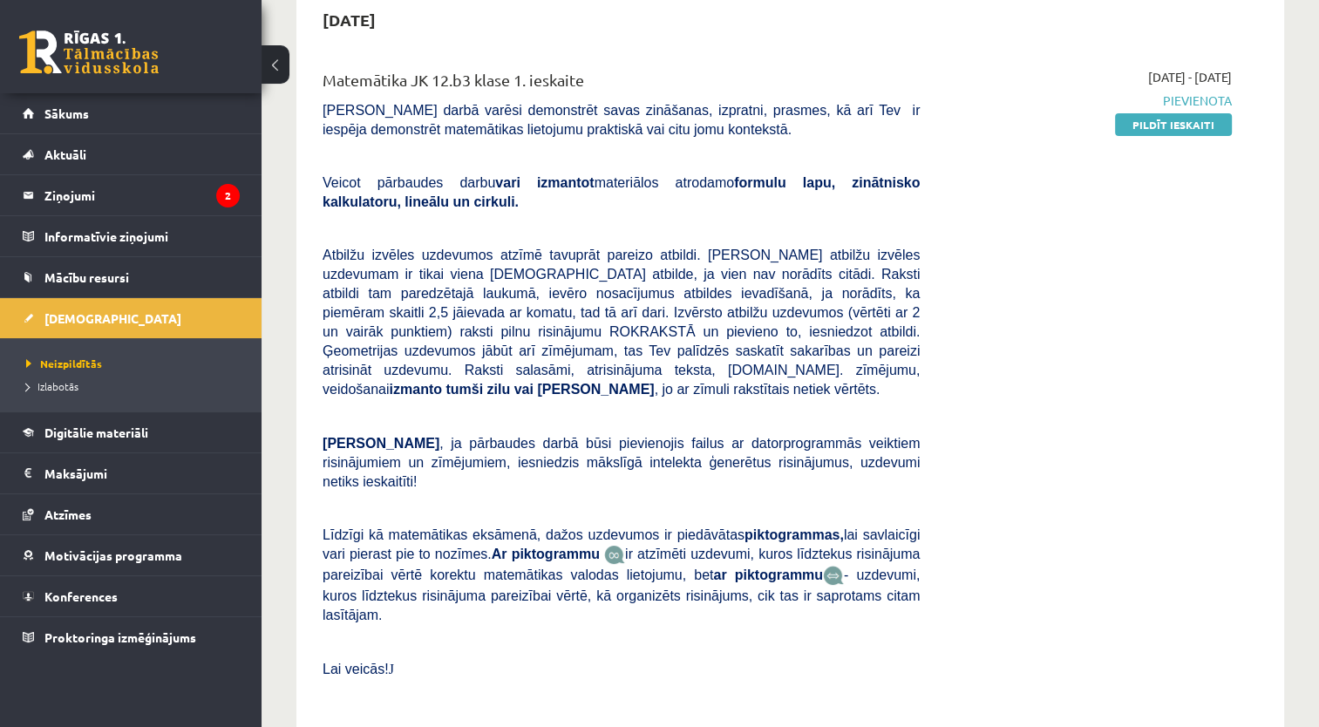
scroll to position [192, 0]
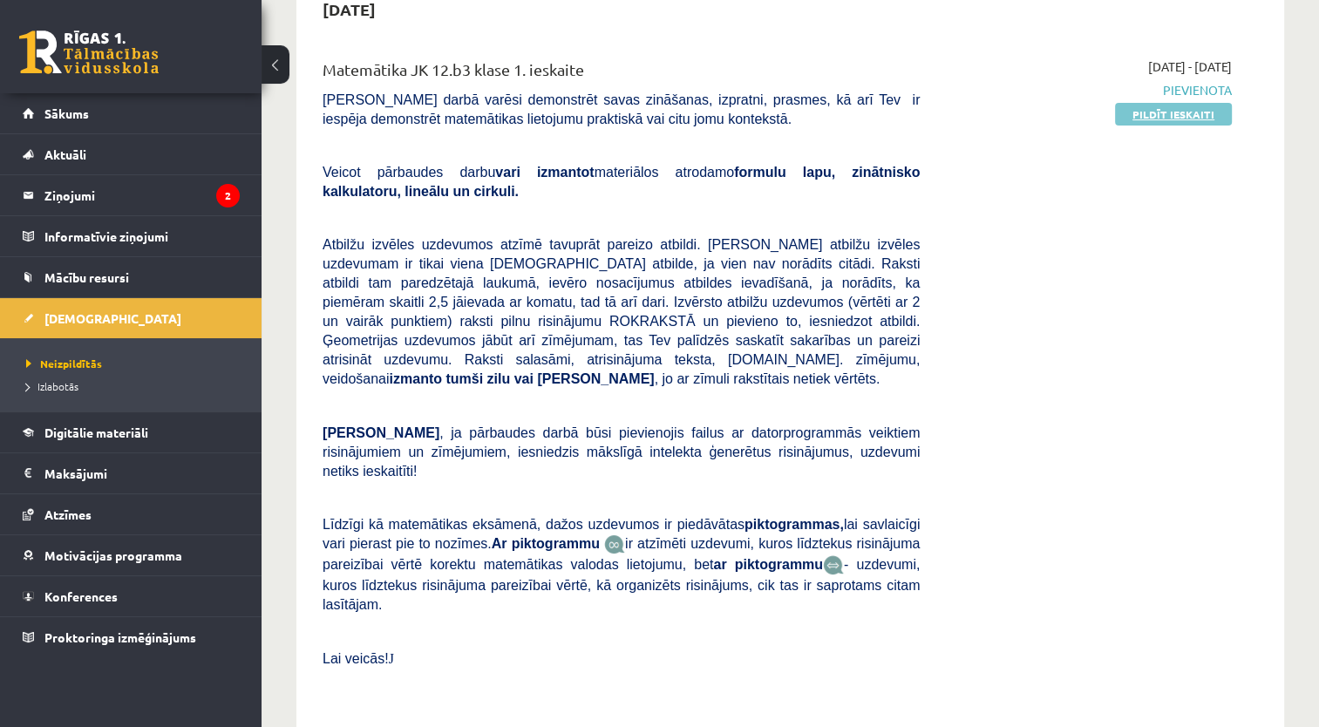
click at [1171, 110] on link "Pildīt ieskaiti" at bounding box center [1173, 114] width 117 height 23
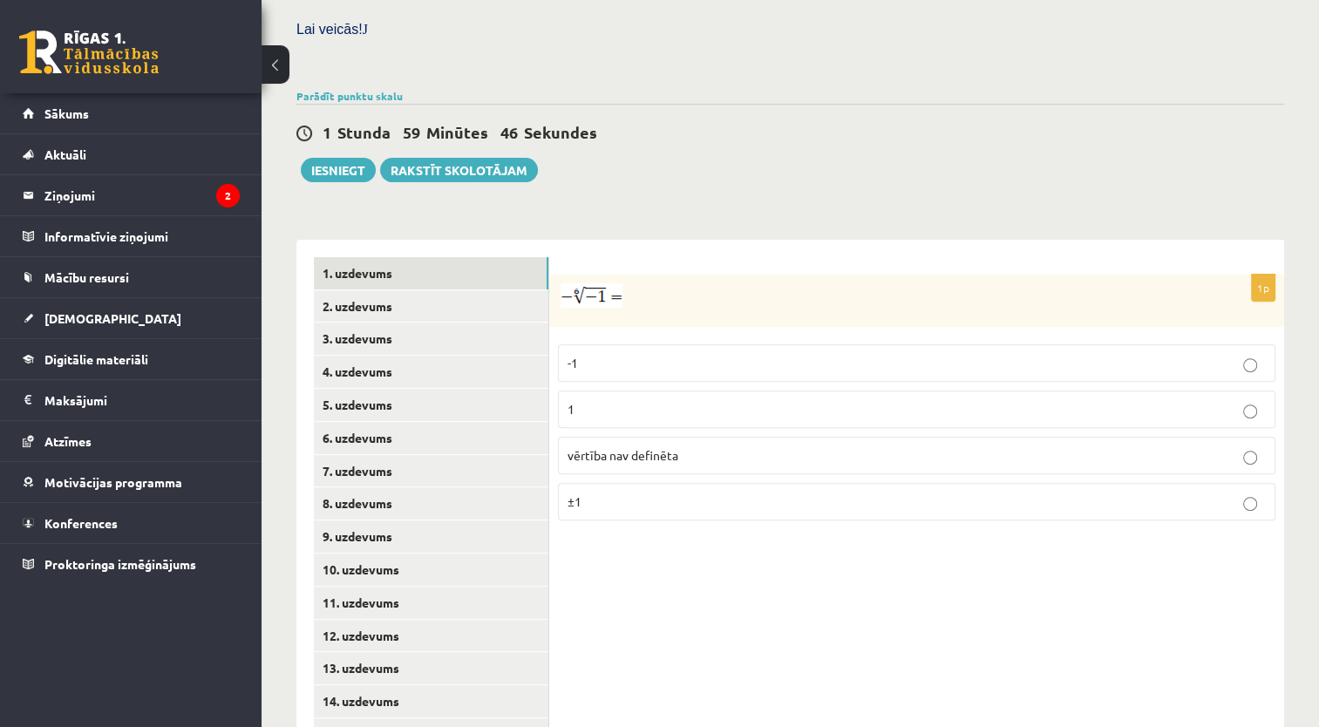
scroll to position [573, 0]
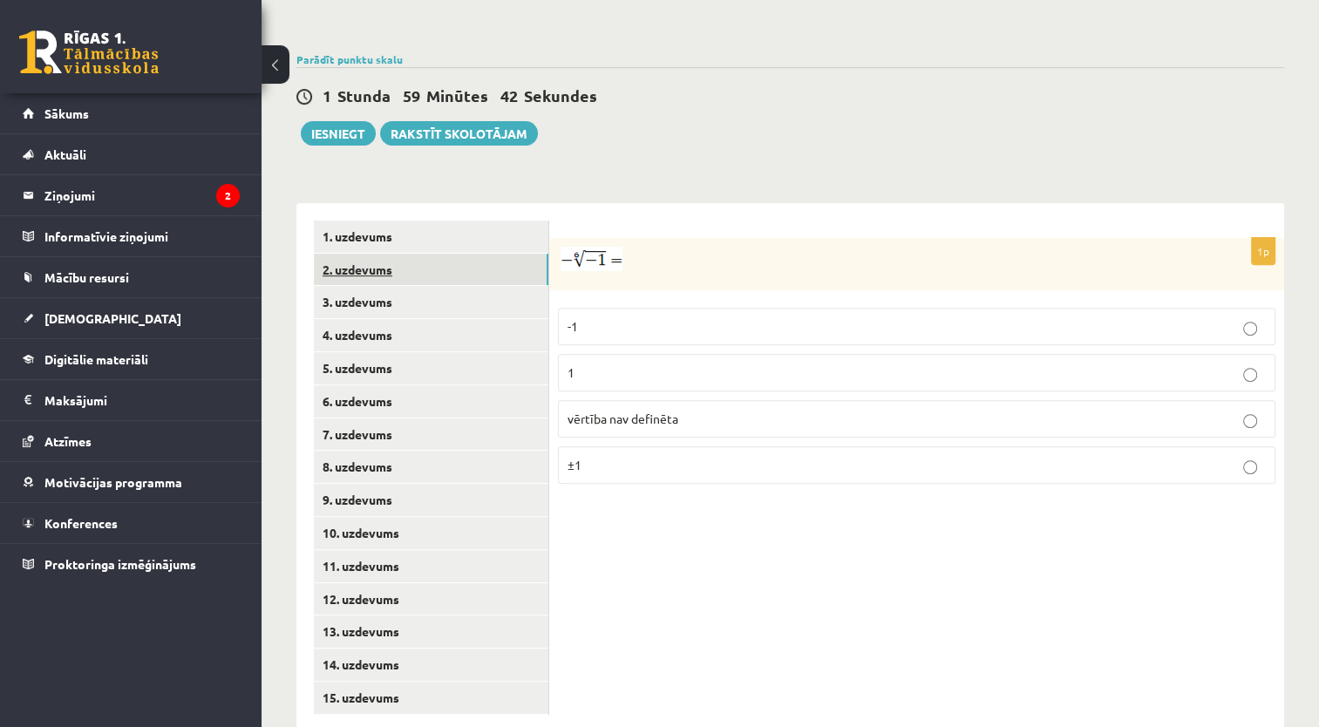
click at [500, 254] on link "2. uzdevums" at bounding box center [431, 270] width 234 height 32
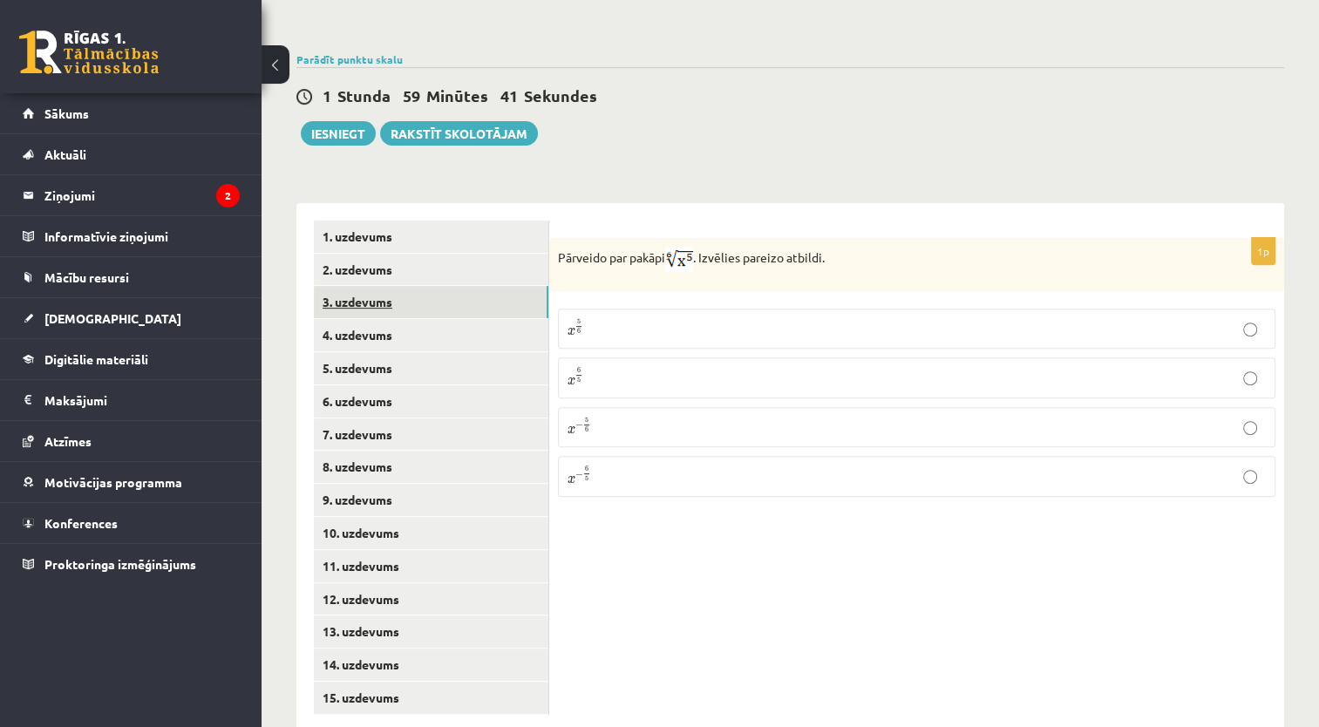
click at [490, 286] on link "3. uzdevums" at bounding box center [431, 302] width 234 height 32
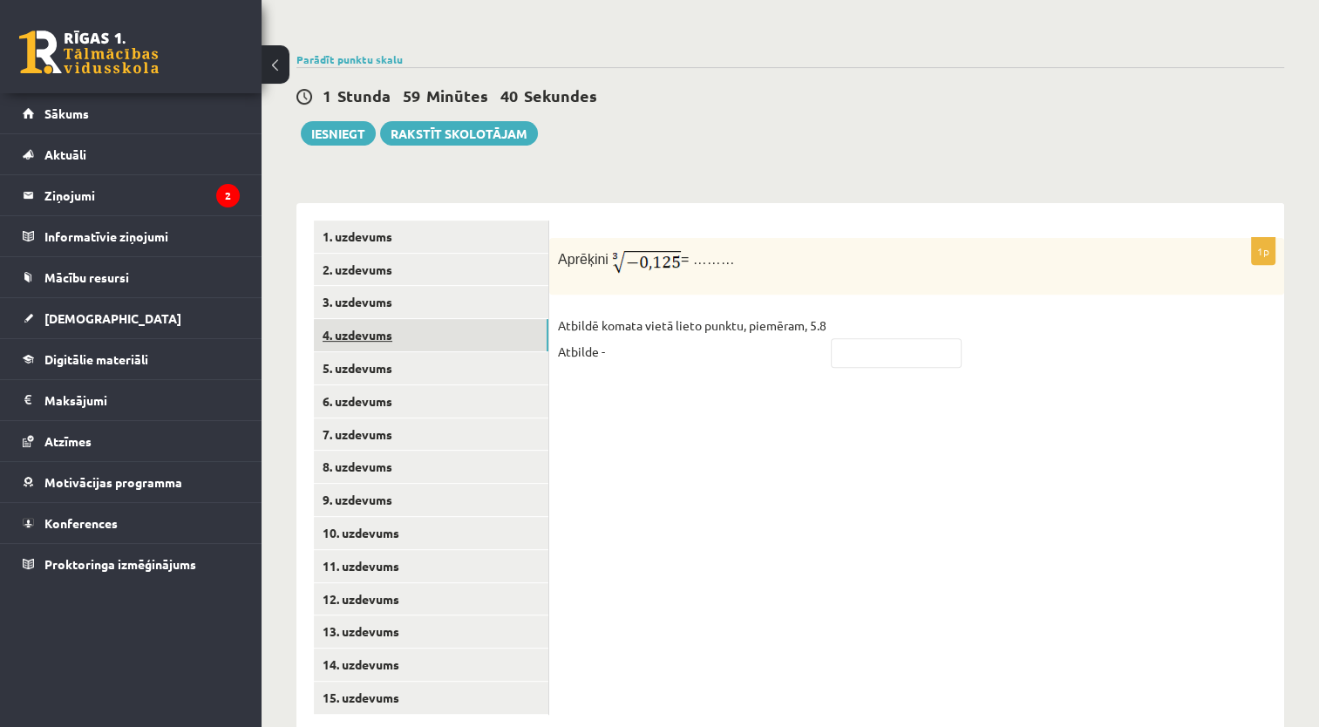
click at [476, 319] on link "4. uzdevums" at bounding box center [431, 335] width 234 height 32
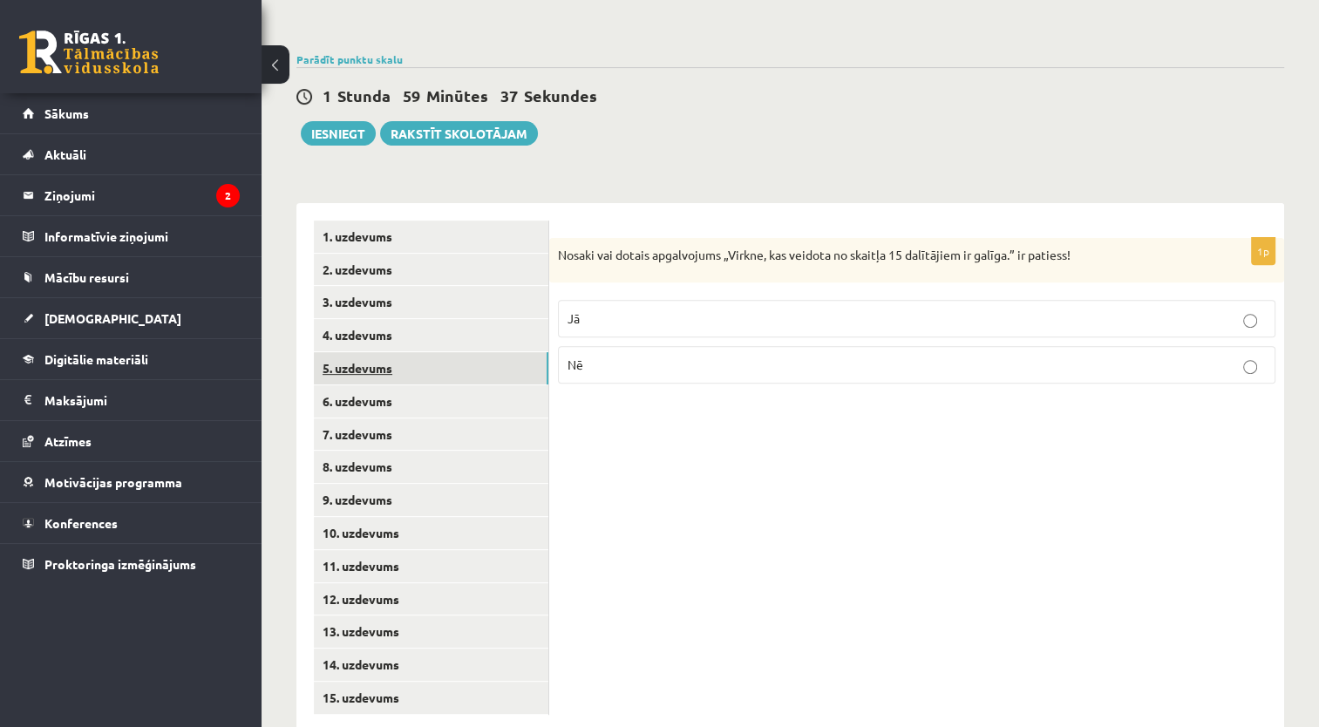
click at [474, 352] on link "5. uzdevums" at bounding box center [431, 368] width 234 height 32
click at [469, 385] on link "6. uzdevums" at bounding box center [431, 401] width 234 height 32
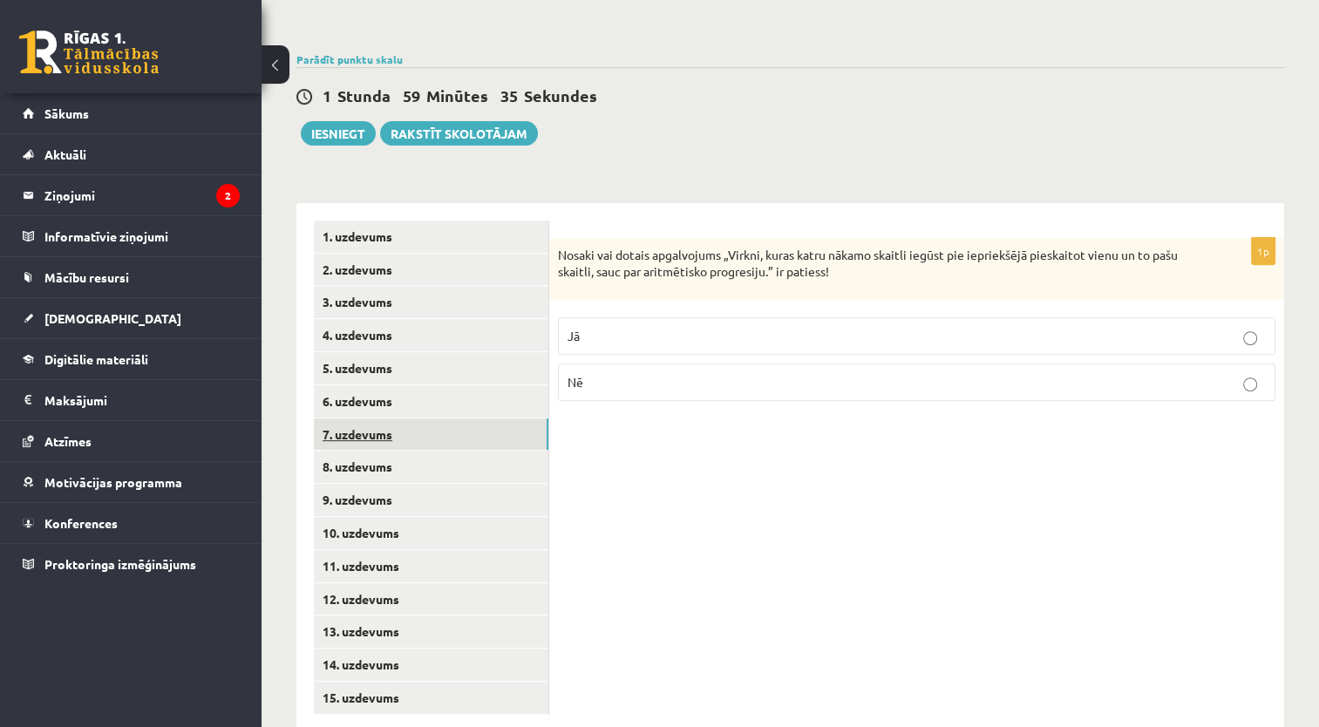
click at [464, 418] on link "7. uzdevums" at bounding box center [431, 434] width 234 height 32
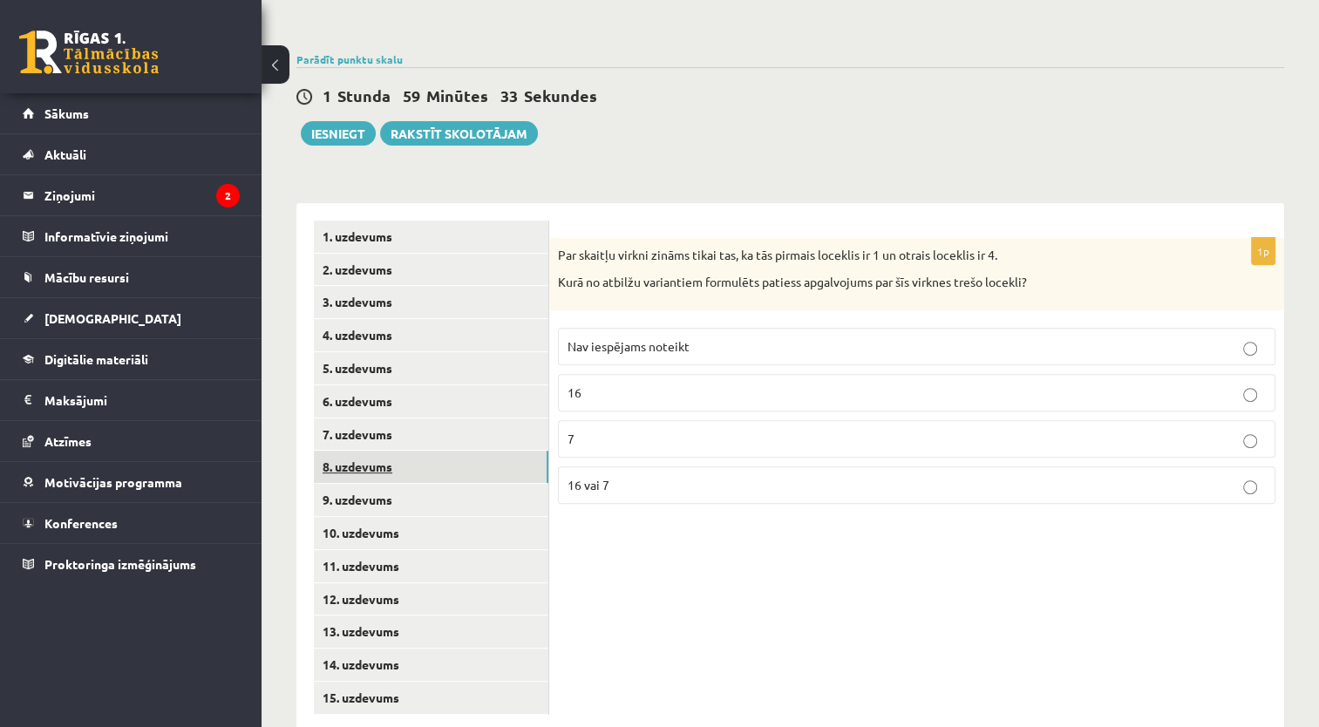
click at [457, 451] on link "8. uzdevums" at bounding box center [431, 467] width 234 height 32
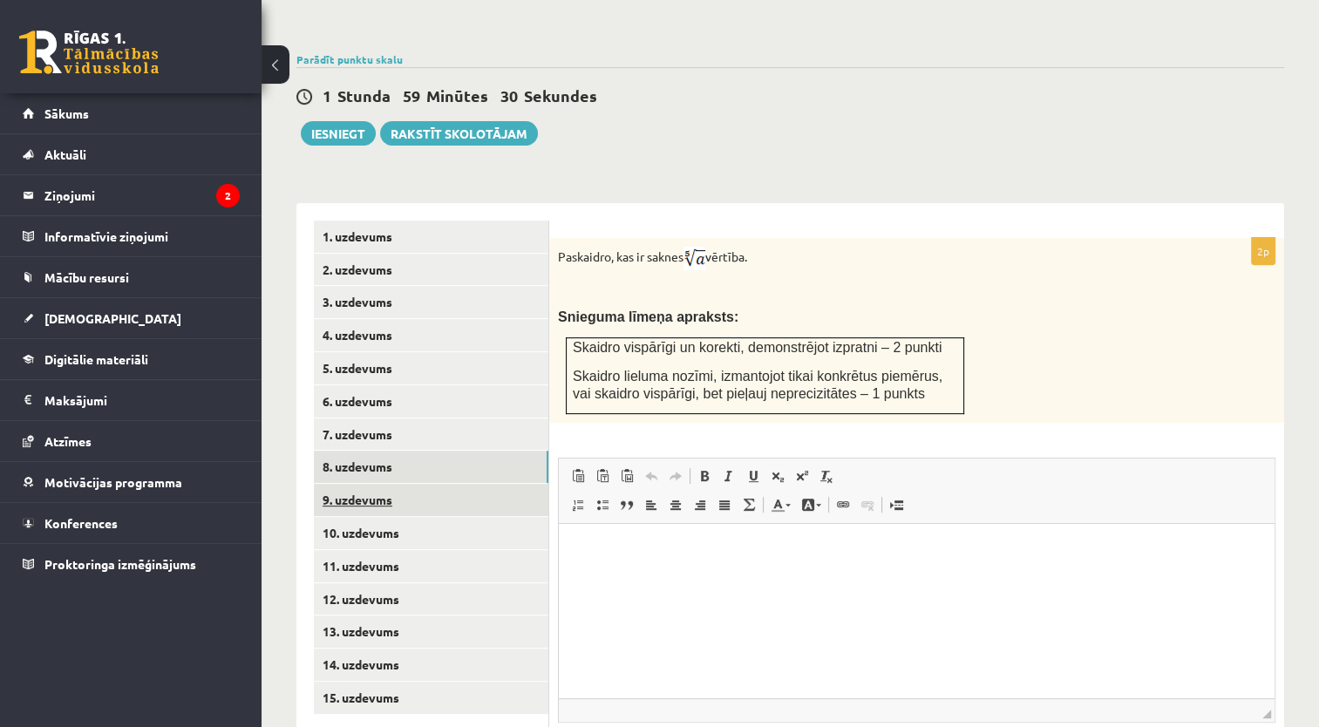
scroll to position [0, 0]
click at [447, 484] on link "9. uzdevums" at bounding box center [431, 500] width 234 height 32
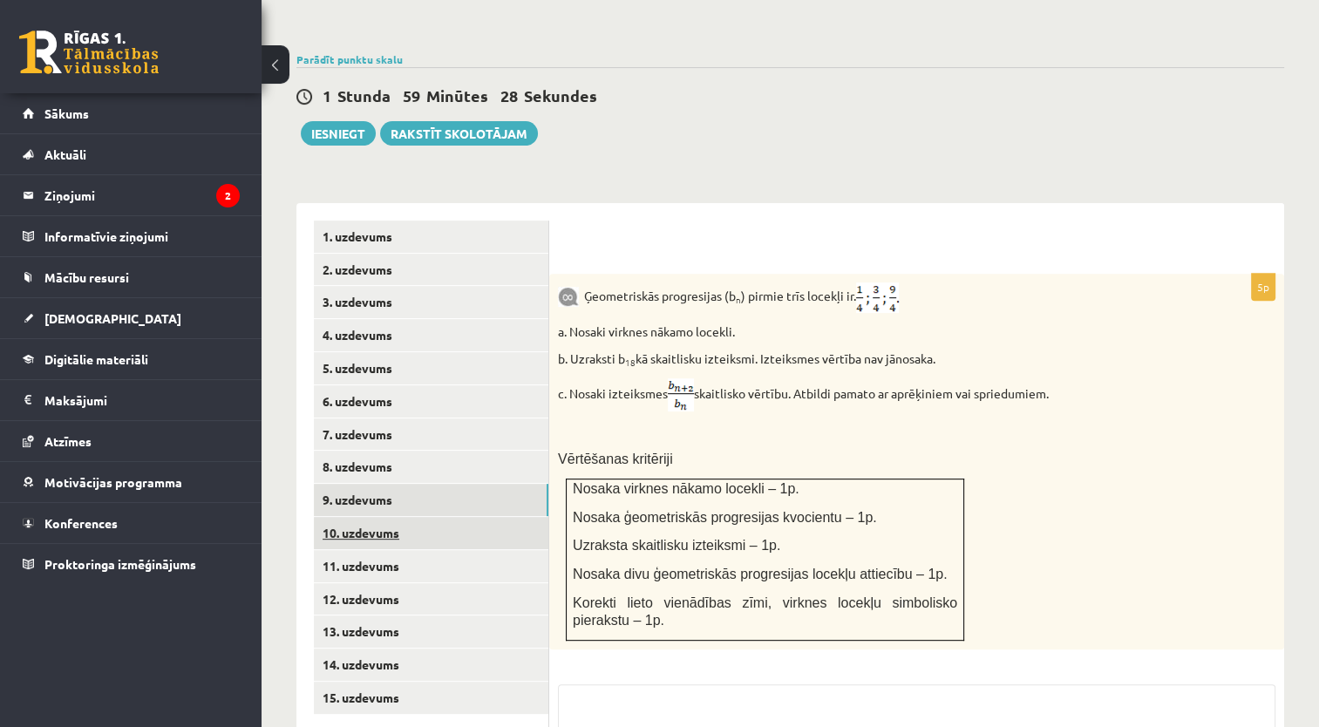
click at [439, 517] on link "10. uzdevums" at bounding box center [431, 533] width 234 height 32
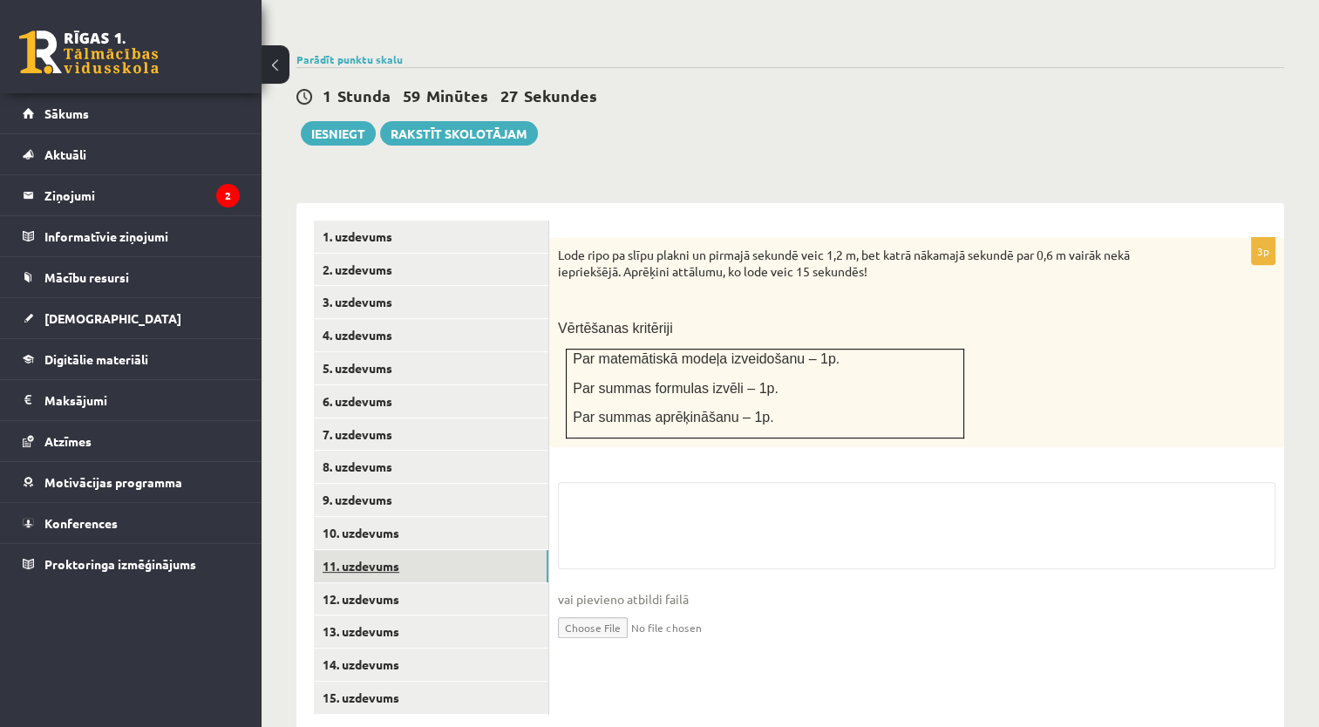
click at [435, 550] on link "11. uzdevums" at bounding box center [431, 566] width 234 height 32
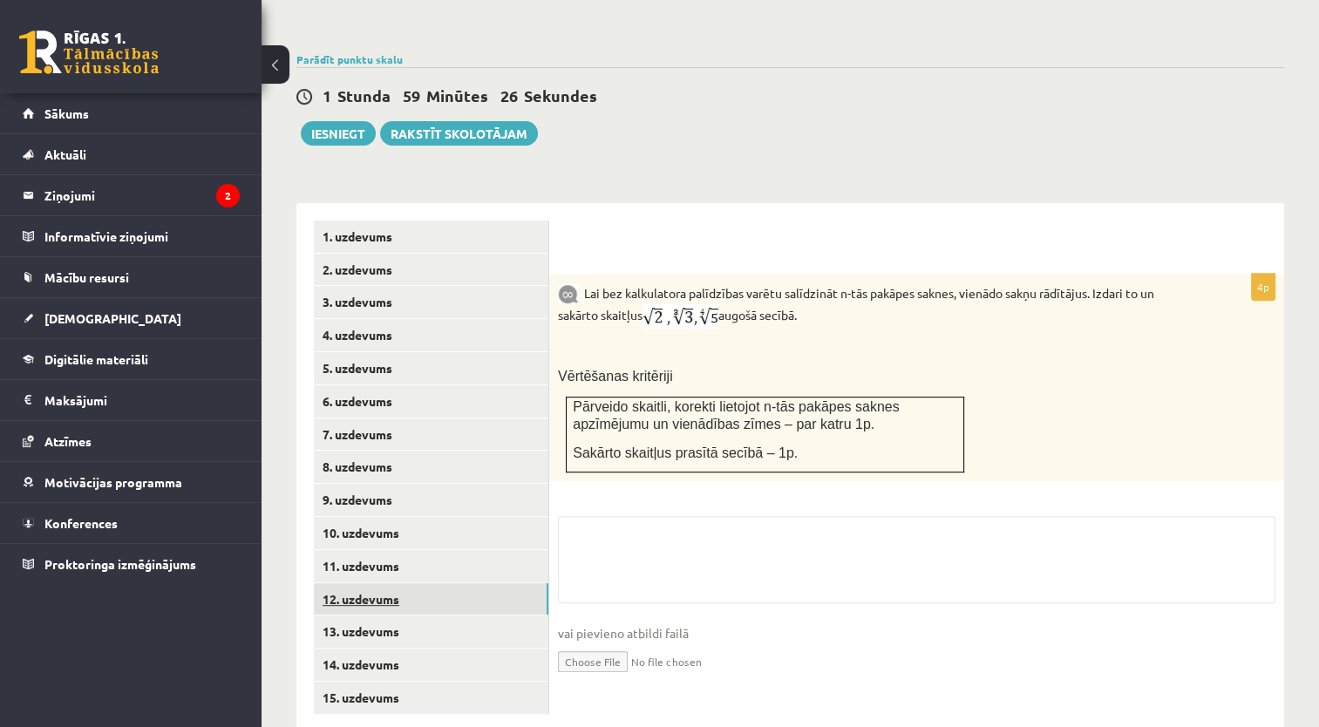
click at [430, 583] on link "12. uzdevums" at bounding box center [431, 599] width 234 height 32
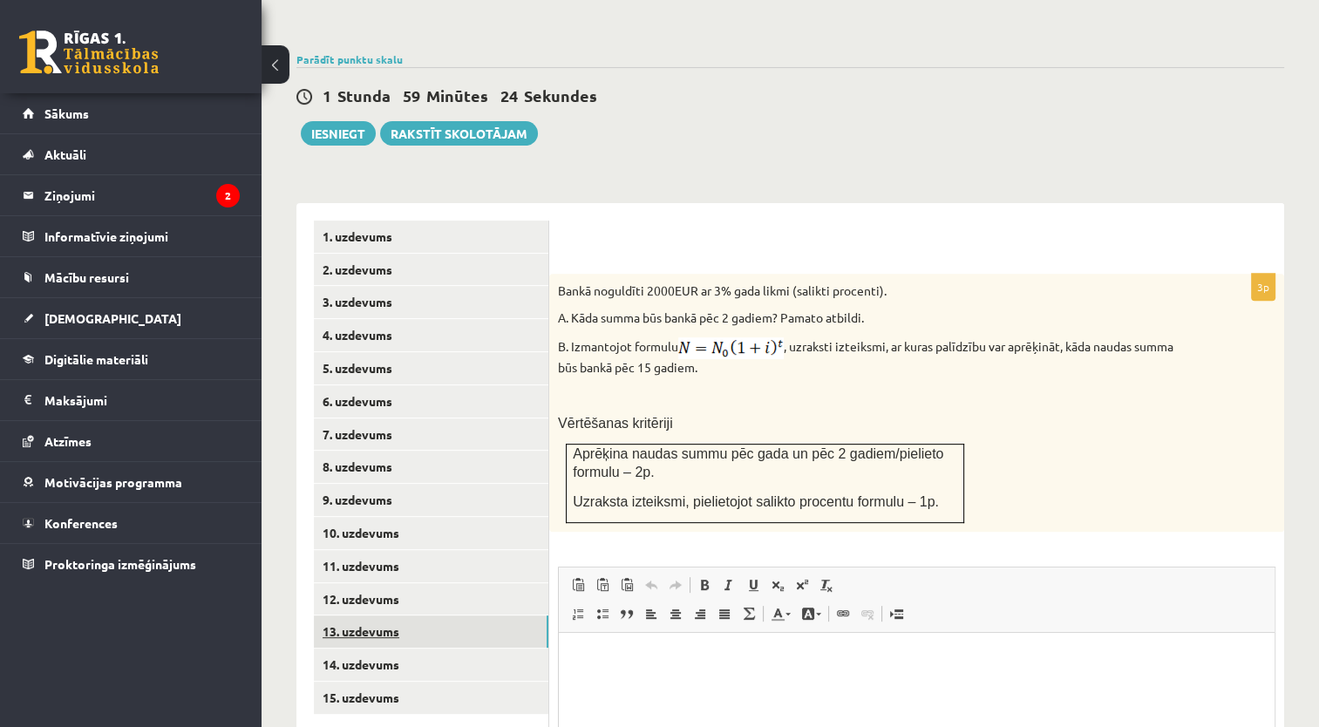
click at [435, 615] on link "13. uzdevums" at bounding box center [431, 631] width 234 height 32
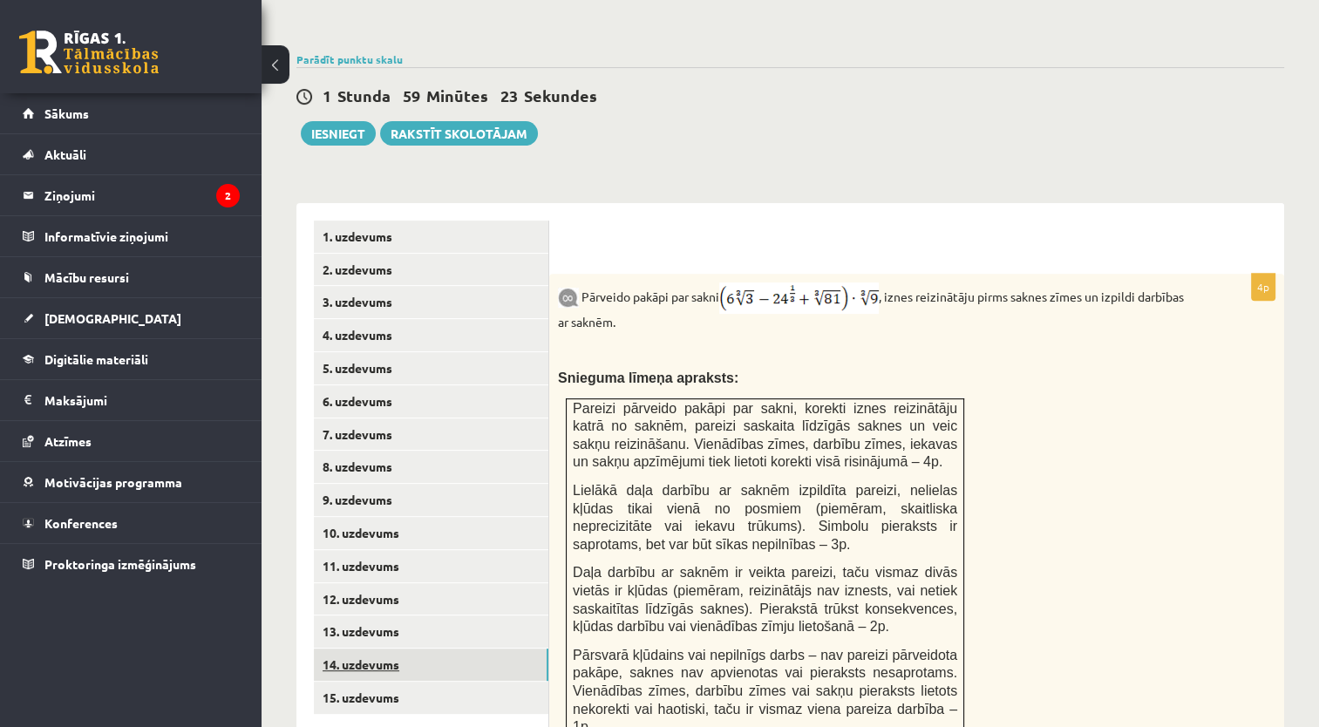
click at [432, 648] on link "14. uzdevums" at bounding box center [431, 664] width 234 height 32
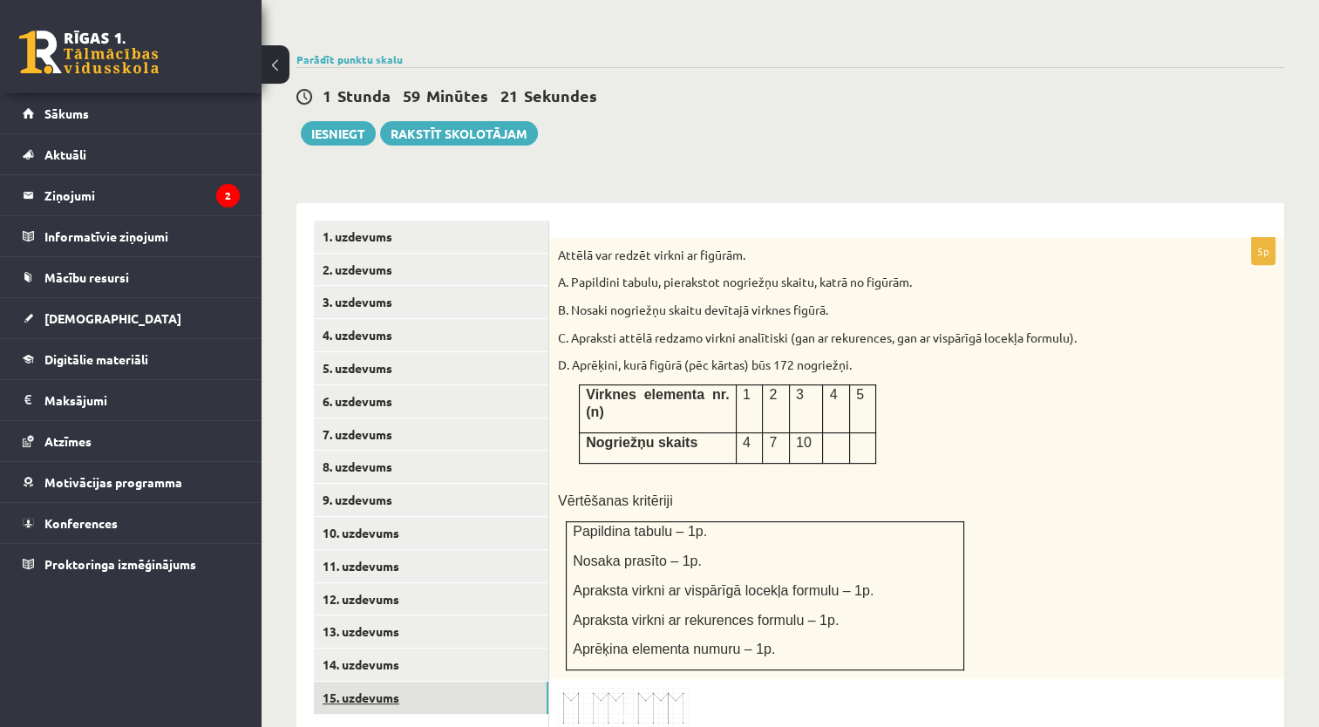
click at [421, 682] on link "15. uzdevums" at bounding box center [431, 698] width 234 height 32
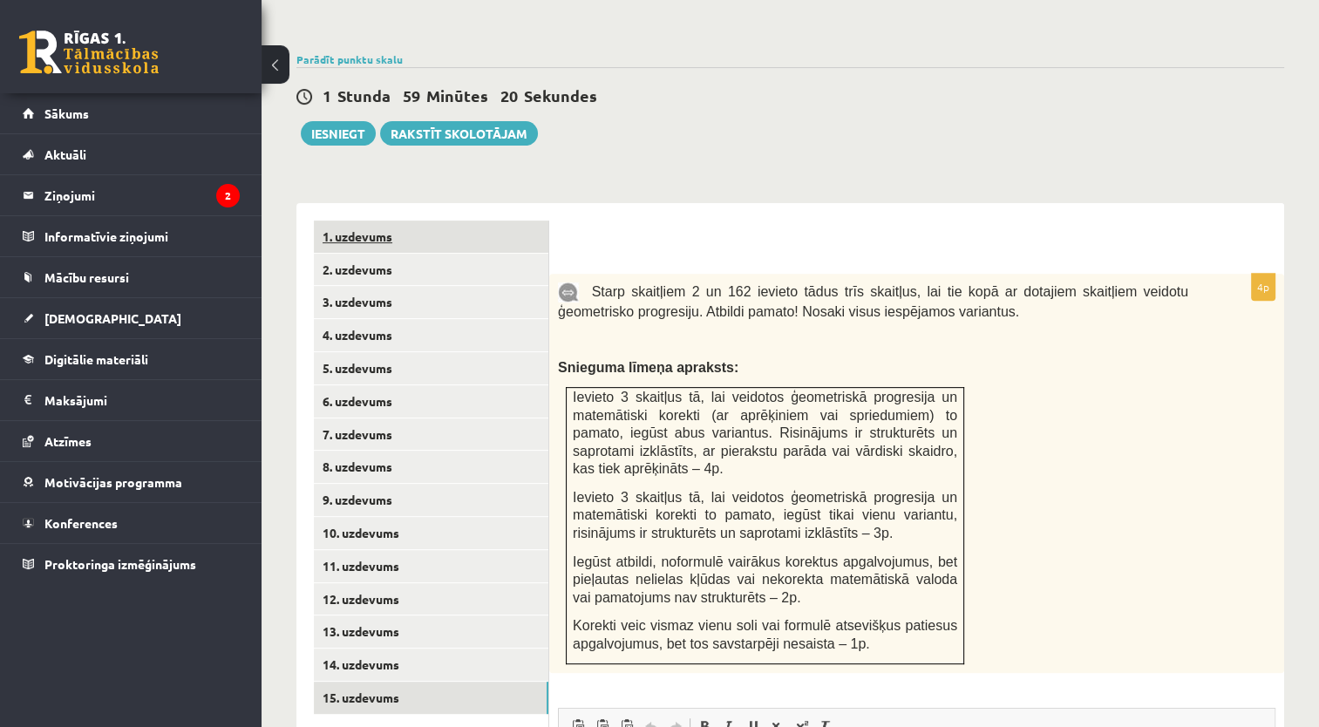
click at [477, 220] on link "1. uzdevums" at bounding box center [431, 236] width 234 height 32
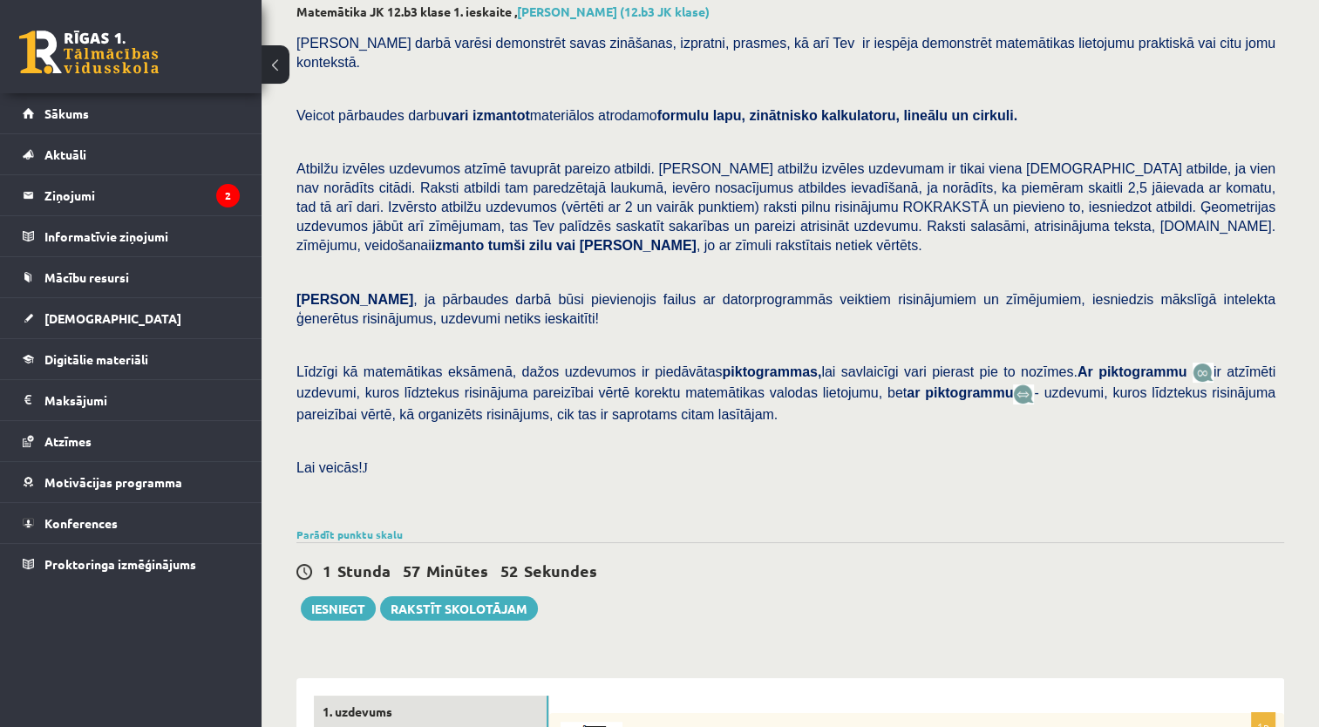
scroll to position [109, 0]
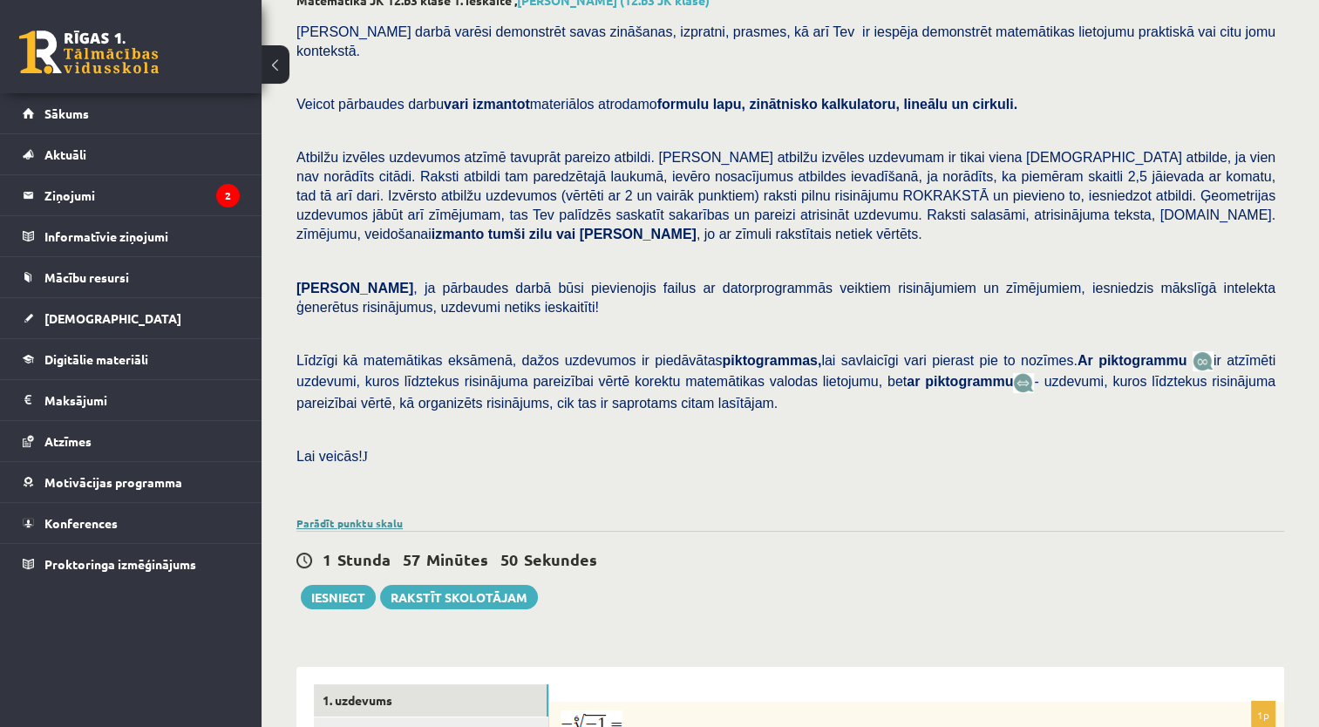
click at [389, 516] on link "Parādīt punktu skalu" at bounding box center [349, 523] width 106 height 14
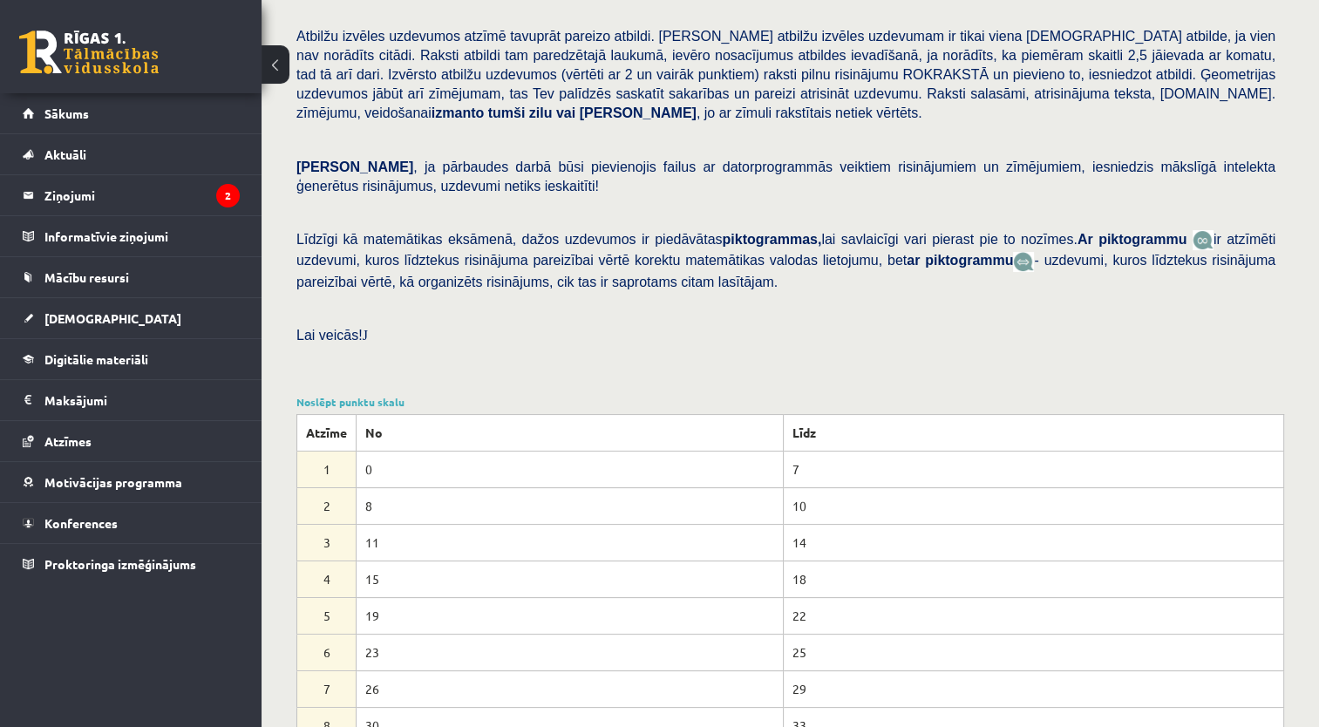
scroll to position [199, 0]
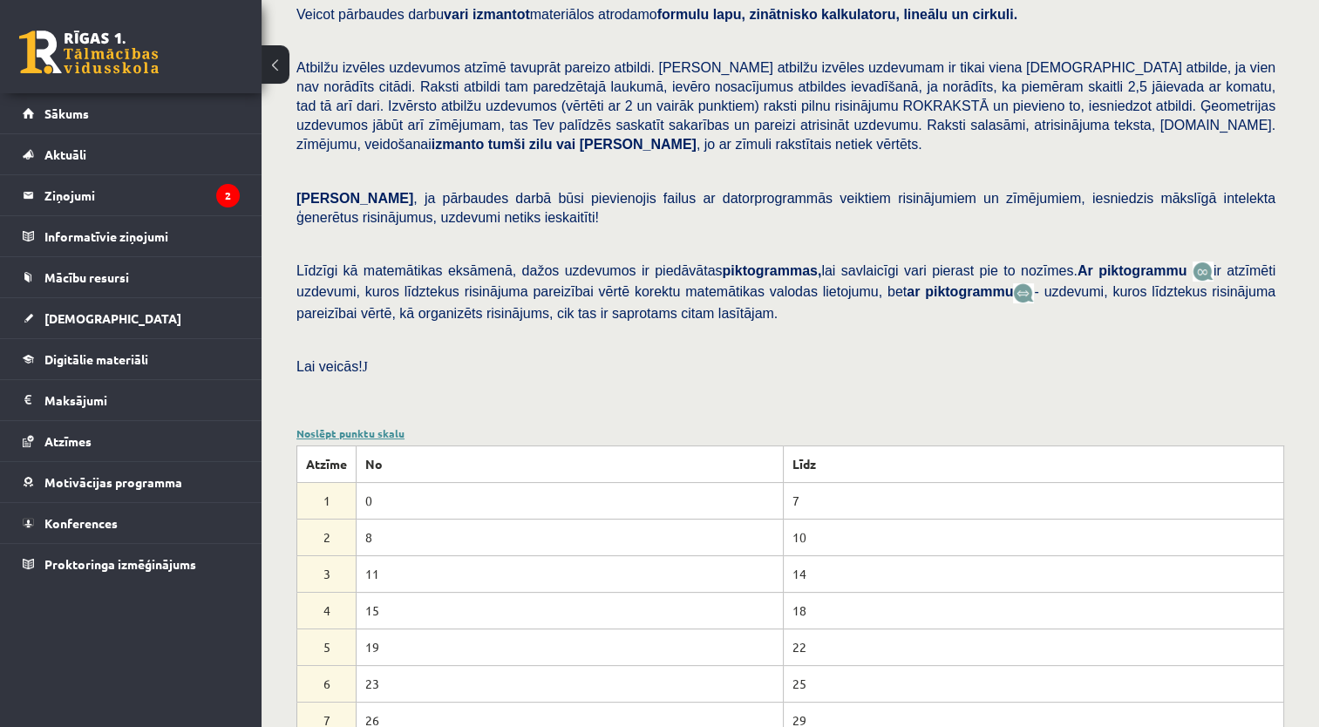
click at [359, 426] on link "Noslēpt punktu skalu" at bounding box center [350, 433] width 108 height 14
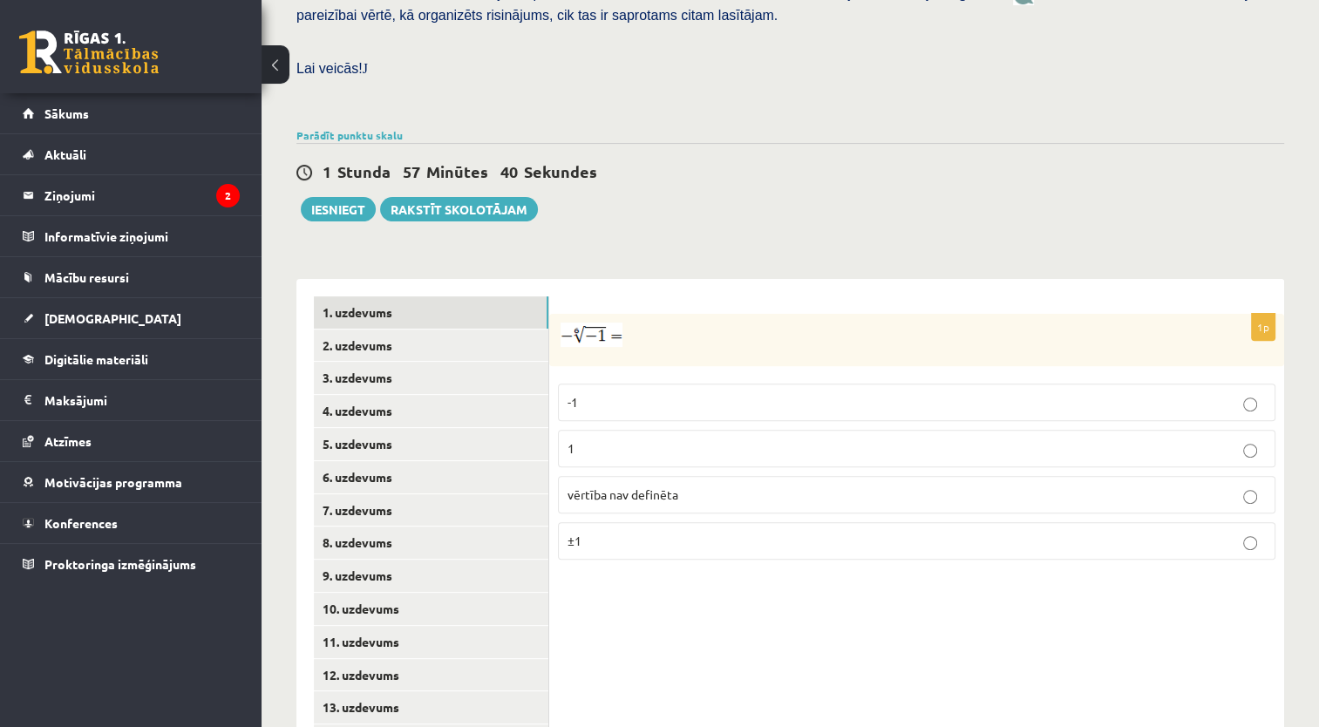
scroll to position [573, 0]
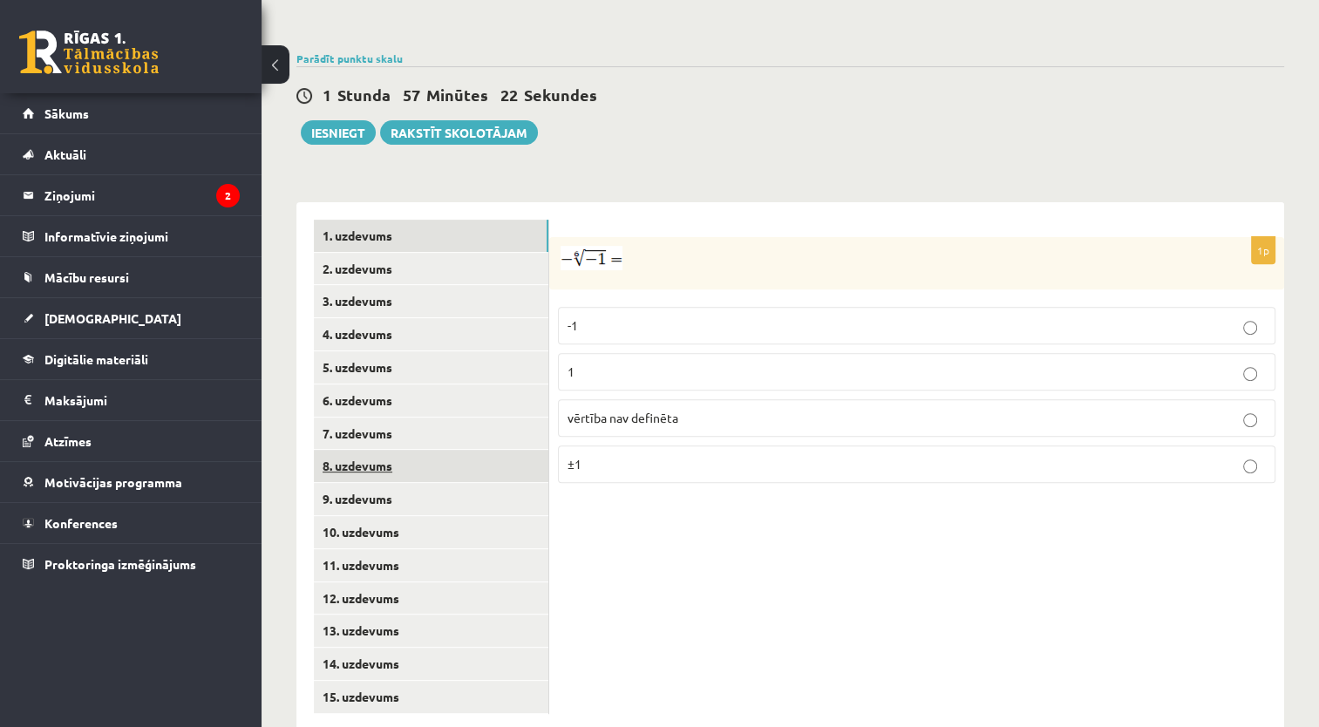
click at [478, 450] on link "8. uzdevums" at bounding box center [431, 466] width 234 height 32
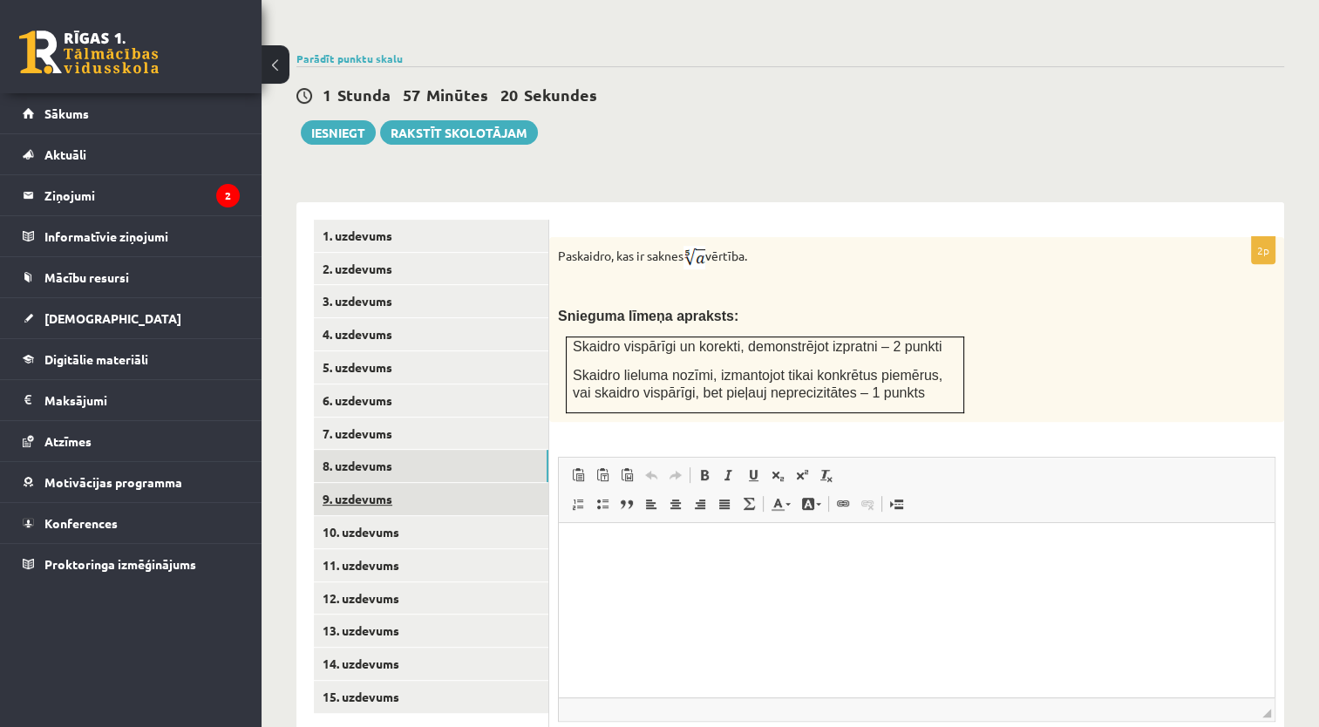
scroll to position [0, 0]
click at [465, 483] on link "9. uzdevums" at bounding box center [431, 499] width 234 height 32
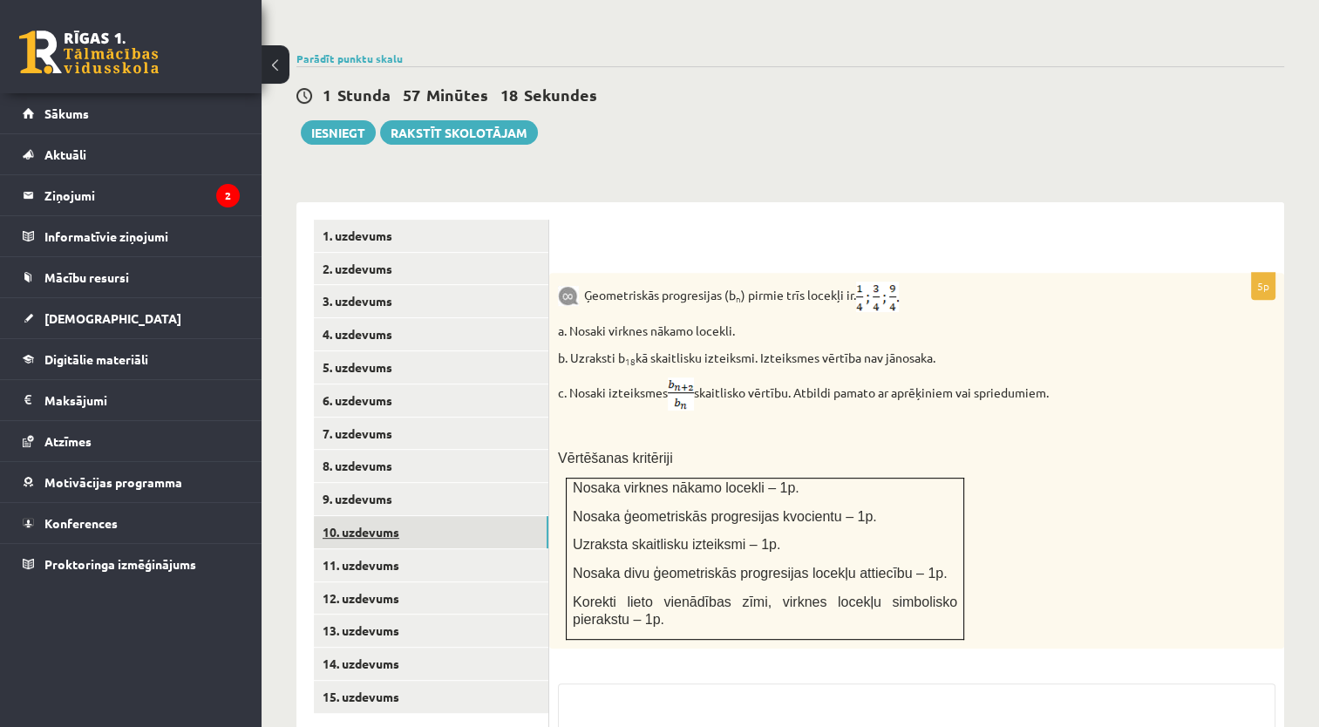
click at [473, 516] on link "10. uzdevums" at bounding box center [431, 532] width 234 height 32
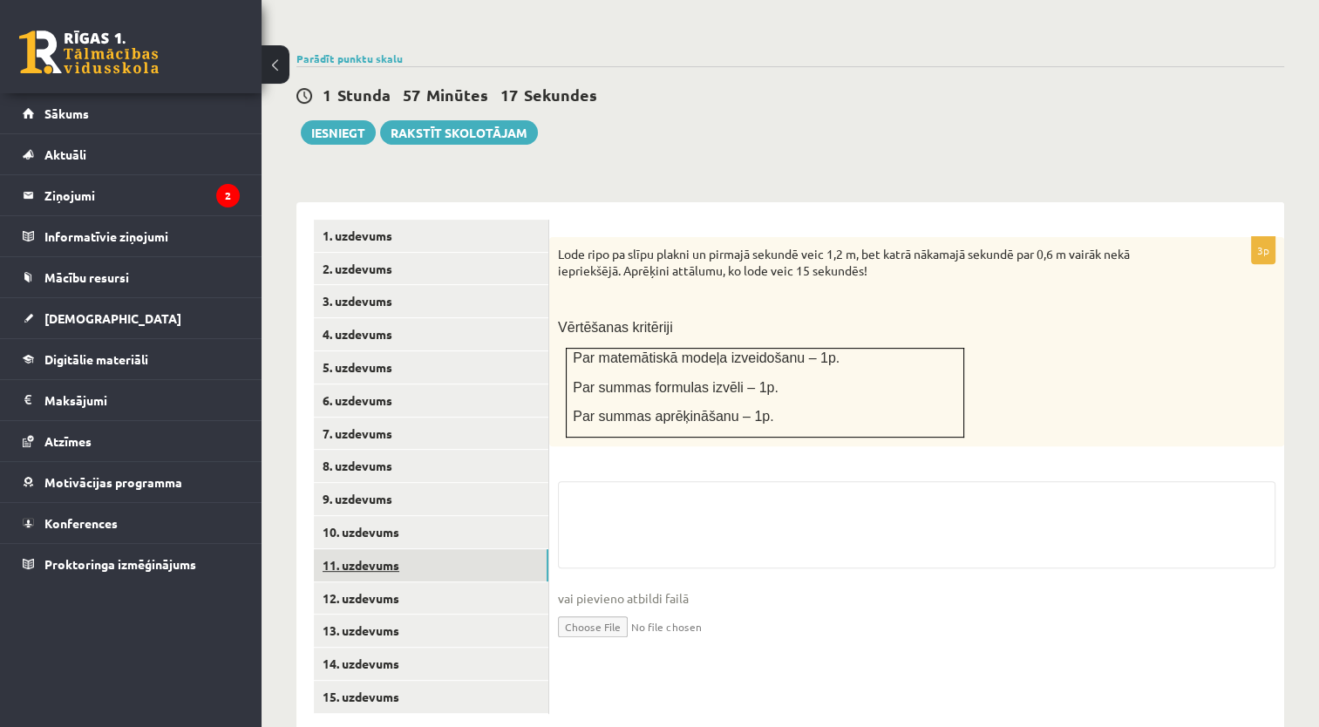
click at [480, 549] on link "11. uzdevums" at bounding box center [431, 565] width 234 height 32
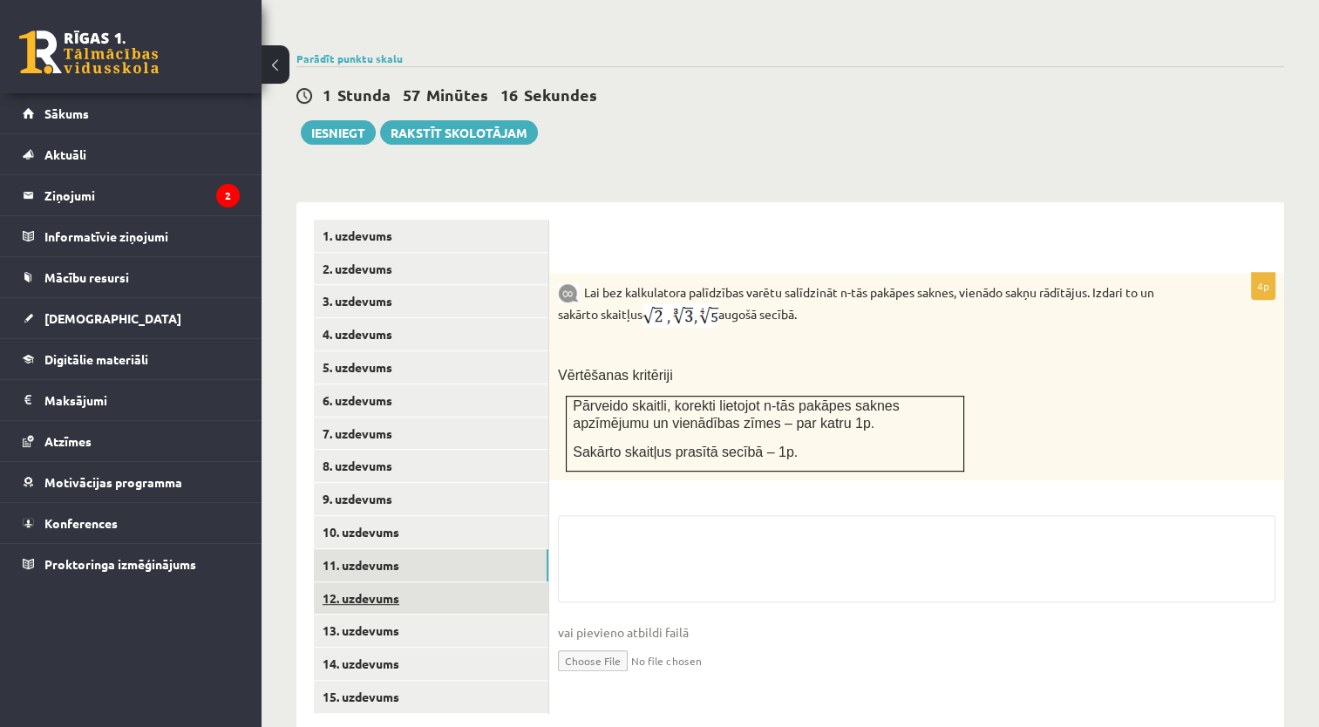
click at [479, 582] on link "12. uzdevums" at bounding box center [431, 598] width 234 height 32
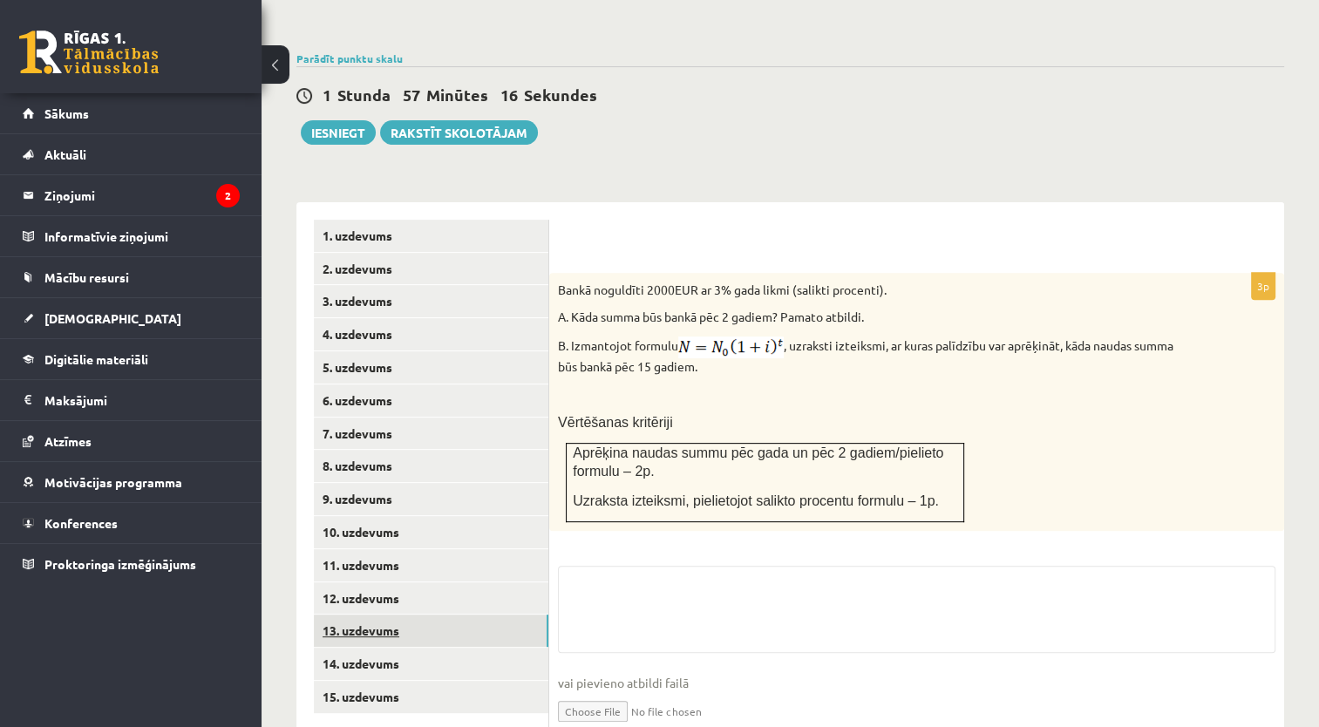
click at [485, 614] on link "13. uzdevums" at bounding box center [431, 630] width 234 height 32
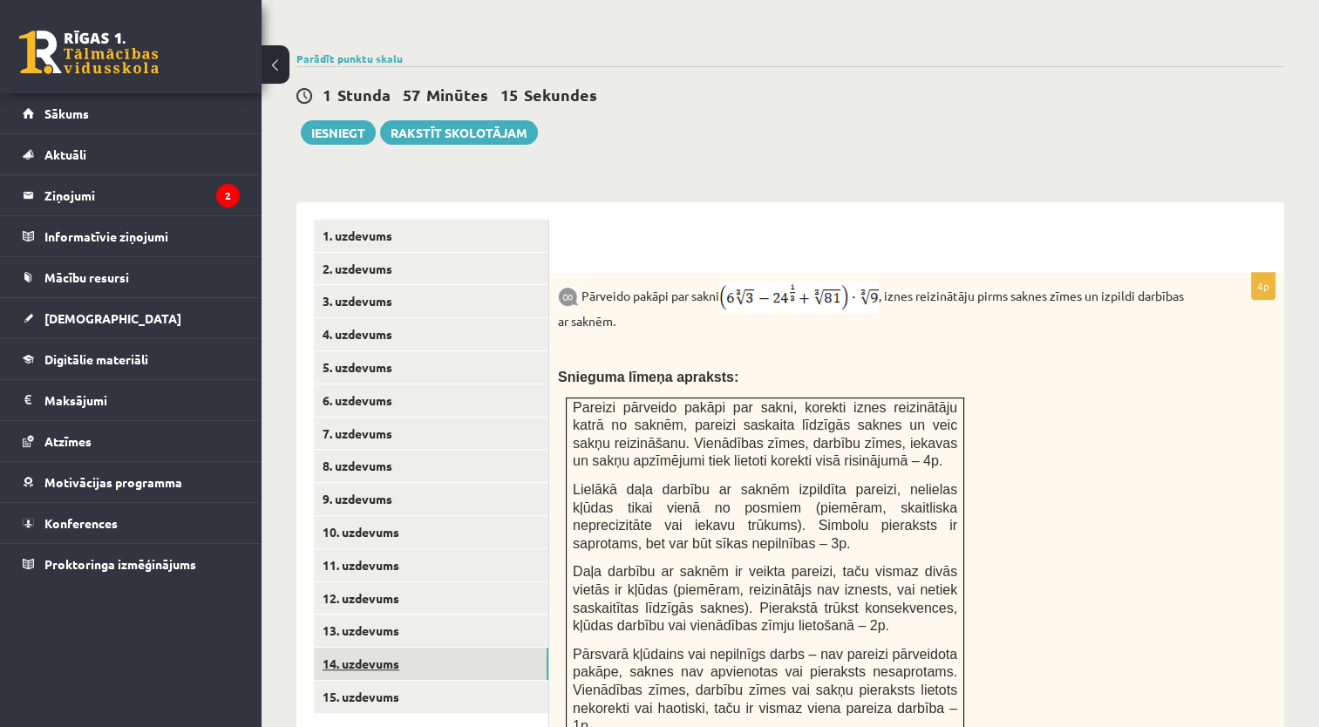
click at [481, 648] on link "14. uzdevums" at bounding box center [431, 664] width 234 height 32
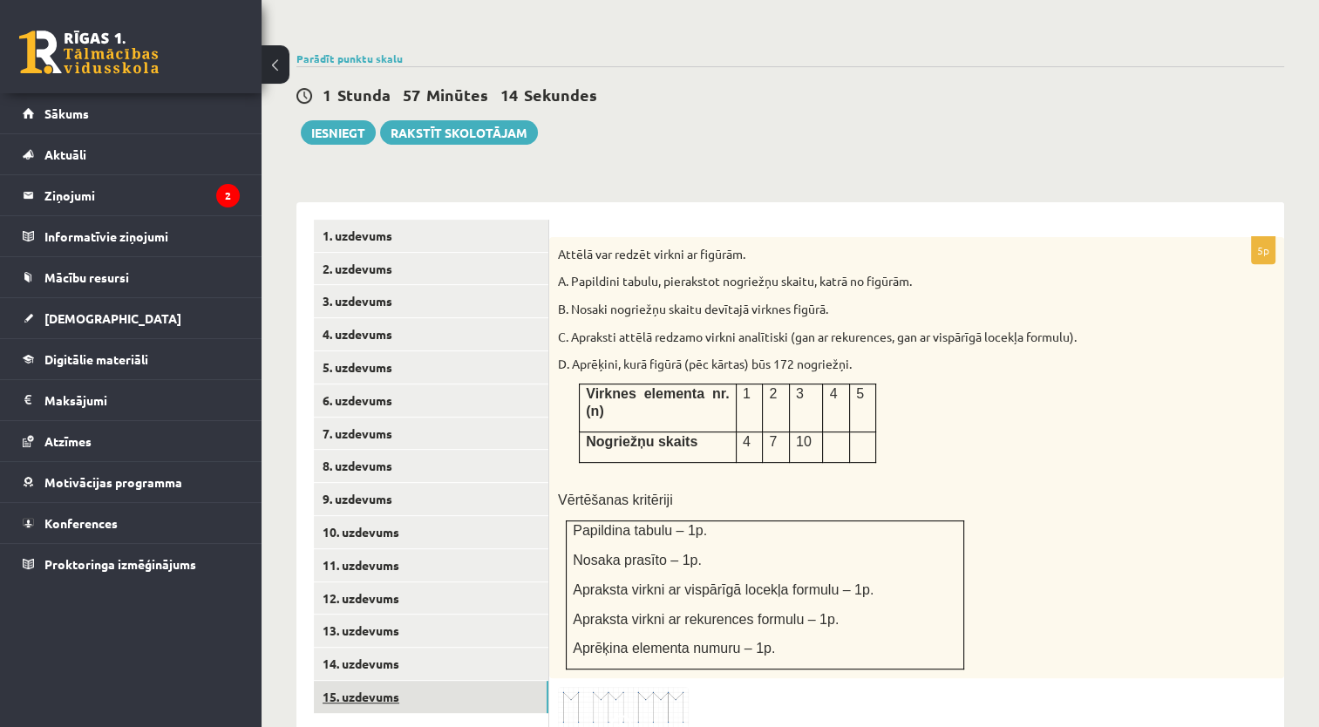
click at [485, 681] on link "15. uzdevums" at bounding box center [431, 697] width 234 height 32
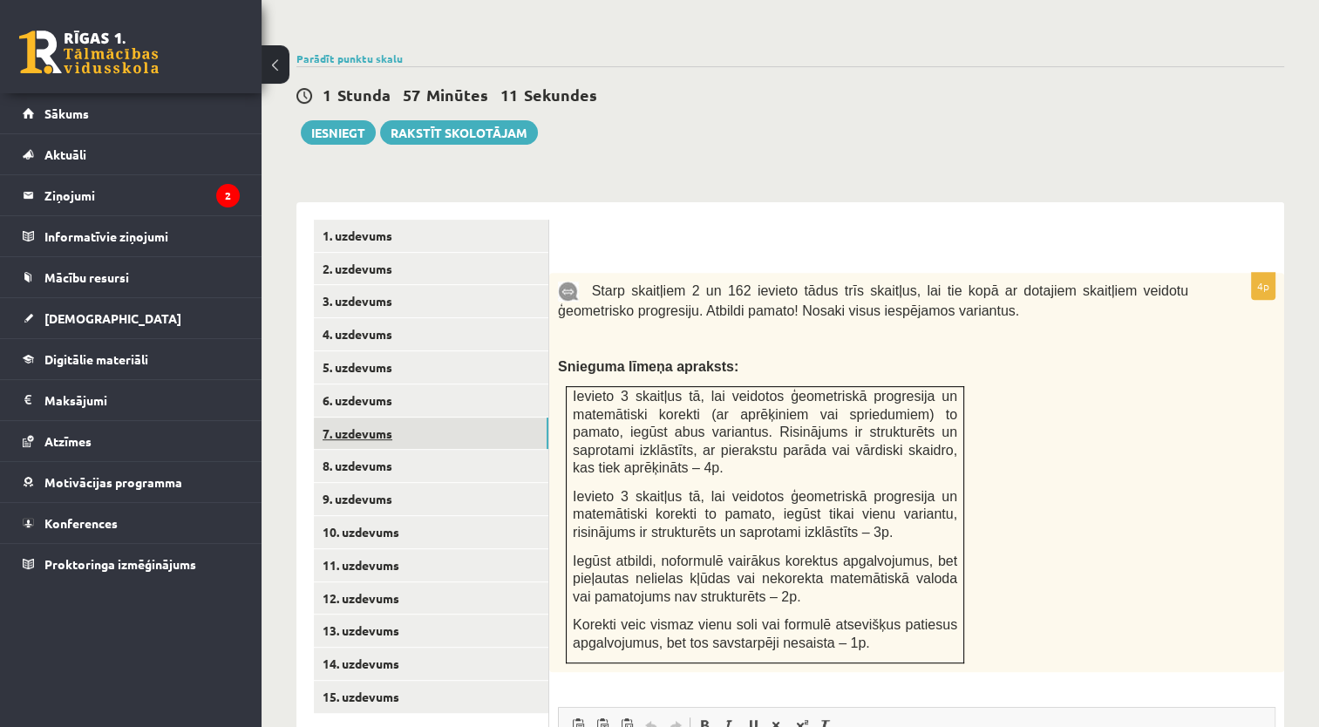
click at [454, 417] on link "7. uzdevums" at bounding box center [431, 433] width 234 height 32
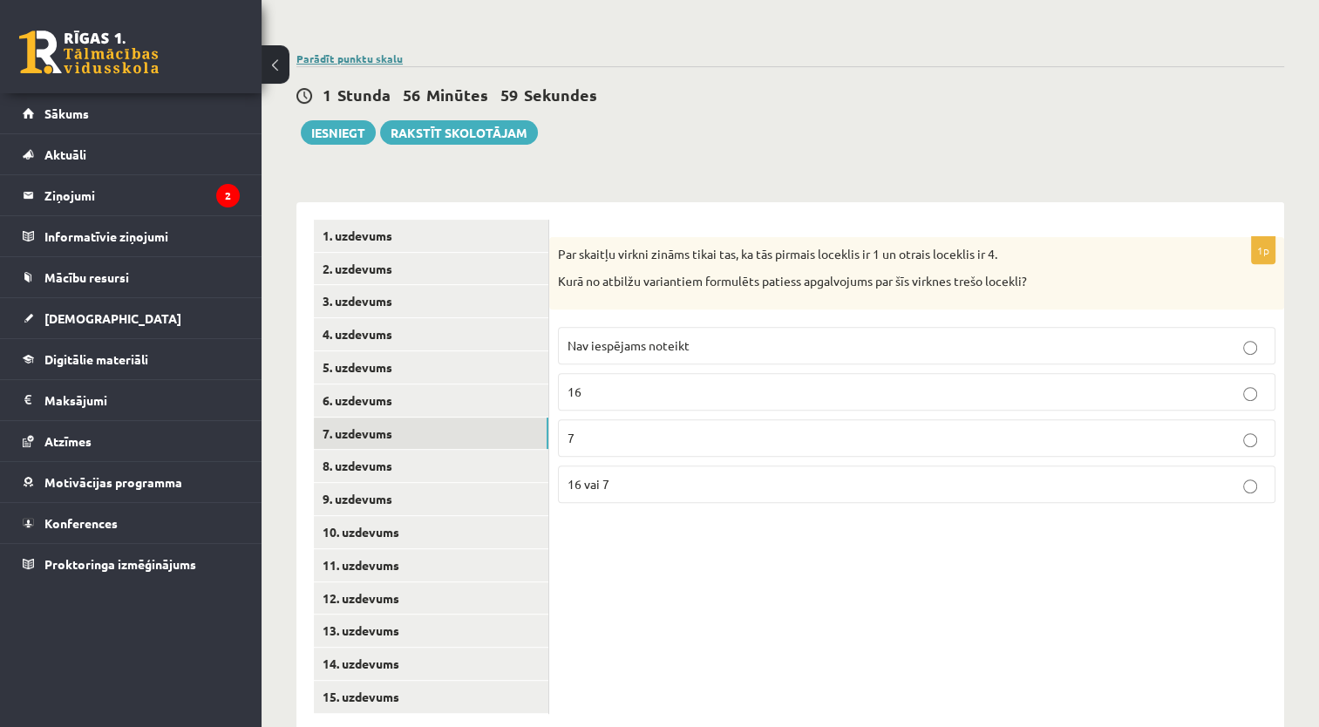
click at [390, 51] on link "Parādīt punktu skalu" at bounding box center [349, 58] width 106 height 14
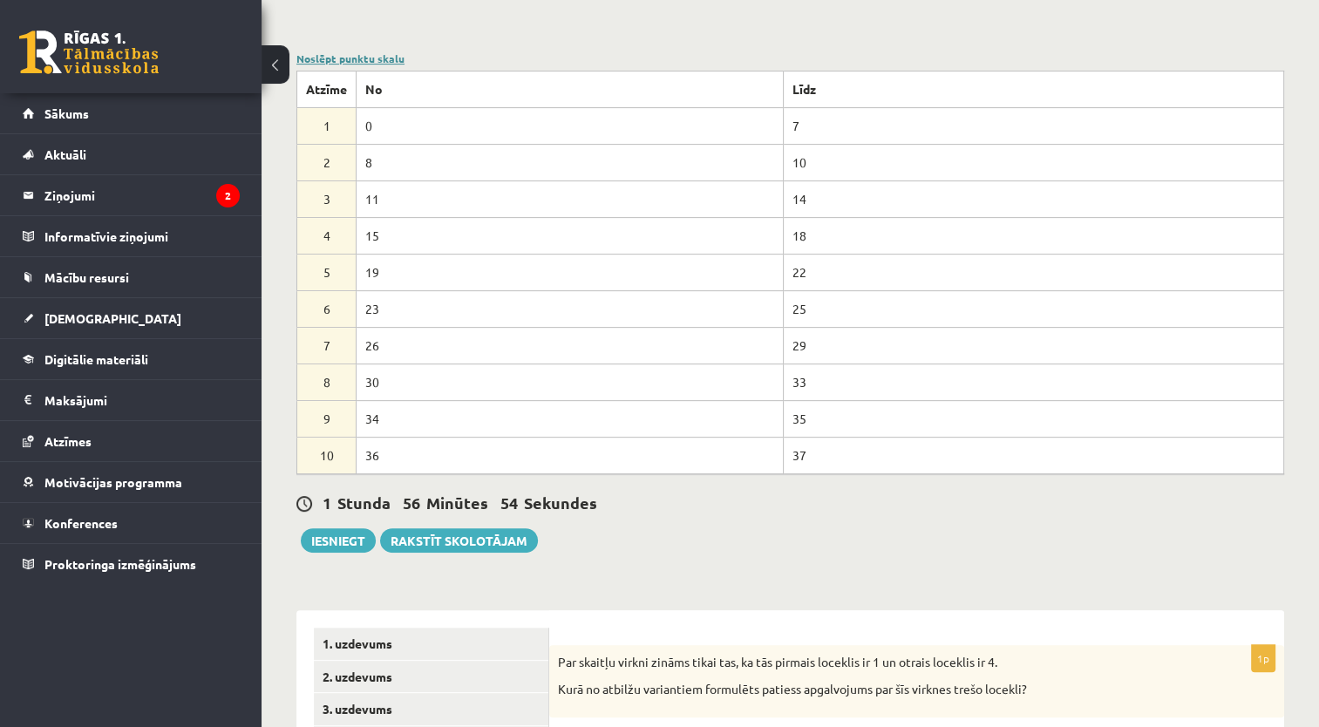
click at [343, 51] on link "Noslēpt punktu skalu" at bounding box center [350, 58] width 108 height 14
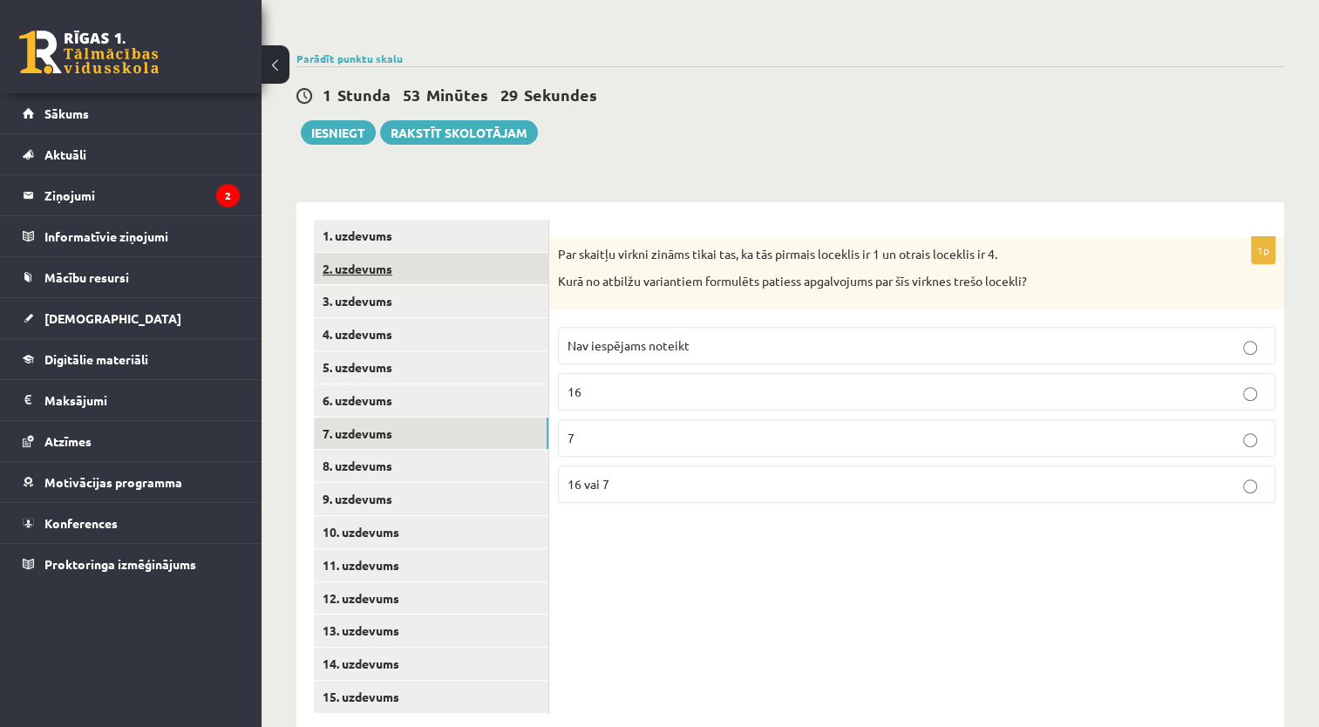
click at [438, 253] on link "2. uzdevums" at bounding box center [431, 269] width 234 height 32
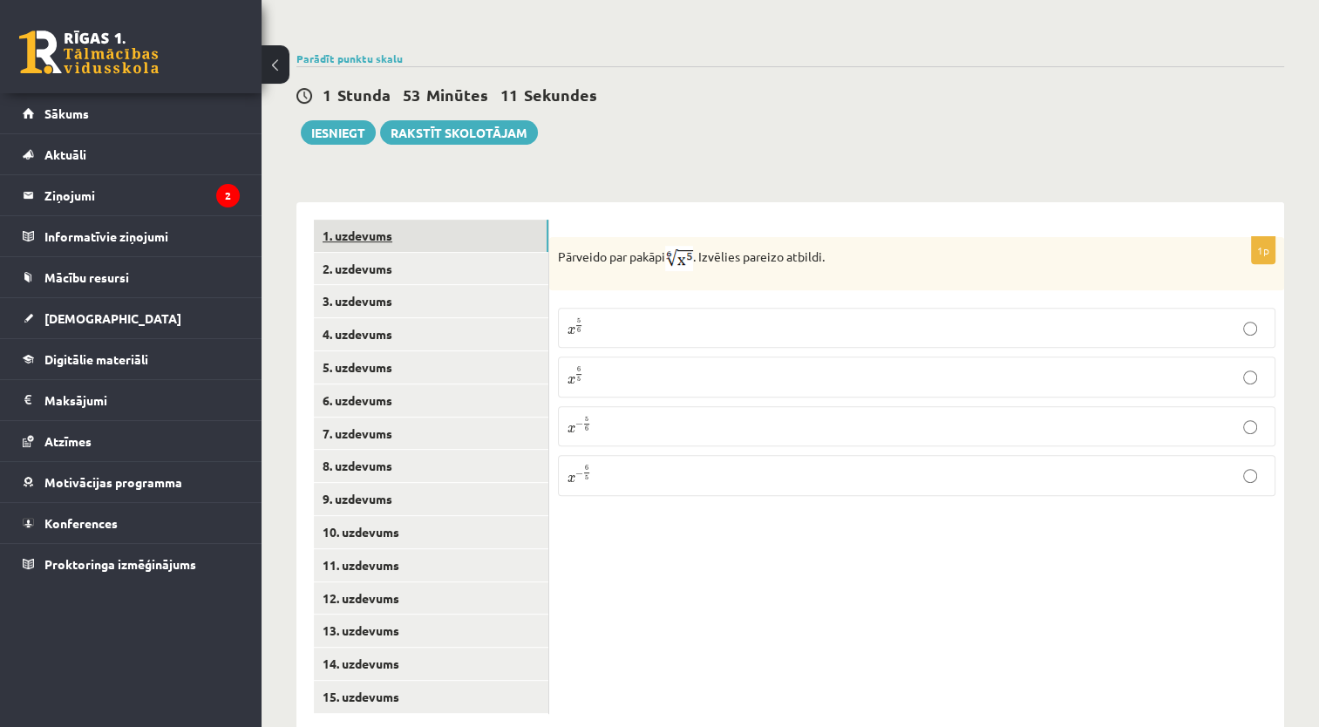
click at [438, 220] on link "1. uzdevums" at bounding box center [431, 236] width 234 height 32
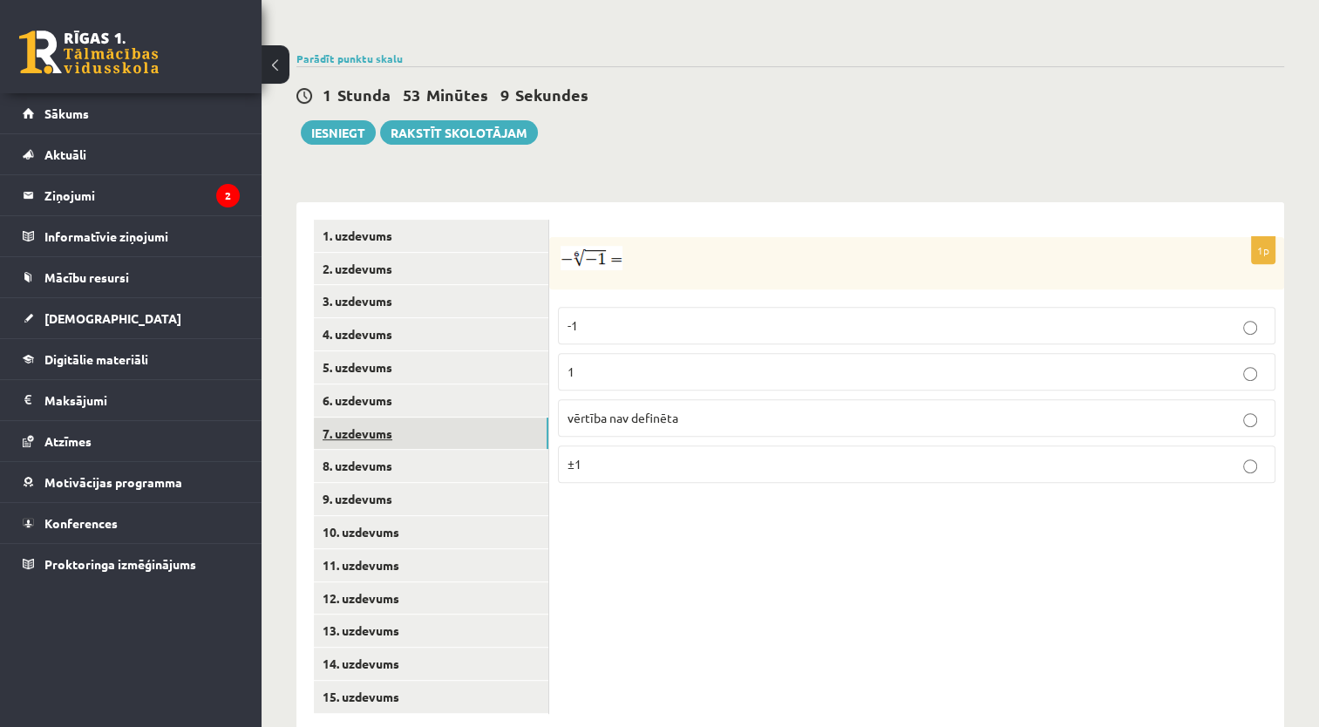
click at [426, 417] on link "7. uzdevums" at bounding box center [431, 433] width 234 height 32
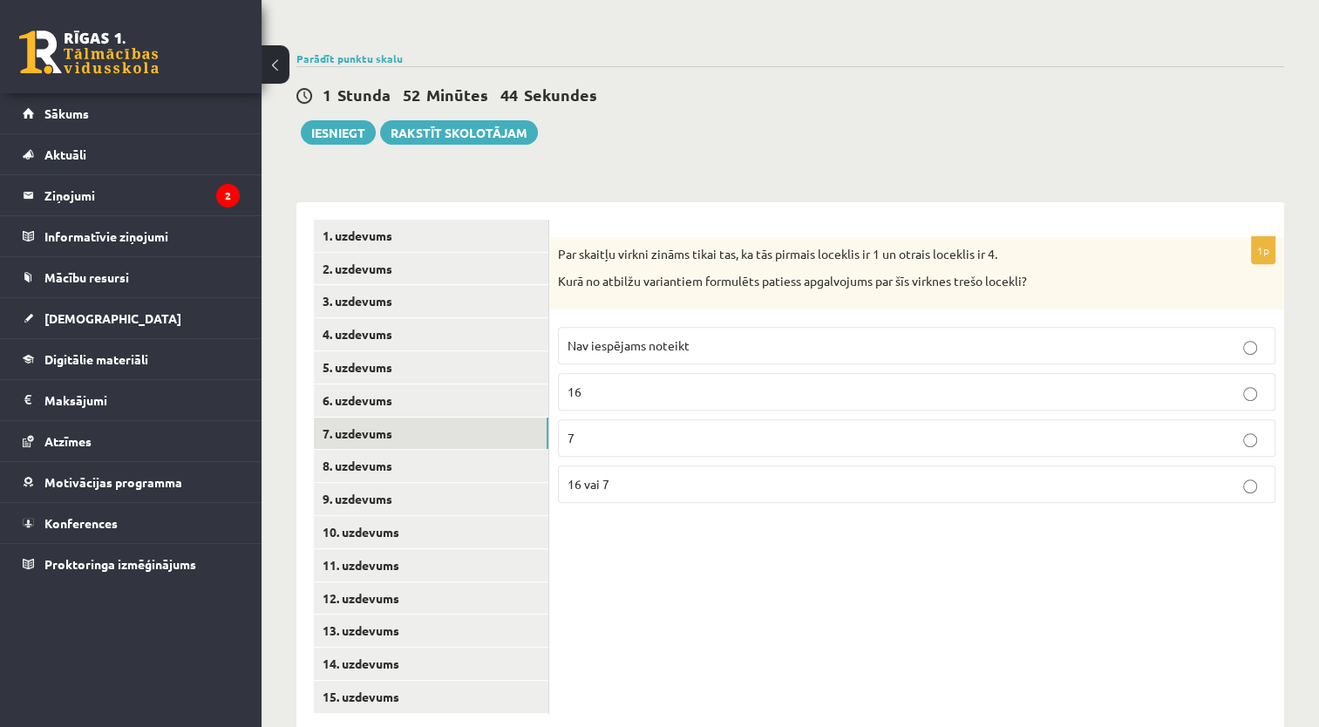
click at [629, 475] on p "16 vai 7" at bounding box center [916, 484] width 698 height 18
click at [424, 220] on link "1. uzdevums" at bounding box center [431, 236] width 234 height 32
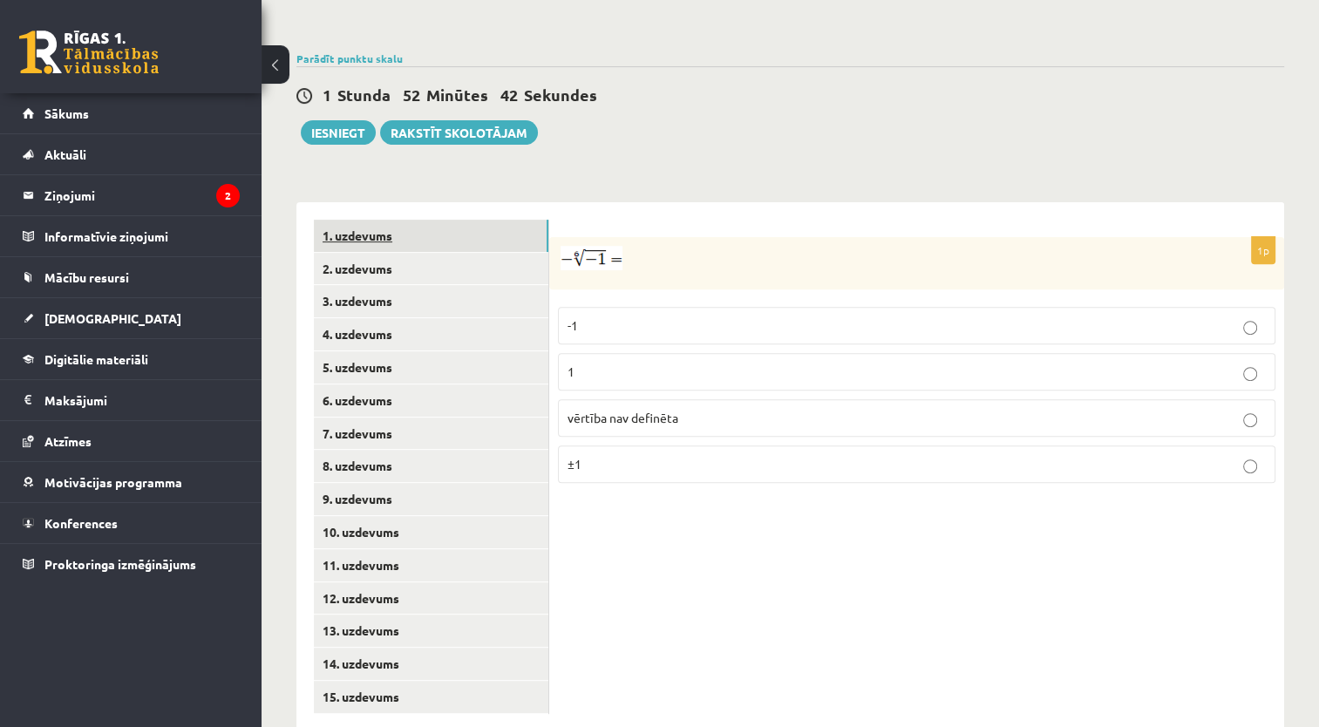
click at [426, 220] on link "1. uzdevums" at bounding box center [431, 236] width 234 height 32
click at [457, 253] on link "2. uzdevums" at bounding box center [431, 269] width 234 height 32
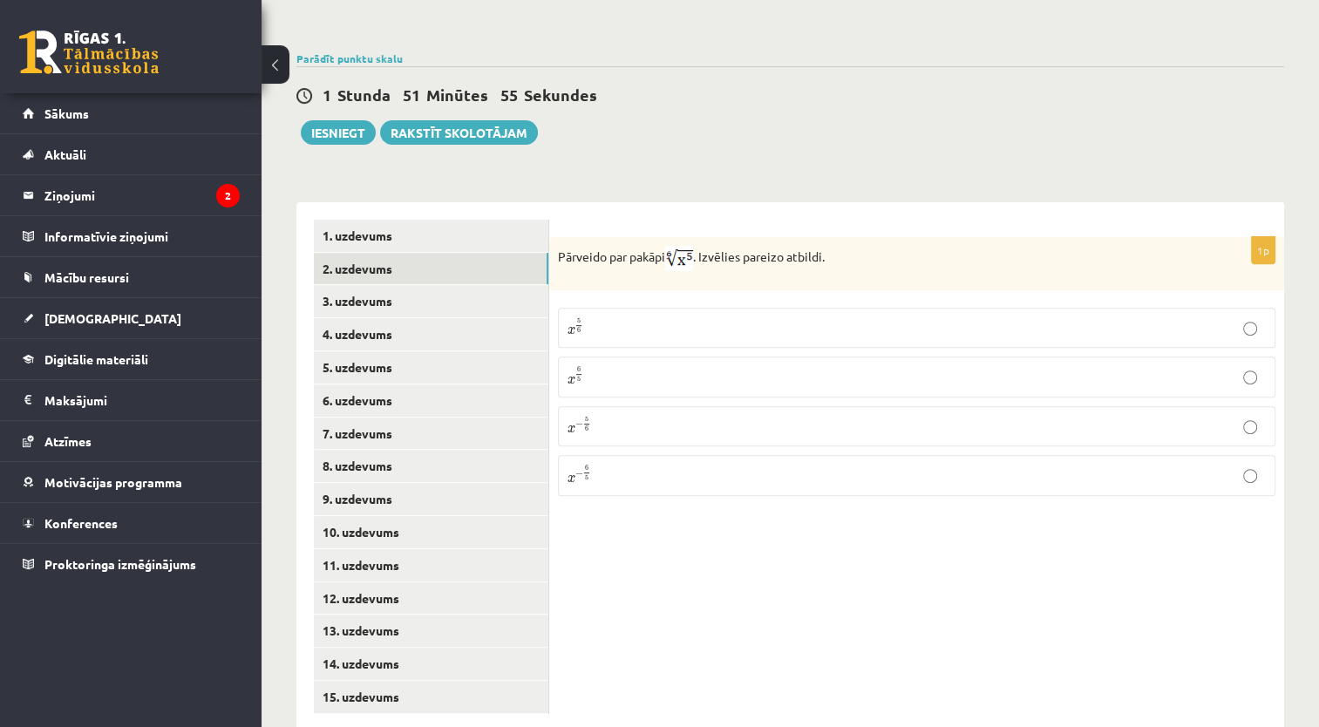
click at [652, 308] on label "x 5 6 x 5 6" at bounding box center [916, 328] width 717 height 40
click at [486, 220] on link "1. uzdevums" at bounding box center [431, 236] width 234 height 32
click at [488, 253] on link "2. uzdevums" at bounding box center [431, 269] width 234 height 32
click at [499, 220] on link "1. uzdevums" at bounding box center [431, 236] width 234 height 32
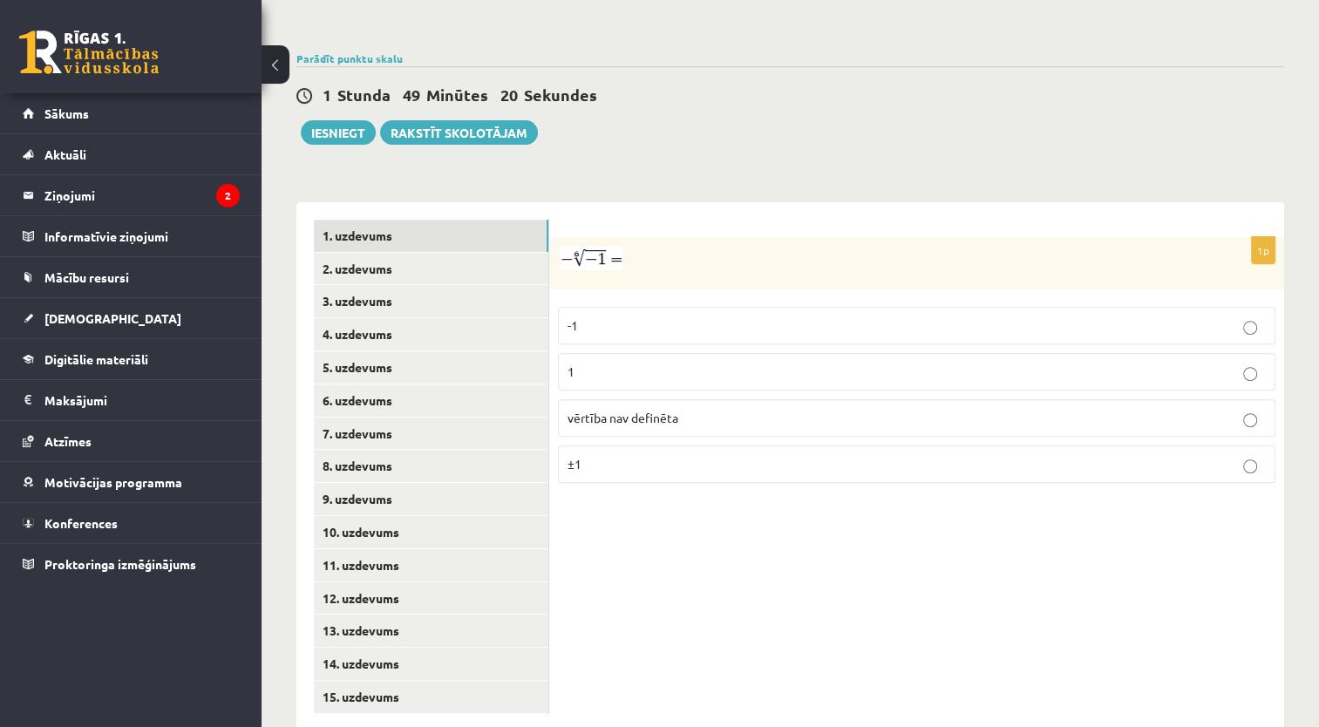
click at [668, 410] on span "vērtība nav definēta" at bounding box center [622, 418] width 111 height 16
click at [510, 285] on link "3. uzdevums" at bounding box center [431, 301] width 234 height 32
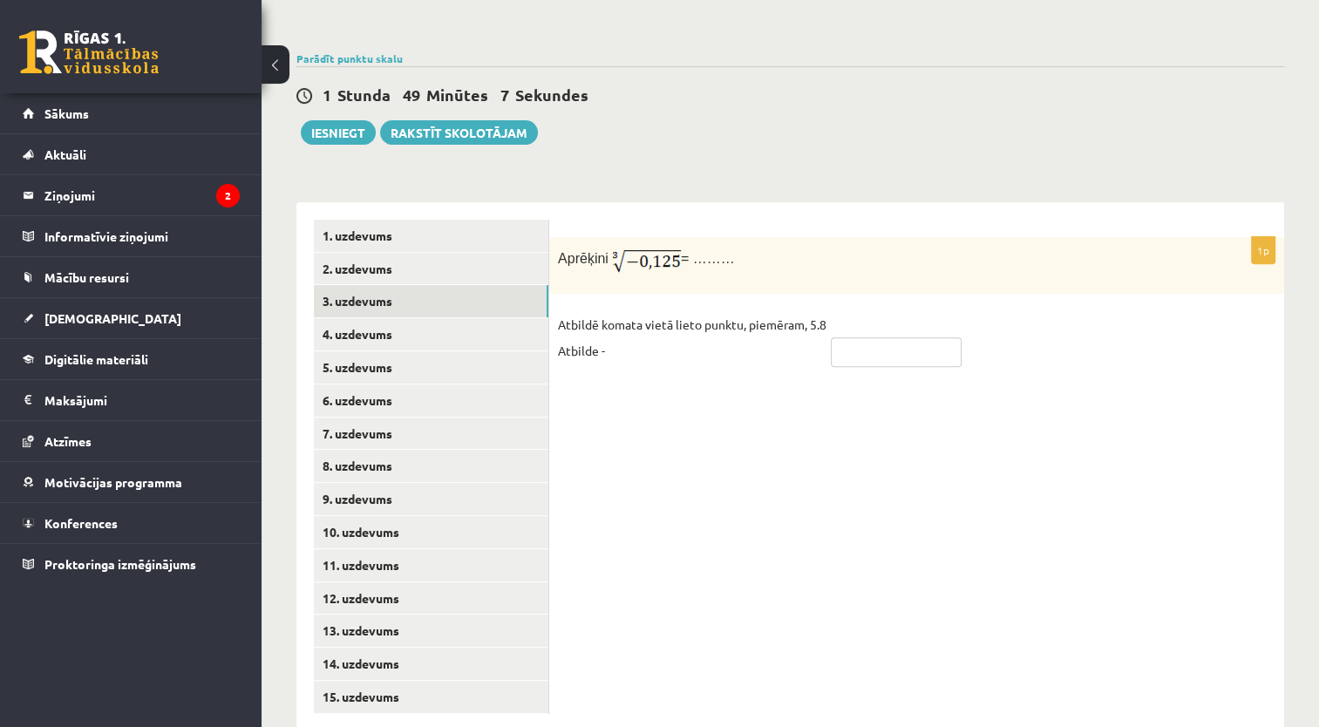
click at [861, 337] on input "text" at bounding box center [896, 352] width 131 height 30
type input "*"
type input "****"
click at [495, 318] on link "4. uzdevums" at bounding box center [431, 334] width 234 height 32
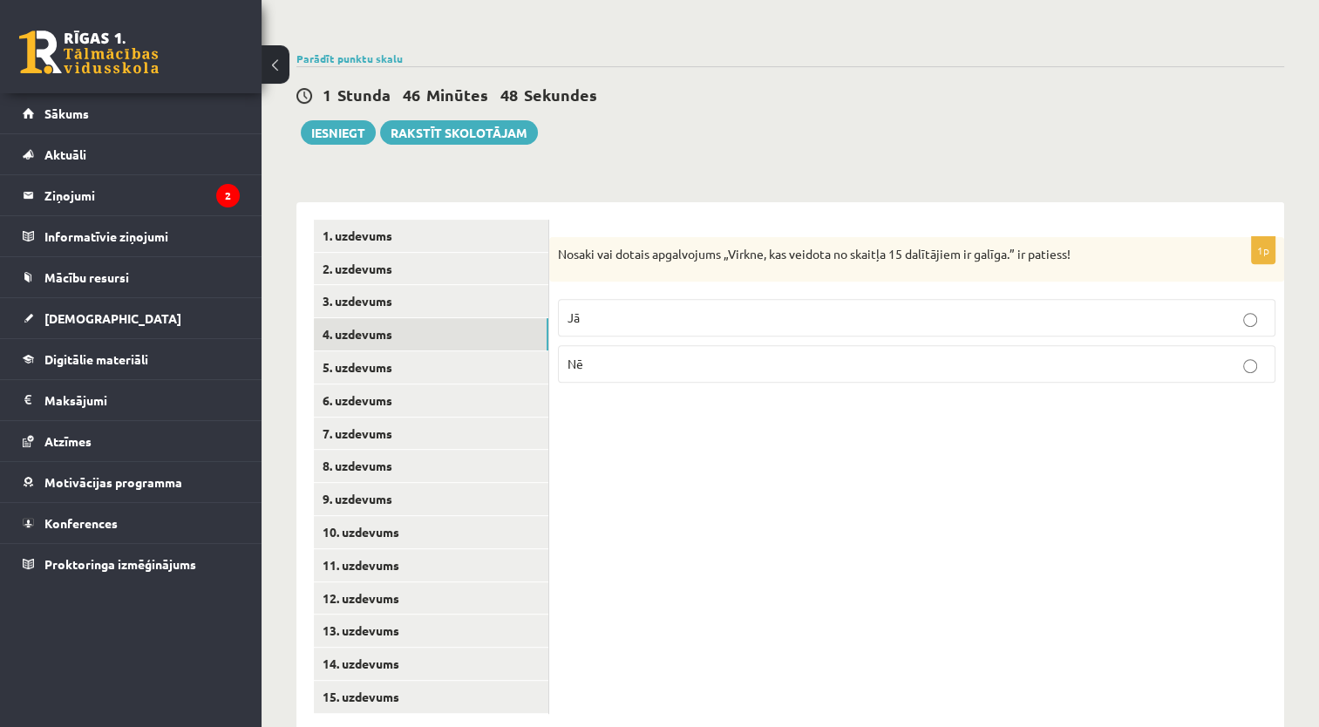
click at [877, 309] on p "Jā" at bounding box center [916, 318] width 698 height 18
click at [481, 351] on link "5. uzdevums" at bounding box center [431, 367] width 234 height 32
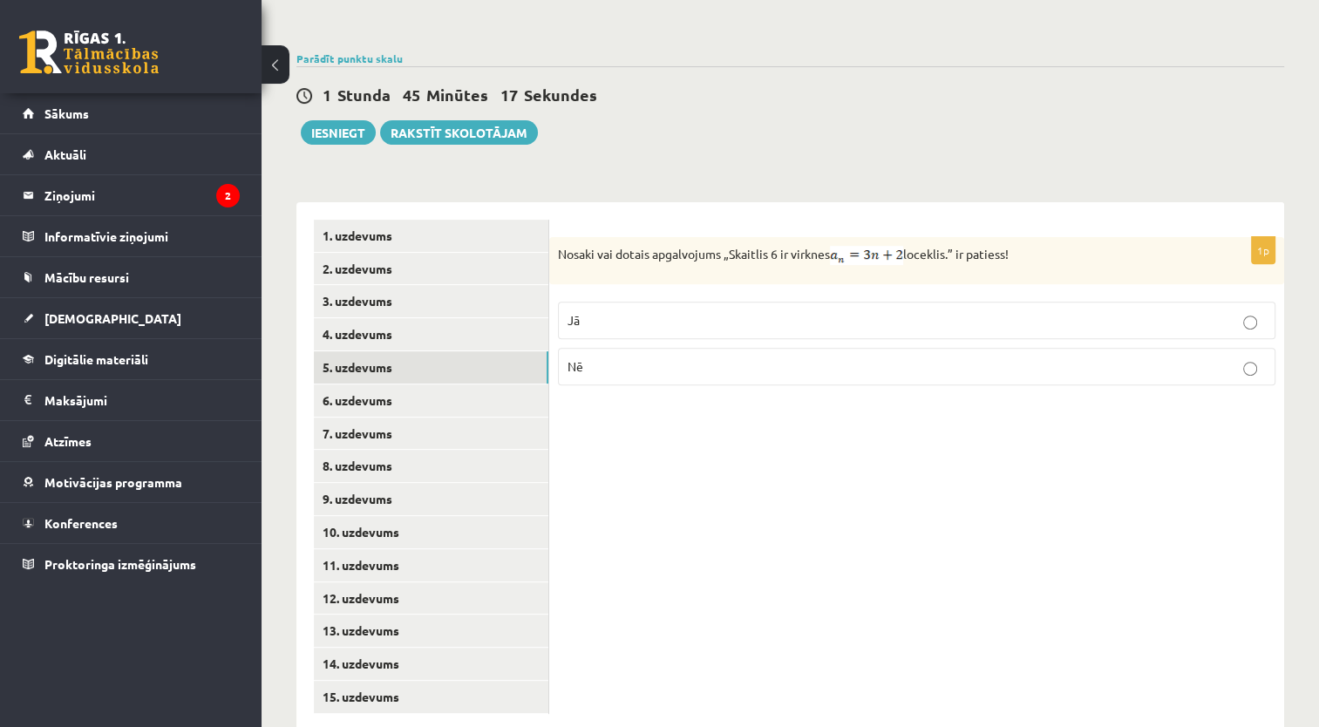
click at [593, 357] on p "Nē" at bounding box center [916, 366] width 698 height 18
click at [457, 384] on link "6. uzdevums" at bounding box center [431, 400] width 234 height 32
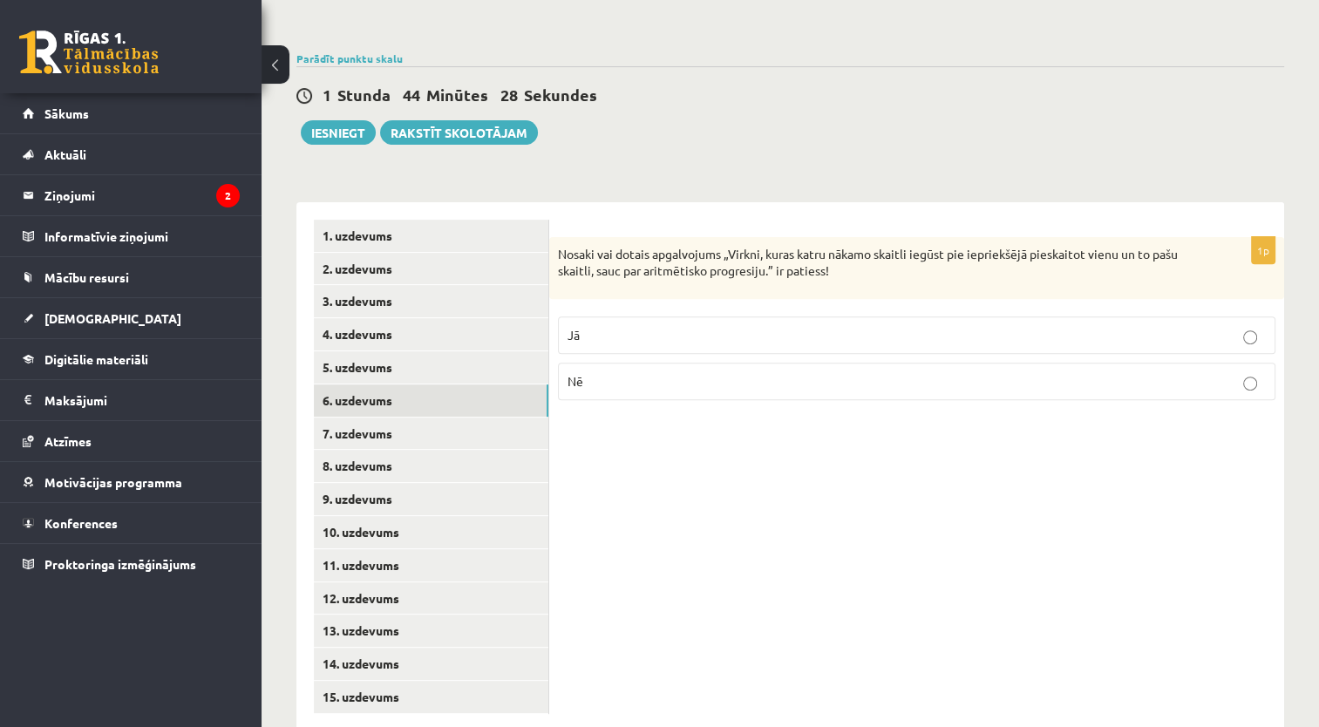
click at [636, 326] on p "Jā" at bounding box center [916, 335] width 698 height 18
click at [509, 417] on link "7. uzdevums" at bounding box center [431, 433] width 234 height 32
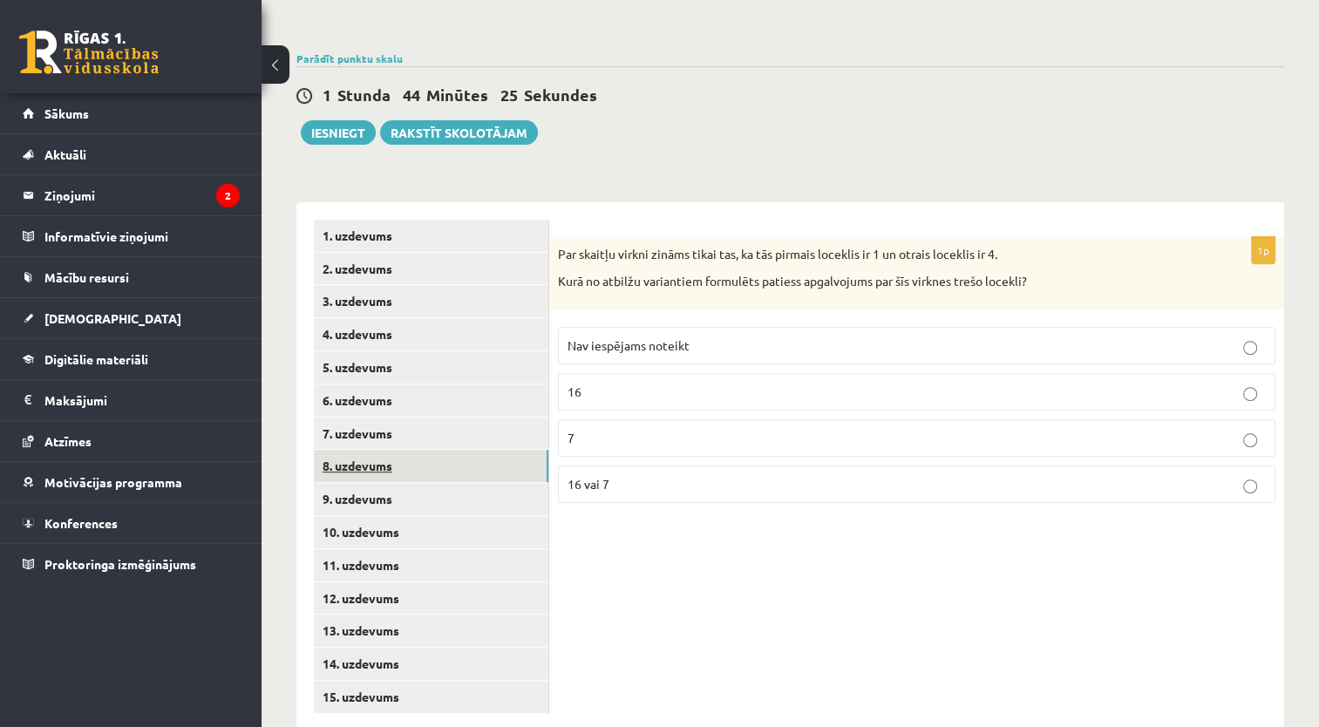
click at [504, 450] on link "8. uzdevums" at bounding box center [431, 466] width 234 height 32
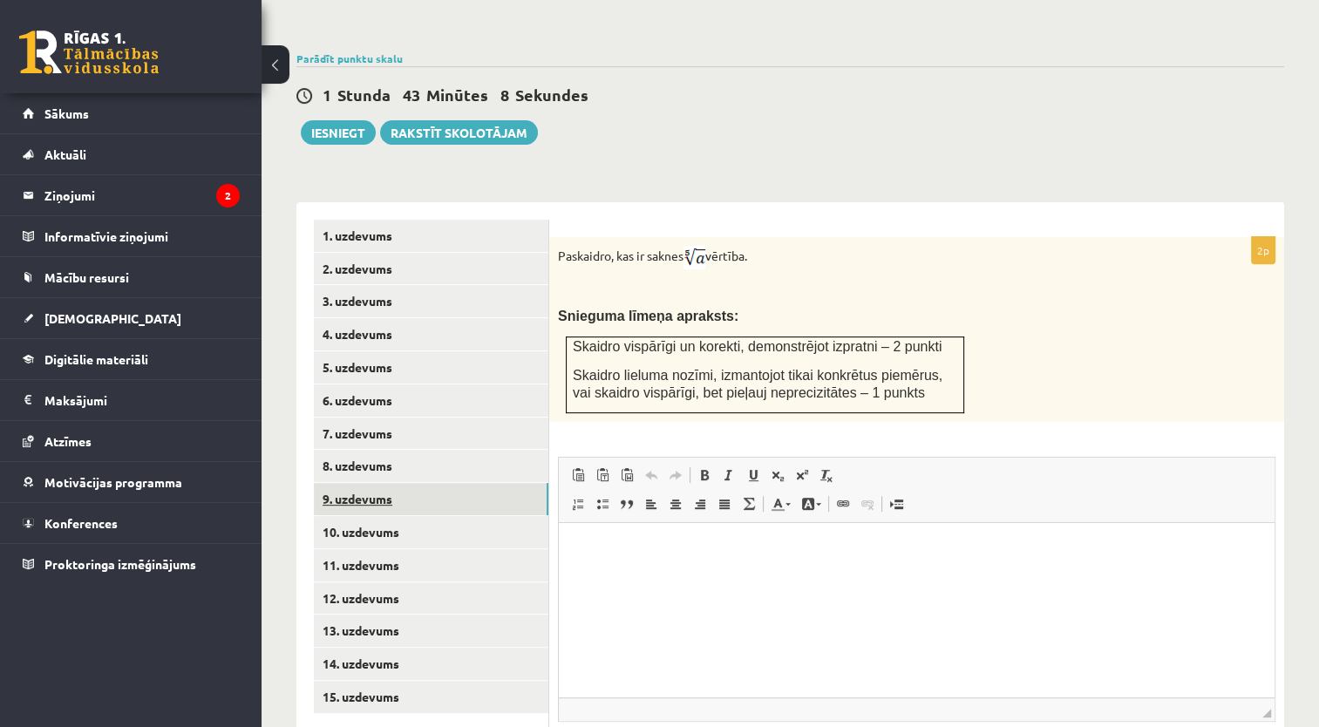
click at [504, 483] on link "9. uzdevums" at bounding box center [431, 499] width 234 height 32
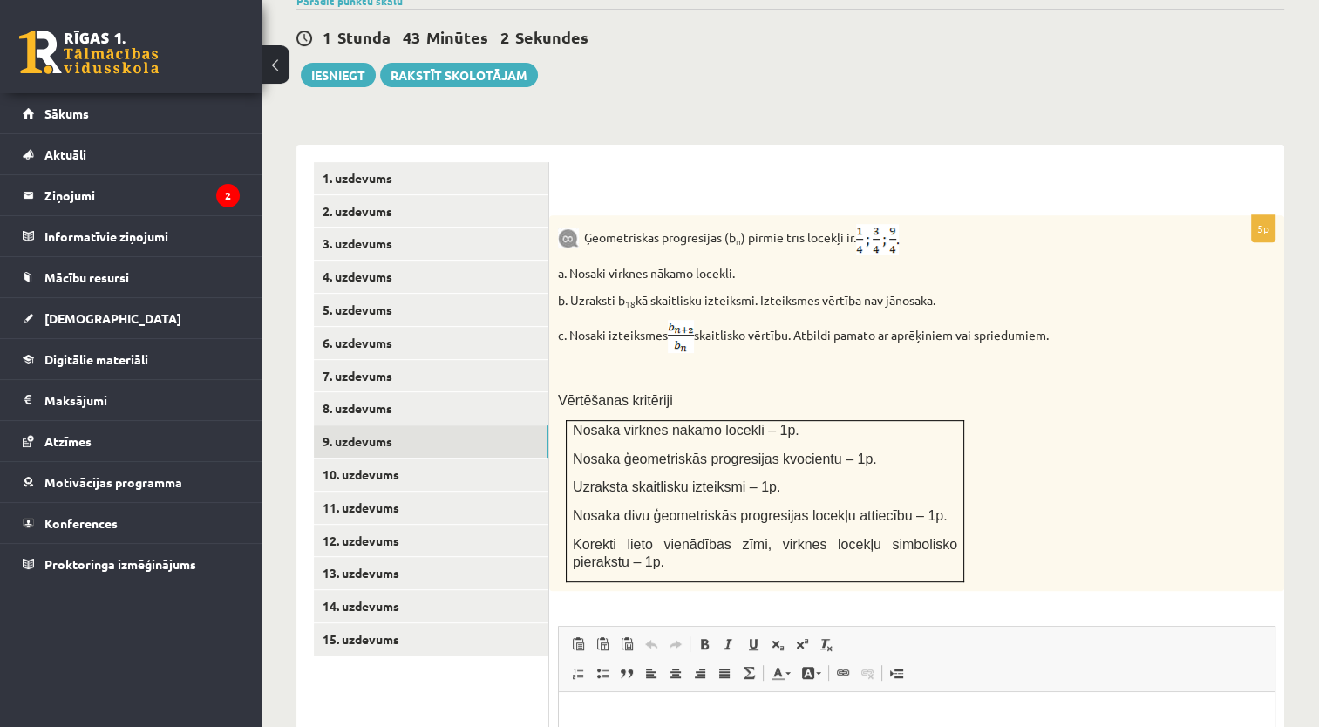
scroll to position [655, 0]
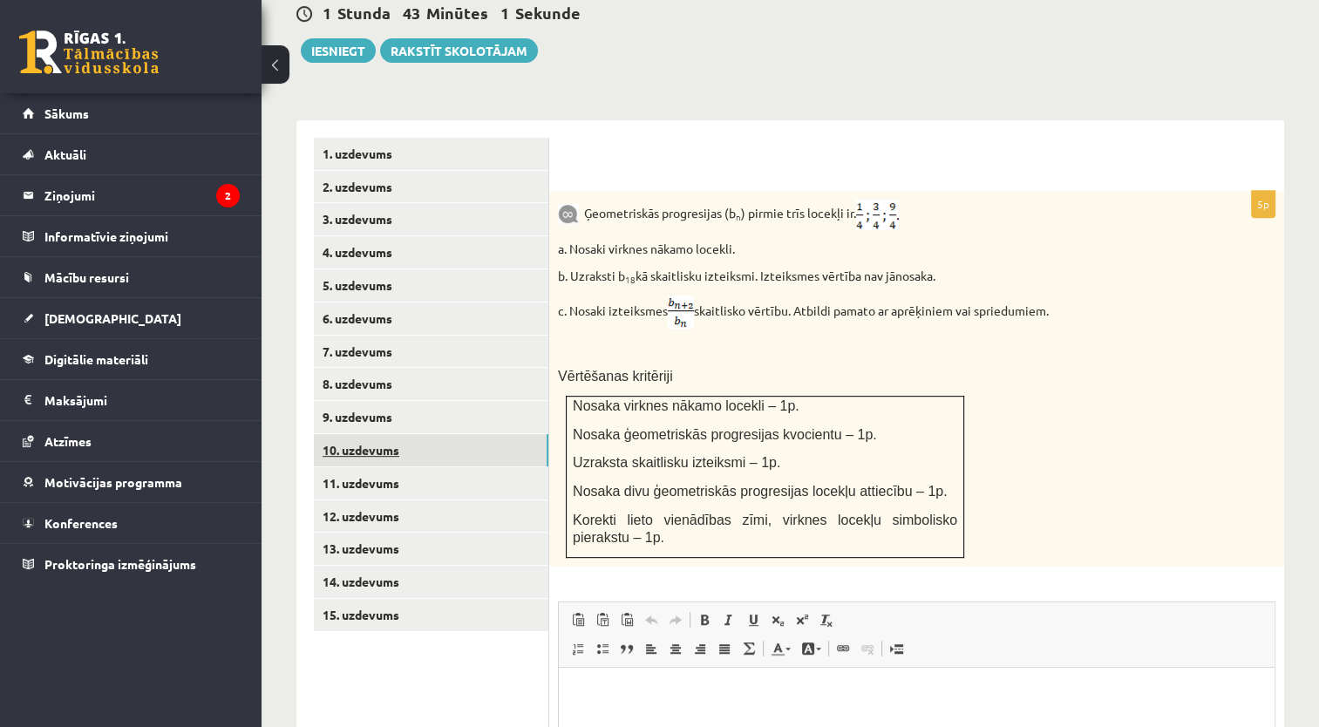
click at [439, 434] on link "10. uzdevums" at bounding box center [431, 450] width 234 height 32
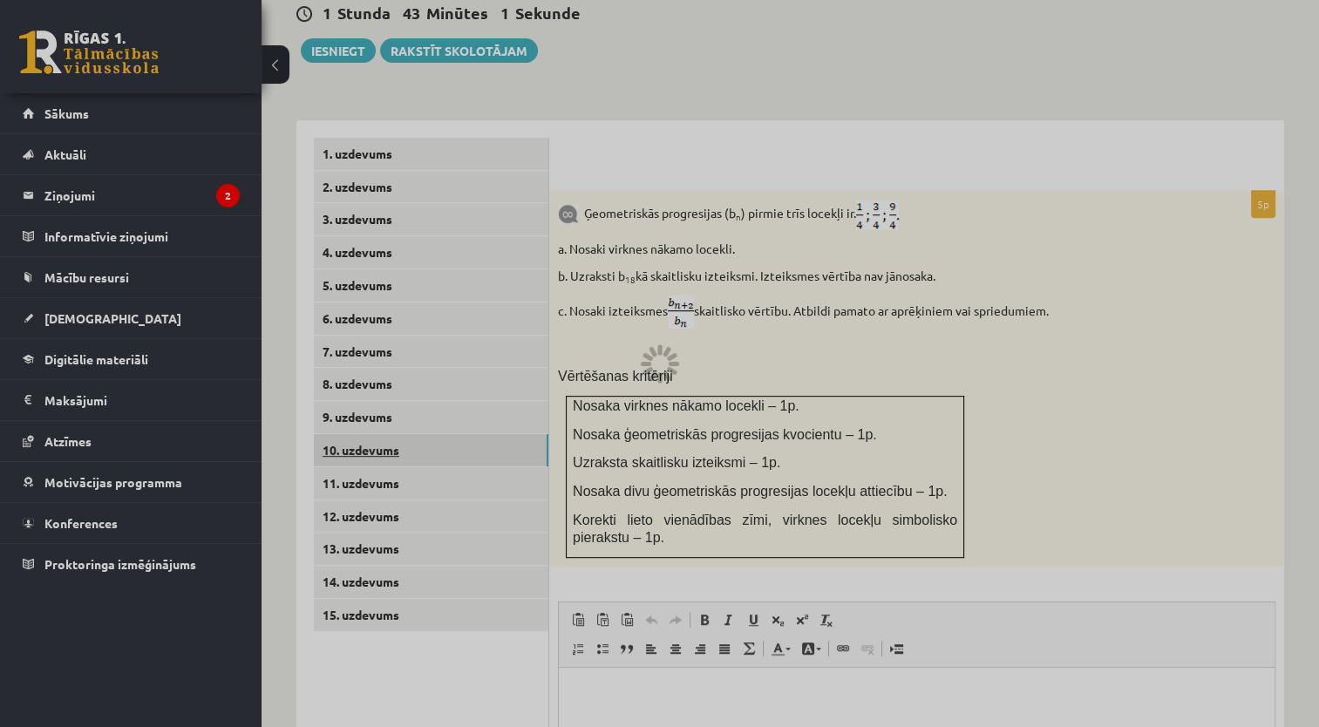
scroll to position [573, 0]
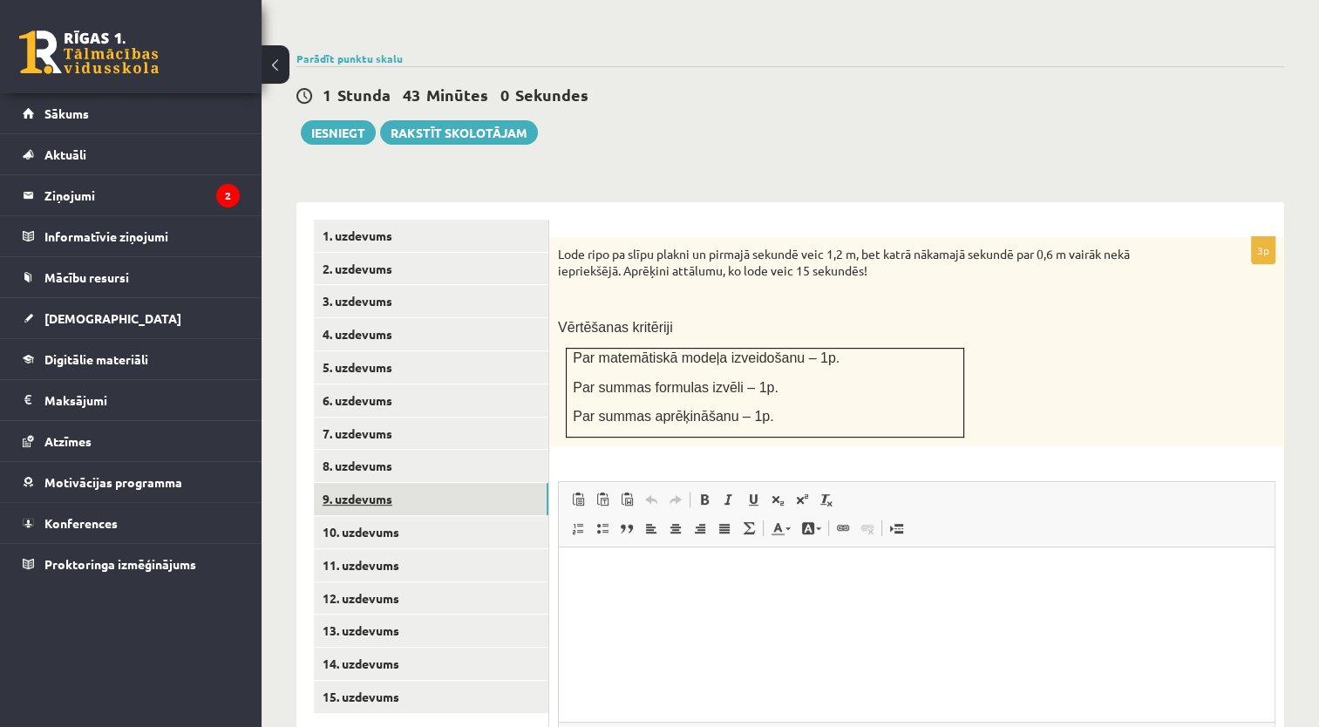
click at [445, 483] on link "9. uzdevums" at bounding box center [431, 499] width 234 height 32
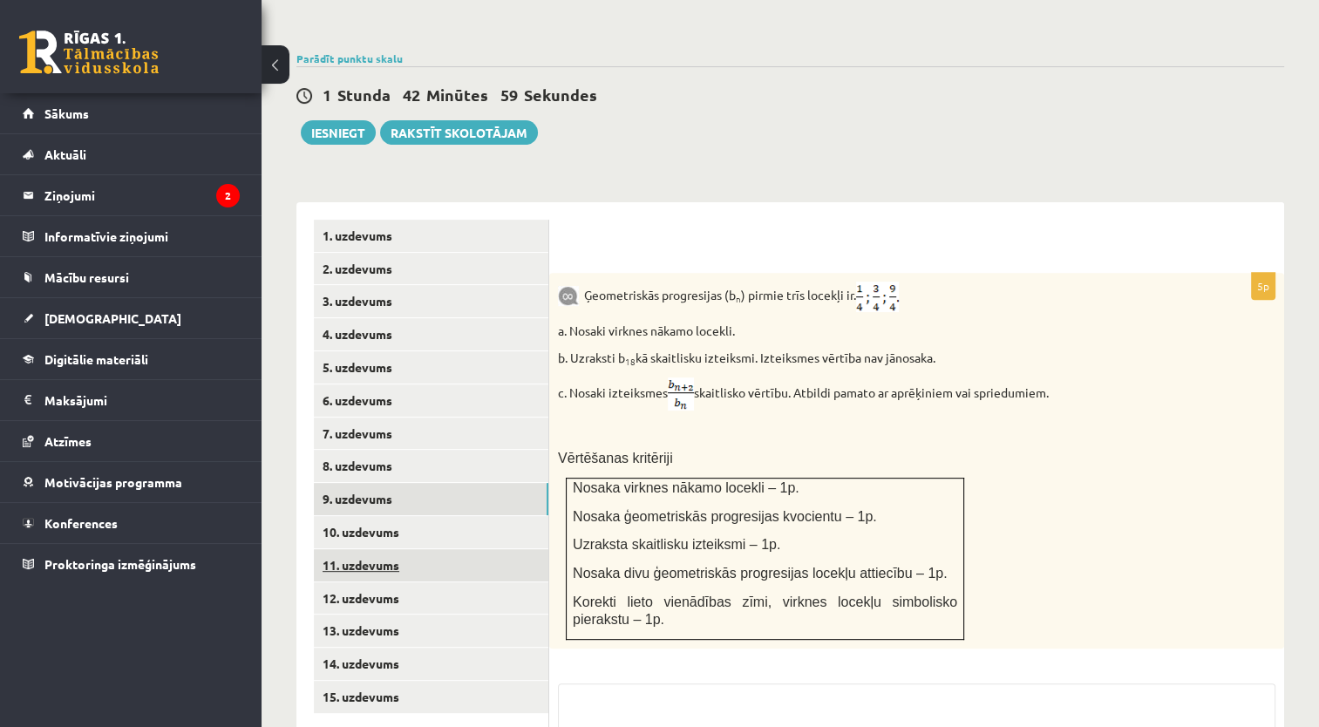
click at [450, 549] on link "11. uzdevums" at bounding box center [431, 565] width 234 height 32
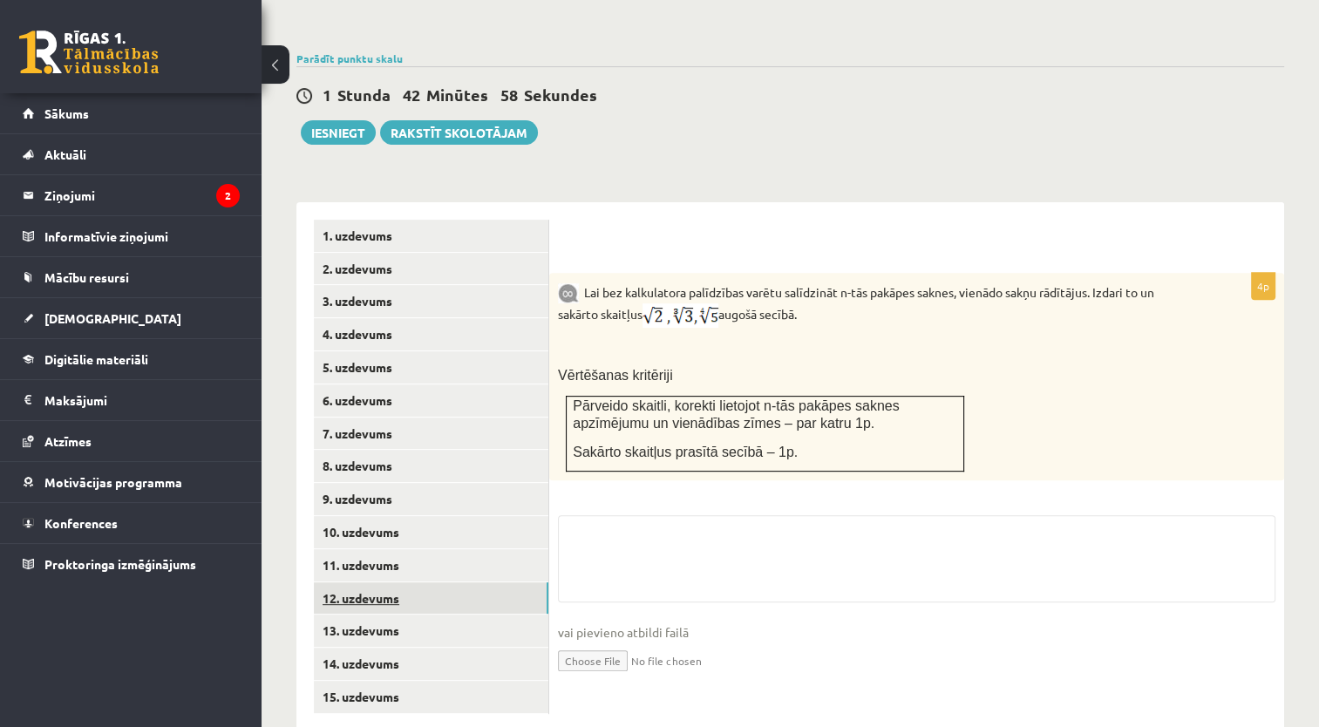
click at [450, 582] on link "12. uzdevums" at bounding box center [431, 598] width 234 height 32
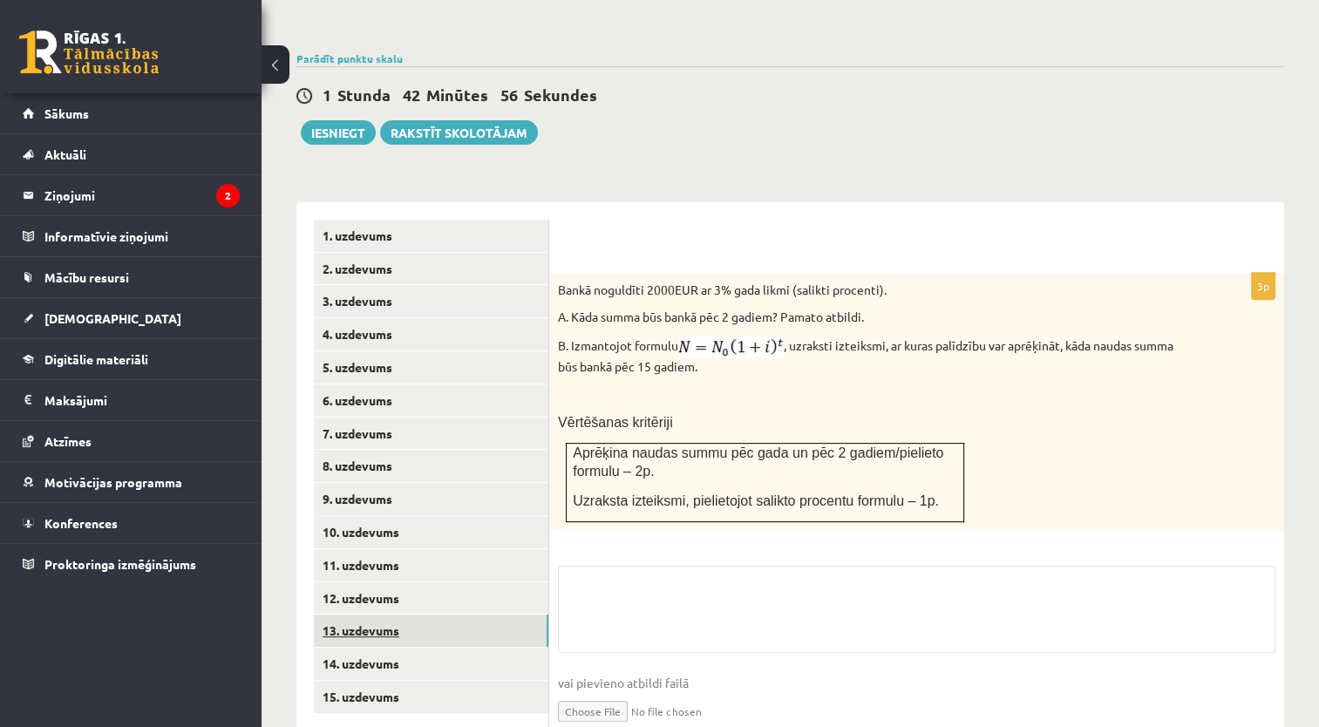
click at [450, 614] on link "13. uzdevums" at bounding box center [431, 630] width 234 height 32
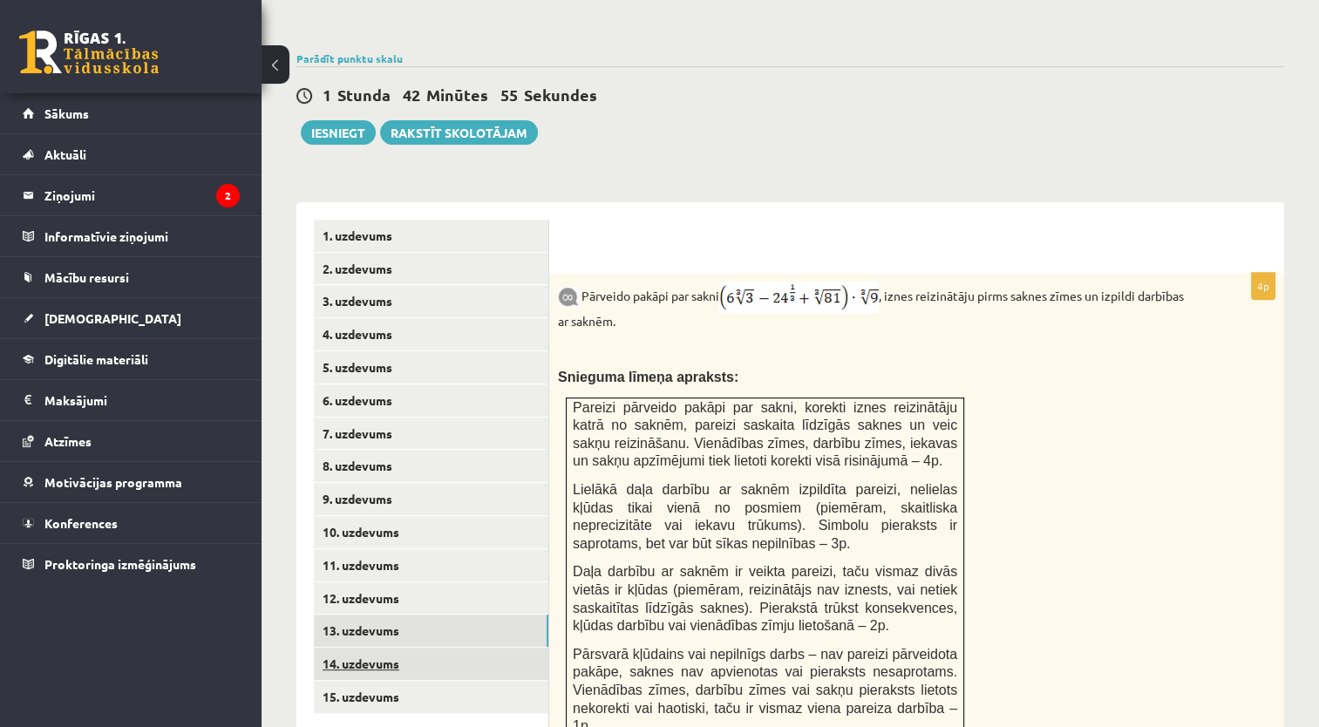
click at [449, 648] on link "14. uzdevums" at bounding box center [431, 664] width 234 height 32
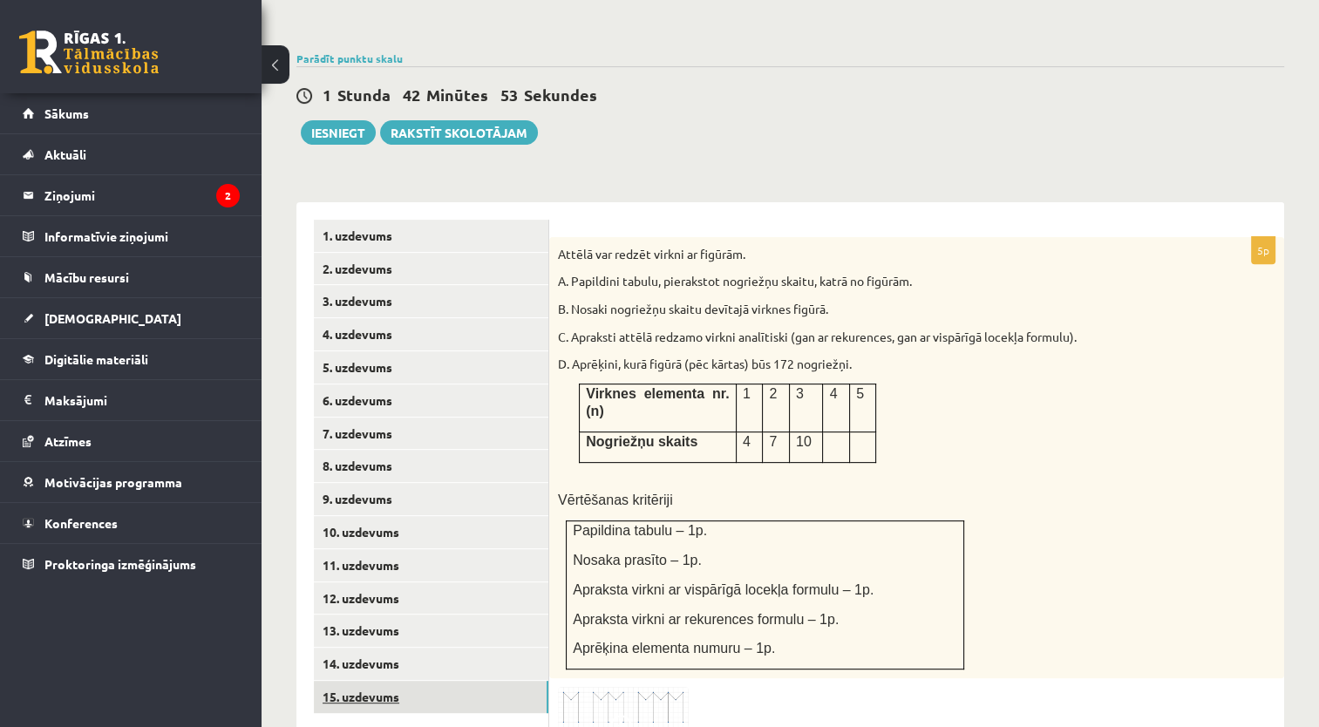
click at [446, 681] on link "15. uzdevums" at bounding box center [431, 697] width 234 height 32
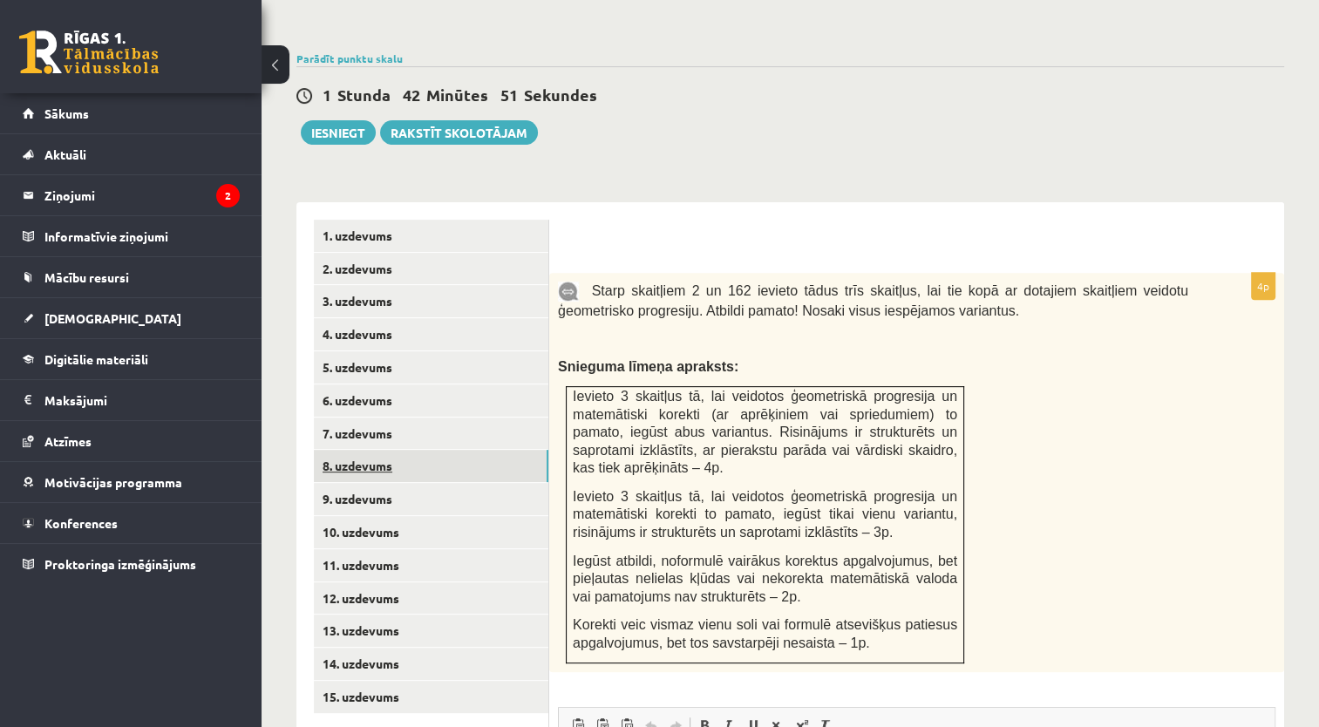
click at [441, 450] on link "8. uzdevums" at bounding box center [431, 466] width 234 height 32
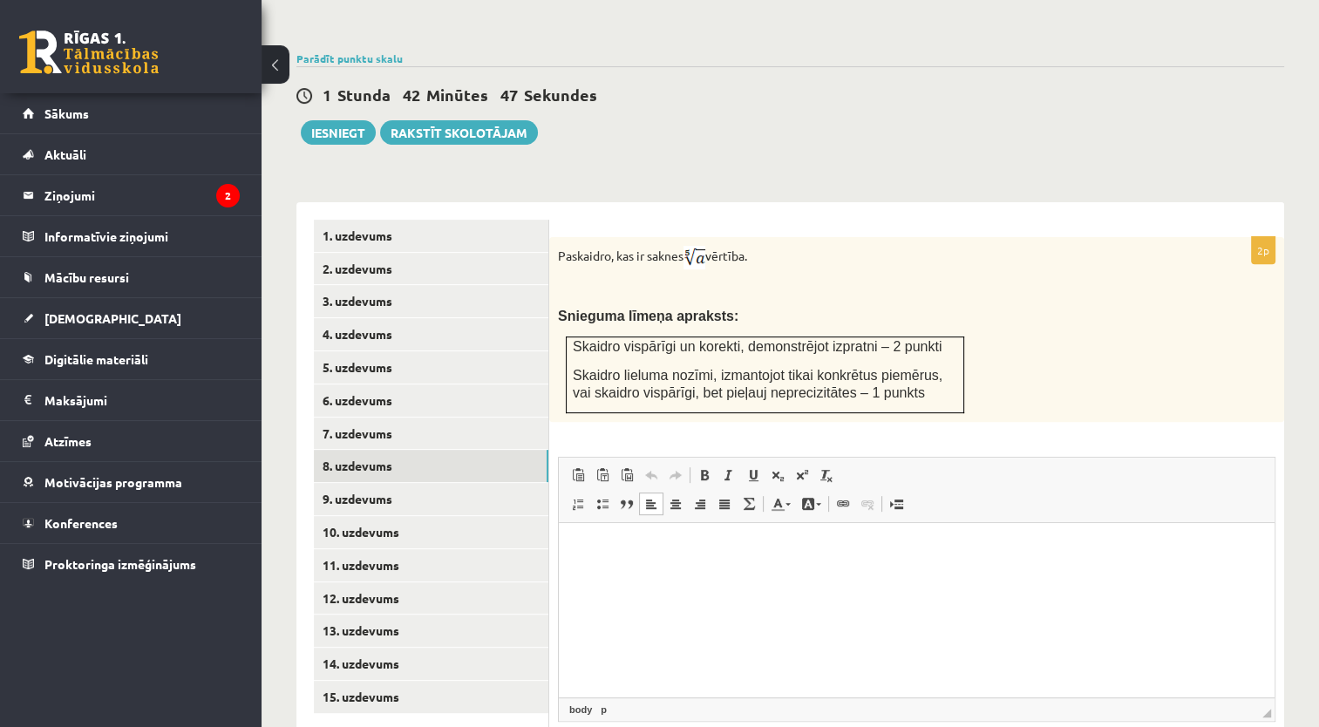
click at [899, 575] on html at bounding box center [917, 548] width 716 height 53
click at [505, 483] on link "9. uzdevums" at bounding box center [431, 499] width 234 height 32
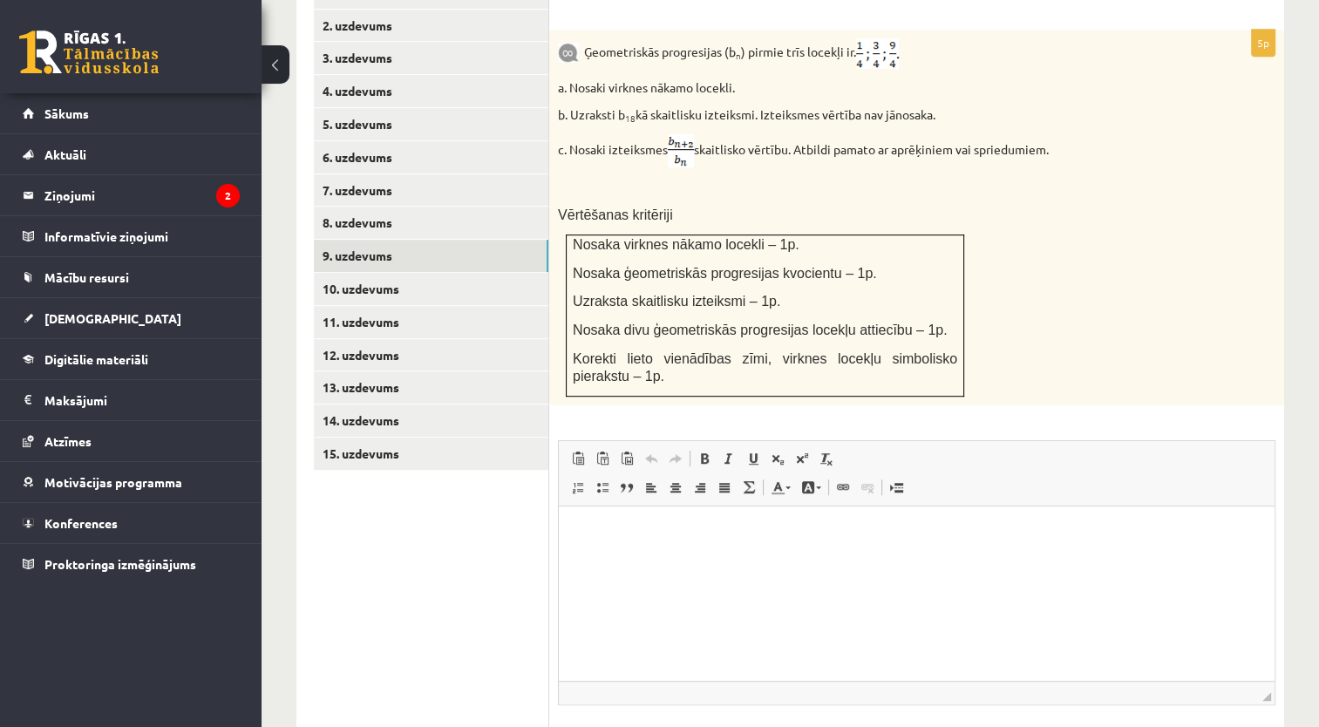
scroll to position [847, 0]
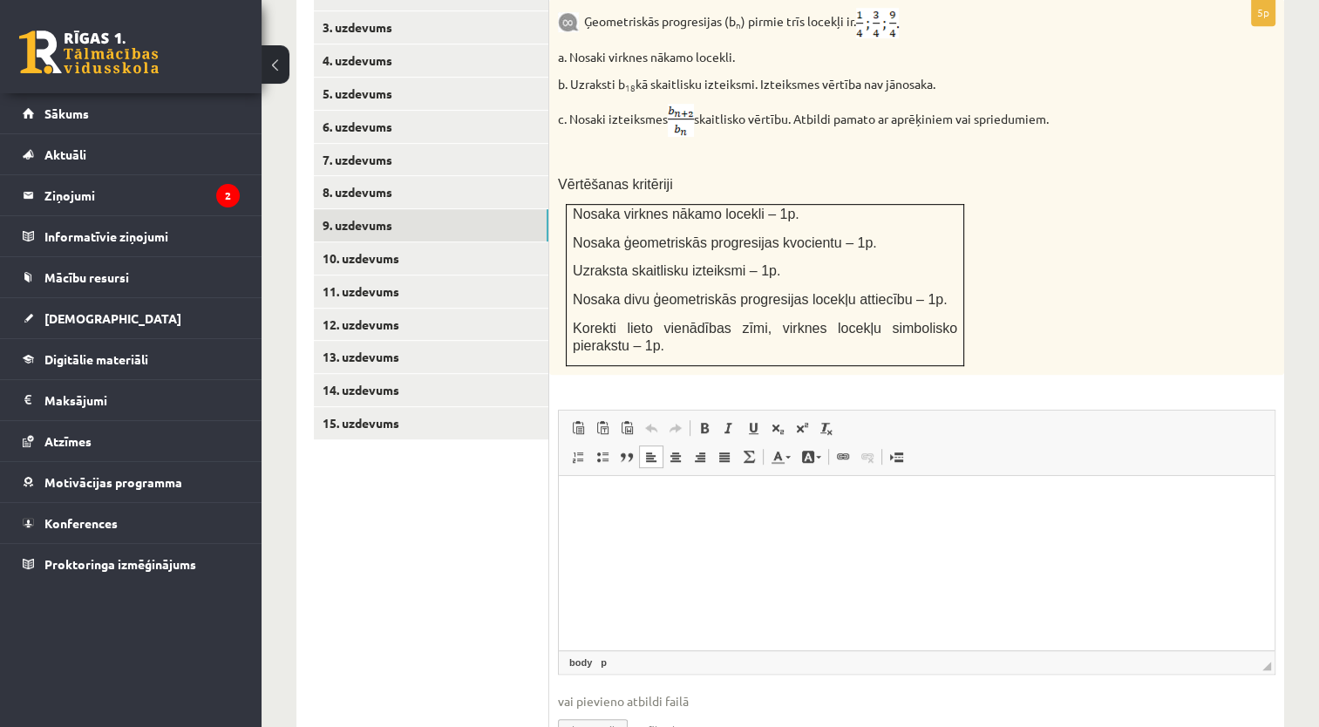
click at [736, 528] on html at bounding box center [917, 501] width 716 height 53
click at [483, 242] on link "10. uzdevums" at bounding box center [431, 258] width 234 height 32
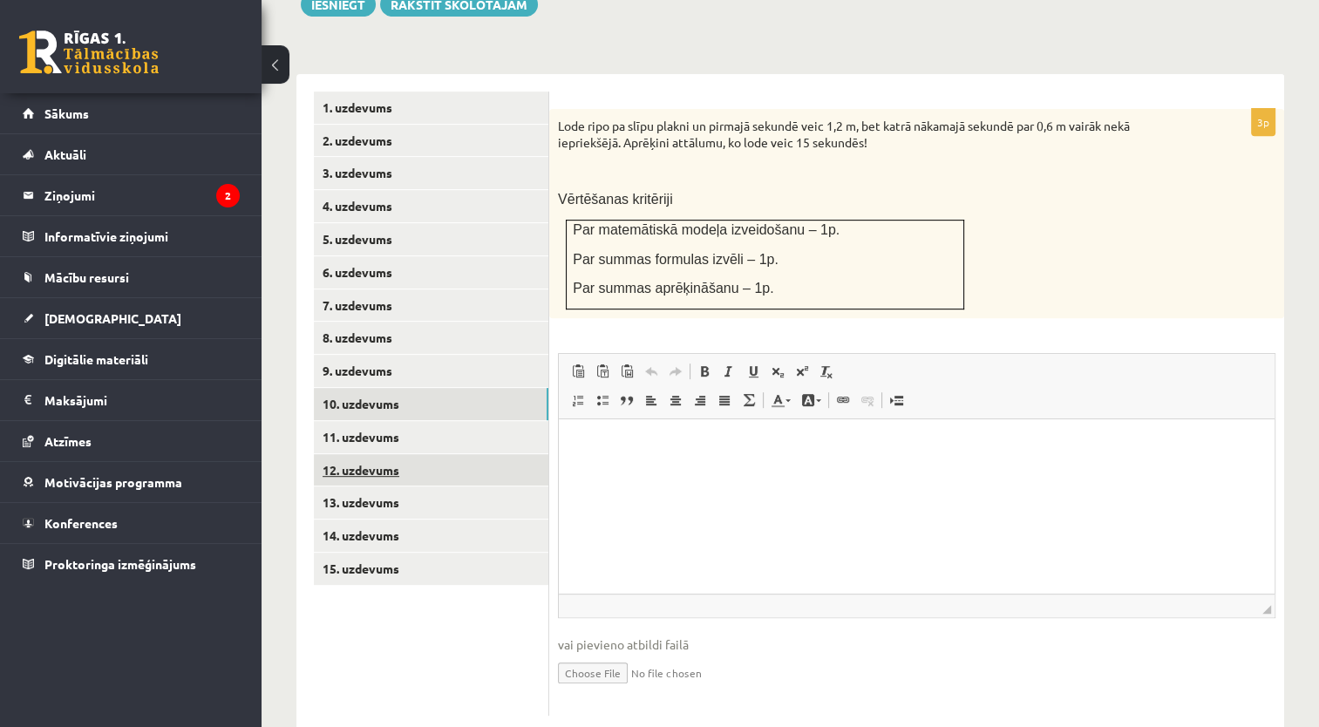
scroll to position [0, 0]
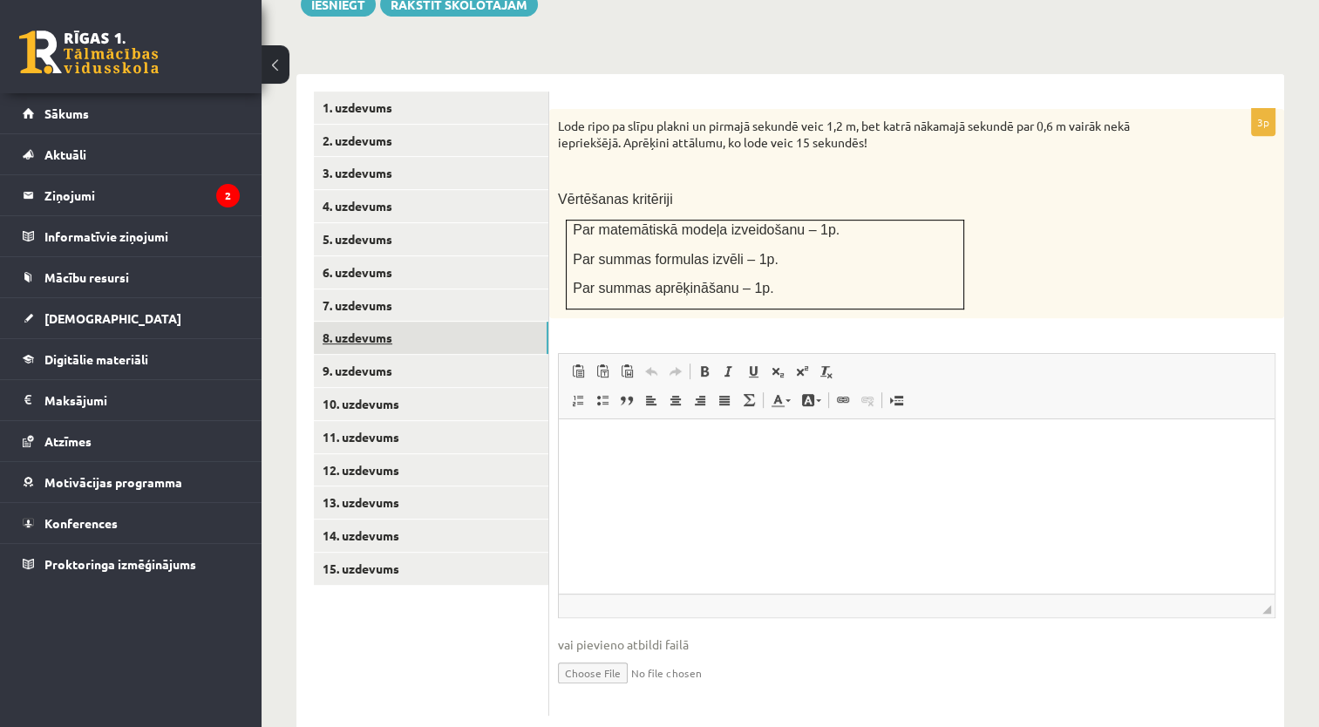
click at [485, 322] on link "8. uzdevums" at bounding box center [431, 338] width 234 height 32
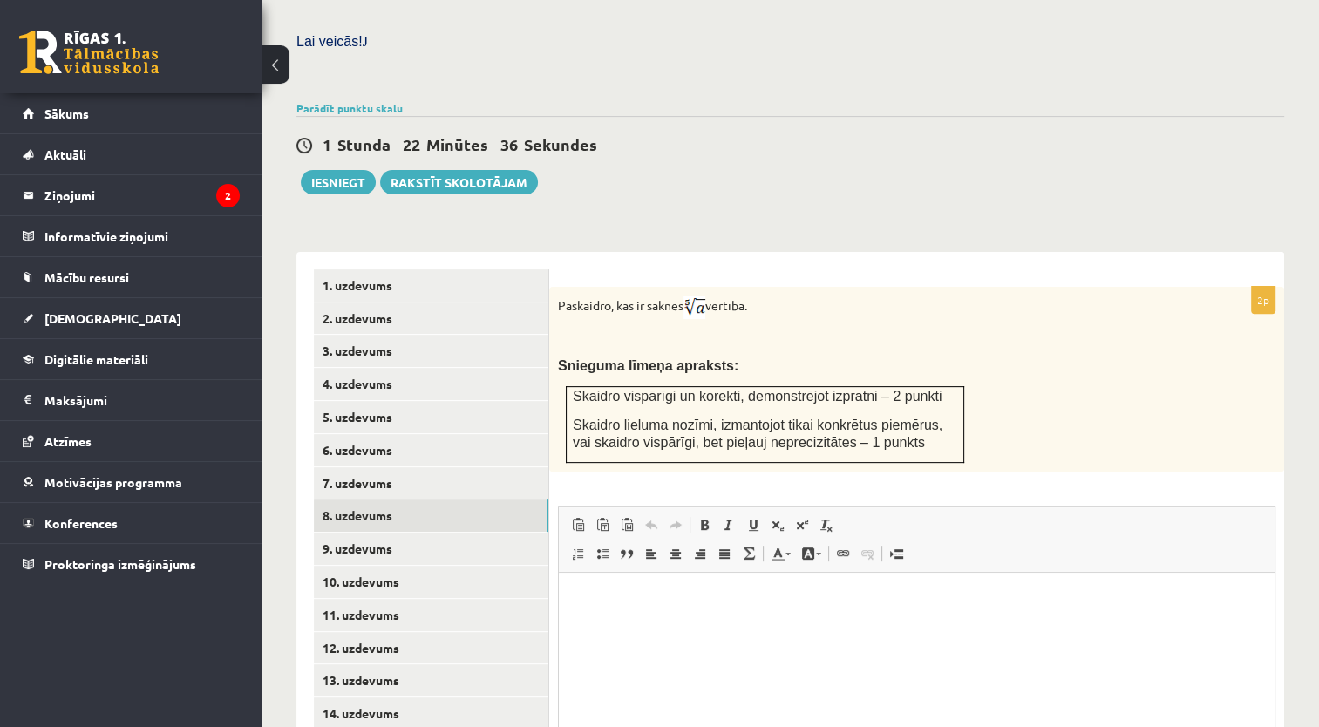
scroll to position [677, 0]
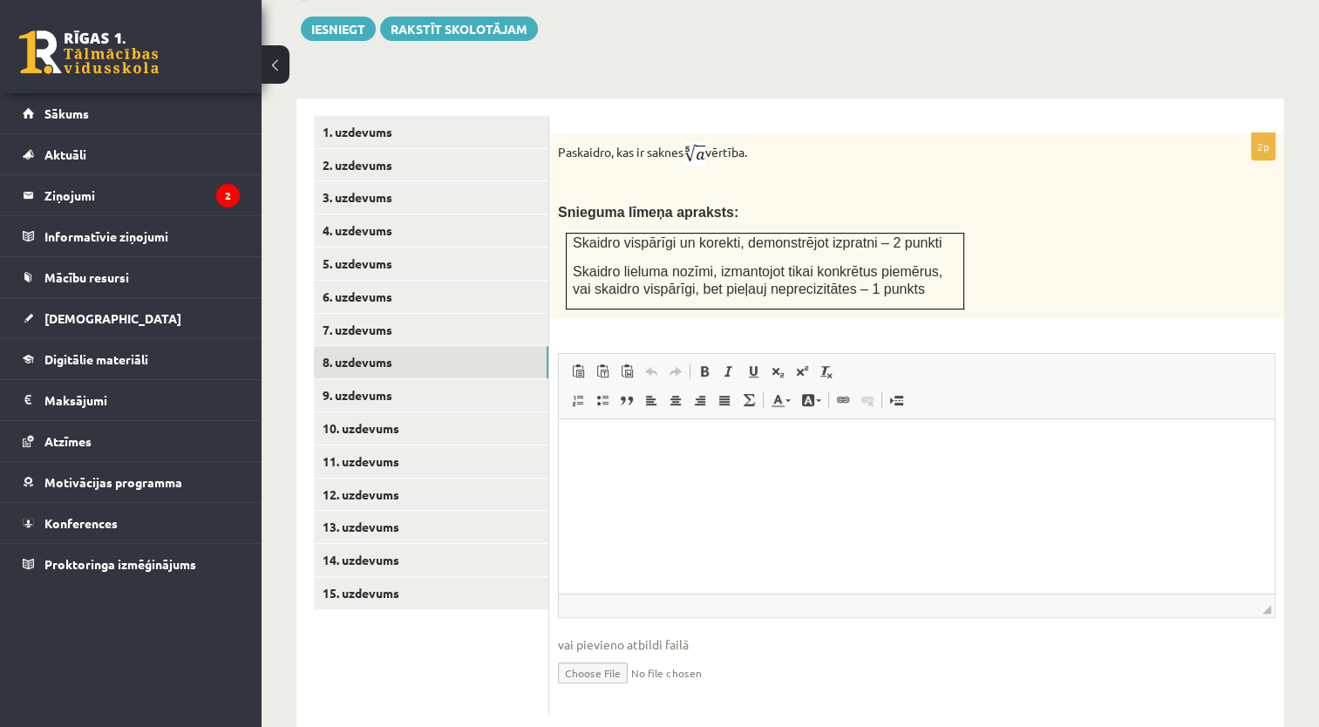
click at [612, 654] on input "file" at bounding box center [916, 672] width 717 height 36
click at [442, 379] on link "9. uzdevums" at bounding box center [431, 395] width 234 height 32
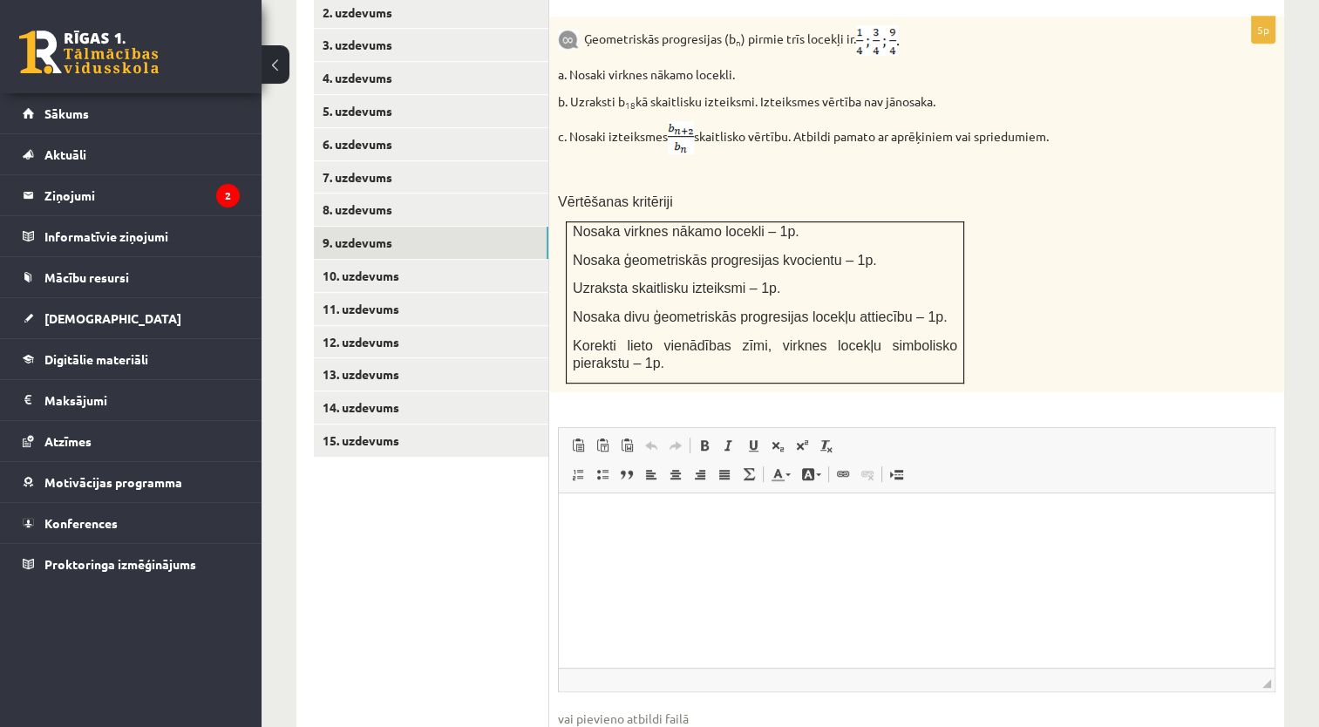
scroll to position [872, 0]
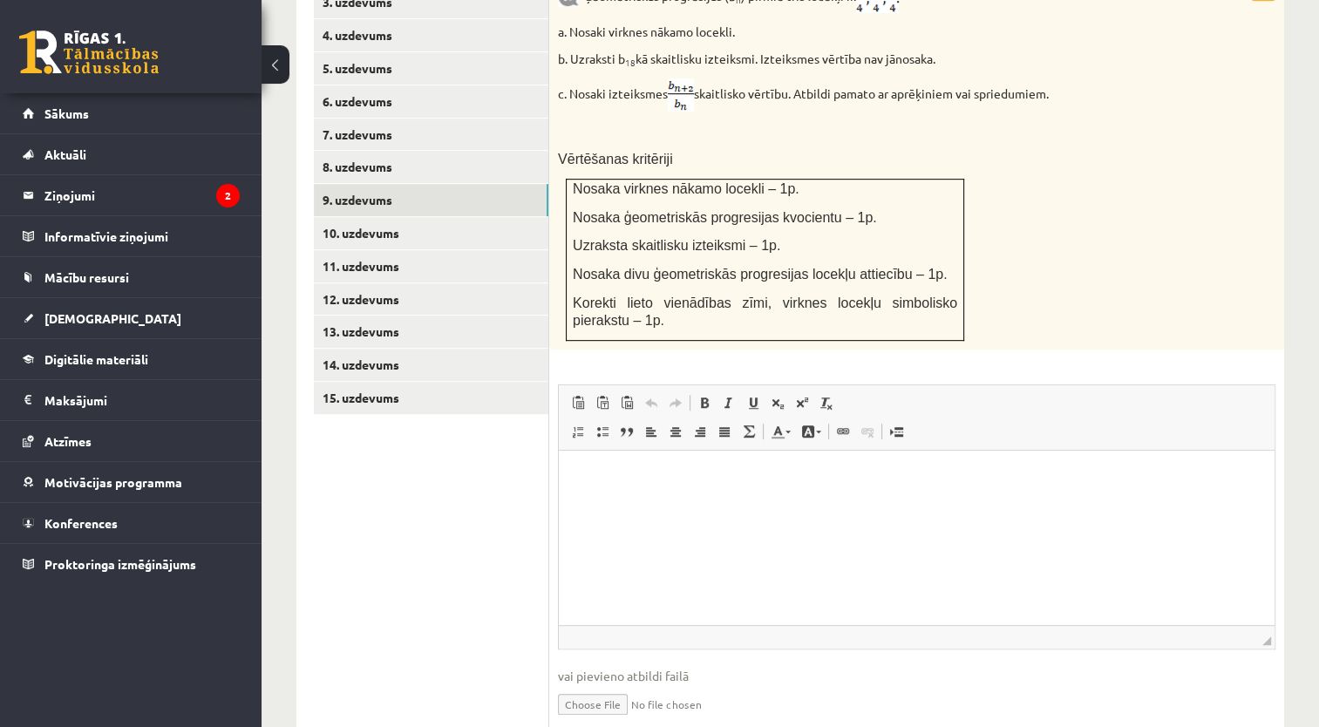
click at [597, 685] on input "file" at bounding box center [916, 703] width 717 height 36
type input "**********"
click at [601, 721] on link "Iesniegtā atbilde" at bounding box center [604, 730] width 93 height 18
click at [442, 151] on link "8. uzdevums" at bounding box center [431, 167] width 234 height 32
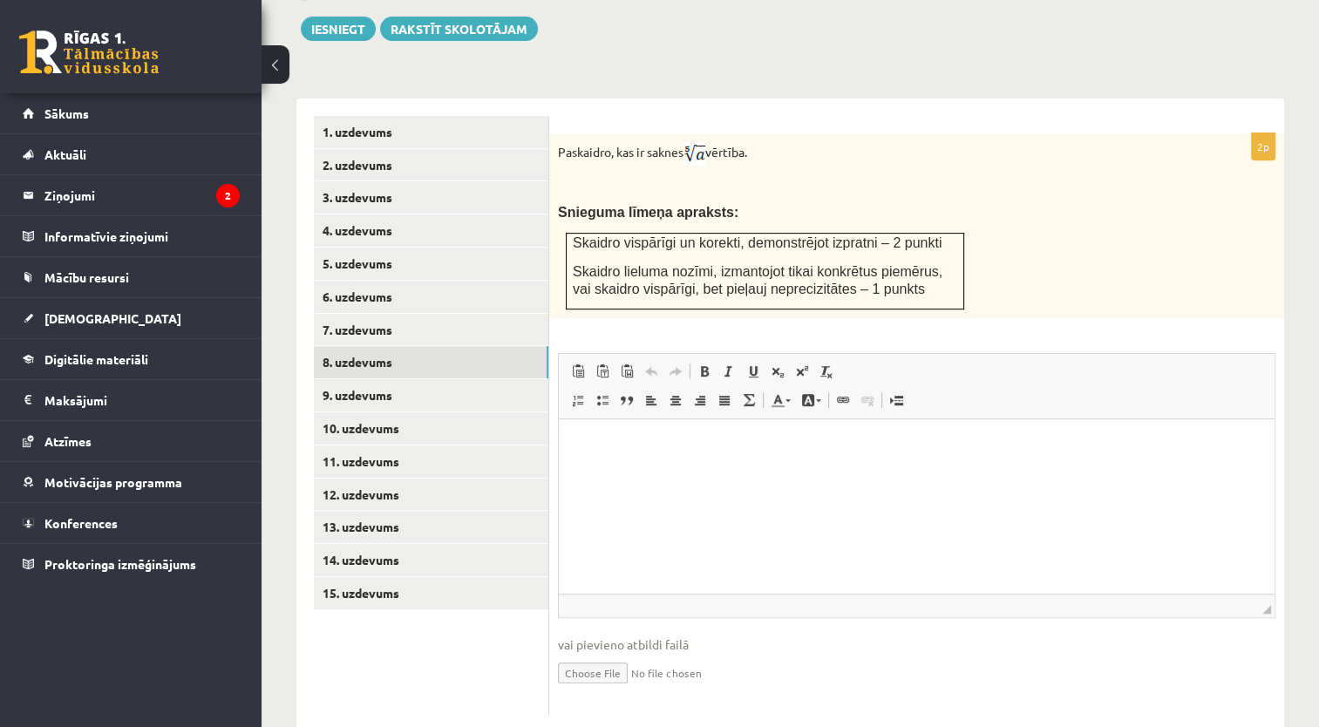
scroll to position [0, 0]
click at [627, 654] on input "file" at bounding box center [916, 672] width 717 height 36
type input "**********"
click at [600, 689] on link "Iesniegtā atbilde" at bounding box center [604, 698] width 93 height 18
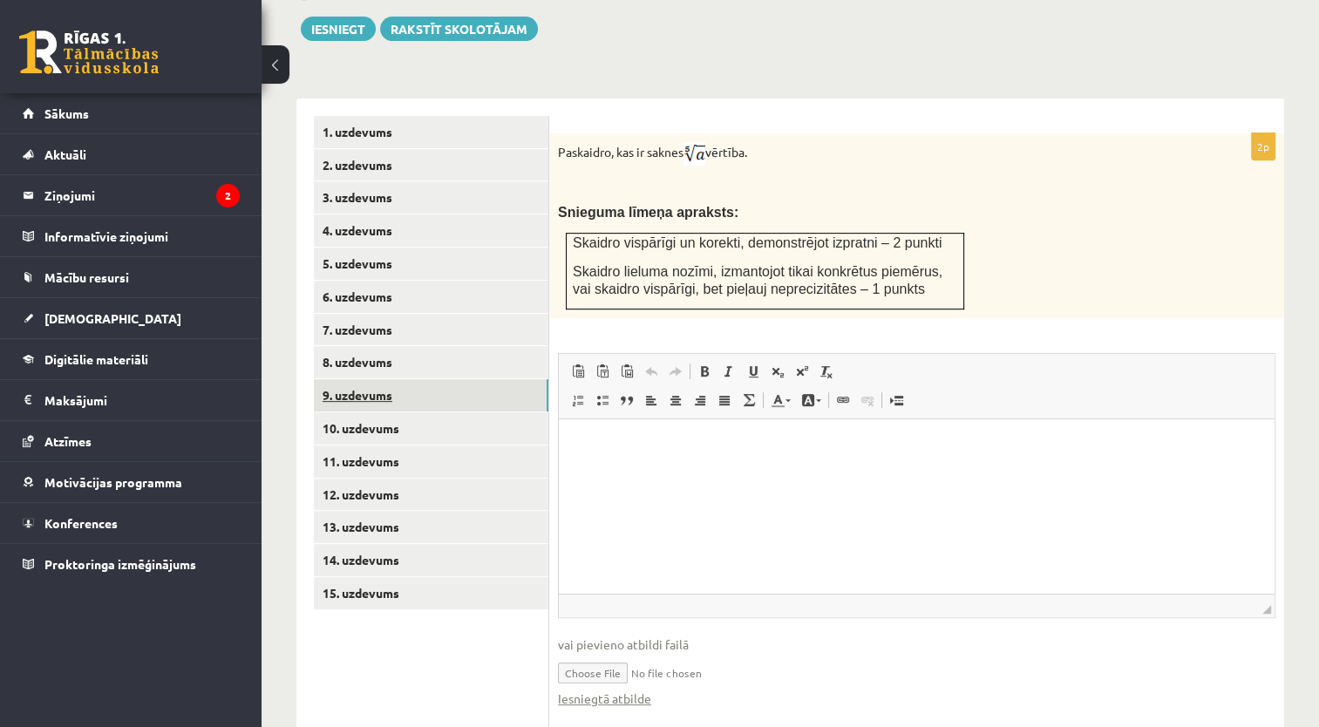
click at [480, 379] on link "9. uzdevums" at bounding box center [431, 395] width 234 height 32
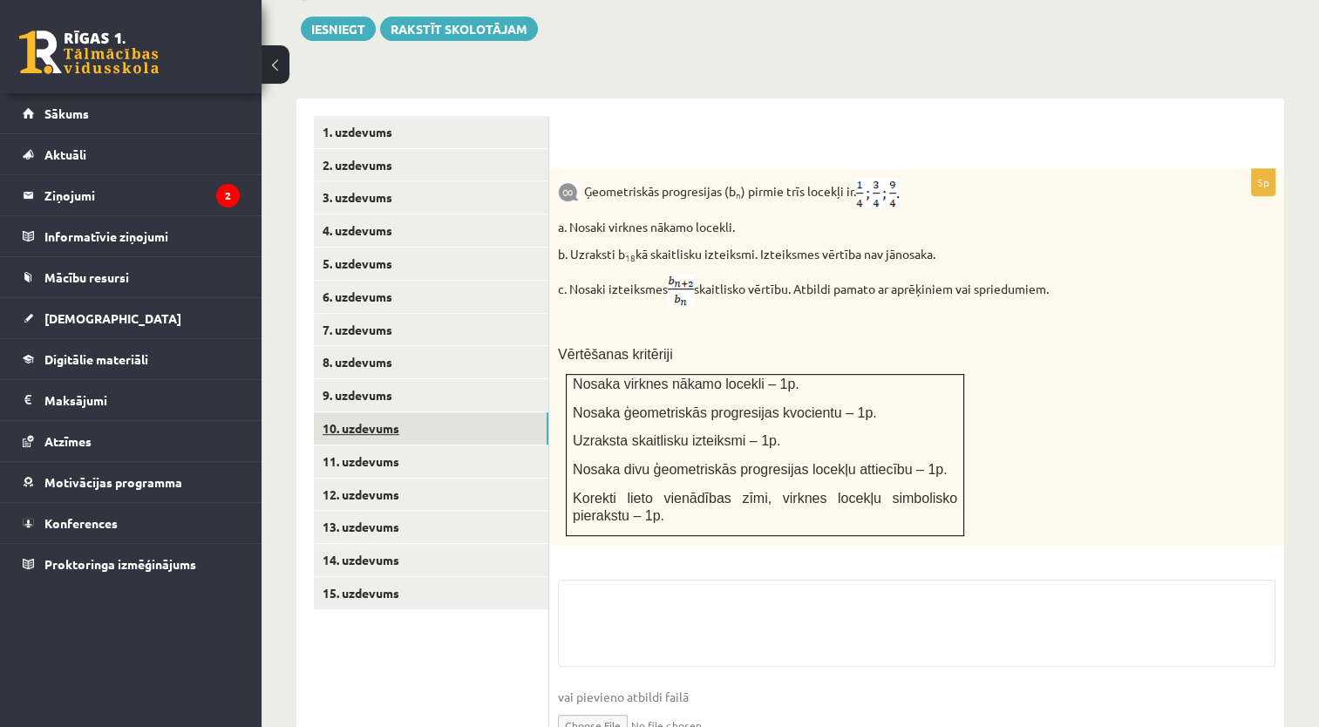
click at [471, 412] on link "10. uzdevums" at bounding box center [431, 428] width 234 height 32
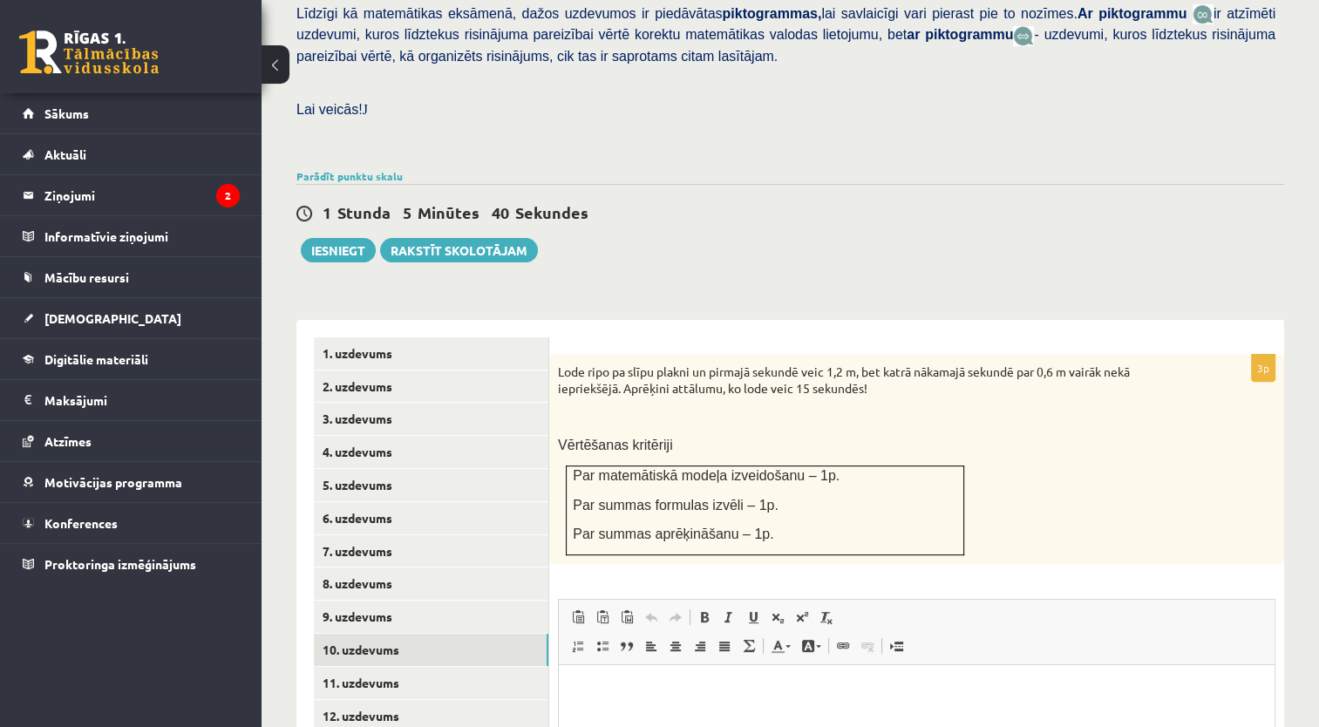
scroll to position [593, 0]
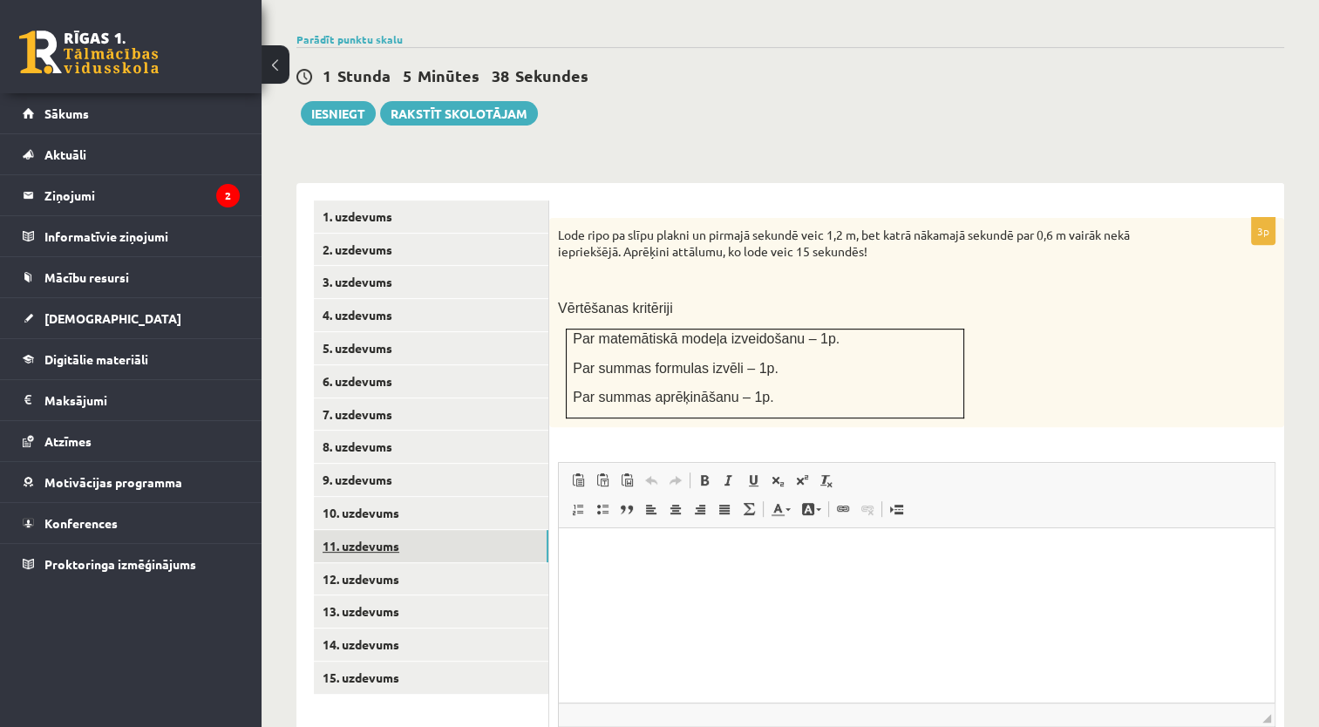
click at [512, 530] on link "11. uzdevums" at bounding box center [431, 546] width 234 height 32
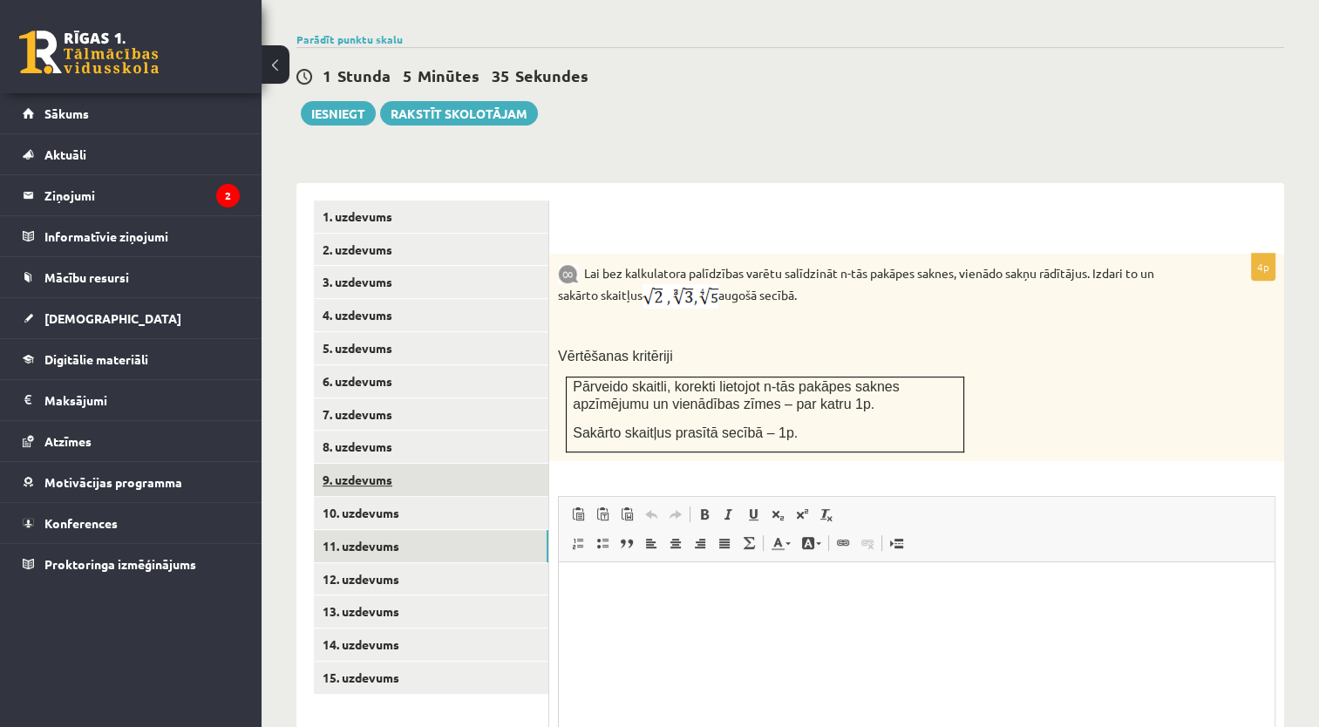
scroll to position [0, 0]
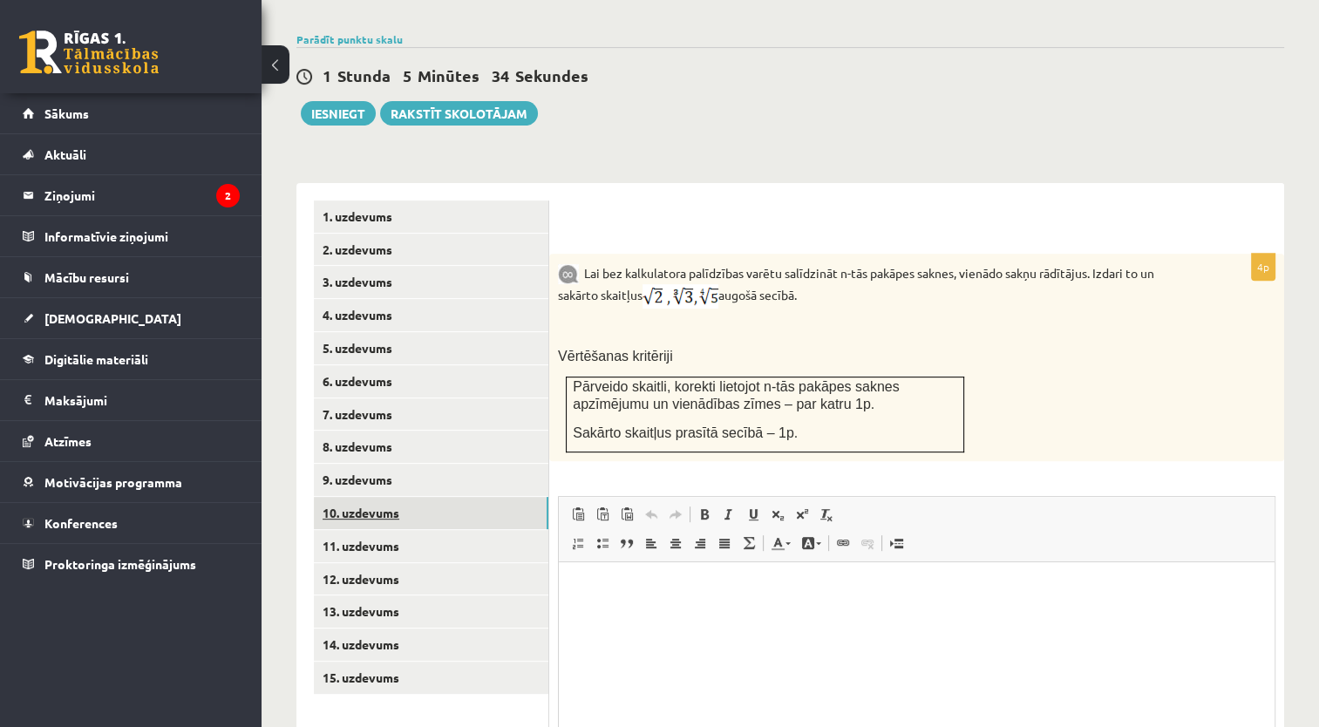
click at [509, 497] on link "10. uzdevums" at bounding box center [431, 513] width 234 height 32
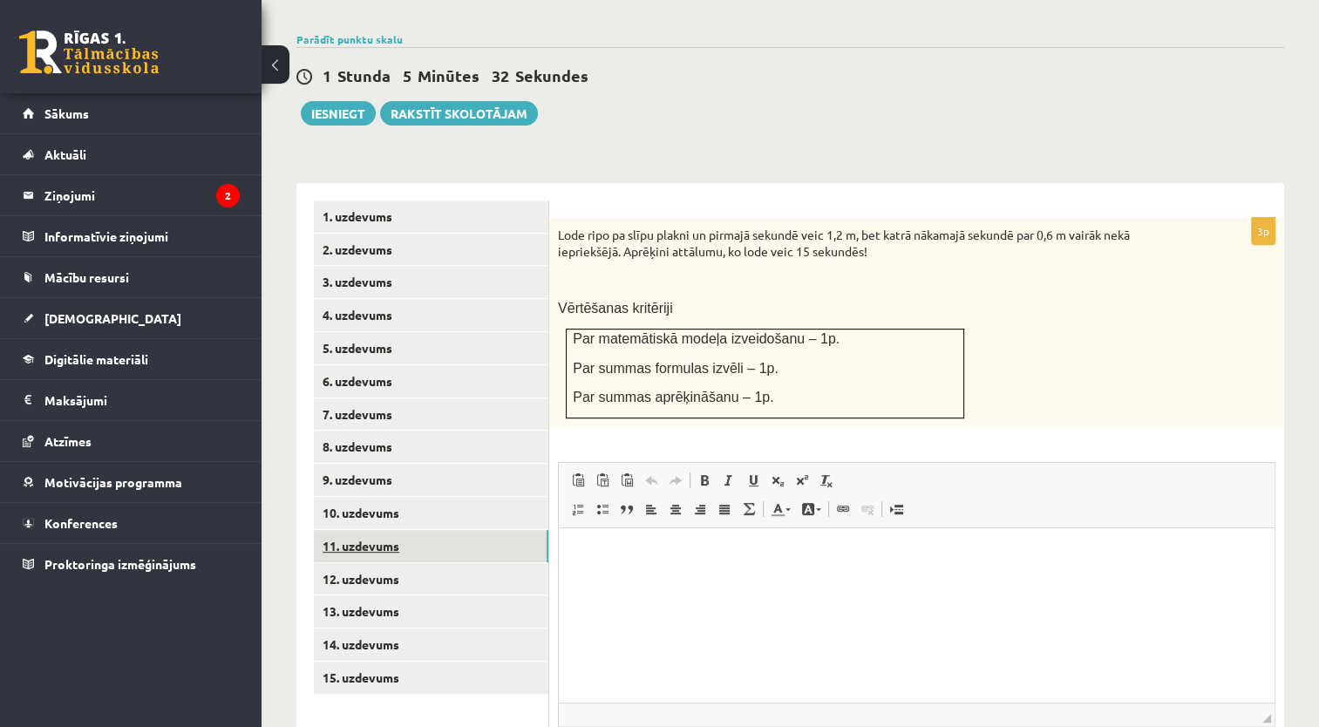
click at [502, 530] on link "11. uzdevums" at bounding box center [431, 546] width 234 height 32
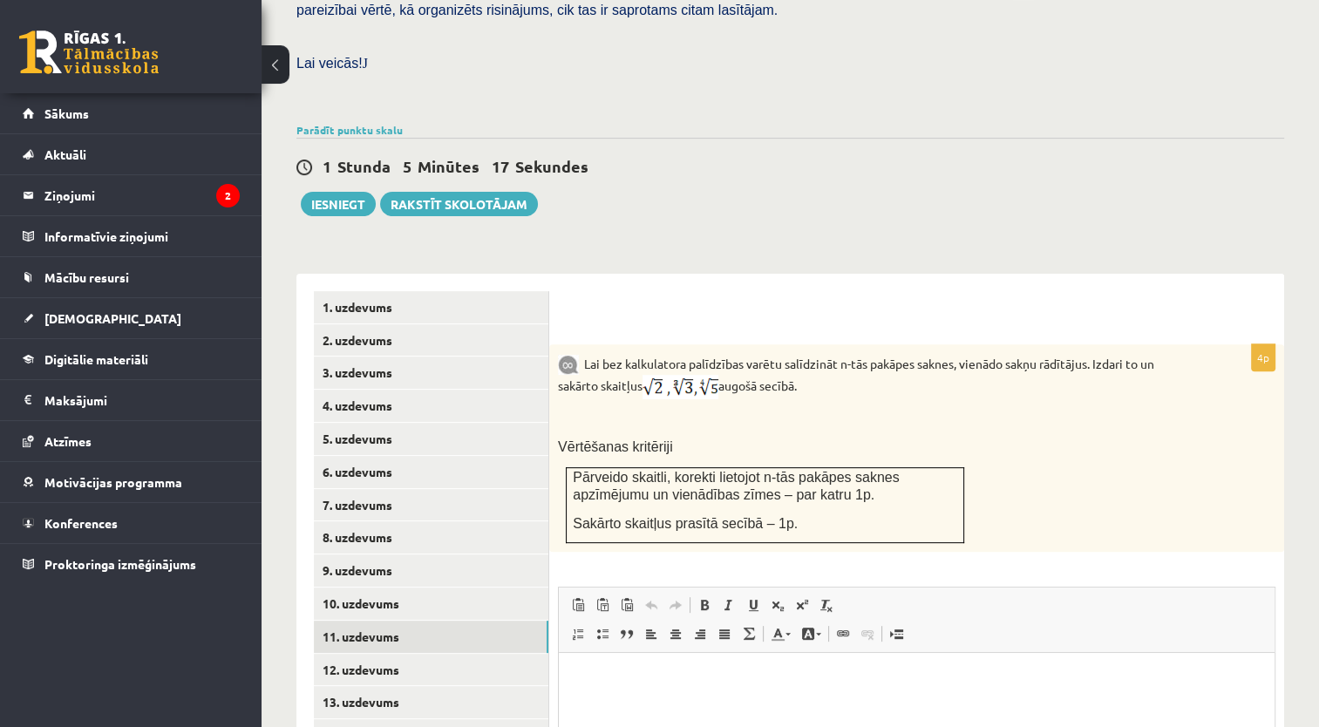
scroll to position [561, 0]
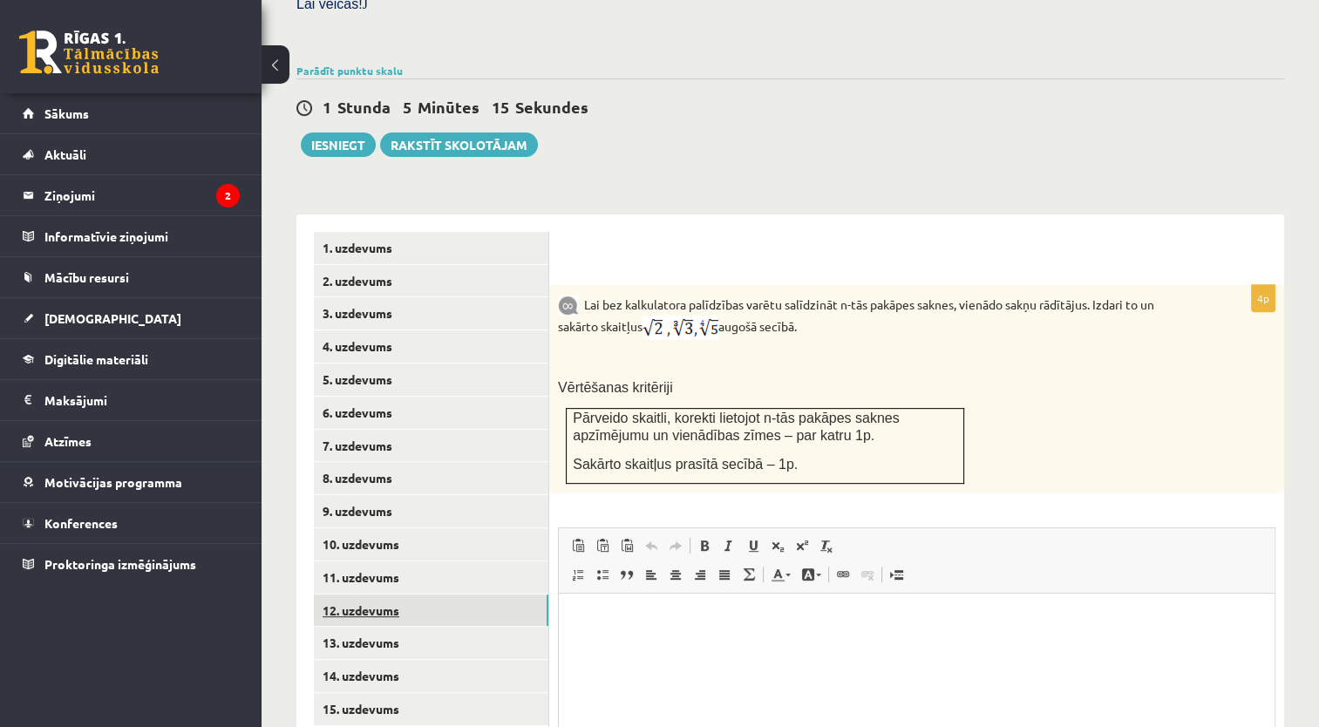
click at [433, 594] on link "12. uzdevums" at bounding box center [431, 610] width 234 height 32
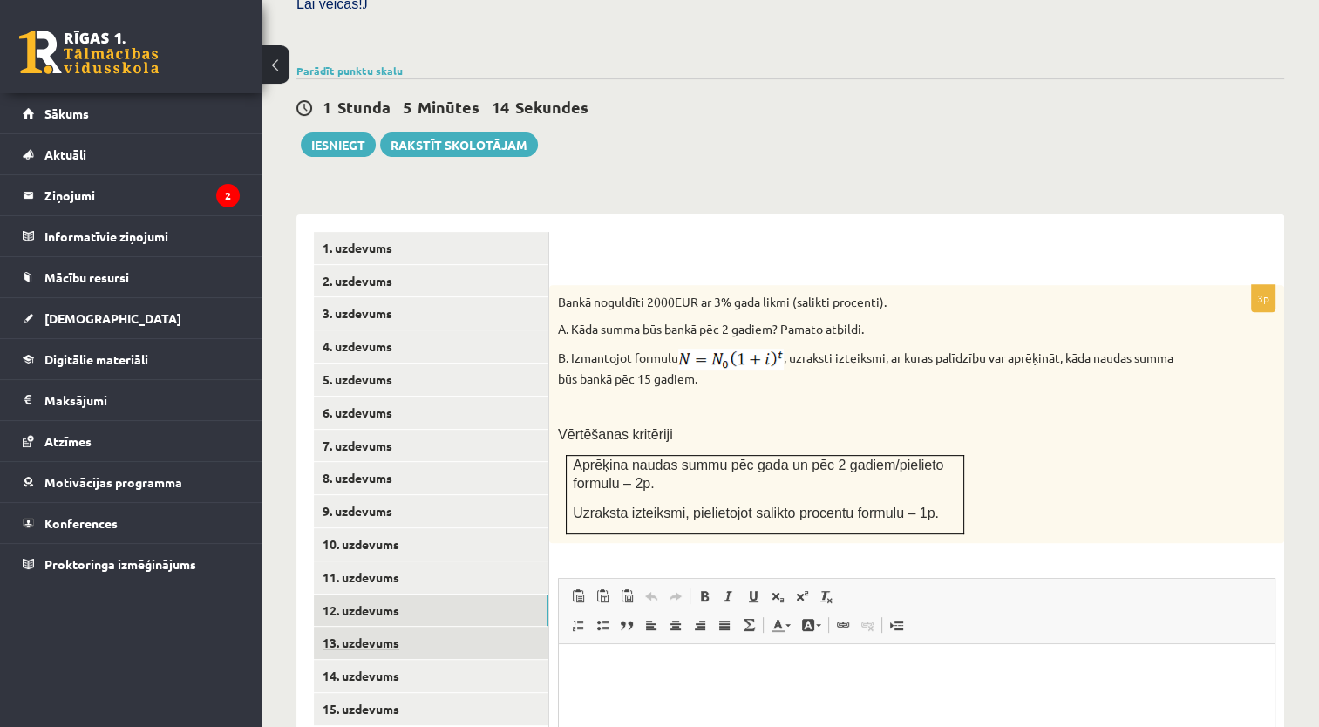
scroll to position [0, 0]
click at [442, 627] on link "13. uzdevums" at bounding box center [431, 643] width 234 height 32
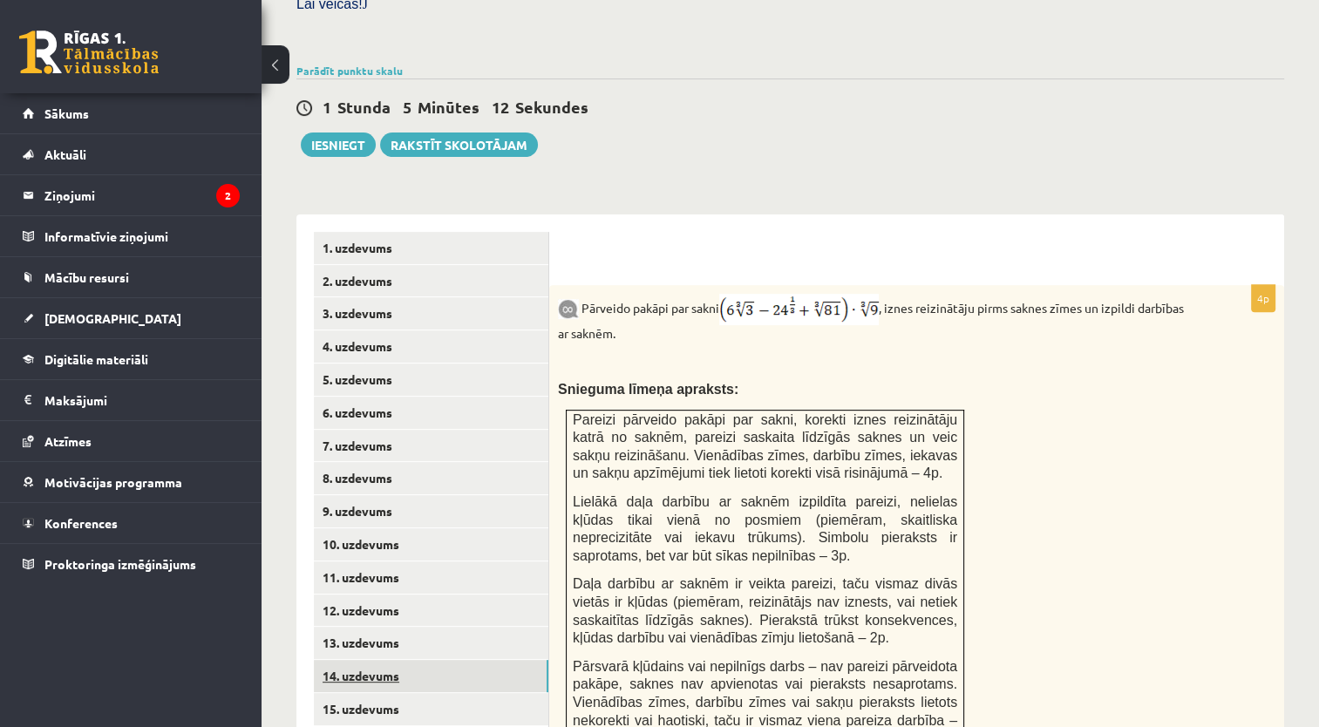
click at [446, 660] on link "14. uzdevums" at bounding box center [431, 676] width 234 height 32
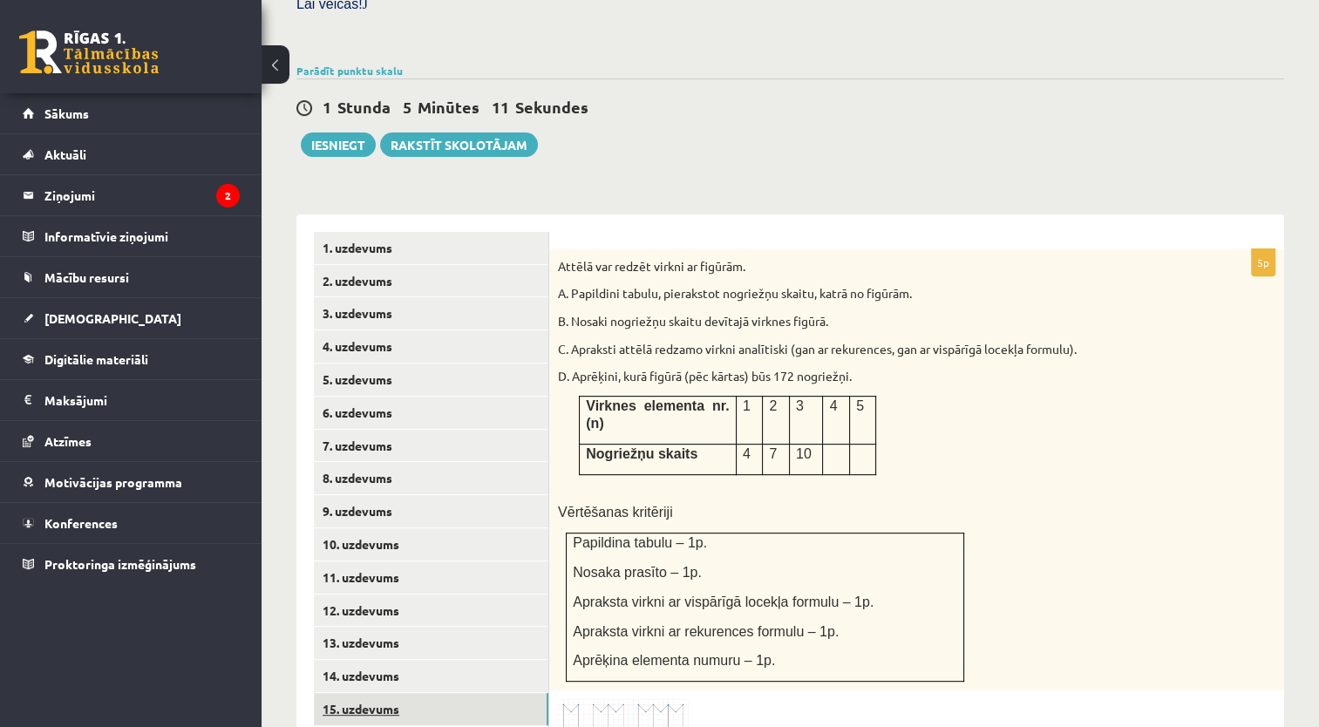
click at [454, 693] on link "15. uzdevums" at bounding box center [431, 709] width 234 height 32
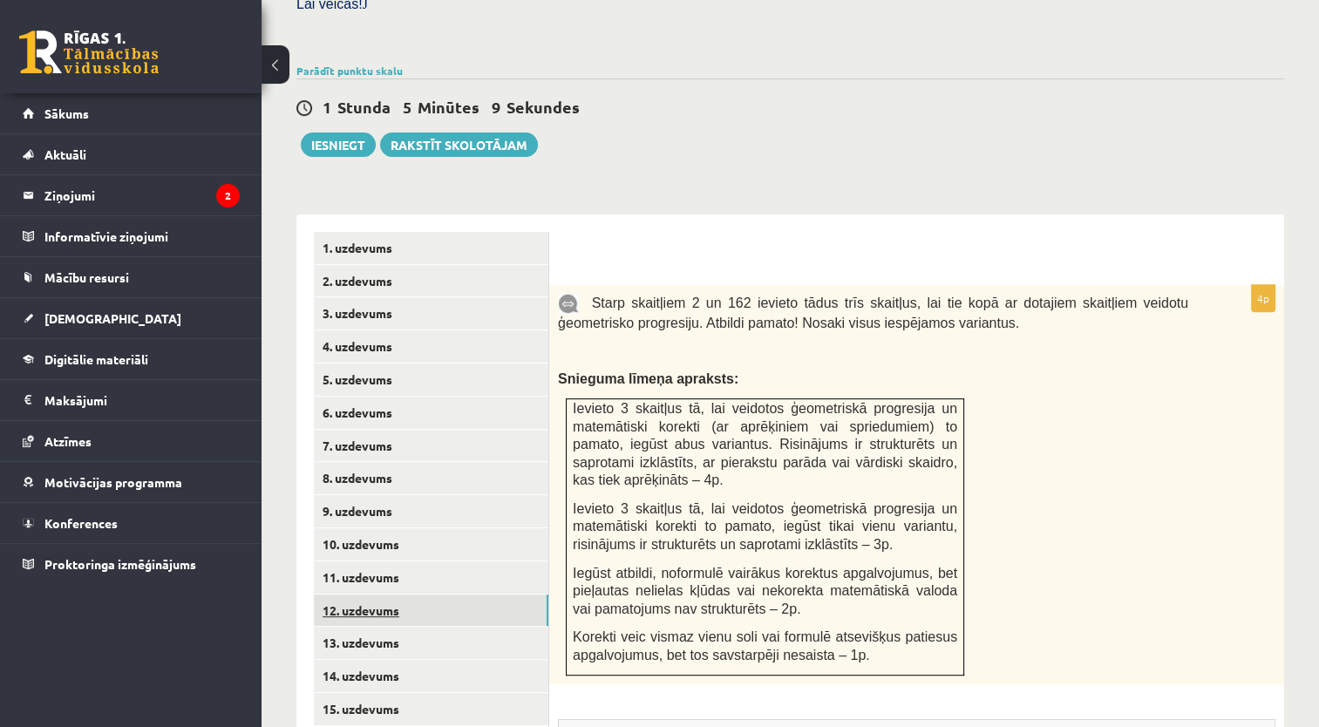
click at [478, 594] on link "12. uzdevums" at bounding box center [431, 610] width 234 height 32
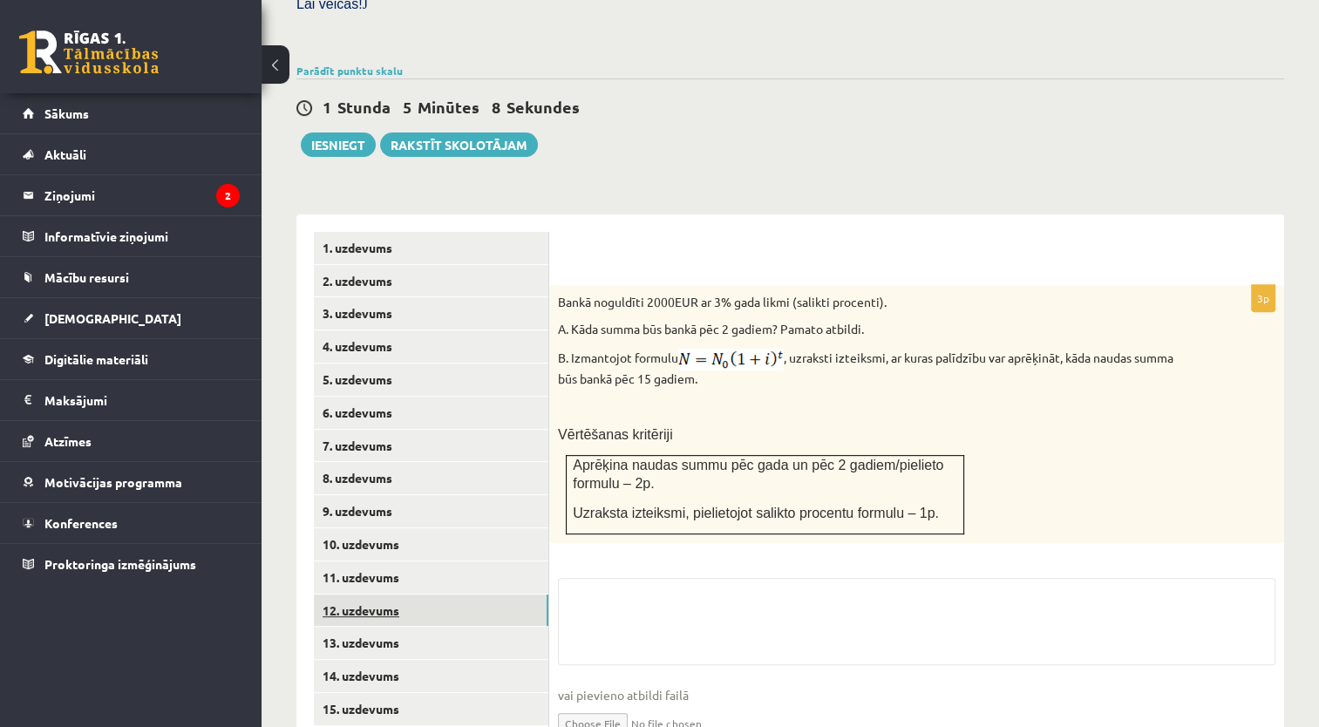
click at [481, 594] on link "12. uzdevums" at bounding box center [431, 610] width 234 height 32
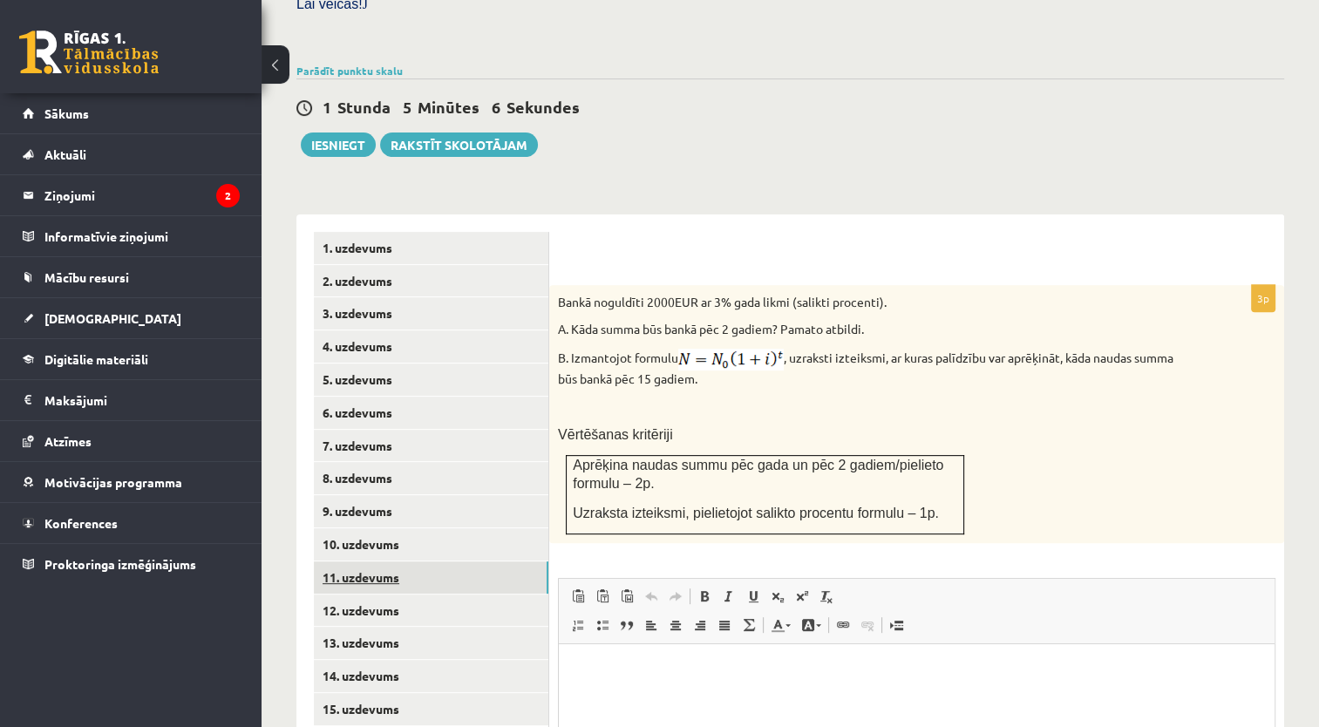
click at [485, 561] on link "11. uzdevums" at bounding box center [431, 577] width 234 height 32
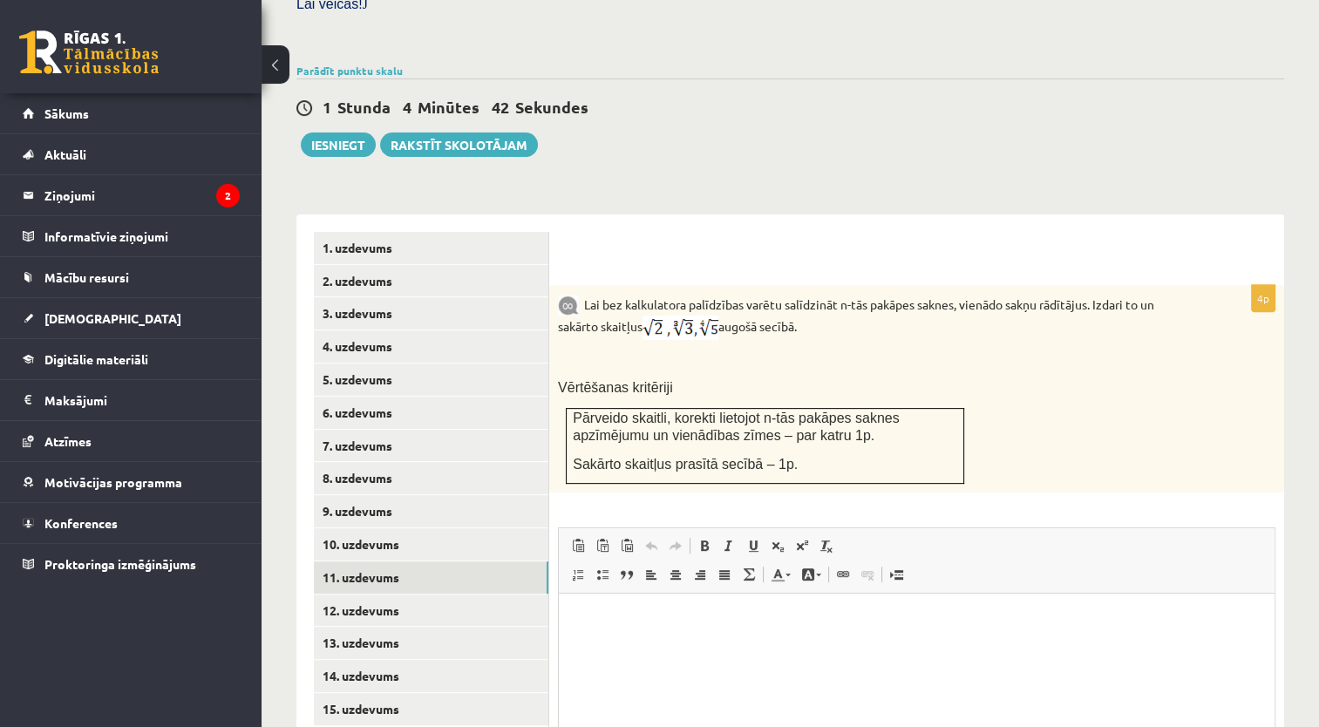
scroll to position [692, 0]
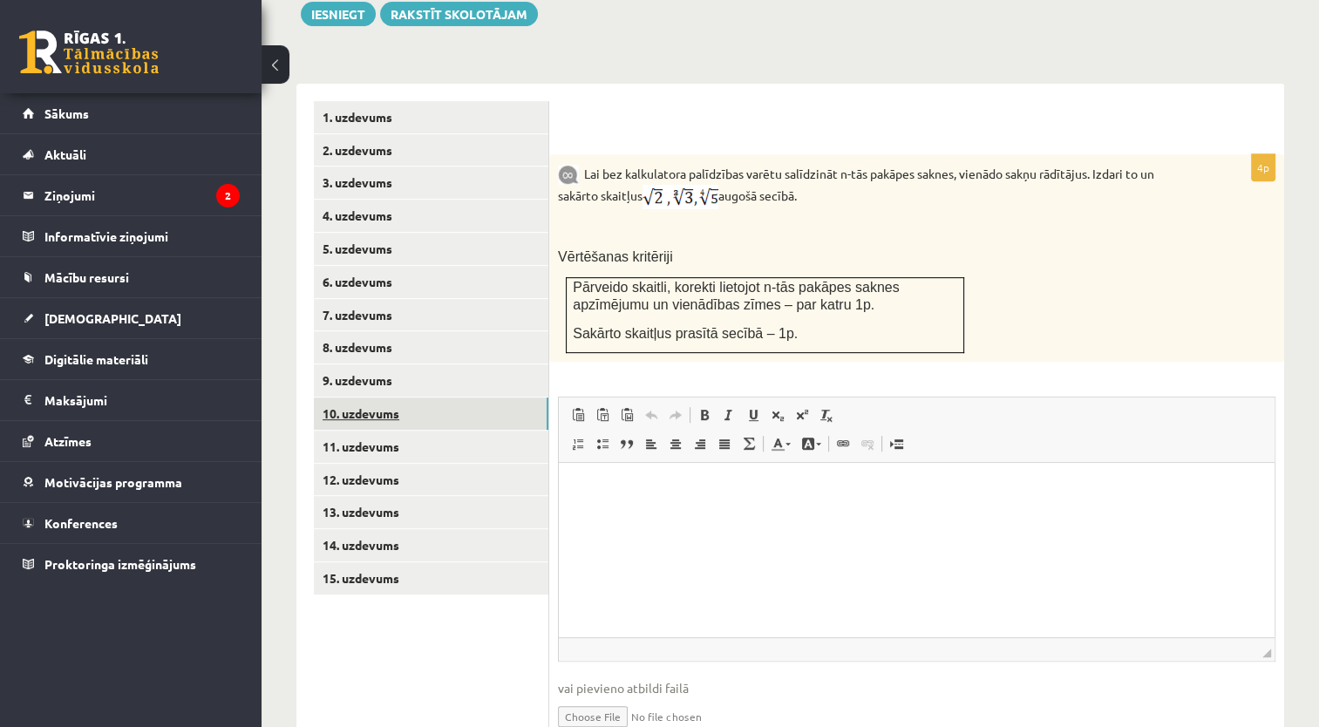
click at [468, 397] on link "10. uzdevums" at bounding box center [431, 413] width 234 height 32
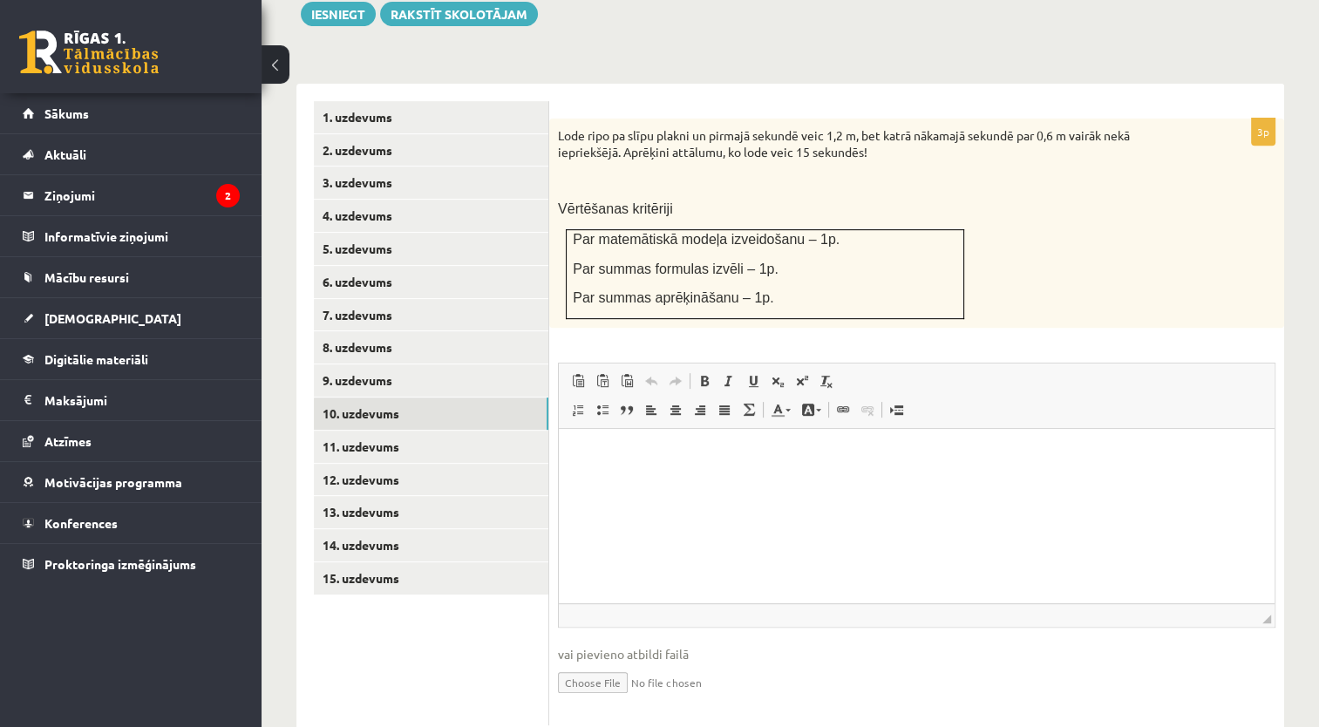
scroll to position [0, 0]
click at [621, 663] on input "file" at bounding box center [916, 681] width 717 height 36
type input "**********"
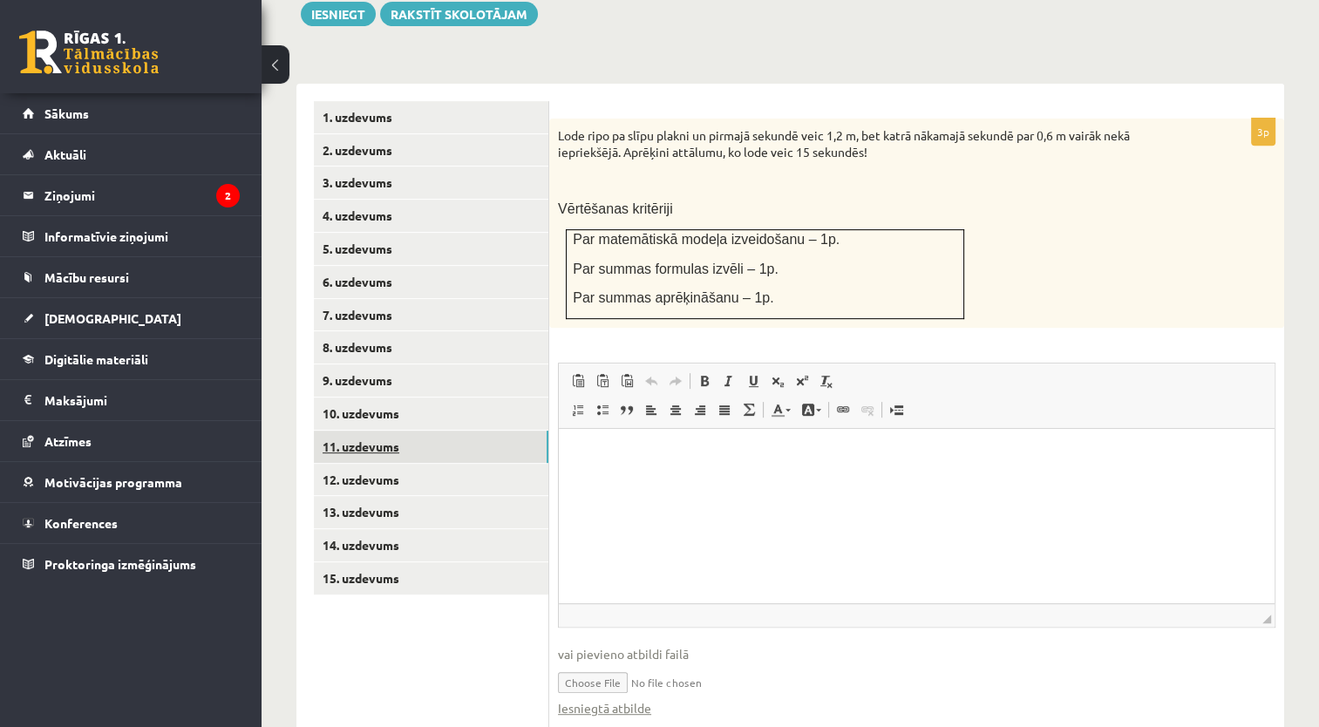
click at [510, 431] on link "11. uzdevums" at bounding box center [431, 447] width 234 height 32
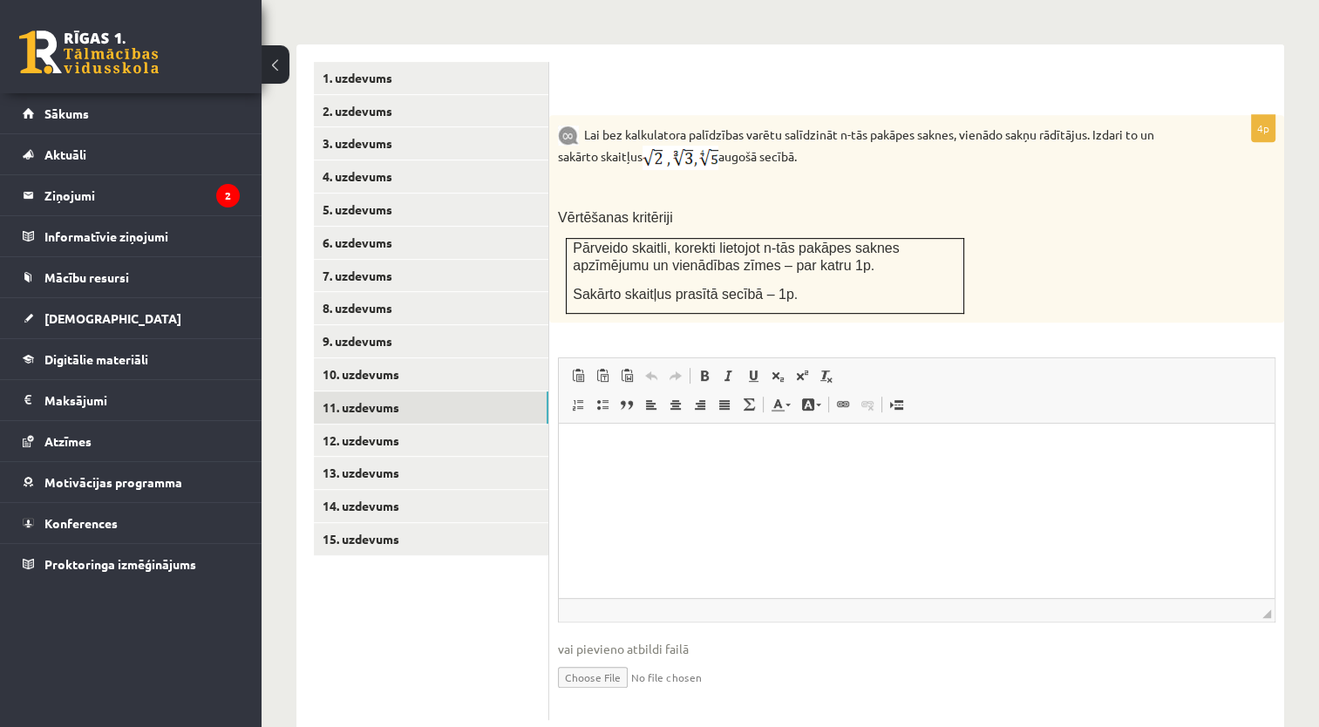
scroll to position [736, 0]
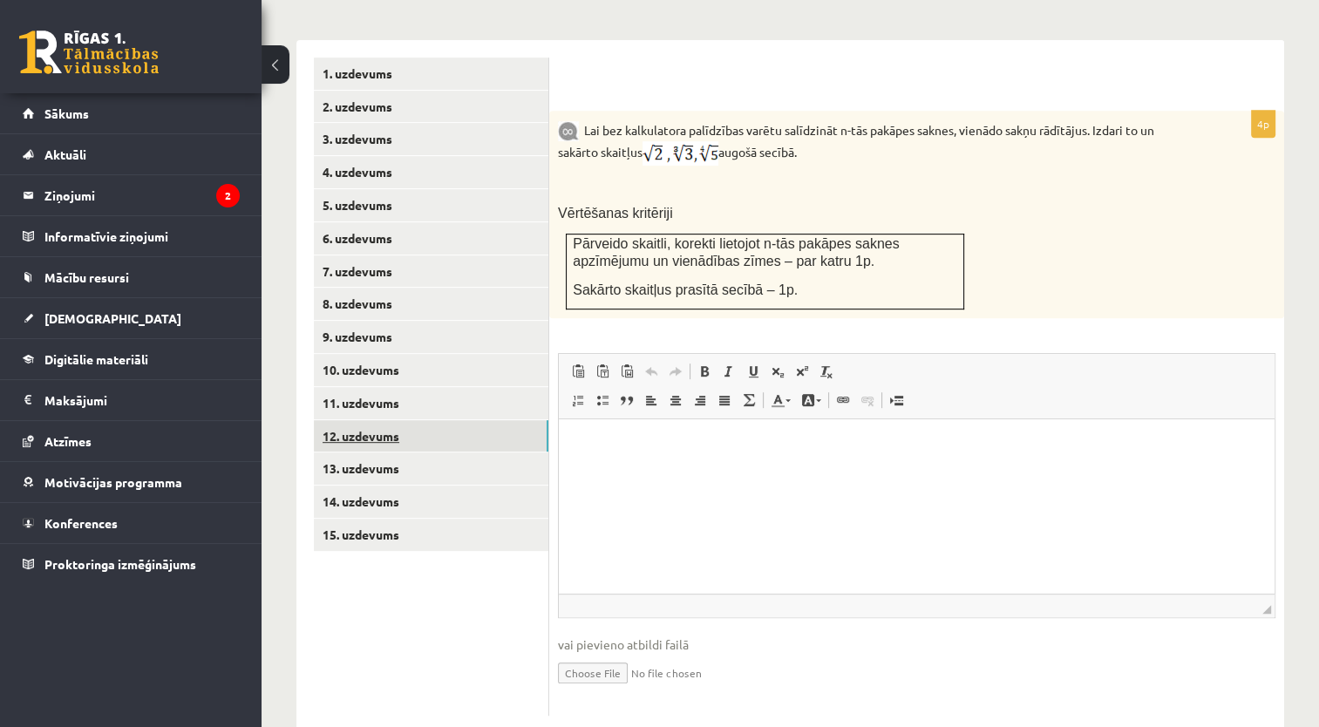
click at [457, 420] on link "12. uzdevums" at bounding box center [431, 436] width 234 height 32
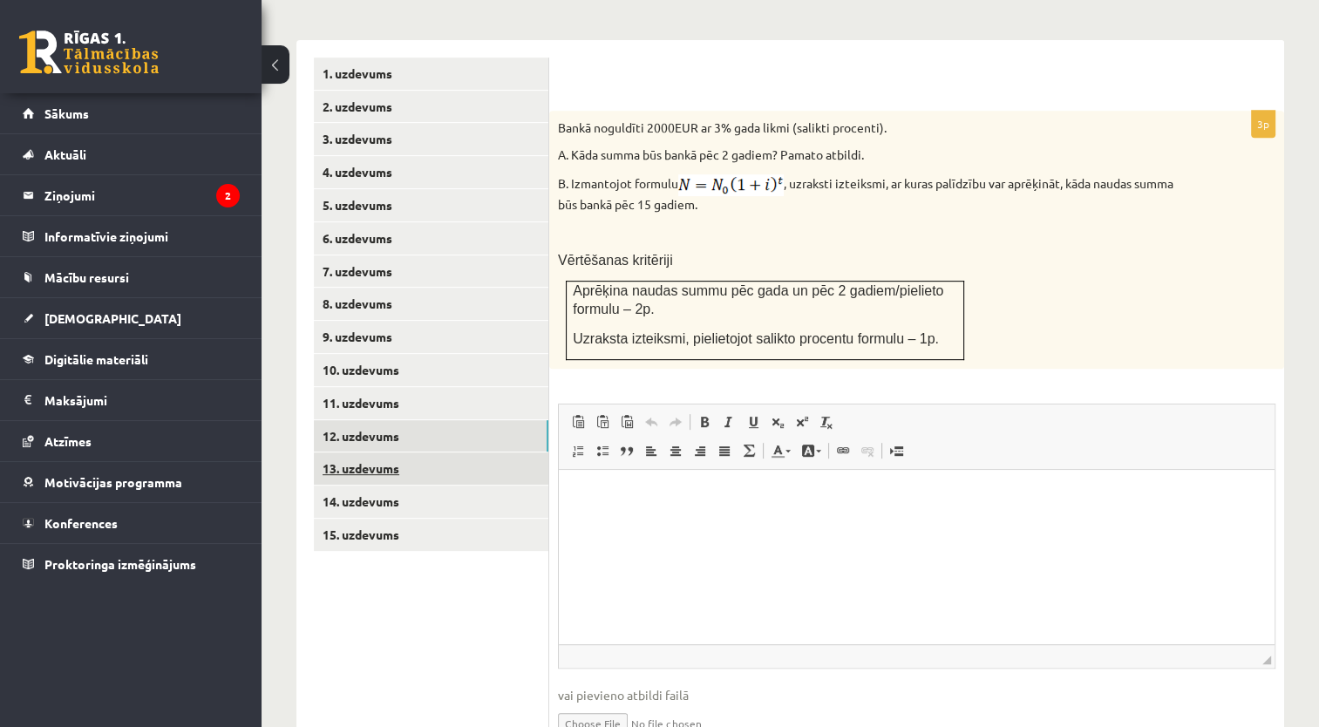
click at [465, 548] on ul "1. uzdevums 2. uzdevums 3. uzdevums 4. uzdevums 5. uzdevums 6. uzdevums 7. uzde…" at bounding box center [431, 412] width 235 height 709
click at [482, 452] on link "13. uzdevums" at bounding box center [431, 468] width 234 height 32
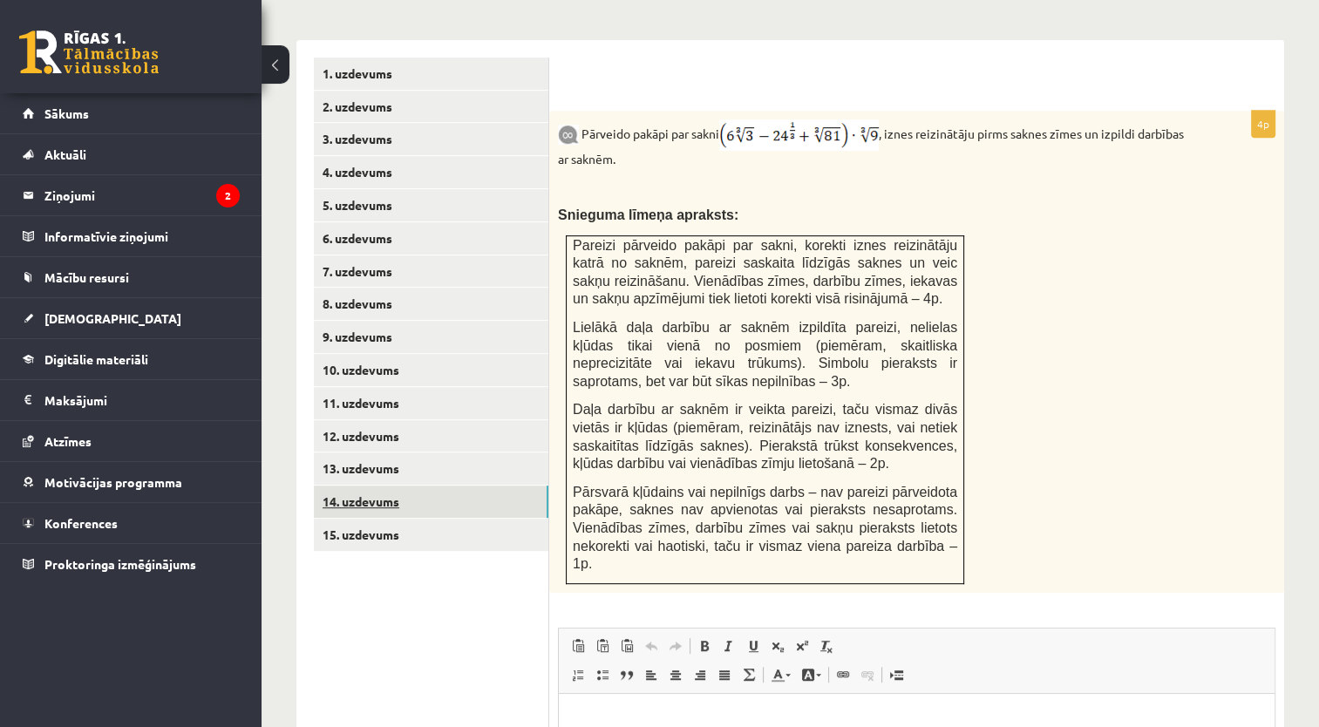
click at [478, 485] on link "14. uzdevums" at bounding box center [431, 501] width 234 height 32
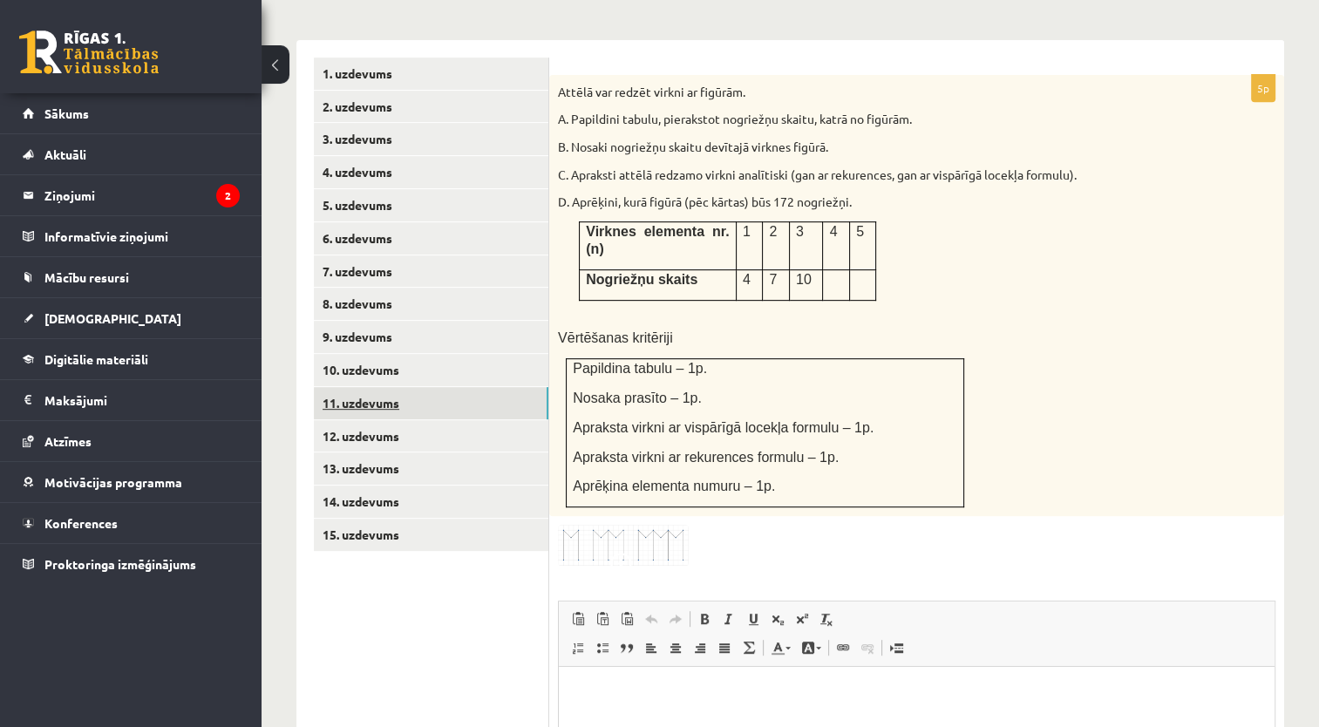
click at [464, 387] on link "11. uzdevums" at bounding box center [431, 403] width 234 height 32
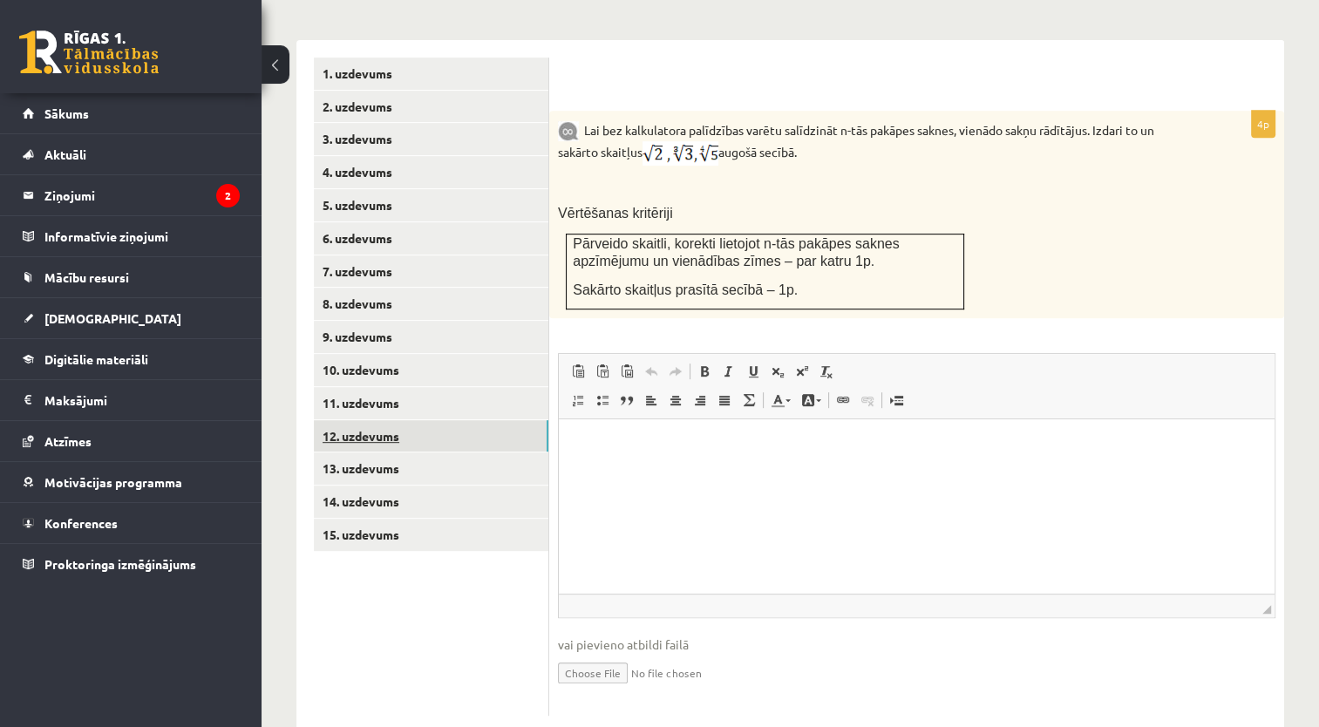
click at [463, 420] on link "12. uzdevums" at bounding box center [431, 436] width 234 height 32
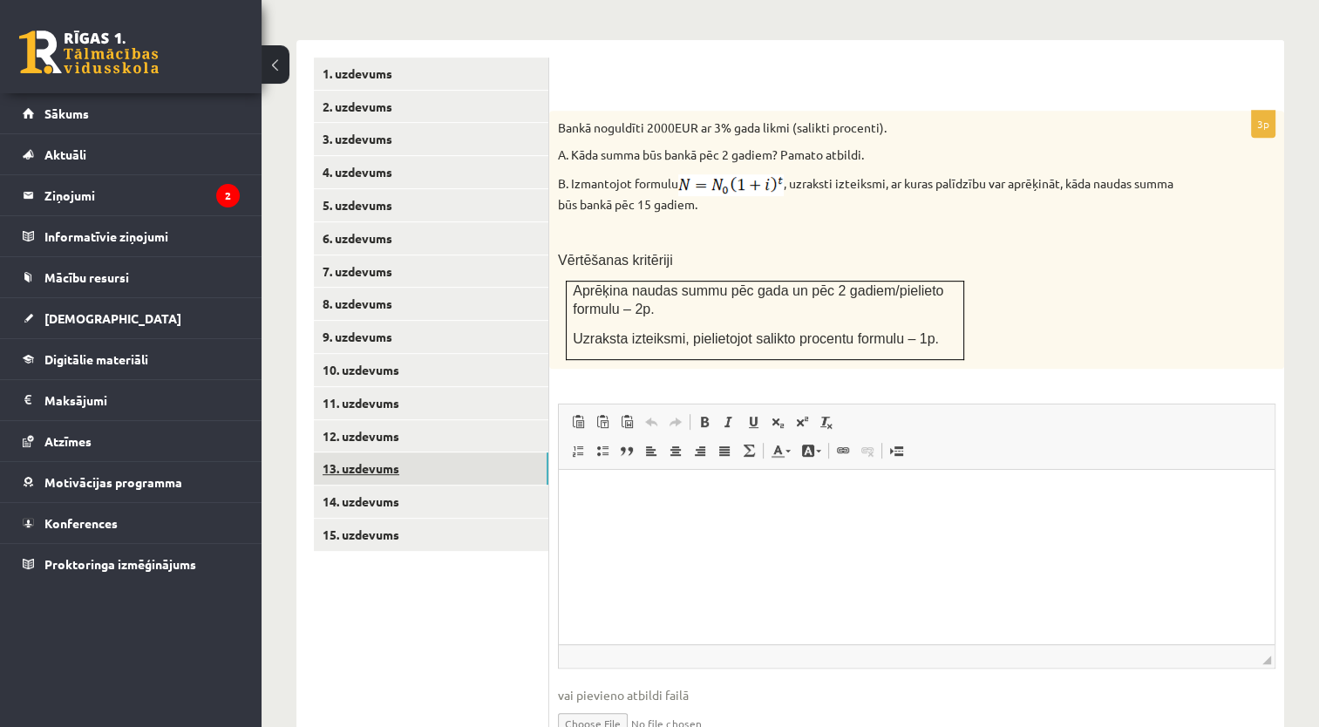
click at [434, 452] on link "13. uzdevums" at bounding box center [431, 468] width 234 height 32
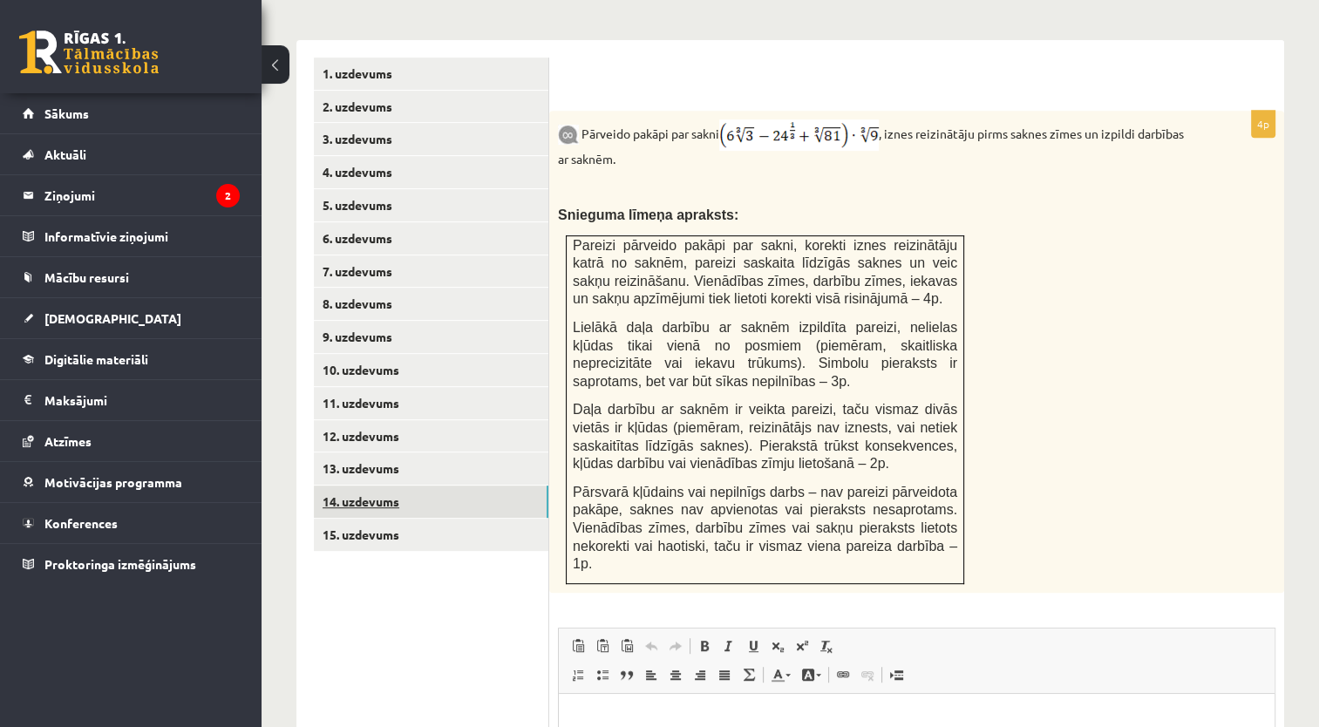
click at [446, 485] on link "14. uzdevums" at bounding box center [431, 501] width 234 height 32
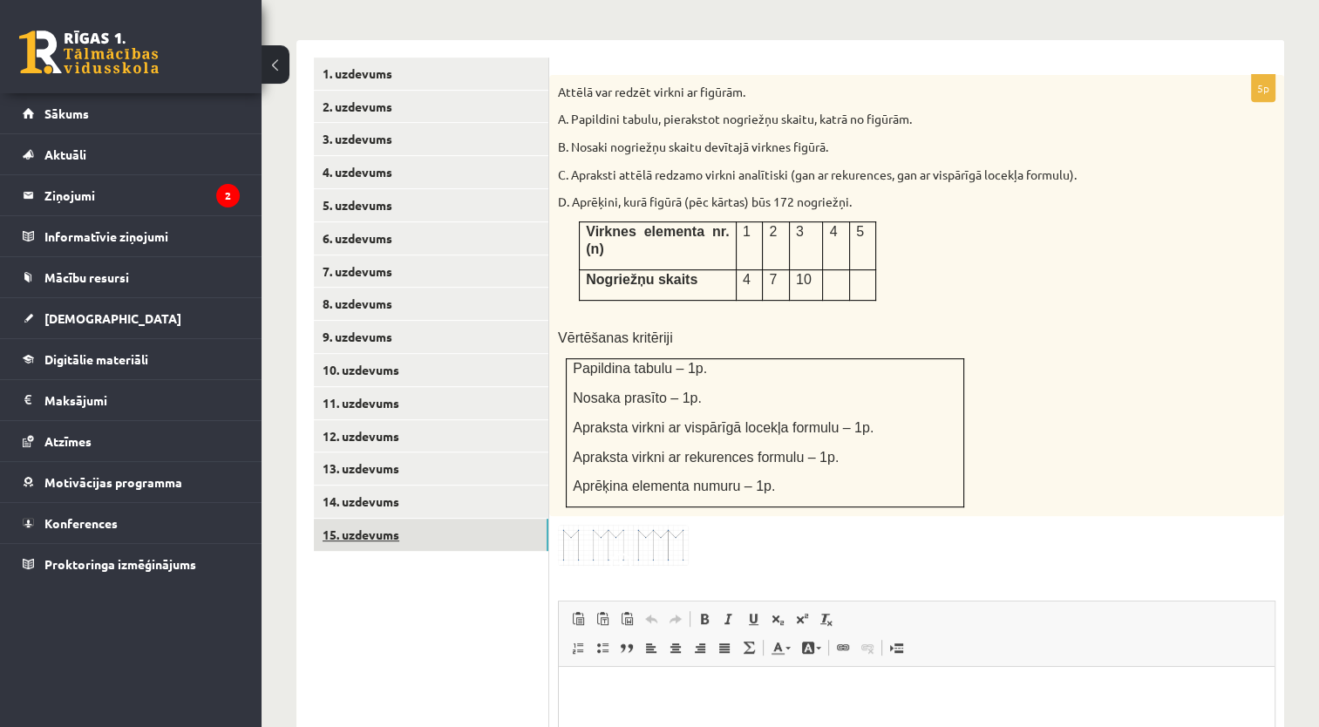
click at [448, 519] on link "15. uzdevums" at bounding box center [431, 535] width 234 height 32
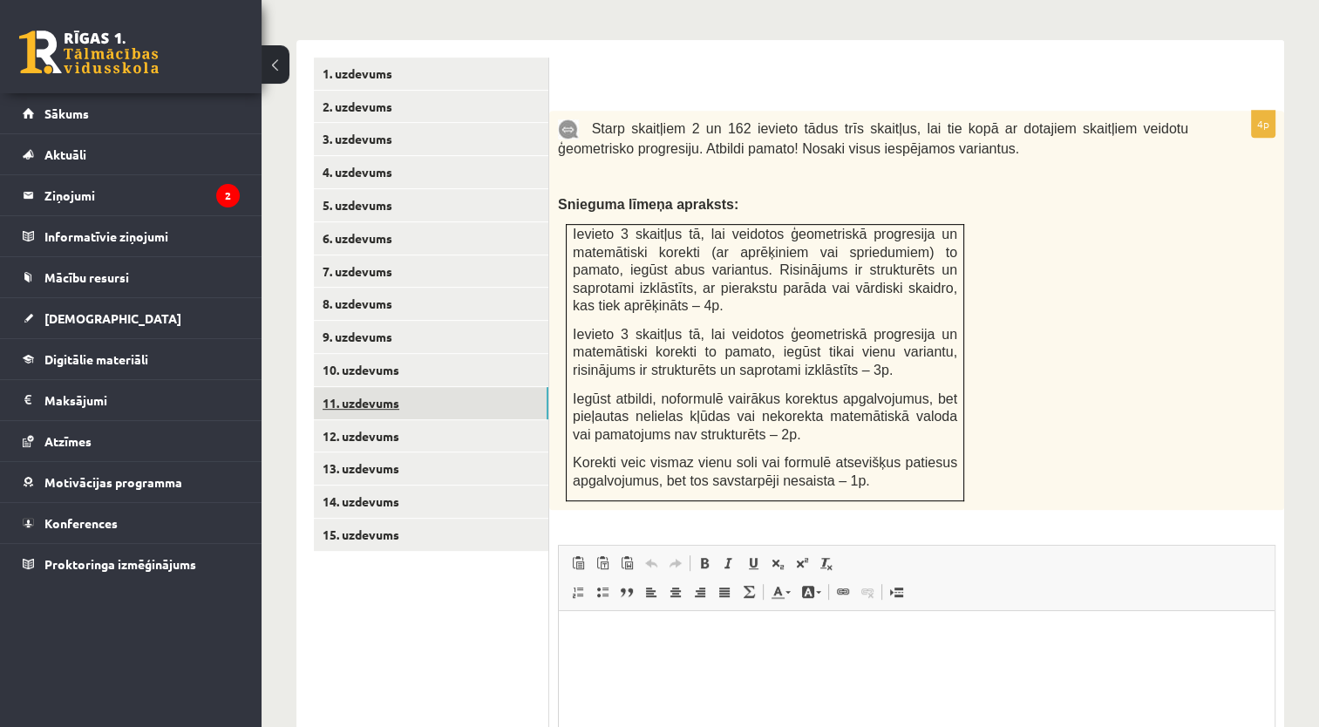
click at [425, 387] on link "11. uzdevums" at bounding box center [431, 403] width 234 height 32
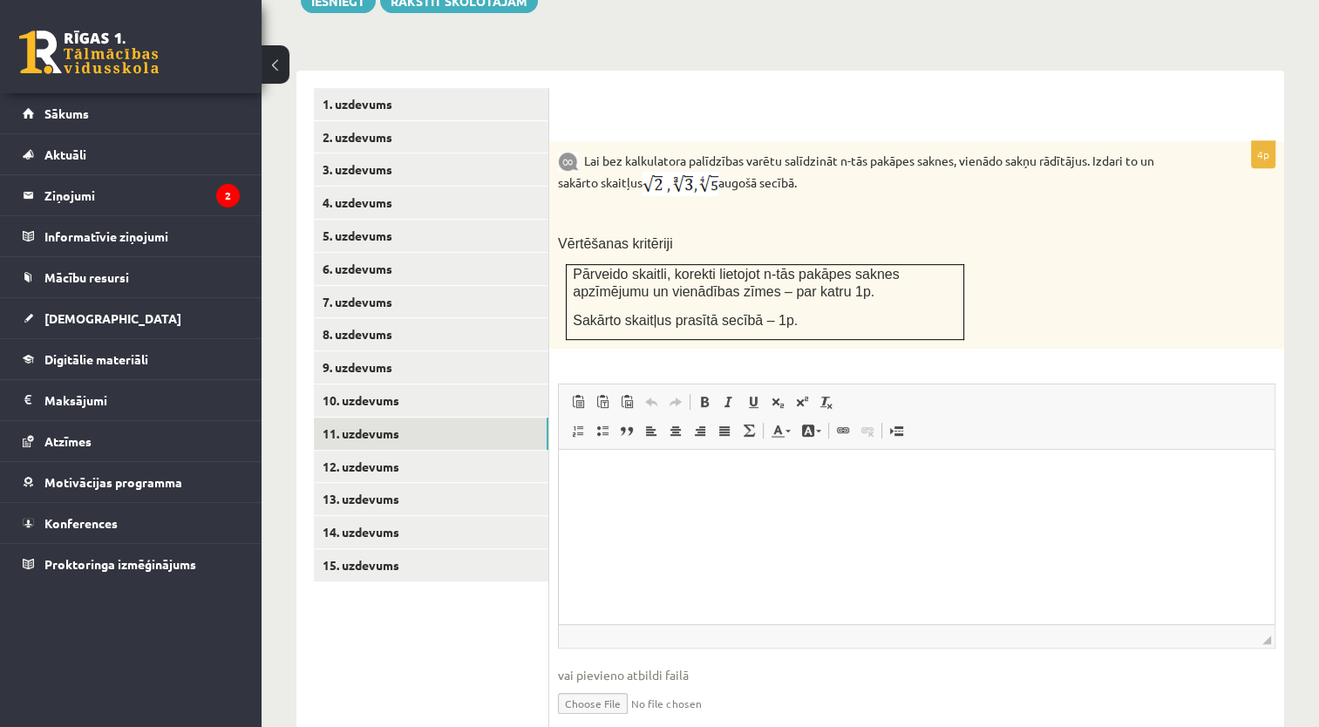
scroll to position [736, 0]
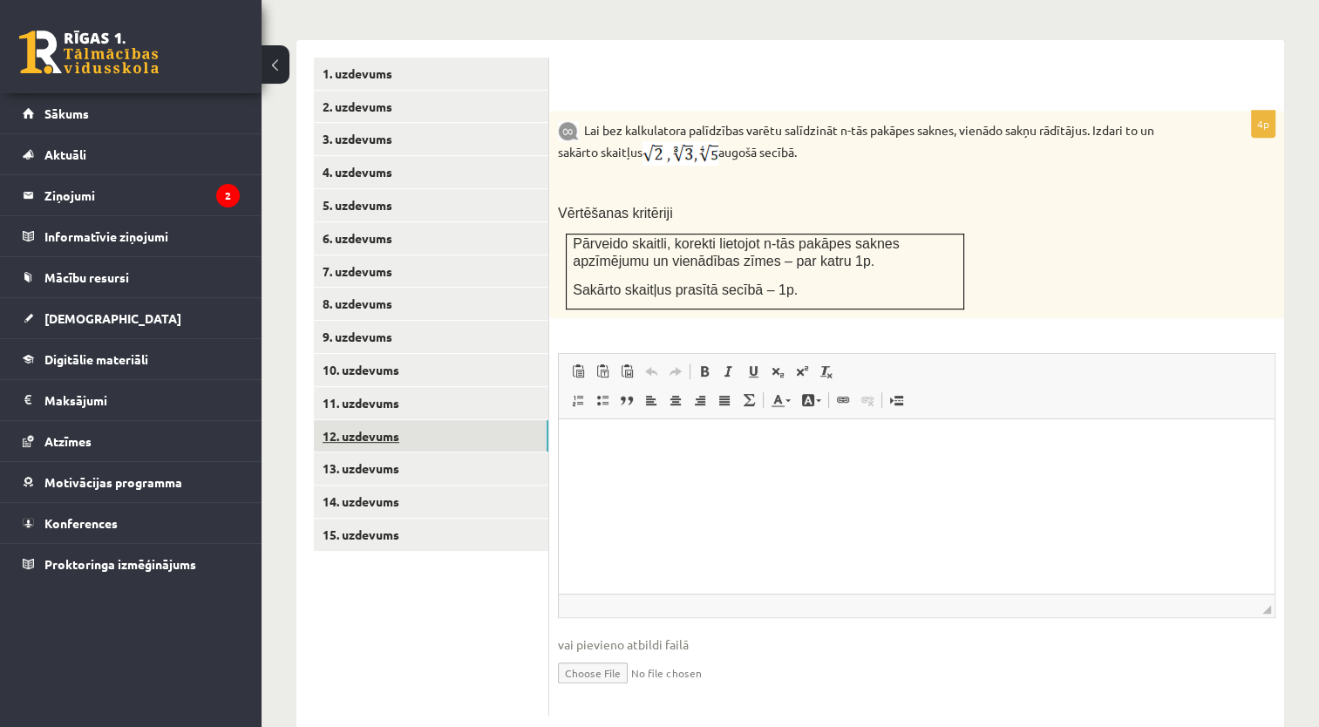
click at [496, 420] on link "12. uzdevums" at bounding box center [431, 436] width 234 height 32
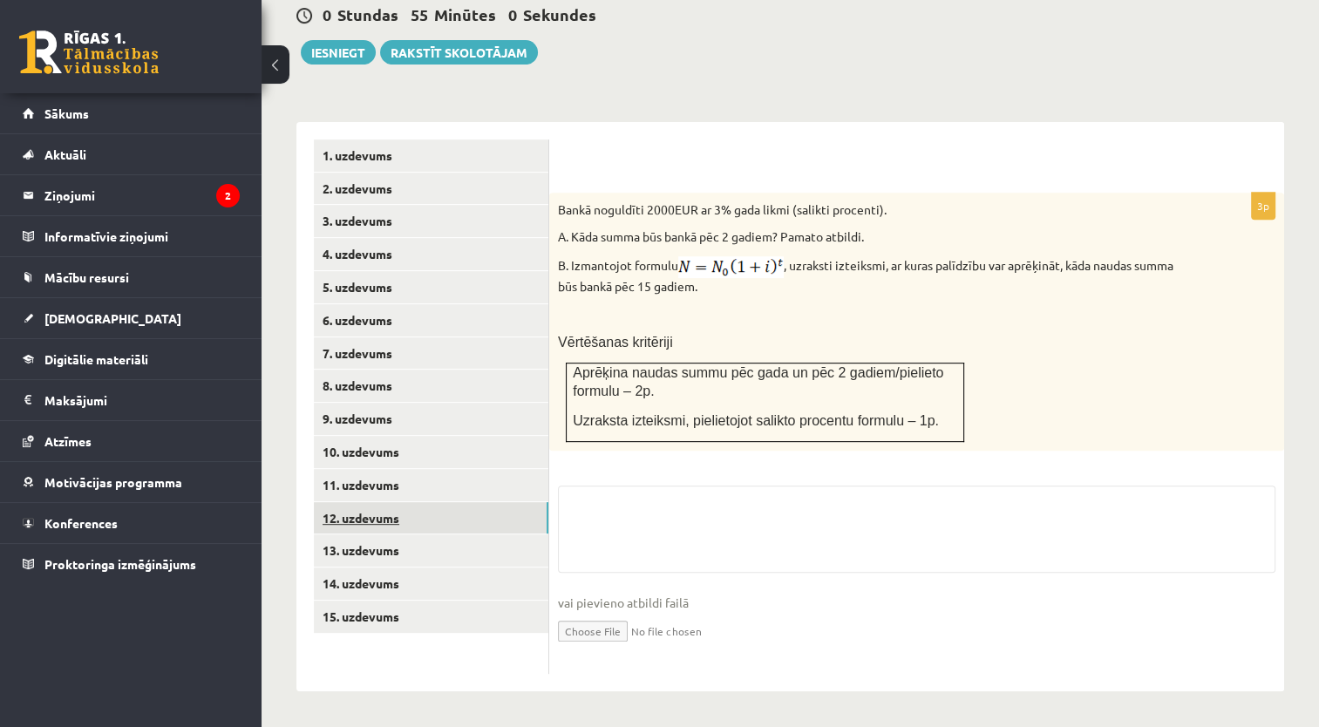
scroll to position [614, 0]
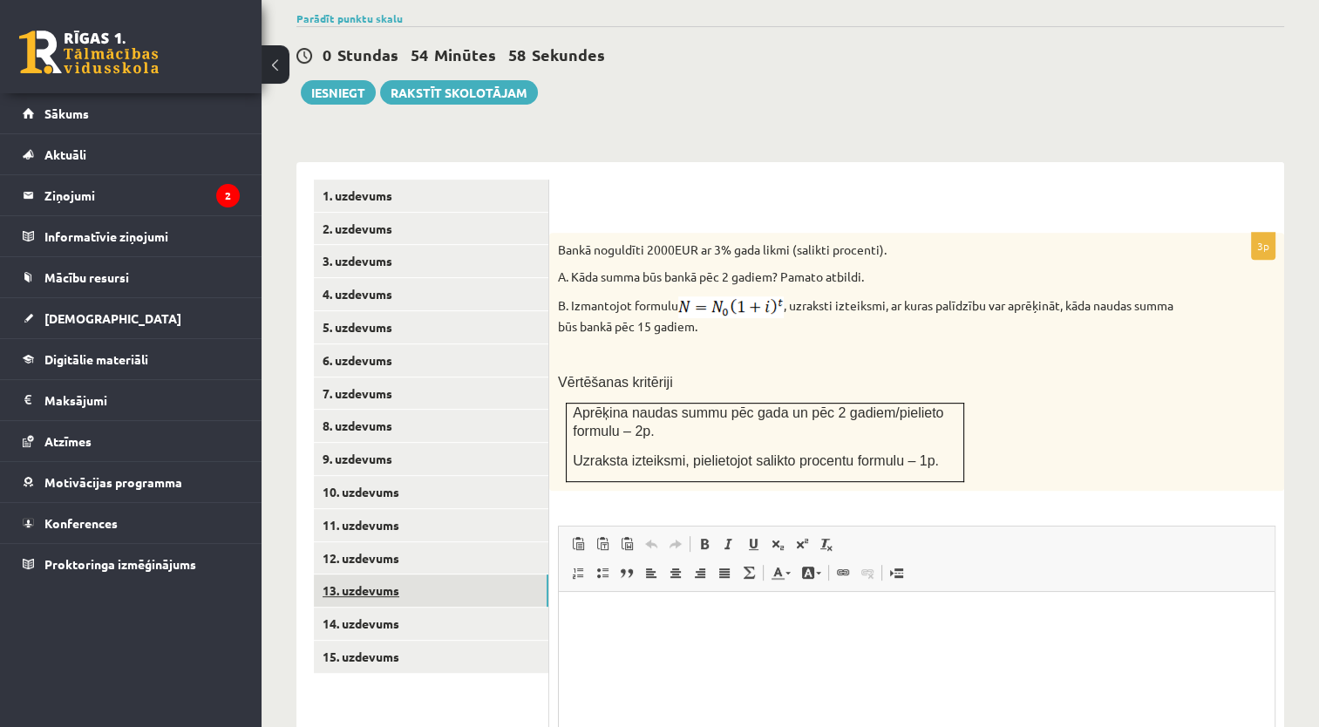
click at [518, 574] on link "13. uzdevums" at bounding box center [431, 590] width 234 height 32
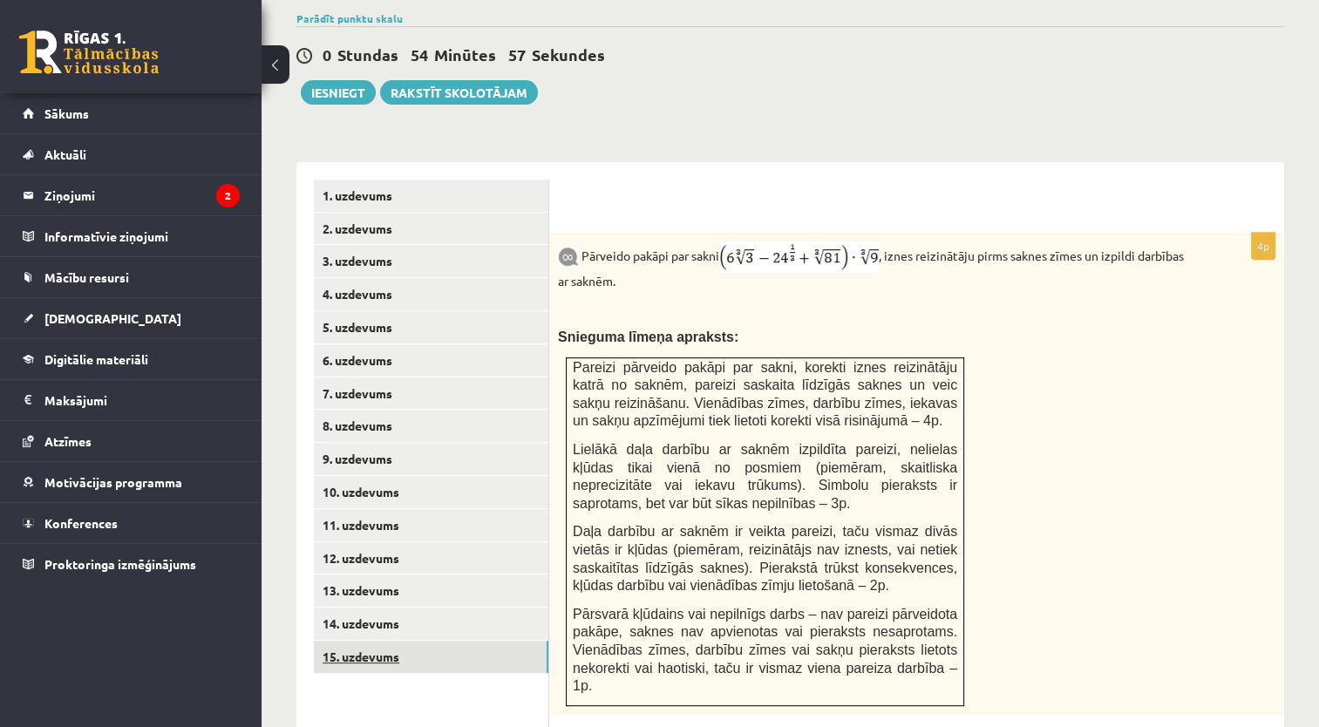
click at [500, 641] on link "15. uzdevums" at bounding box center [431, 657] width 234 height 32
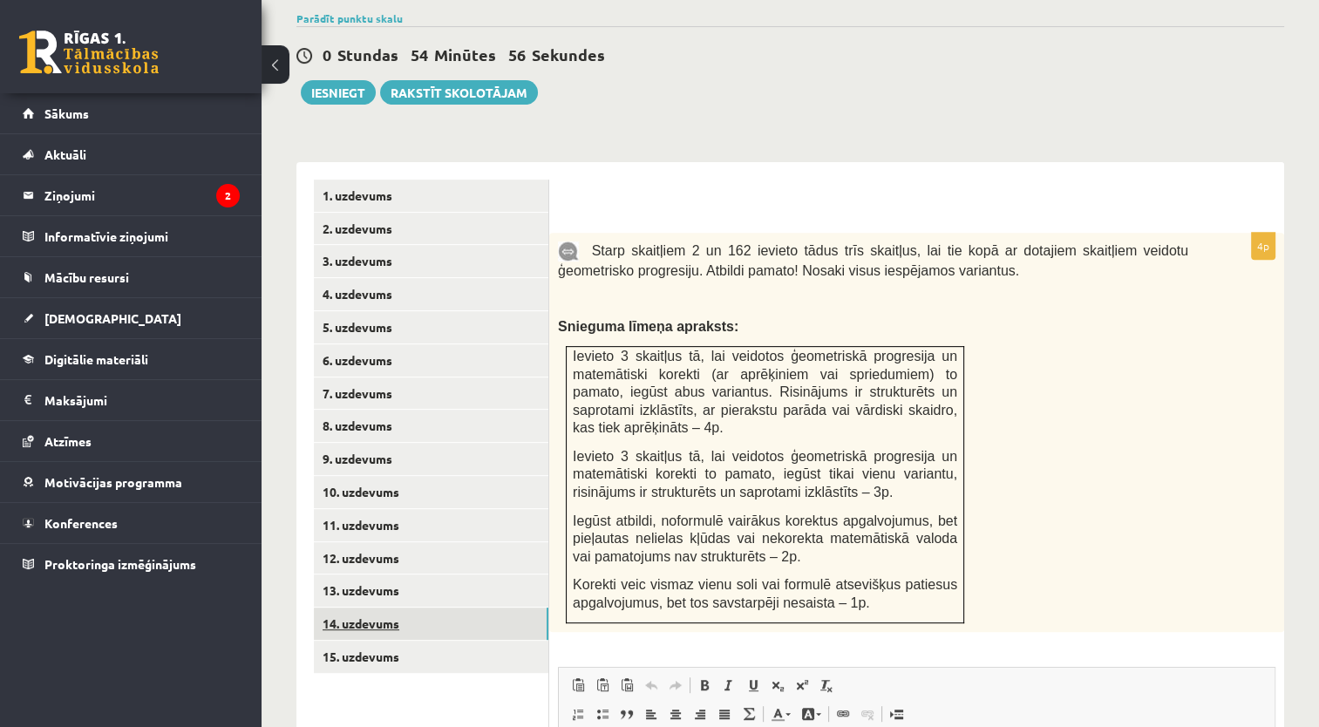
click at [500, 607] on link "14. uzdevums" at bounding box center [431, 623] width 234 height 32
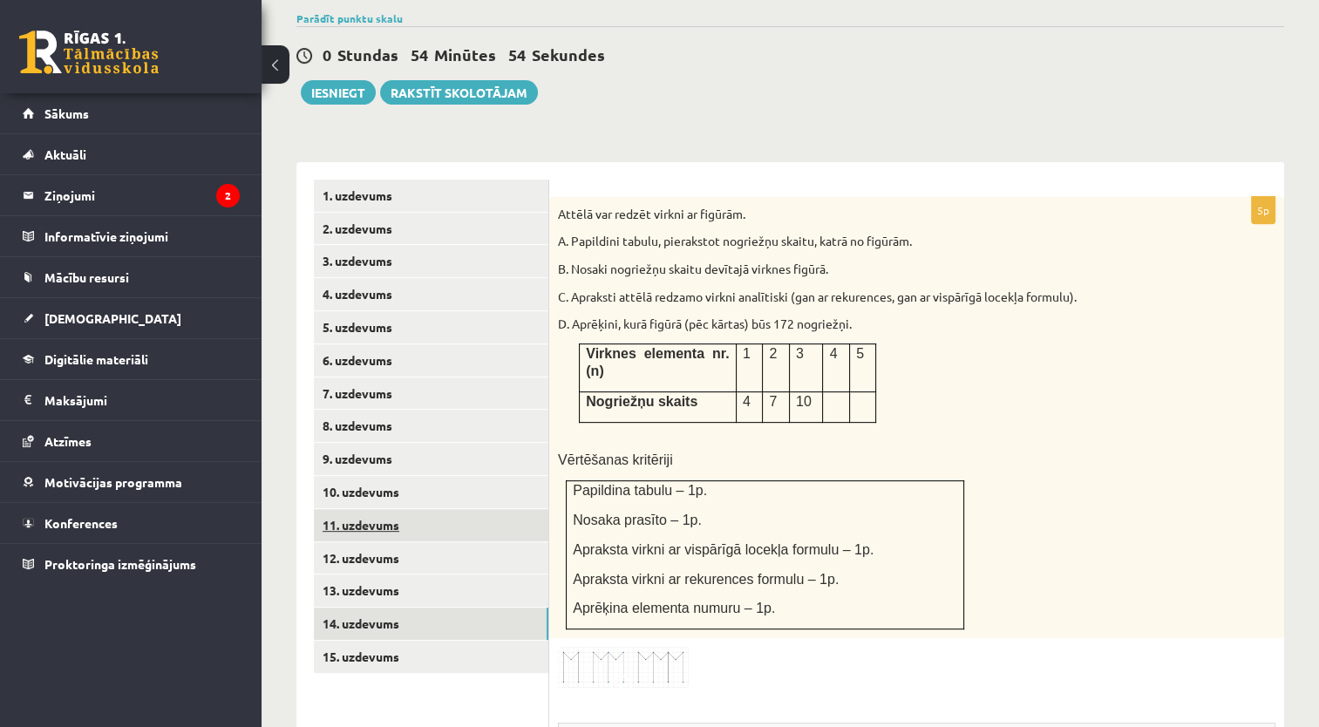
scroll to position [0, 0]
click at [482, 509] on link "11. uzdevums" at bounding box center [431, 525] width 234 height 32
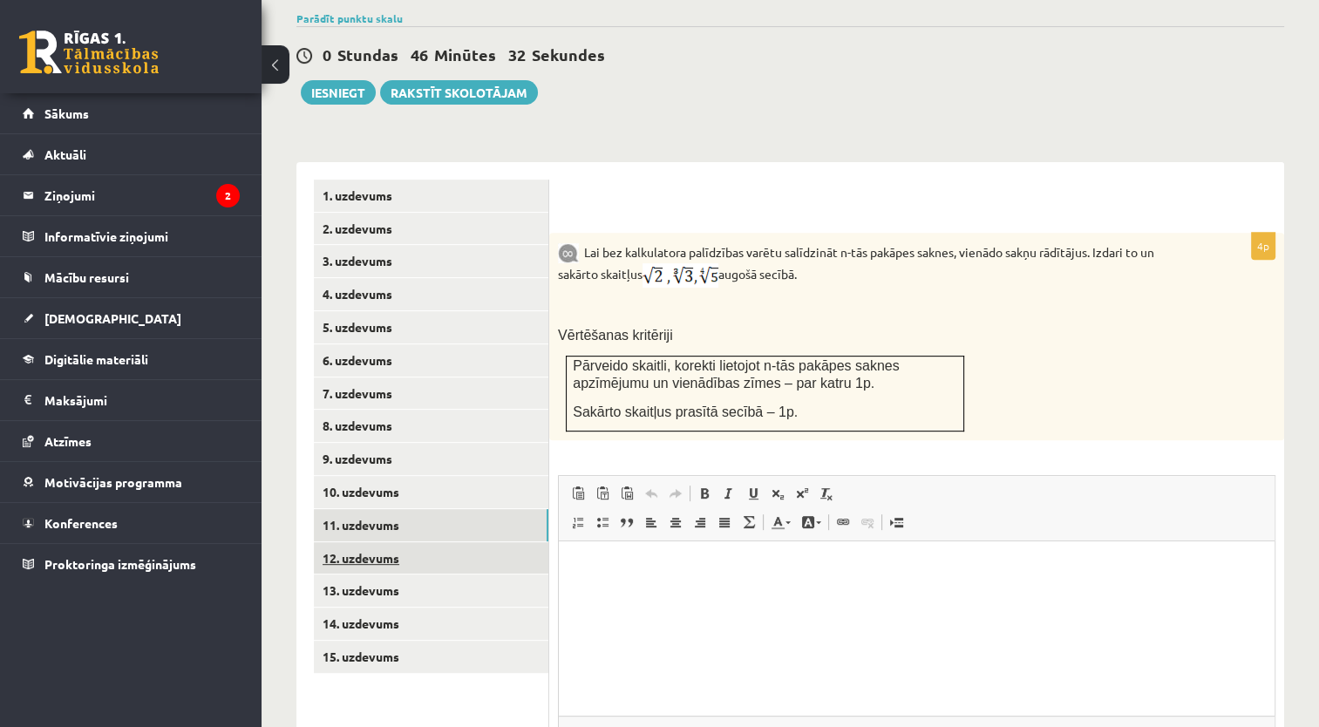
click at [482, 542] on link "12. uzdevums" at bounding box center [431, 558] width 234 height 32
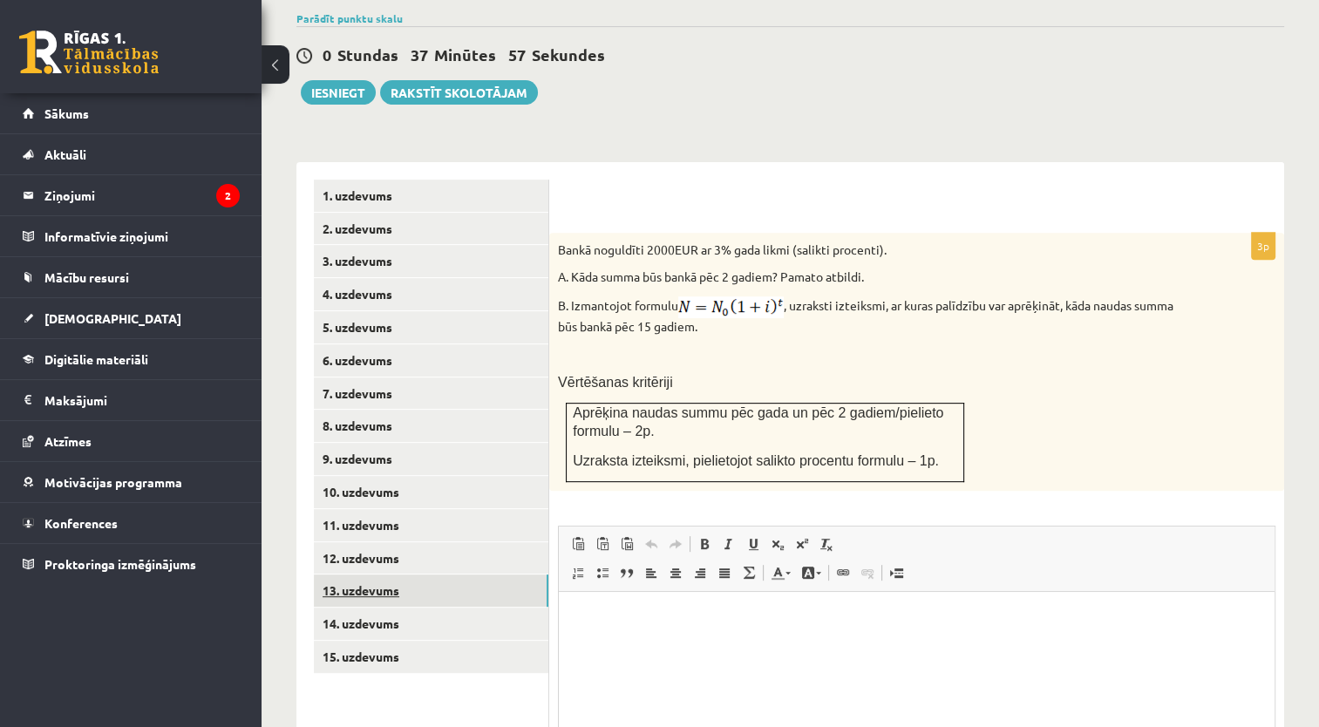
click at [410, 574] on link "13. uzdevums" at bounding box center [431, 590] width 234 height 32
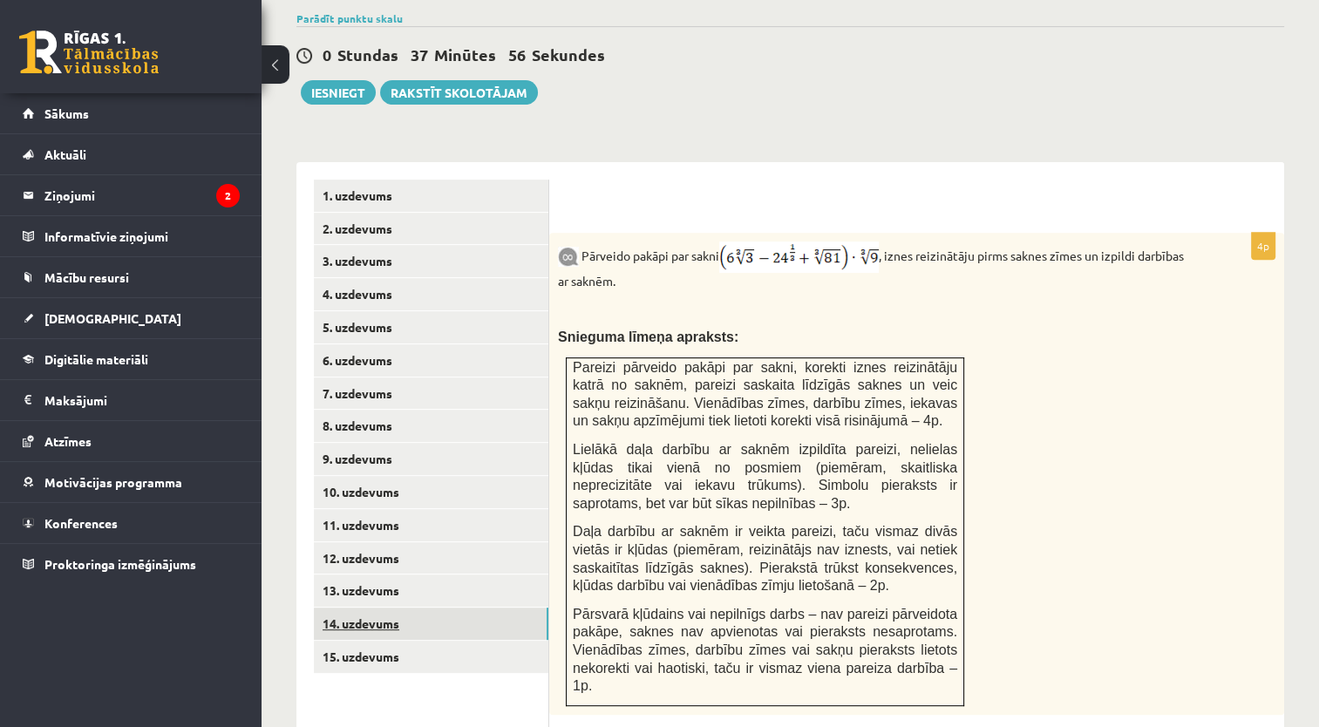
click at [421, 607] on link "14. uzdevums" at bounding box center [431, 623] width 234 height 32
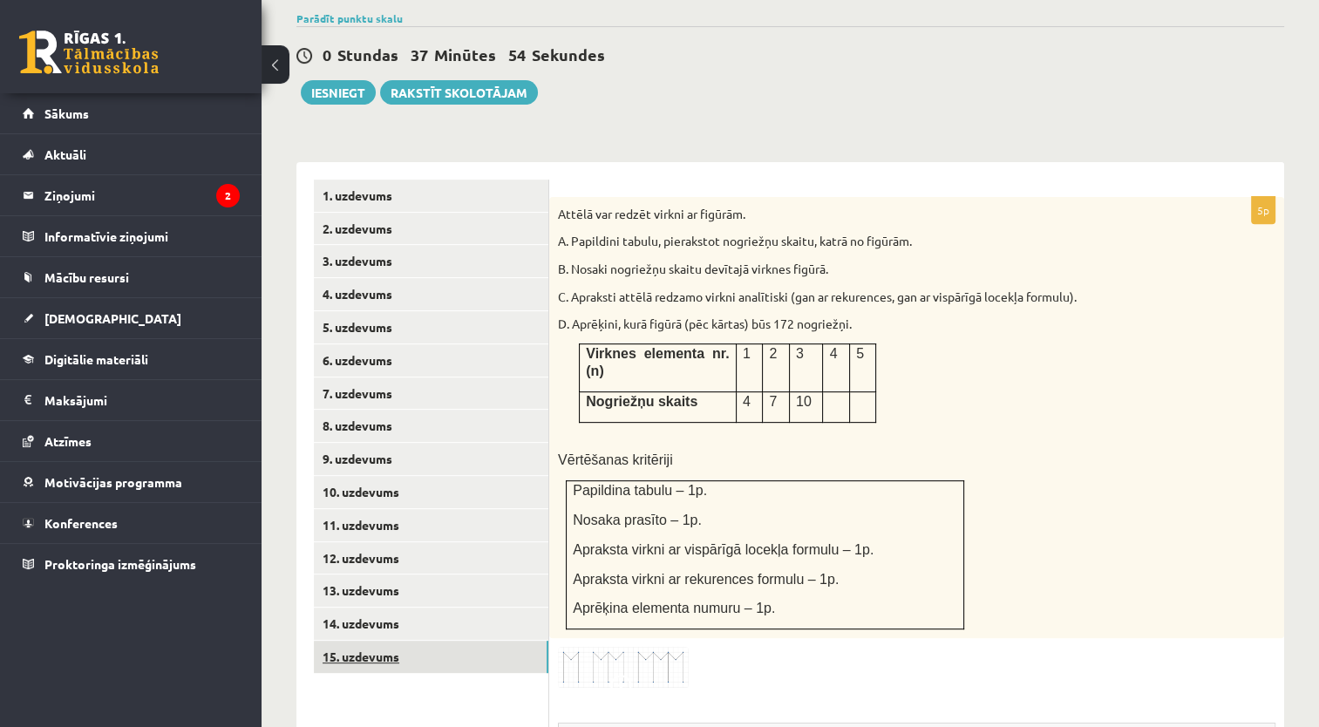
click at [424, 641] on link "15. uzdevums" at bounding box center [431, 657] width 234 height 32
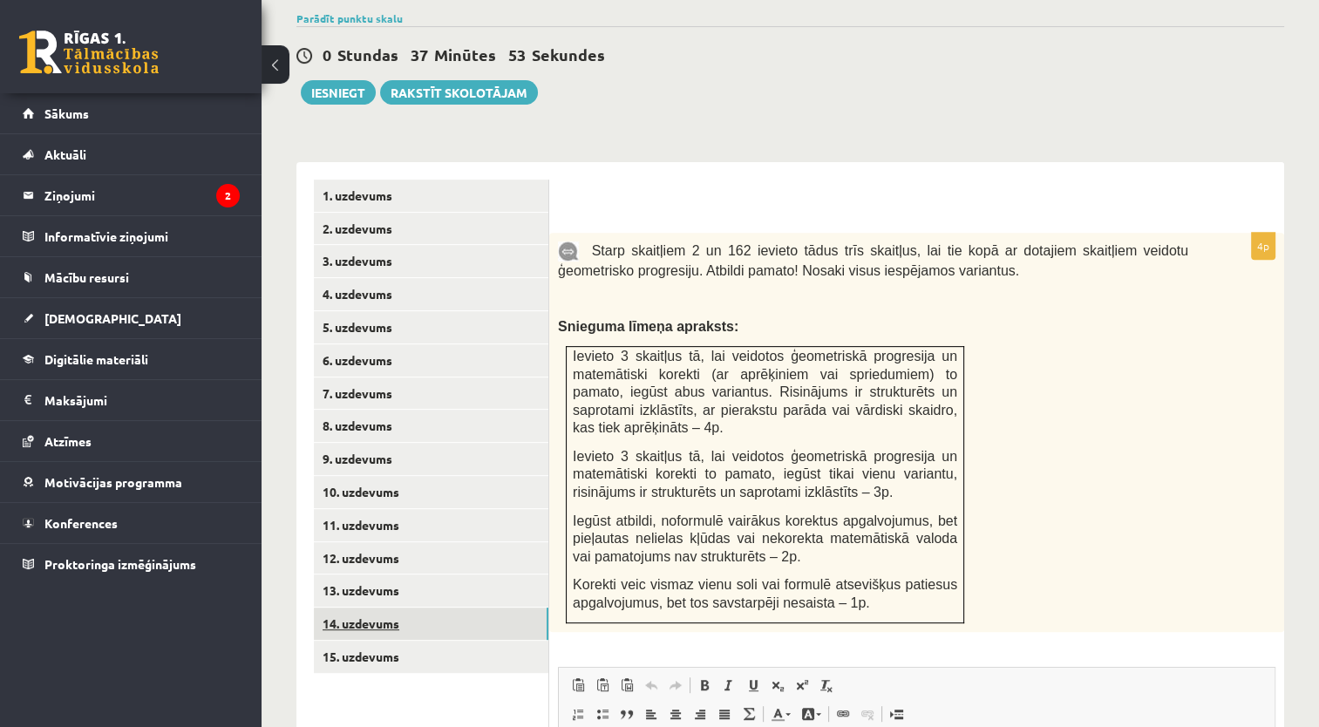
click at [427, 607] on link "14. uzdevums" at bounding box center [431, 623] width 234 height 32
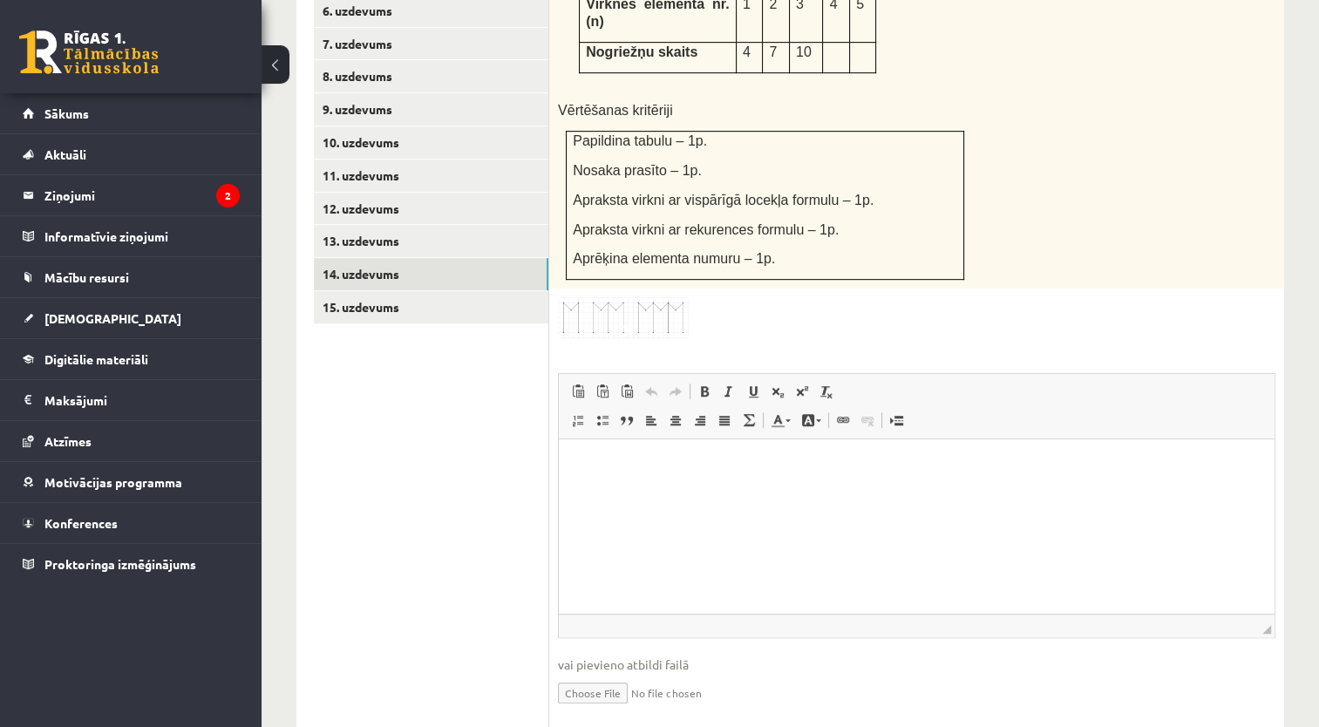
scroll to position [965, 0]
click at [606, 672] on input "file" at bounding box center [916, 690] width 717 height 36
type input "**********"
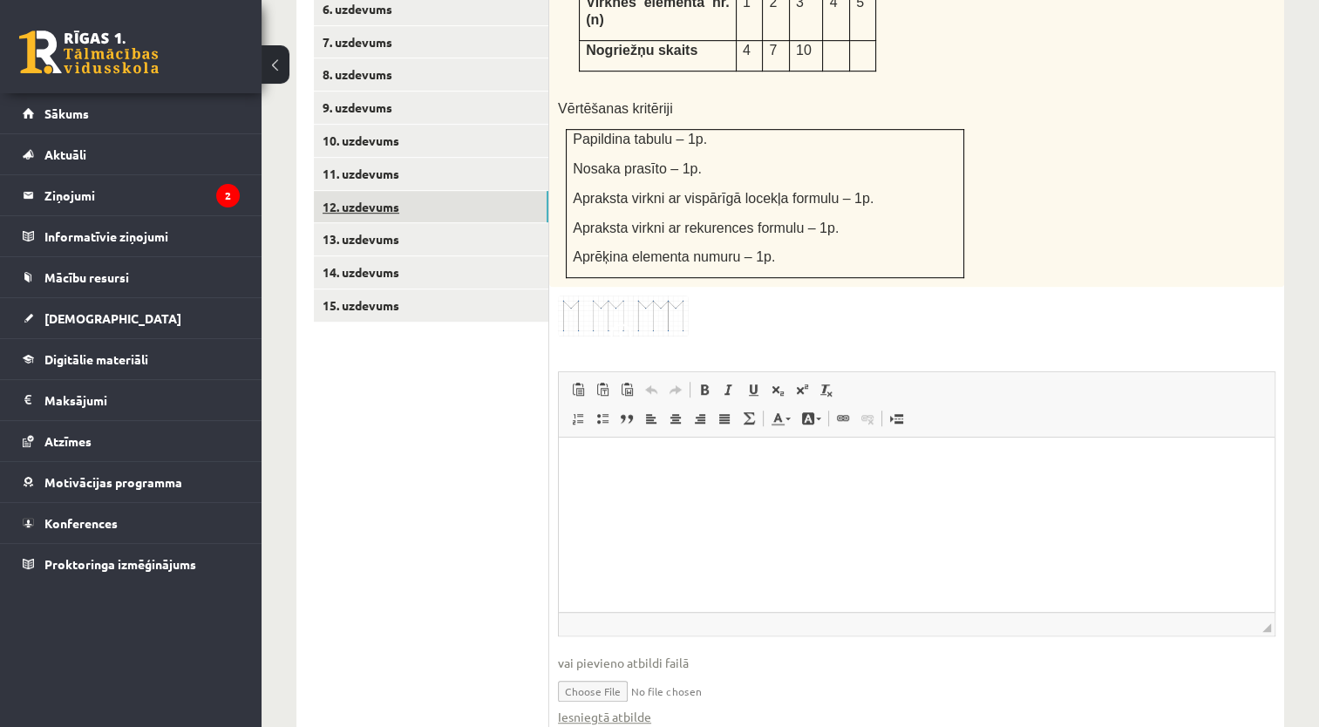
click at [486, 191] on link "12. uzdevums" at bounding box center [431, 207] width 234 height 32
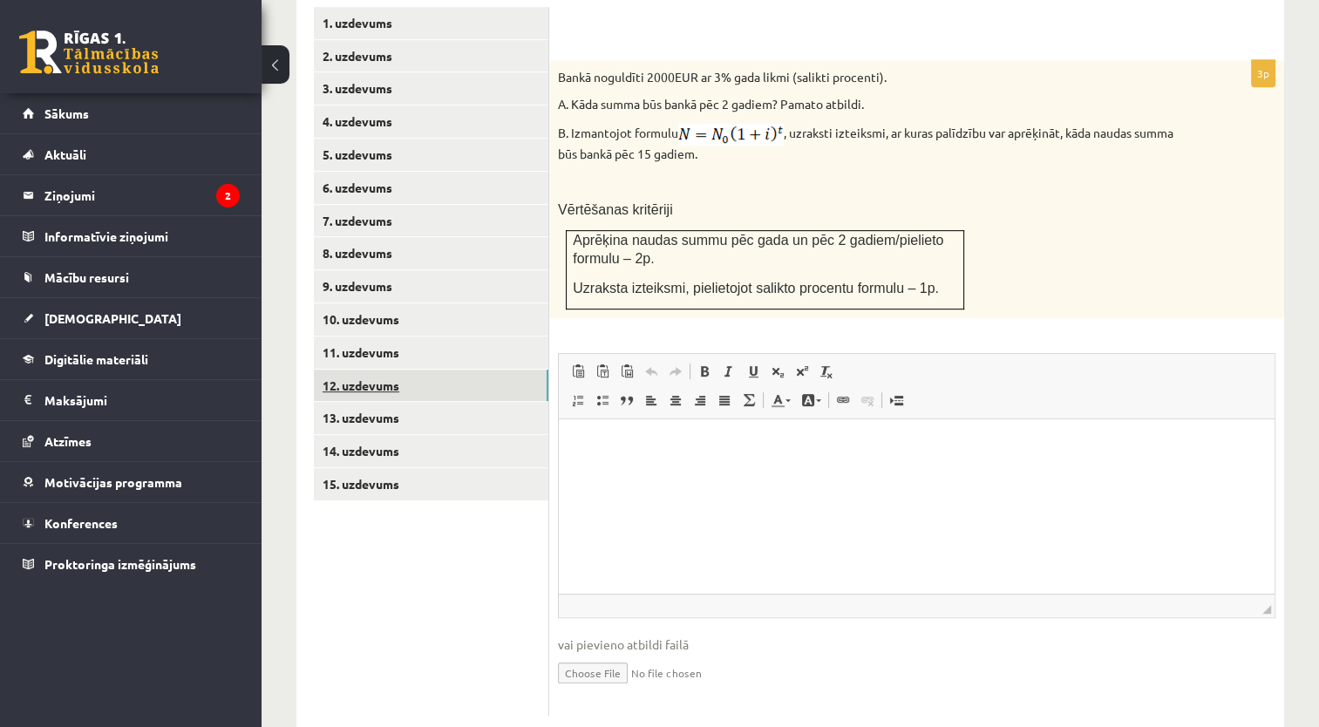
scroll to position [0, 0]
click at [588, 654] on input "file" at bounding box center [916, 672] width 717 height 36
type input "**********"
click at [485, 336] on link "11. uzdevums" at bounding box center [431, 352] width 234 height 32
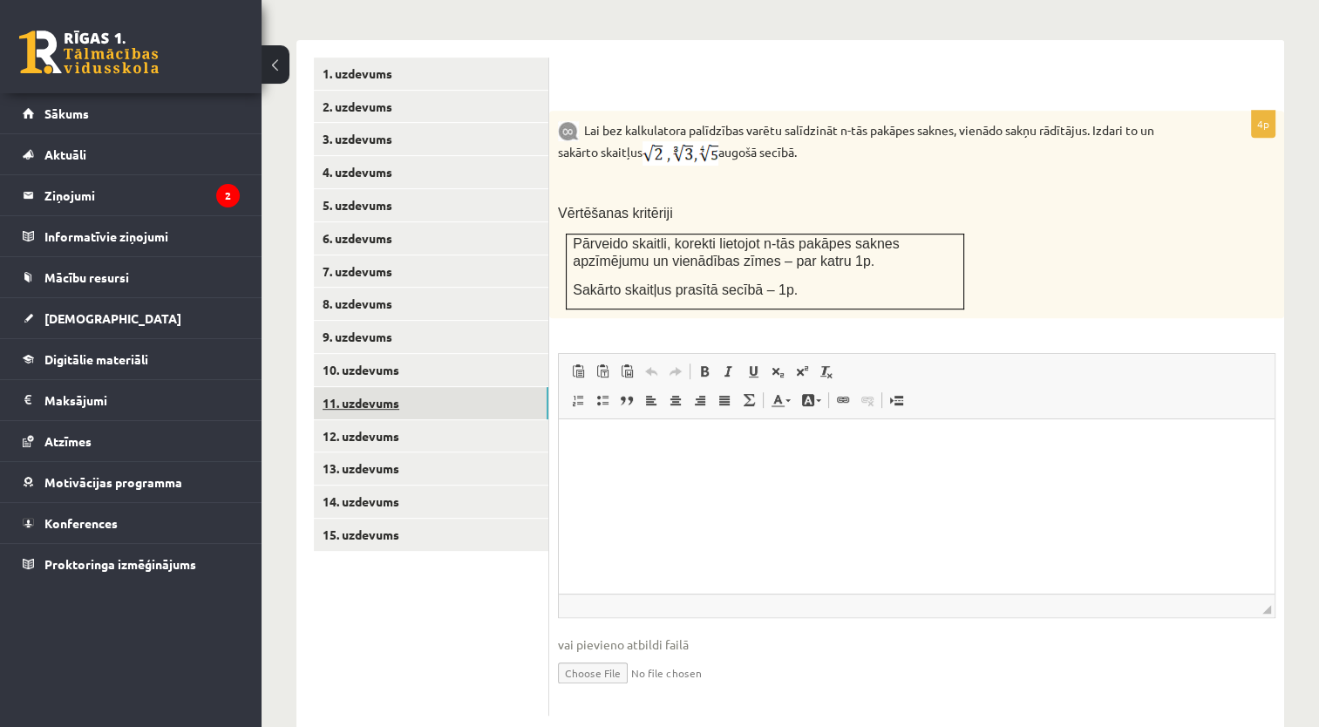
click at [465, 387] on link "11. uzdevums" at bounding box center [431, 403] width 234 height 32
click at [601, 654] on input "file" at bounding box center [916, 672] width 717 height 36
type input "**********"
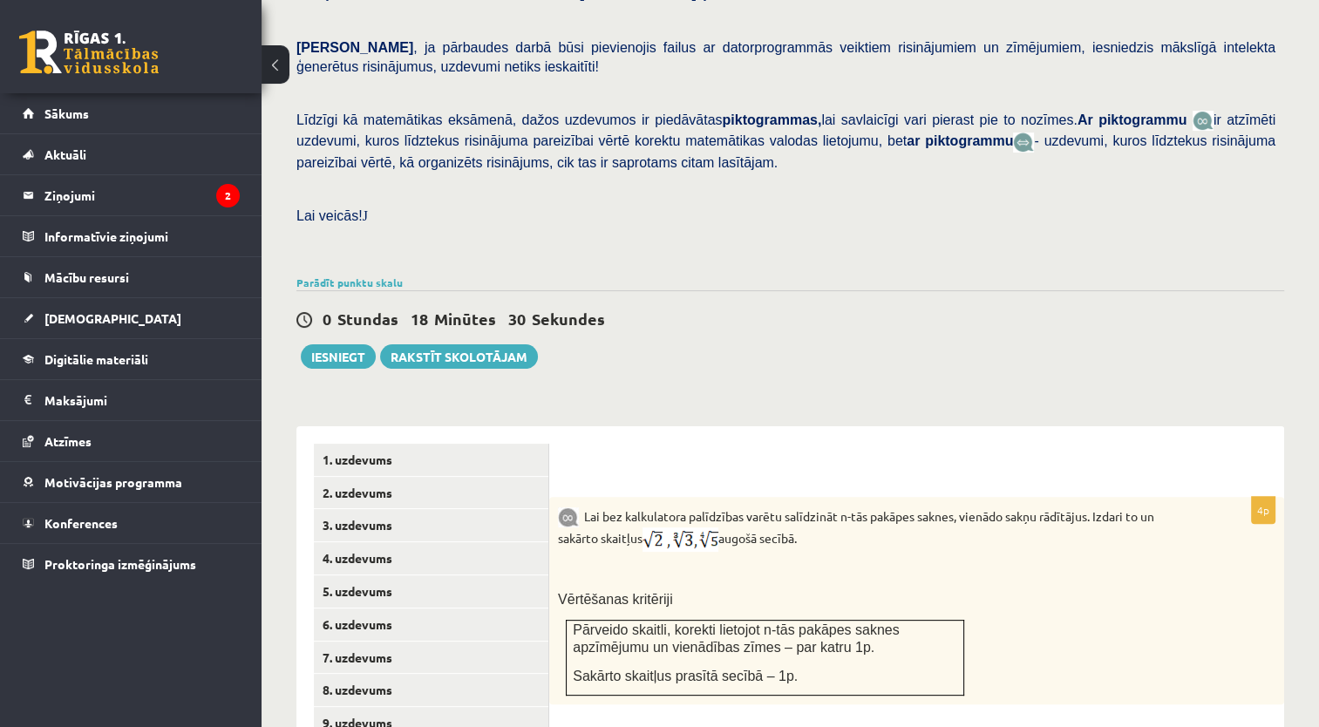
scroll to position [349, 0]
click at [316, 345] on button "Iesniegt" at bounding box center [338, 357] width 75 height 24
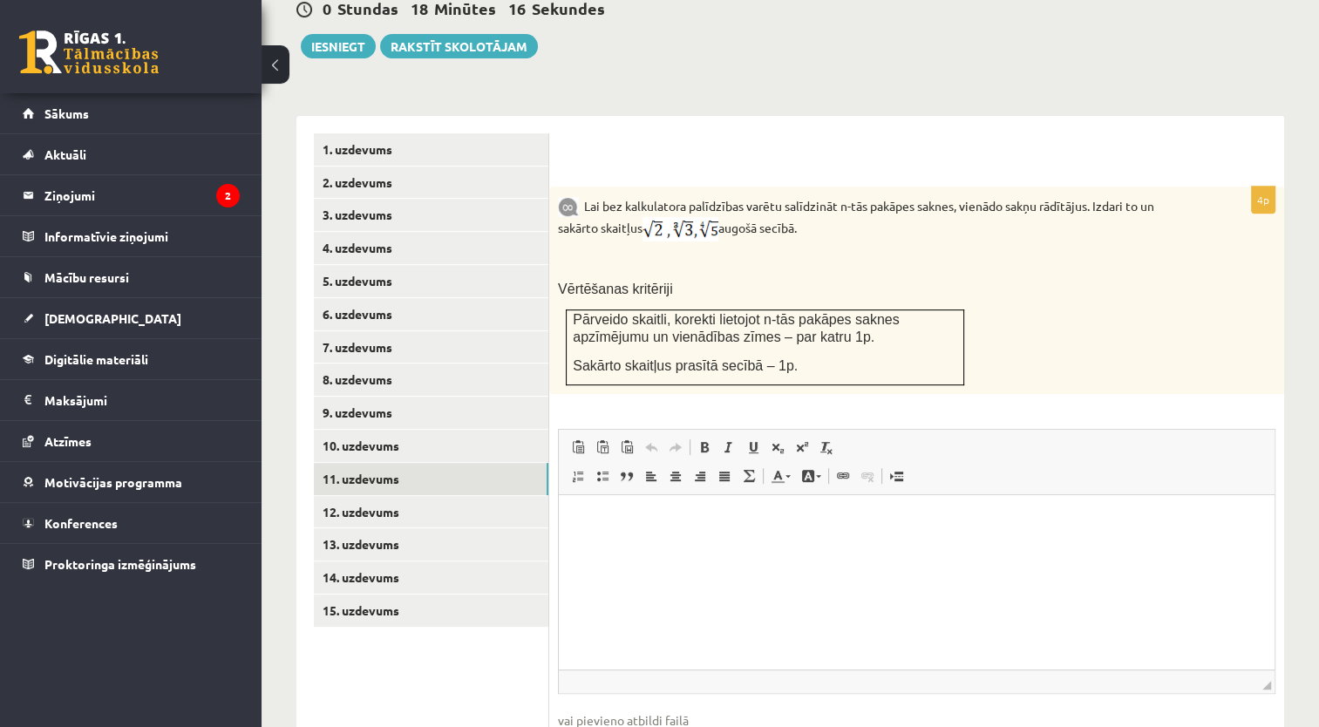
scroll to position [672, 0]
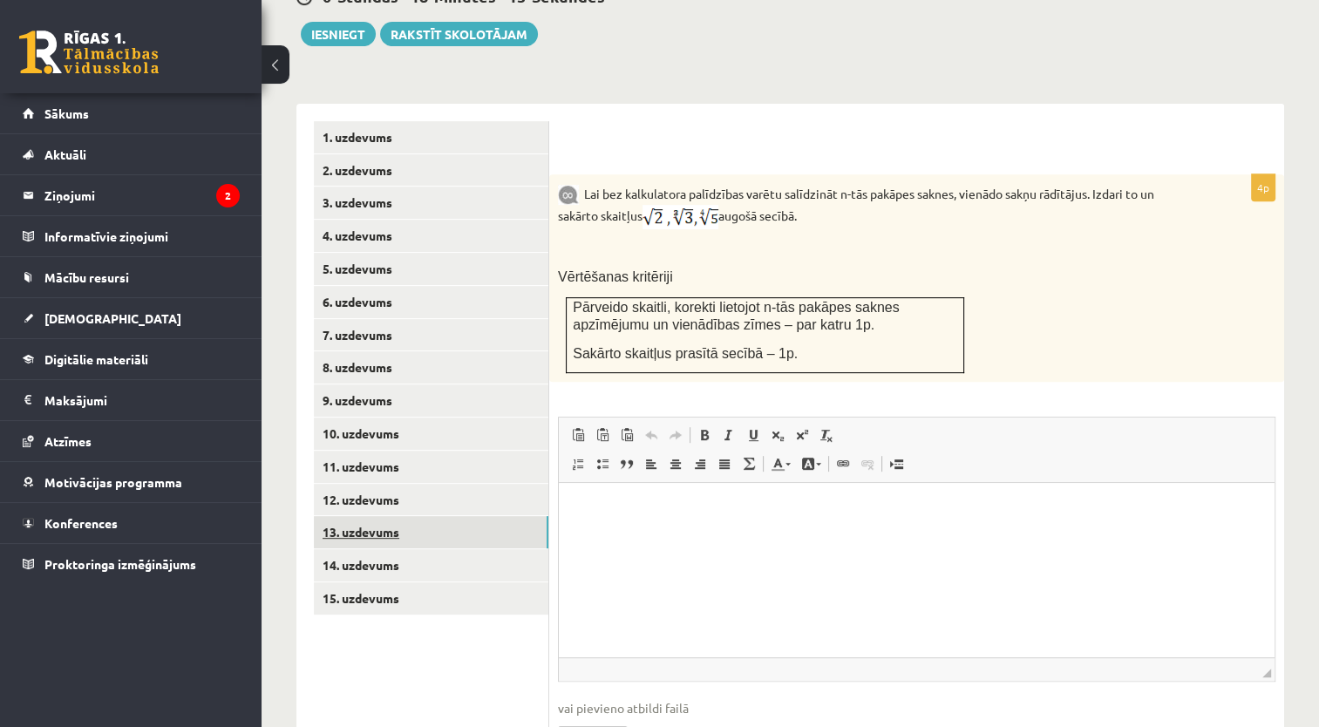
click at [467, 516] on link "13. uzdevums" at bounding box center [431, 532] width 234 height 32
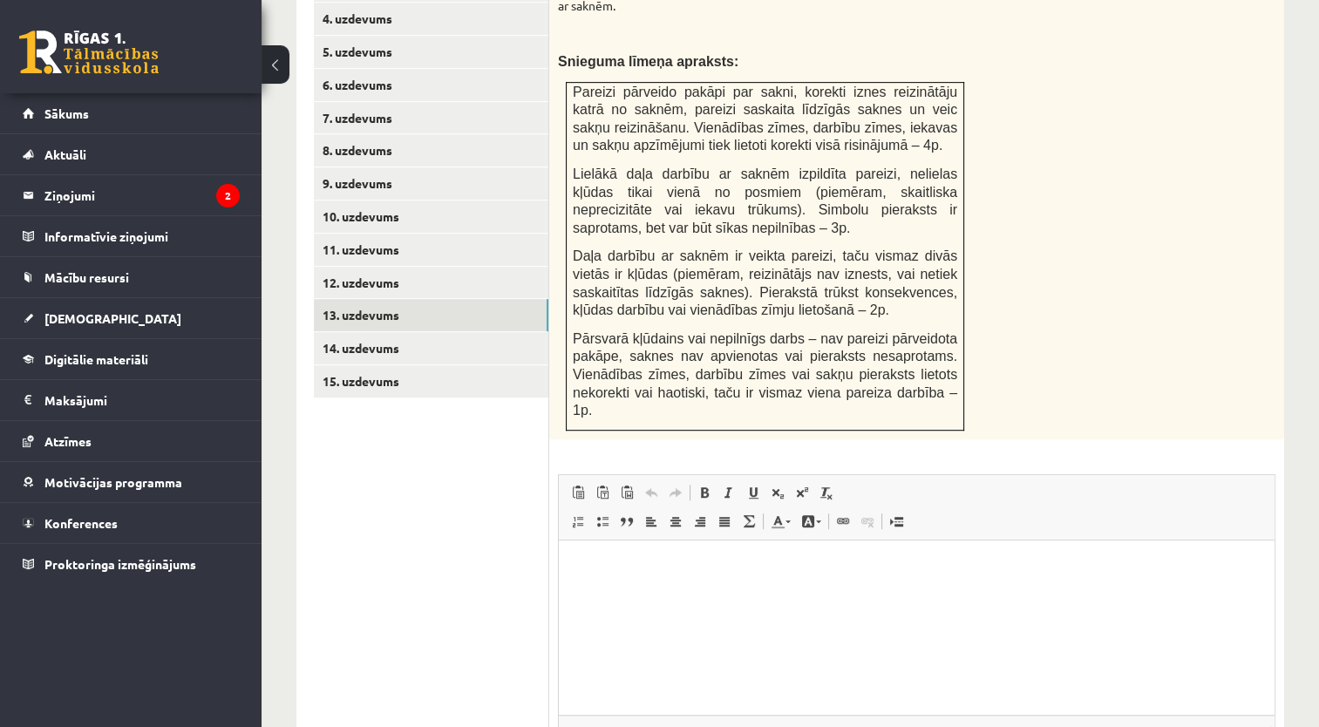
scroll to position [895, 0]
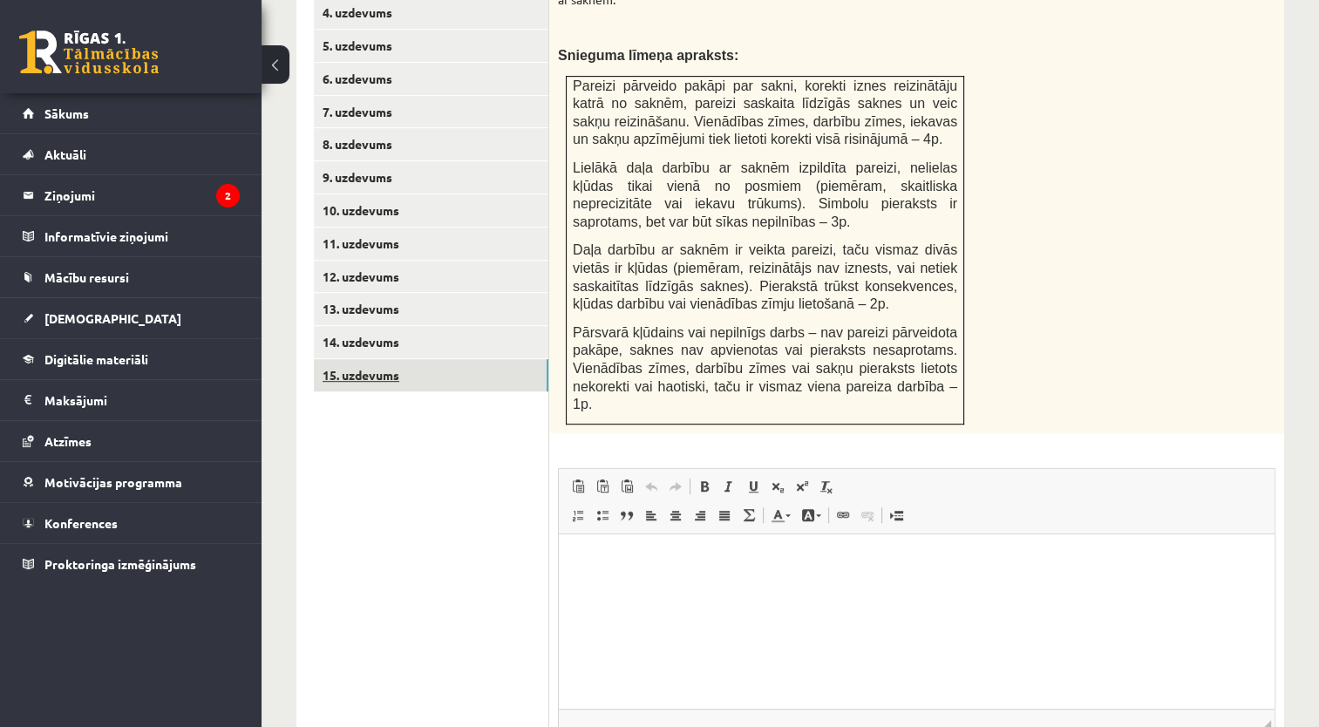
click at [474, 359] on link "15. uzdevums" at bounding box center [431, 375] width 234 height 32
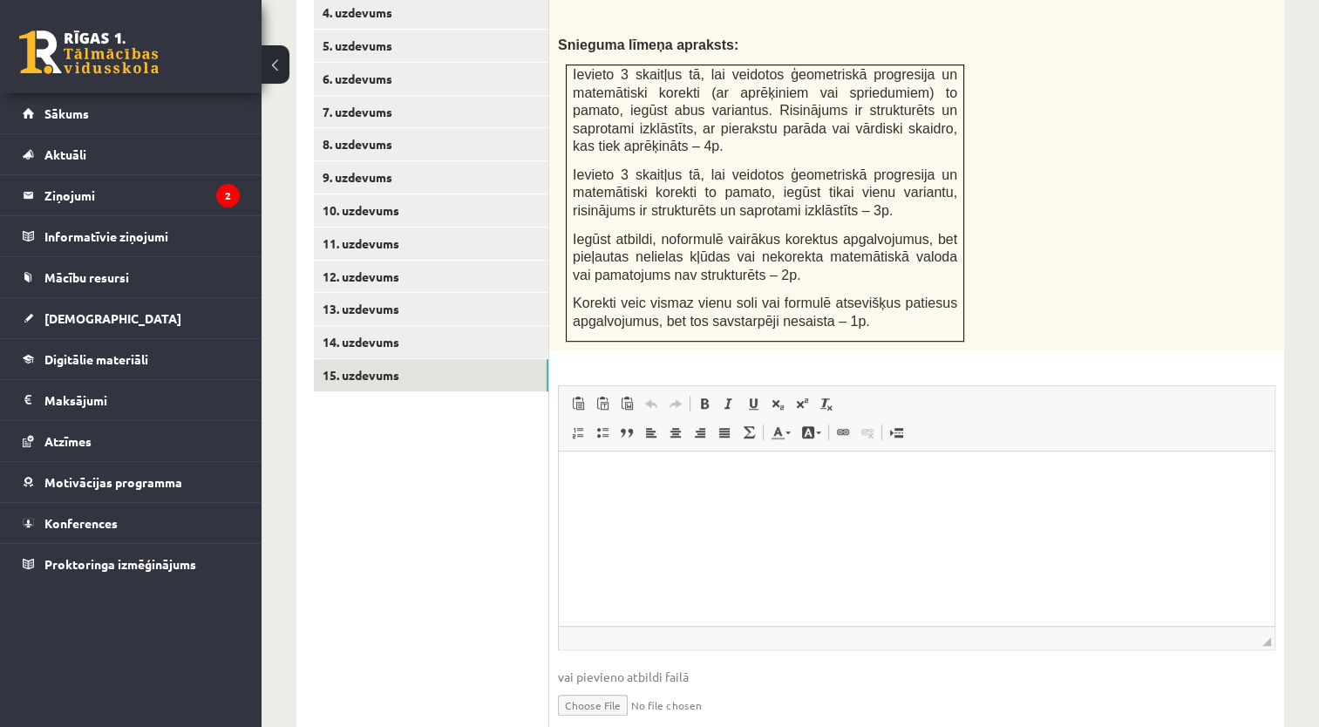
scroll to position [0, 0]
click at [468, 293] on link "13. uzdevums" at bounding box center [431, 309] width 234 height 32
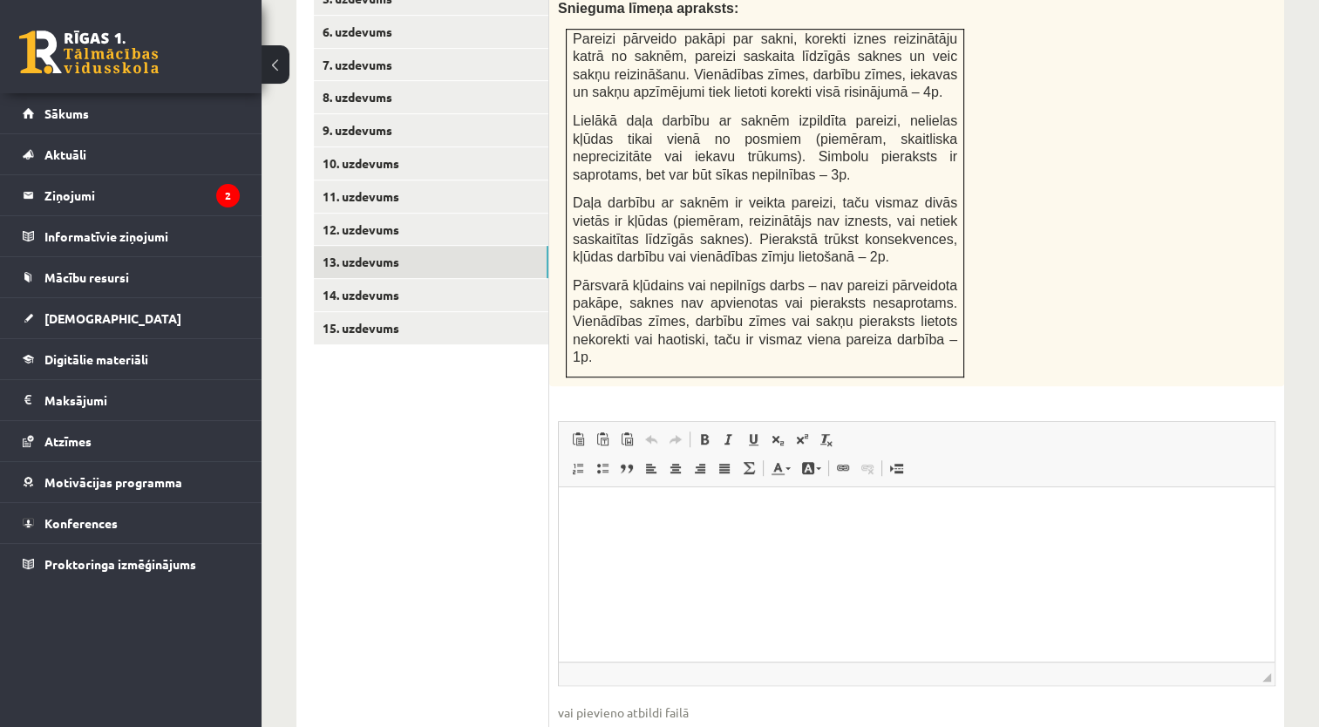
scroll to position [991, 0]
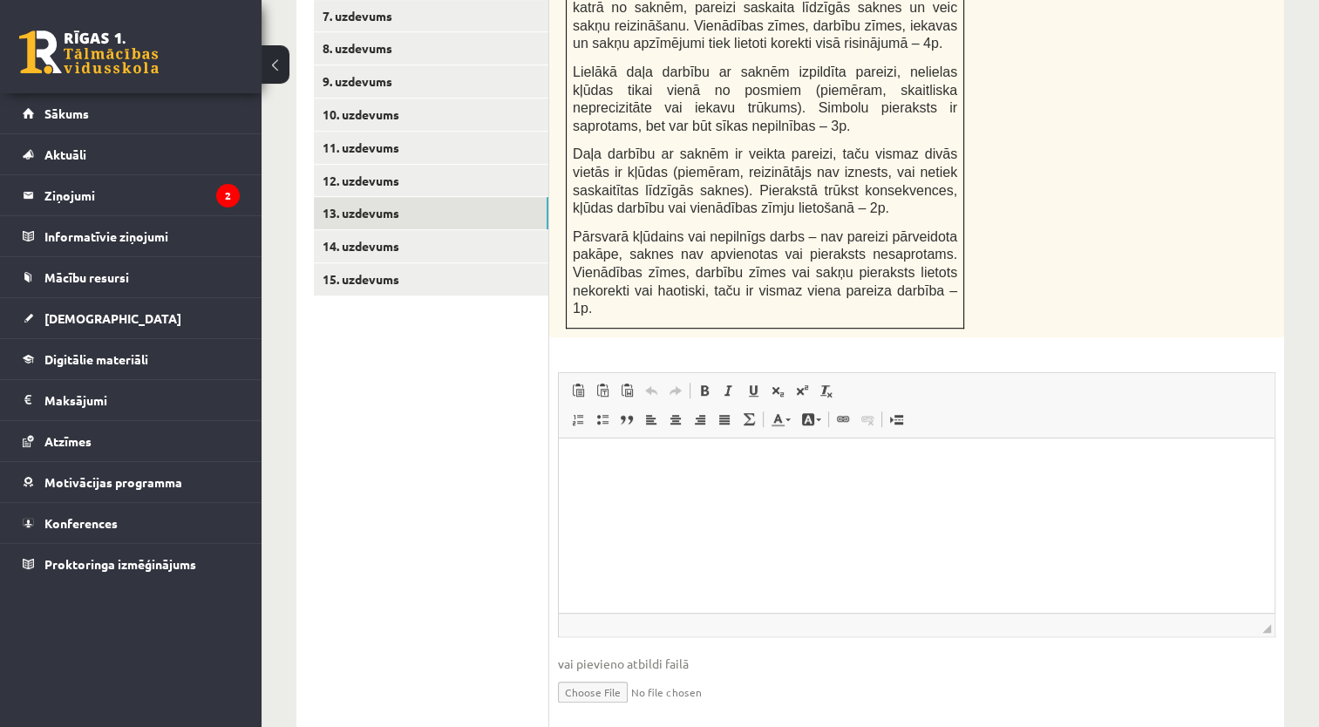
click at [621, 673] on input "file" at bounding box center [916, 691] width 717 height 36
type input "**********"
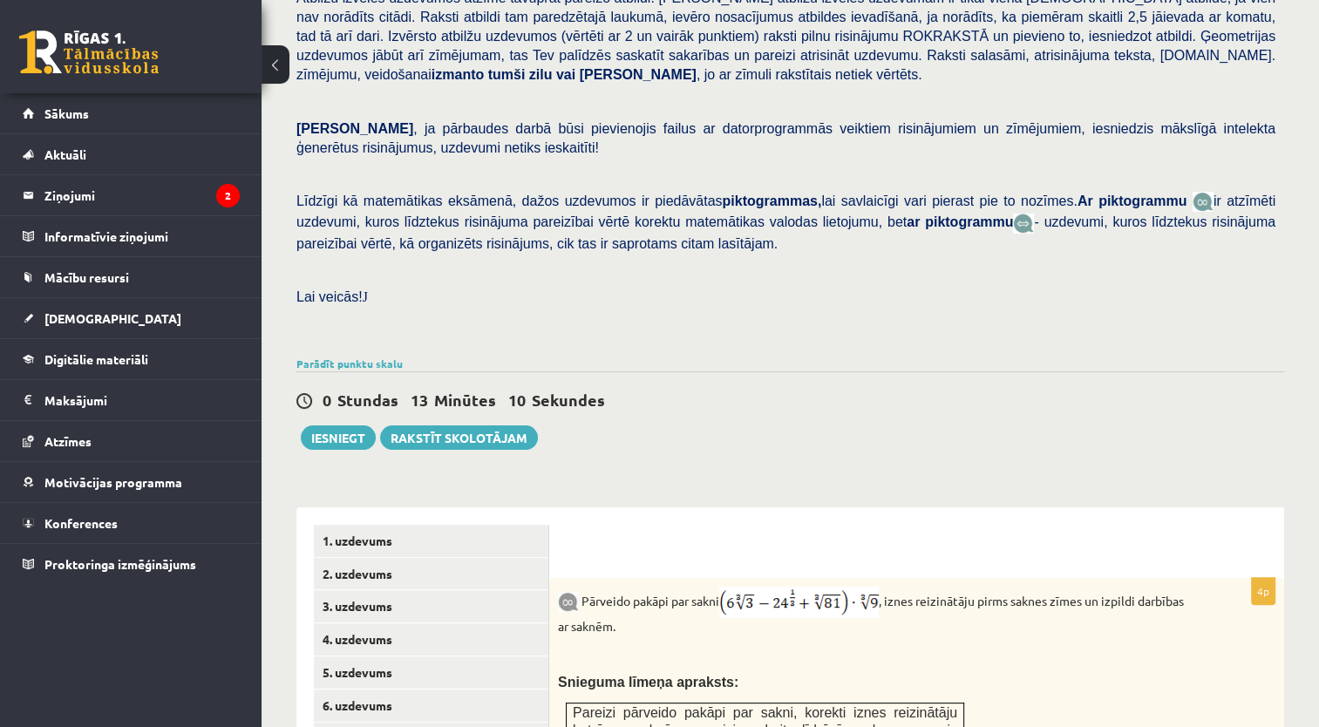
scroll to position [257, 0]
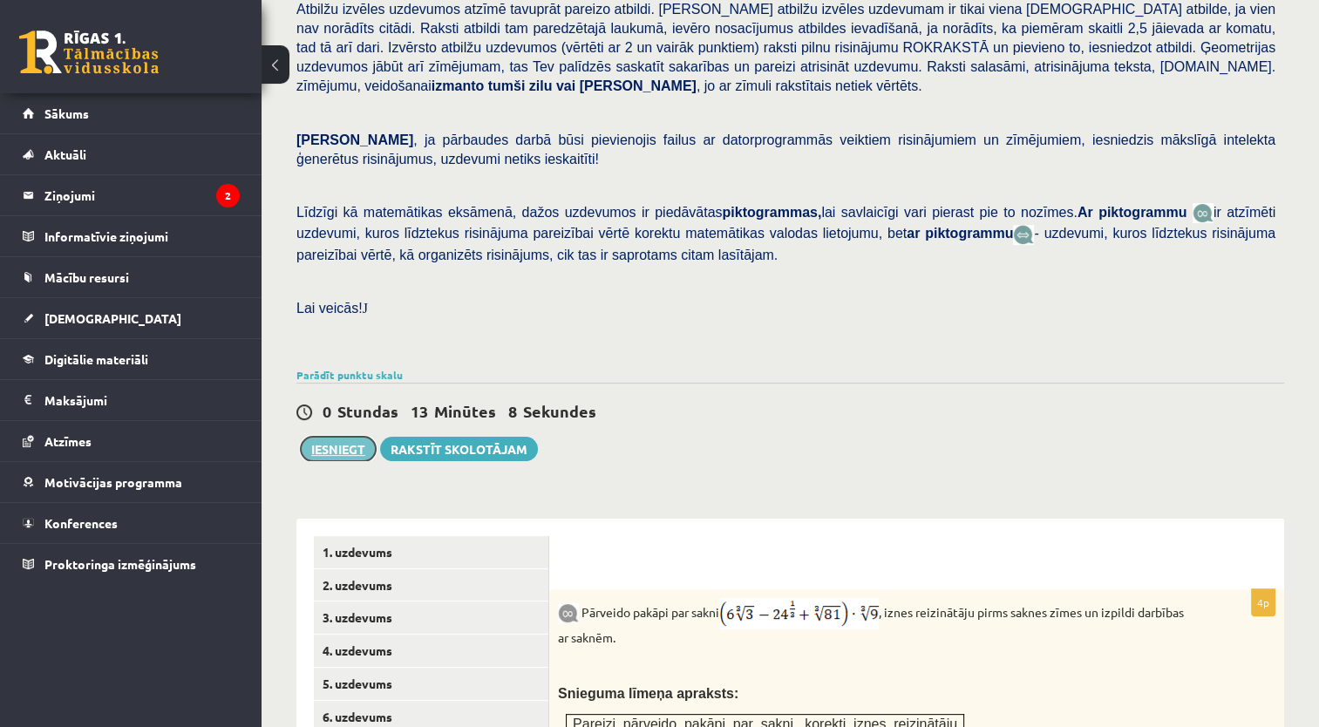
click at [336, 437] on button "Iesniegt" at bounding box center [338, 449] width 75 height 24
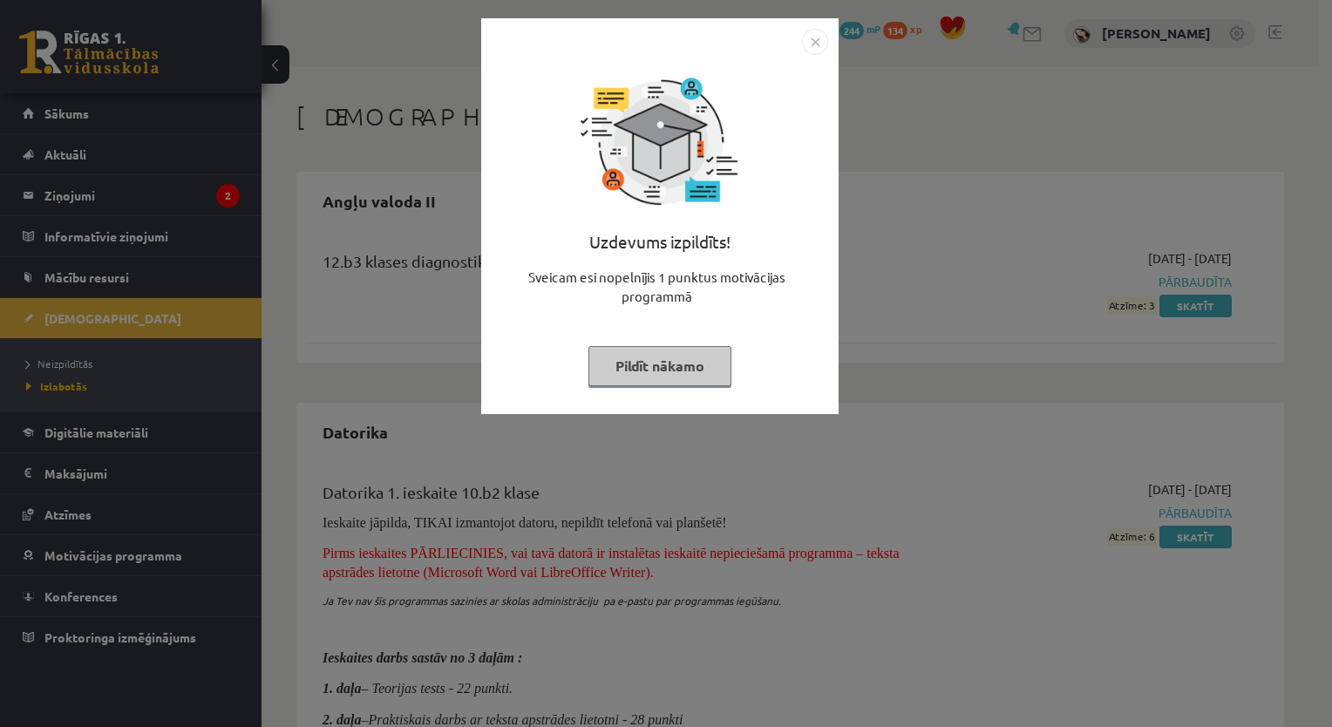
click at [709, 373] on button "Pildīt nākamo" at bounding box center [659, 366] width 143 height 40
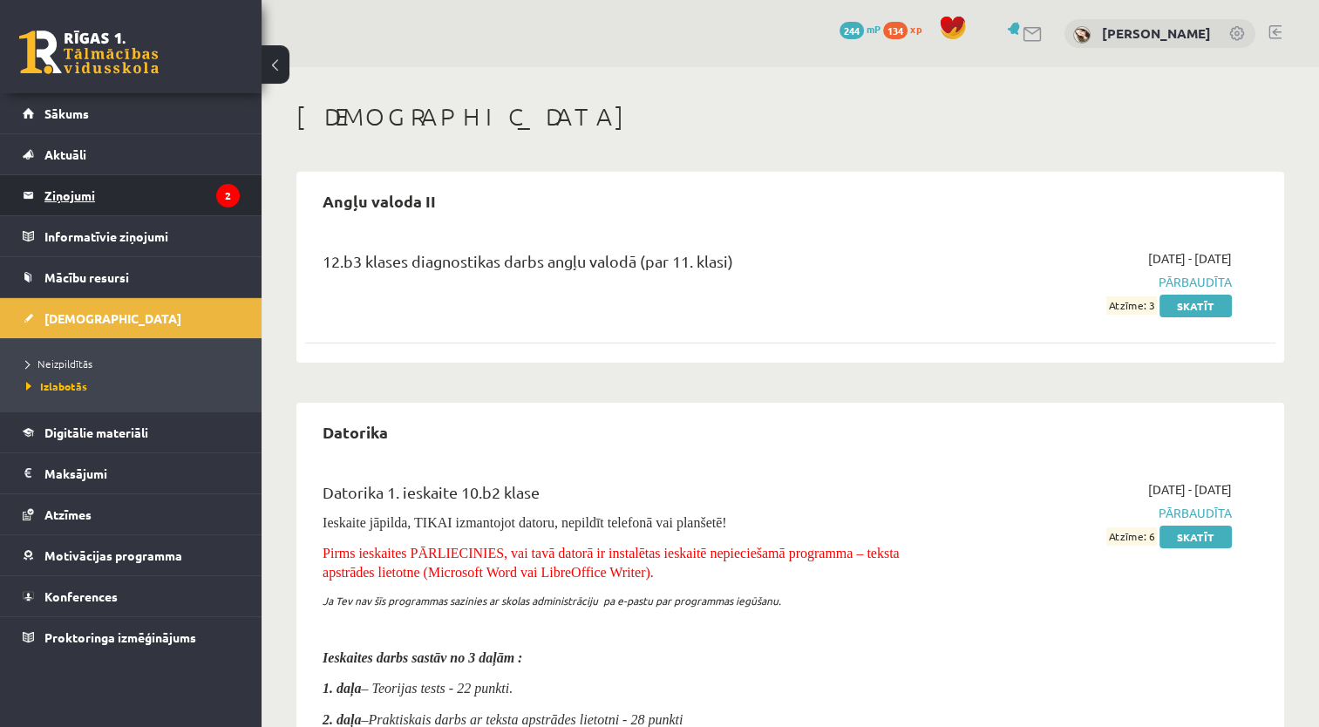
click at [92, 212] on legend "Ziņojumi 2" at bounding box center [141, 195] width 195 height 40
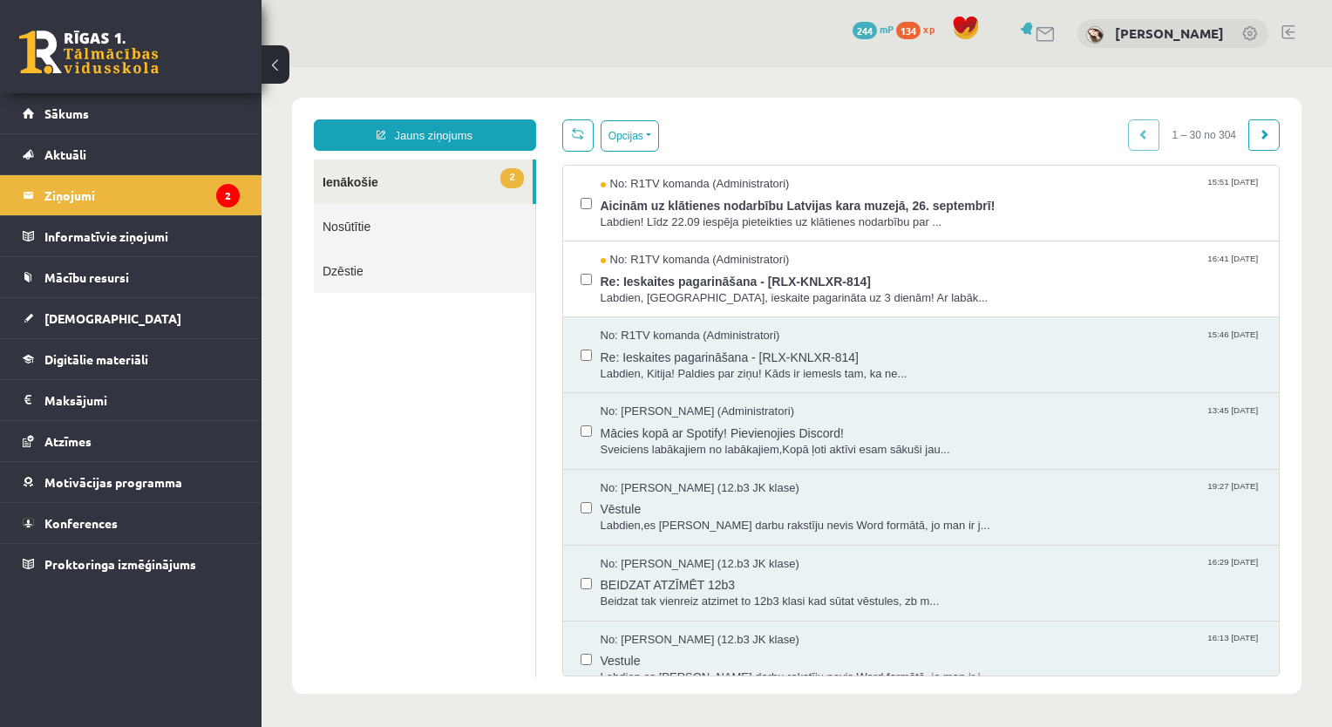
click at [467, 180] on link "2 Ienākošie" at bounding box center [423, 181] width 219 height 44
click at [624, 136] on button "Opcijas" at bounding box center [629, 135] width 58 height 31
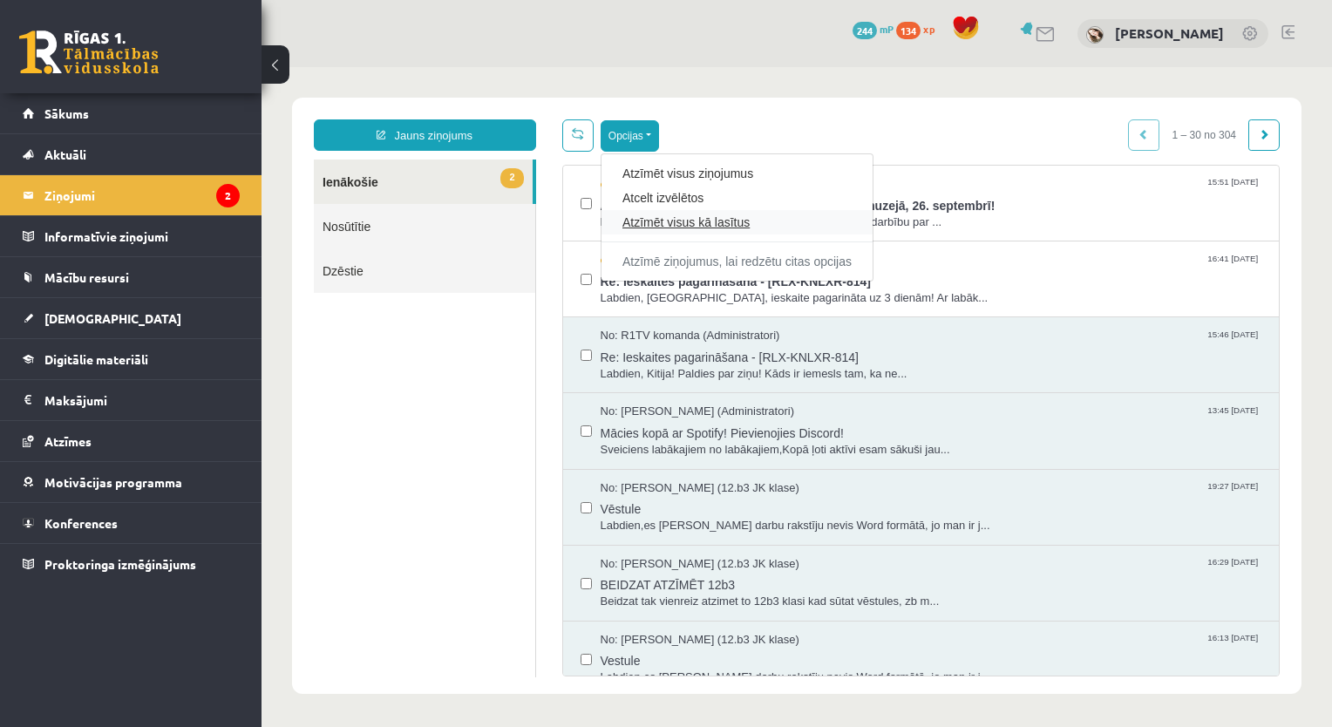
click at [737, 224] on link "Atzīmēt visus kā lasītus" at bounding box center [736, 222] width 229 height 17
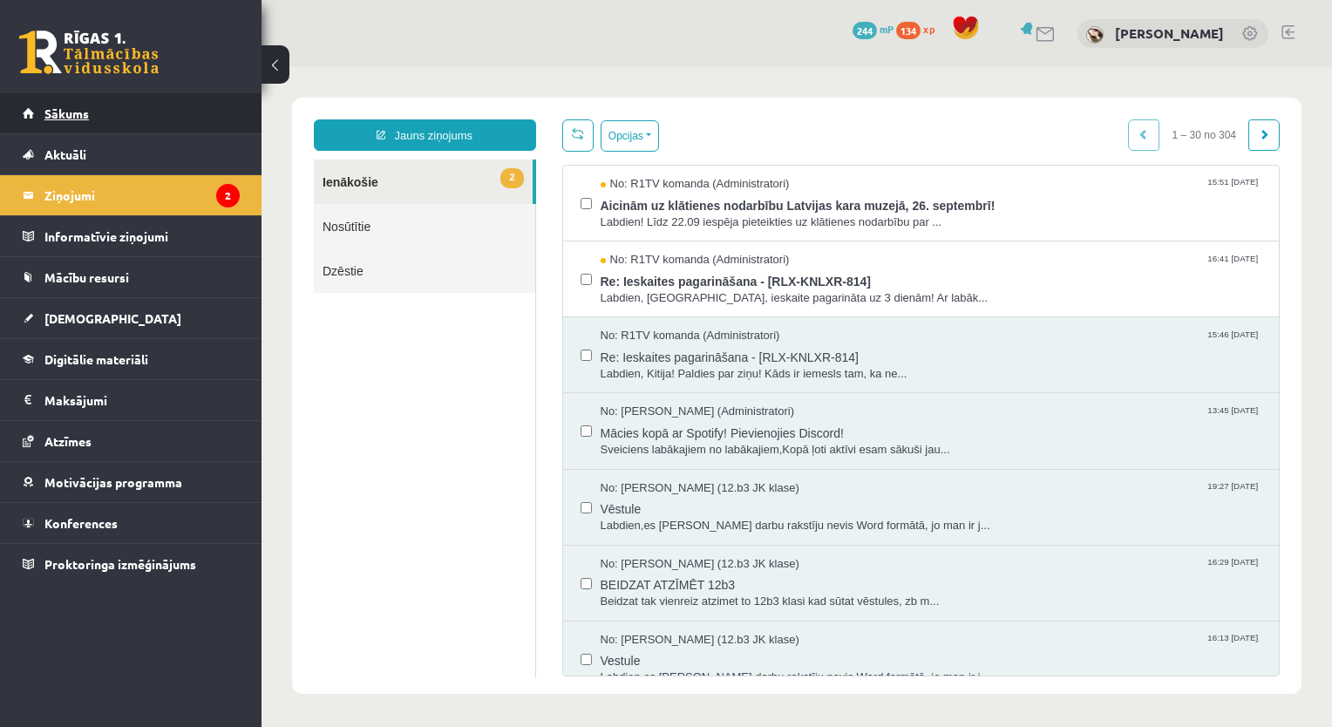
click at [180, 113] on link "Sākums" at bounding box center [131, 113] width 217 height 40
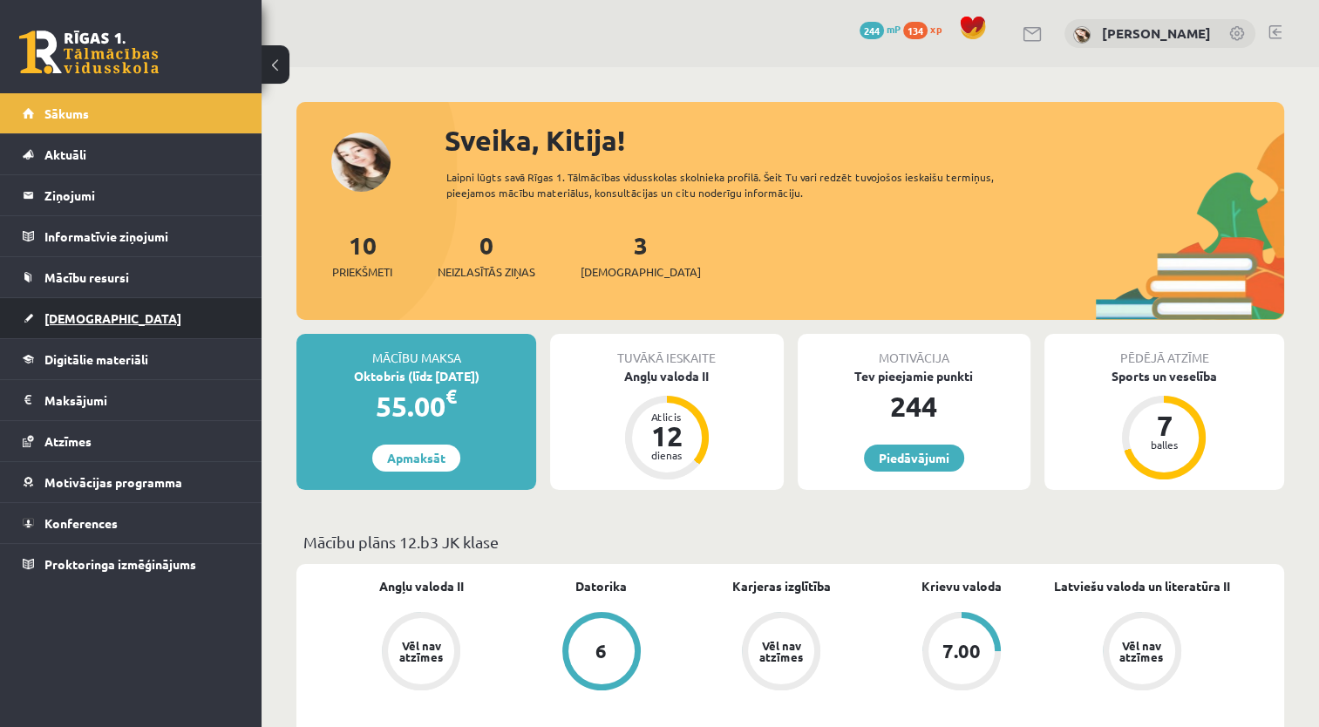
click at [132, 333] on link "[DEMOGRAPHIC_DATA]" at bounding box center [131, 318] width 217 height 40
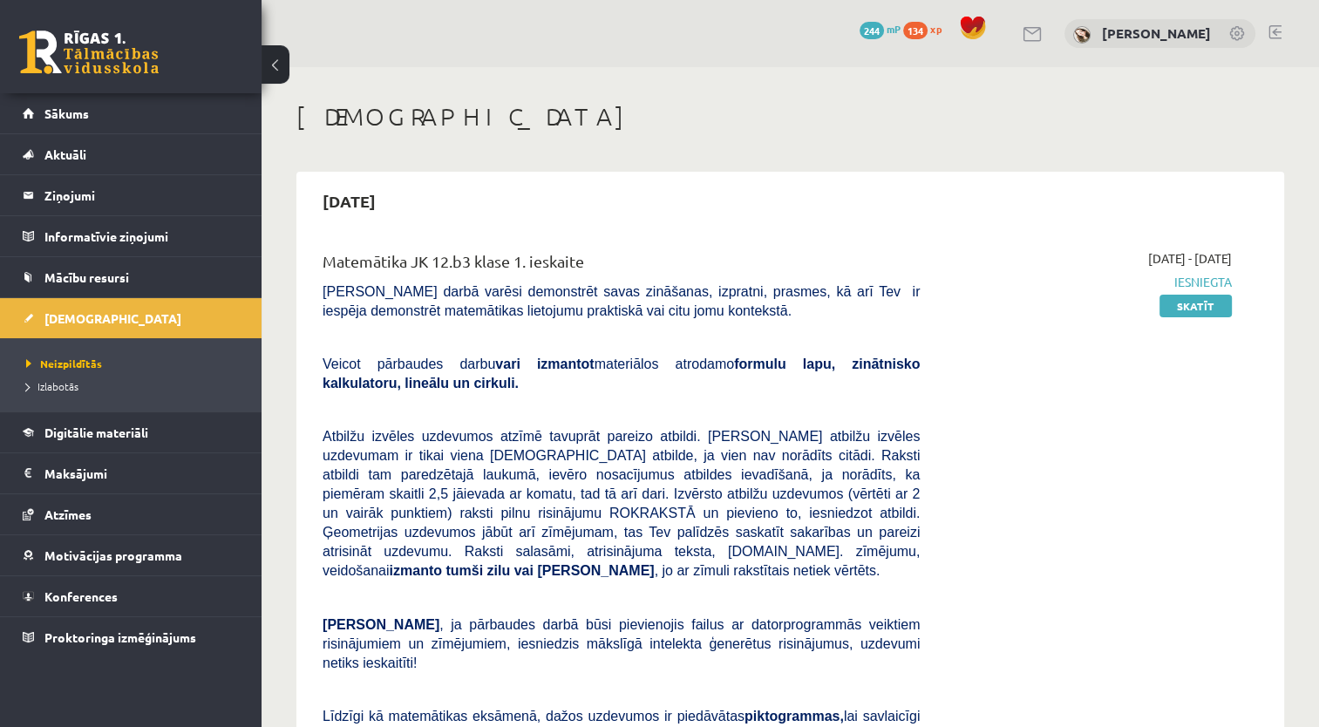
click at [1278, 35] on link at bounding box center [1274, 32] width 13 height 14
